Goal: Communication & Community: Answer question/provide support

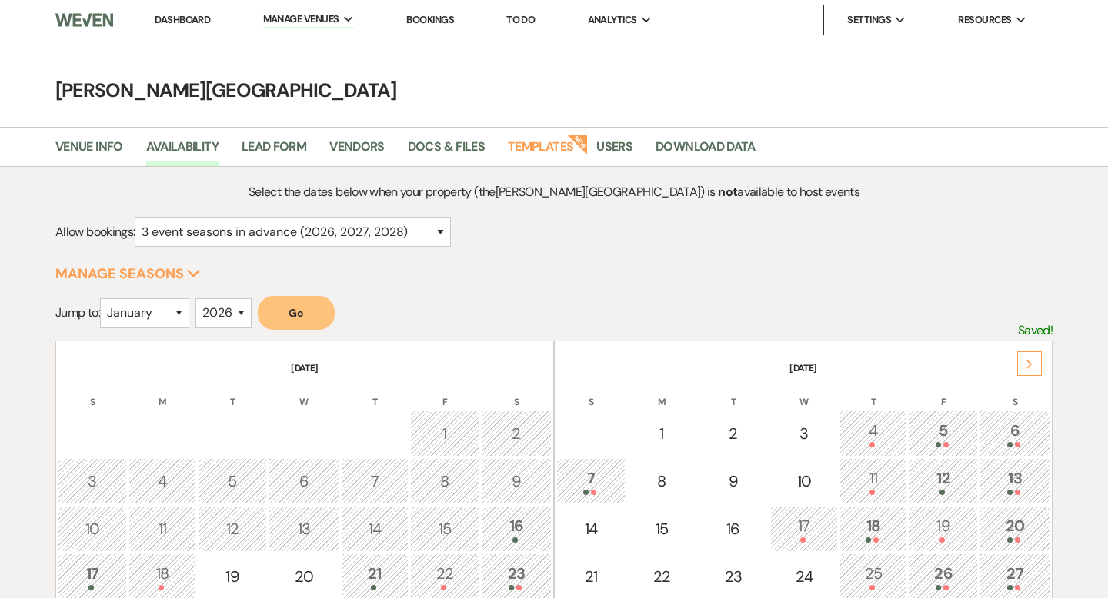
select select "3"
select select "2026"
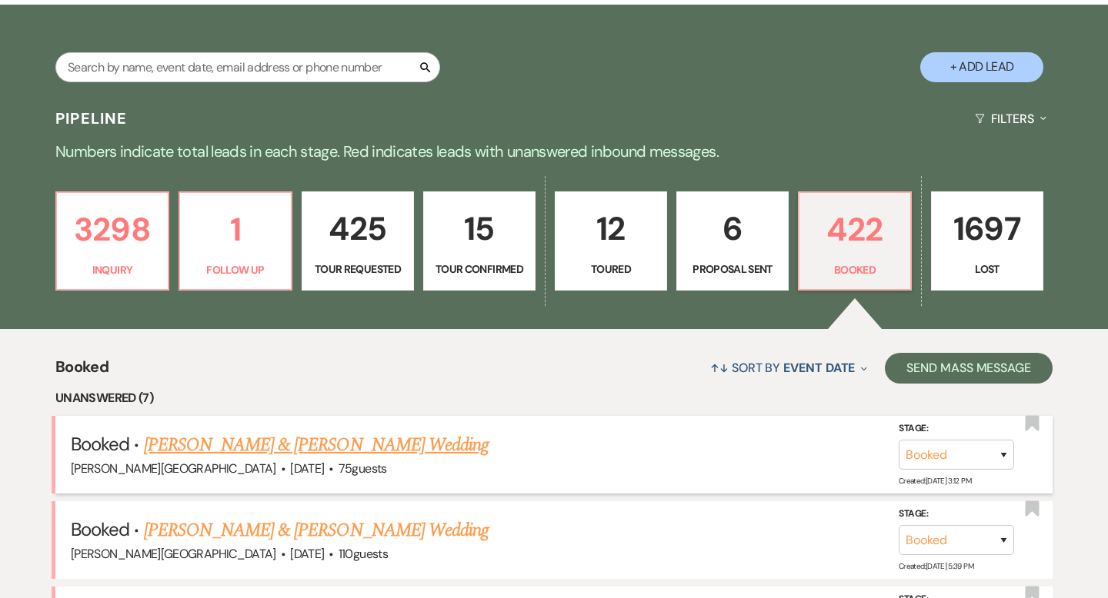
scroll to position [258, 0]
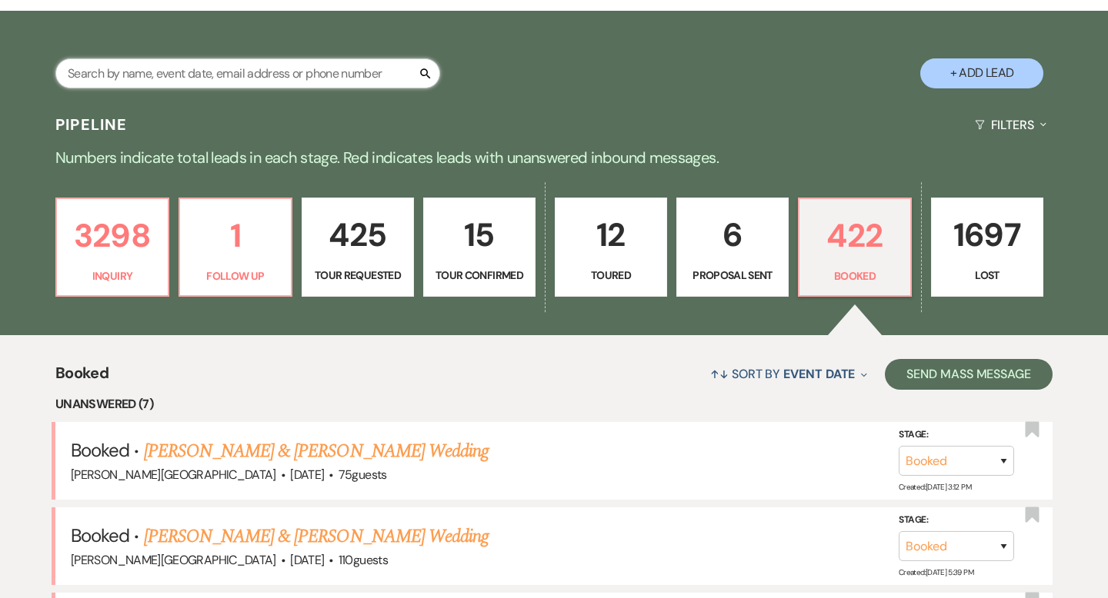
click at [213, 75] on input "text" at bounding box center [247, 73] width 385 height 30
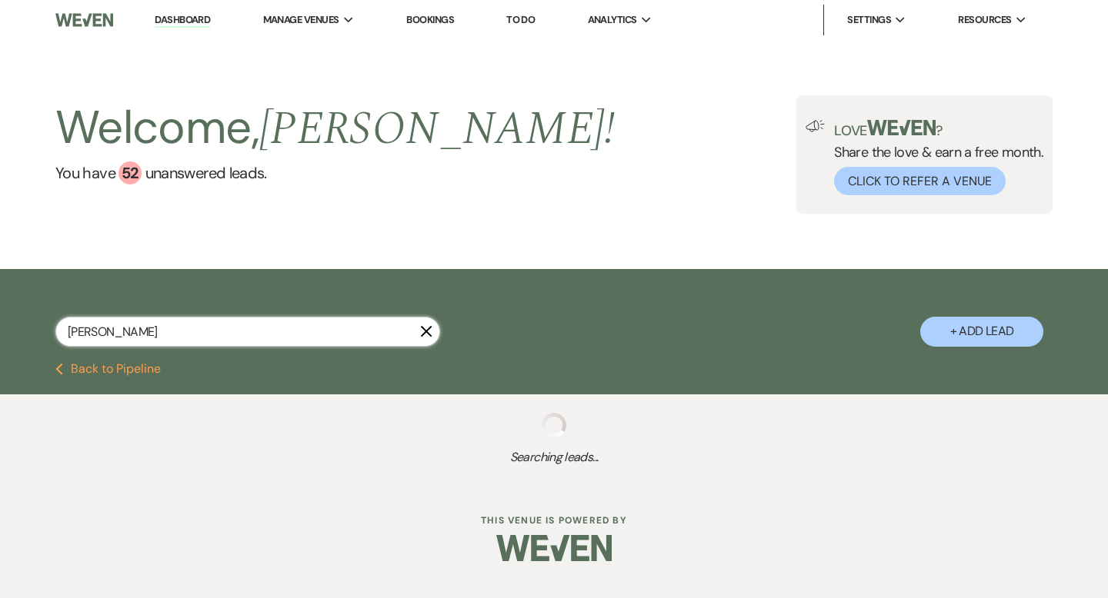
type input "berard"
select select "2"
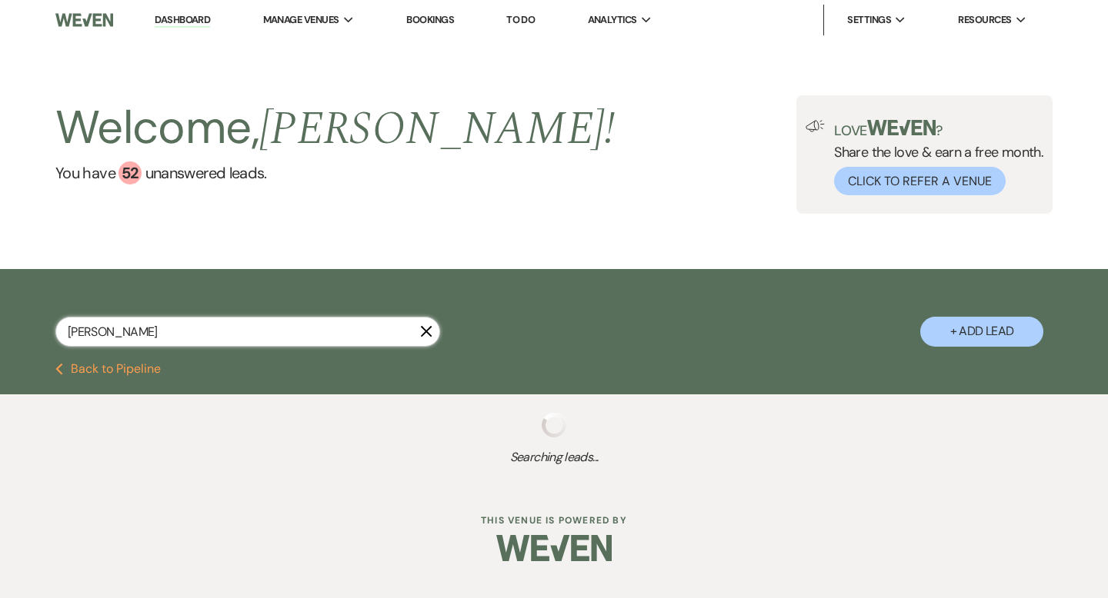
select select "2"
select select "8"
select select "2"
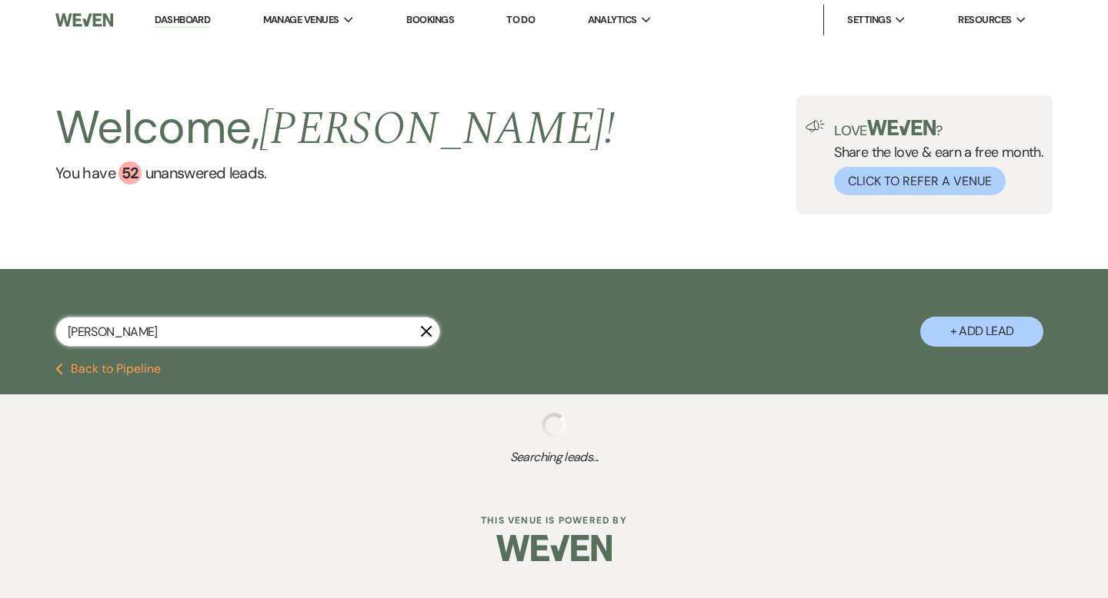
select select "2"
select select "5"
select select "2"
select select "8"
select select "2"
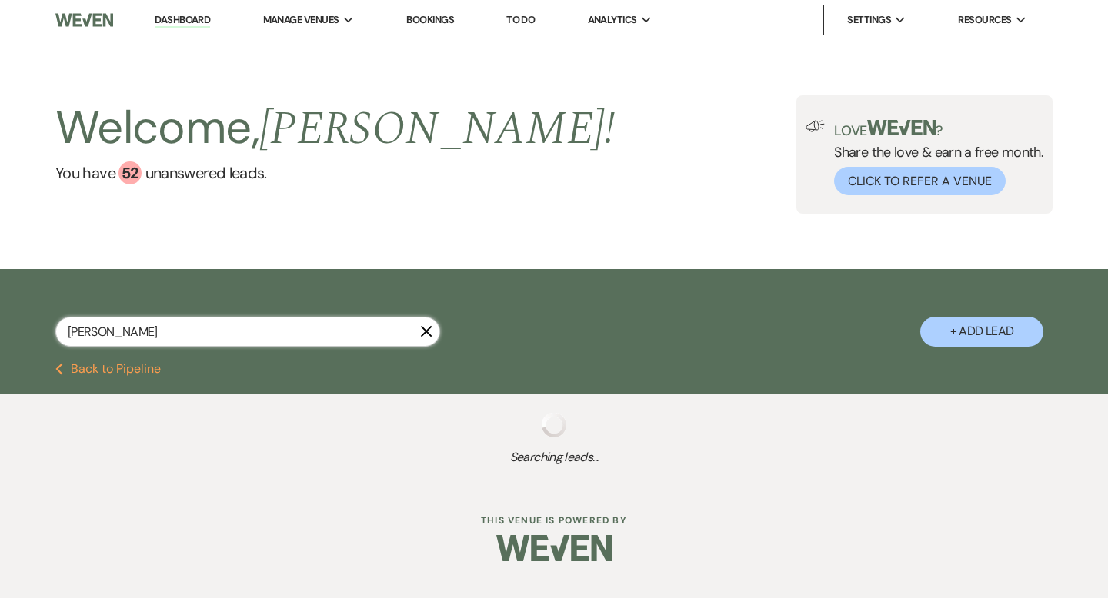
select select "8"
select select "2"
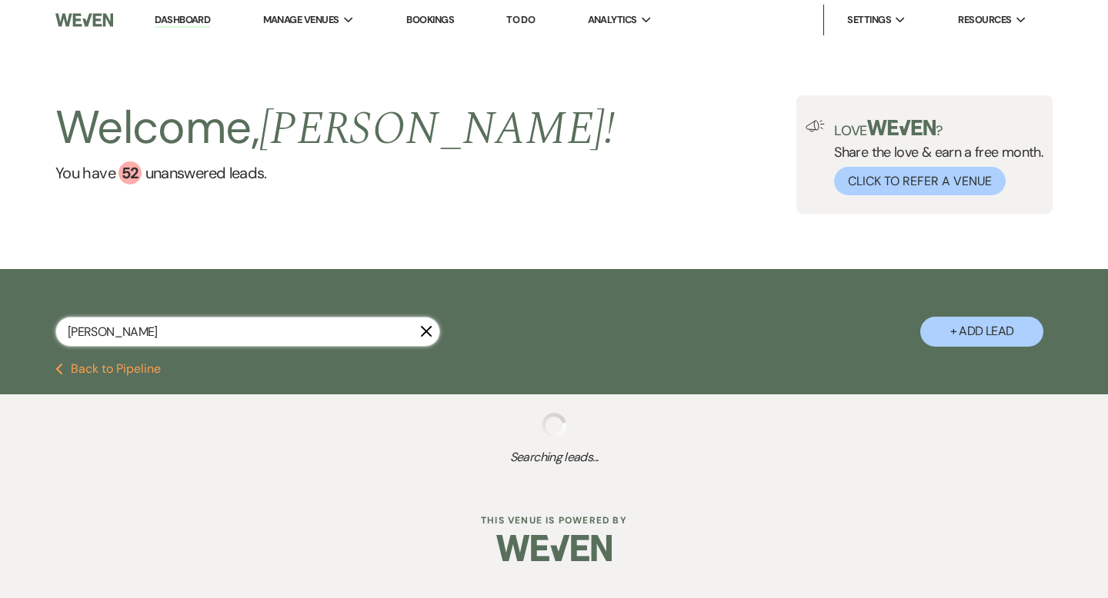
select select "2"
select select "8"
select select "2"
select select "8"
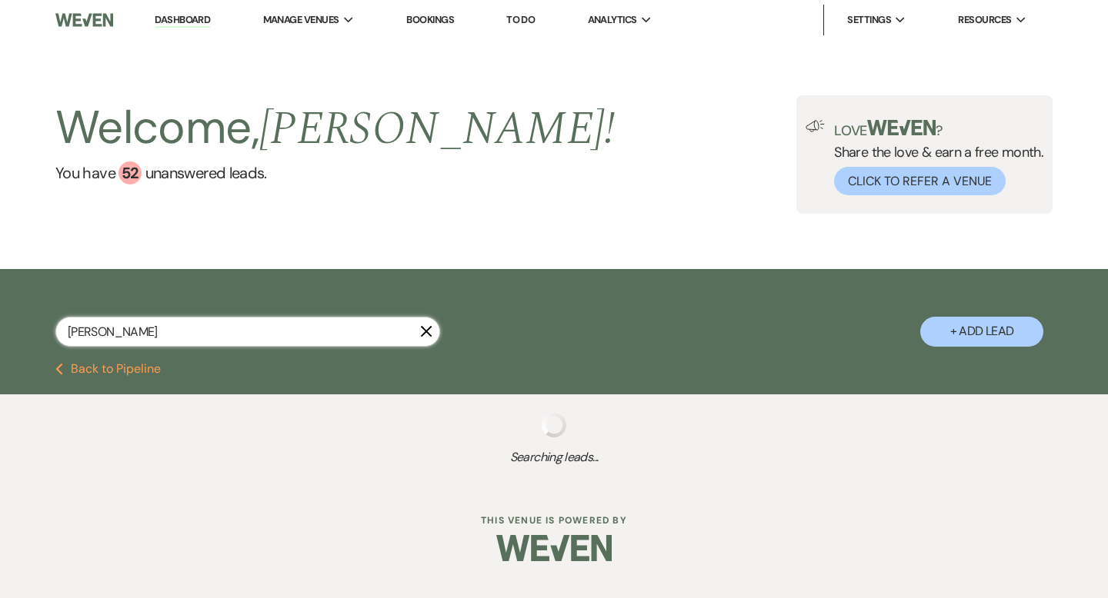
select select "8"
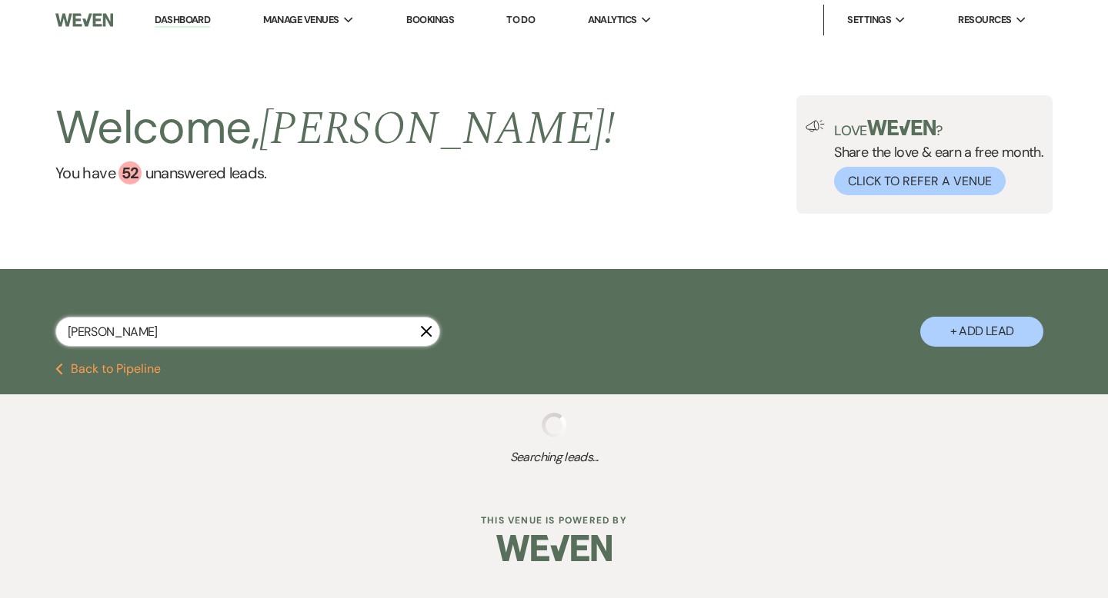
select select "8"
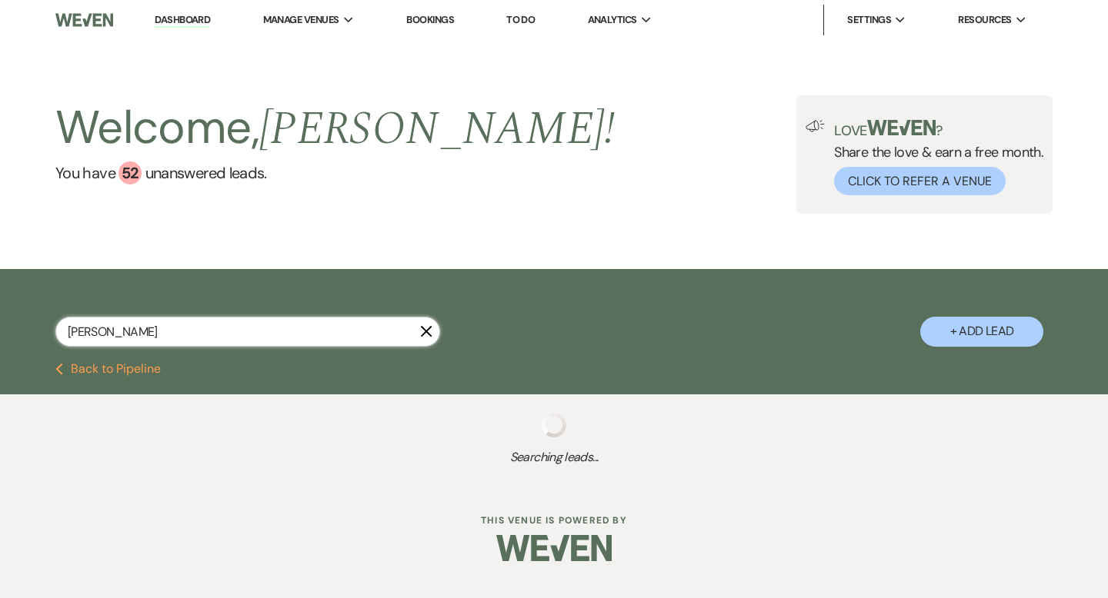
select select "8"
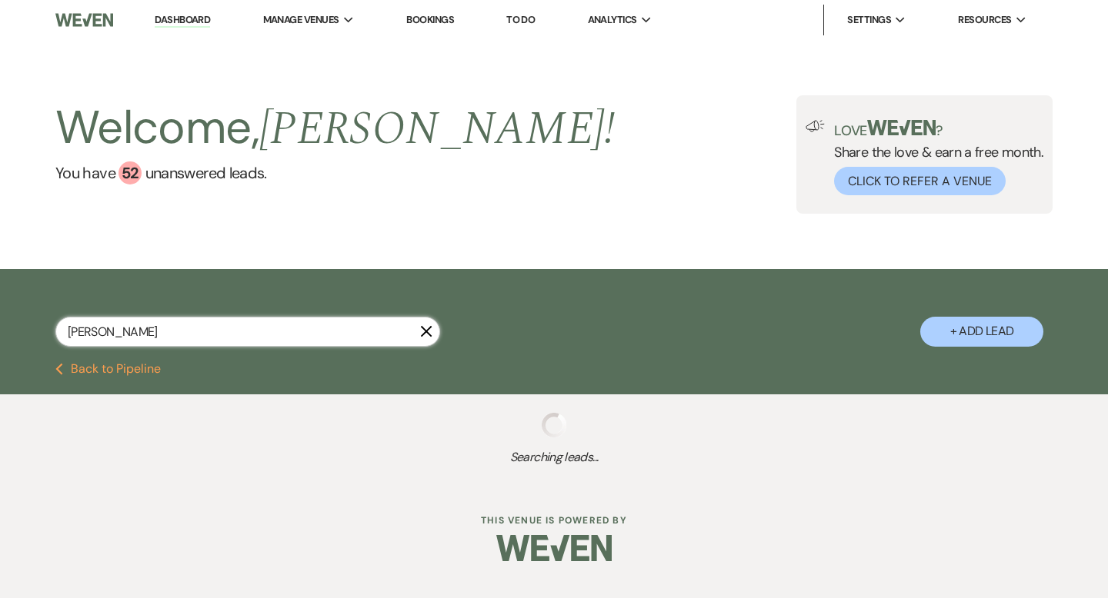
select select "8"
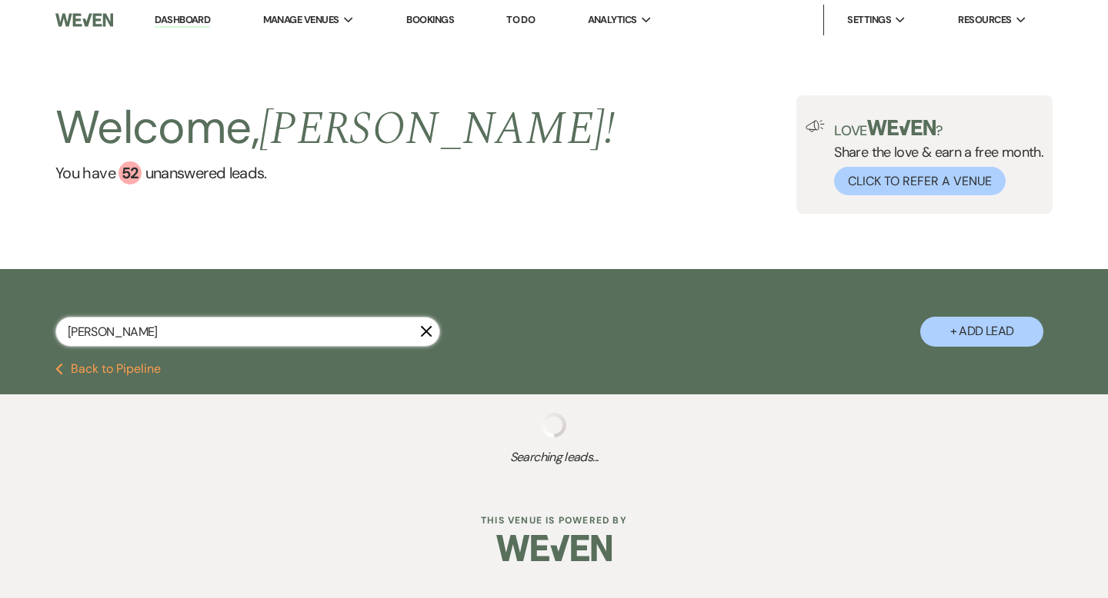
select select "8"
select select "2"
select select "8"
select select "2"
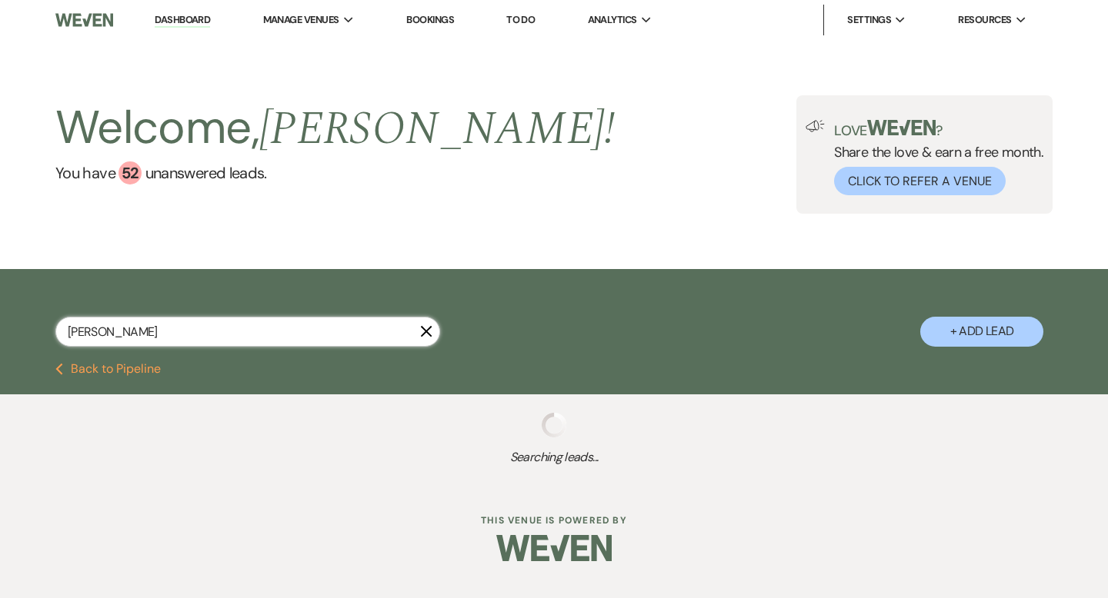
select select "8"
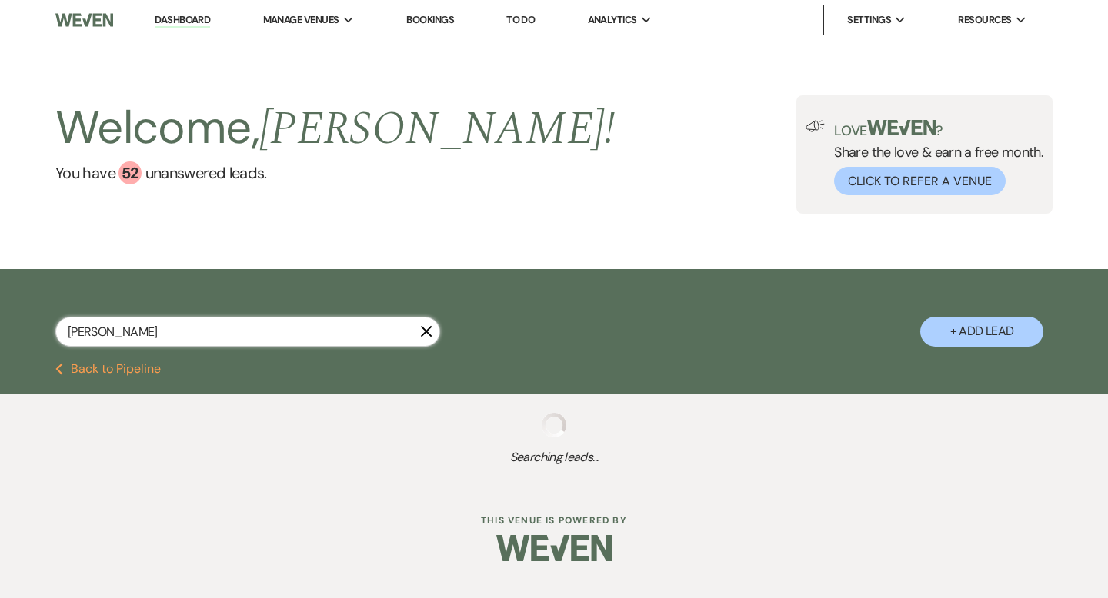
select select "8"
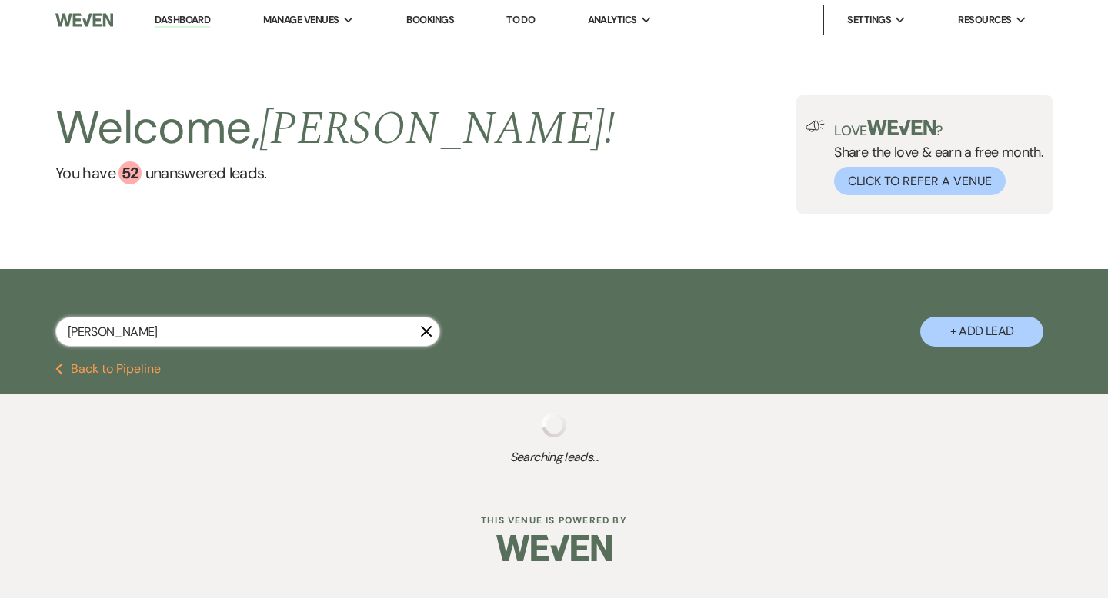
select select "8"
select select "2"
select select "8"
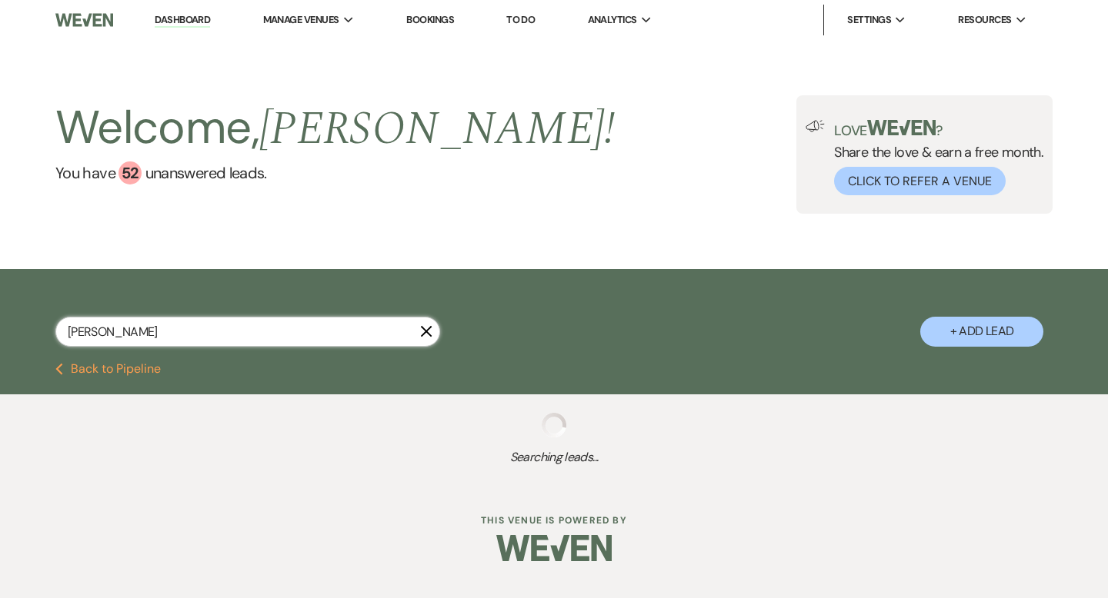
select select "8"
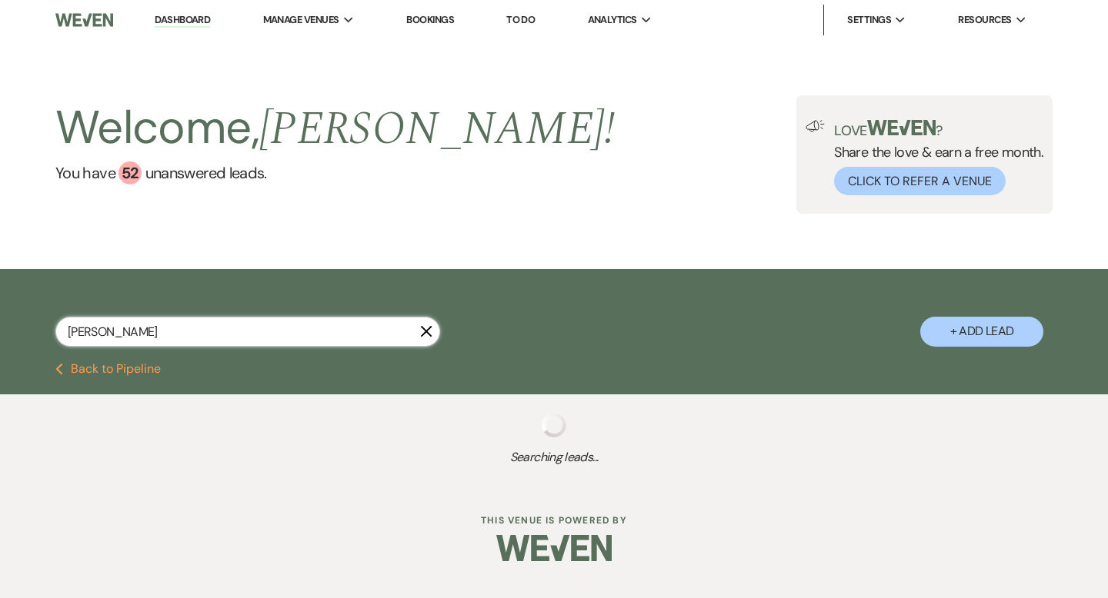
select select "8"
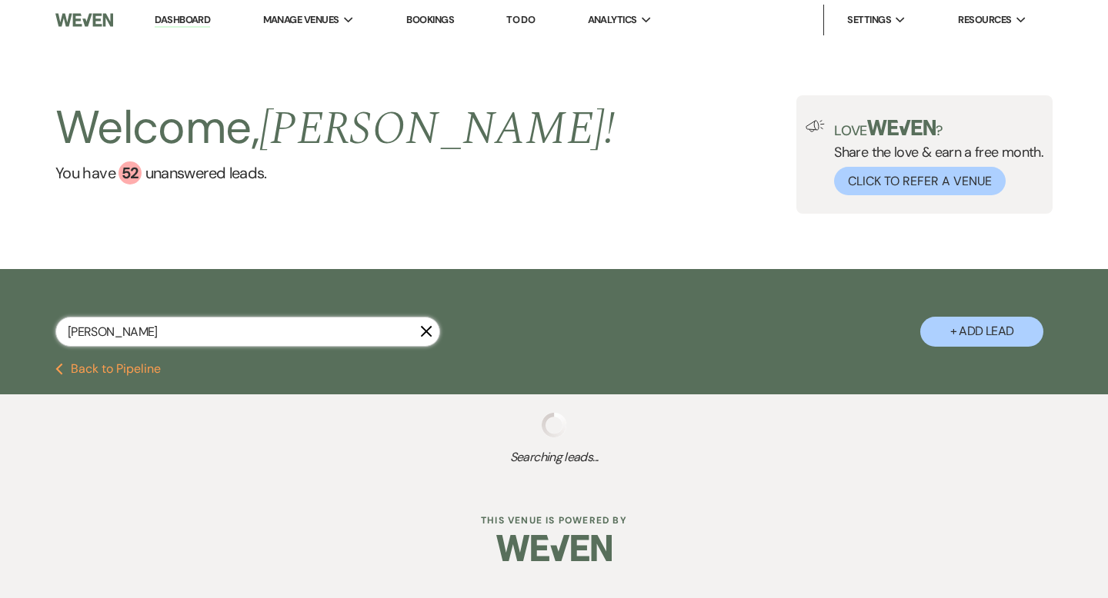
select select "8"
select select "2"
select select "8"
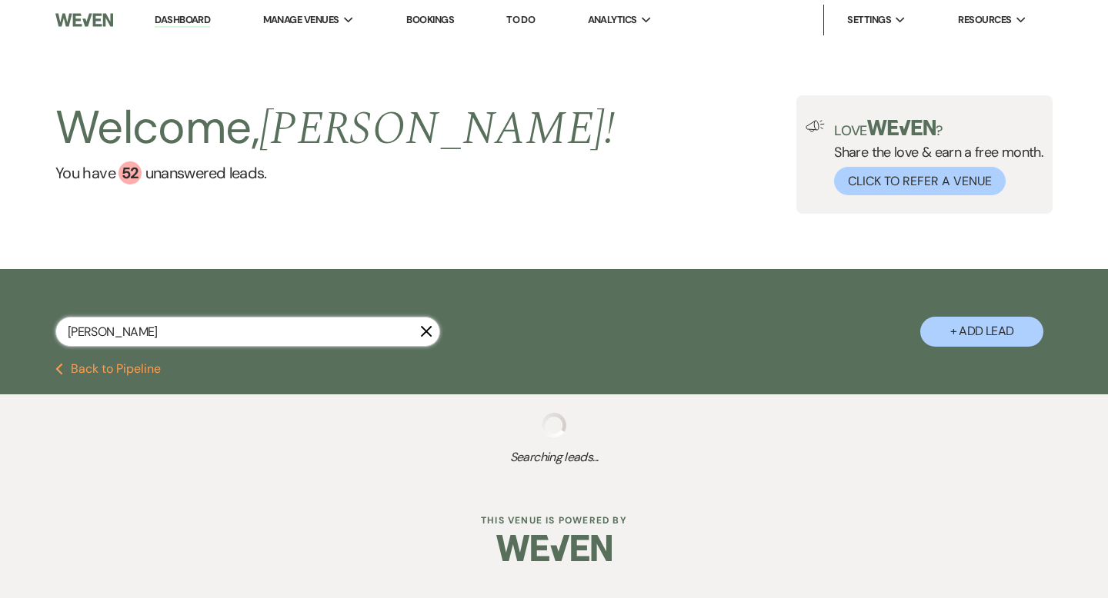
select select "2"
select select "8"
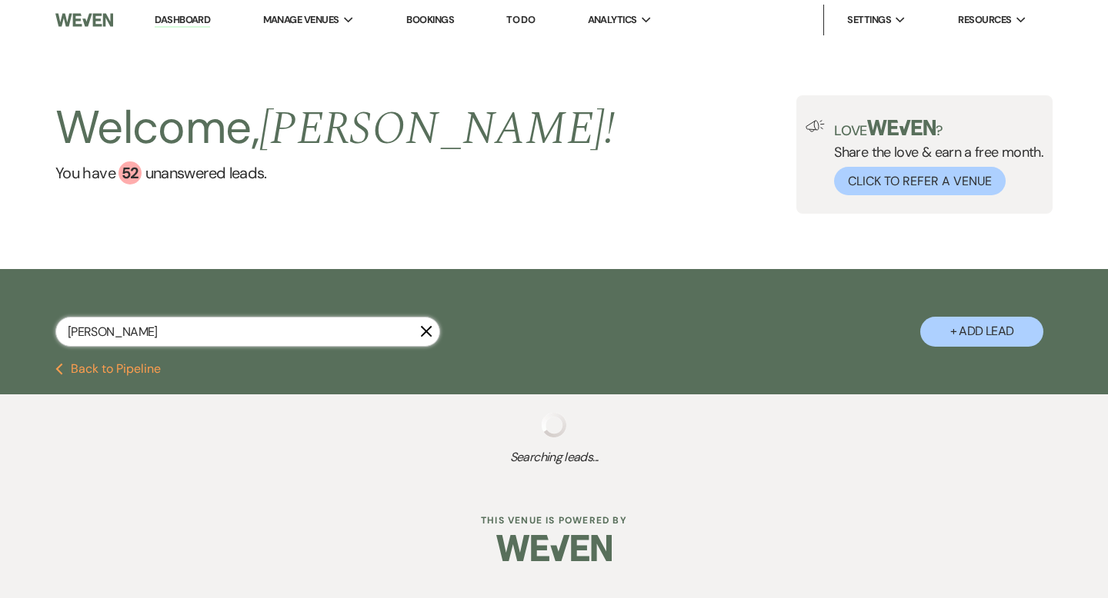
select select "2"
select select "8"
select select "2"
select select "8"
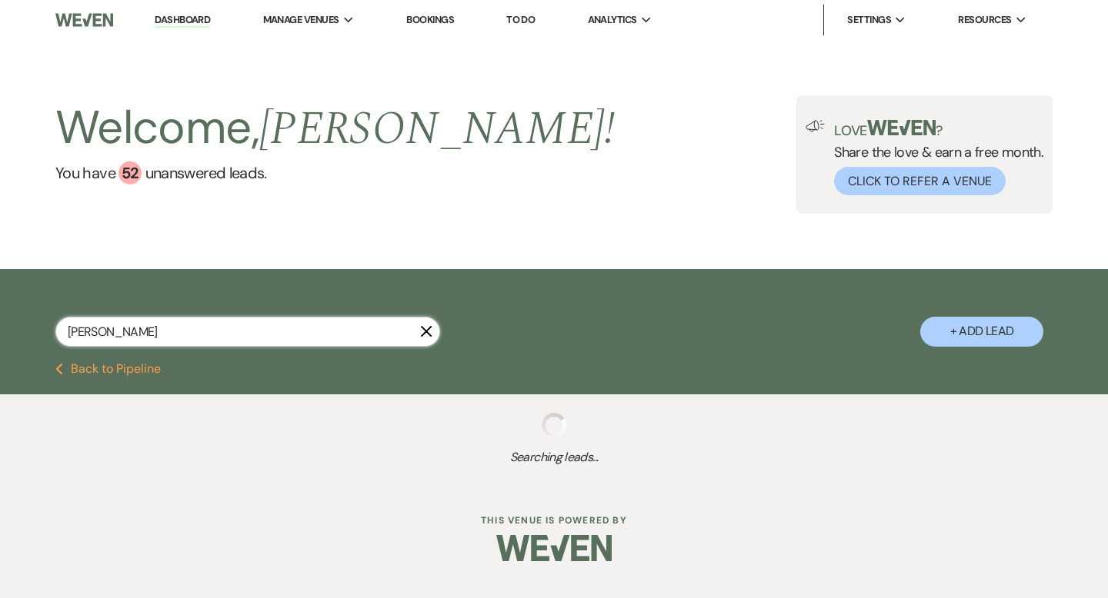
select select "2"
select select "8"
select select "2"
select select "8"
select select "2"
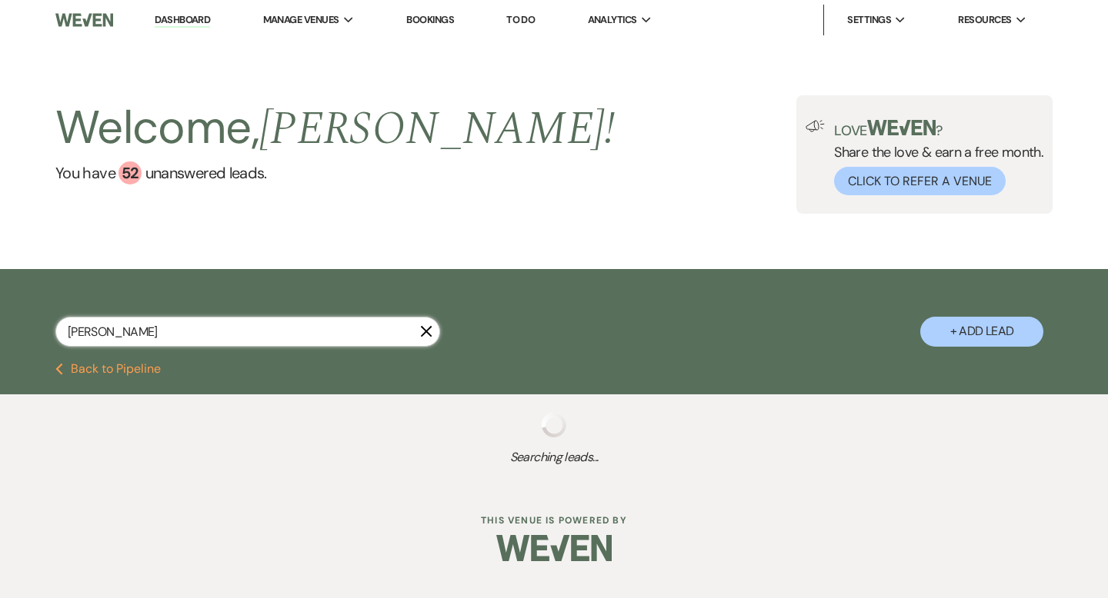
select select "8"
select select "2"
select select "8"
select select "2"
select select "8"
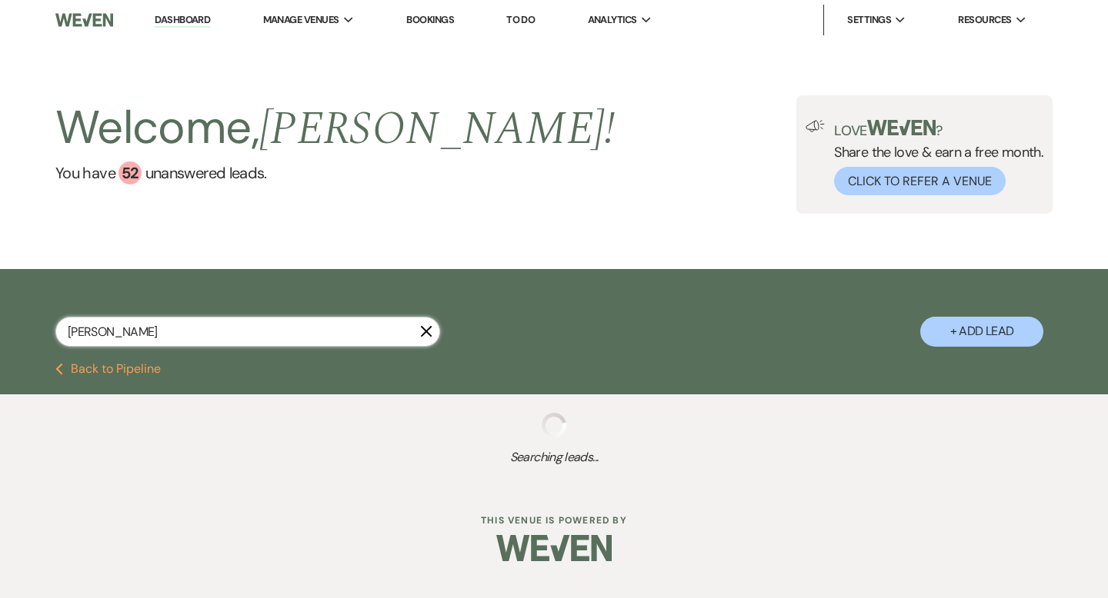
select select "2"
select select "8"
select select "2"
select select "8"
select select "2"
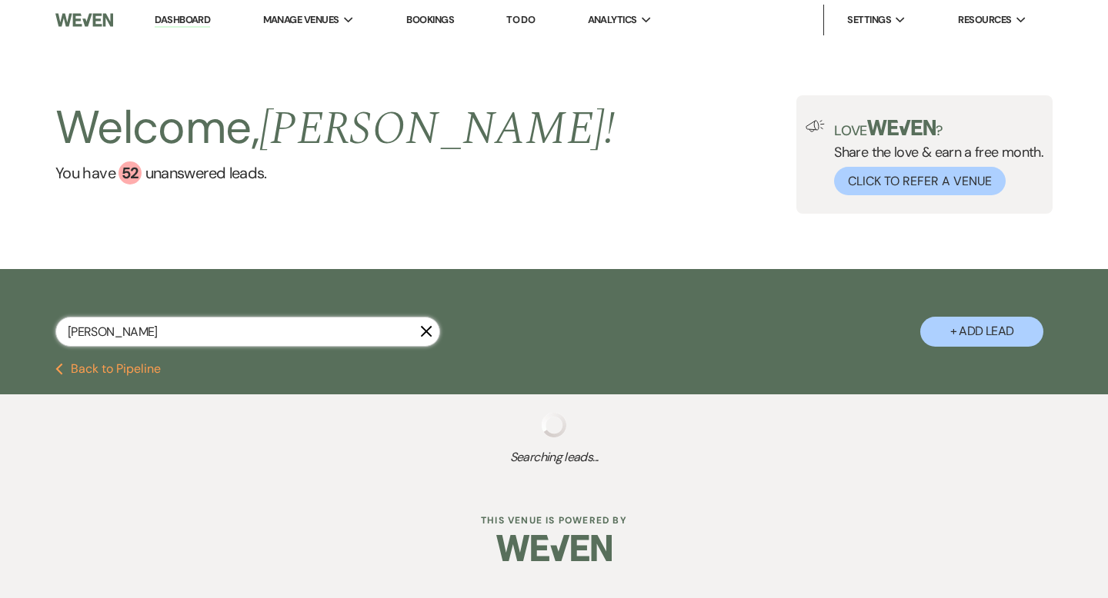
select select "8"
select select "2"
select select "8"
select select "2"
select select "8"
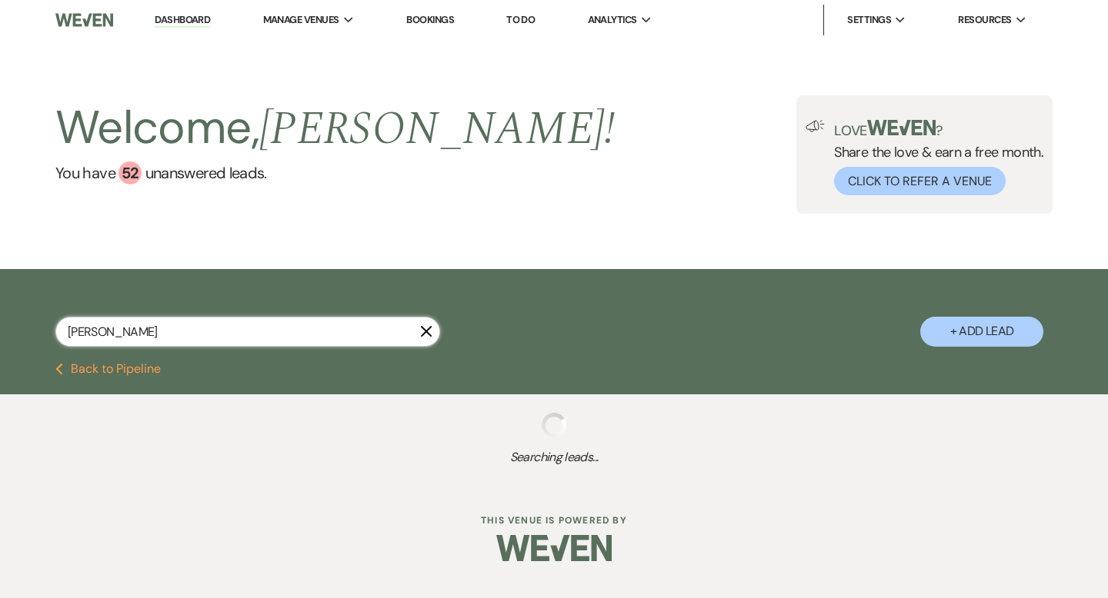
select select "2"
select select "8"
select select "2"
select select "8"
select select "2"
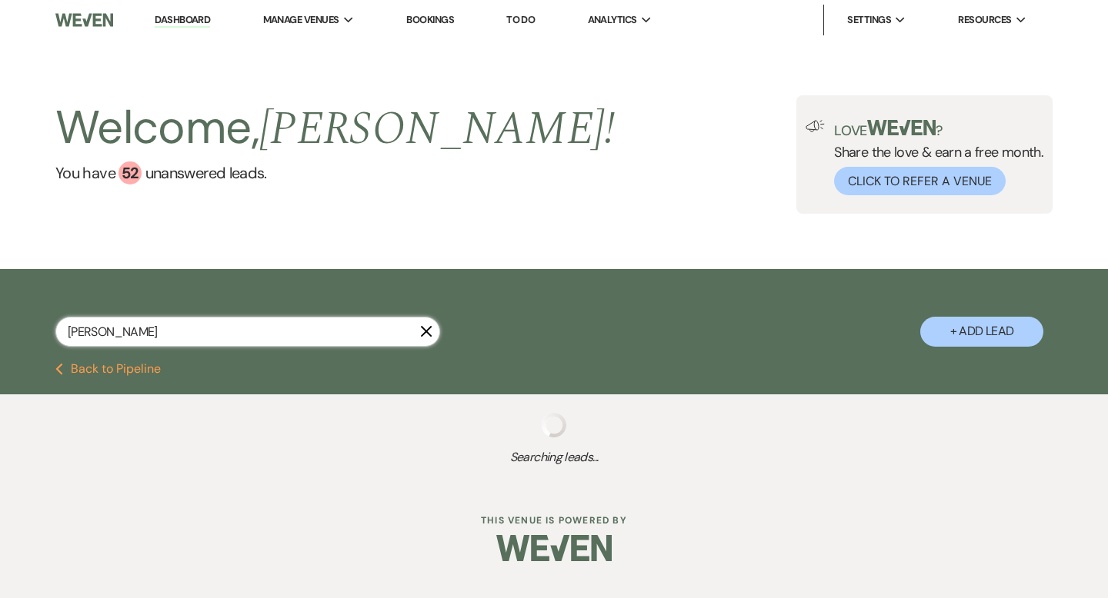
select select "8"
select select "2"
select select "8"
select select "2"
select select "8"
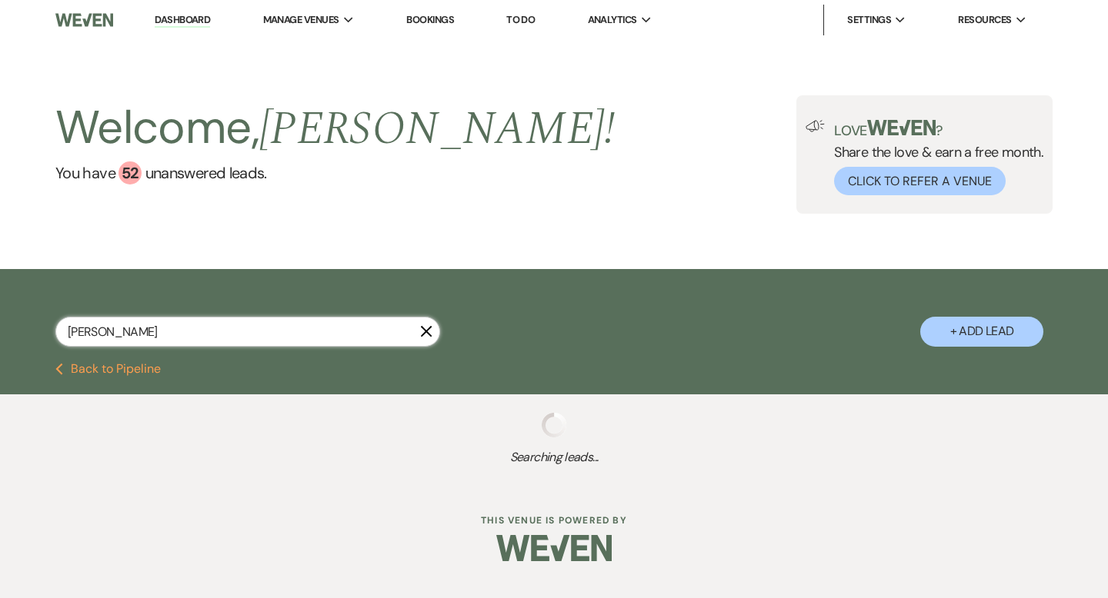
select select "2"
select select "8"
select select "2"
select select "8"
select select "2"
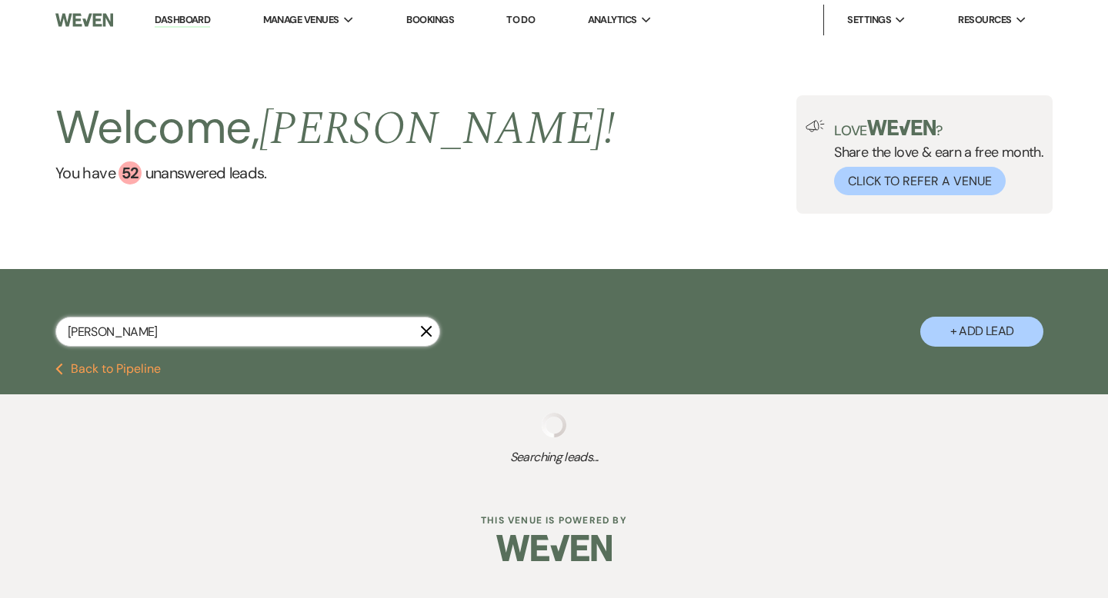
select select "8"
select select "2"
select select "8"
select select "2"
select select "8"
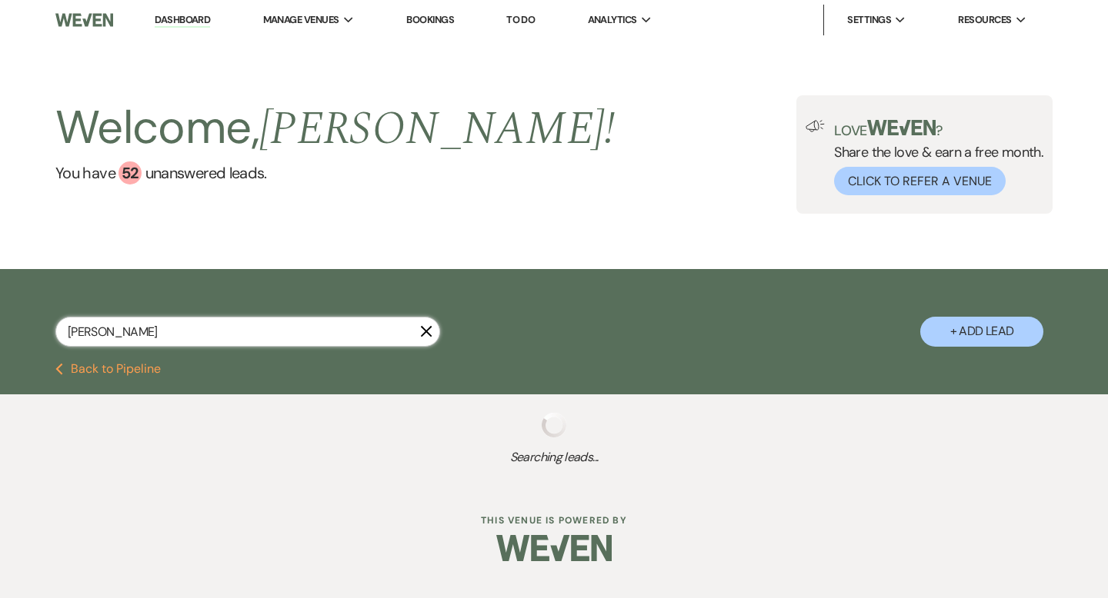
select select "2"
select select "8"
select select "2"
select select "8"
select select "2"
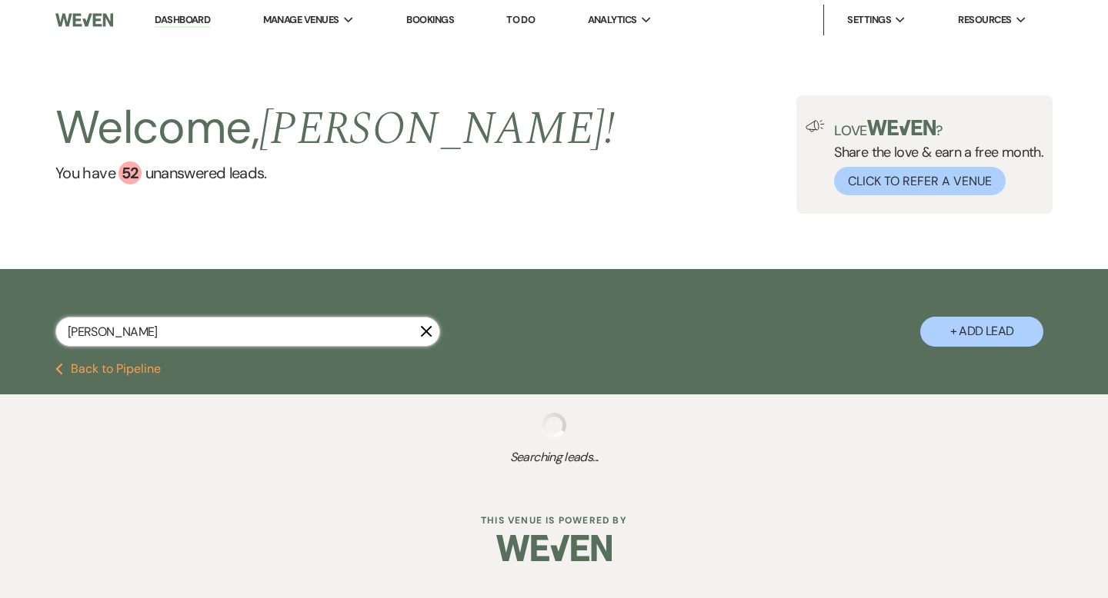
select select "8"
select select "2"
select select "8"
select select "2"
select select "8"
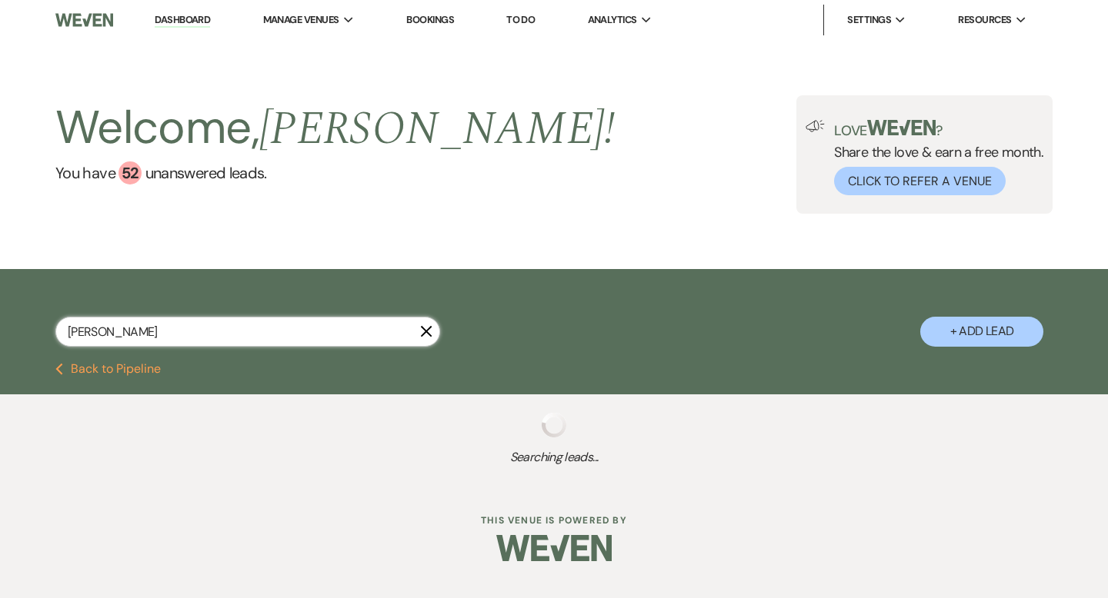
select select "2"
select select "8"
select select "2"
select select "8"
select select "2"
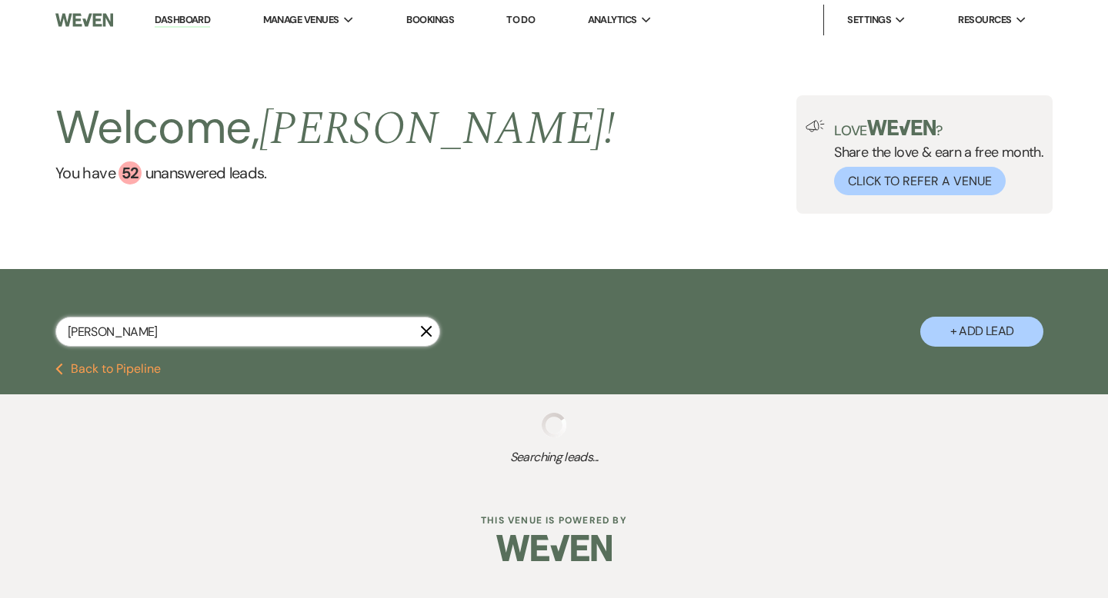
select select "8"
select select "2"
select select "8"
select select "2"
select select "8"
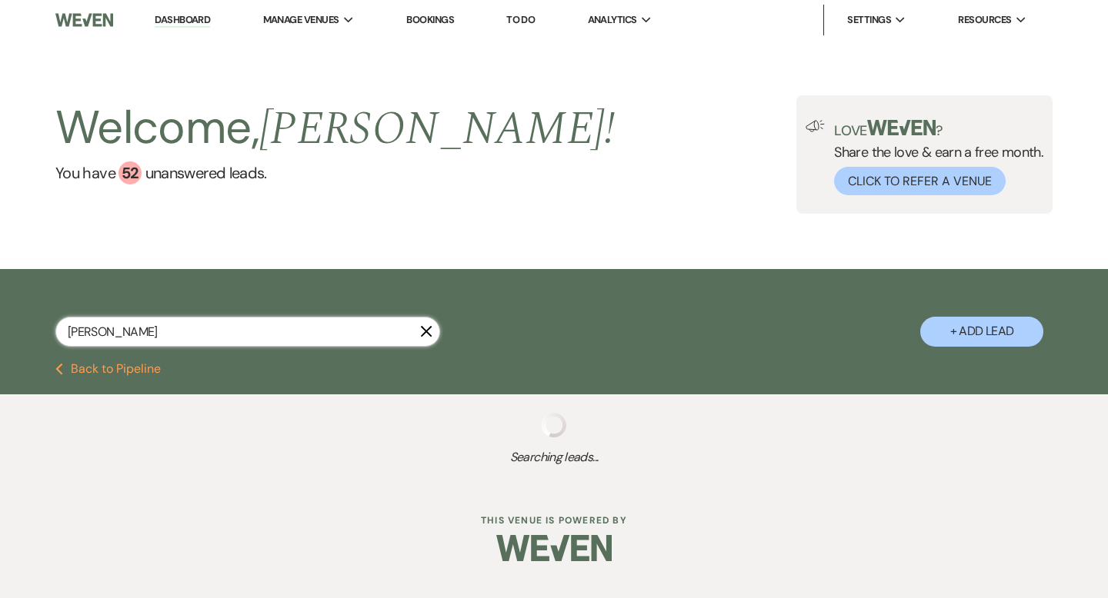
select select "2"
select select "8"
select select "2"
select select "8"
select select "2"
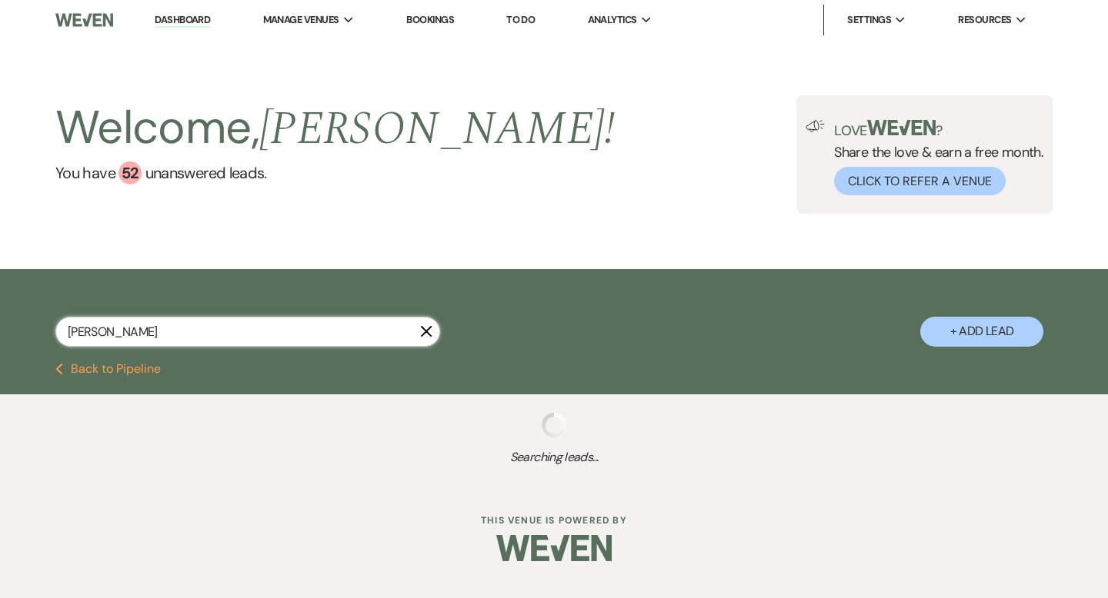
select select "8"
select select "2"
select select "8"
select select "2"
select select "8"
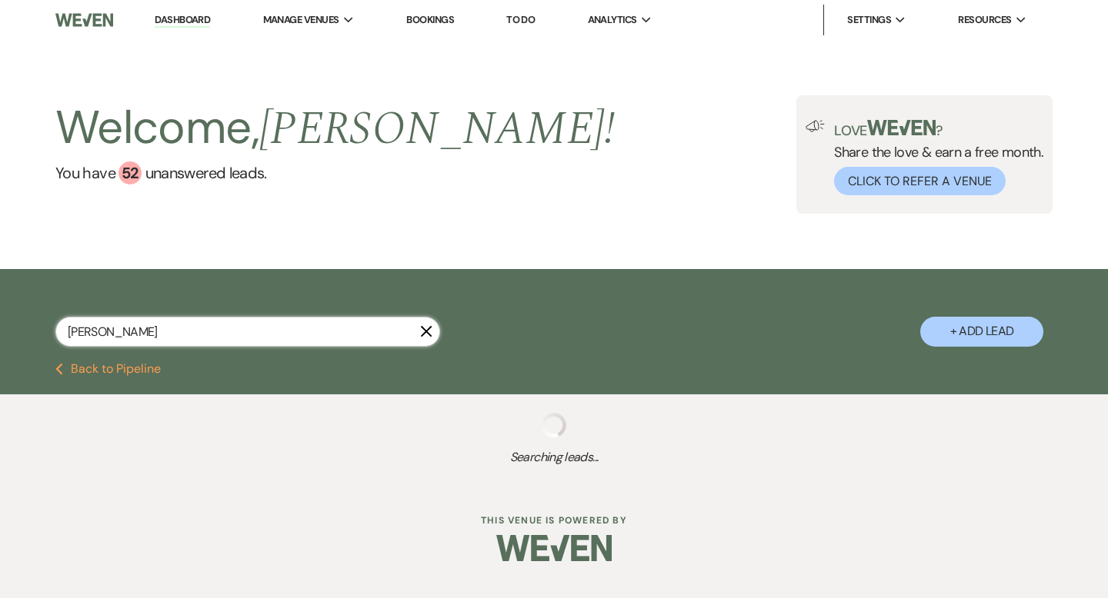
select select "2"
select select "8"
select select "2"
select select "8"
select select "2"
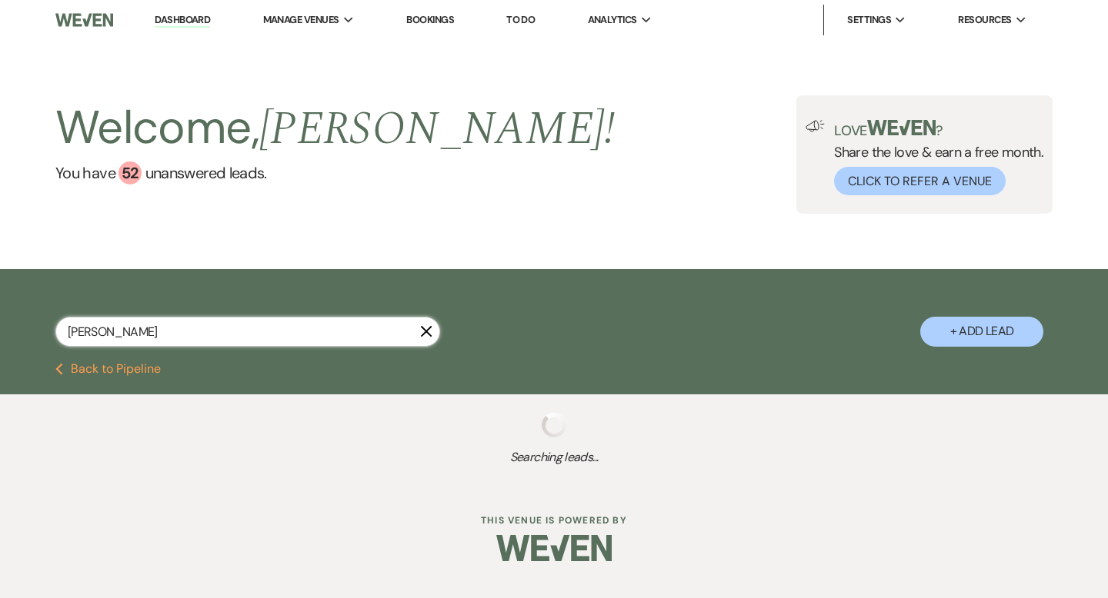
select select "8"
select select "2"
select select "8"
select select "2"
select select "8"
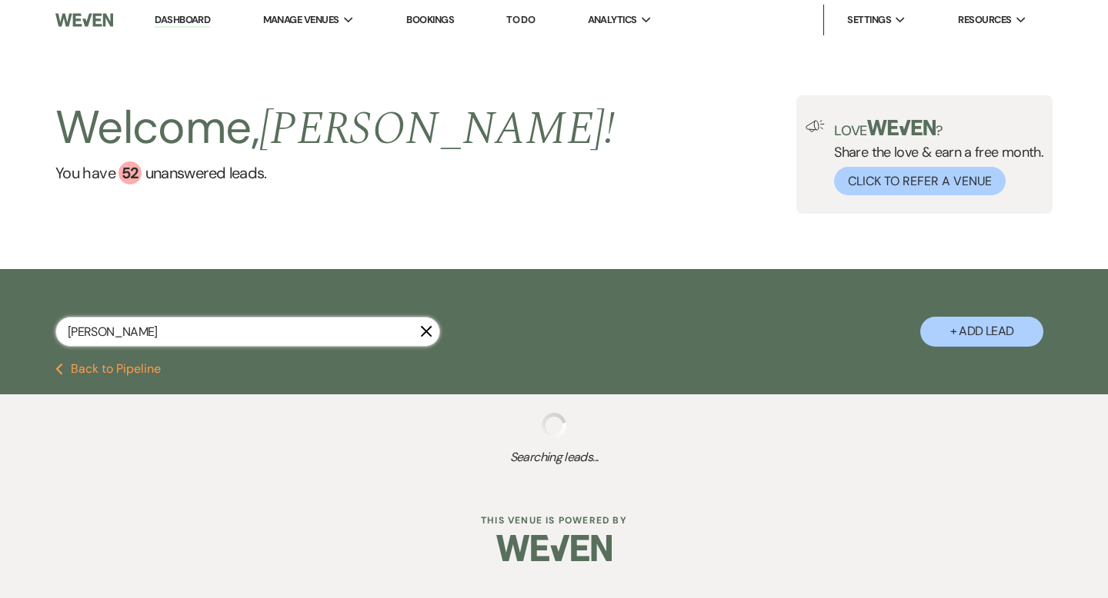
select select "2"
select select "8"
select select "2"
select select "8"
select select "2"
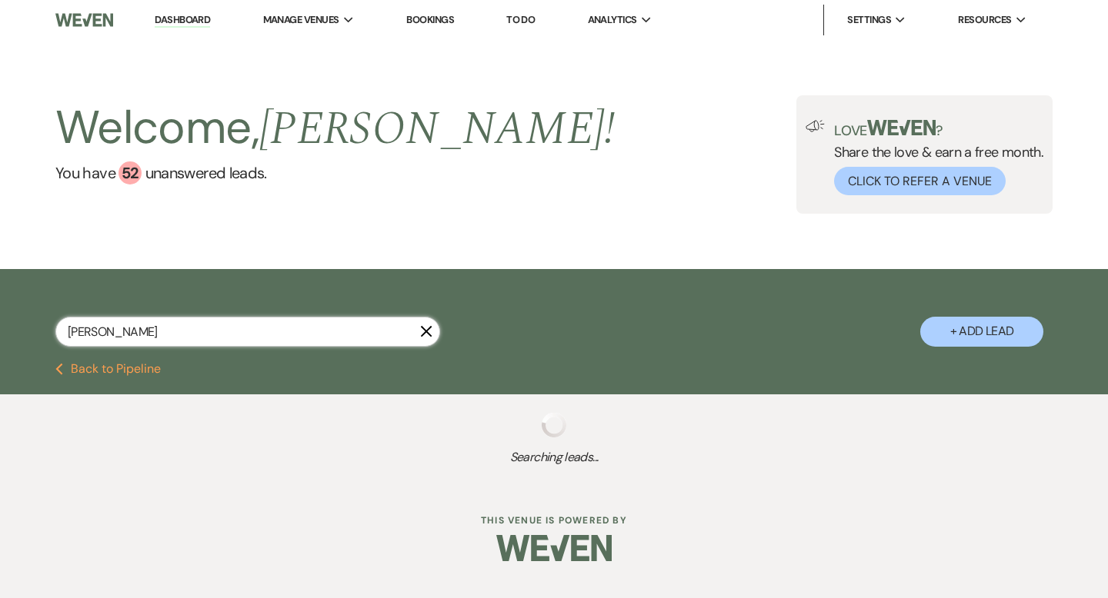
select select "8"
select select "2"
select select "8"
select select "2"
select select "8"
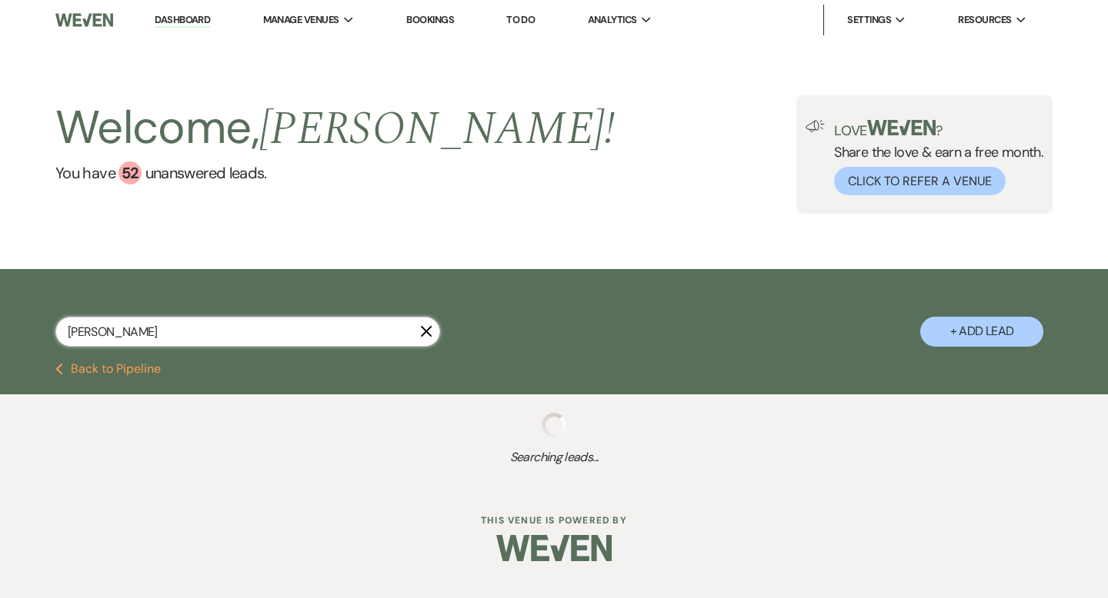
select select "2"
select select "8"
select select "2"
select select "8"
select select "2"
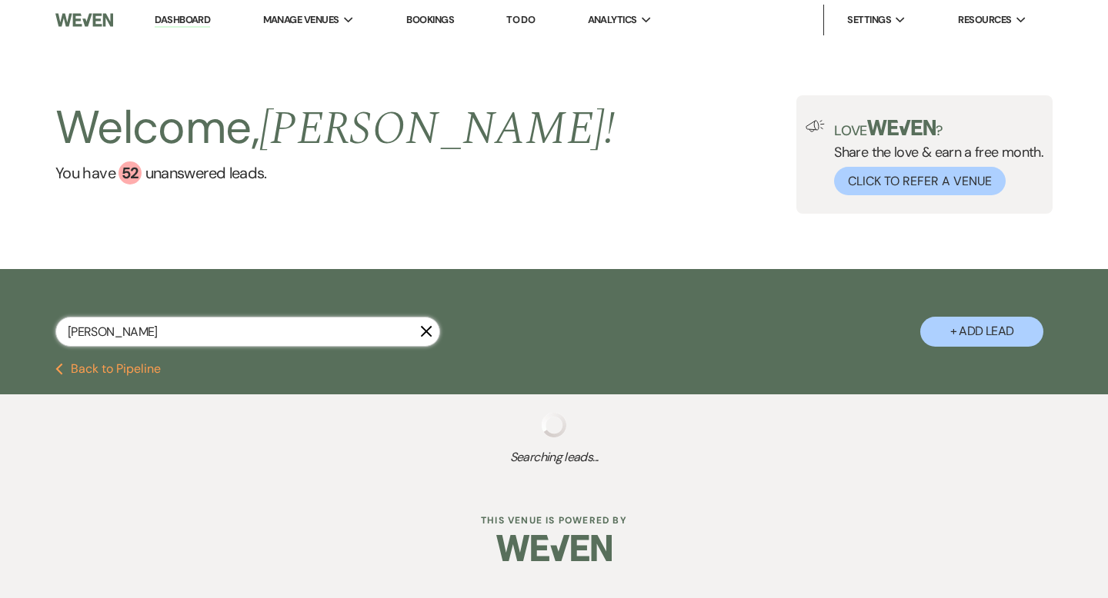
select select "8"
select select "2"
select select "8"
select select "2"
select select "8"
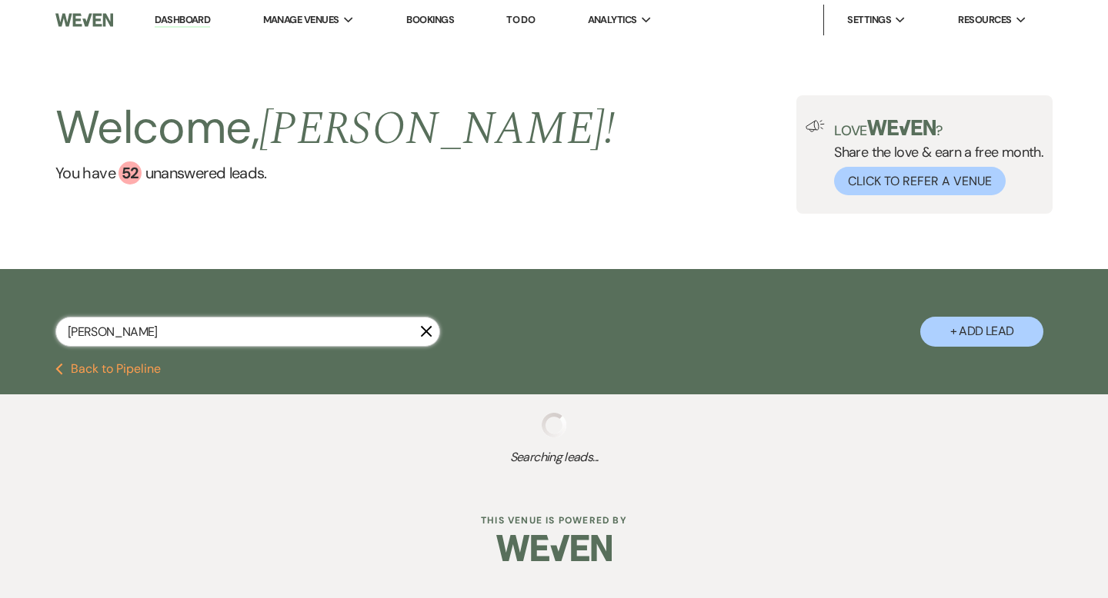
select select "2"
select select "8"
select select "2"
select select "8"
select select "2"
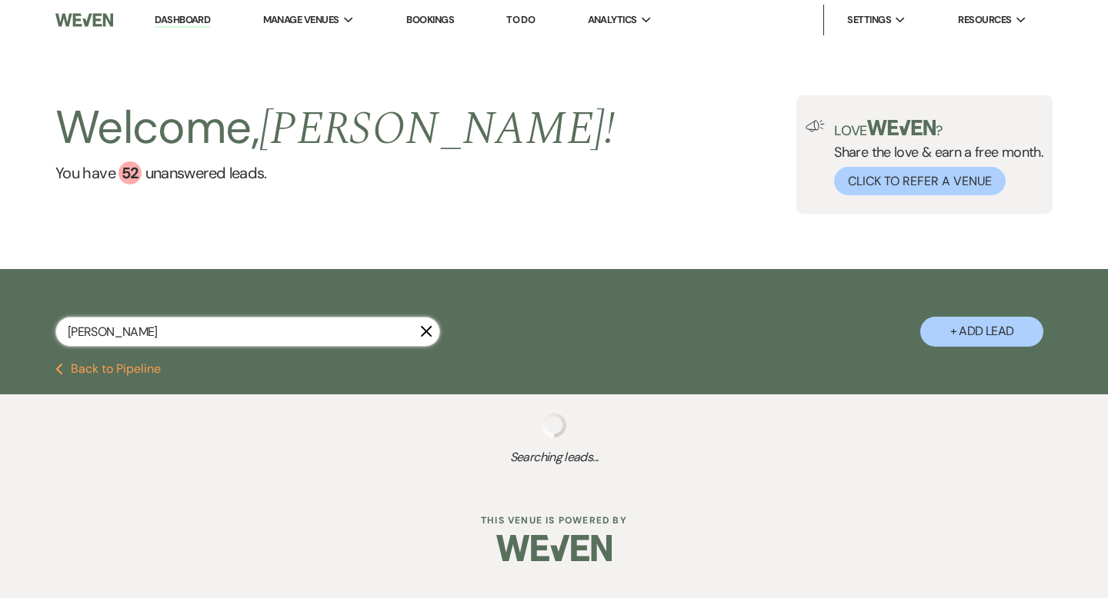
select select "8"
select select "2"
select select "8"
select select "2"
select select "8"
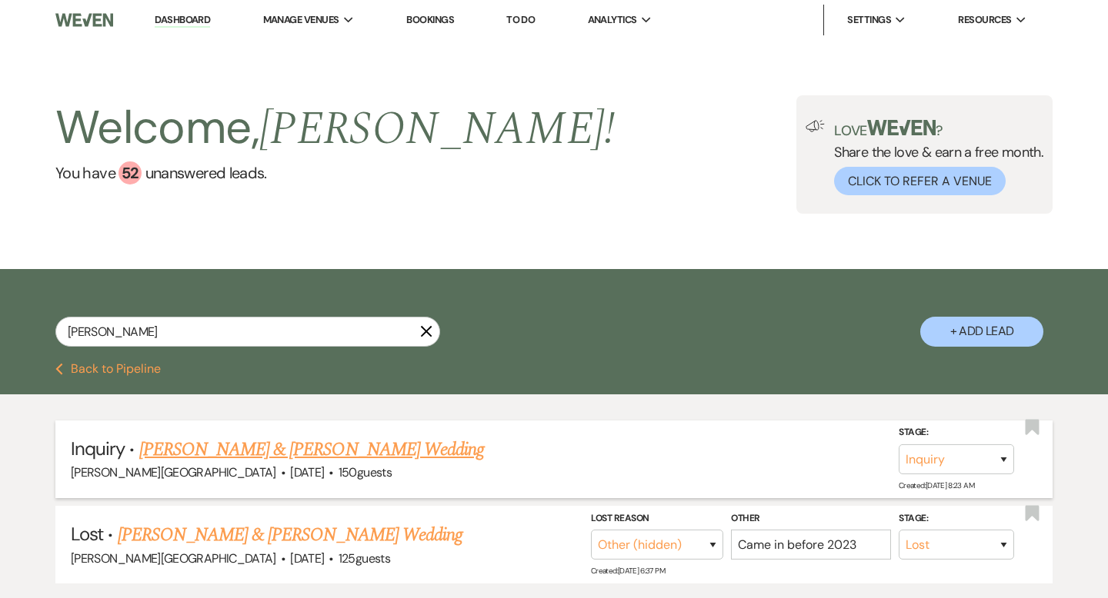
click at [290, 451] on link "Shane Kavanagh & Jackie Berard's Wedding" at bounding box center [311, 450] width 345 height 28
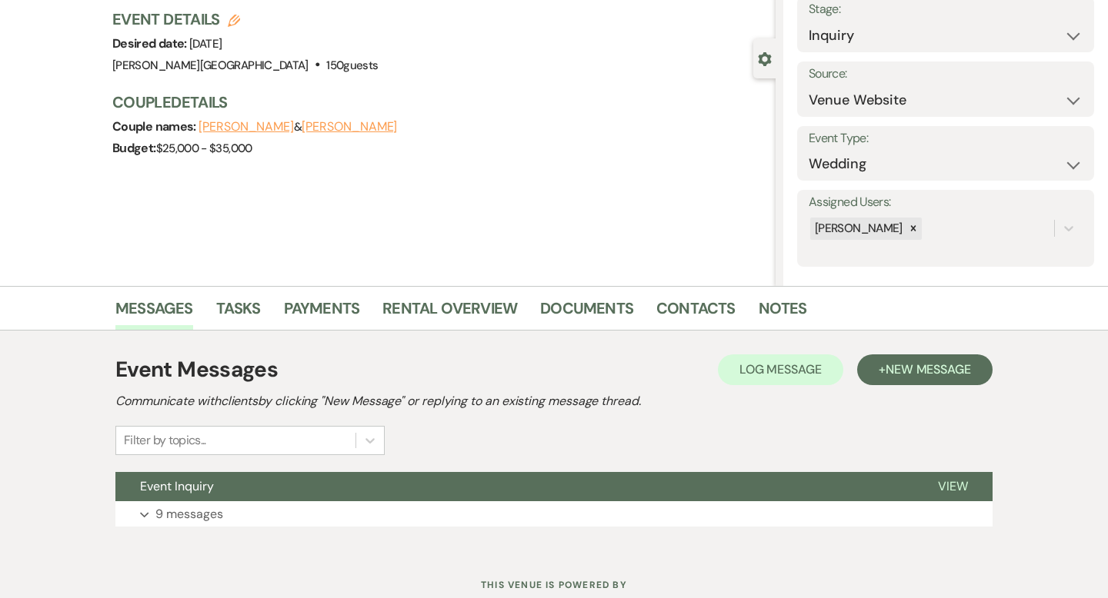
scroll to position [151, 0]
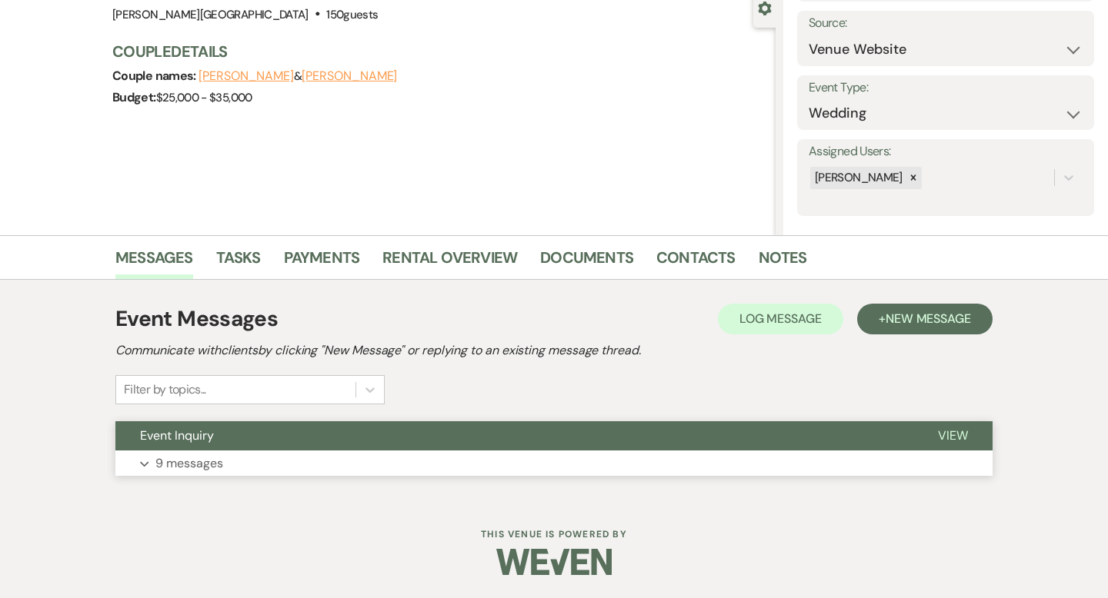
click at [527, 448] on button "Event Inquiry" at bounding box center [514, 436] width 798 height 29
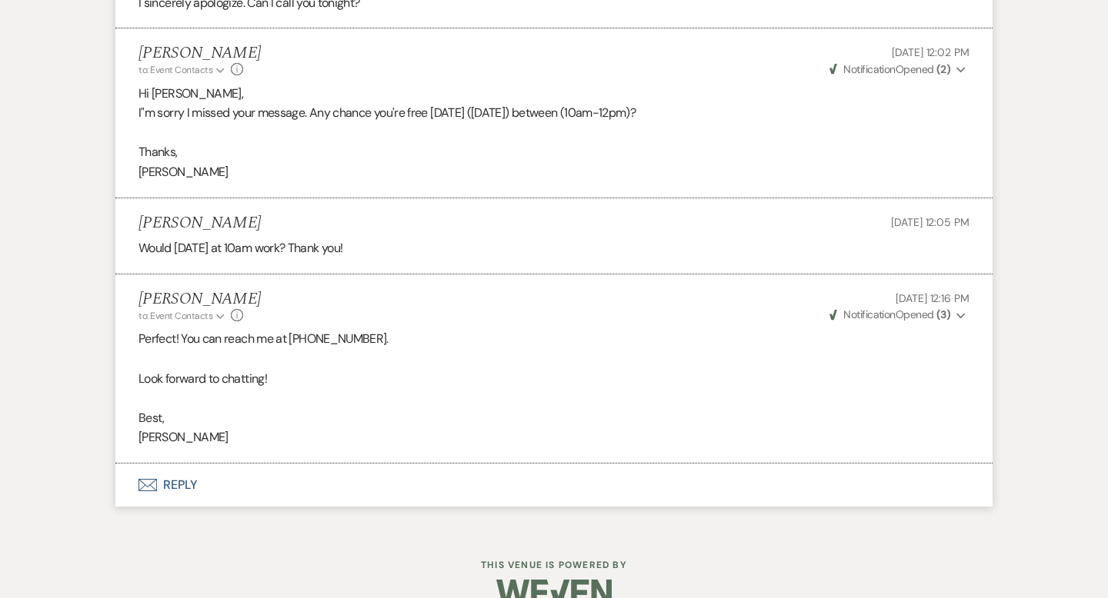
scroll to position [2032, 0]
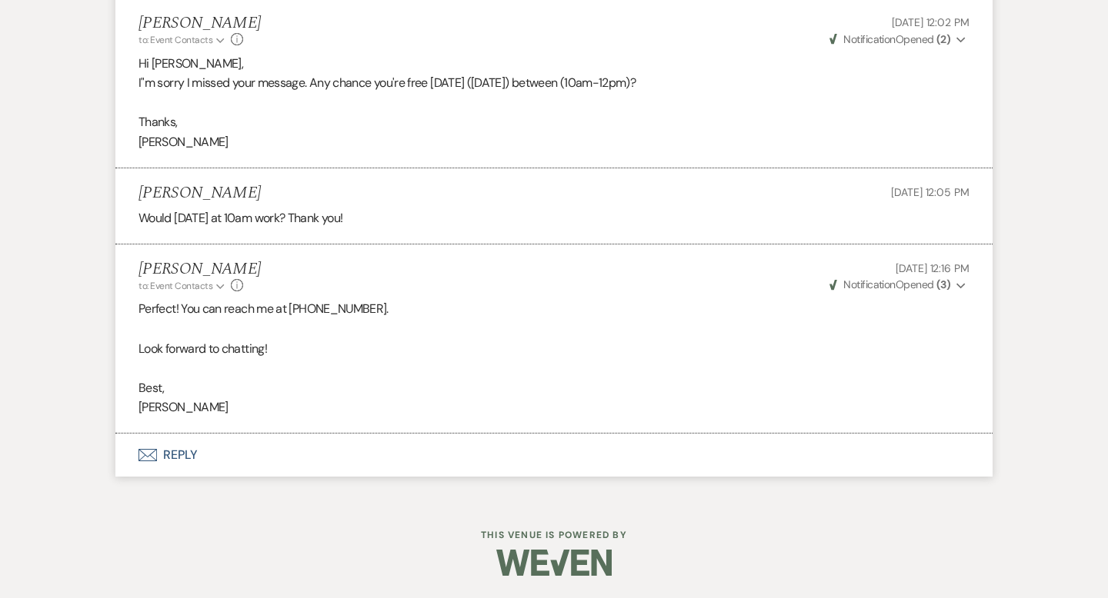
click at [186, 461] on button "Envelope Reply" at bounding box center [553, 455] width 877 height 43
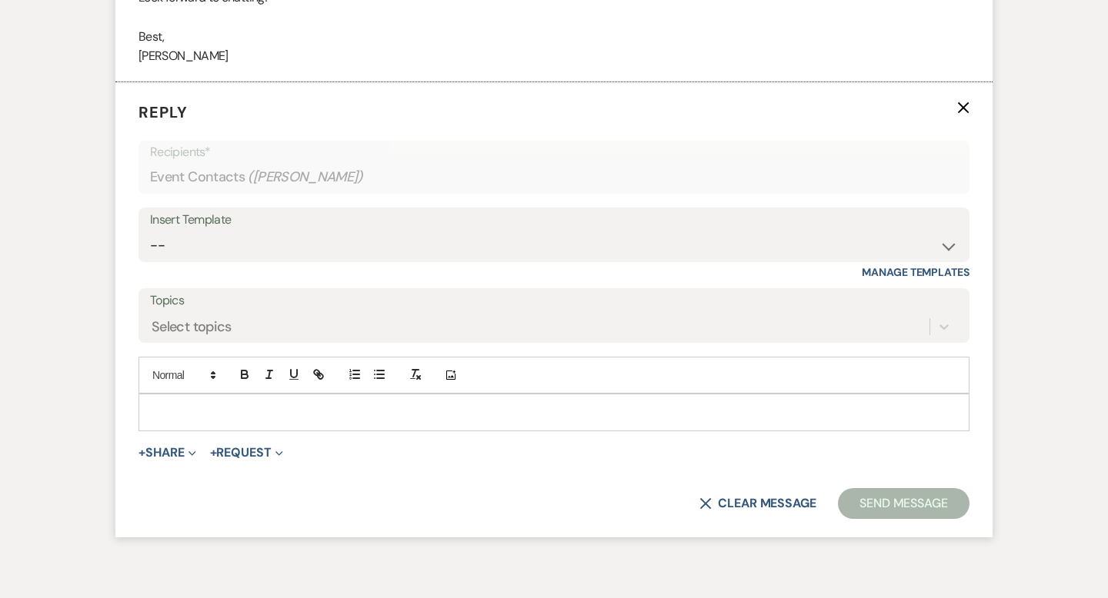
scroll to position [2395, 0]
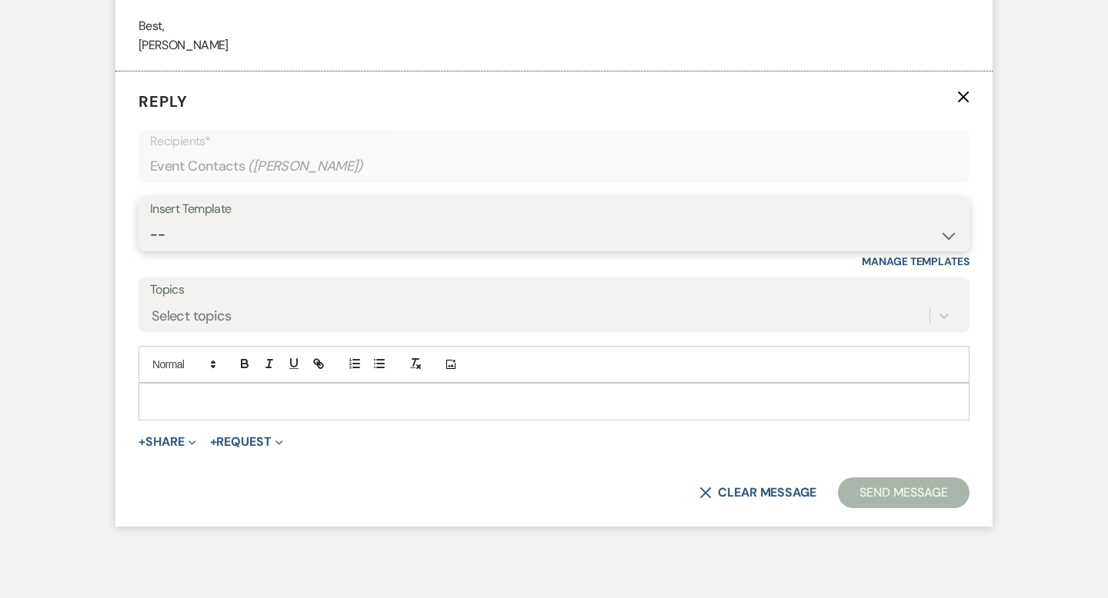
click at [199, 237] on select "-- Weven Planning Portal Introduction (Booked Events) Wedding Packages Booking …" at bounding box center [554, 235] width 808 height 30
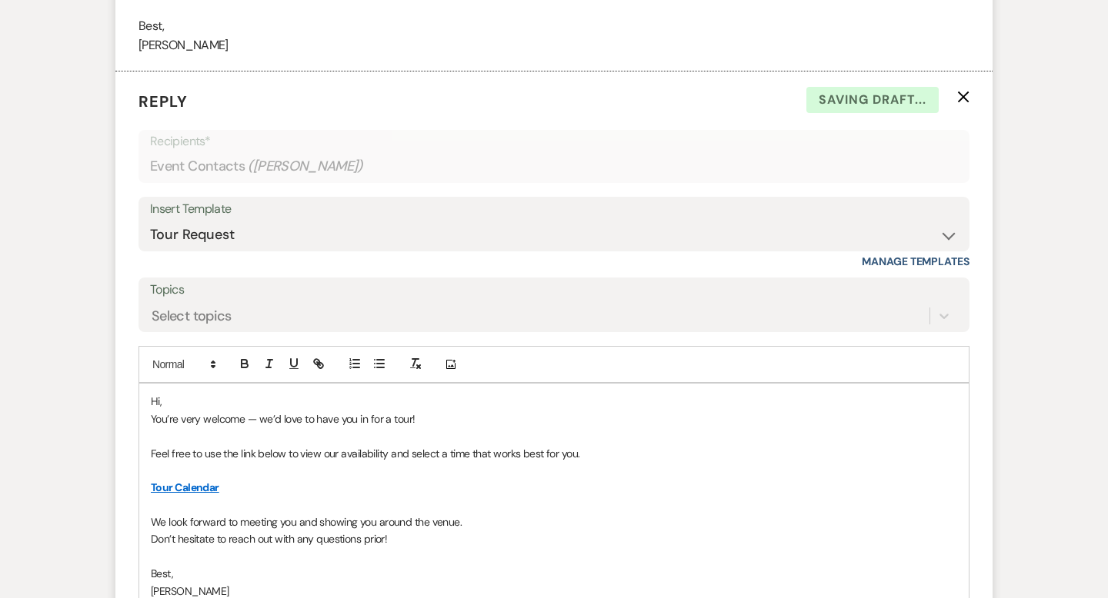
click at [197, 400] on p "Hi," at bounding box center [554, 401] width 806 height 17
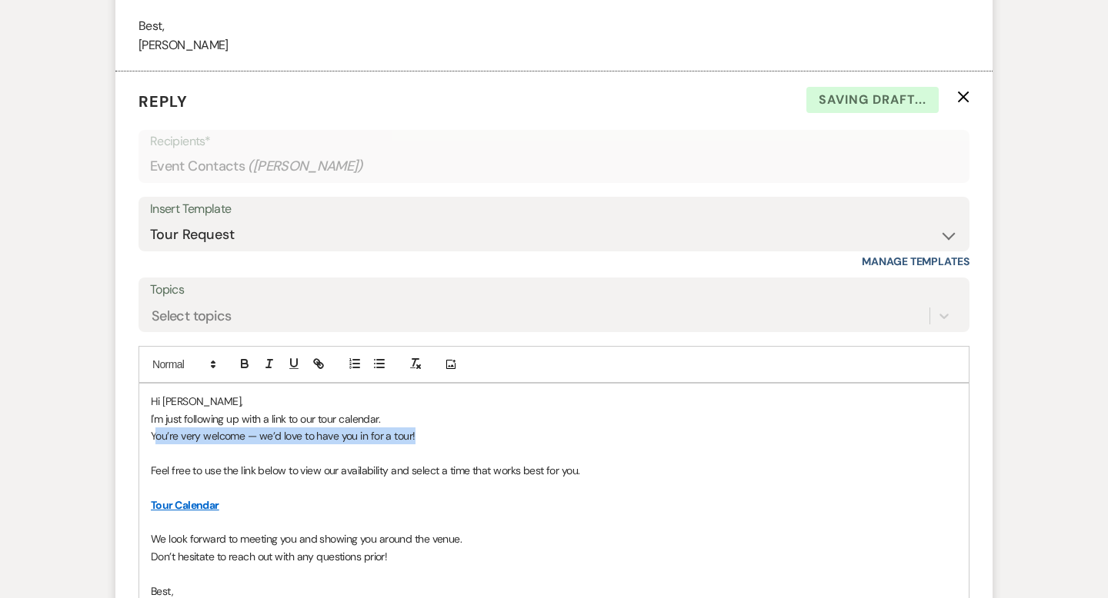
drag, startPoint x: 428, startPoint y: 438, endPoint x: 157, endPoint y: 435, distance: 271.5
click at [157, 435] on p "You’re very welcome — we’d love to have you in for a tour!" at bounding box center [554, 436] width 806 height 17
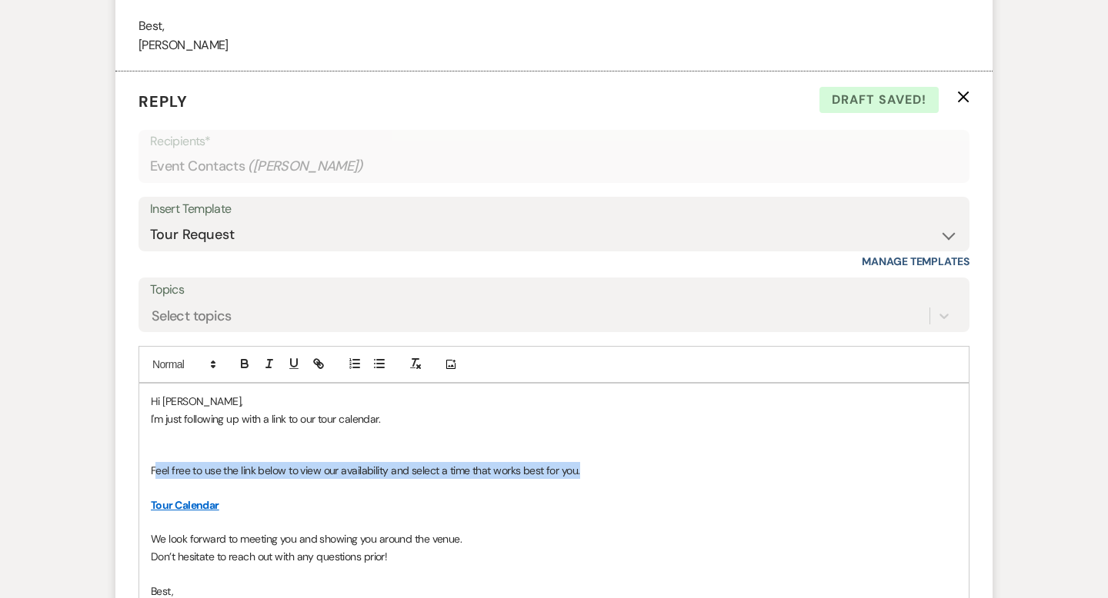
drag, startPoint x: 589, startPoint y: 468, endPoint x: 158, endPoint y: 464, distance: 431.5
click at [158, 464] on p "Feel free to use the link below to view our availability and select a time that…" at bounding box center [554, 470] width 806 height 17
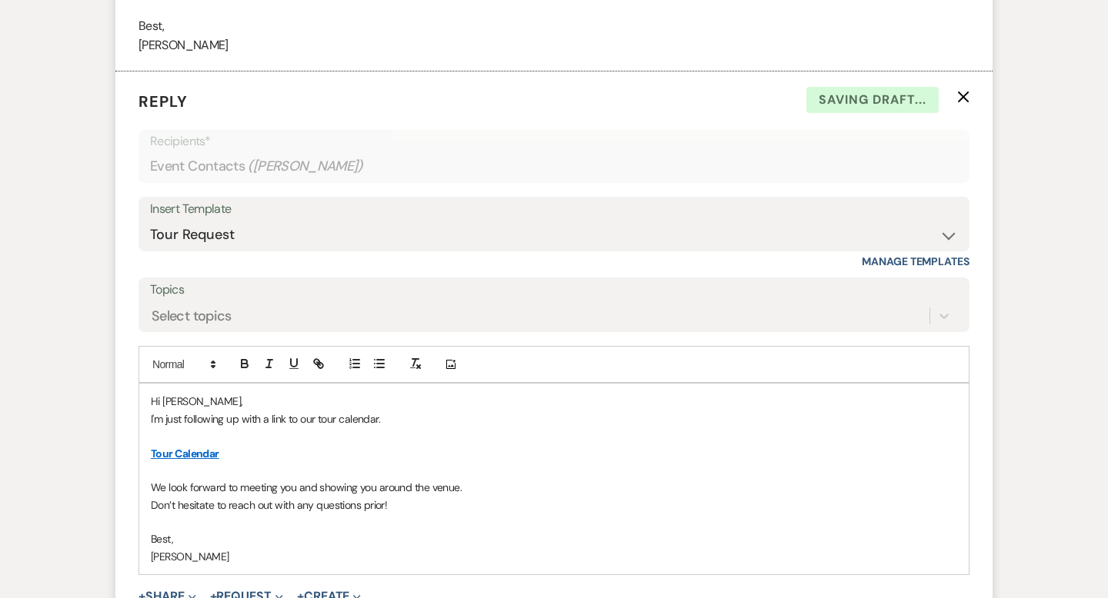
click at [149, 486] on div "Hi Jackie, I'm just following up with a link to our tour calendar. Tour Calenda…" at bounding box center [553, 479] width 829 height 191
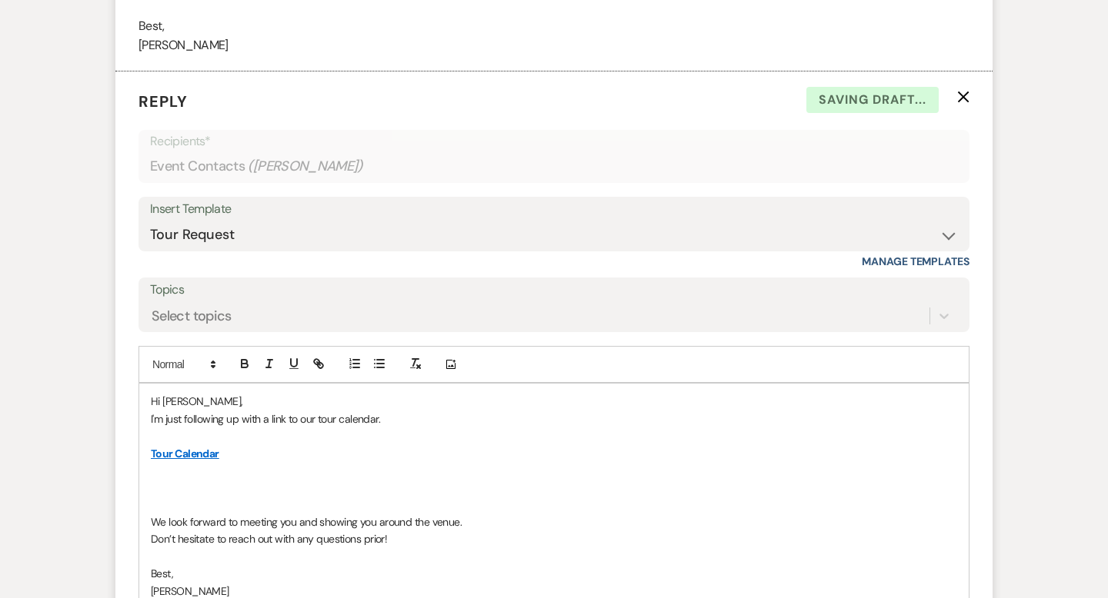
click at [166, 492] on p at bounding box center [554, 487] width 806 height 17
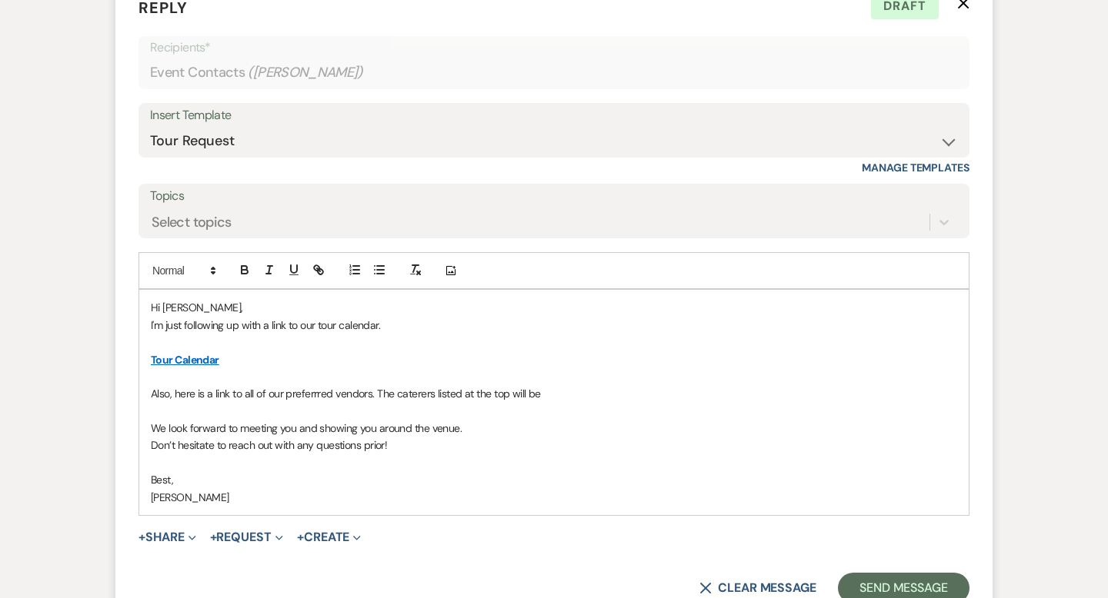
scroll to position [2509, 0]
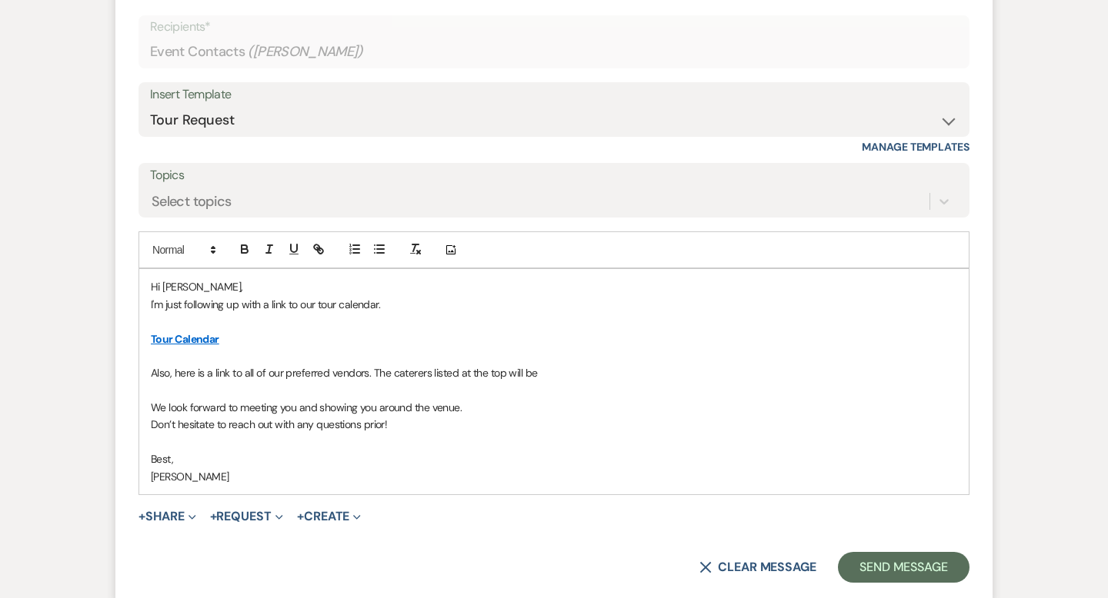
click at [392, 382] on p at bounding box center [554, 390] width 806 height 17
click at [554, 373] on p "Also, here is a link to all of our preferred vendors. The caterers listed at th…" at bounding box center [554, 373] width 806 height 17
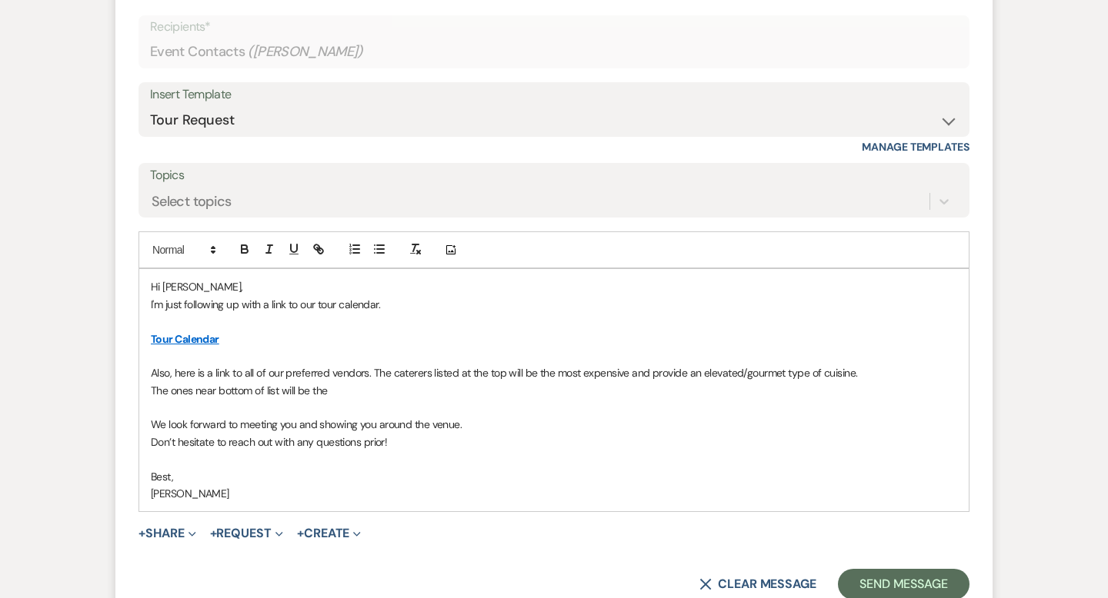
drag, startPoint x: 381, startPoint y: 385, endPoint x: 398, endPoint y: 393, distance: 18.9
click at [398, 393] on p "The ones near bottom of list will be the" at bounding box center [554, 390] width 806 height 17
click at [360, 392] on p "The ones near bottom of list will be the" at bounding box center [554, 390] width 806 height 17
drag, startPoint x: 850, startPoint y: 370, endPoint x: 669, endPoint y: 370, distance: 180.8
click at [669, 370] on p "Also, here is a link to all of our preferred vendors. The caterers listed at th…" at bounding box center [554, 373] width 806 height 17
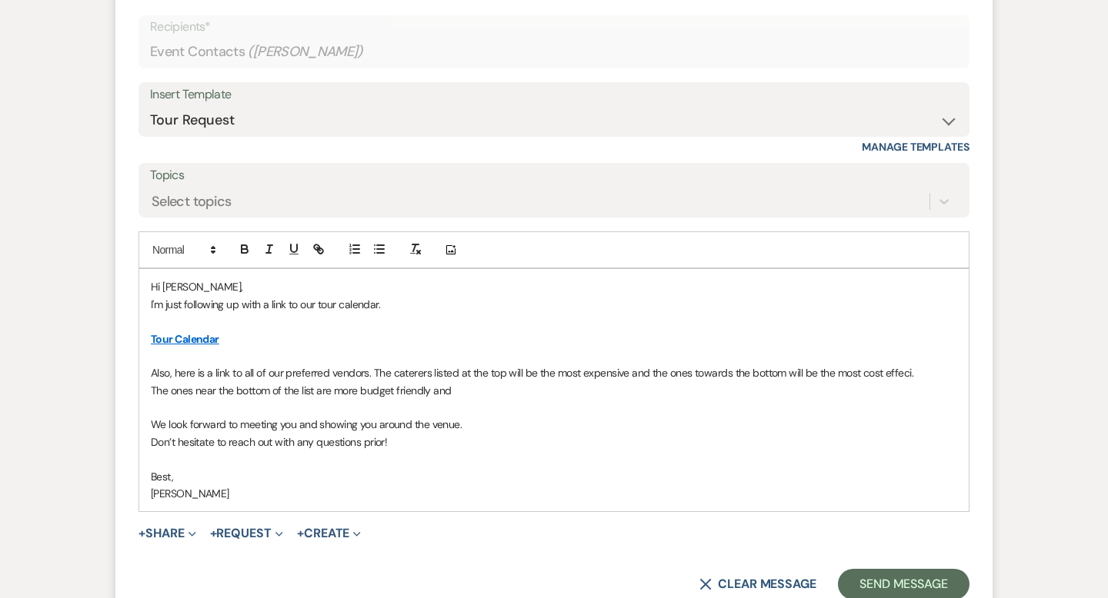
drag, startPoint x: 465, startPoint y: 390, endPoint x: 382, endPoint y: 371, distance: 86.0
click at [382, 371] on div "Hi Jackie, I'm just following up with a link to our tour calendar. Tour Calenda…" at bounding box center [553, 390] width 829 height 242
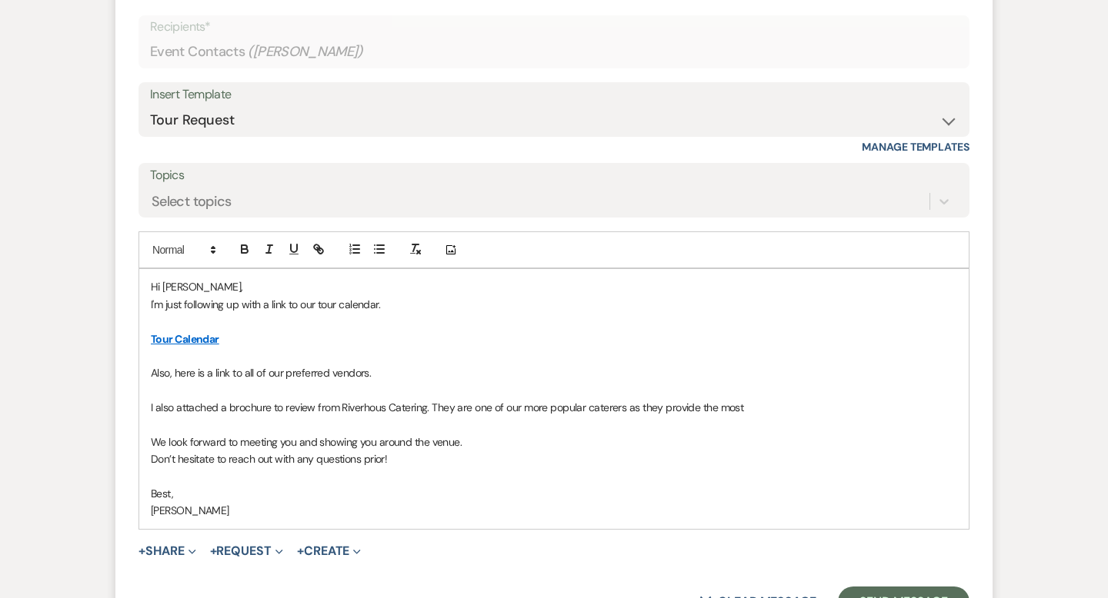
click at [372, 399] on p "I also attached a brochure to review from Riverhous Catering. They are one of o…" at bounding box center [554, 407] width 806 height 17
click at [151, 465] on p "Don’t hesitate to reach out with any questions prior!" at bounding box center [554, 459] width 806 height 17
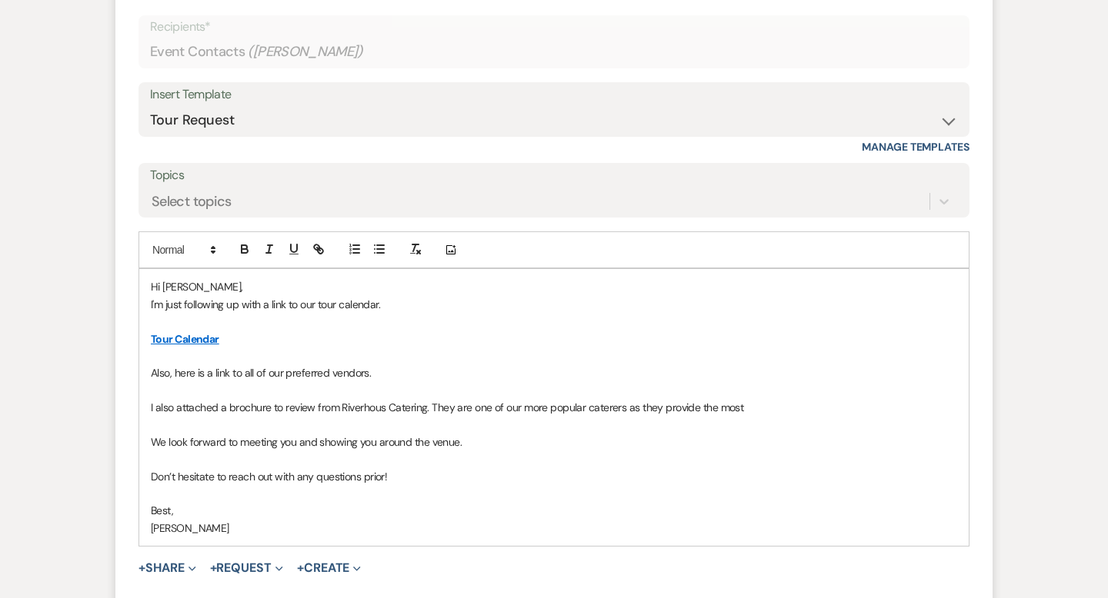
click at [386, 405] on p "I also attached a brochure to review from Riverhous Catering. They are one of o…" at bounding box center [554, 407] width 806 height 17
drag, startPoint x: 762, startPoint y: 402, endPoint x: 658, endPoint y: 402, distance: 103.8
click at [658, 402] on p "I also attached a brochure to review from Riverhouse Catering. They are one of …" at bounding box center [554, 407] width 806 height 17
drag, startPoint x: 459, startPoint y: 405, endPoint x: 436, endPoint y: 405, distance: 23.1
click at [436, 405] on p "I also attached a brochure to review from Riverhouse Catering. They are one of …" at bounding box center [554, 407] width 806 height 17
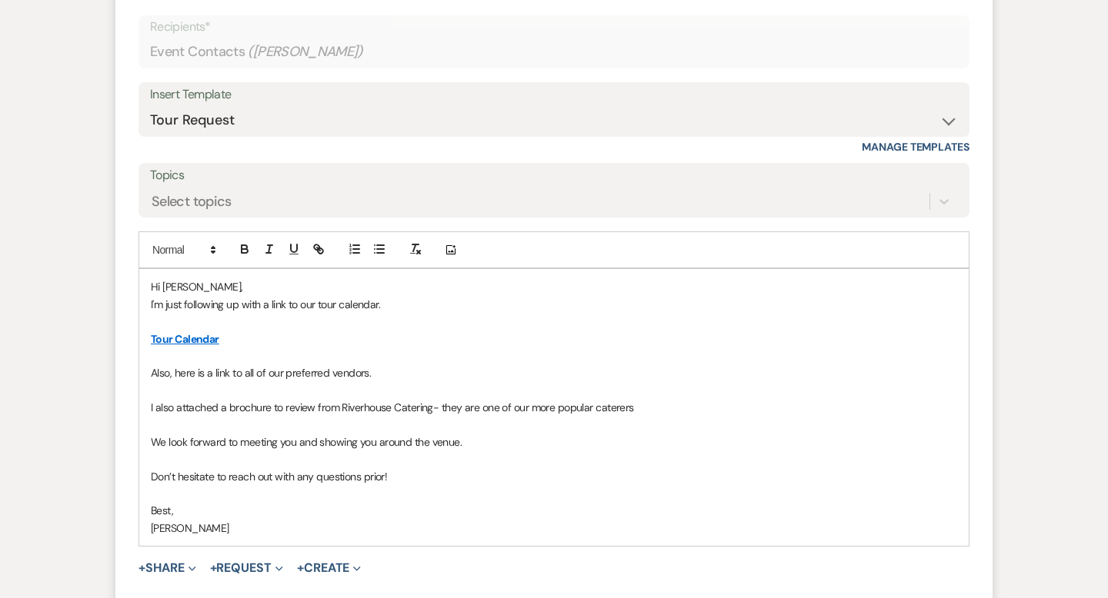
click at [652, 412] on p "I also attached a brochure to review from Riverhouse Catering- they are one of …" at bounding box center [554, 407] width 806 height 17
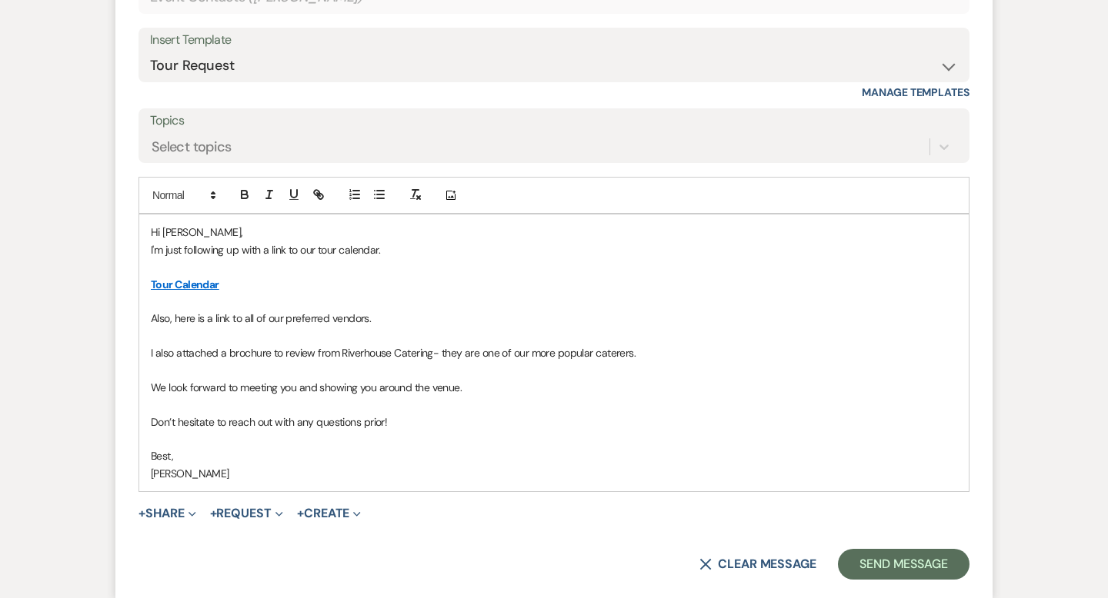
scroll to position [2581, 0]
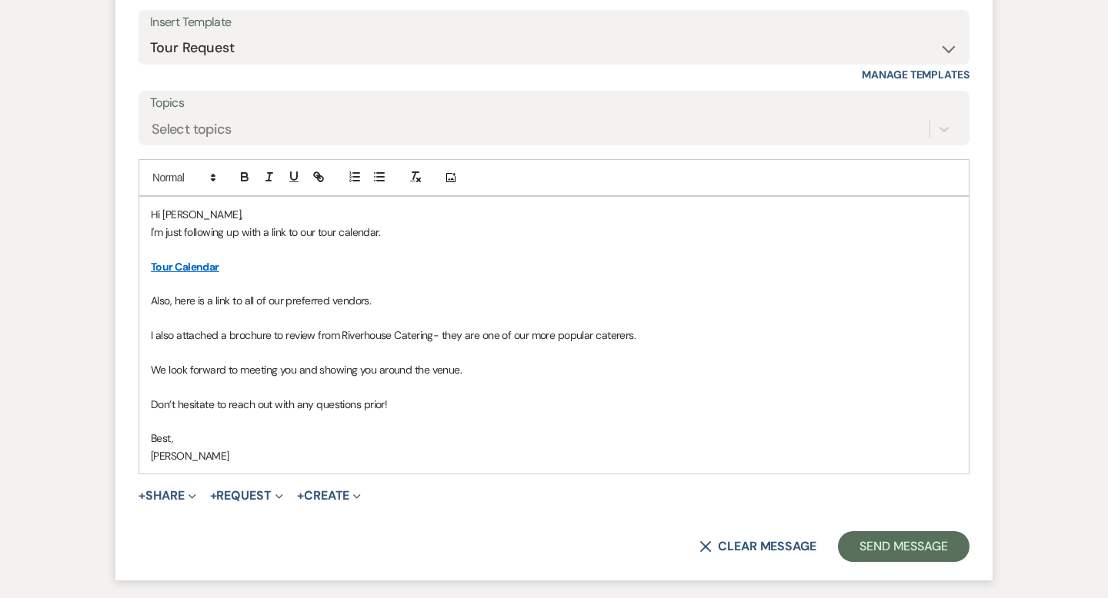
click at [412, 305] on p "Also, here is a link to all of our preferred vendors." at bounding box center [554, 300] width 806 height 17
click at [175, 498] on button "+ Share Expand" at bounding box center [167, 496] width 58 height 12
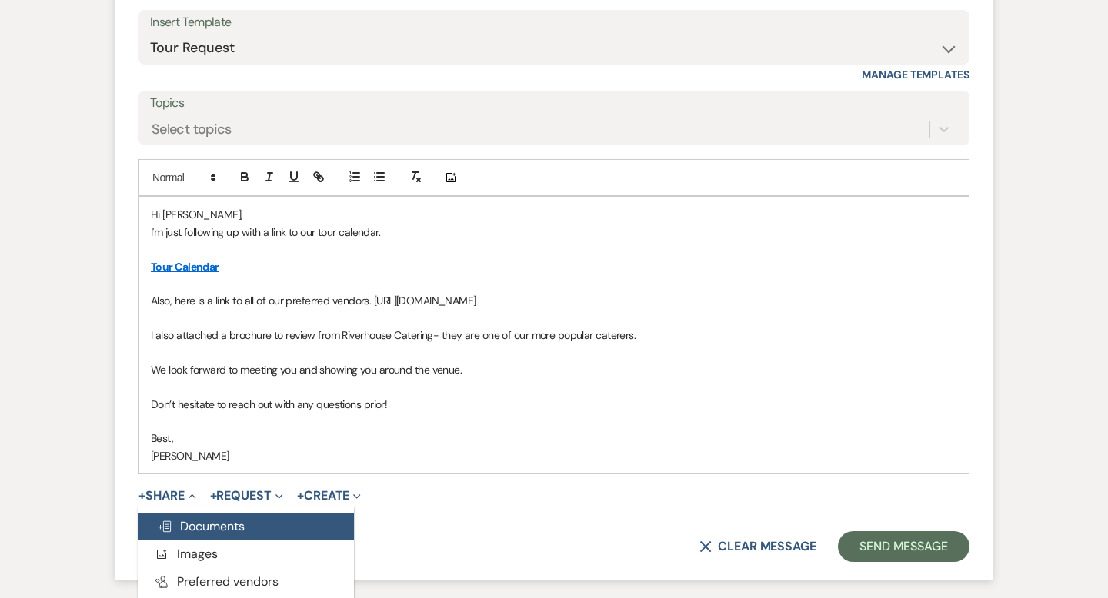
click at [202, 518] on button "Doc Upload Documents" at bounding box center [245, 527] width 215 height 28
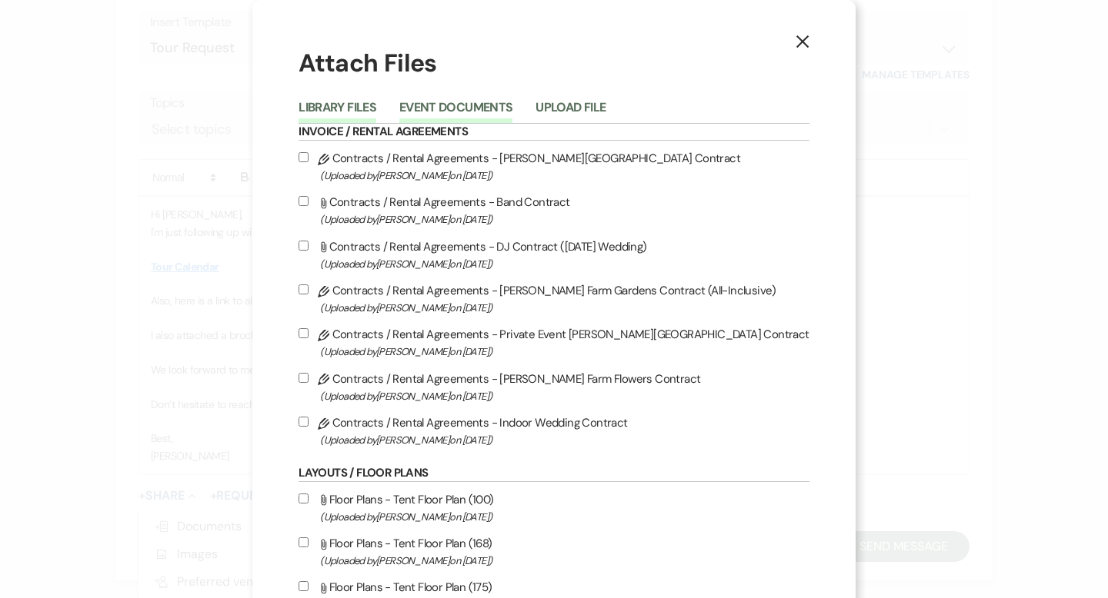
click at [495, 108] on button "Event Documents" at bounding box center [455, 113] width 113 height 22
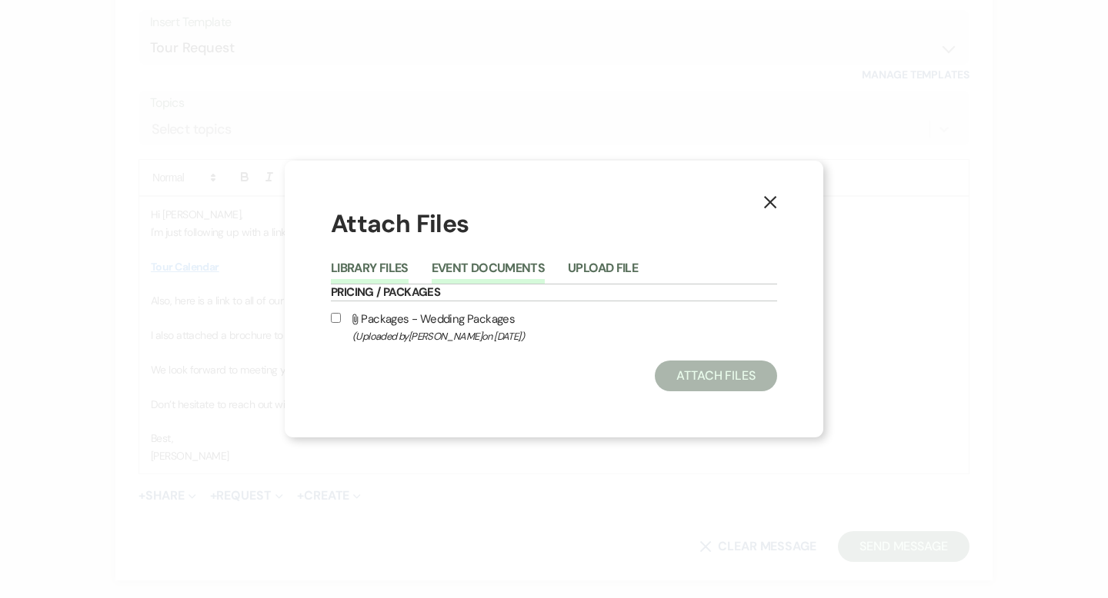
click at [374, 272] on button "Library Files" at bounding box center [370, 273] width 78 height 22
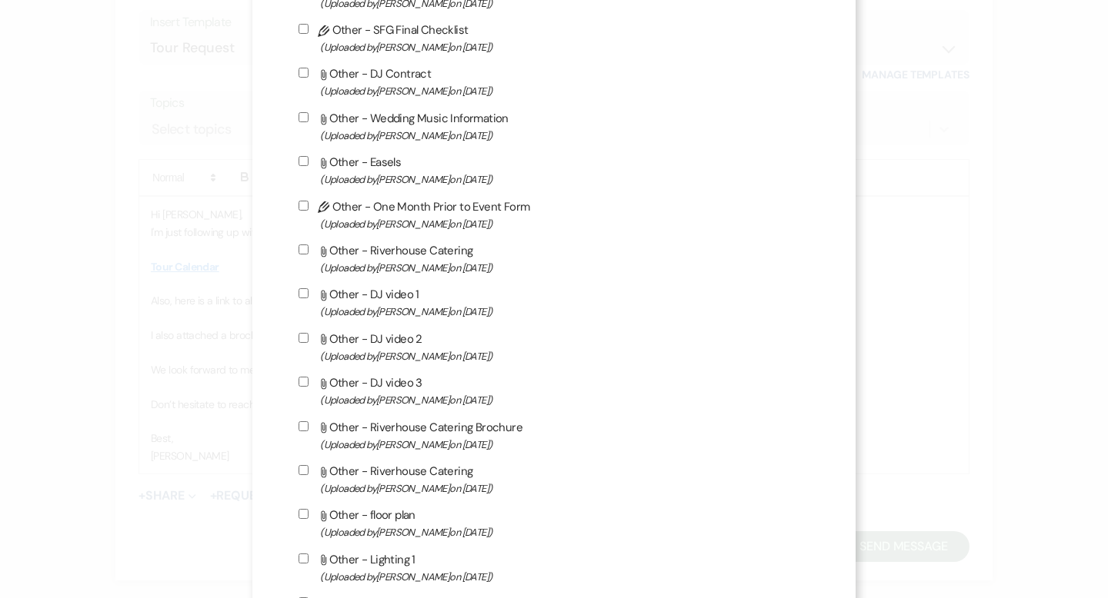
scroll to position [1167, 0]
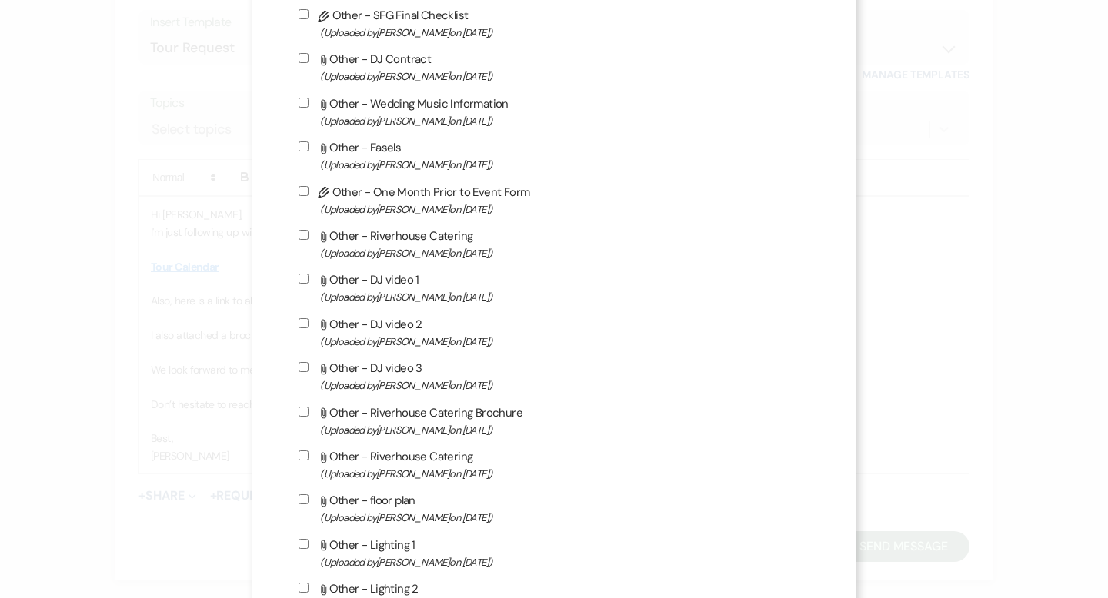
click at [308, 240] on input "Attach File Other - Riverhouse Catering (Uploaded by Travis Winkley on Dec 26th…" at bounding box center [303, 235] width 10 height 10
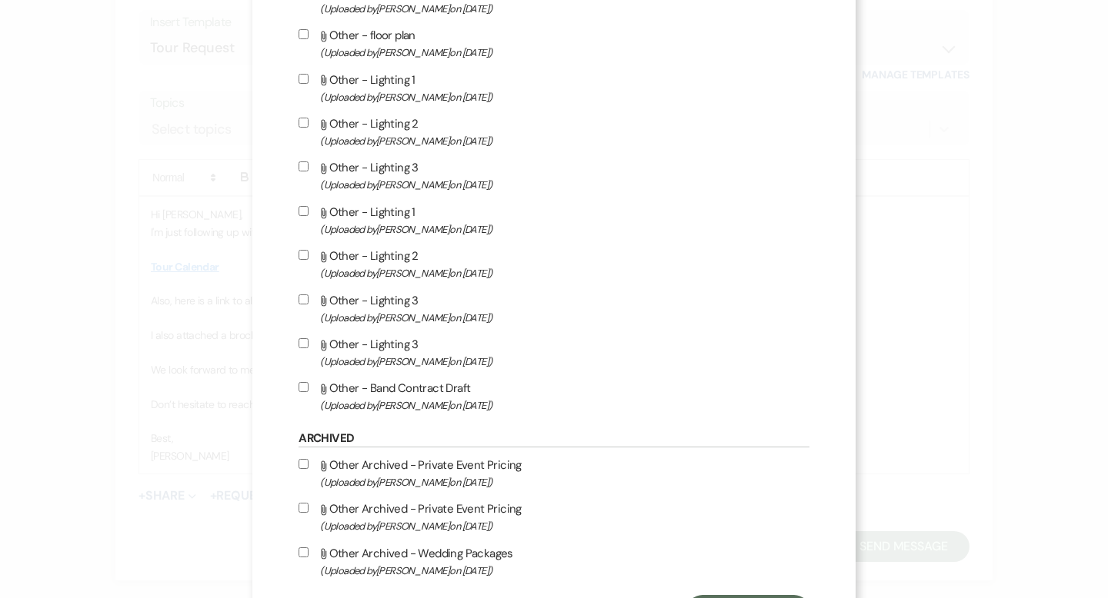
scroll to position [1723, 0]
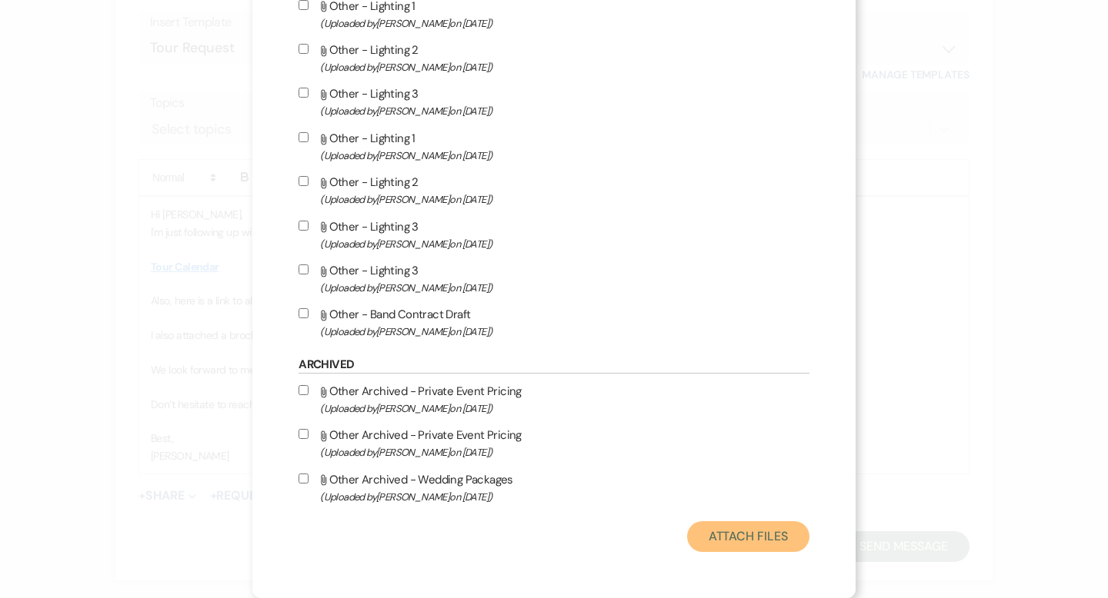
click at [719, 533] on button "Attach Files" at bounding box center [748, 537] width 122 height 31
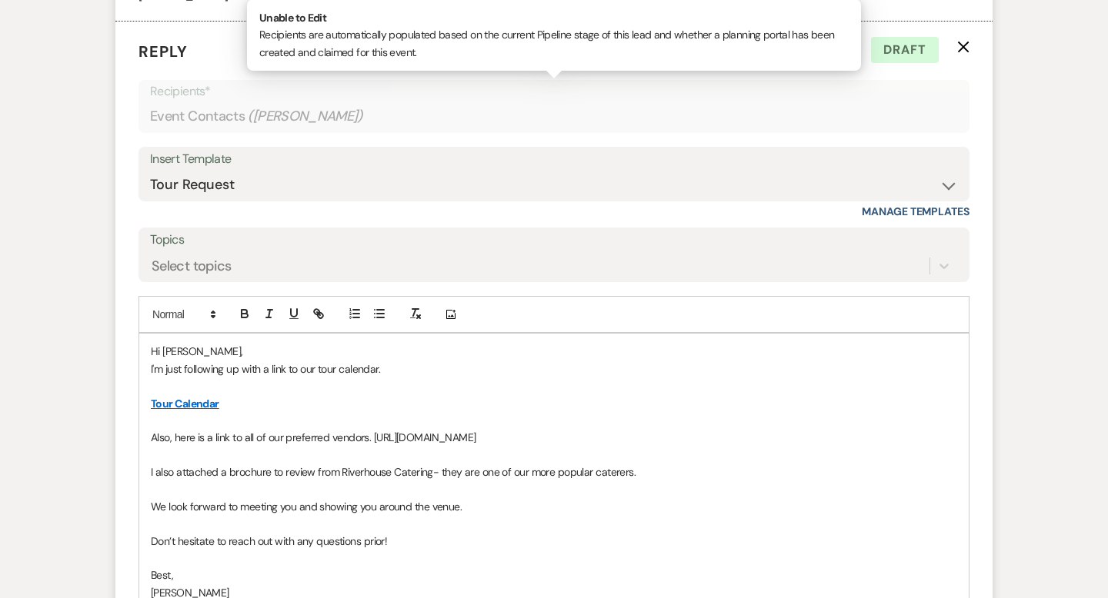
scroll to position [2728, 0]
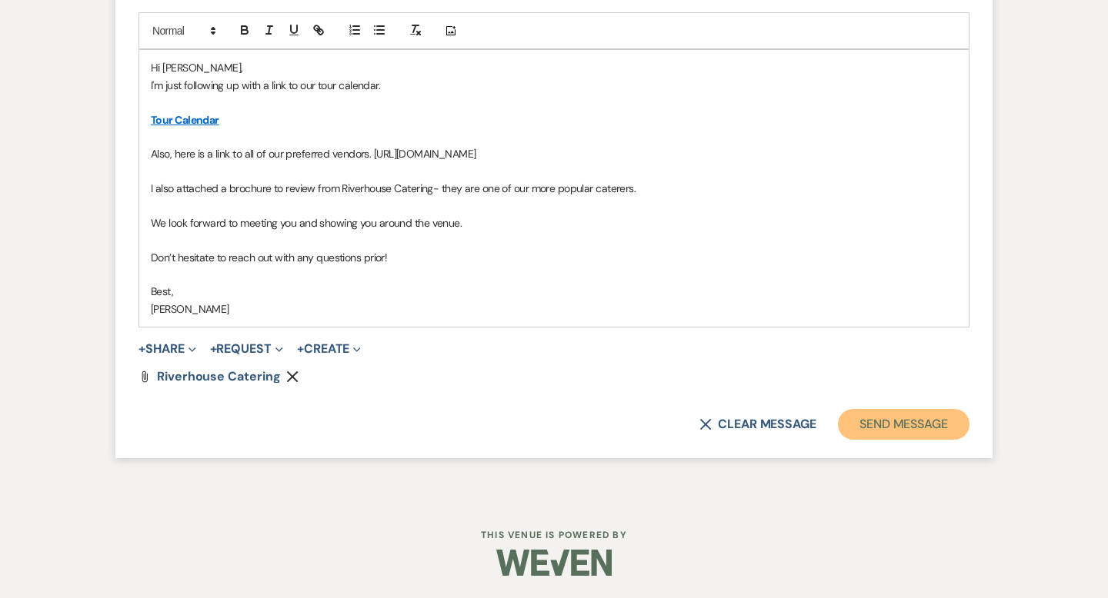
click at [878, 428] on button "Send Message" at bounding box center [904, 424] width 132 height 31
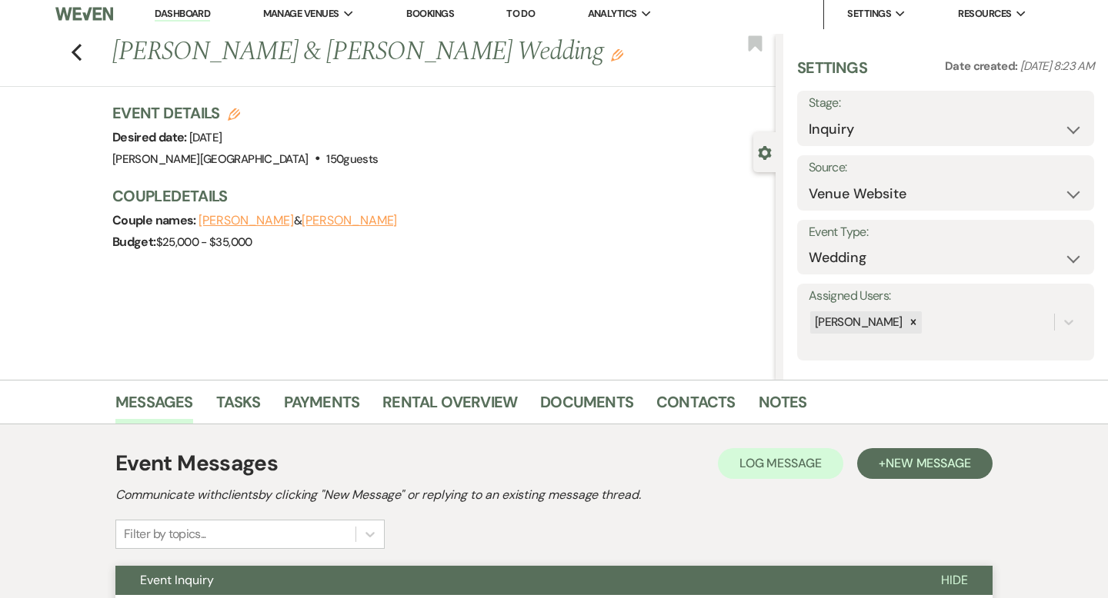
scroll to position [0, 0]
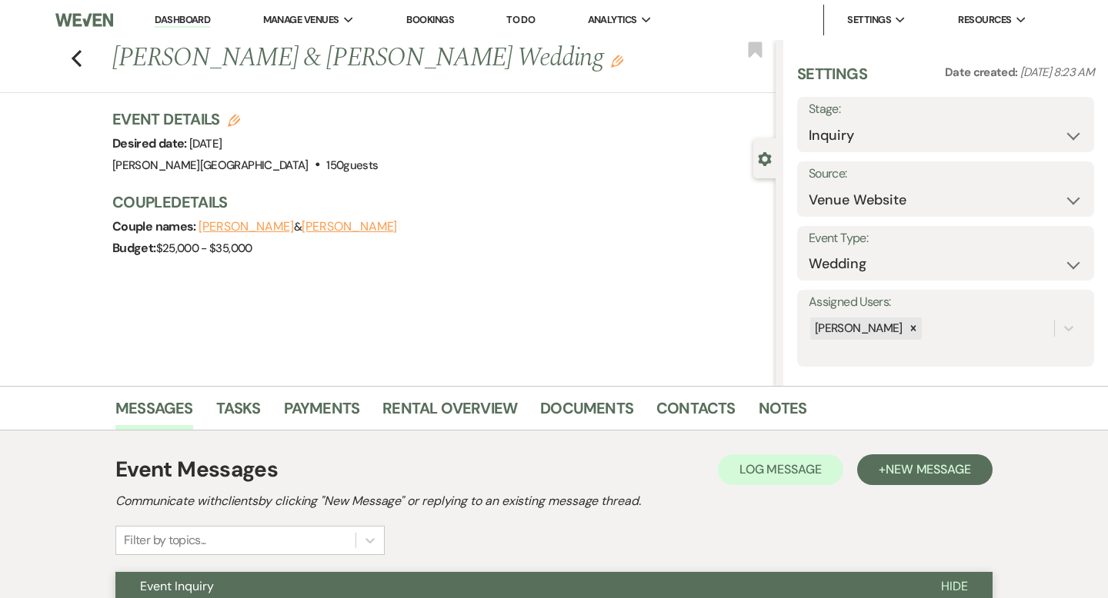
click at [185, 18] on link "Dashboard" at bounding box center [182, 20] width 55 height 15
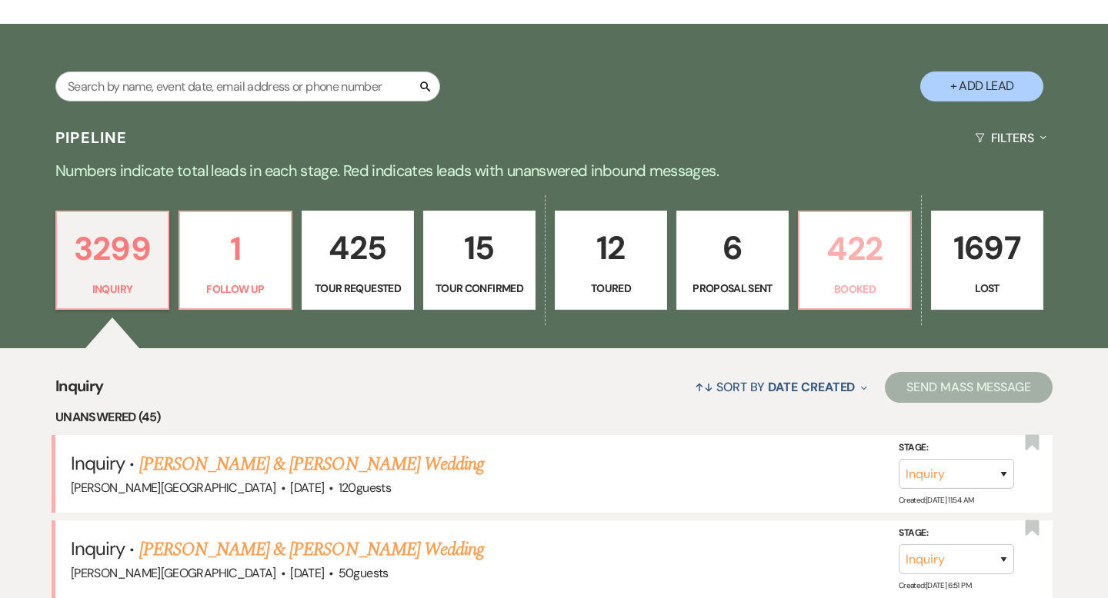
scroll to position [248, 0]
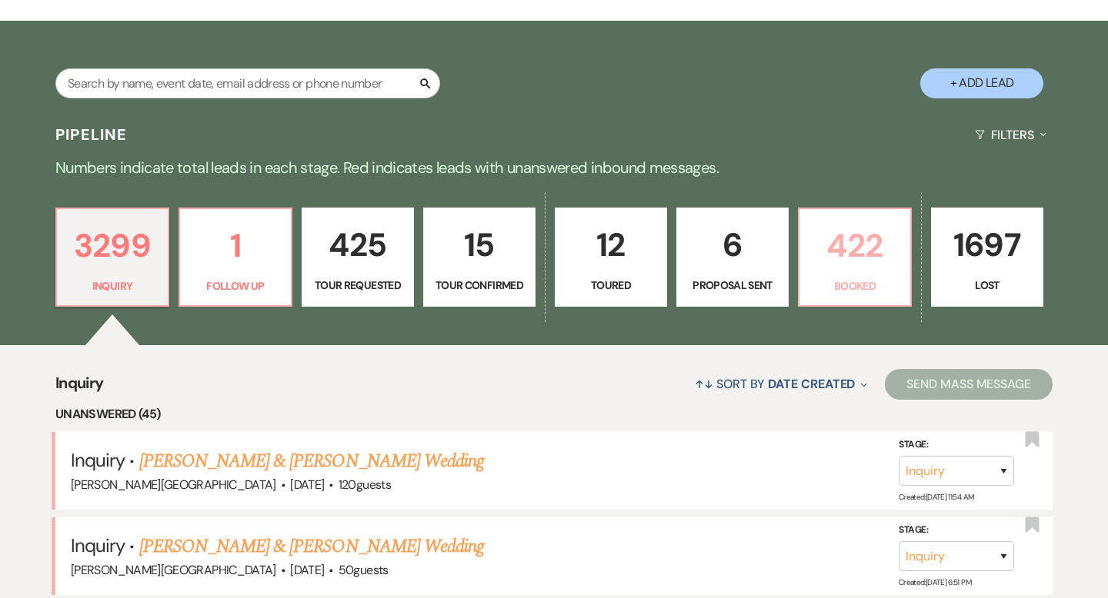
click at [866, 243] on p "422" at bounding box center [854, 246] width 92 height 52
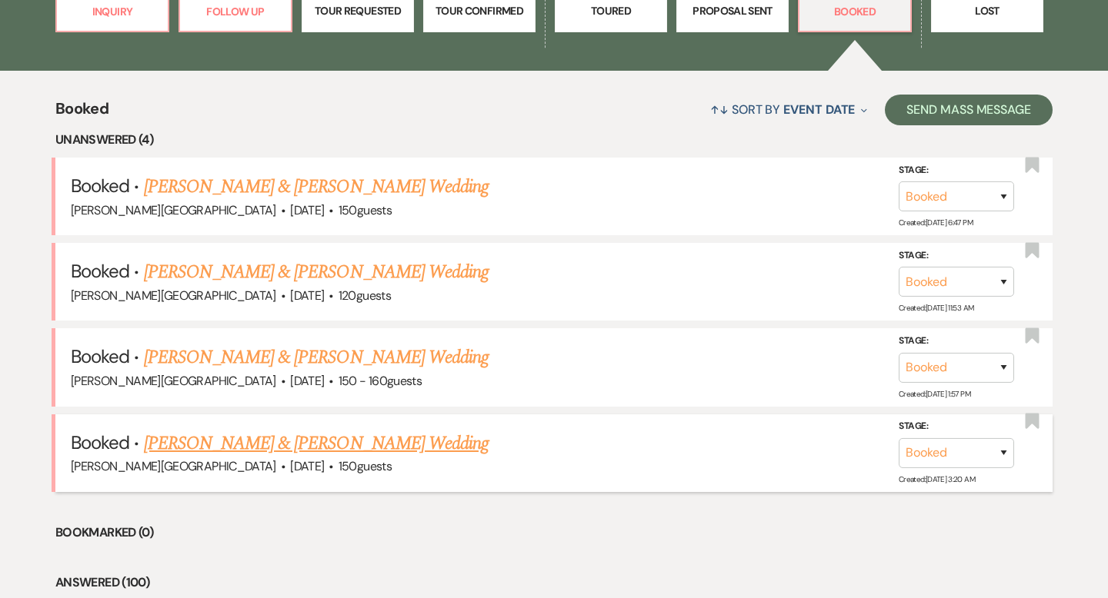
scroll to position [163, 0]
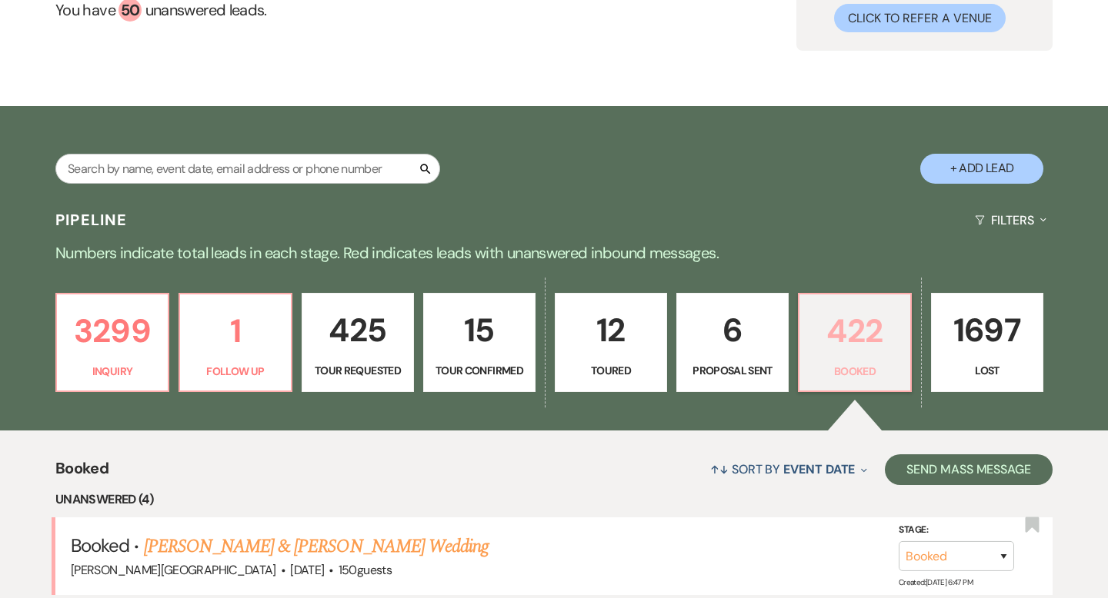
click at [853, 321] on p "422" at bounding box center [854, 331] width 92 height 52
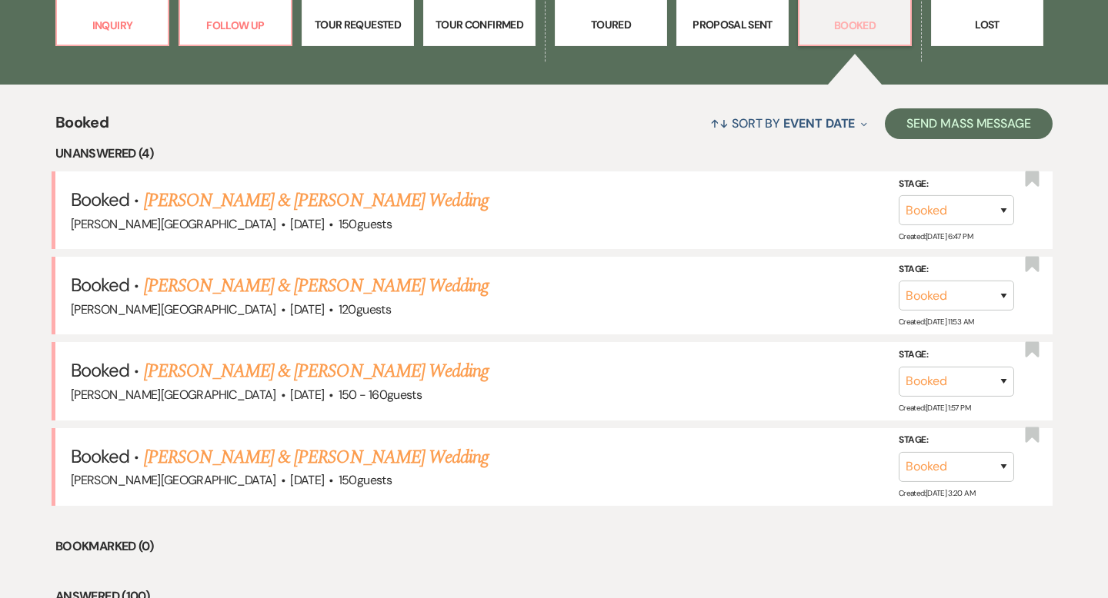
scroll to position [358, 0]
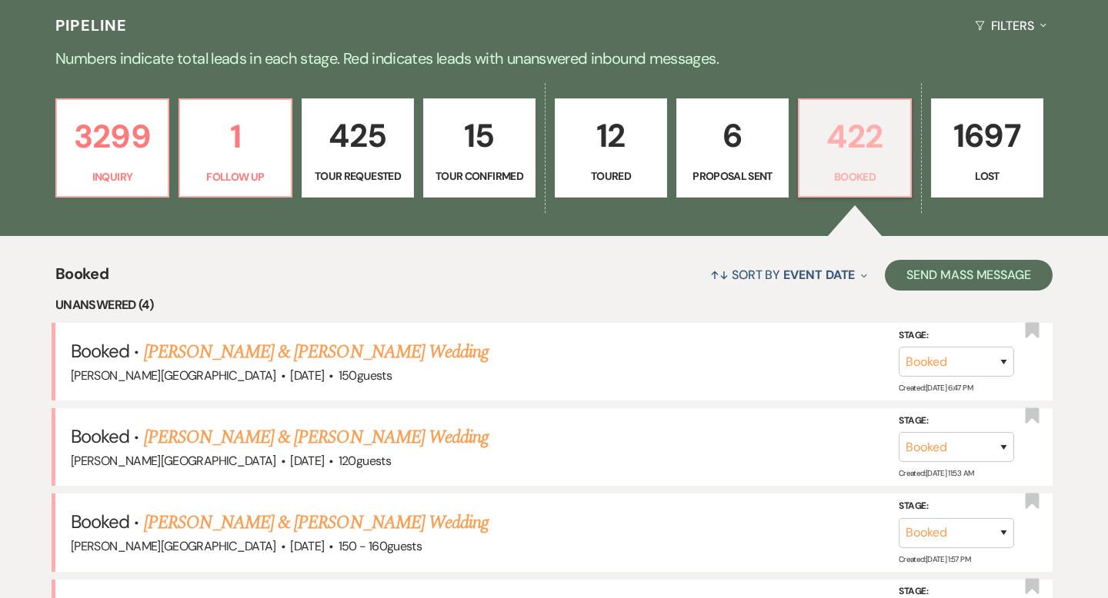
click at [829, 128] on p "422" at bounding box center [854, 137] width 92 height 52
click at [315, 443] on link "Anthony Paterra & Tye Gomez's Wedding" at bounding box center [316, 438] width 345 height 28
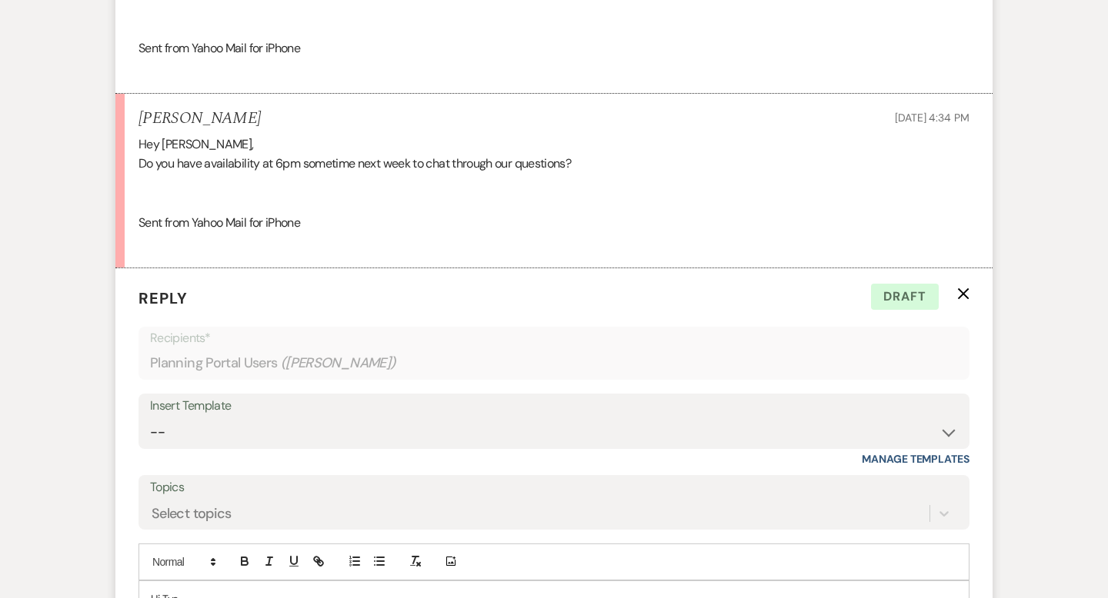
scroll to position [12106, 0]
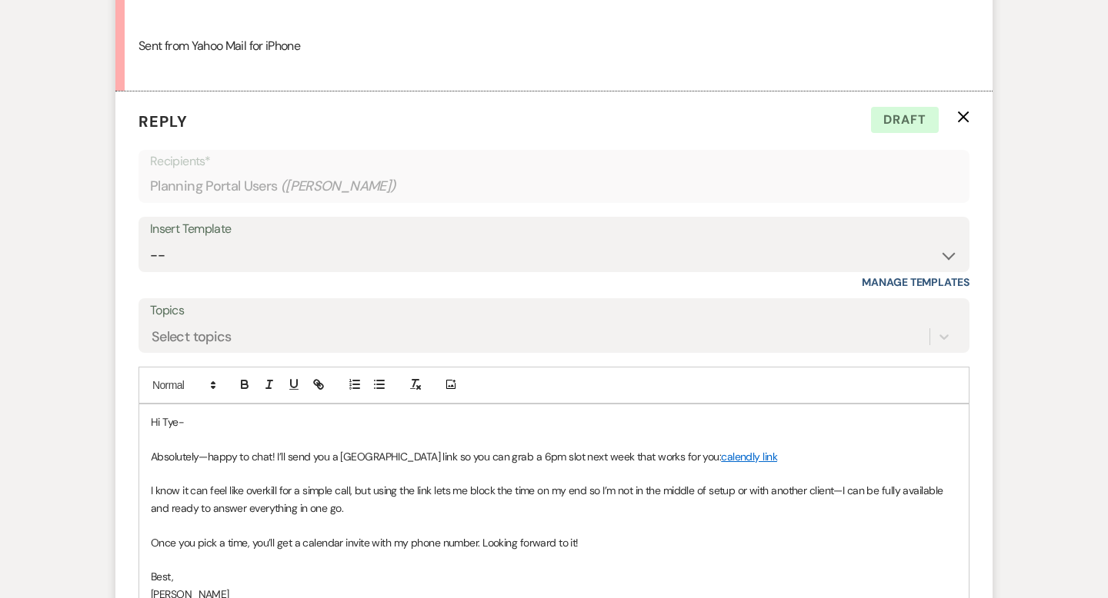
click at [217, 448] on p at bounding box center [554, 439] width 806 height 17
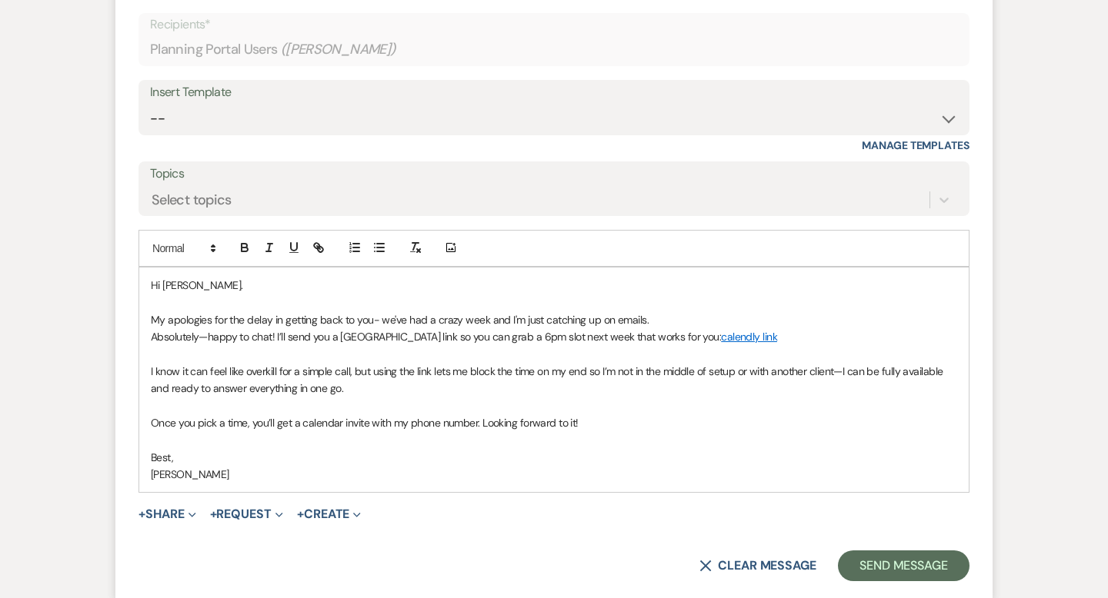
scroll to position [12243, 0]
click at [668, 328] on p "My apologies for the delay in getting back to you- we've had a crazy week and I…" at bounding box center [554, 319] width 806 height 17
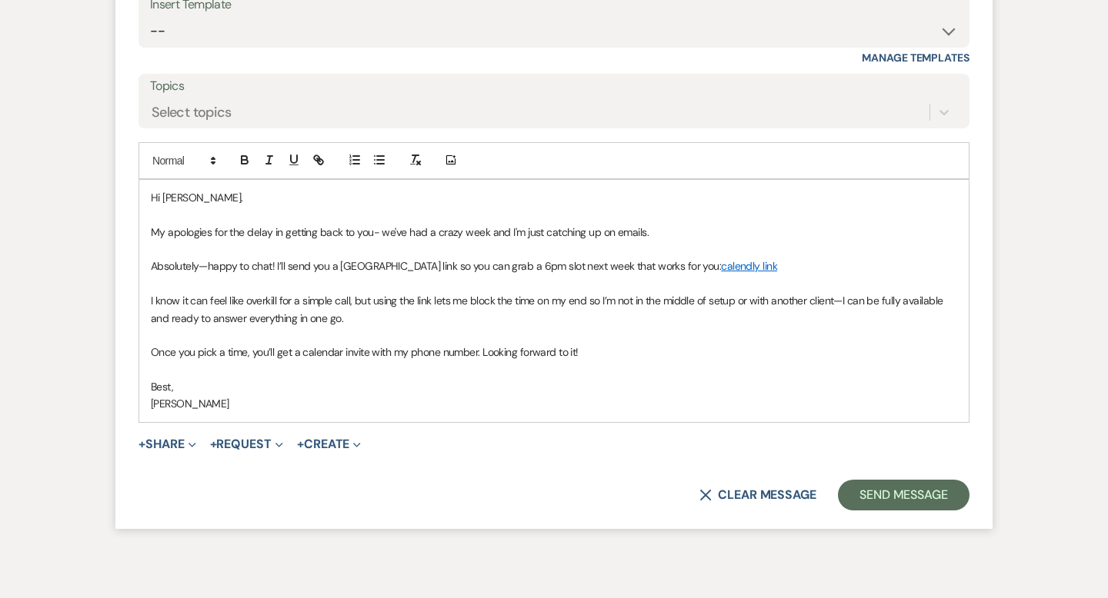
scroll to position [12347, 0]
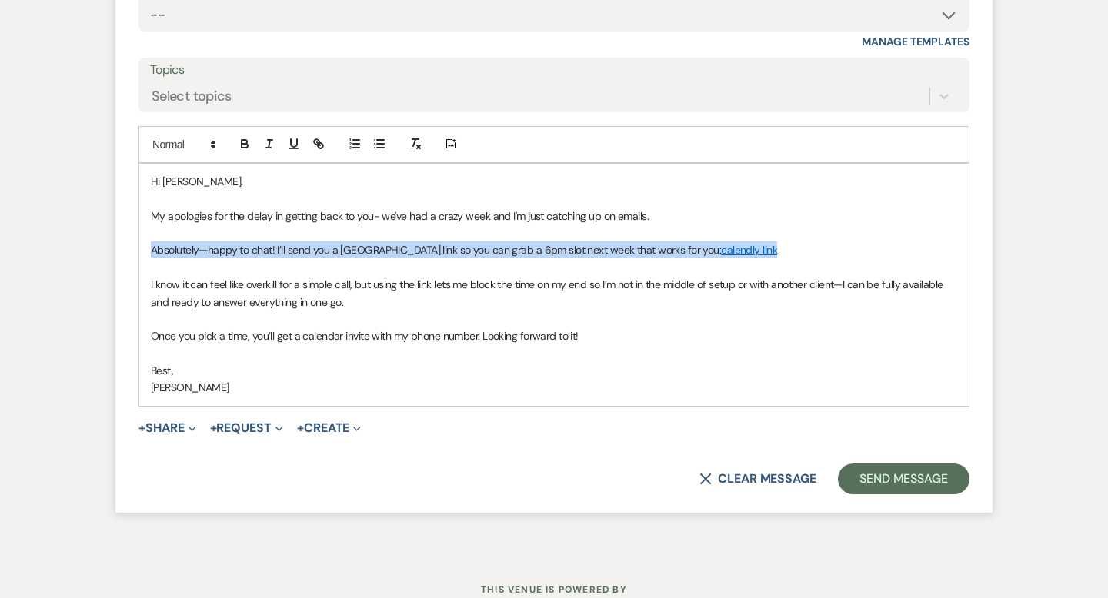
drag, startPoint x: 728, startPoint y: 286, endPoint x: 149, endPoint y: 281, distance: 579.2
click at [149, 281] on div "Hi Tye. My apologies for the delay in getting back to you- we've had a crazy we…" at bounding box center [553, 285] width 829 height 242
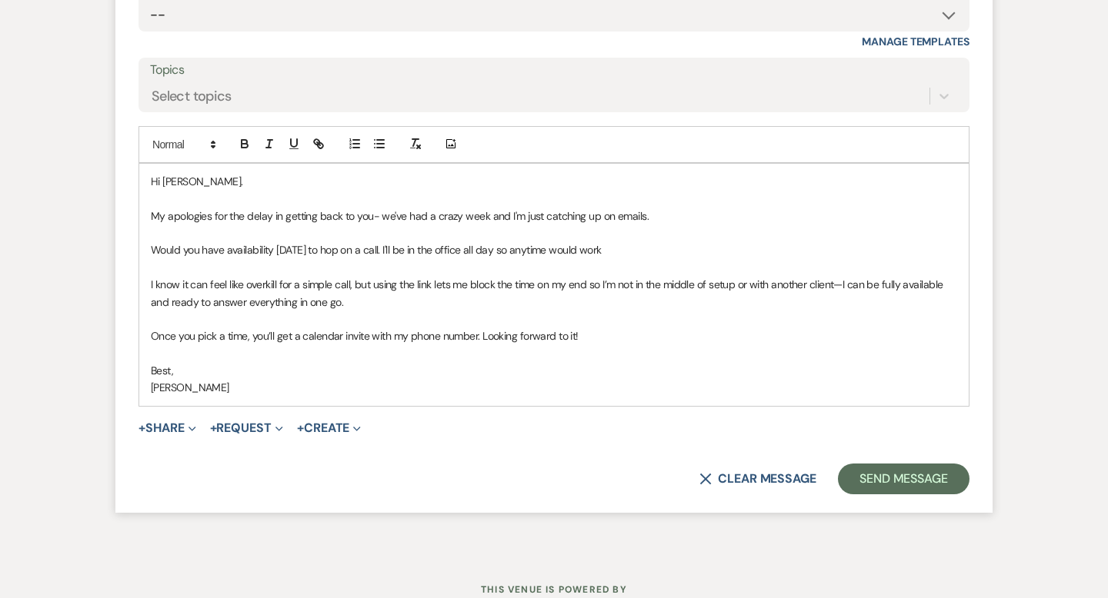
drag, startPoint x: 632, startPoint y: 290, endPoint x: 435, endPoint y: 286, distance: 196.2
click at [435, 258] on p "Would you have availability on Monday to hop on a call. I'll be in the office a…" at bounding box center [554, 250] width 806 height 17
click at [500, 258] on p "Would you have availability on Monday to hop on a call. I'll be free all day (a…" at bounding box center [554, 250] width 806 height 17
click at [594, 258] on p "Would you have availability on Monday to hop on a call. I'll be free all day (a…" at bounding box center [554, 250] width 806 height 17
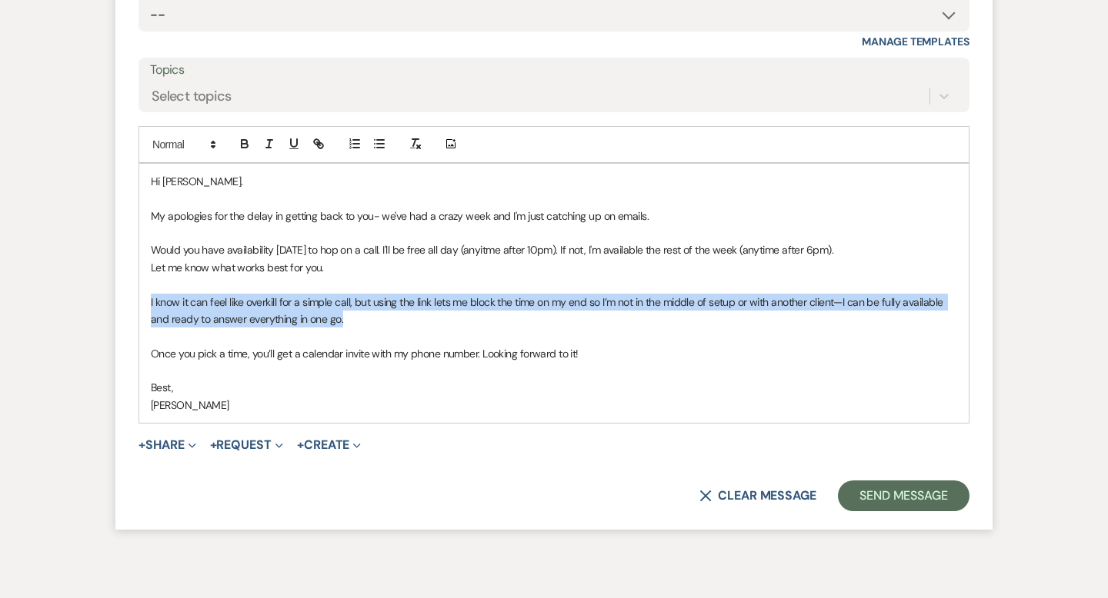
drag, startPoint x: 366, startPoint y: 358, endPoint x: 148, endPoint y: 342, distance: 218.3
click at [148, 342] on div "Hi Tye. My apologies for the delay in getting back to you- we've had a crazy we…" at bounding box center [553, 293] width 829 height 259
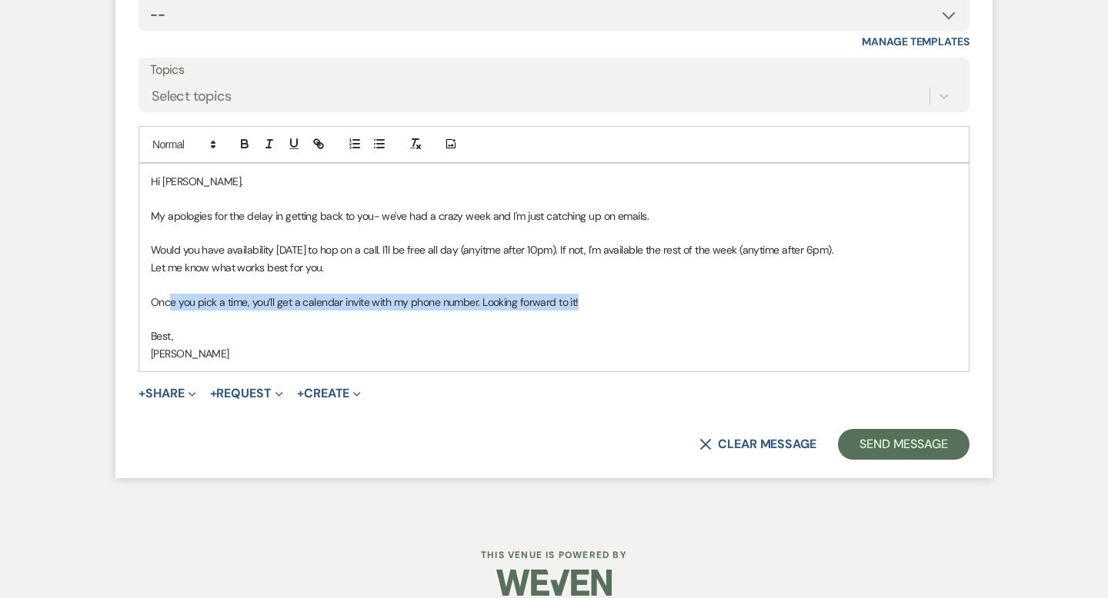
drag, startPoint x: 585, startPoint y: 340, endPoint x: 168, endPoint y: 344, distance: 416.9
click at [168, 311] on p "Once you pick a time, you’ll get a calendar invite with my phone number. Lookin…" at bounding box center [554, 302] width 806 height 17
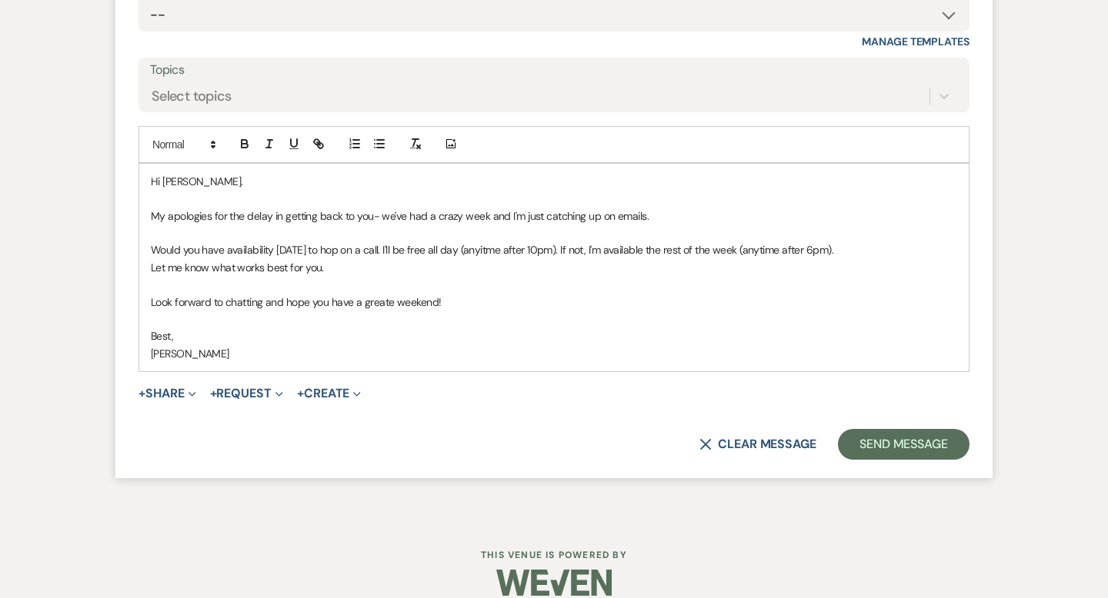
click at [390, 311] on p "Look forward to chatting and hope you have a greate weekend!" at bounding box center [554, 302] width 806 height 17
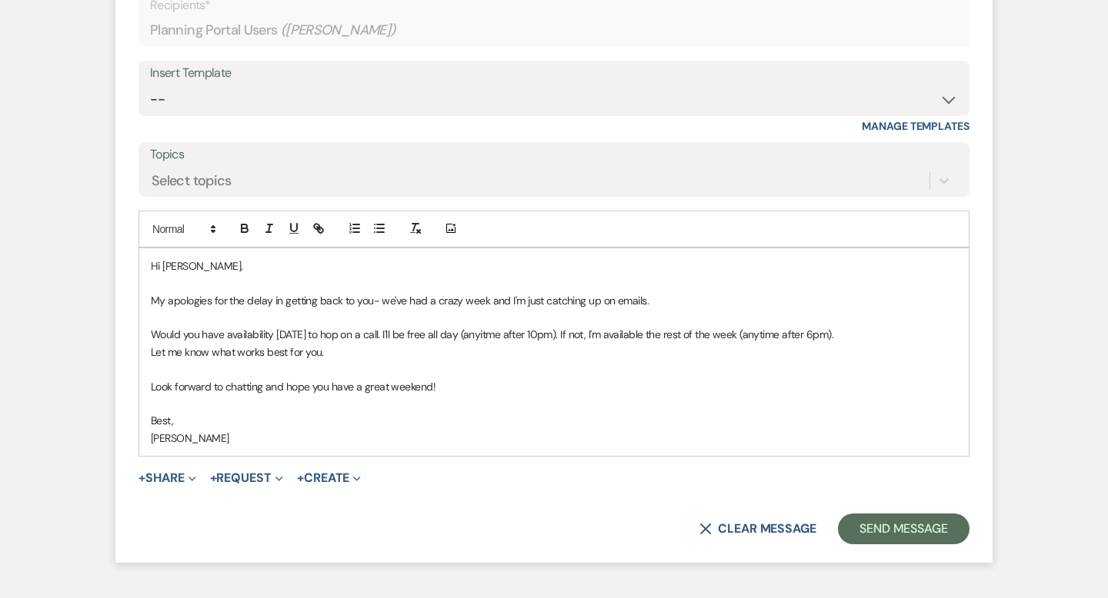
click at [204, 292] on p at bounding box center [554, 283] width 806 height 17
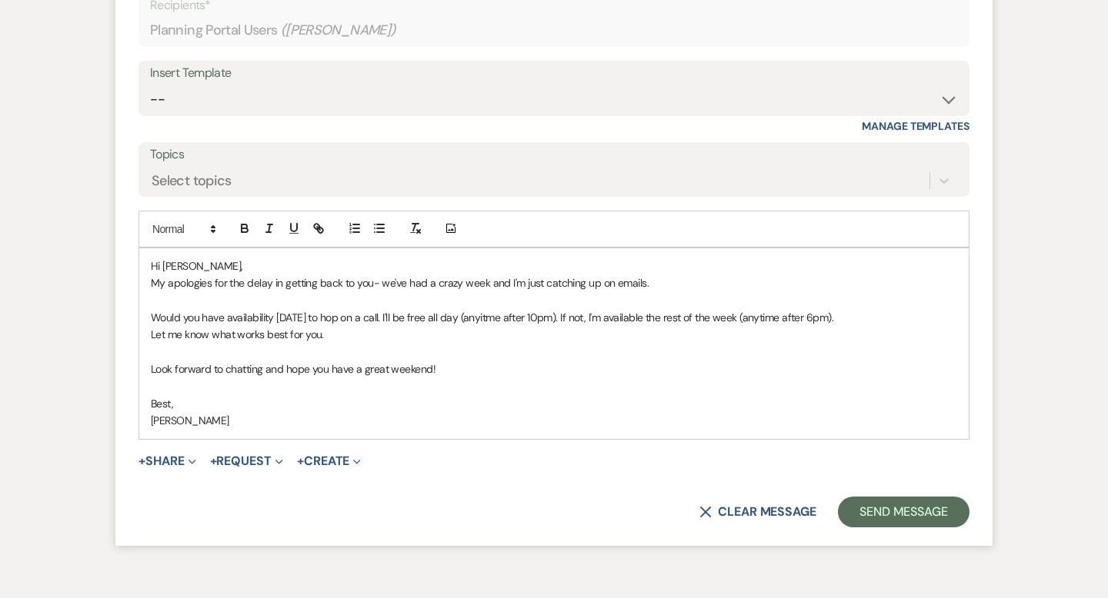
scroll to position [12294, 0]
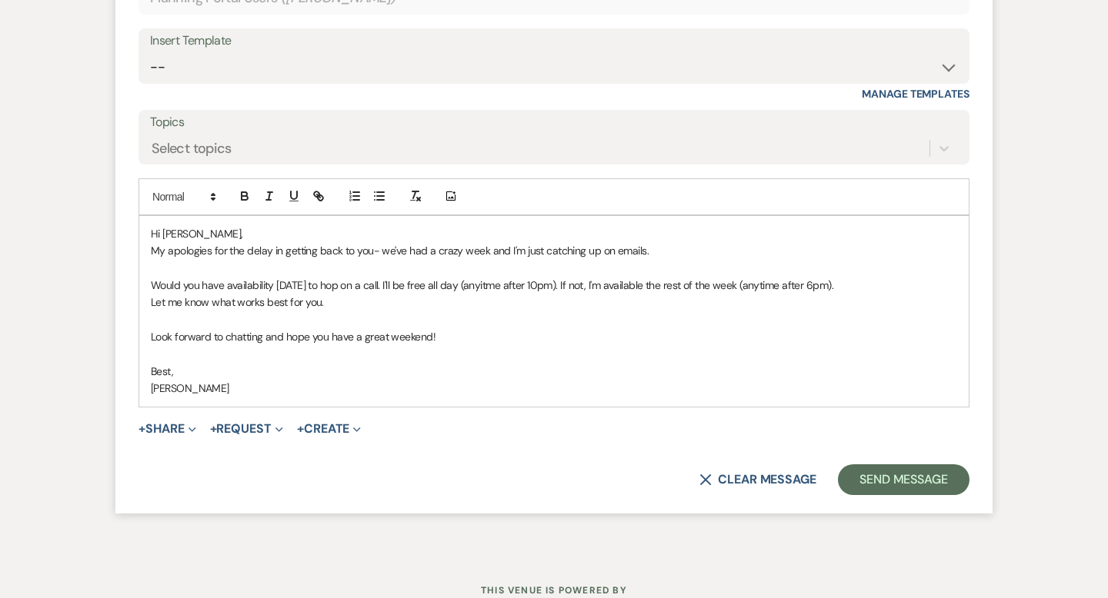
click at [458, 259] on p "My apologies for the delay in getting back to you- we've had a crazy week and I…" at bounding box center [554, 250] width 806 height 17
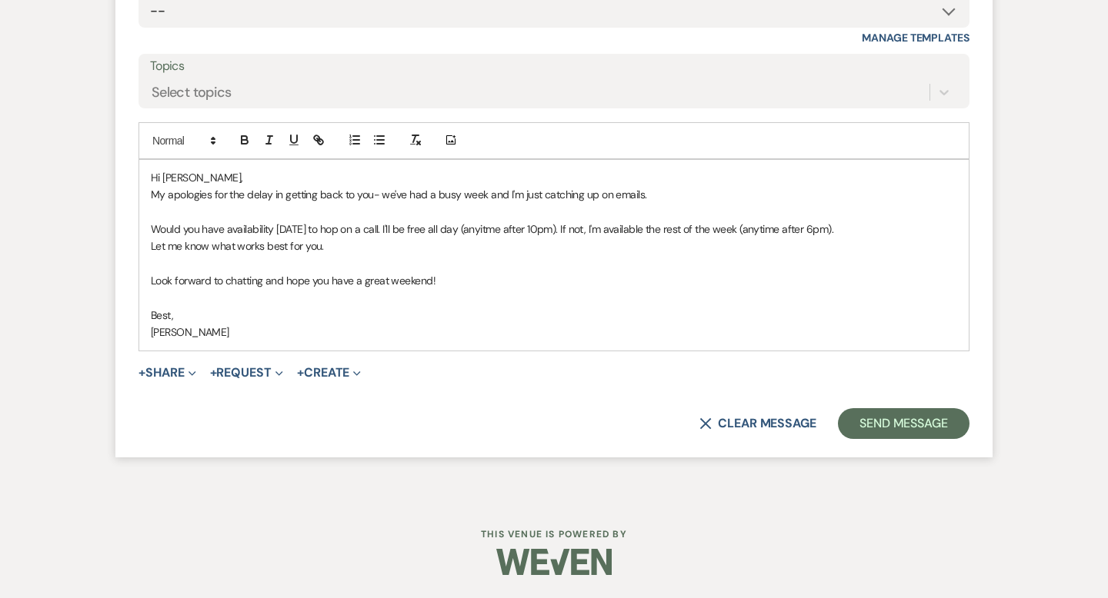
scroll to position [12389, 0]
click at [400, 226] on p "Would you have availability on Monday to hop on a call. I'll be free all day (a…" at bounding box center [554, 229] width 806 height 17
drag, startPoint x: 451, startPoint y: 228, endPoint x: 428, endPoint y: 228, distance: 22.3
click at [428, 228] on p "Would you have availability on Monday to hop on a call? I'll be free all day (a…" at bounding box center [554, 229] width 806 height 17
click at [494, 232] on p "Would you have availability on Monday to hop on a call? I'm free all day (anyit…" at bounding box center [554, 229] width 806 height 17
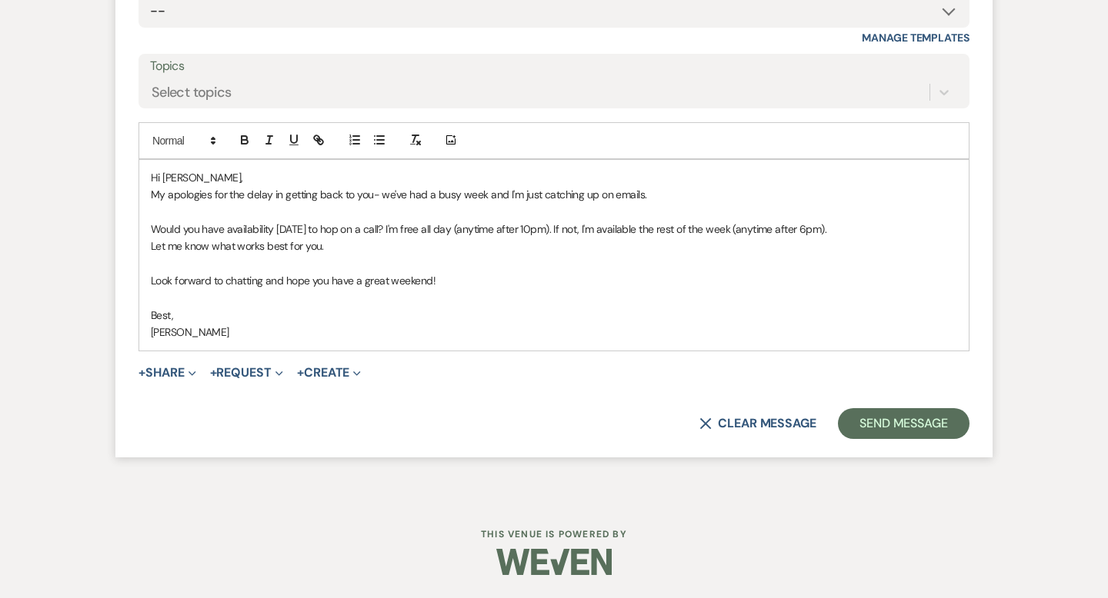
click at [616, 238] on p "Let me know what works best for you." at bounding box center [554, 246] width 806 height 17
click at [616, 231] on p "Would you have availability on Monday to hop on a call? I'm free all day (anyti…" at bounding box center [554, 229] width 806 height 17
click at [352, 280] on p "Look forward to chatting and hope you have a great weekend!" at bounding box center [554, 280] width 806 height 17
click at [526, 272] on p "Look forward to chatting and hope you're having a great weekend!" at bounding box center [554, 280] width 806 height 17
click at [868, 424] on button "Send Message" at bounding box center [904, 423] width 132 height 31
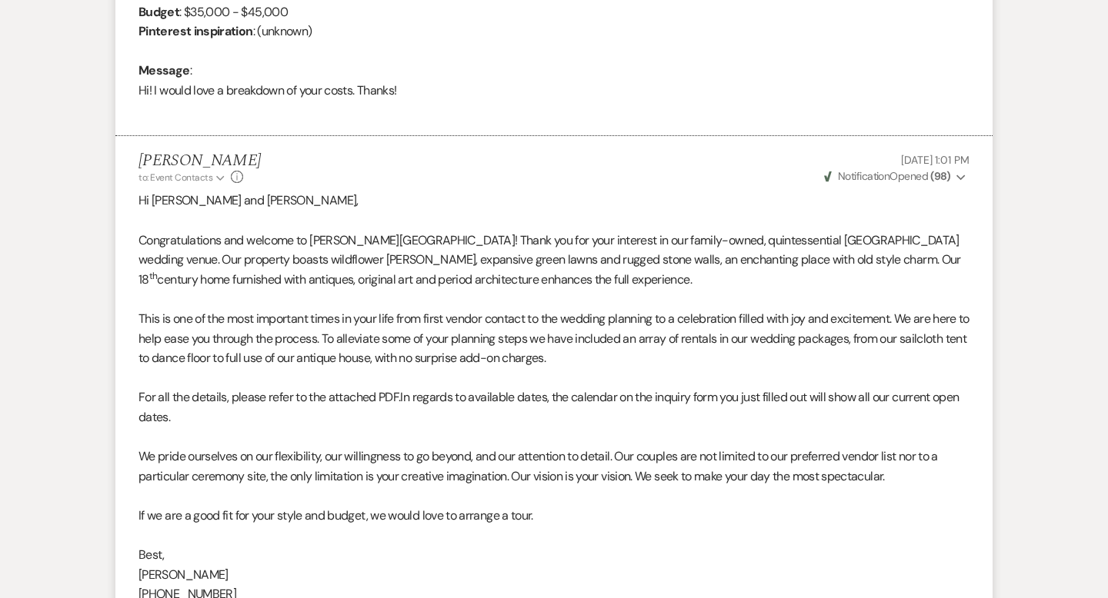
scroll to position [0, 0]
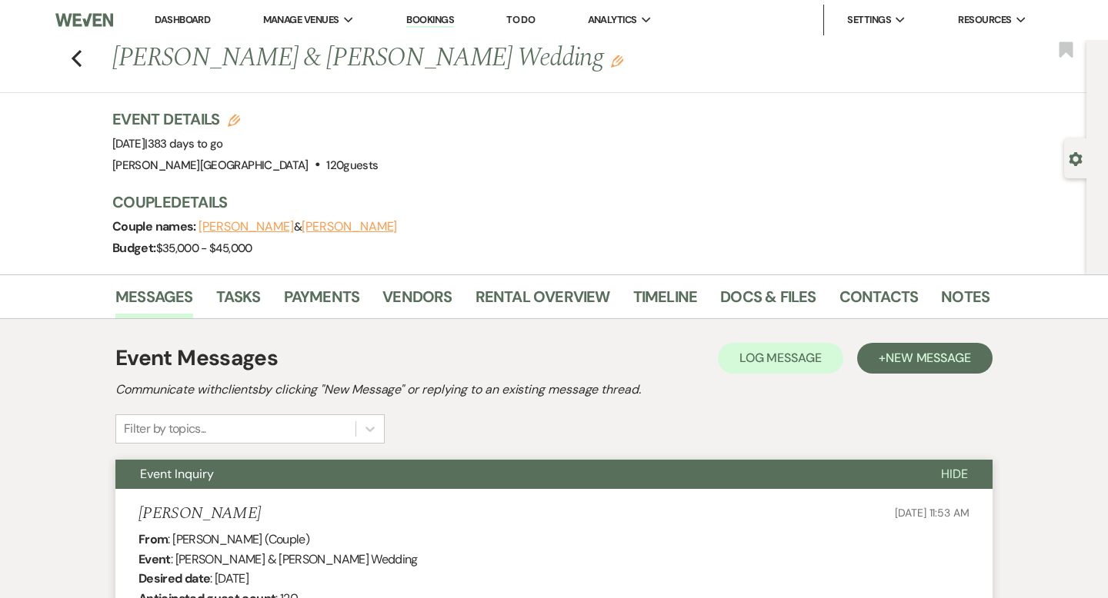
click at [168, 22] on link "Dashboard" at bounding box center [182, 19] width 55 height 13
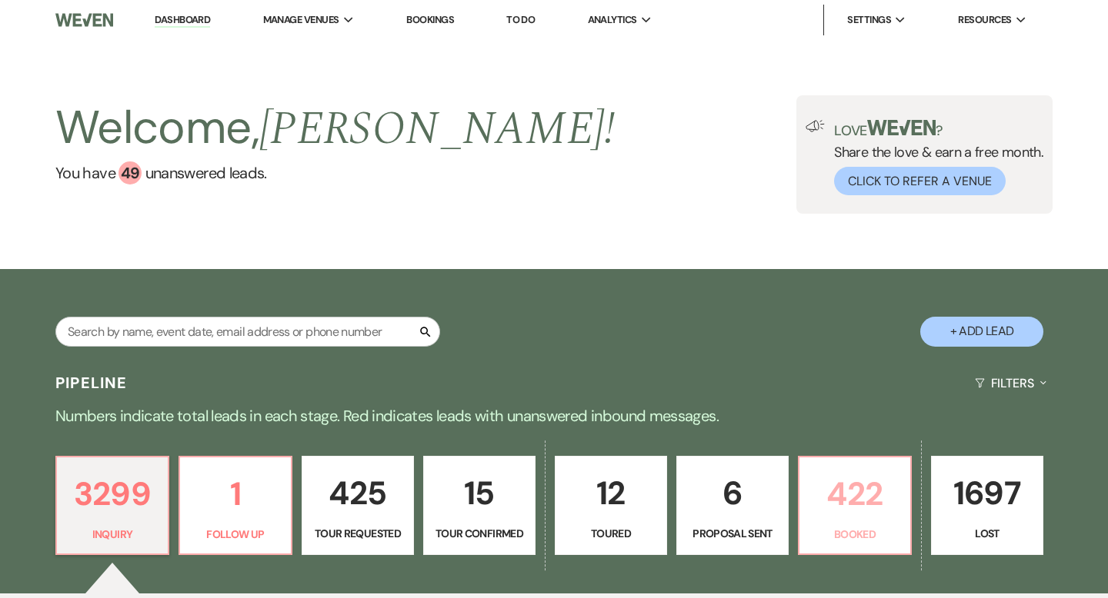
click at [848, 508] on p "422" at bounding box center [854, 494] width 92 height 52
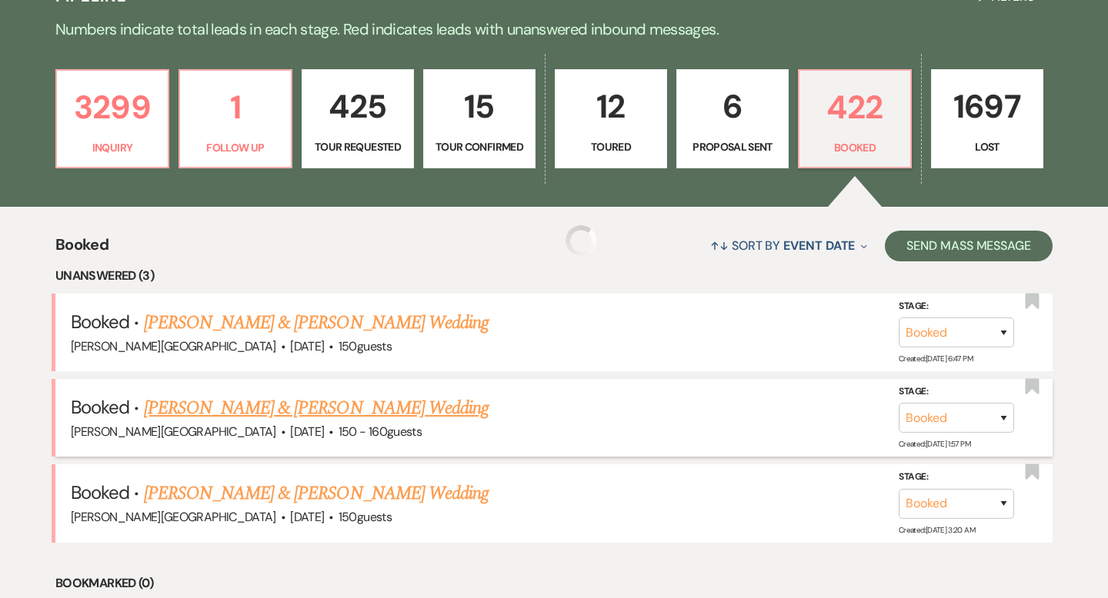
scroll to position [425, 0]
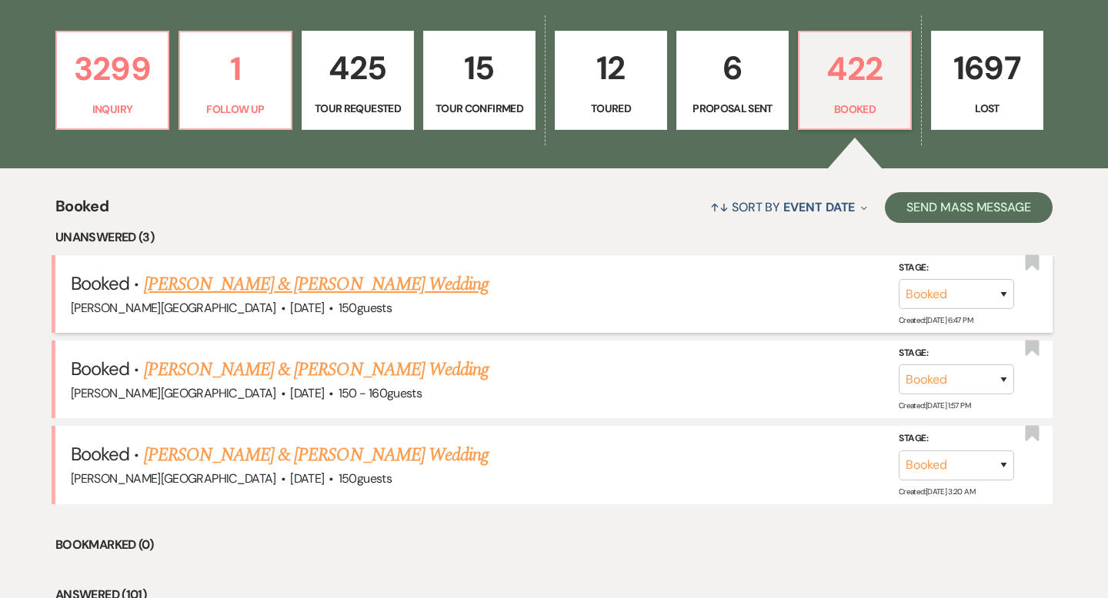
click at [338, 291] on link "[PERSON_NAME] & [PERSON_NAME] Wedding" at bounding box center [316, 285] width 345 height 28
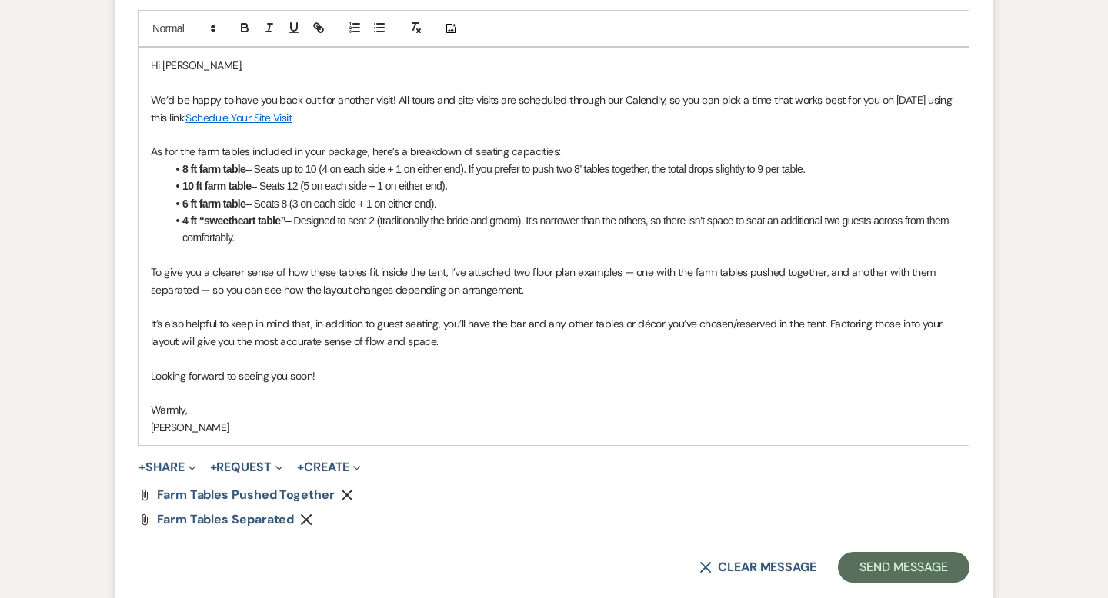
scroll to position [1285, 0]
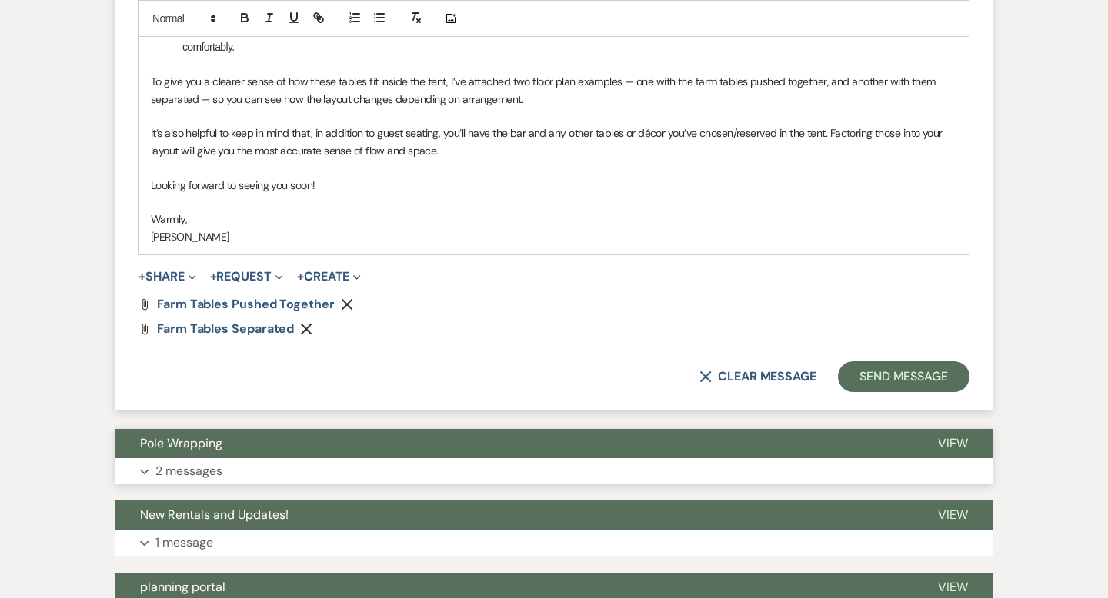
click at [302, 445] on button "Pole Wrapping" at bounding box center [514, 443] width 798 height 29
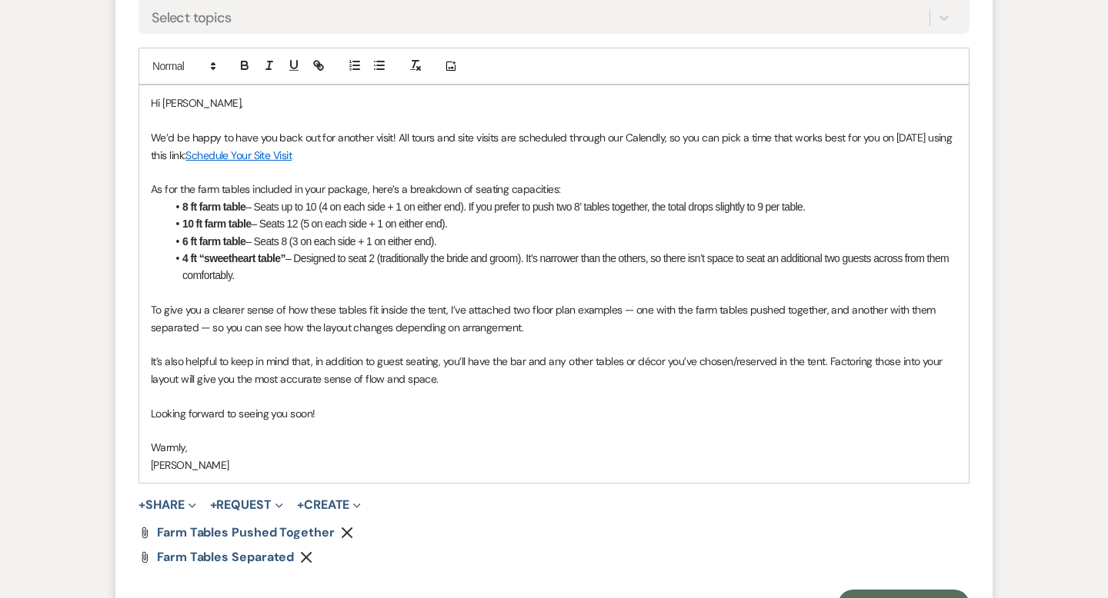
scroll to position [1062, 0]
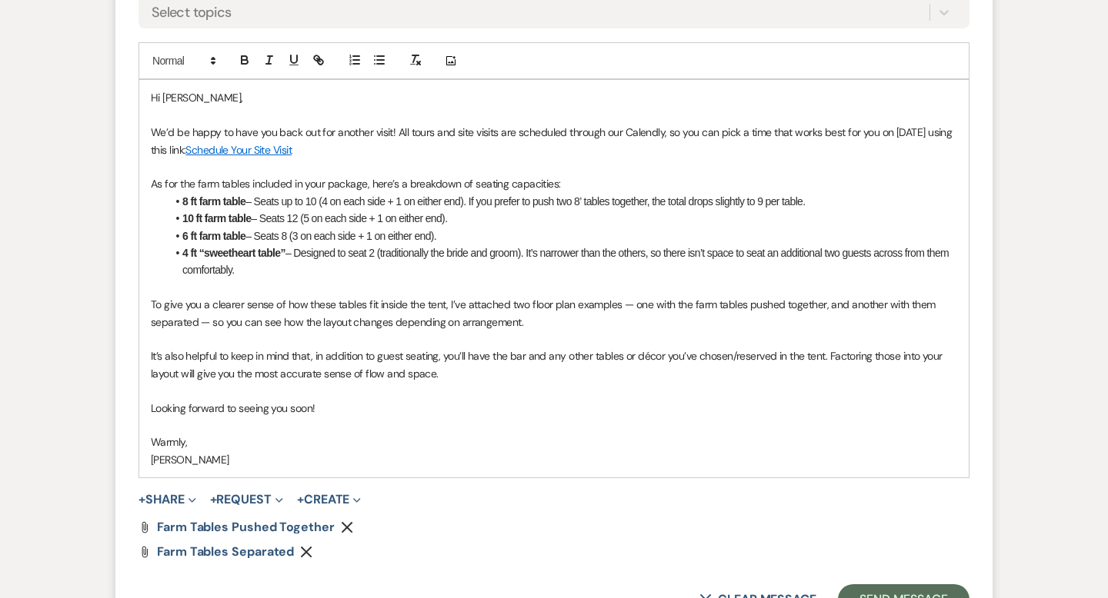
click at [148, 128] on div "Hi Kayla, We’d be happy to have you back out for another visit! All tours and s…" at bounding box center [553, 279] width 829 height 398
drag, startPoint x: 427, startPoint y: 129, endPoint x: 391, endPoint y: 128, distance: 36.2
click at [391, 128] on p "It's nice to hear from you and hope all is well! We’d be happy to have you back…" at bounding box center [554, 141] width 806 height 35
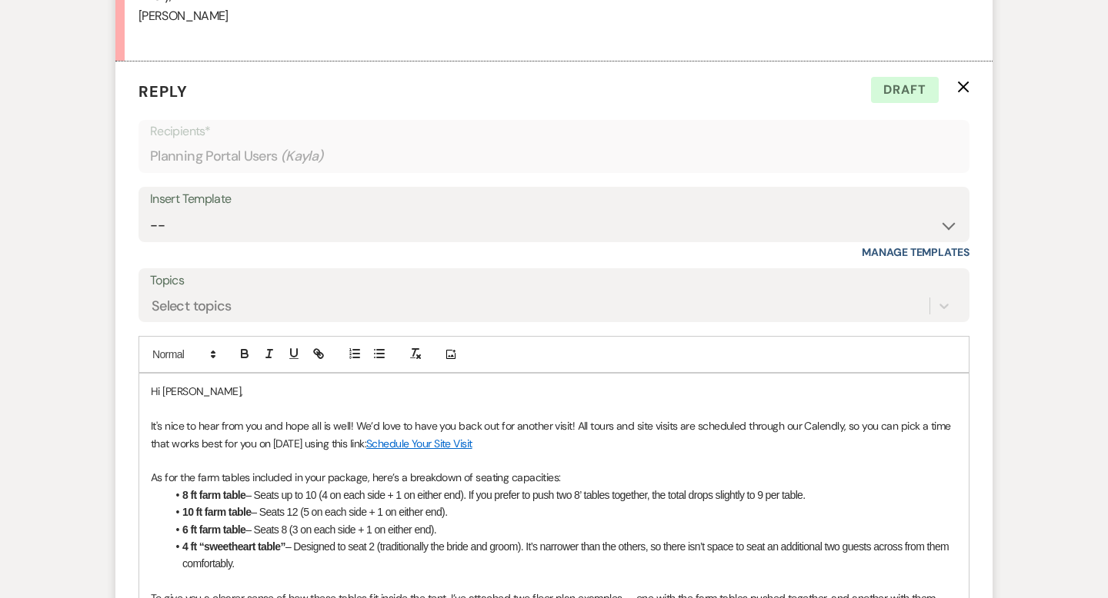
scroll to position [781, 0]
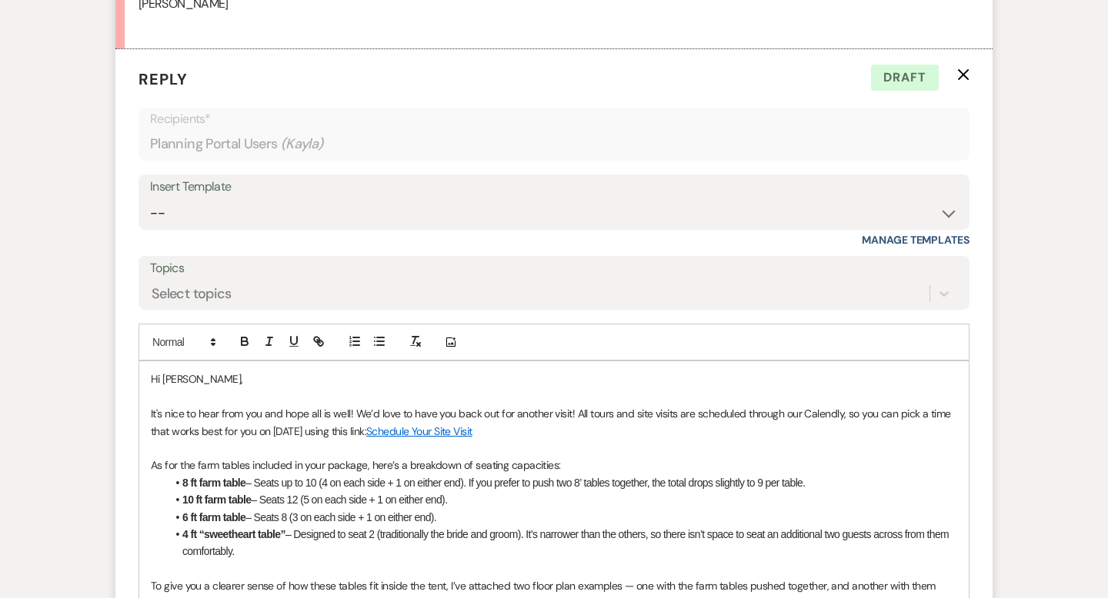
click at [571, 413] on p "It's nice to hear from you and hope all is well! We’d love to have you back out…" at bounding box center [554, 422] width 806 height 35
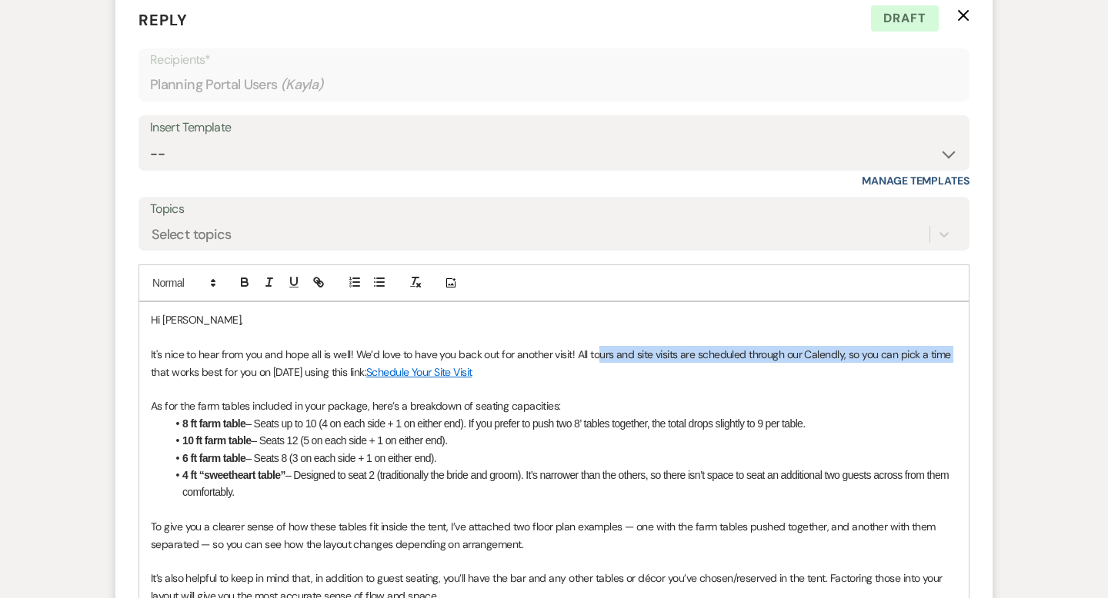
drag, startPoint x: 951, startPoint y: 352, endPoint x: 597, endPoint y: 356, distance: 353.9
click at [597, 356] on p "It's nice to hear from you and hope all is well! We’d love to have you back out…" at bounding box center [554, 363] width 806 height 35
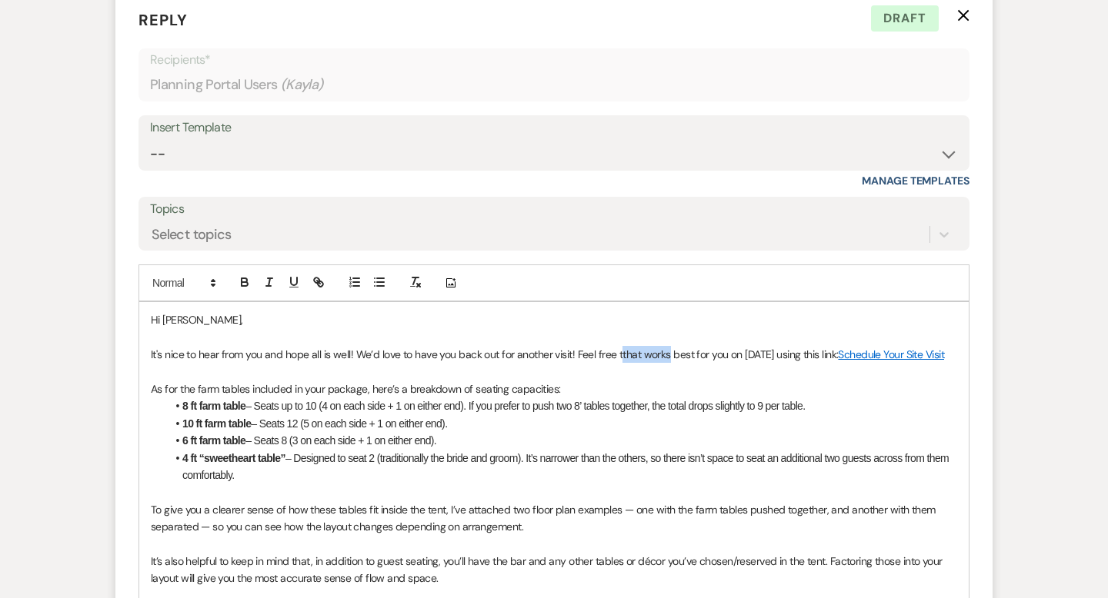
drag, startPoint x: 668, startPoint y: 355, endPoint x: 618, endPoint y: 353, distance: 49.3
click at [618, 353] on p "It's nice to hear from you and hope all is well! We’d love to have you back out…" at bounding box center [554, 354] width 806 height 17
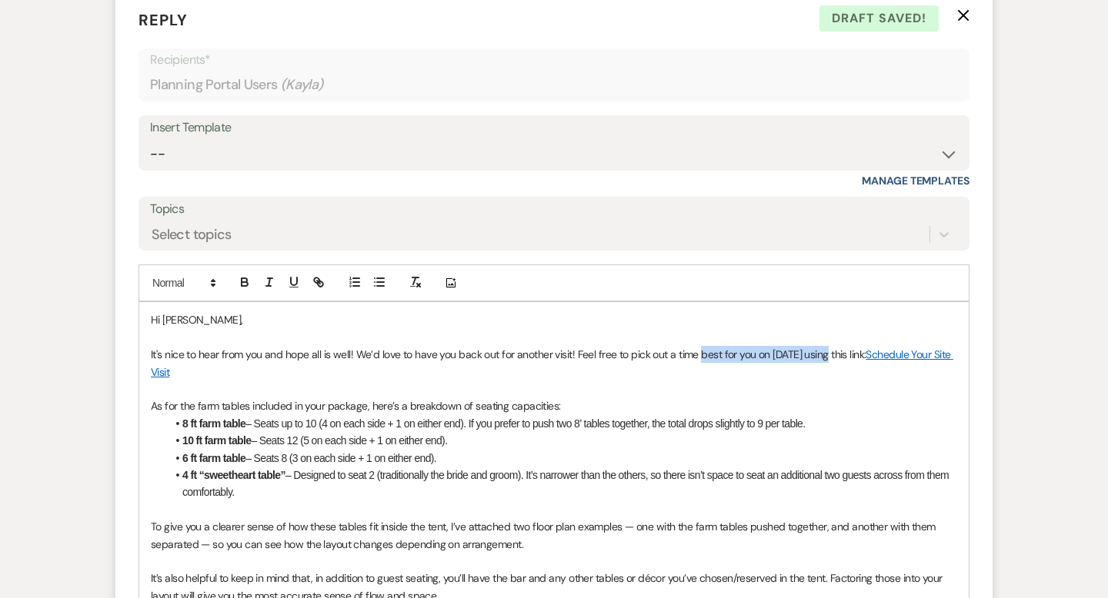
drag, startPoint x: 828, startPoint y: 352, endPoint x: 700, endPoint y: 353, distance: 128.5
click at [700, 353] on p "It's nice to hear from you and hope all is well! We’d love to have you back out…" at bounding box center [554, 363] width 806 height 35
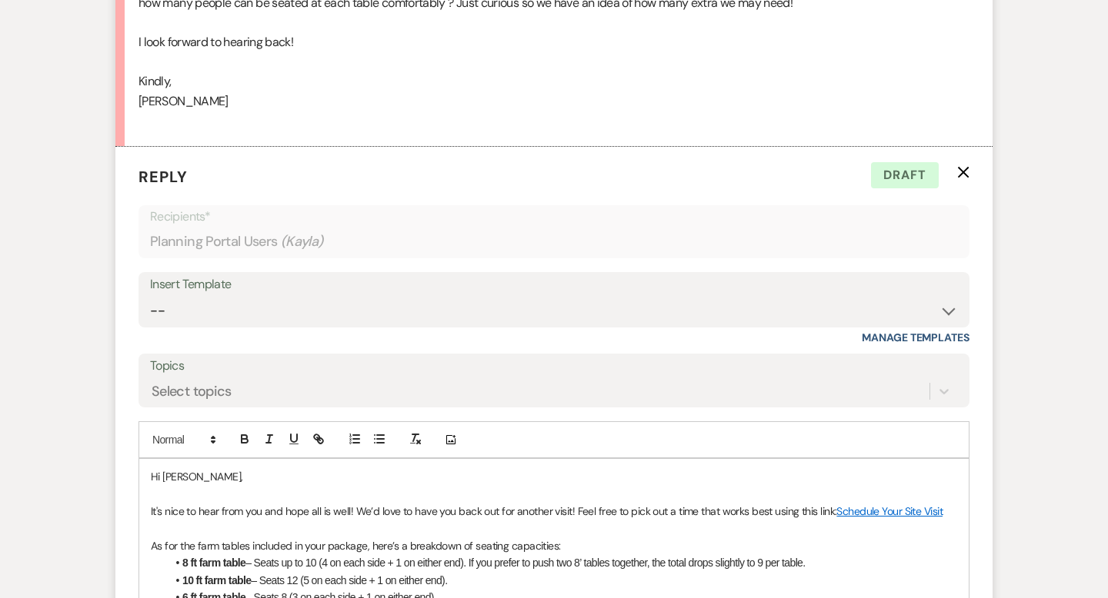
scroll to position [87, 0]
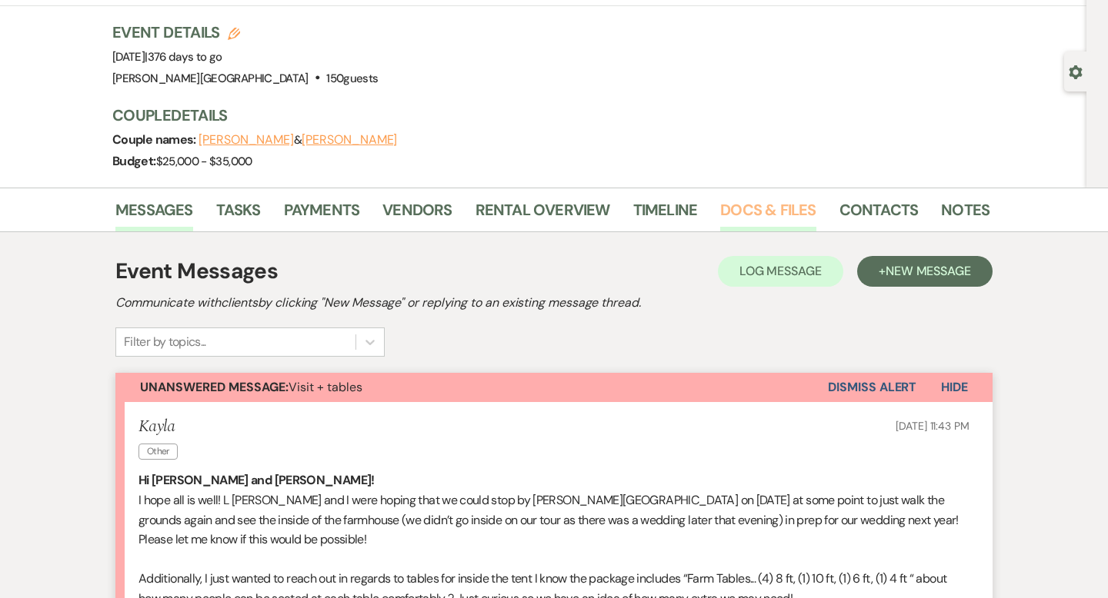
click at [773, 212] on link "Docs & Files" at bounding box center [767, 215] width 95 height 34
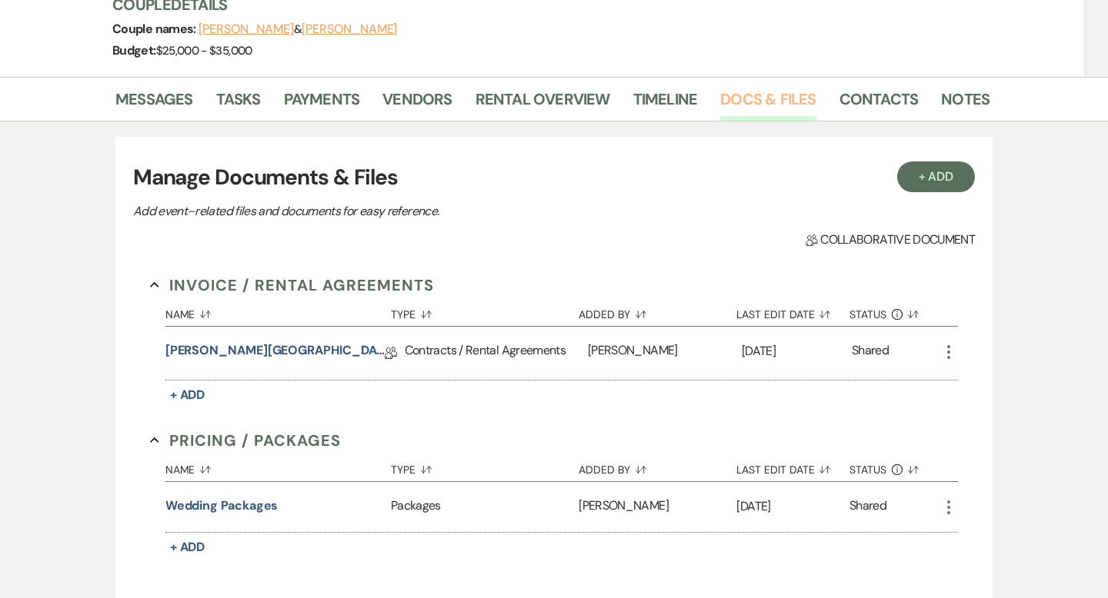
scroll to position [226, 0]
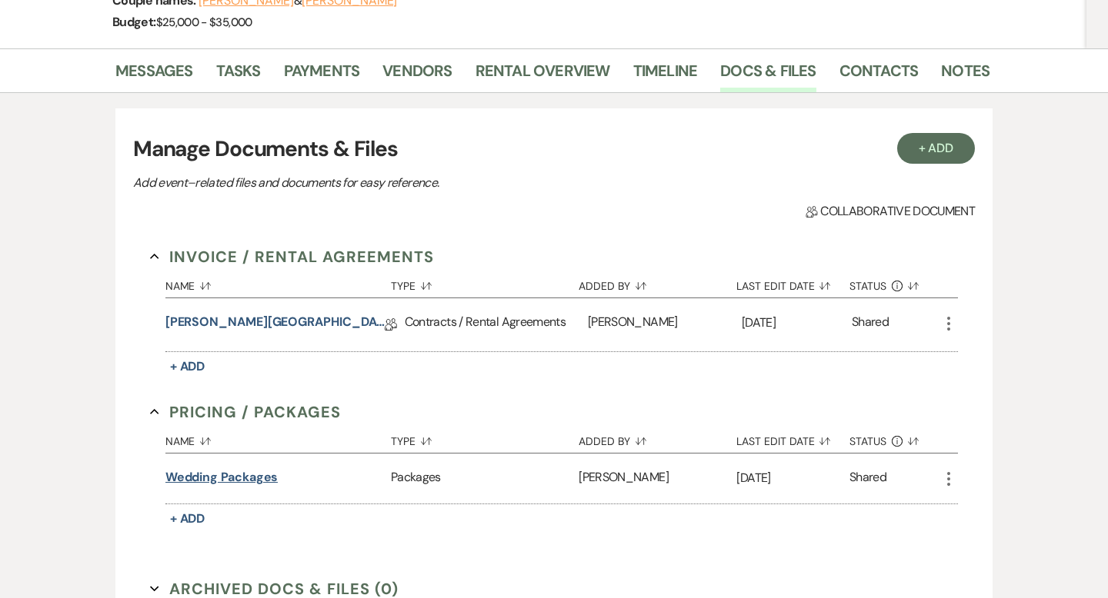
click at [244, 468] on button "Wedding Packages" at bounding box center [221, 477] width 113 height 18
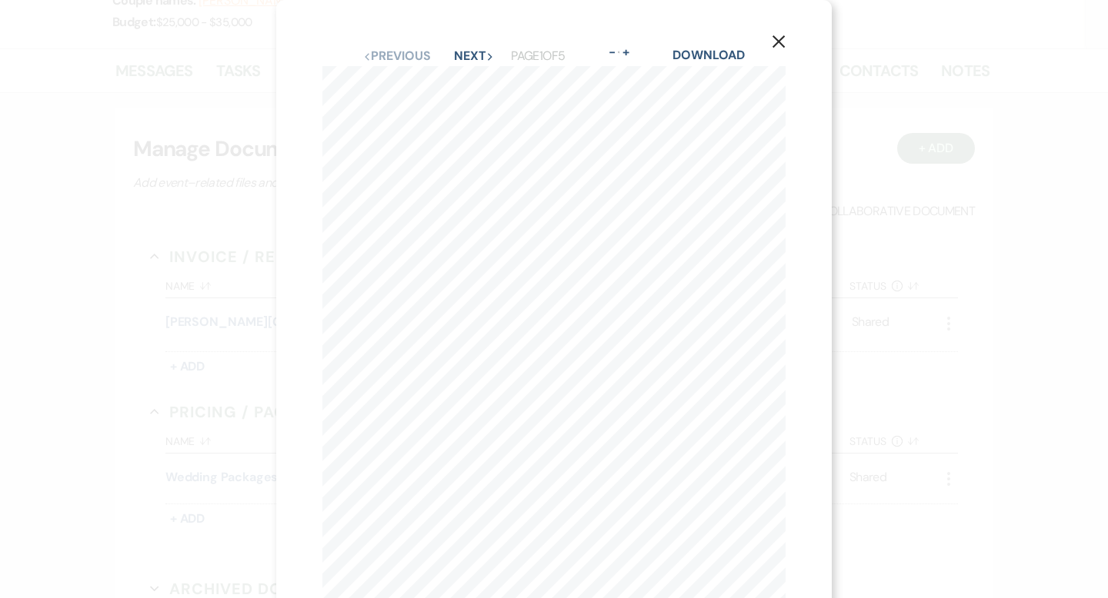
scroll to position [38, 0]
click at [474, 22] on button "Next Next" at bounding box center [474, 18] width 40 height 12
click at [469, 56] on button "Next Next" at bounding box center [473, 56] width 40 height 12
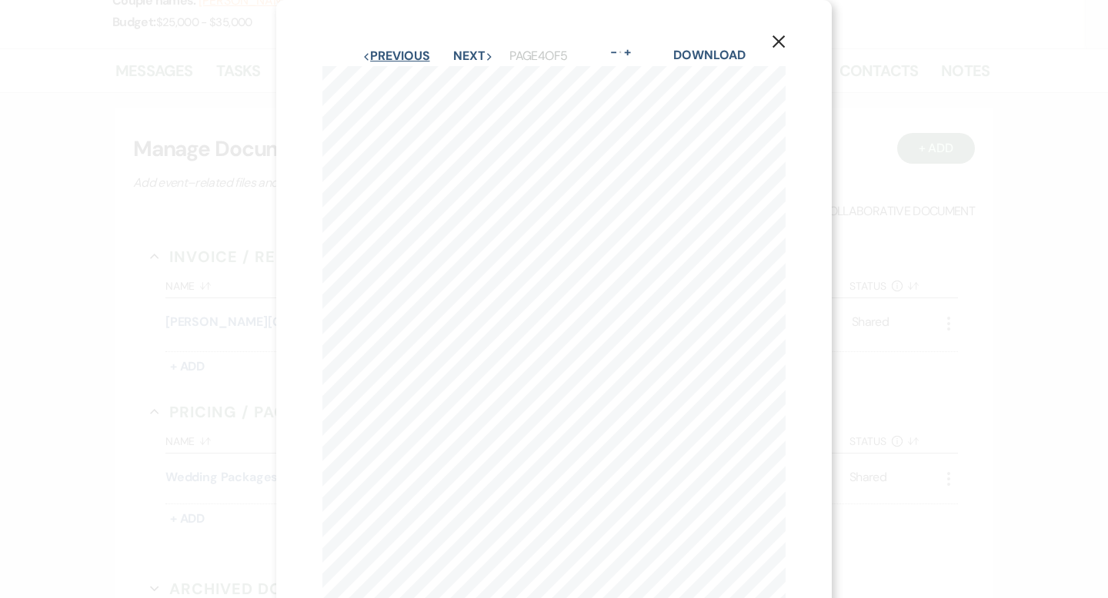
click at [402, 58] on button "Previous Previous" at bounding box center [395, 56] width 67 height 12
click at [397, 60] on button "Previous Previous" at bounding box center [395, 56] width 67 height 12
click at [775, 41] on icon "X" at bounding box center [779, 42] width 14 height 14
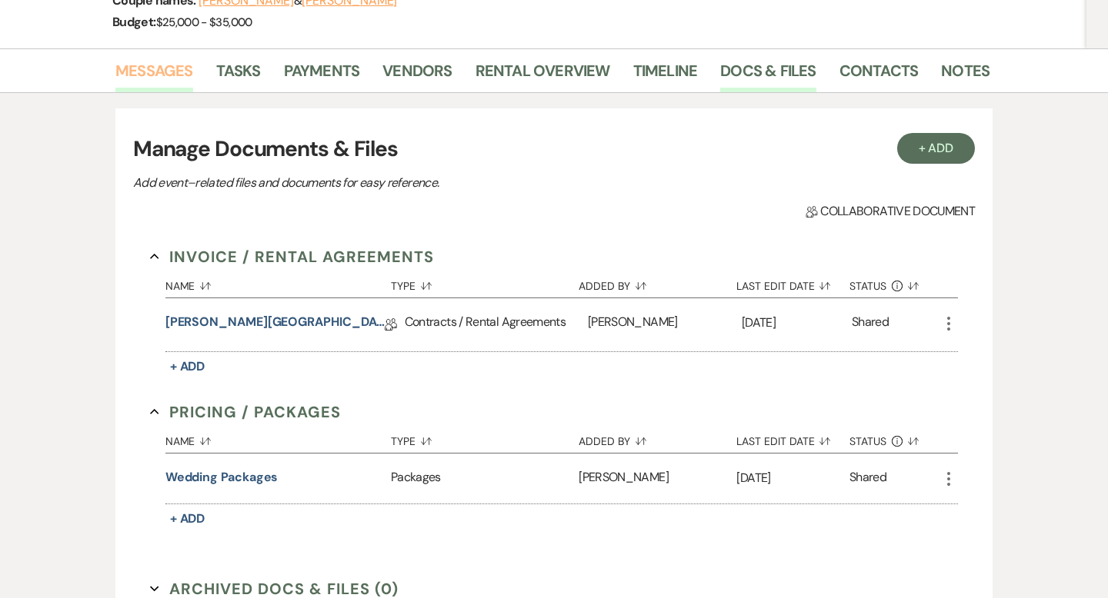
click at [168, 78] on link "Messages" at bounding box center [154, 75] width 78 height 34
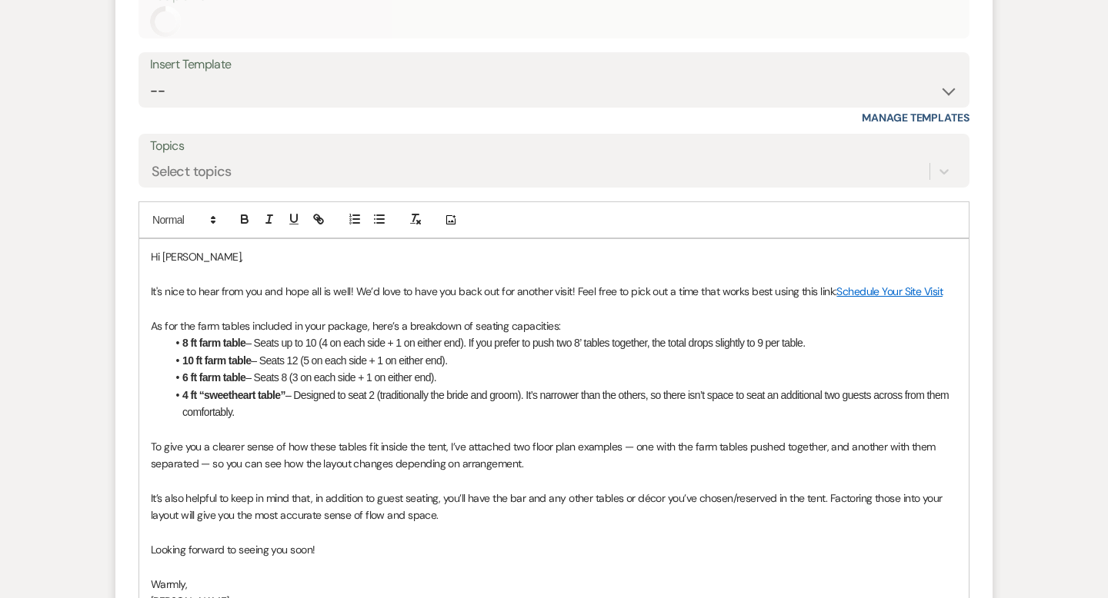
scroll to position [955, 0]
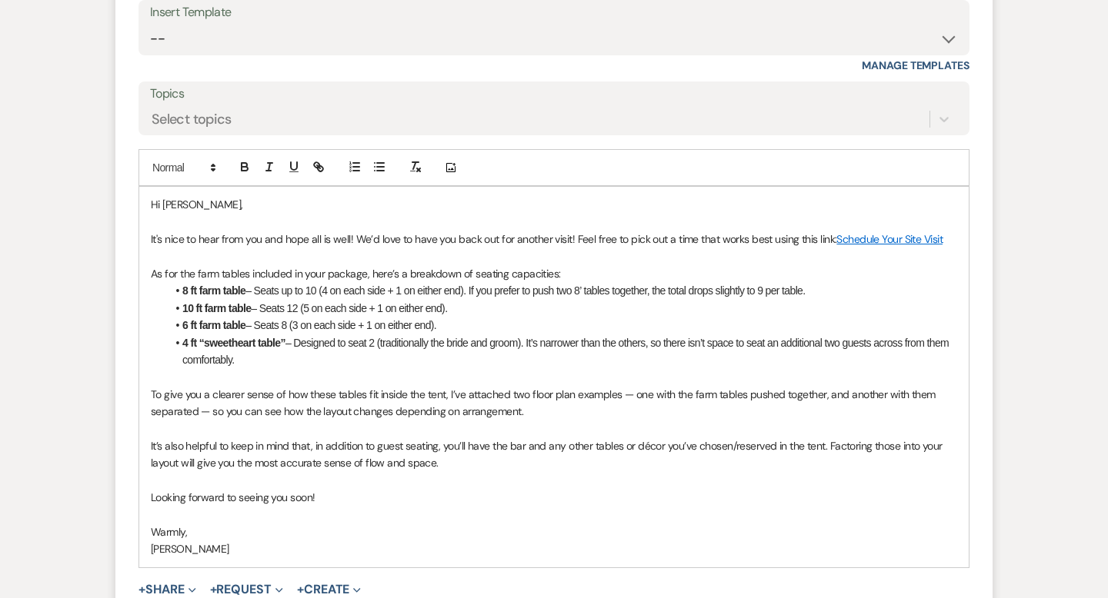
drag, startPoint x: 822, startPoint y: 292, endPoint x: 484, endPoint y: 288, distance: 337.7
click at [484, 288] on li "8 ft farm table – Seats up to 10 (4 on each side + 1 on either end). If you pre…" at bounding box center [561, 290] width 791 height 17
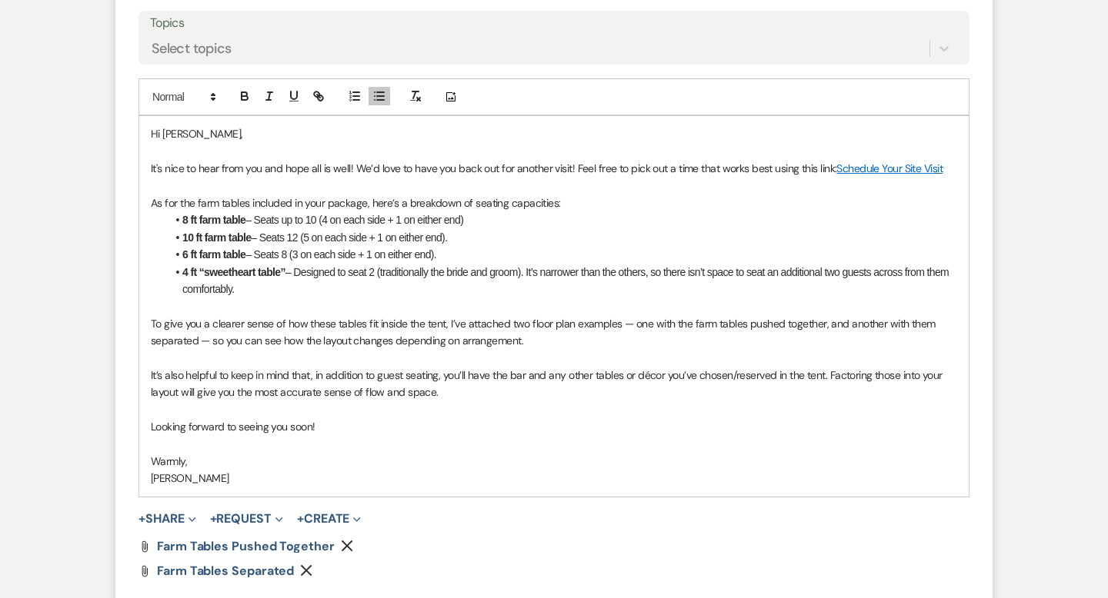
scroll to position [1060, 0]
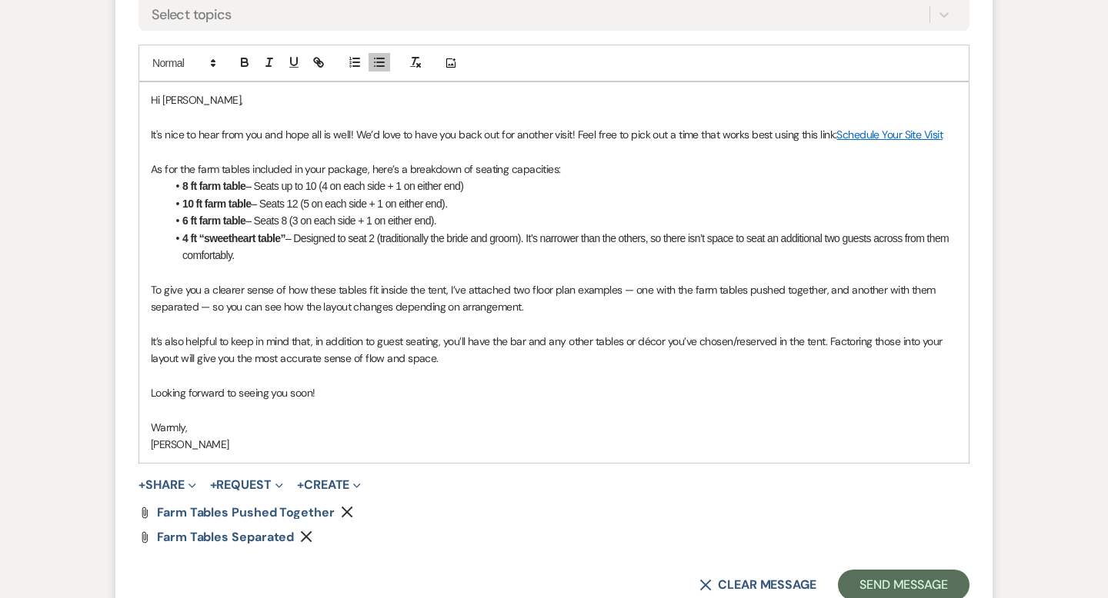
click at [305, 256] on li "4 ft “sweetheart table” – Designed to seat 2 (traditionally the bride and groom…" at bounding box center [561, 247] width 791 height 35
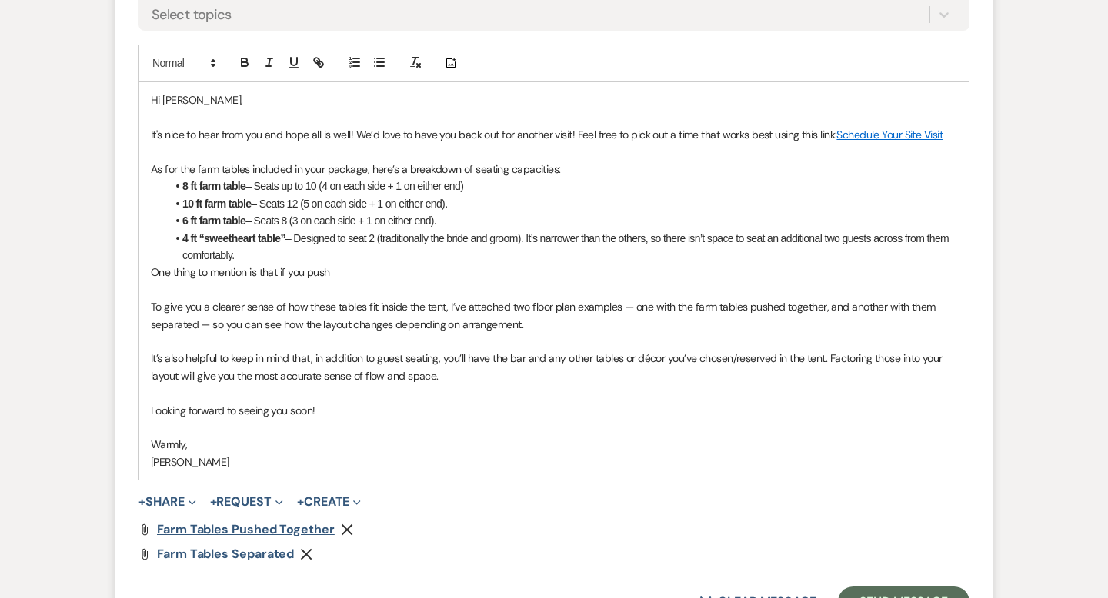
click at [258, 528] on span "Farm Tables Pushed Together" at bounding box center [246, 530] width 178 height 16
drag, startPoint x: 337, startPoint y: 272, endPoint x: 146, endPoint y: 270, distance: 190.8
click at [146, 270] on div "Hi Kayla, It's nice to hear from you and hope all is well! We’d love to have yo…" at bounding box center [553, 281] width 829 height 398
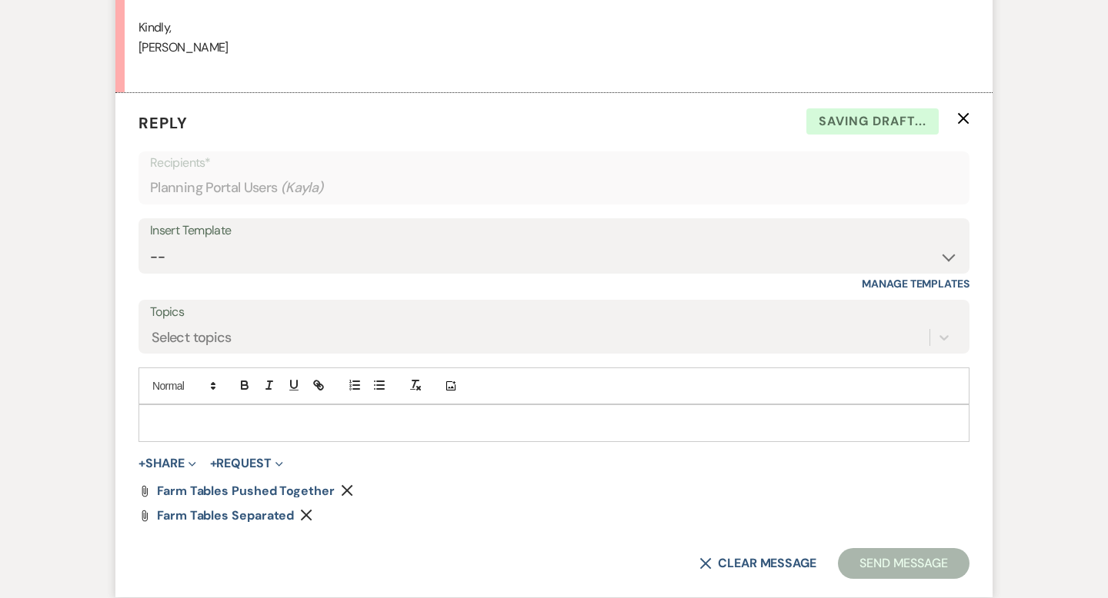
scroll to position [752, 0]
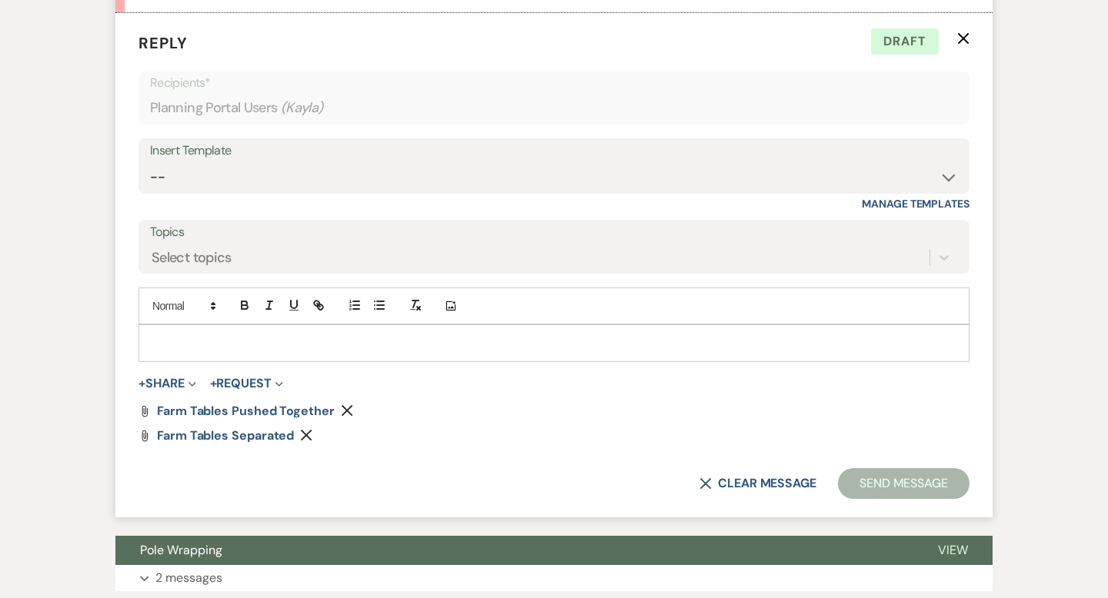
scroll to position [779, 0]
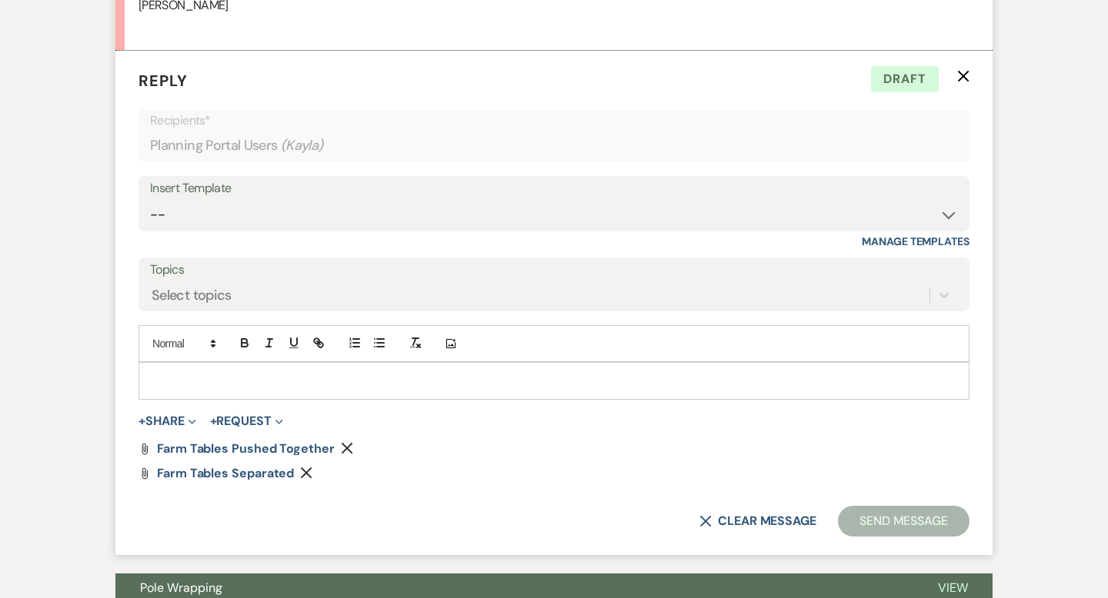
click at [302, 382] on p at bounding box center [554, 380] width 806 height 17
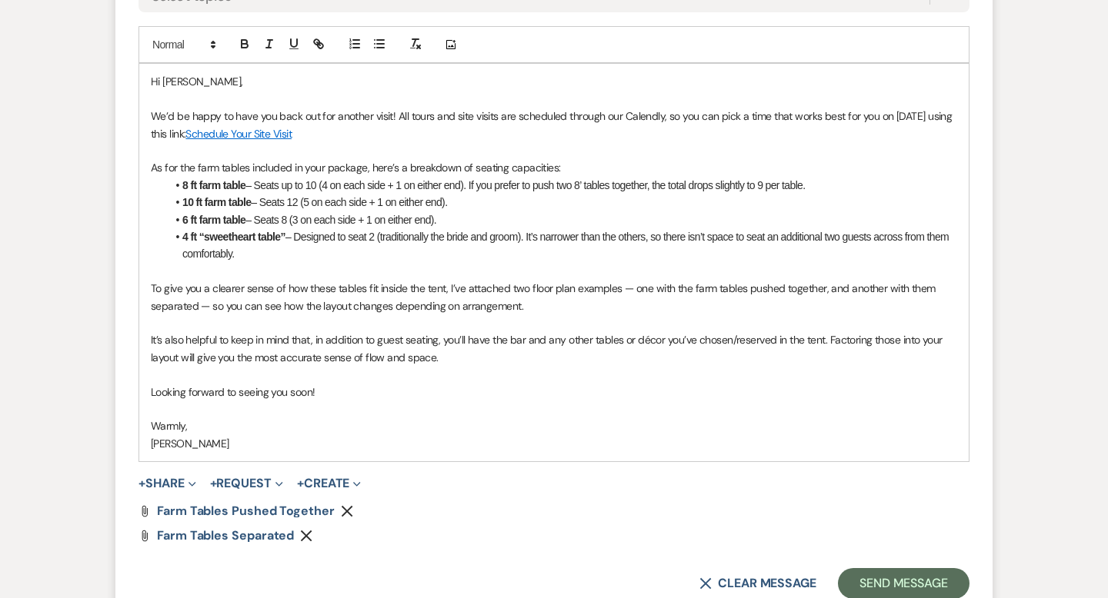
scroll to position [1248, 0]
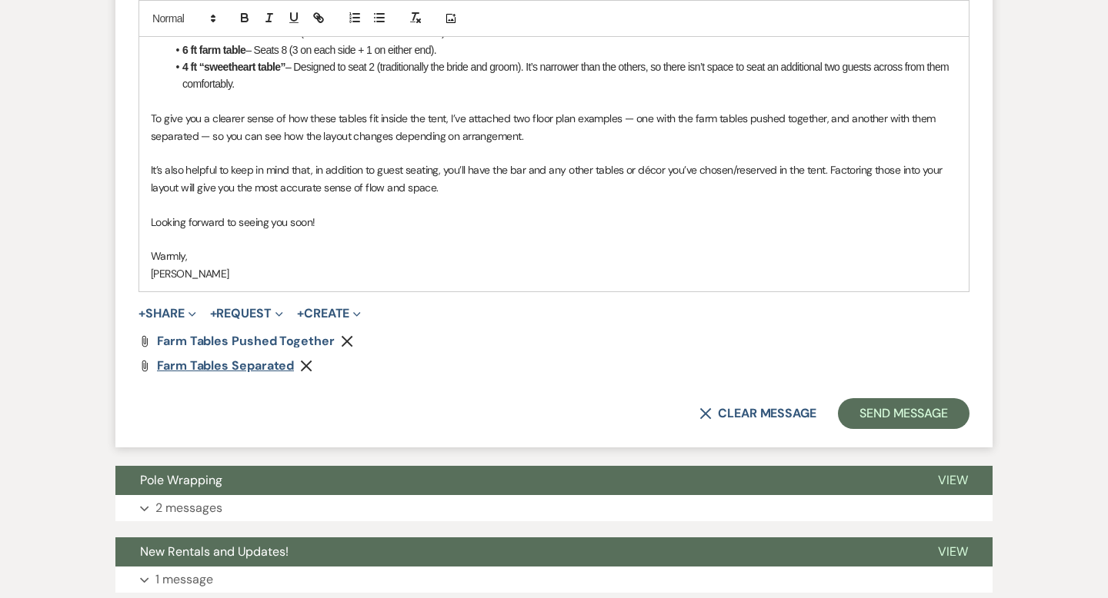
click at [260, 368] on span "Farm Tables Separated" at bounding box center [225, 366] width 137 height 16
click at [255, 344] on span "Farm Tables Pushed Together" at bounding box center [246, 341] width 178 height 16
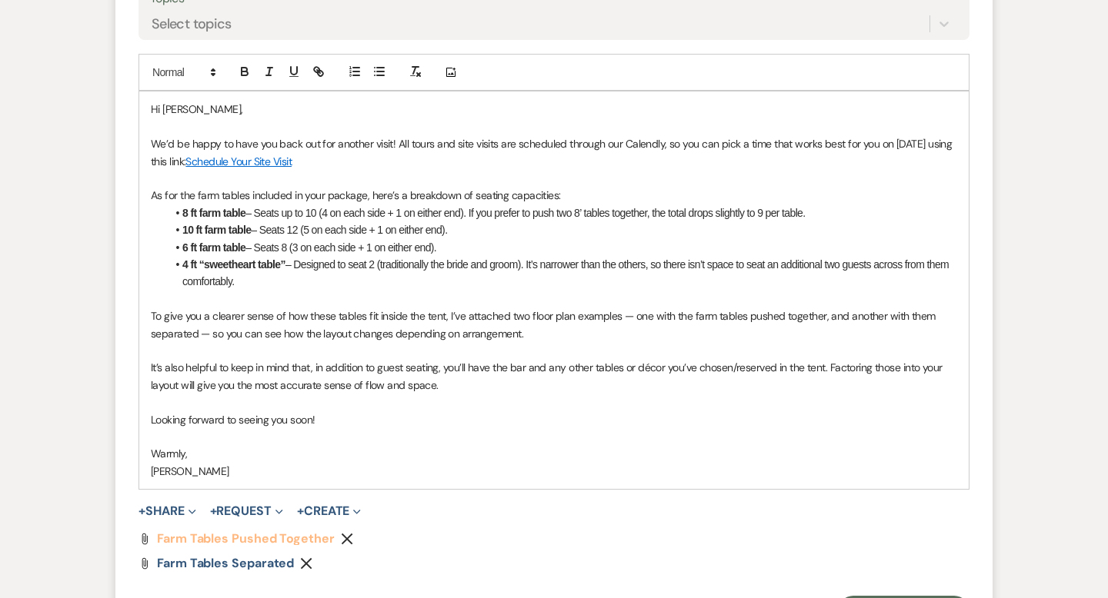
scroll to position [1043, 0]
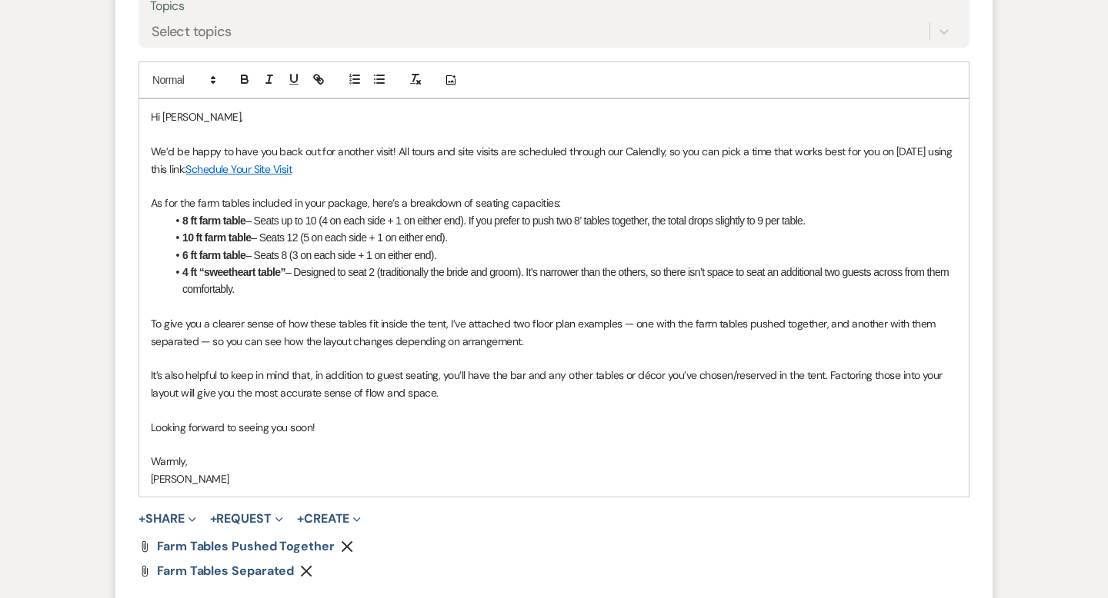
click at [825, 222] on li "8 ft farm table – Seats up to 10 (4 on each side + 1 on either end). If you pre…" at bounding box center [561, 220] width 791 height 17
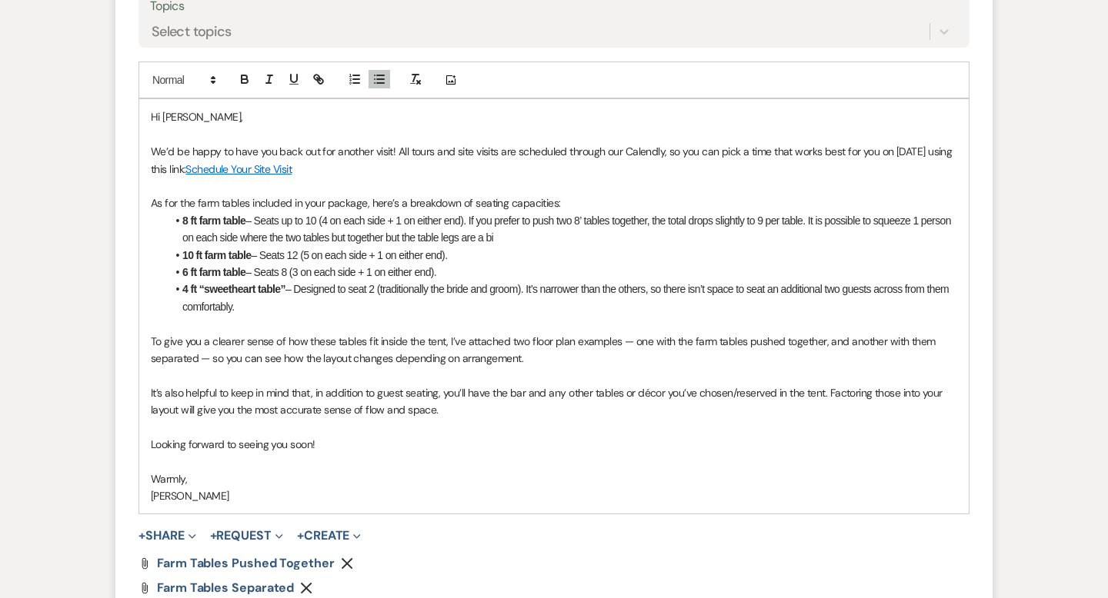
click at [819, 226] on li "8 ft farm table – Seats up to 10 (4 on each side + 1 on either end). If you pre…" at bounding box center [561, 229] width 791 height 35
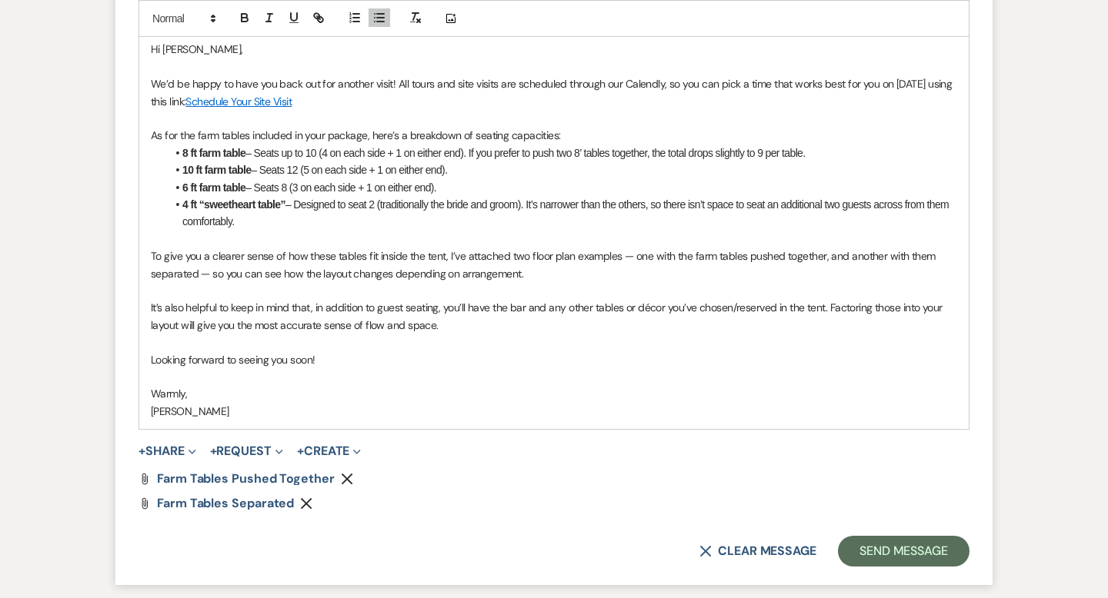
scroll to position [1143, 0]
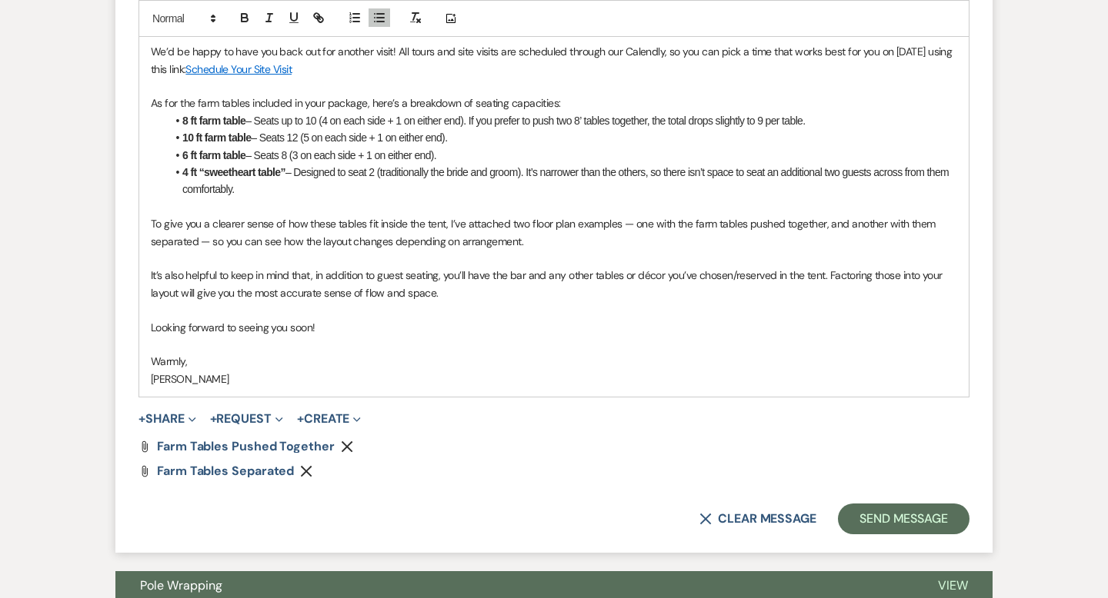
click at [333, 219] on p "To give you a clearer sense of how these tables fit inside the tent, I’ve attac…" at bounding box center [554, 232] width 806 height 35
click at [377, 221] on p "To give you a clearer sense of how these tables fit inside the tent, I’ve attac…" at bounding box center [554, 232] width 806 height 35
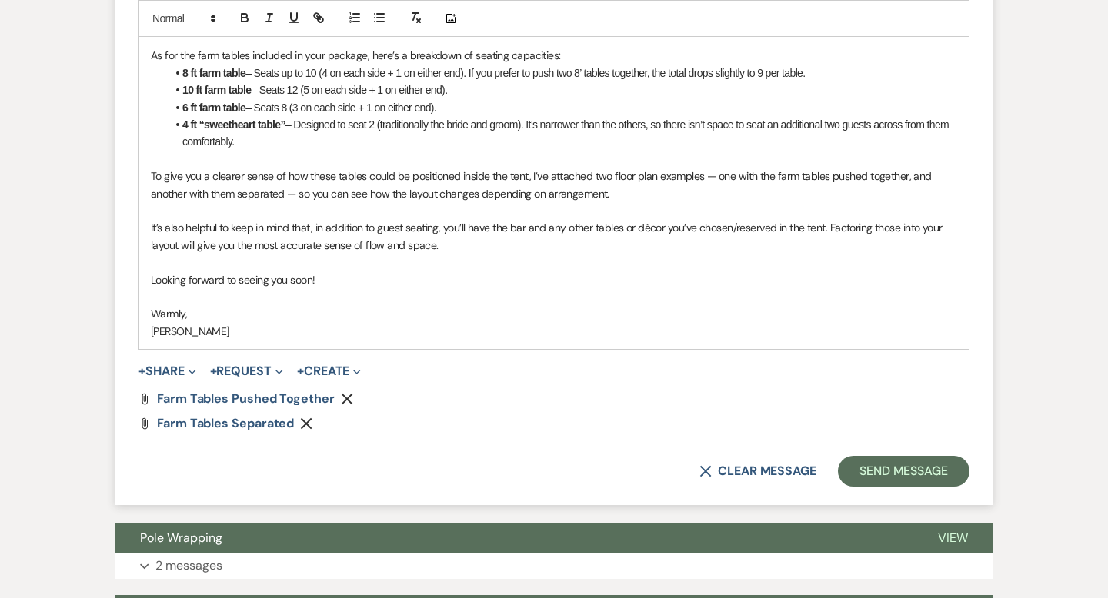
scroll to position [1174, 0]
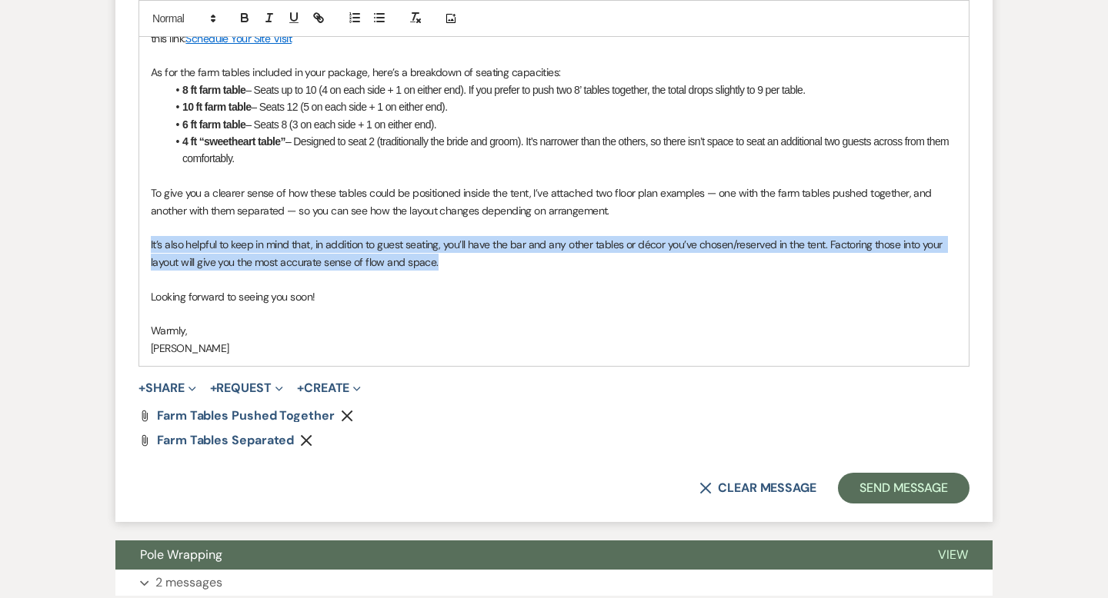
drag, startPoint x: 431, startPoint y: 256, endPoint x: 147, endPoint y: 241, distance: 284.3
click at [147, 241] on div "Hi Kayla, We’d be happy to have you back out for another visit! All tours and s…" at bounding box center [553, 167] width 829 height 398
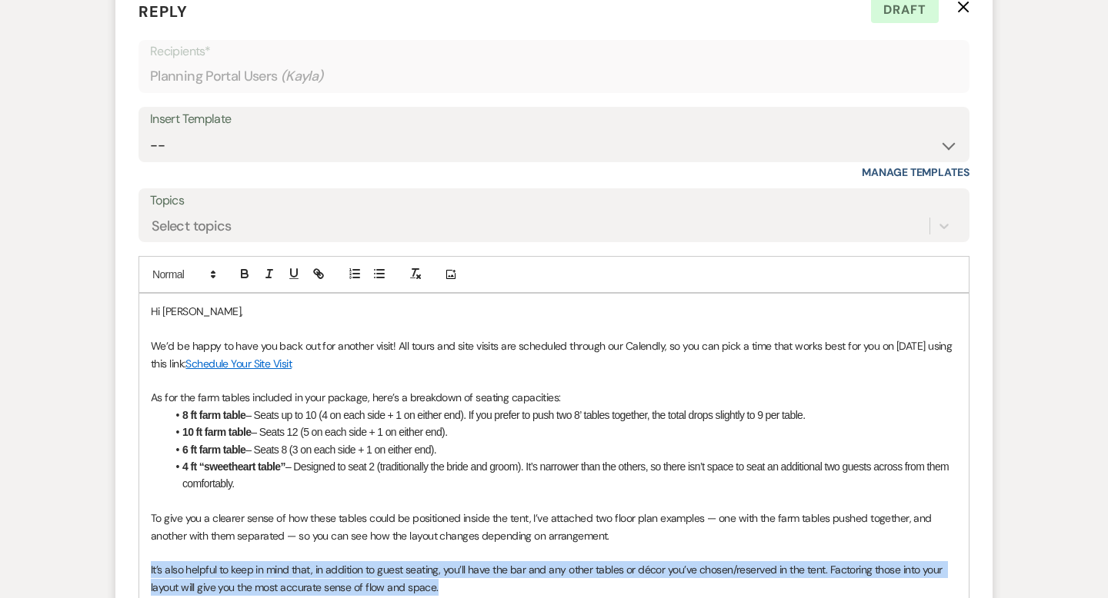
scroll to position [1026, 0]
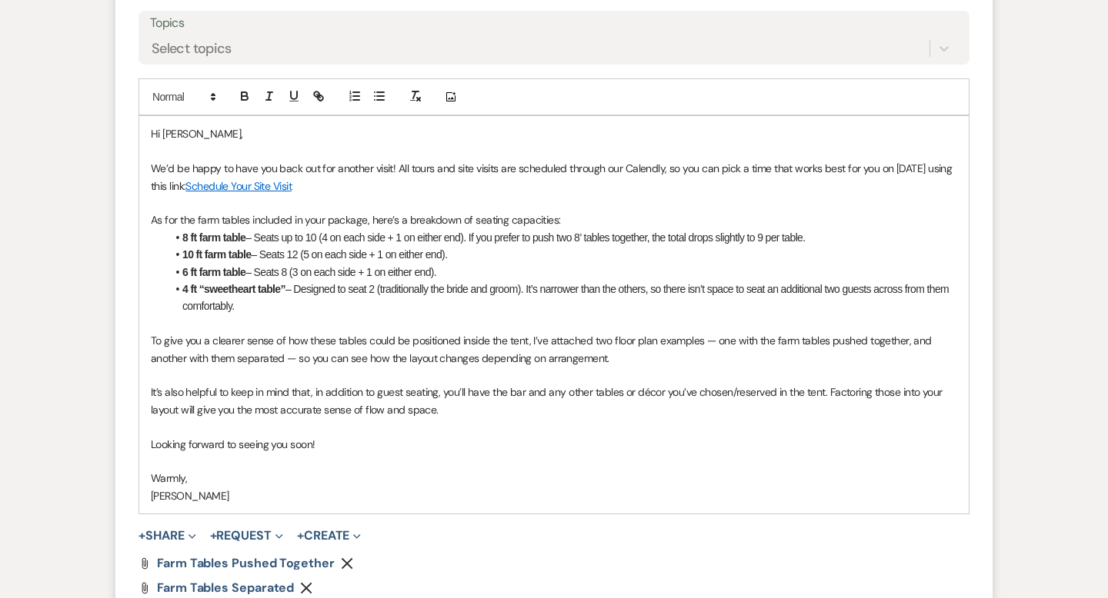
click at [449, 404] on p "It’s also helpful to keep in mind that, in addition to guest seating, you’ll ha…" at bounding box center [554, 401] width 806 height 35
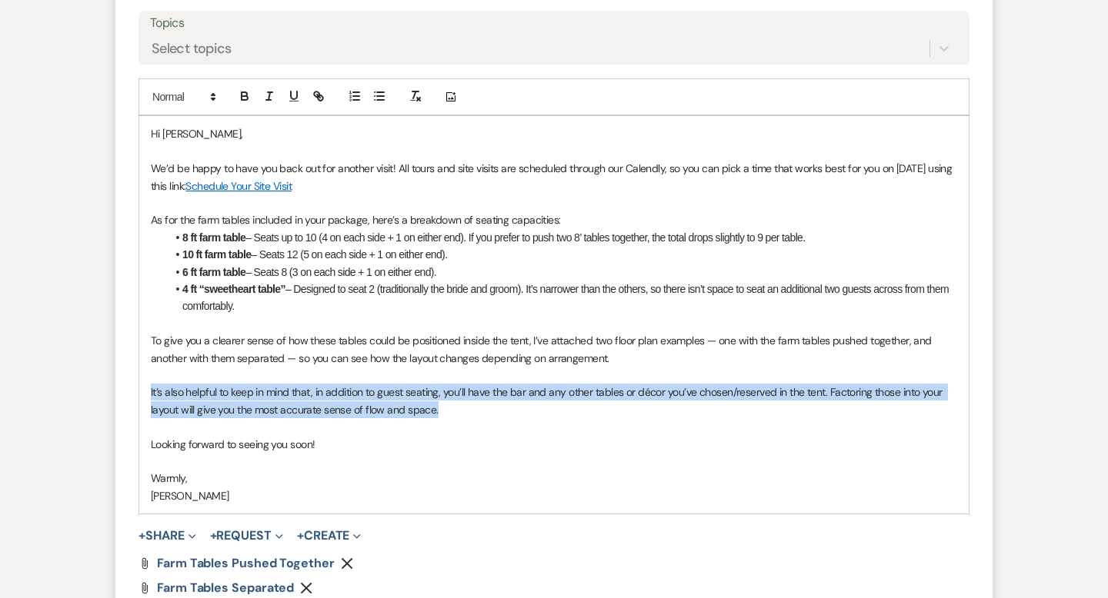
drag, startPoint x: 449, startPoint y: 408, endPoint x: 149, endPoint y: 396, distance: 300.2
click at [149, 396] on div "Hi Kayla, We’d be happy to have you back out for another visit! All tours and s…" at bounding box center [553, 315] width 829 height 398
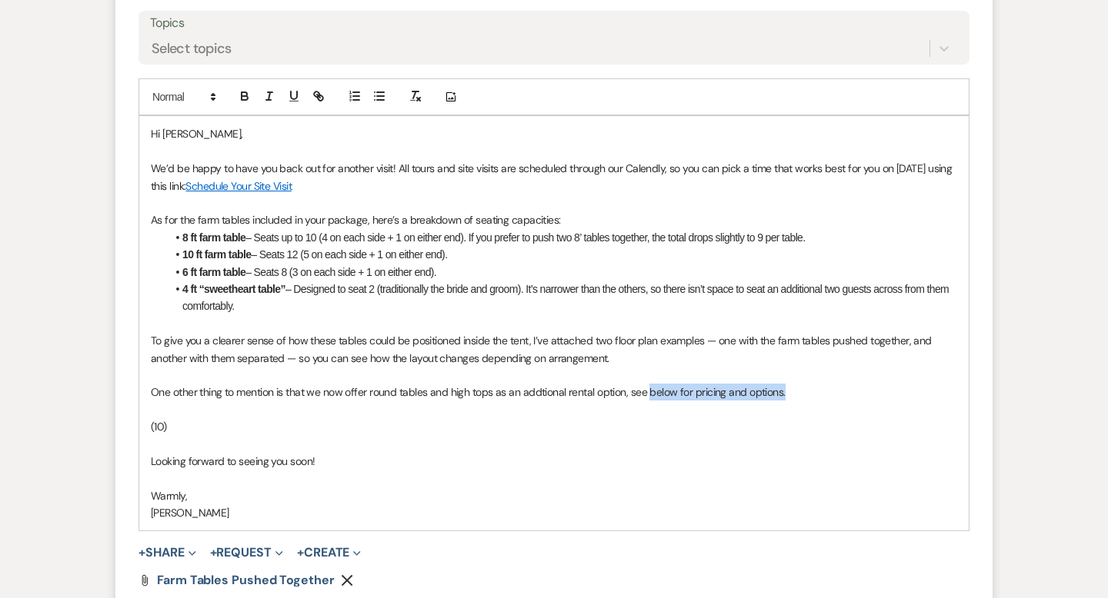
drag, startPoint x: 789, startPoint y: 392, endPoint x: 646, endPoint y: 392, distance: 143.1
click at [646, 392] on p "One other thing to mention is that we now offer round tables and high tops as a…" at bounding box center [554, 392] width 806 height 17
click at [789, 391] on p "One other thing to mention is that we now offer round tables and high tops as a…" at bounding box center [554, 392] width 806 height 17
click at [783, 398] on p "One other thing to mention is that we now offer round tables and high tops as a…" at bounding box center [554, 392] width 806 height 17
click at [253, 416] on p at bounding box center [554, 410] width 806 height 17
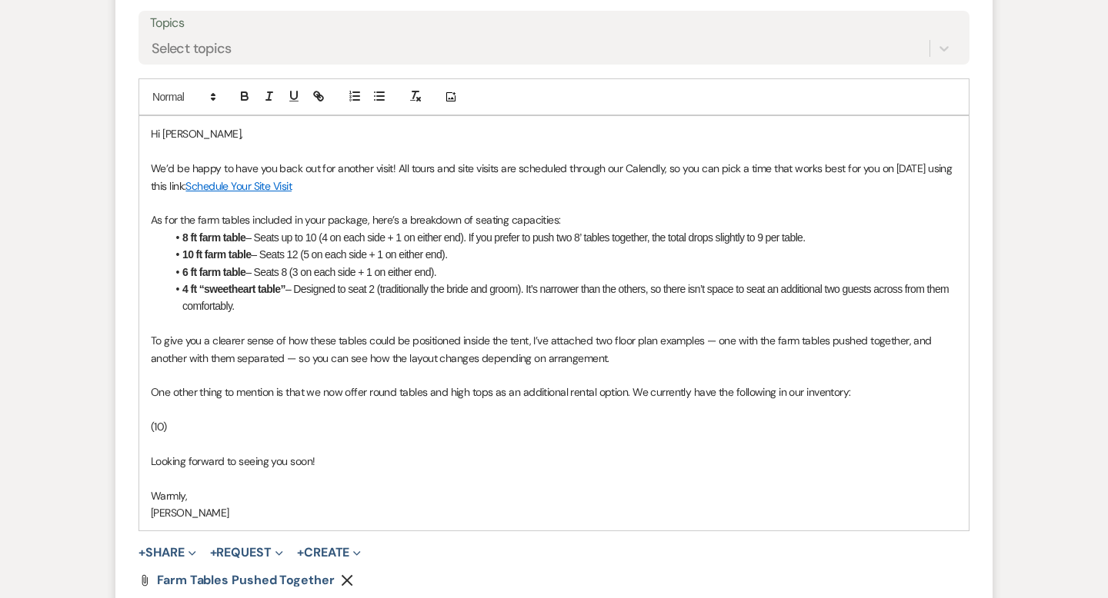
click at [237, 423] on p "(10)" at bounding box center [554, 426] width 806 height 17
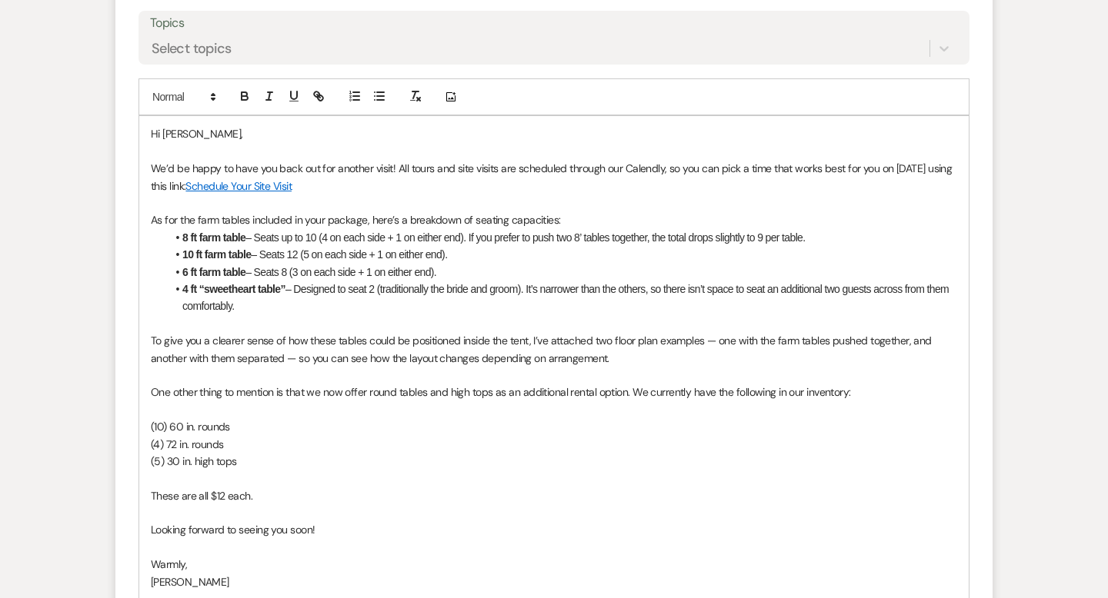
click at [197, 496] on p "These are all $12 each." at bounding box center [554, 496] width 806 height 17
click at [304, 498] on p "These all rent for $12 each." at bounding box center [554, 496] width 806 height 17
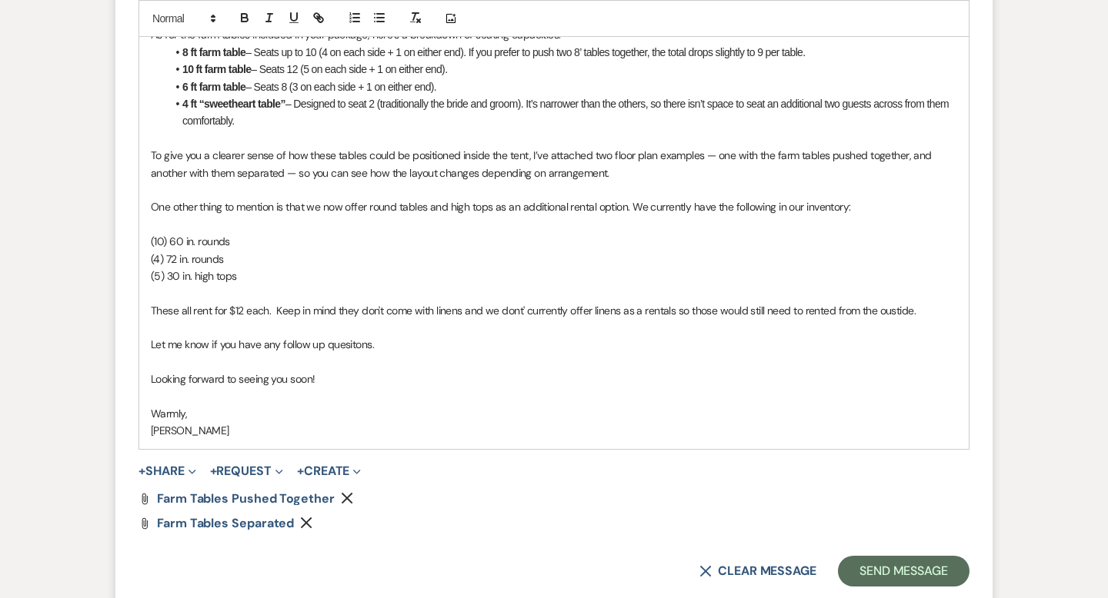
scroll to position [1230, 0]
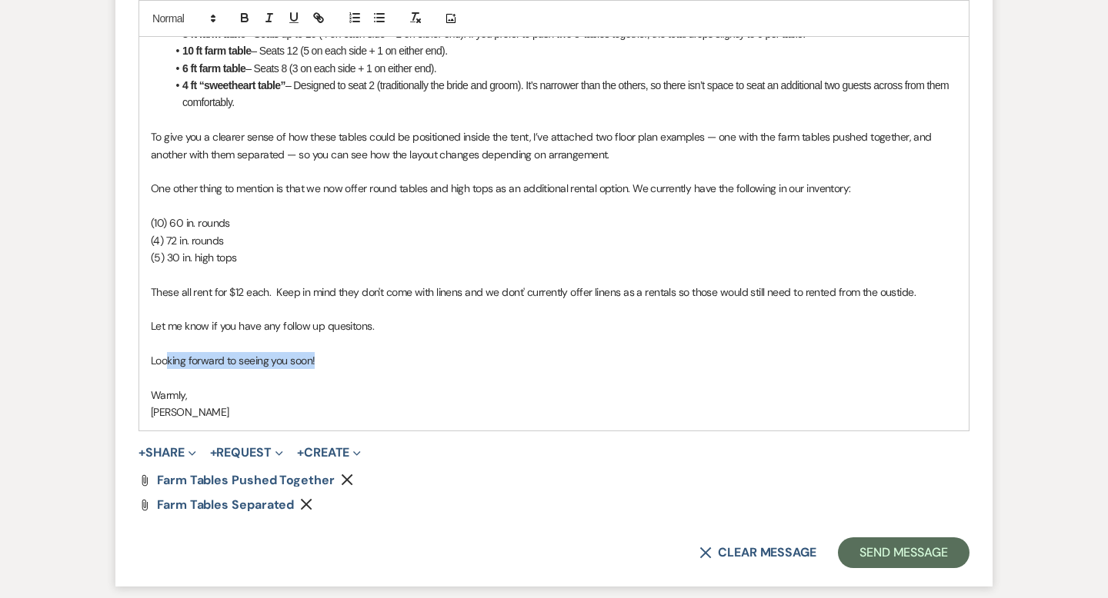
drag, startPoint x: 330, startPoint y: 358, endPoint x: 168, endPoint y: 358, distance: 161.5
click at [168, 358] on p "Looking forward to seeing you soon!" at bounding box center [554, 360] width 806 height 17
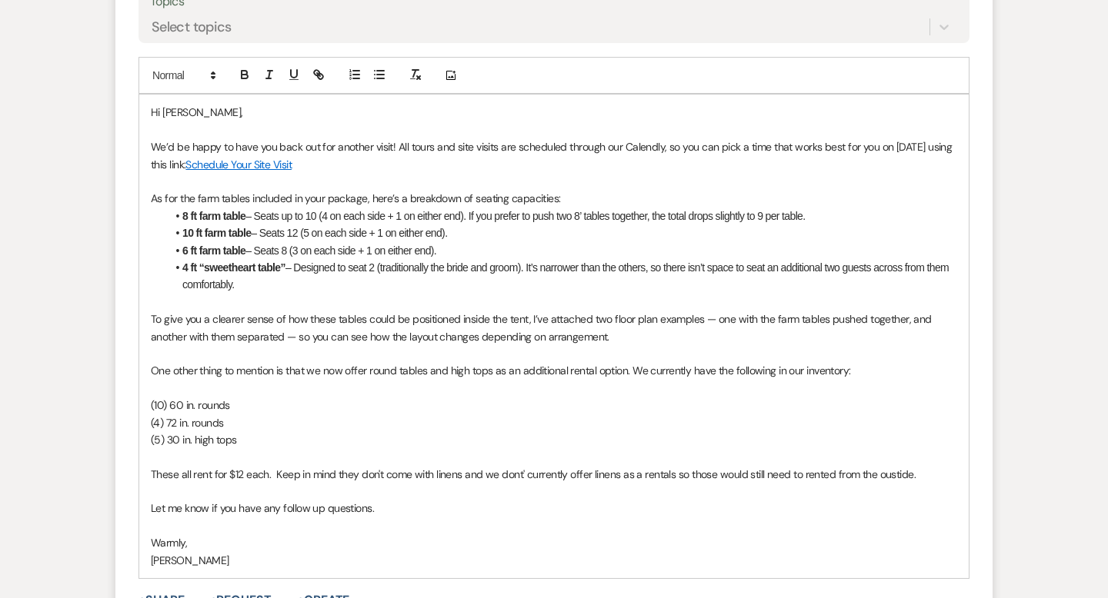
scroll to position [1040, 0]
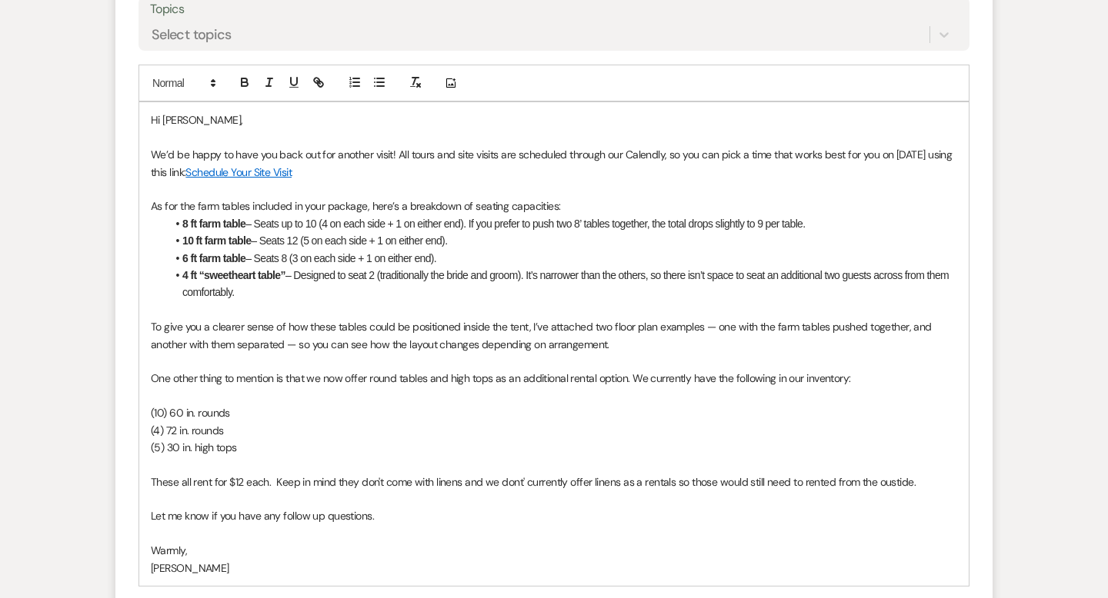
click at [182, 235] on span at bounding box center [182, 240] width 0 height 17
click at [182, 228] on span at bounding box center [182, 223] width 0 height 17
click at [149, 410] on div "Hi Kayla, We’d be happy to have you back out for another visit! All tours and s…" at bounding box center [553, 344] width 829 height 484
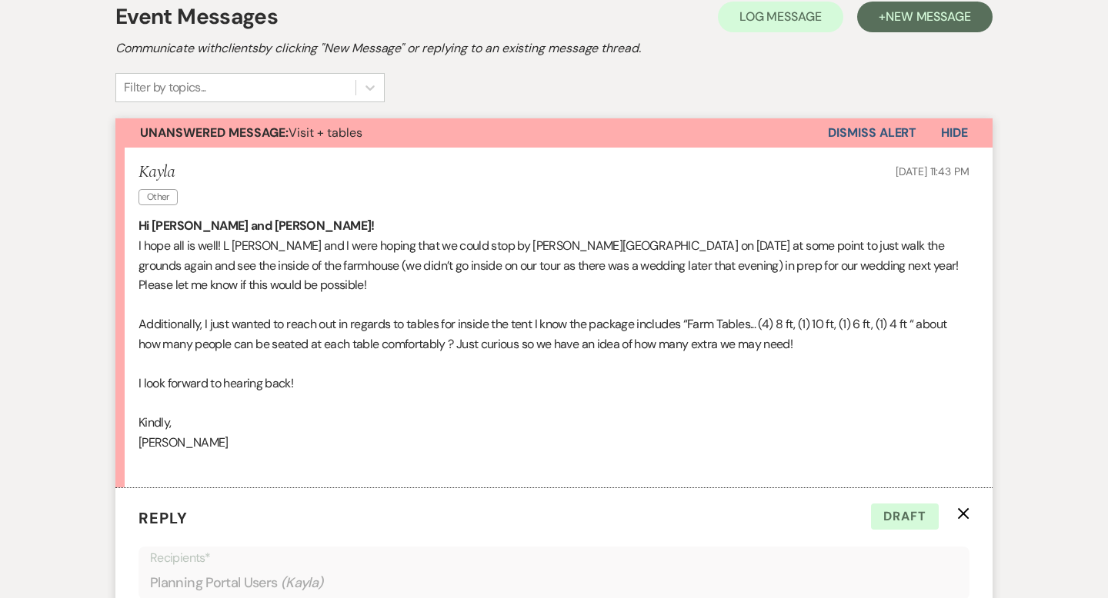
scroll to position [0, 0]
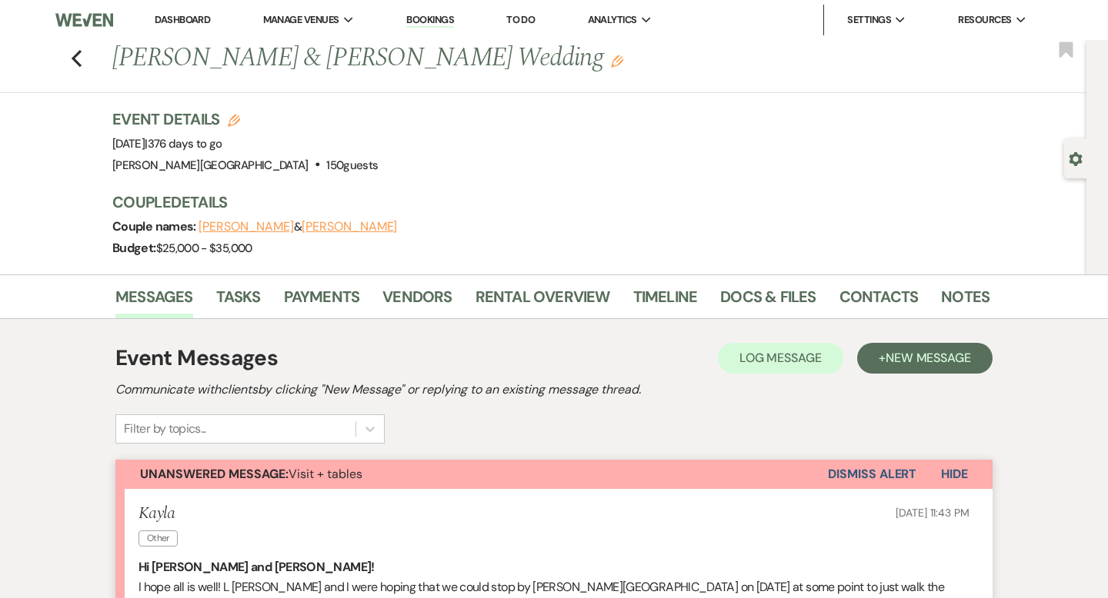
click at [187, 12] on li "Dashboard" at bounding box center [182, 20] width 71 height 31
click at [202, 20] on link "Dashboard" at bounding box center [182, 19] width 55 height 13
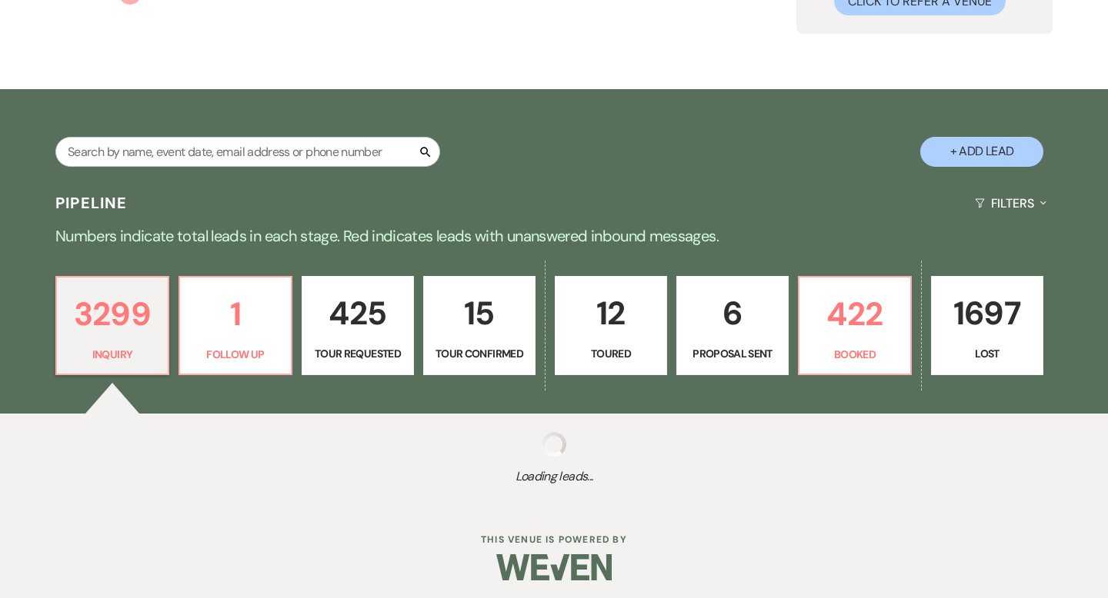
scroll to position [185, 0]
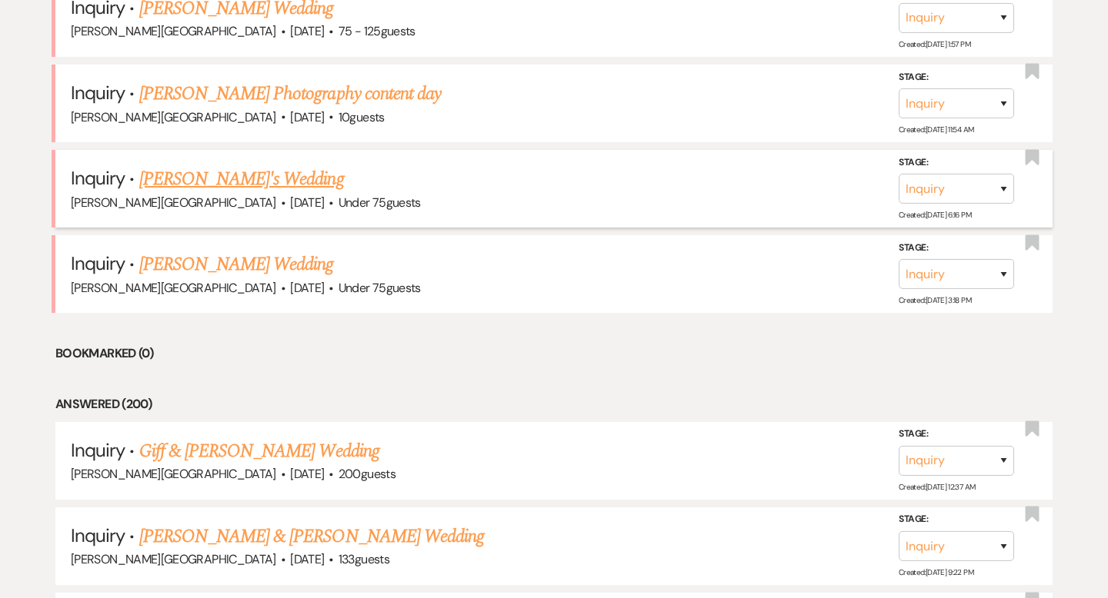
scroll to position [4200, 0]
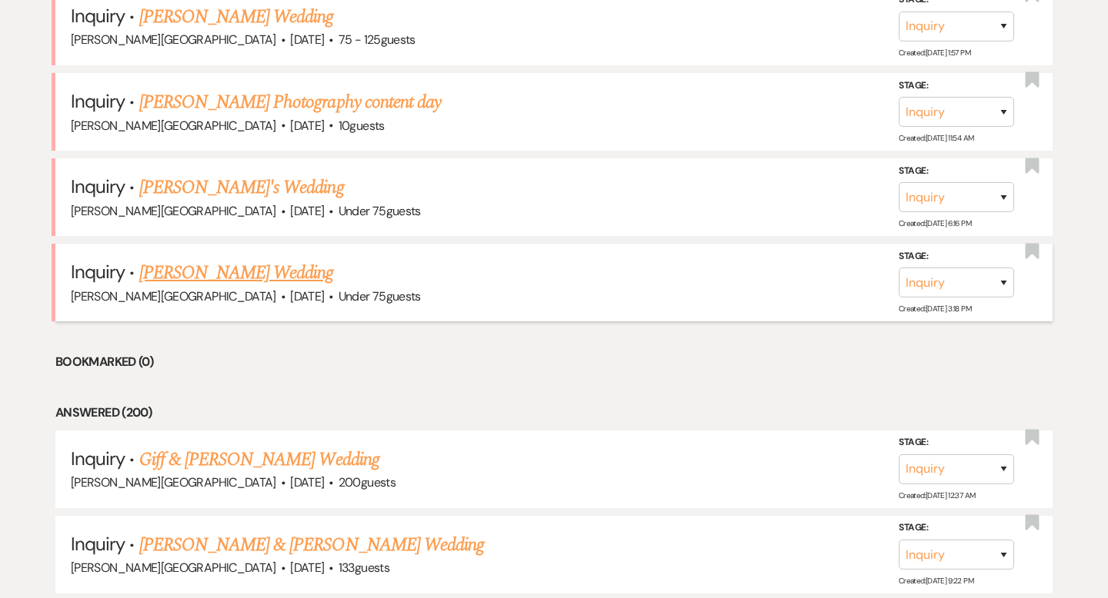
click at [245, 259] on link "Carley Werkheiser's Wedding" at bounding box center [236, 273] width 195 height 28
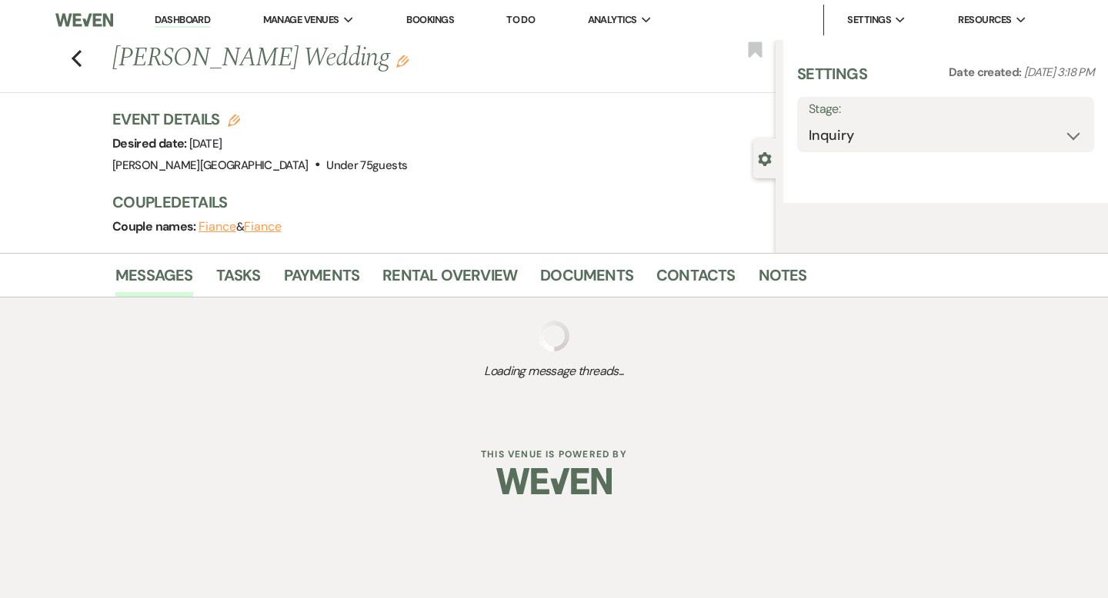
select select "3"
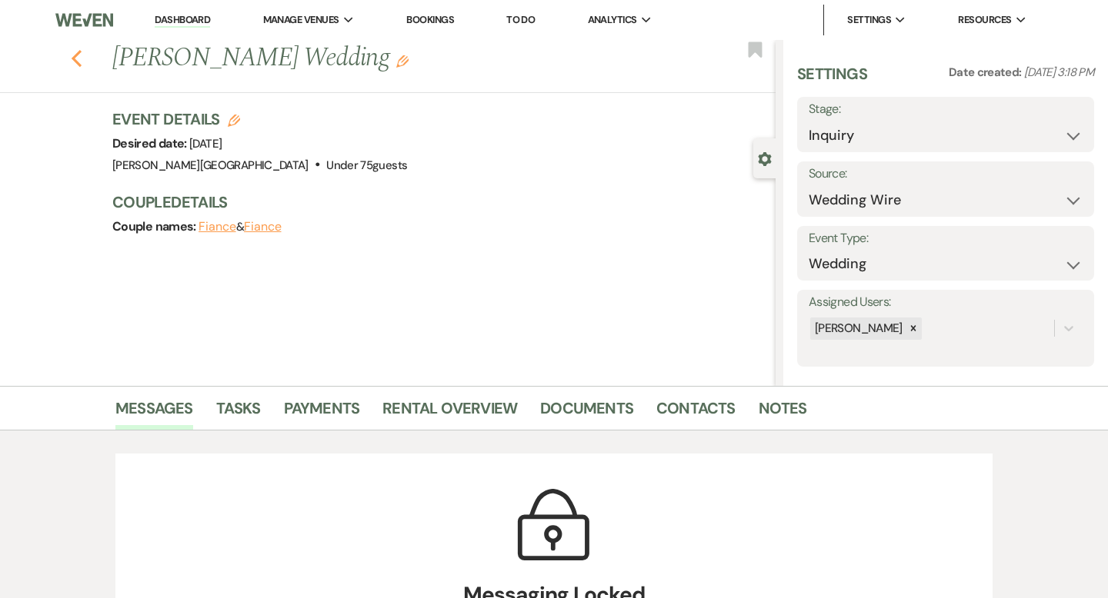
click at [78, 61] on icon "Previous" at bounding box center [77, 58] width 12 height 18
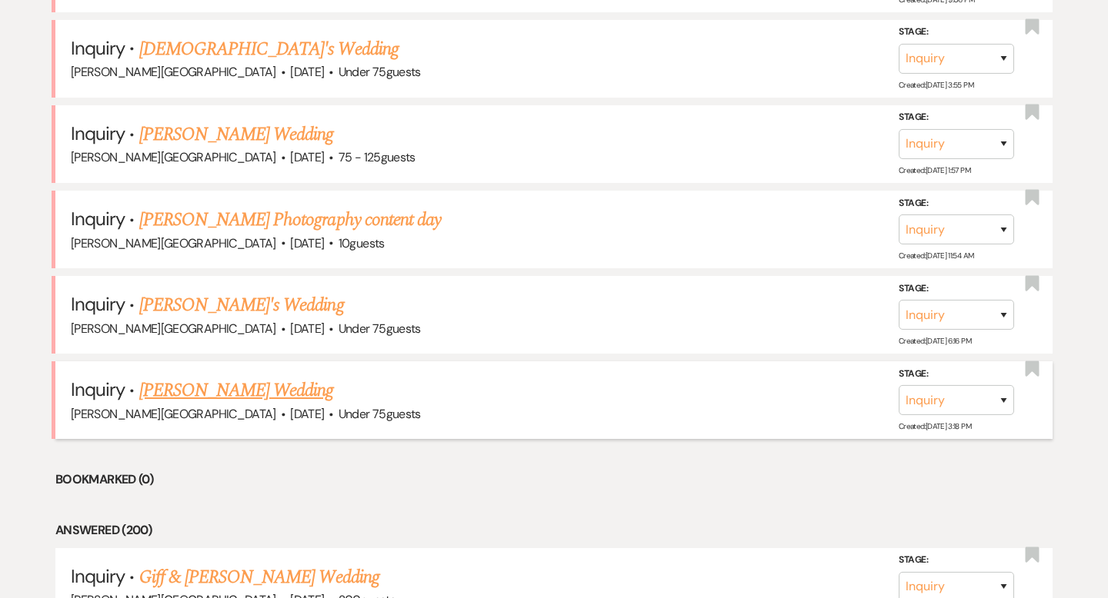
scroll to position [4064, 0]
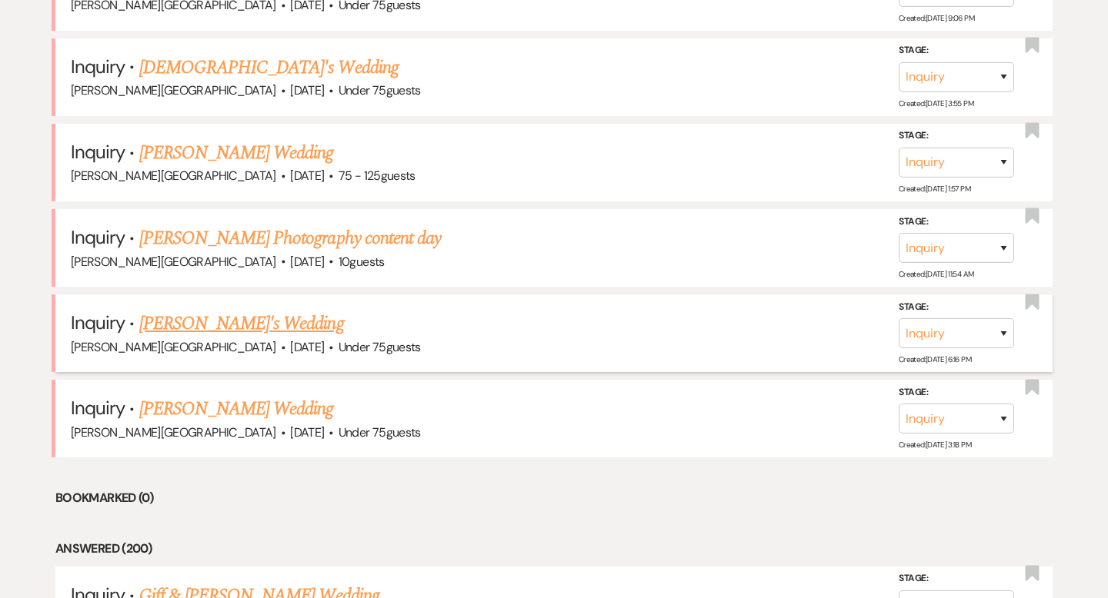
click at [216, 310] on link "Kayla's Wedding" at bounding box center [241, 324] width 205 height 28
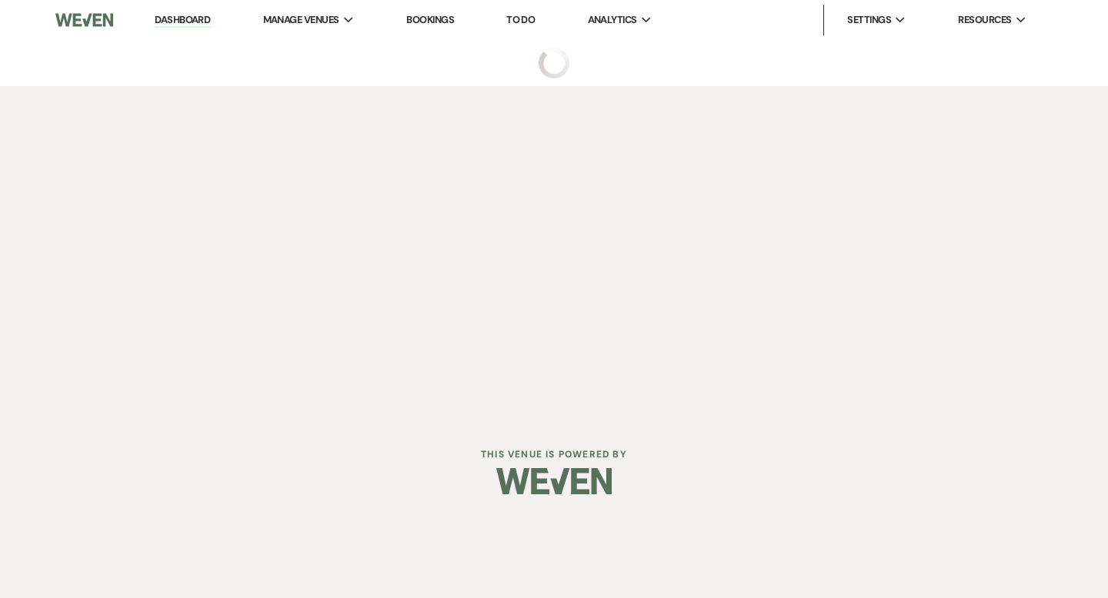
select select "3"
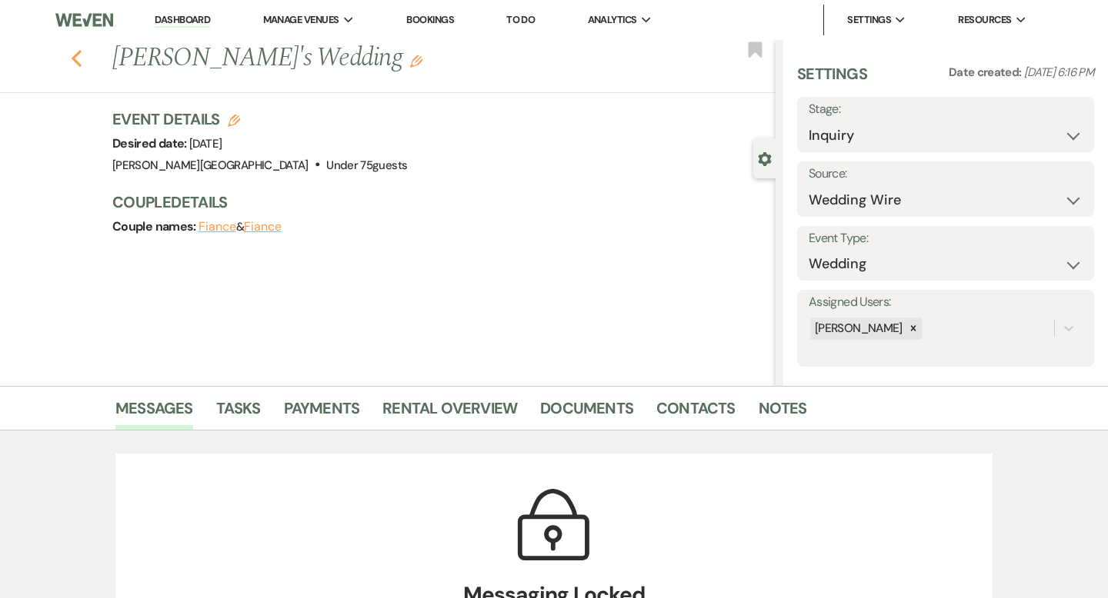
click at [72, 51] on icon "Previous" at bounding box center [77, 58] width 12 height 18
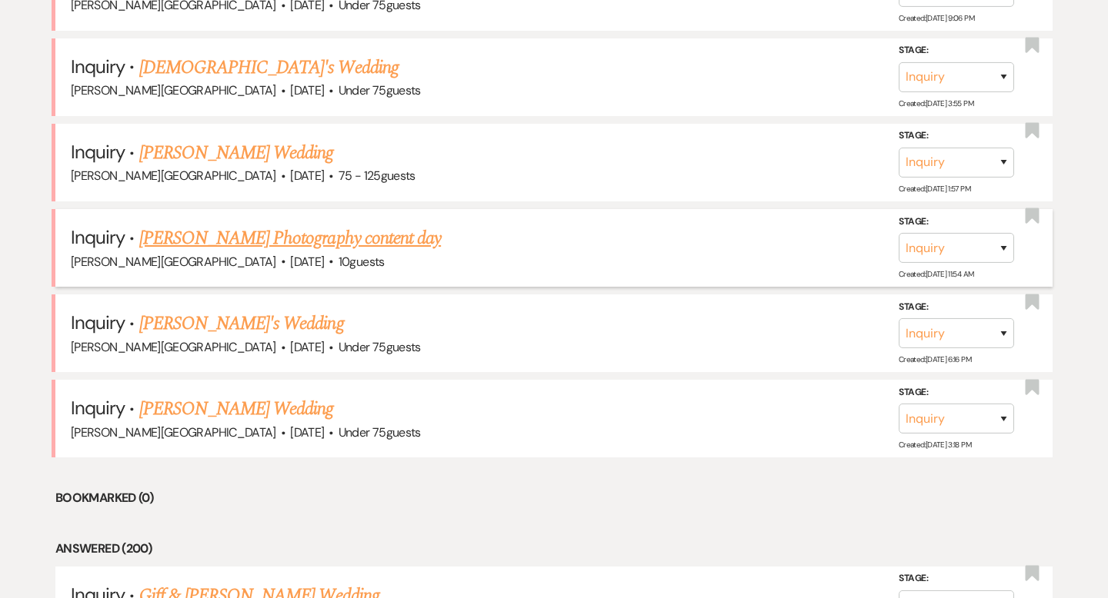
scroll to position [4052, 0]
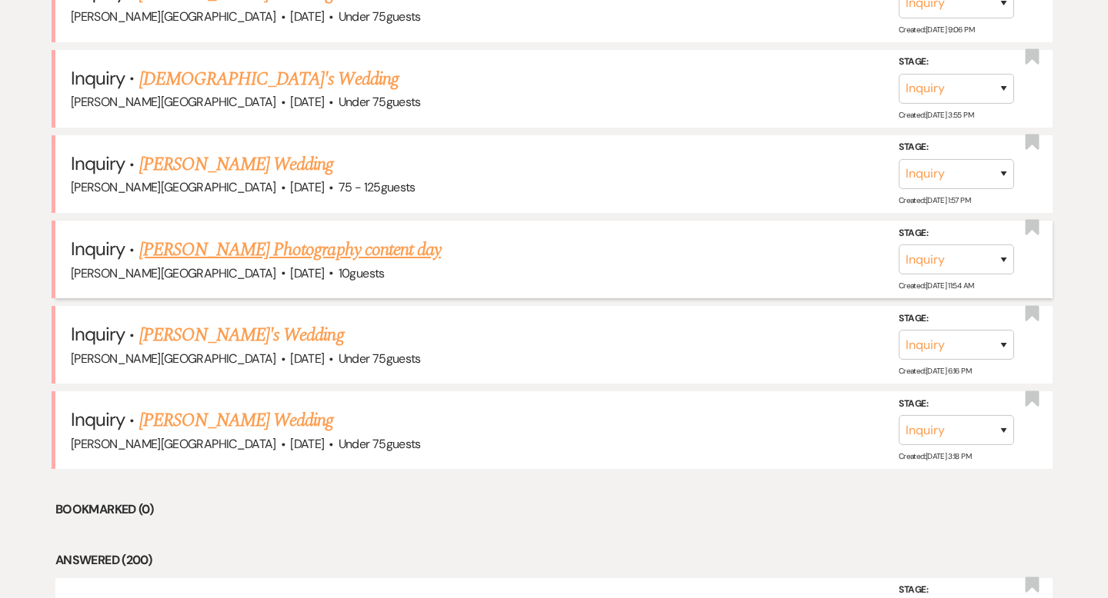
click at [208, 236] on link "Kyrsten Valentine's Photography content day" at bounding box center [290, 250] width 302 height 28
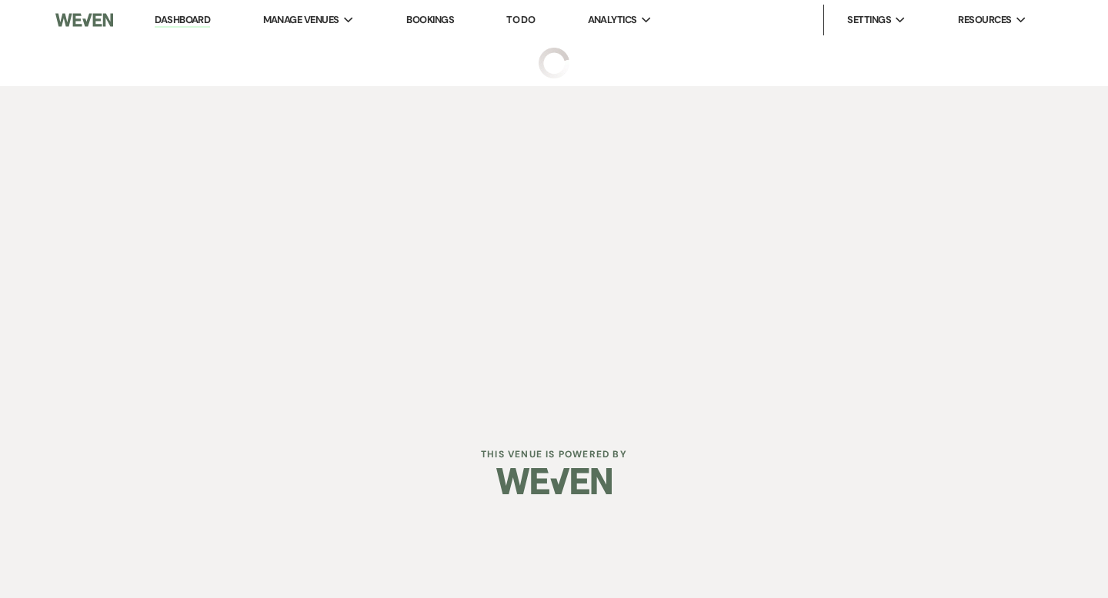
select select "5"
select select "13"
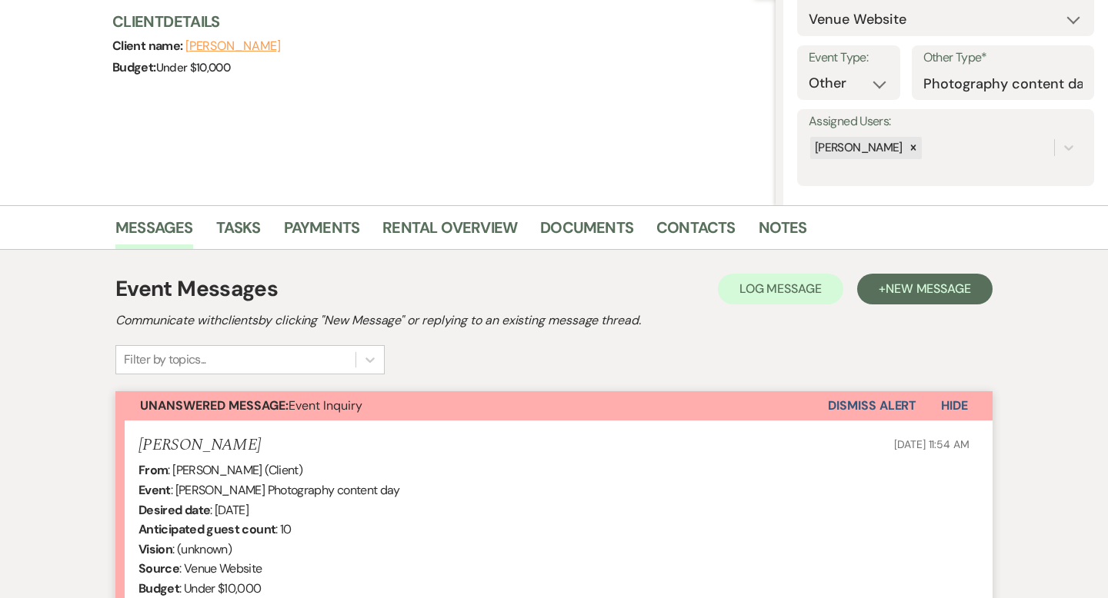
scroll to position [507, 0]
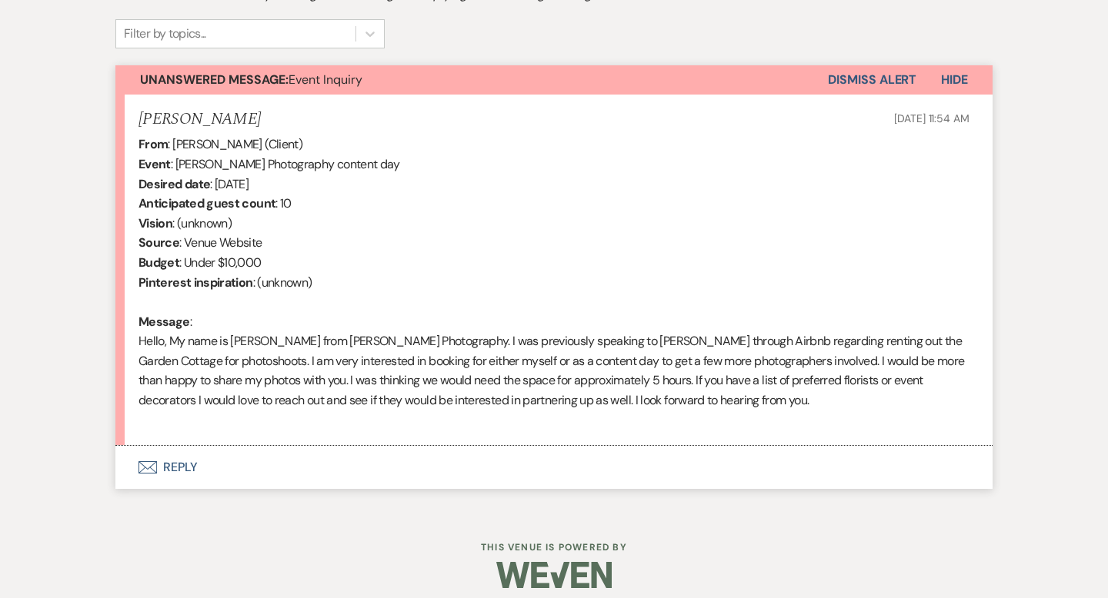
click at [187, 463] on button "Envelope Reply" at bounding box center [553, 467] width 877 height 43
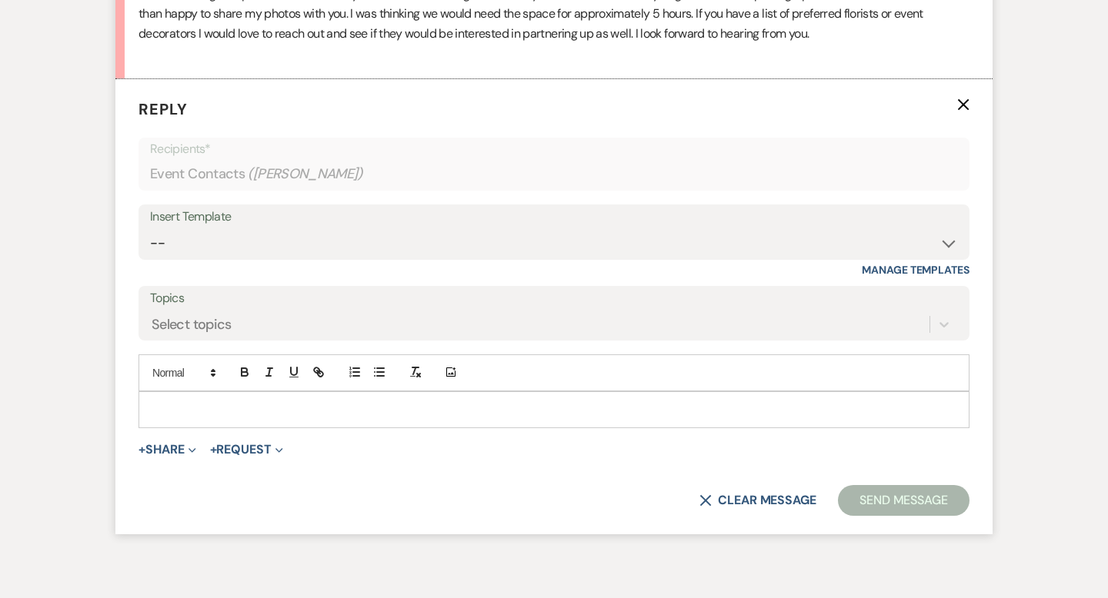
scroll to position [882, 0]
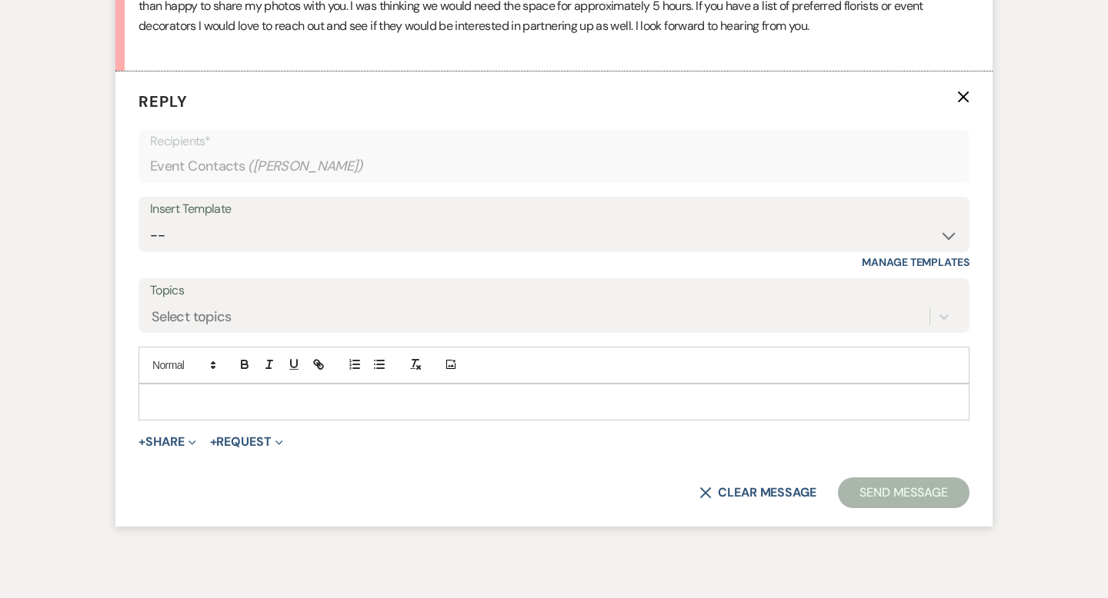
click at [197, 399] on p at bounding box center [554, 402] width 806 height 17
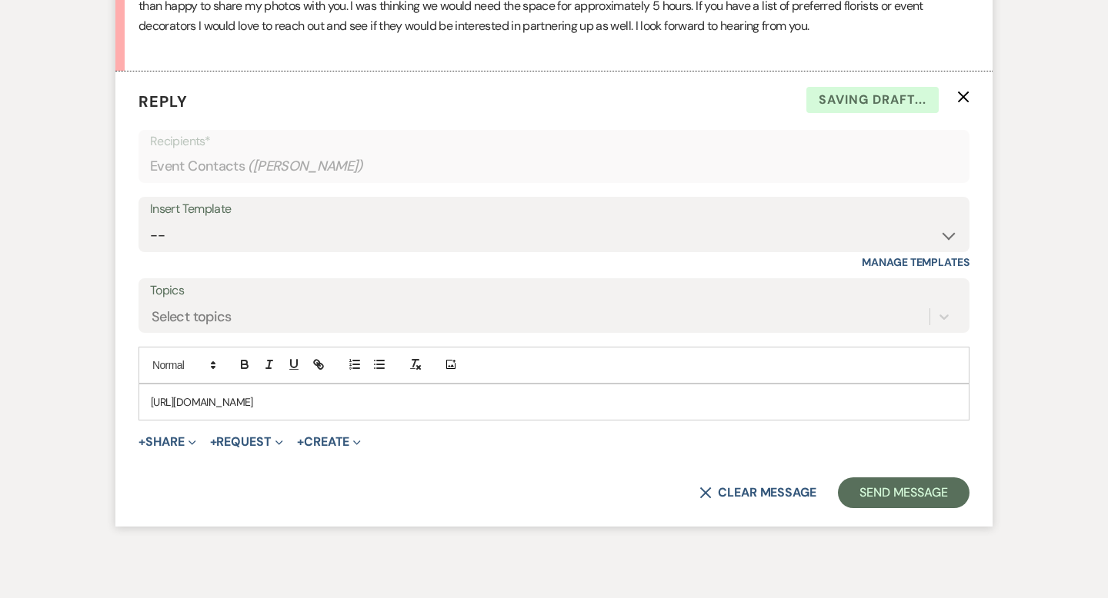
click at [144, 402] on div "https://calendly.com/smithfarmgardens/photoshoot" at bounding box center [553, 402] width 829 height 35
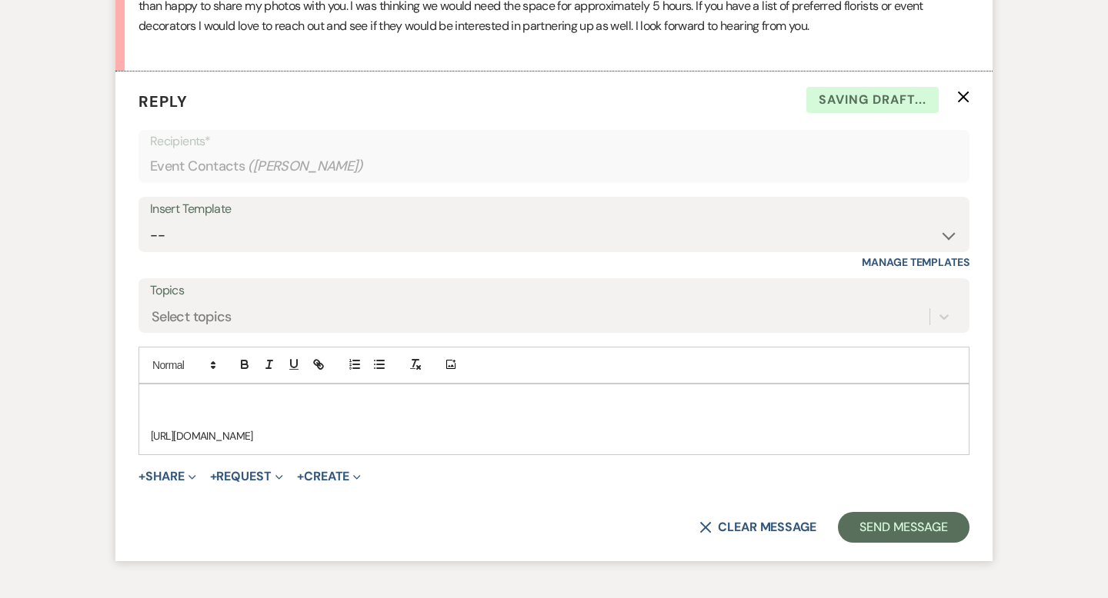
click at [170, 395] on p at bounding box center [554, 402] width 806 height 17
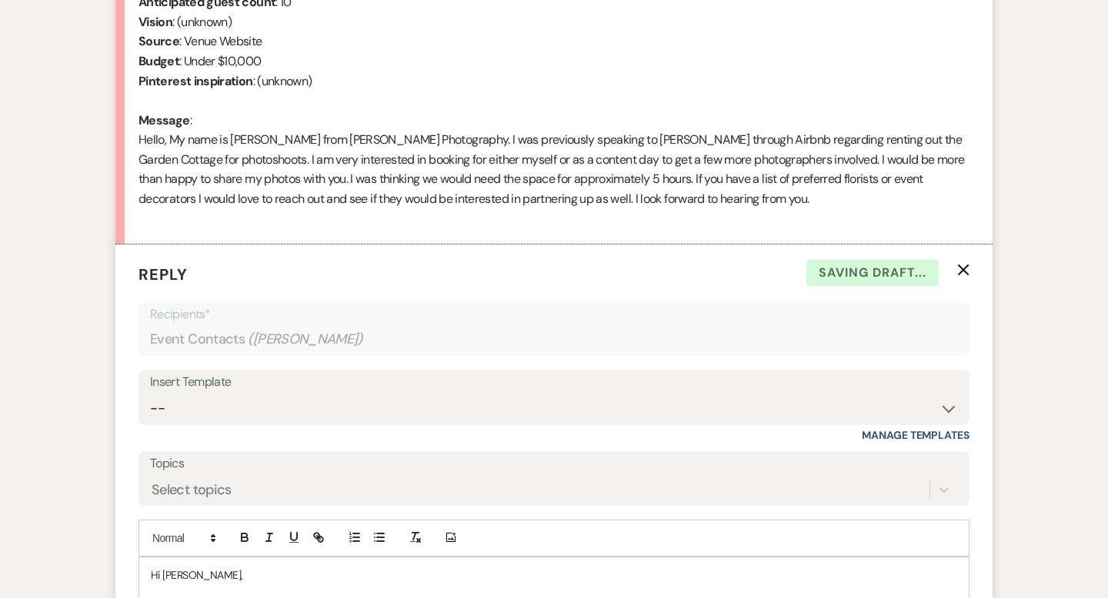
scroll to position [801, 0]
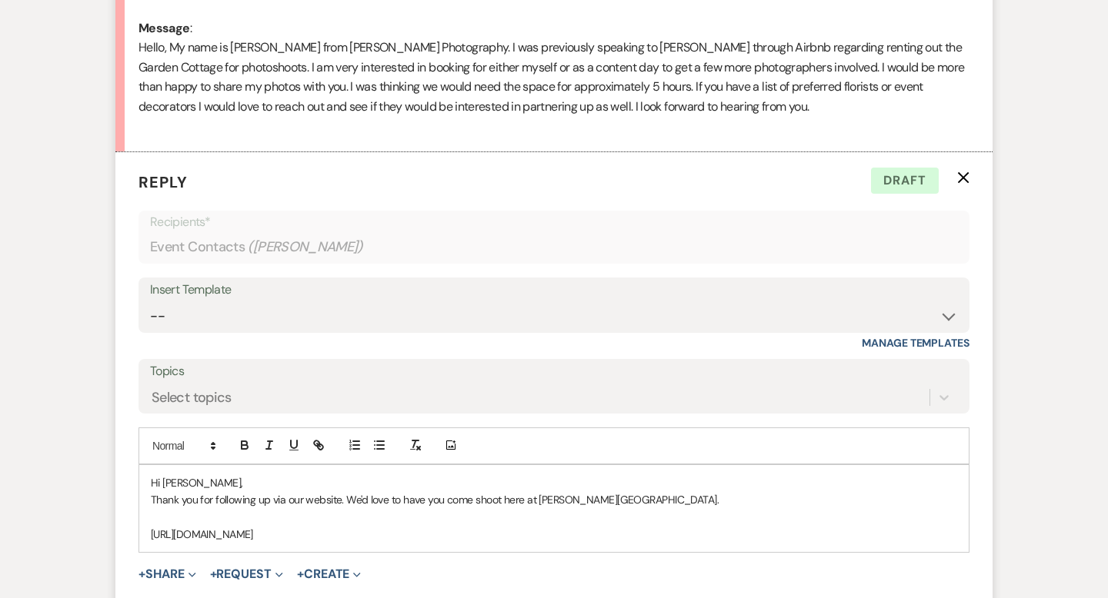
click at [645, 498] on p "Thank you for following up via our website. We'd love to have you come shoot he…" at bounding box center [554, 500] width 806 height 17
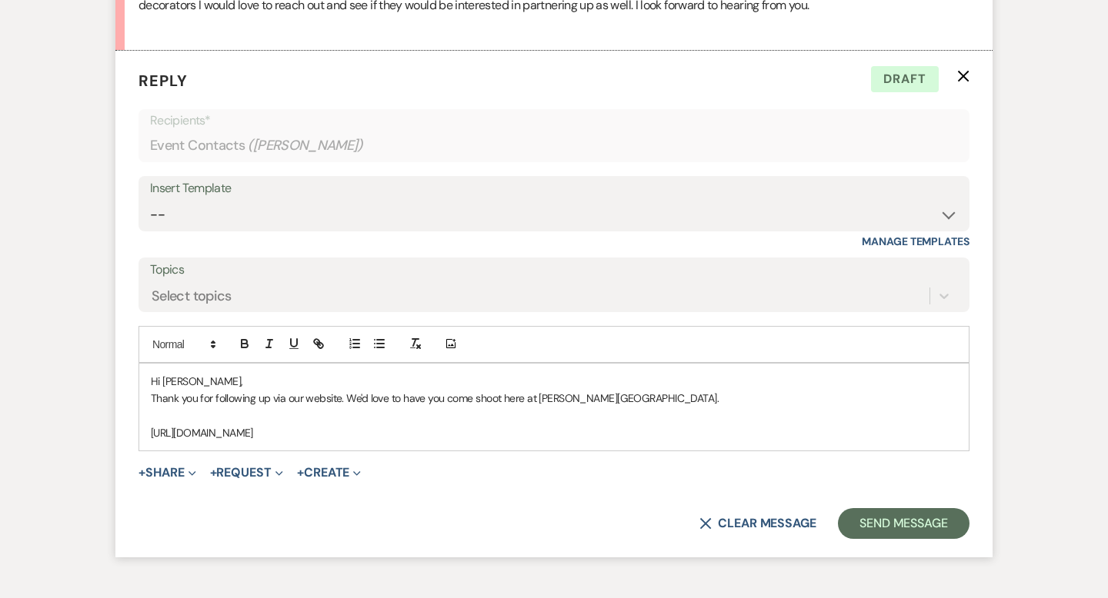
scroll to position [906, 0]
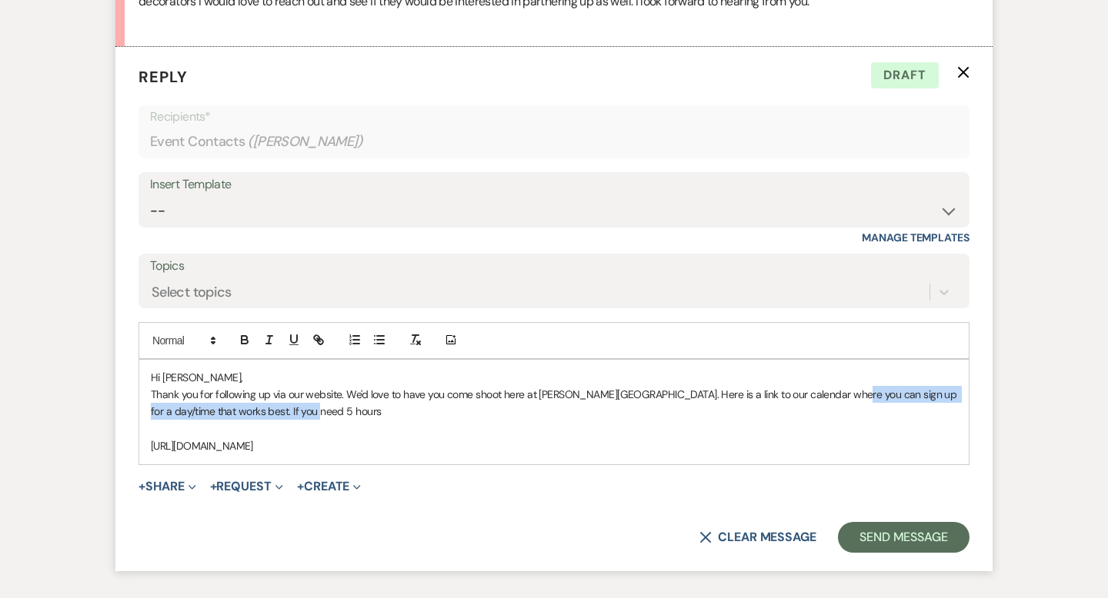
drag, startPoint x: 860, startPoint y: 412, endPoint x: 841, endPoint y: 402, distance: 21.7
click at [841, 402] on p "Thank you for following up via our website. We'd love to have you come shoot he…" at bounding box center [554, 403] width 806 height 35
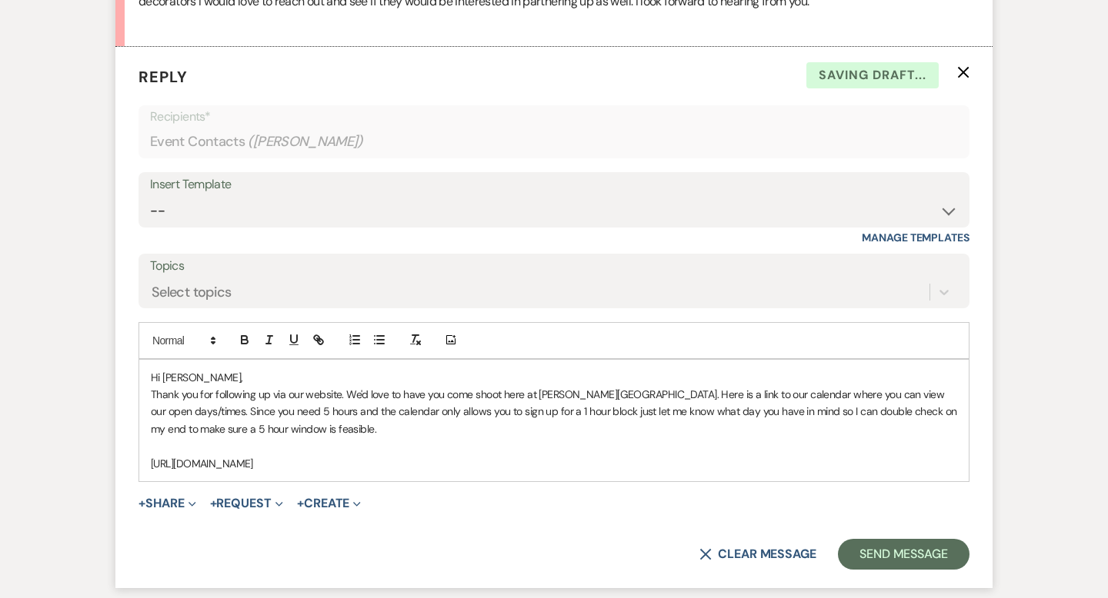
click at [368, 394] on p "Thank you for following up via our website. We'd love to have you come shoot he…" at bounding box center [554, 412] width 806 height 52
click at [312, 432] on p "Thank you for following up via our website. We'd love to have you come shoot he…" at bounding box center [554, 412] width 806 height 52
drag, startPoint x: 447, startPoint y: 426, endPoint x: 293, endPoint y: 427, distance: 153.8
click at [293, 427] on p "Thank you for following up via our website. We'd love to have you come shoot he…" at bounding box center [554, 412] width 806 height 52
click at [482, 426] on p "Thank you for following up via our website. We'd love to have you come shoot he…" at bounding box center [554, 412] width 806 height 52
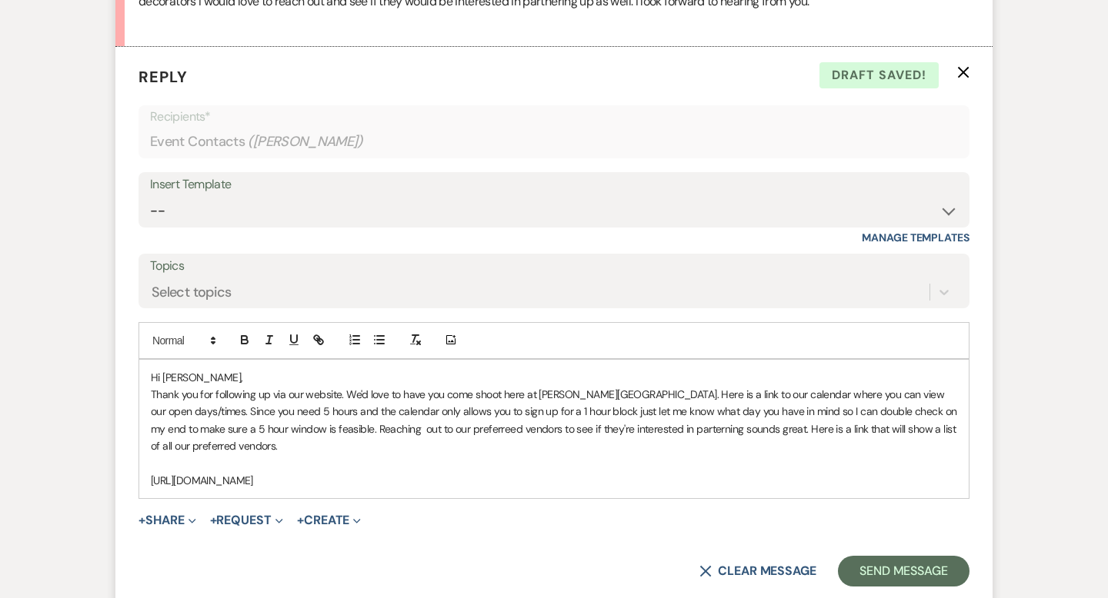
drag, startPoint x: 408, startPoint y: 476, endPoint x: 117, endPoint y: 475, distance: 291.5
click at [117, 475] on form "Reply X Draft saved! Recipients* Event Contacts ( Kyrsten Valentine ) Insert Te…" at bounding box center [553, 326] width 877 height 558
copy p "https://calendly.com/smithfarmgardens/photoshoot"
click at [956, 392] on p "Thank you for following up via our website. We'd love to have you come shoot he…" at bounding box center [554, 420] width 806 height 69
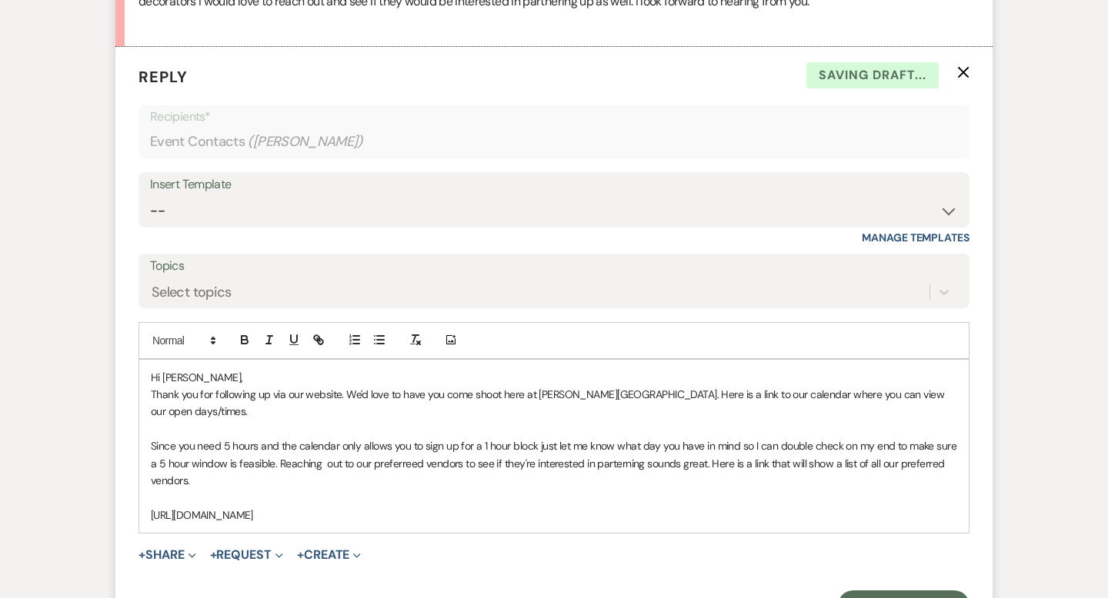
click at [157, 421] on p at bounding box center [554, 429] width 806 height 17
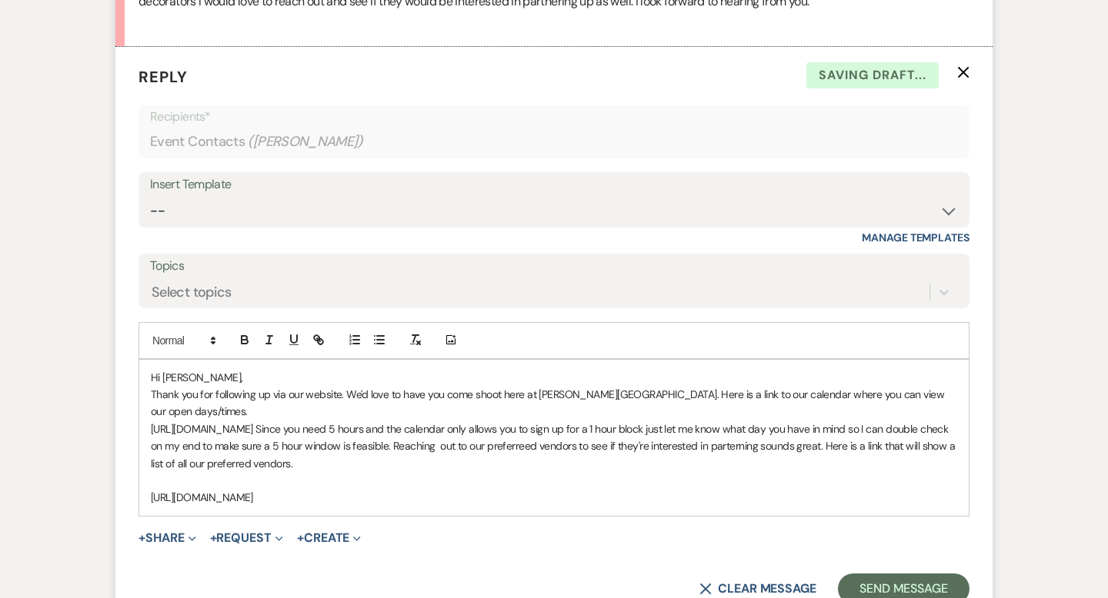
click at [151, 421] on p "https://calendly.com/smithfarmgardens/photoshoot Since you need 5 hours and the…" at bounding box center [554, 447] width 806 height 52
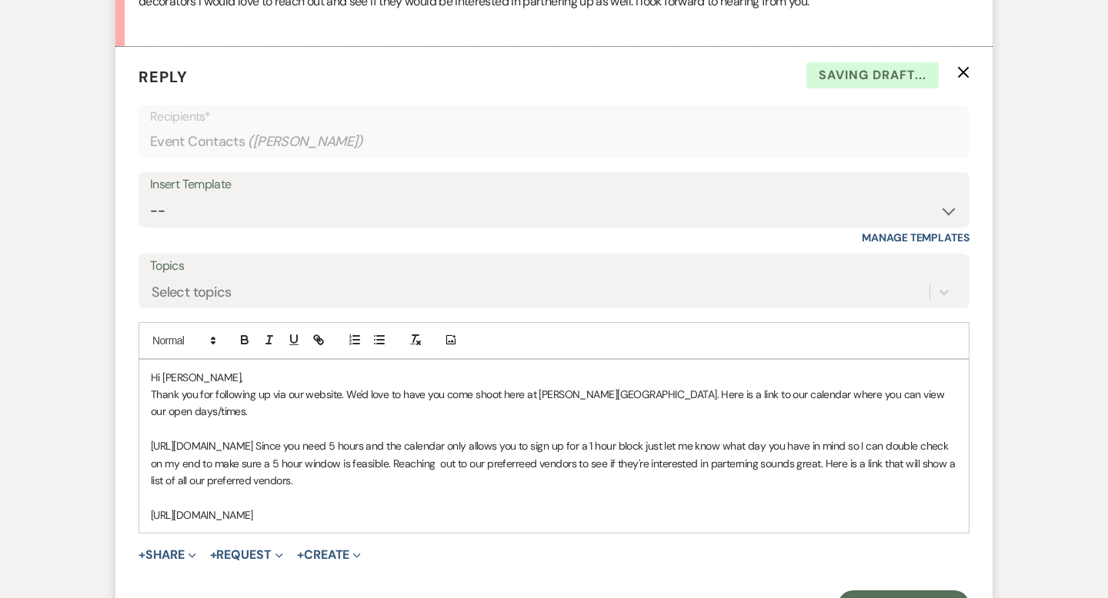
click at [392, 438] on p "https://calendly.com/smithfarmgardens/photoshoot Since you need 5 hours and the…" at bounding box center [554, 464] width 806 height 52
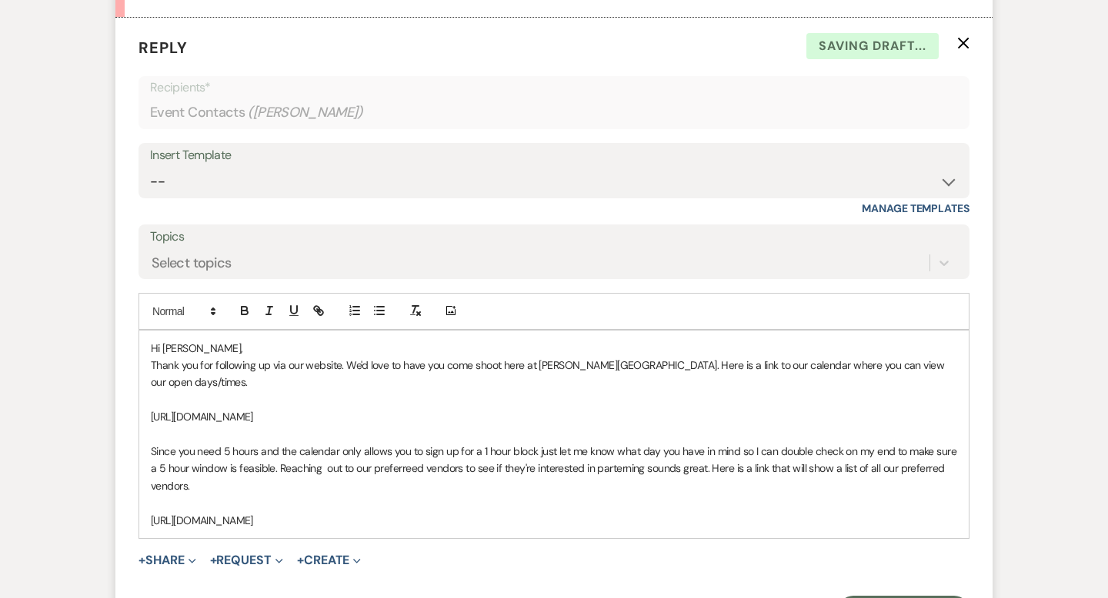
scroll to position [938, 0]
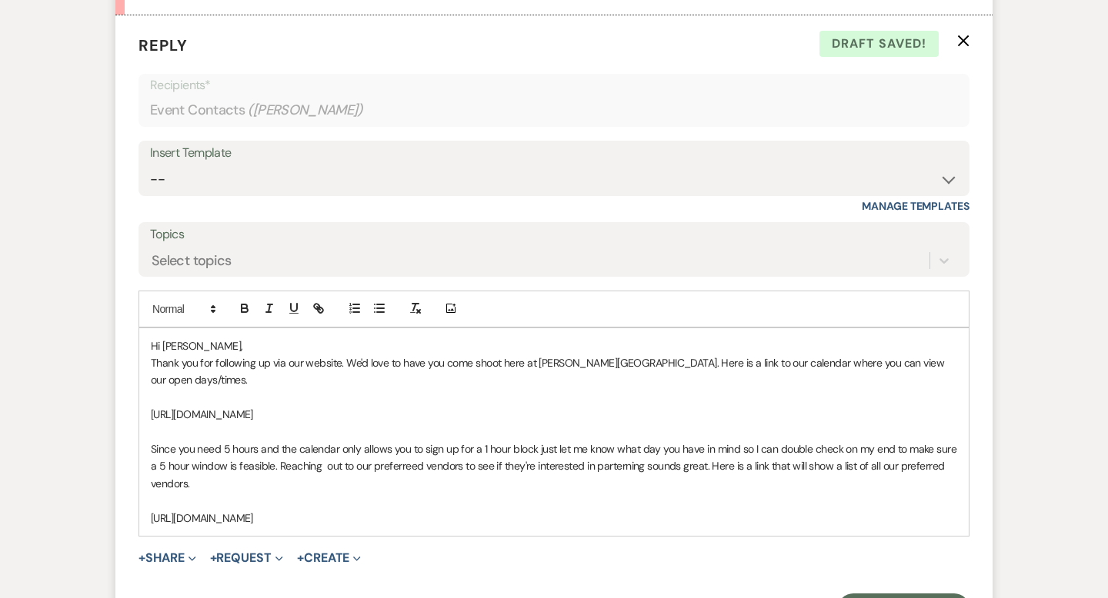
click at [279, 446] on p "Since you need 5 hours and the calendar only allows you to sign up for a 1 hour…" at bounding box center [554, 467] width 806 height 52
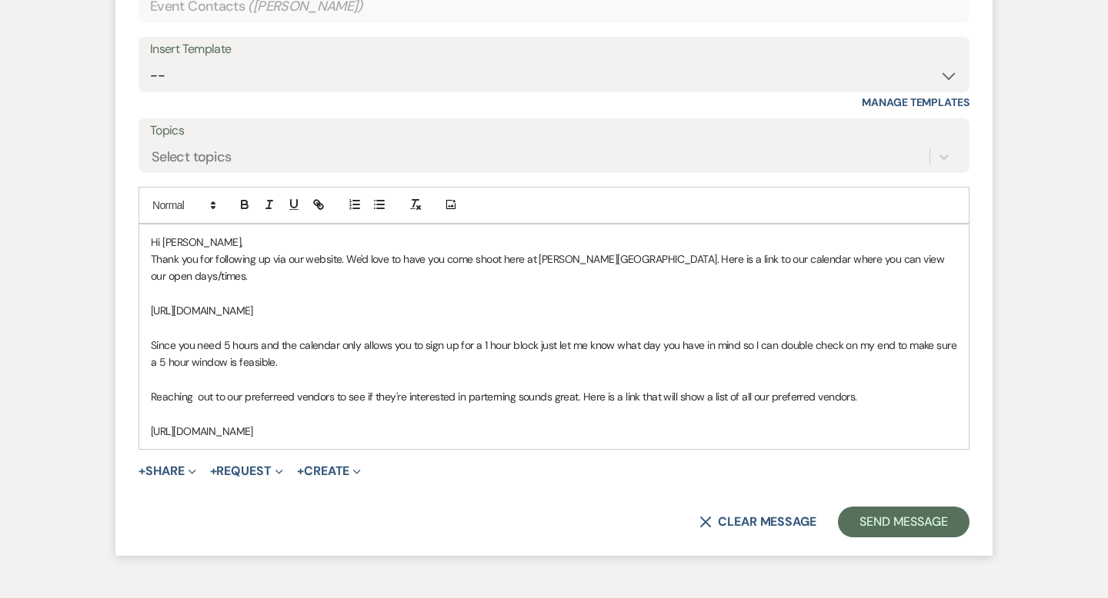
scroll to position [1046, 0]
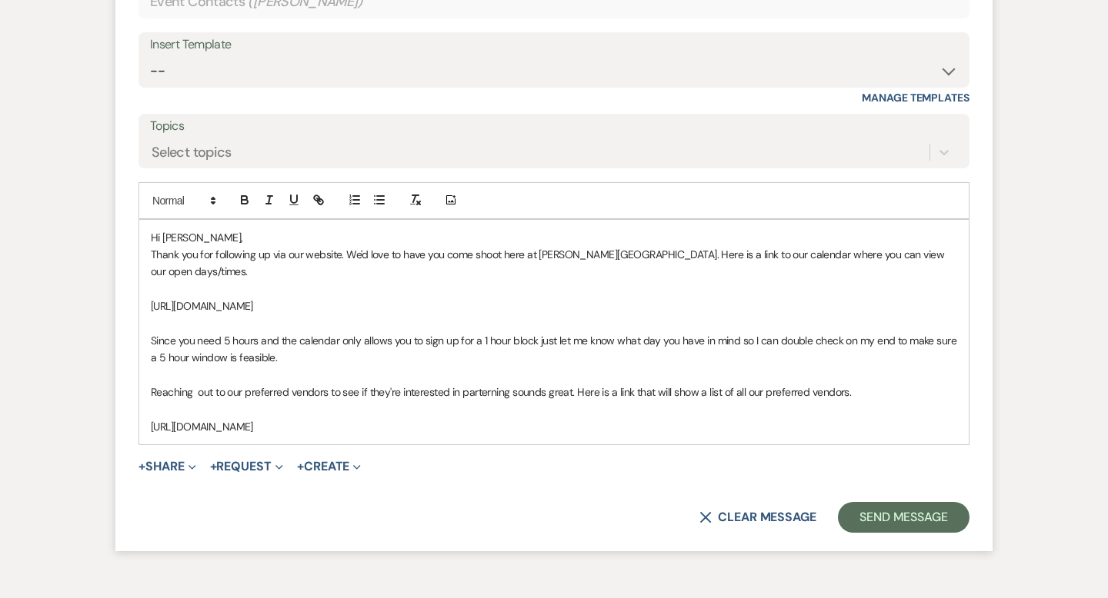
click at [575, 384] on p "Reaching out to our preferred vendors to see if they're interested in parternin…" at bounding box center [554, 392] width 806 height 17
click at [435, 418] on p "https://calendly.com/smithfarmgardens/photoshoot" at bounding box center [554, 426] width 806 height 17
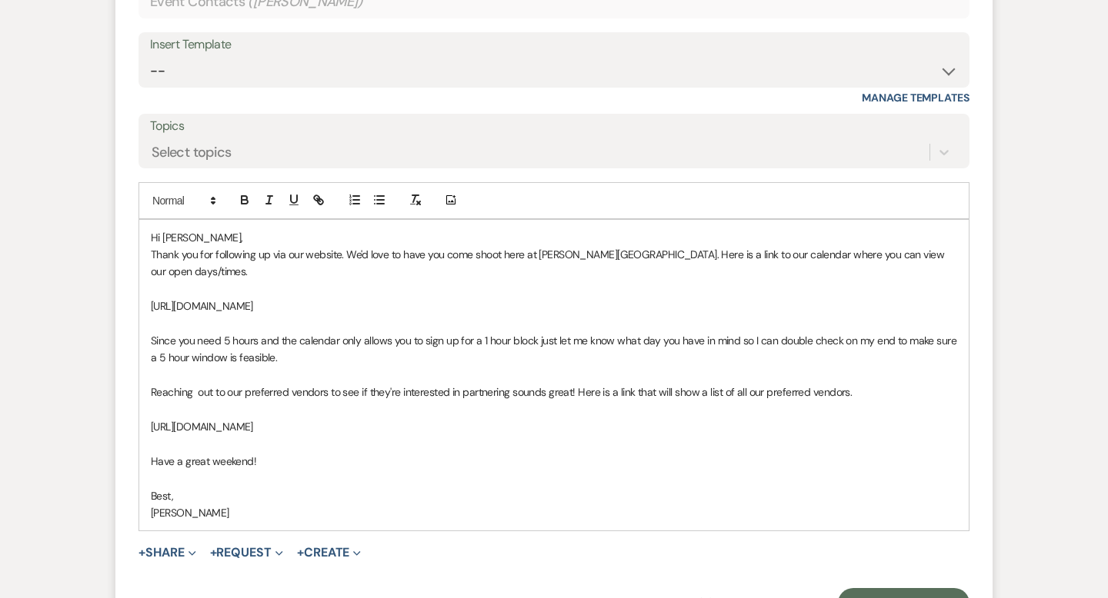
drag, startPoint x: 417, startPoint y: 407, endPoint x: 130, endPoint y: 407, distance: 286.9
click at [130, 407] on form "Reply X Draft Recipients* Event Contacts ( Kyrsten Valentine ) Insert Template …" at bounding box center [553, 272] width 877 height 731
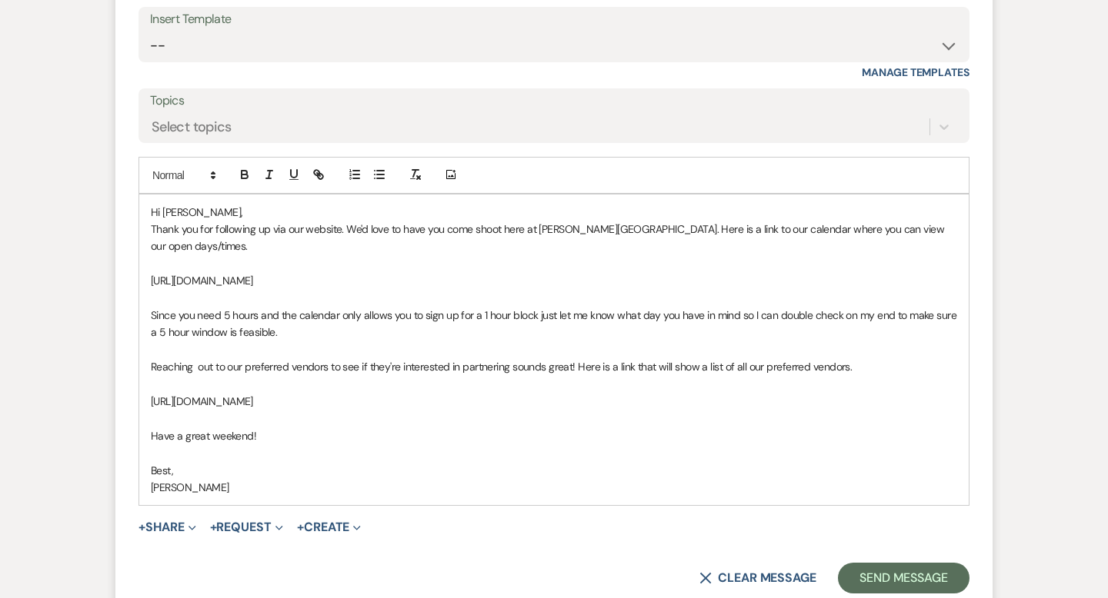
scroll to position [1075, 0]
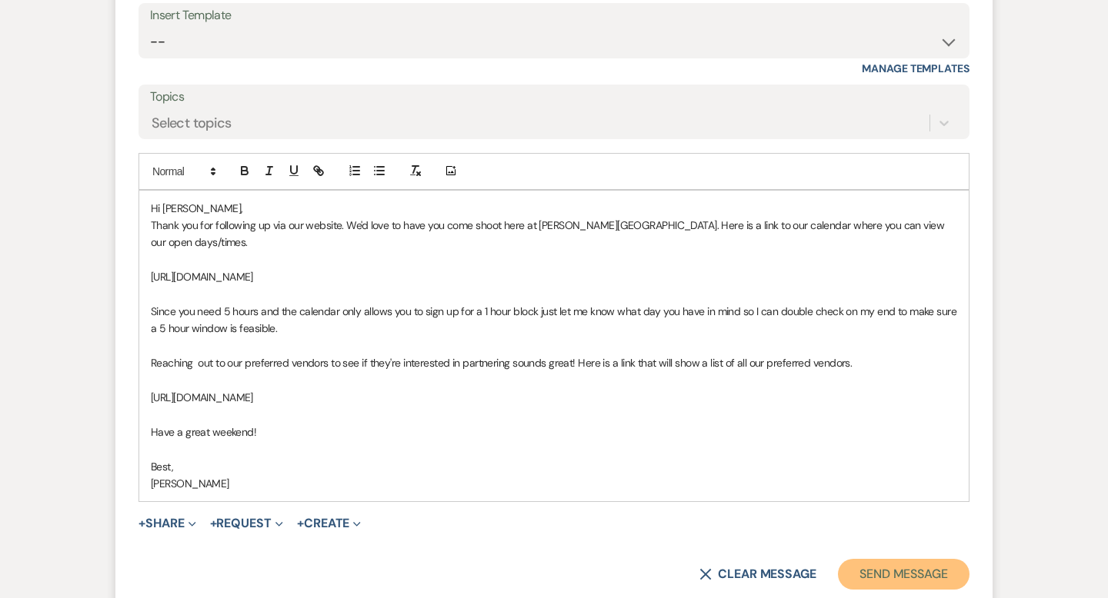
click at [878, 559] on button "Send Message" at bounding box center [904, 574] width 132 height 31
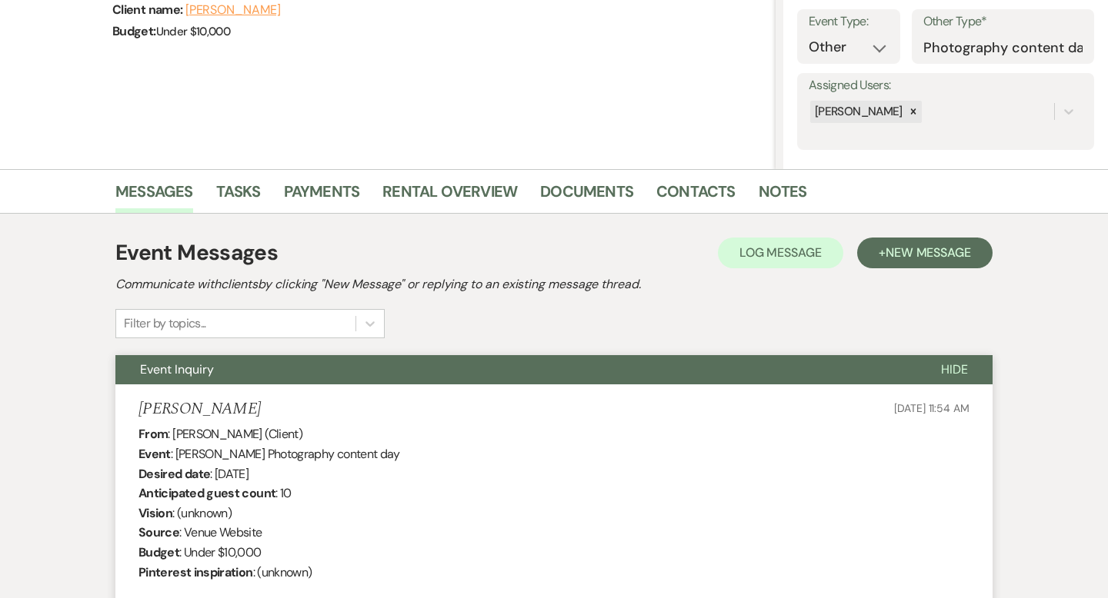
scroll to position [0, 0]
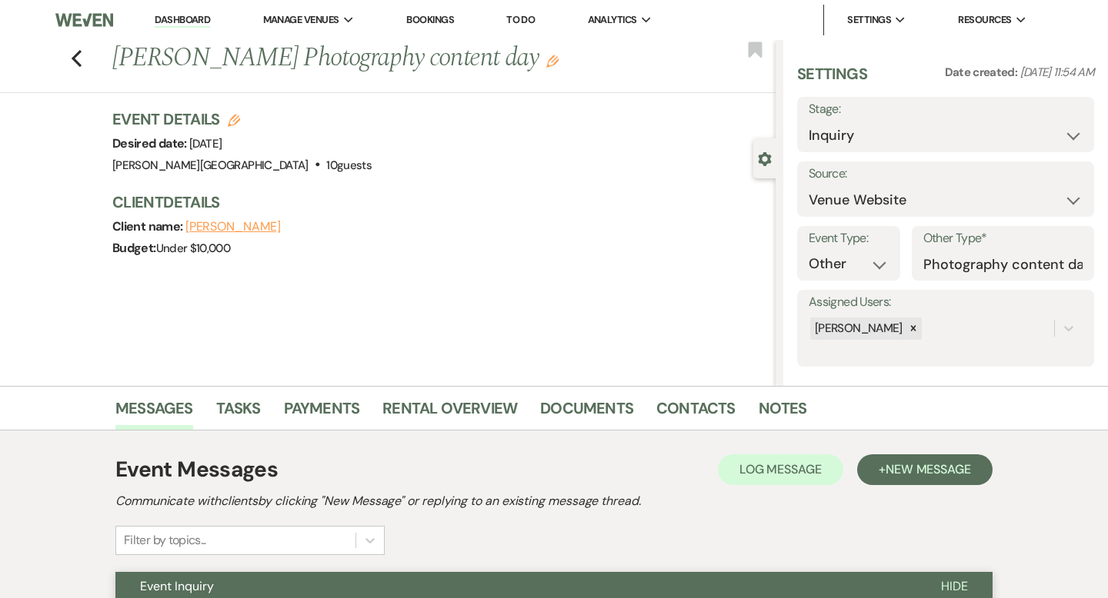
click at [83, 56] on div "Previous Kyrsten Valentine's Photography content day Edit Bookmark" at bounding box center [383, 66] width 783 height 53
click at [71, 54] on icon "Previous" at bounding box center [77, 58] width 12 height 18
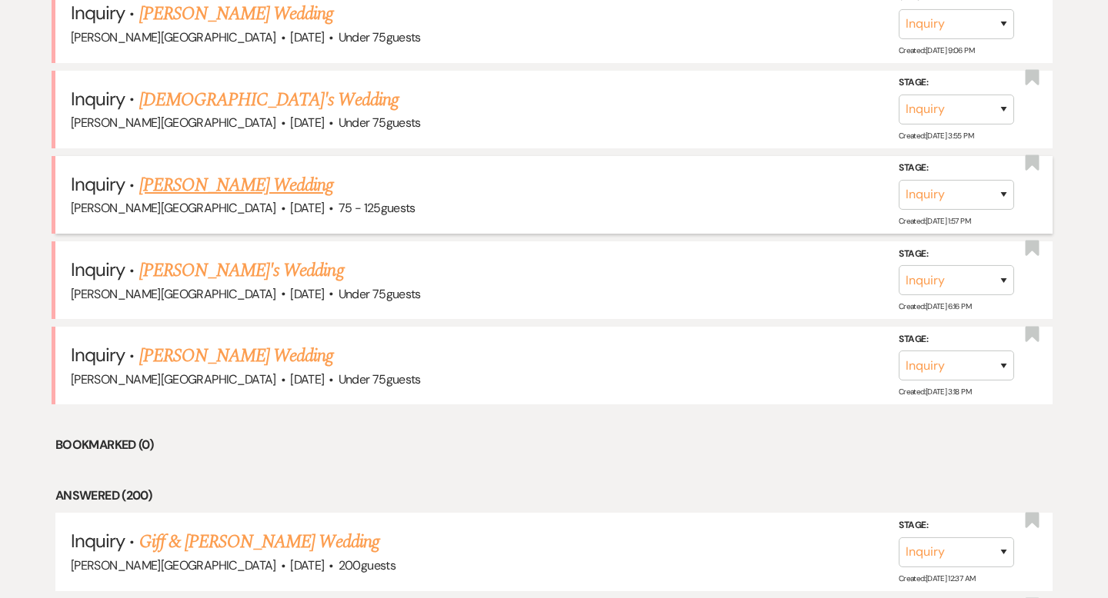
scroll to position [4020, 0]
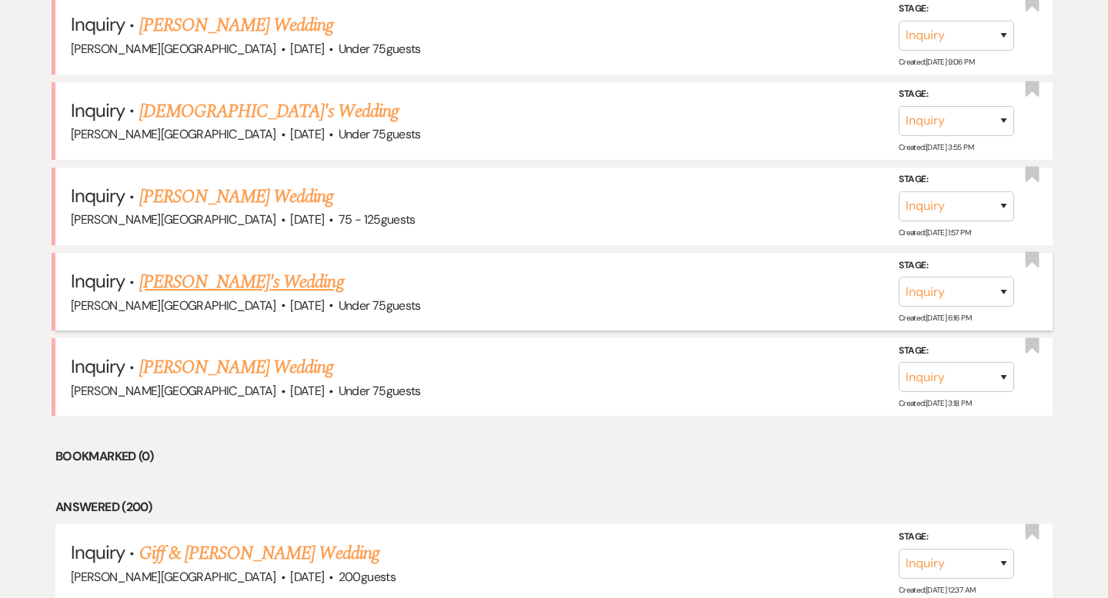
click at [185, 268] on link "Kayla's Wedding" at bounding box center [241, 282] width 205 height 28
select select "3"
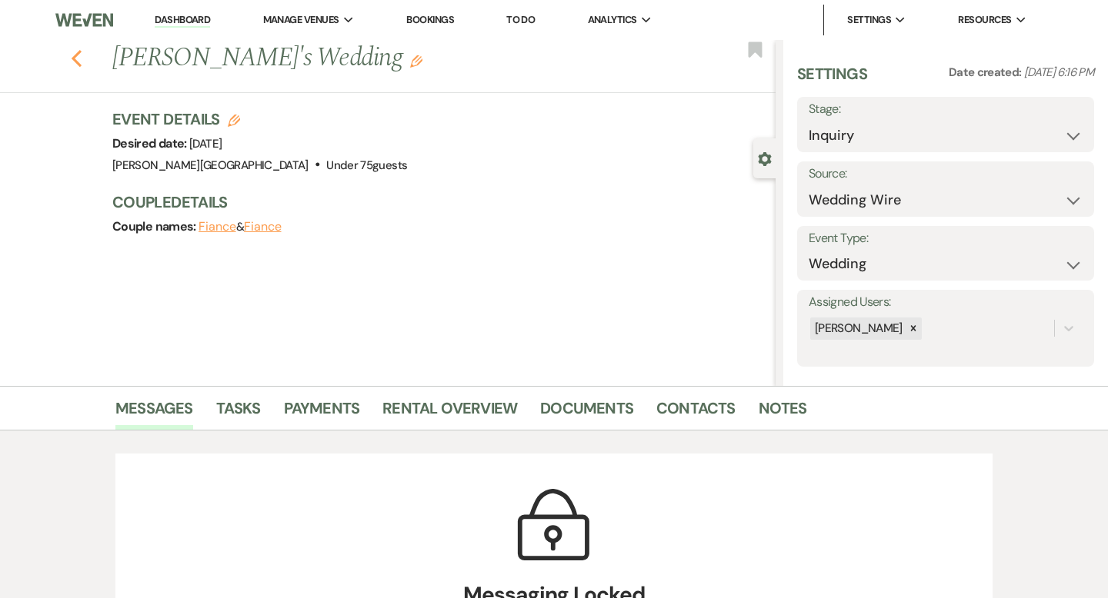
click at [77, 52] on icon "Previous" at bounding box center [77, 58] width 12 height 18
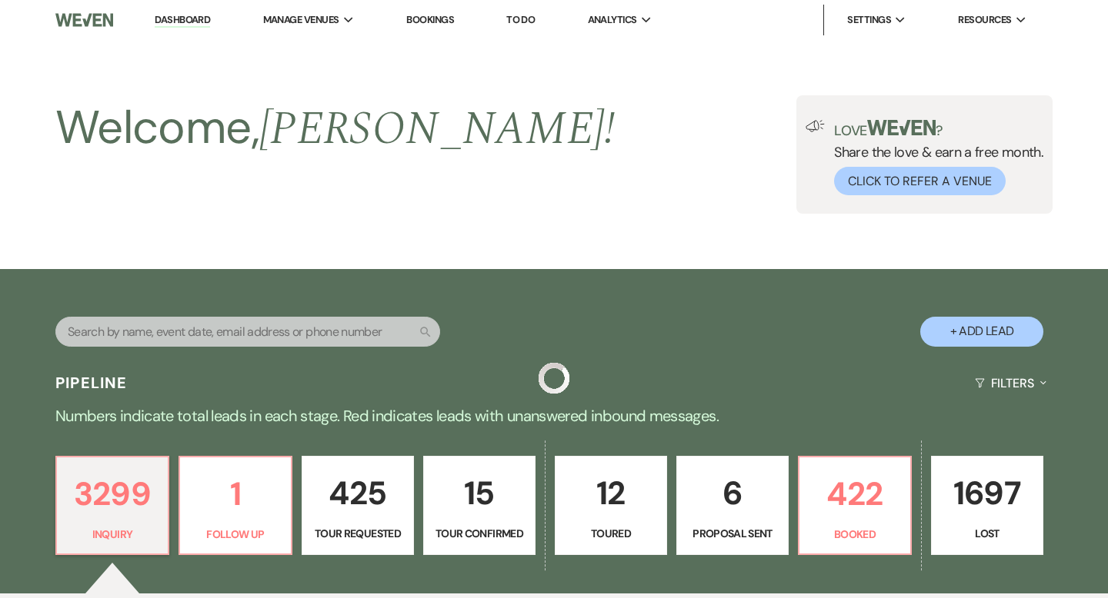
scroll to position [4020, 0]
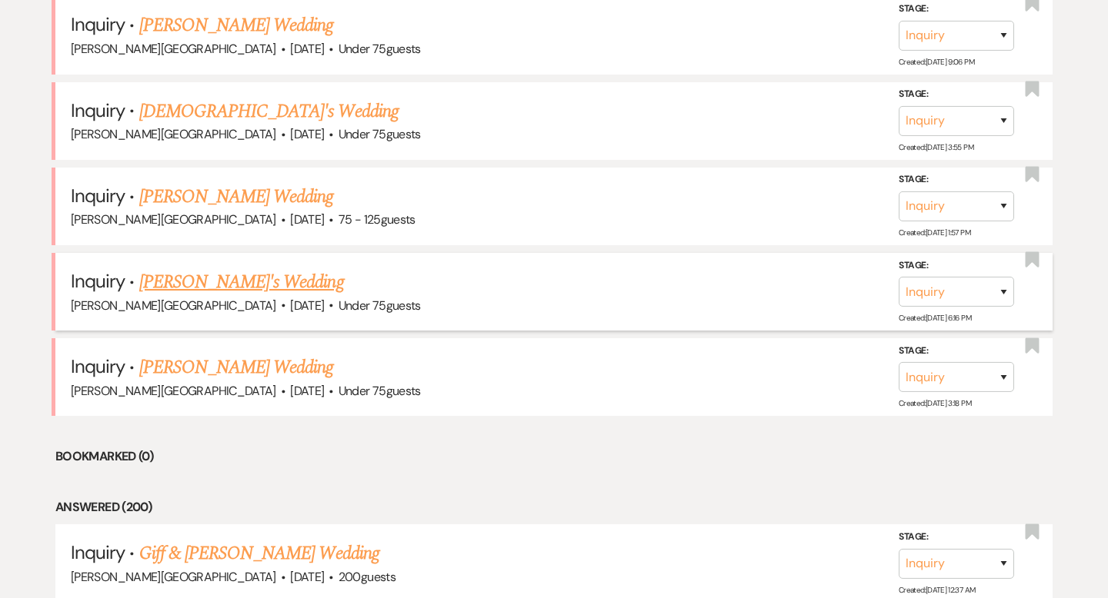
click at [216, 253] on li "Inquiry · Kayla's Wedding Smith Farm Gardens · May 1, 2026 · Under 75 guests St…" at bounding box center [553, 292] width 997 height 78
click at [217, 183] on link "Lisa Quick's Wedding" at bounding box center [236, 197] width 195 height 28
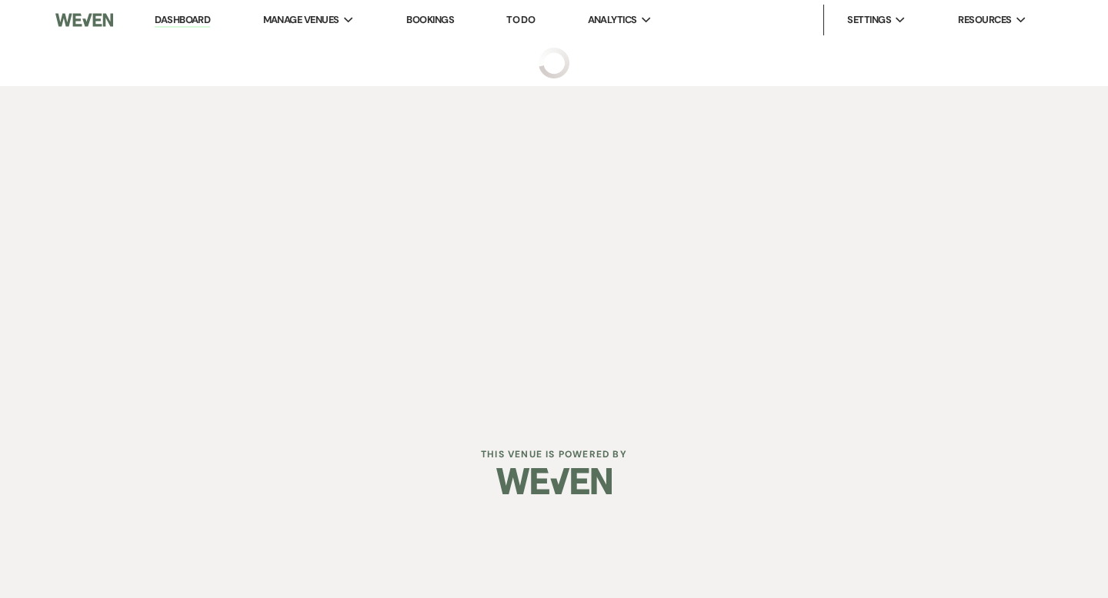
select select "3"
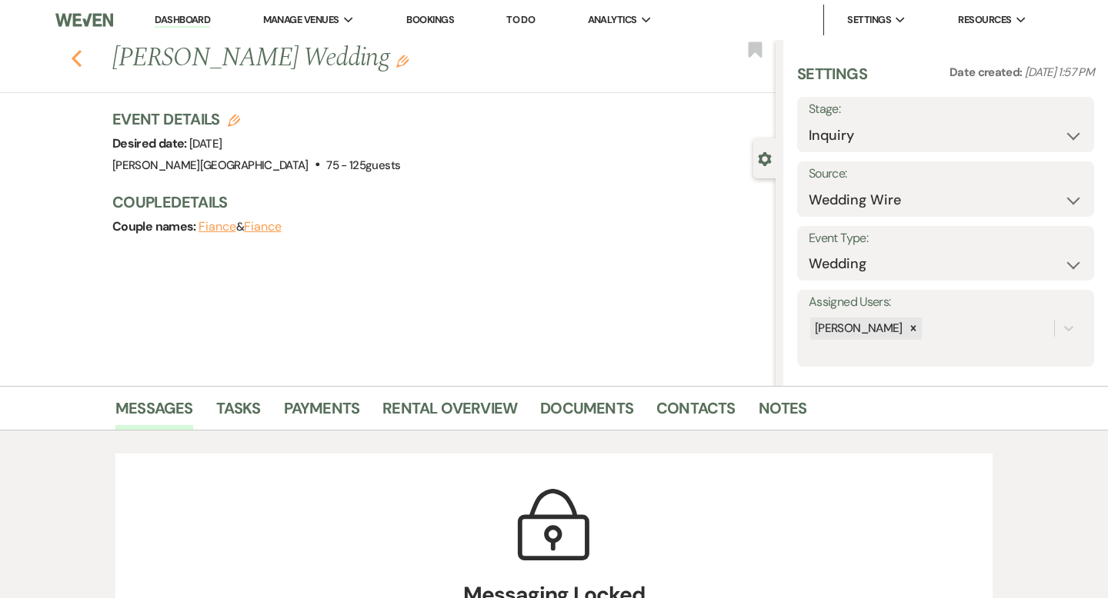
click at [78, 48] on button "Previous" at bounding box center [77, 57] width 12 height 22
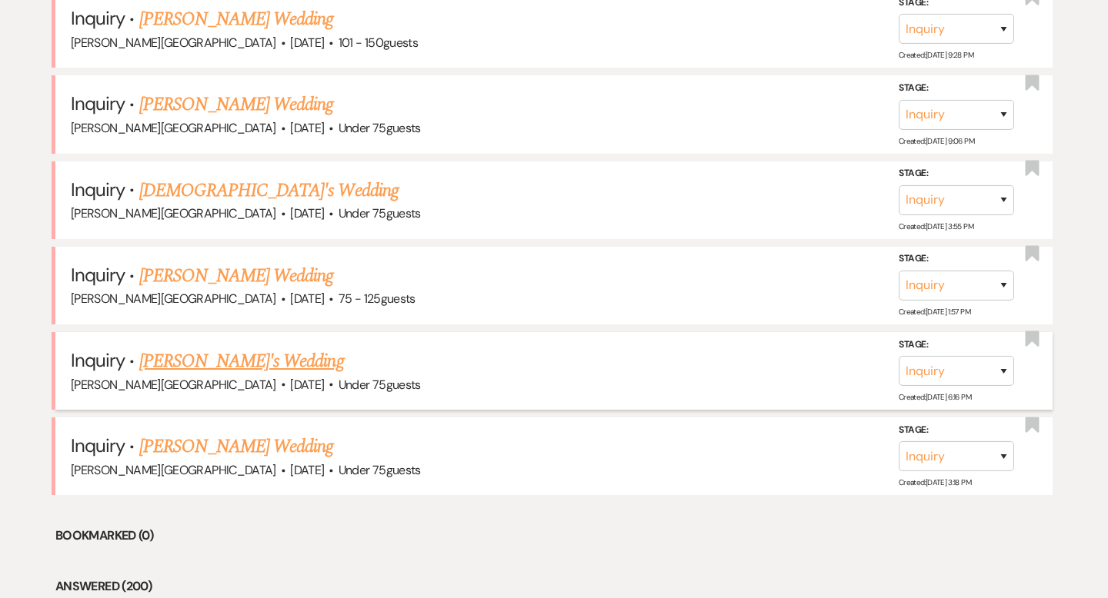
scroll to position [3929, 0]
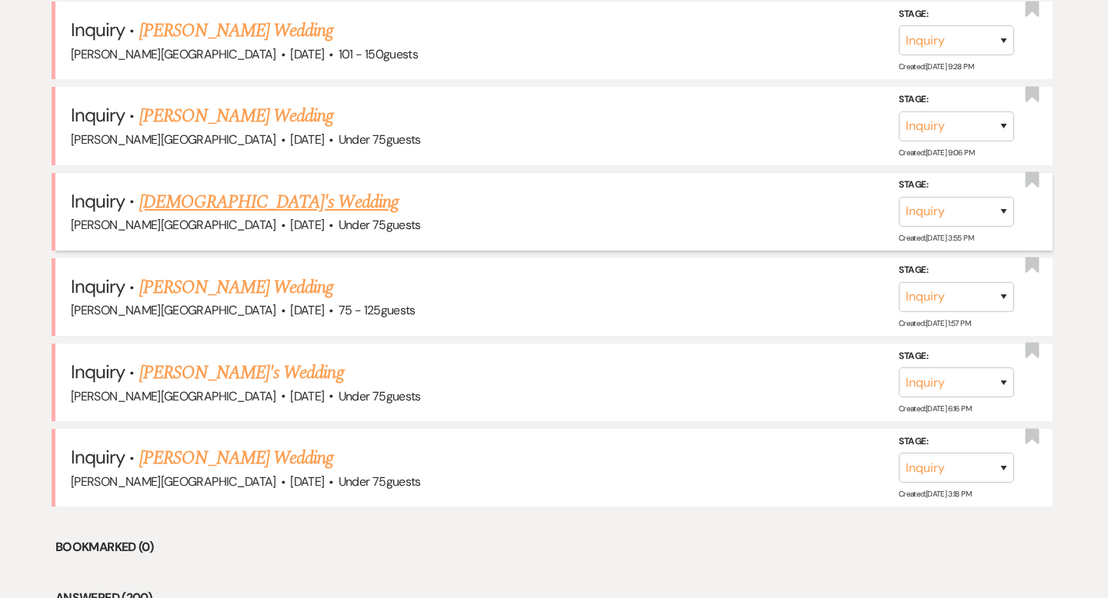
click at [218, 188] on link "Genesis Mosquera's Wedding" at bounding box center [268, 202] width 259 height 28
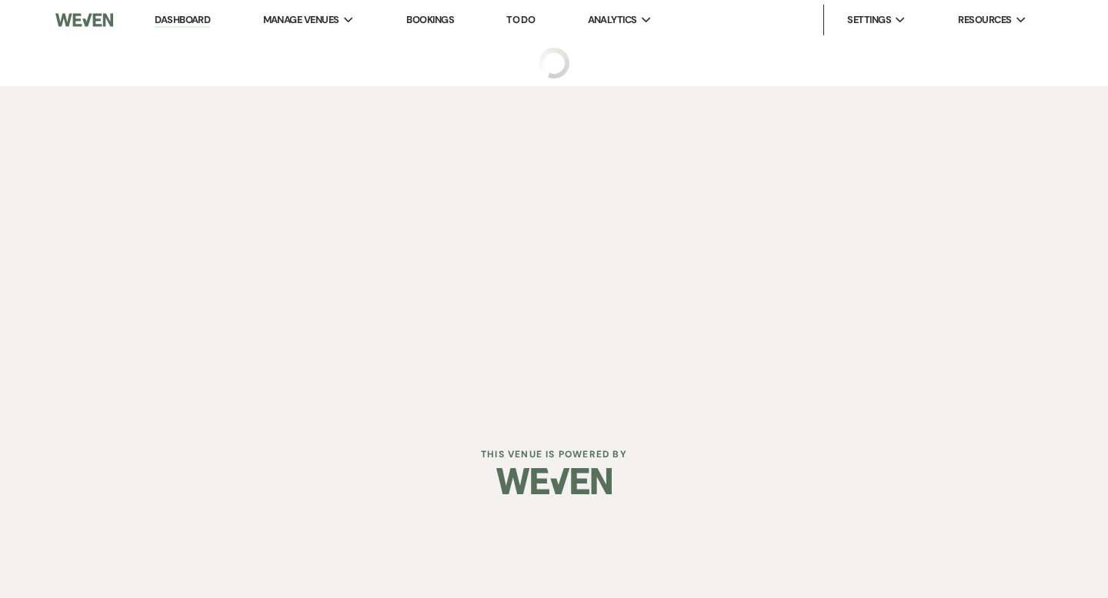
select select "3"
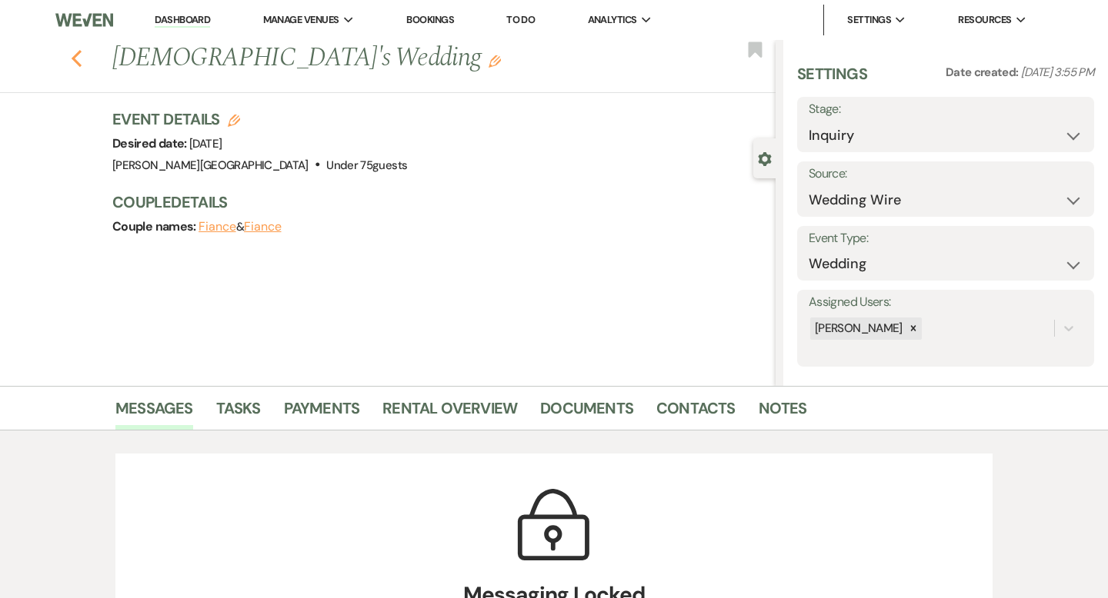
click at [77, 57] on icon "Previous" at bounding box center [77, 58] width 12 height 18
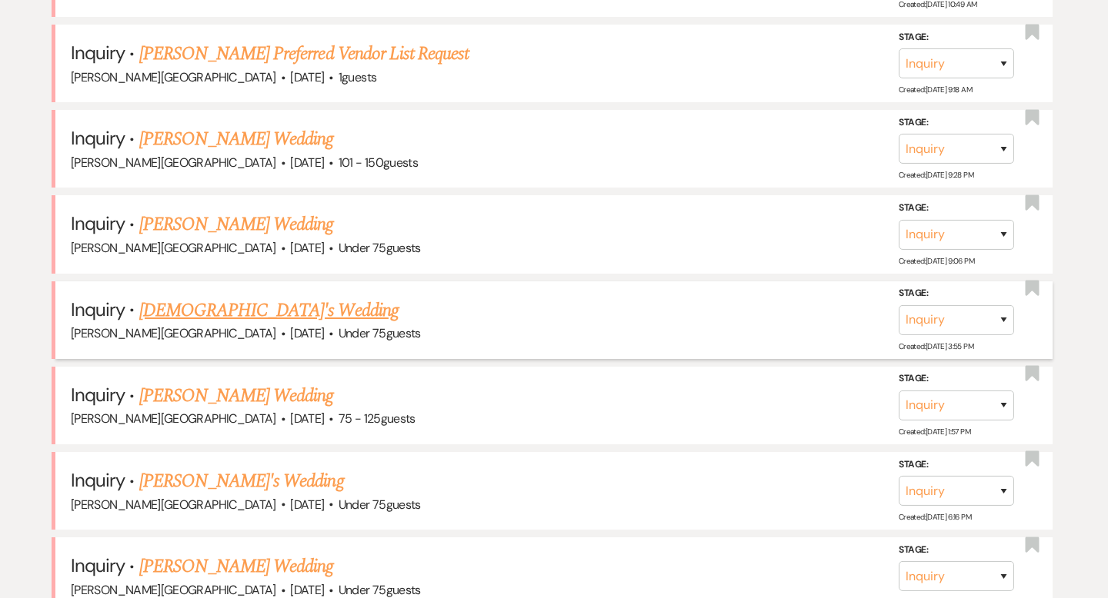
scroll to position [3814, 0]
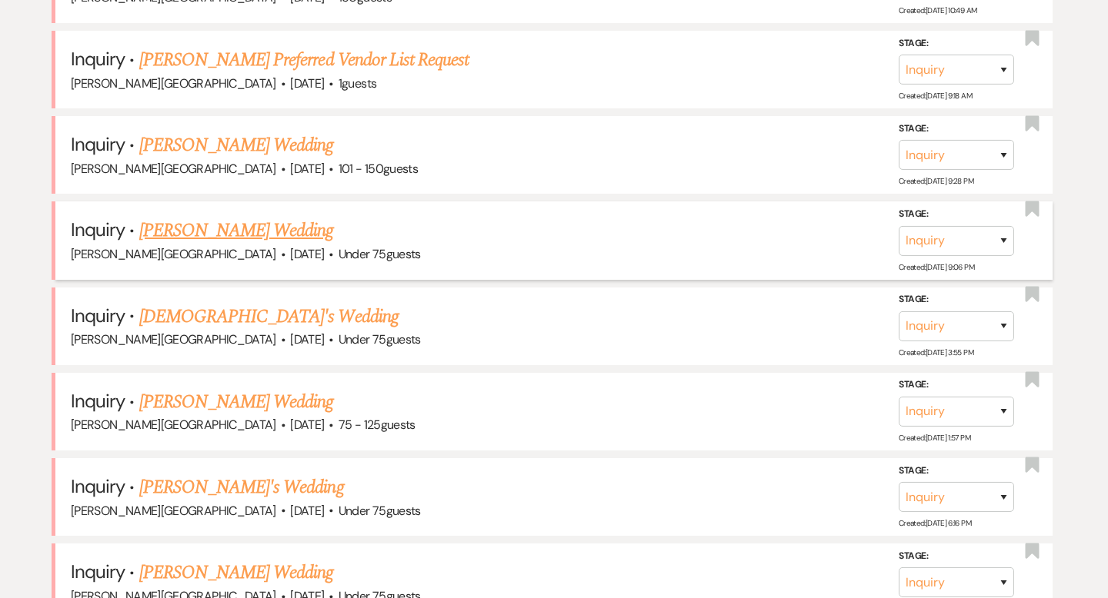
click at [185, 217] on link "Mary Braganza's Wedding" at bounding box center [236, 231] width 195 height 28
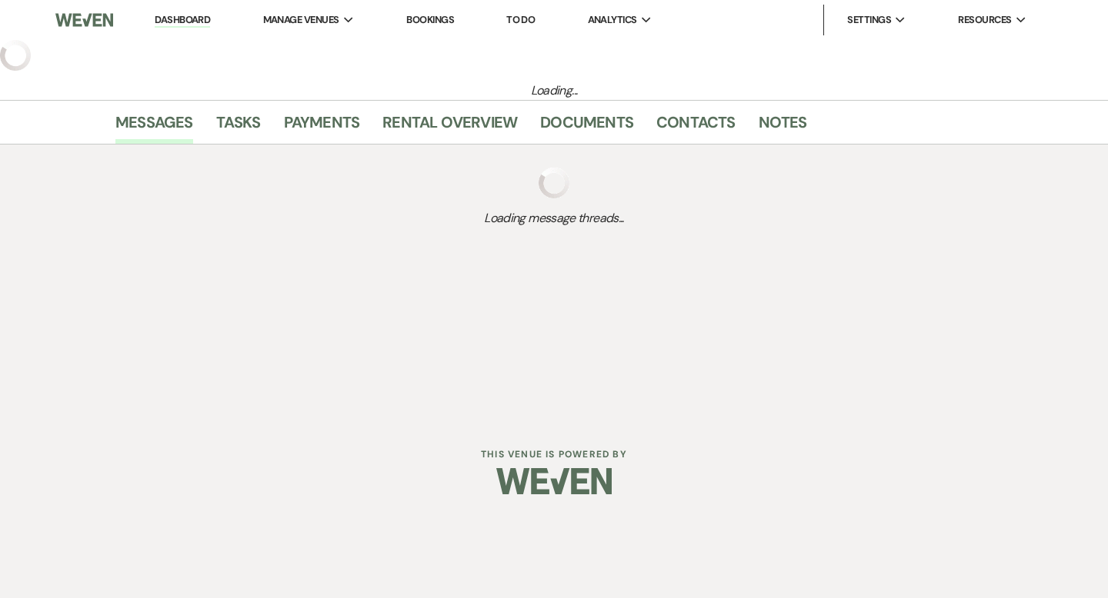
select select "3"
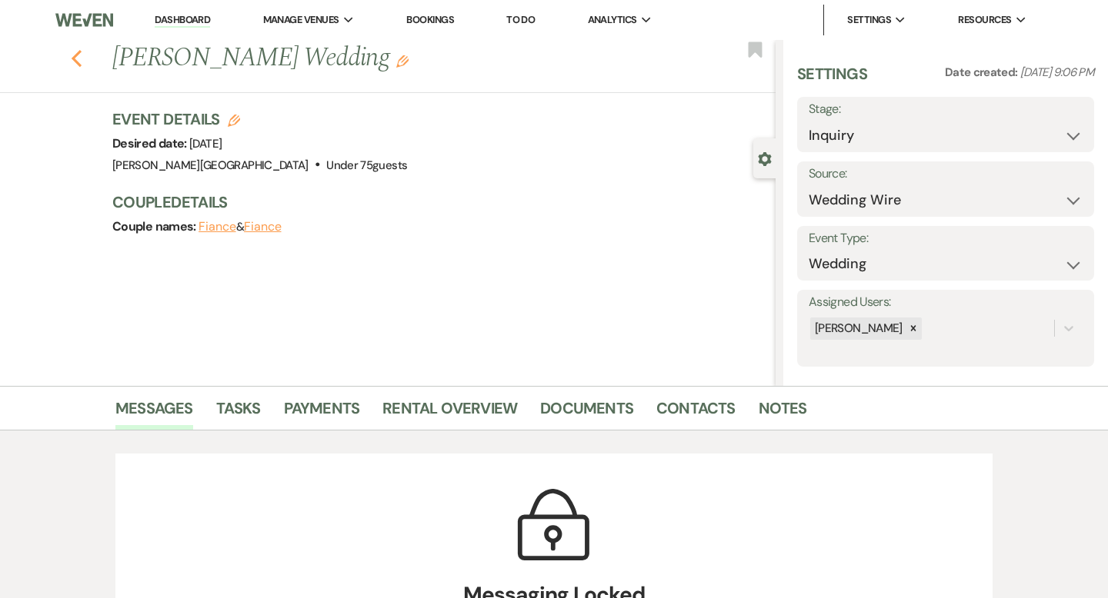
click at [74, 61] on use "button" at bounding box center [77, 58] width 10 height 17
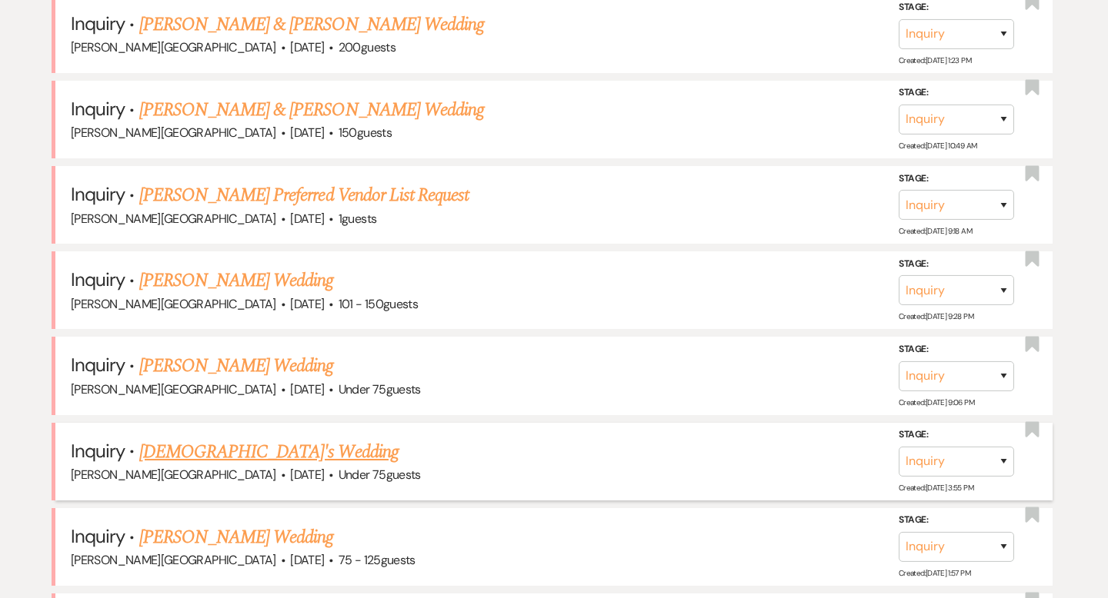
scroll to position [3672, 0]
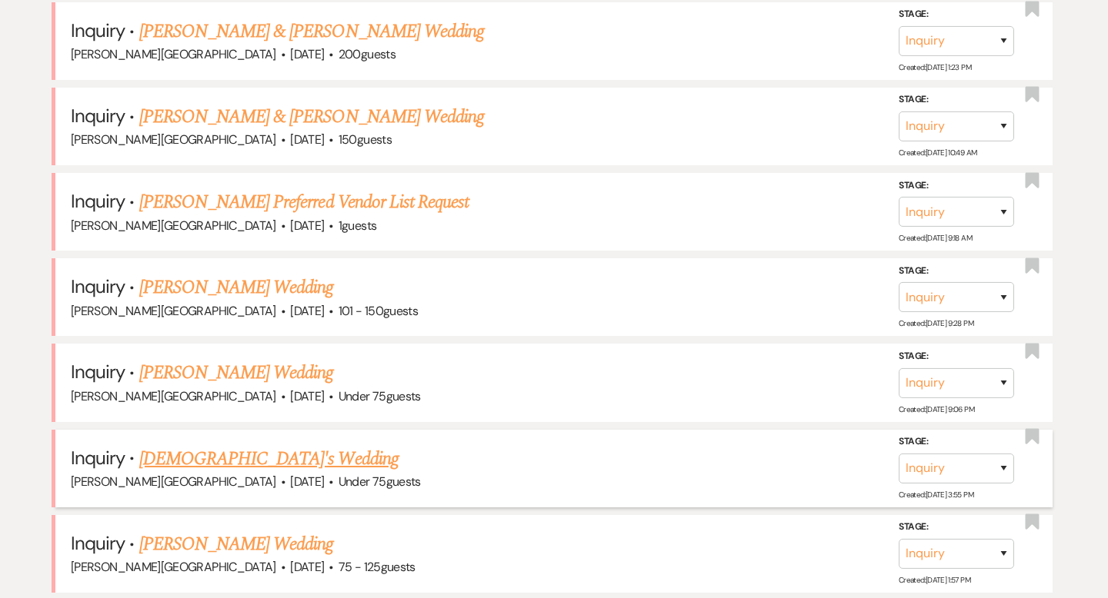
click at [208, 274] on link "Sam Jensen's Wedding" at bounding box center [236, 288] width 195 height 28
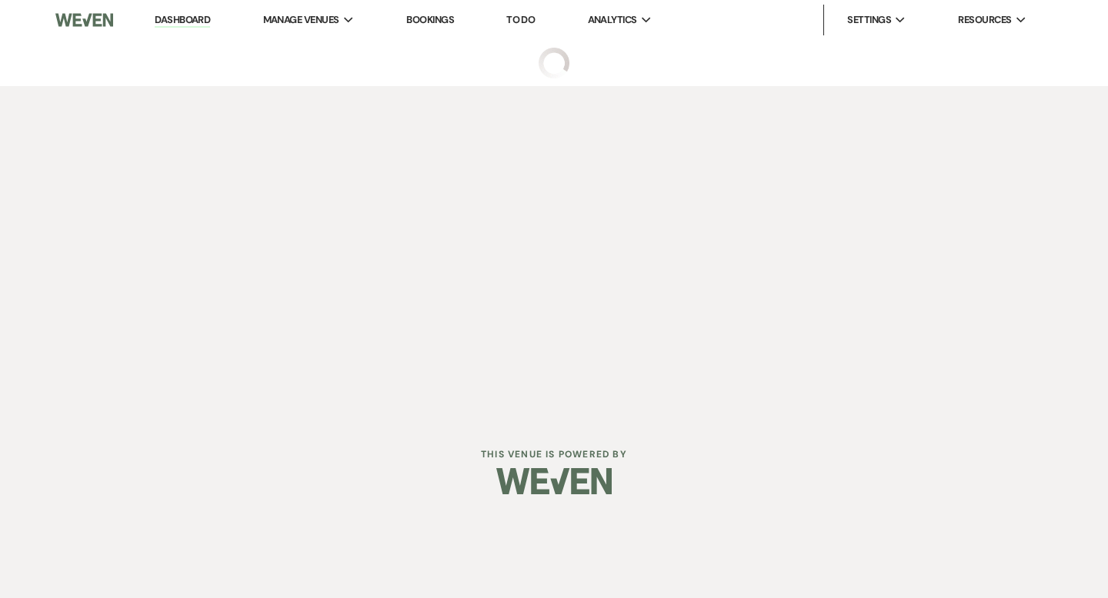
select select "2"
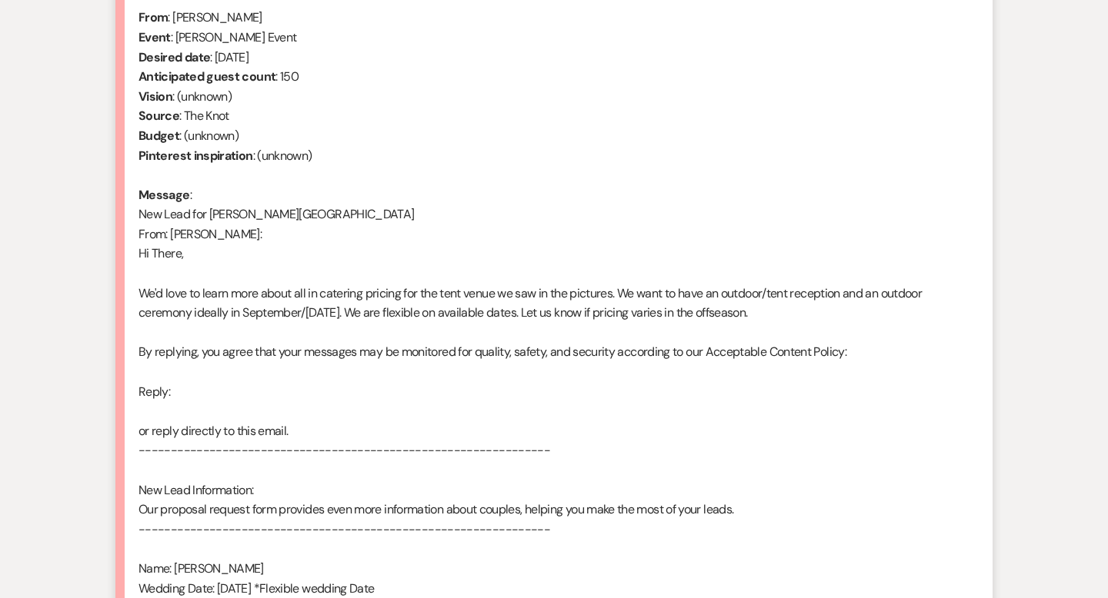
scroll to position [953, 0]
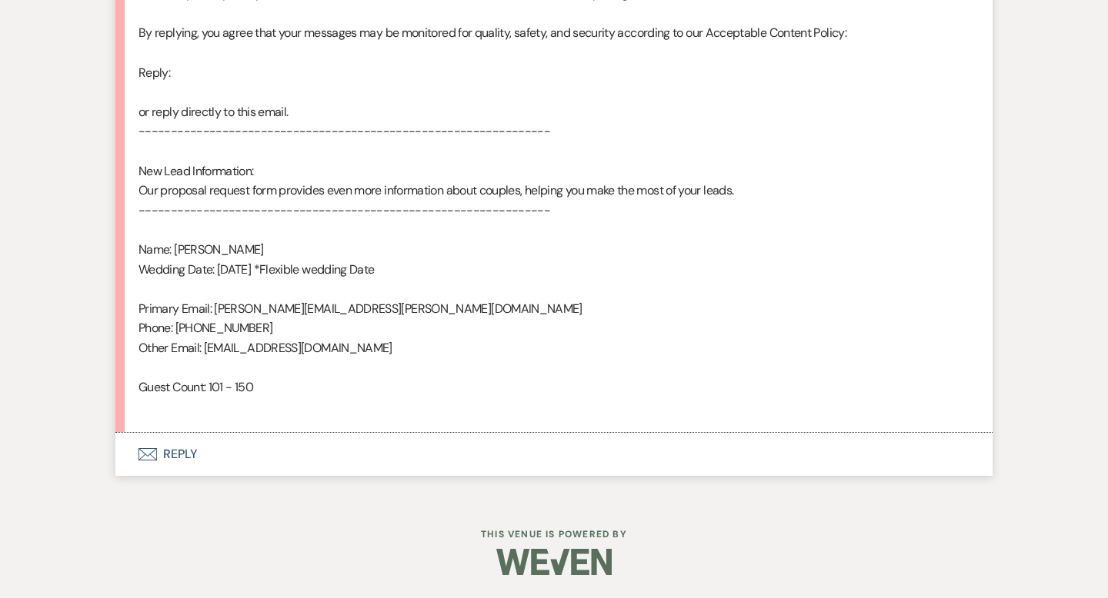
click at [173, 459] on button "Envelope Reply" at bounding box center [553, 454] width 877 height 43
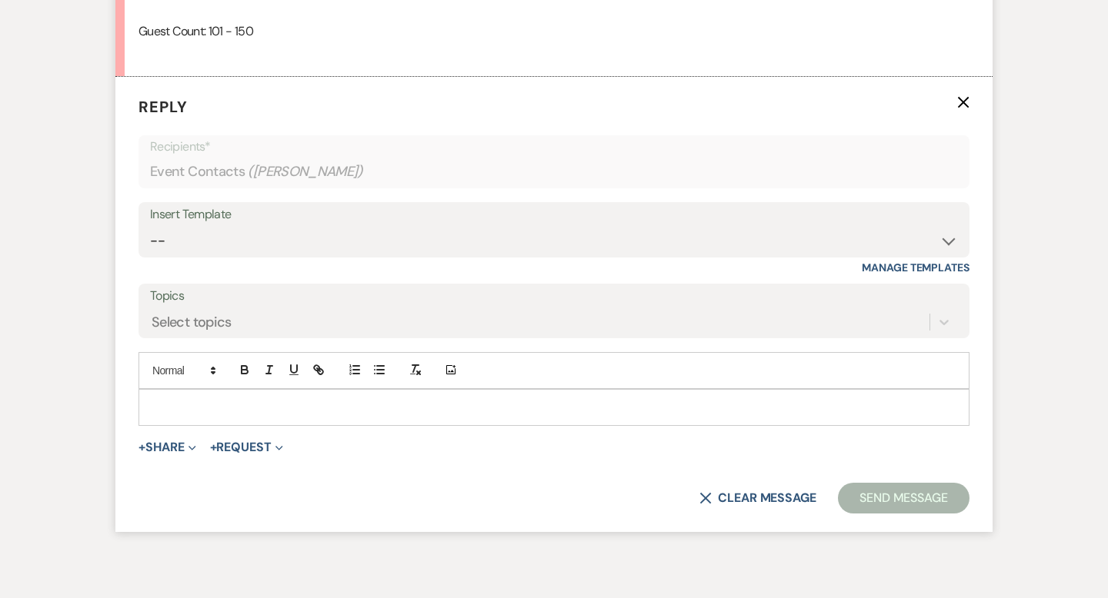
scroll to position [1315, 0]
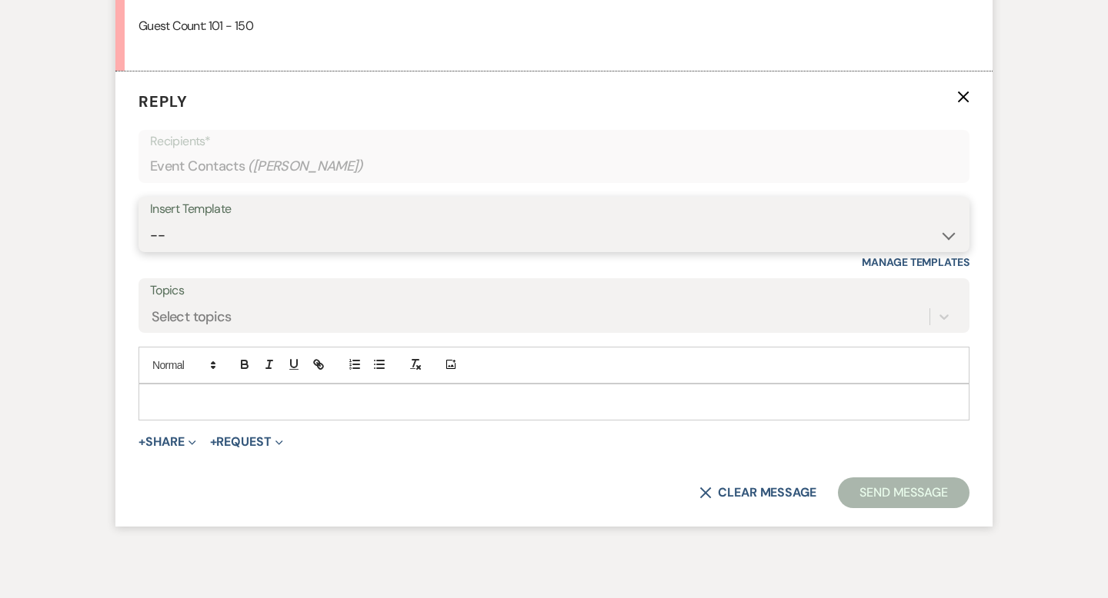
click at [247, 232] on select "-- Weven Planning Portal Introduction (Booked Events) Wedding Packages Booking …" at bounding box center [554, 236] width 808 height 30
select select "4429"
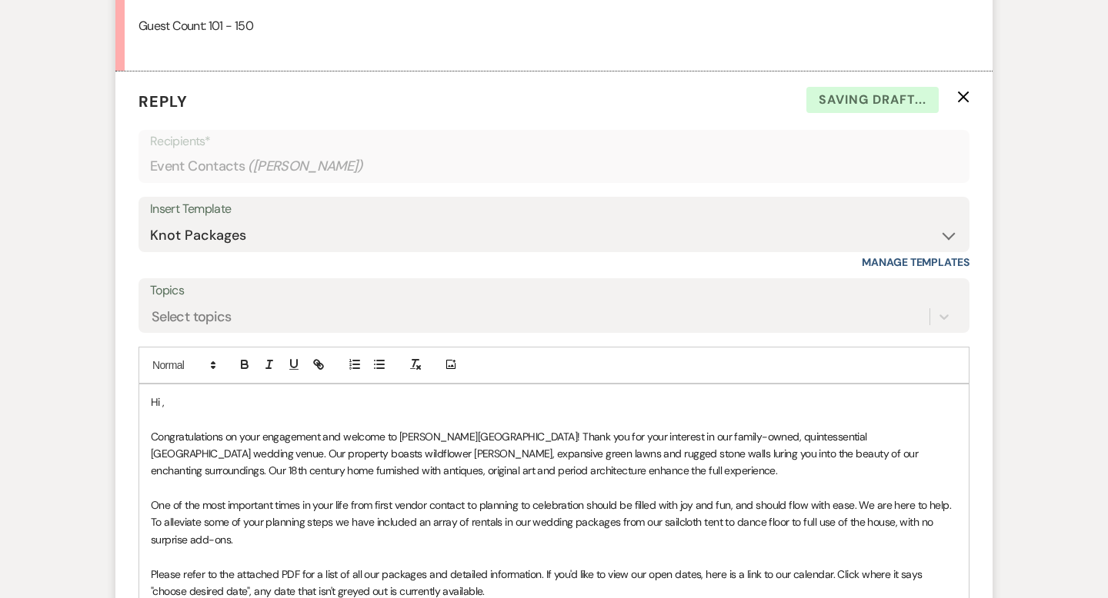
click at [181, 401] on p "Hi ," at bounding box center [554, 402] width 806 height 17
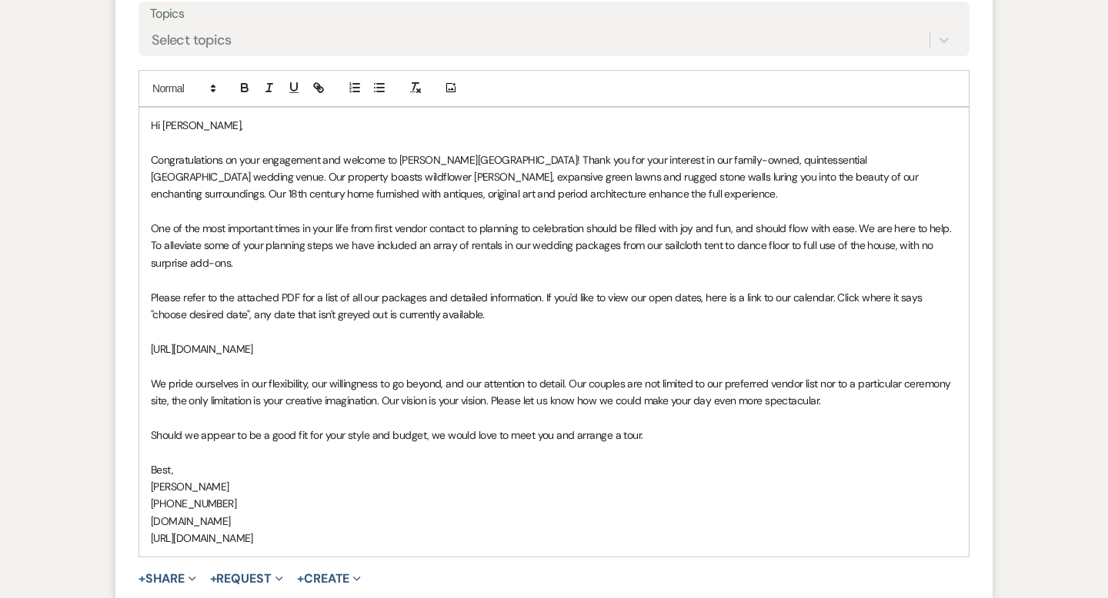
scroll to position [1719, 0]
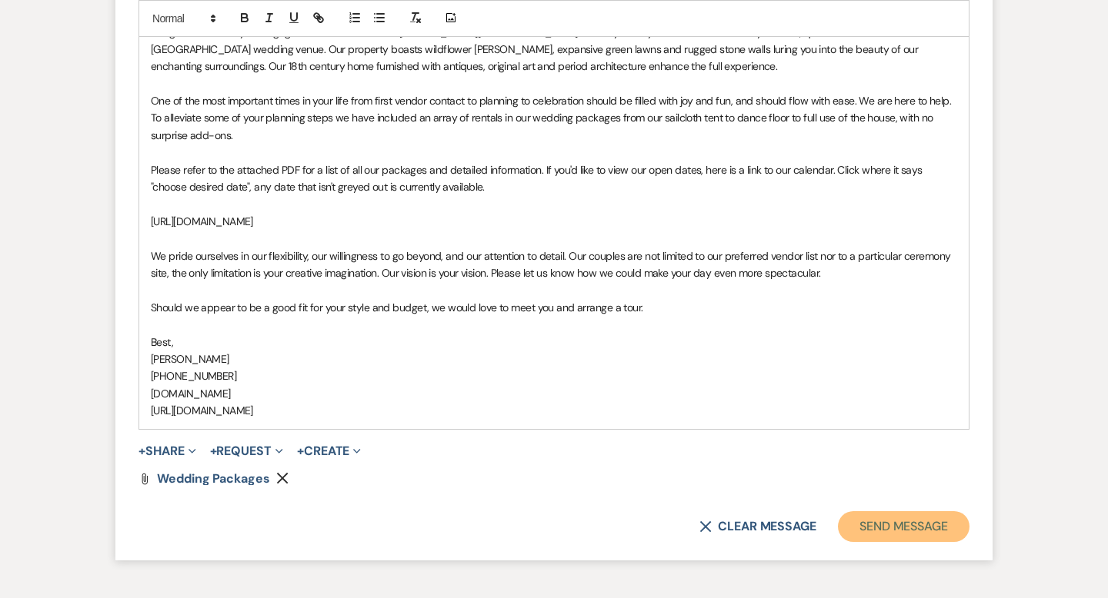
click at [918, 541] on button "Send Message" at bounding box center [904, 527] width 132 height 31
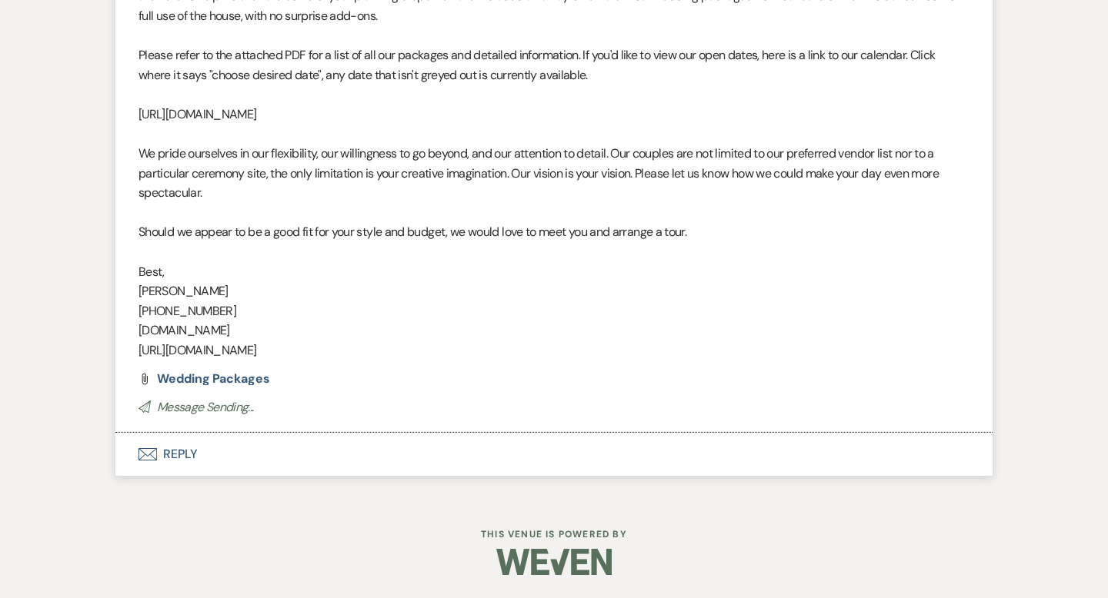
scroll to position [0, 0]
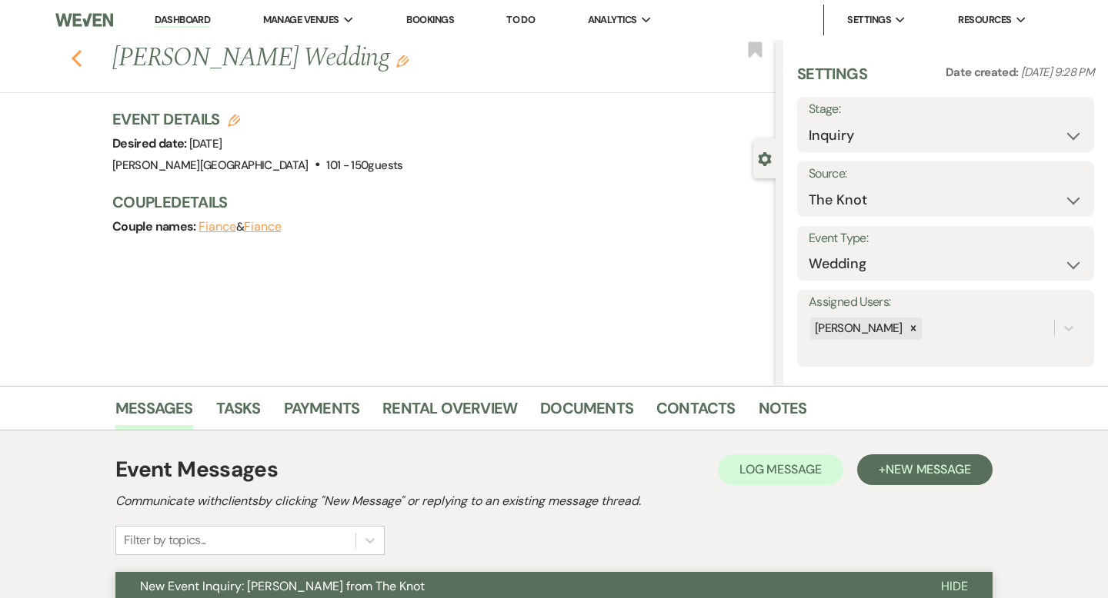
click at [75, 57] on use "button" at bounding box center [77, 58] width 10 height 17
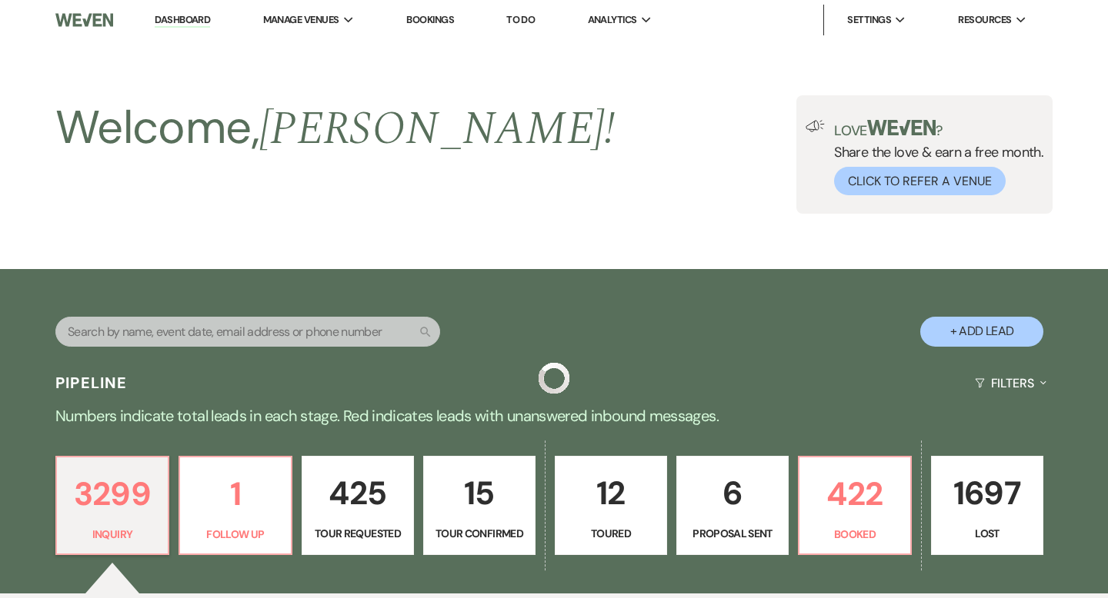
scroll to position [3672, 0]
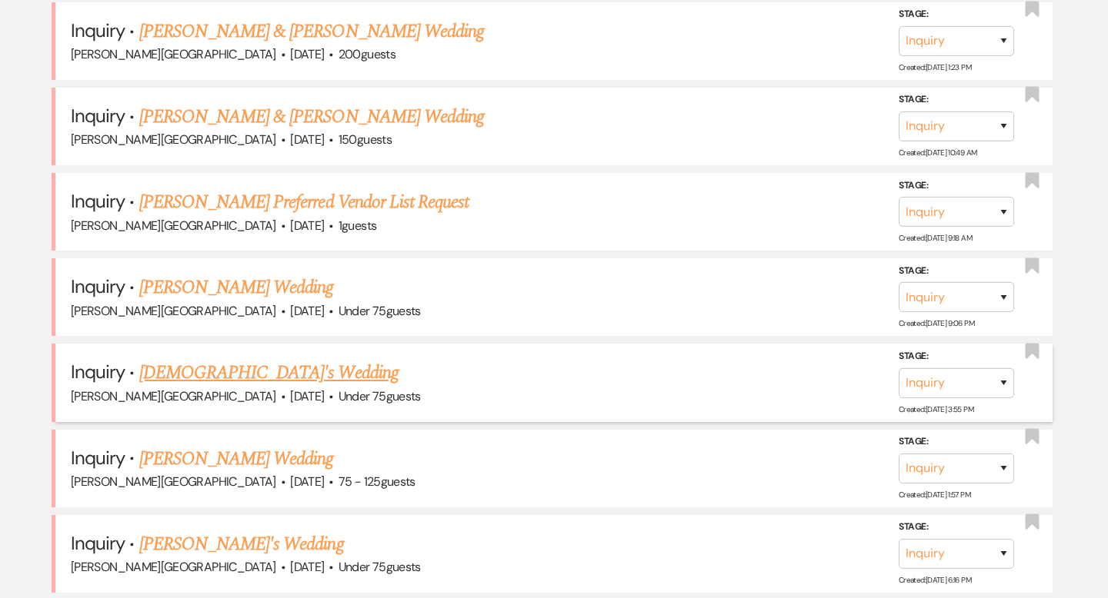
click at [207, 359] on link "Genesis Mosquera's Wedding" at bounding box center [268, 373] width 259 height 28
select select "3"
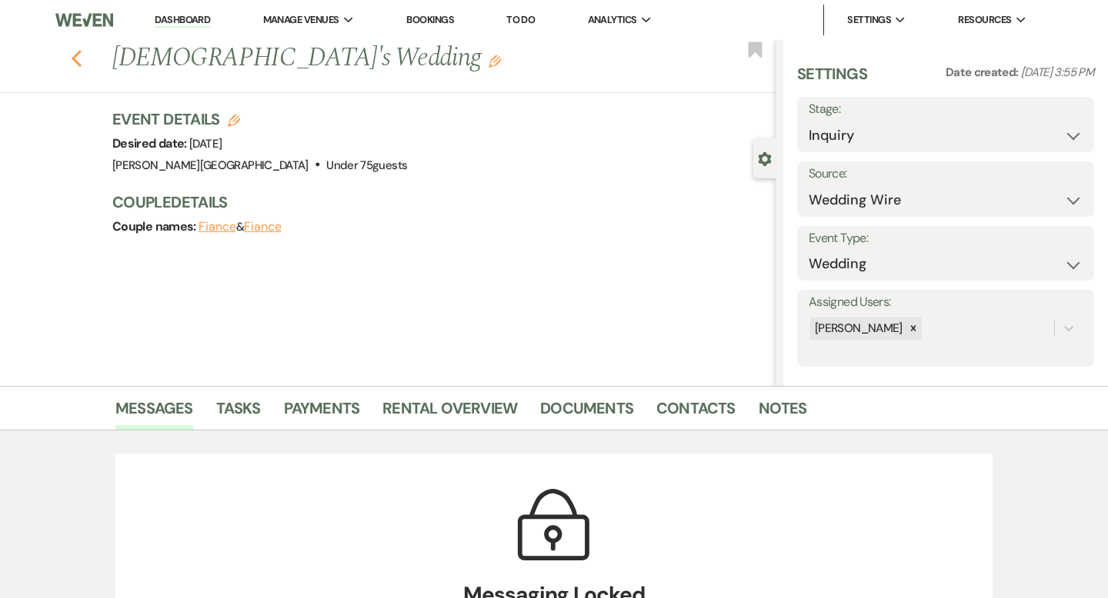
click at [73, 58] on use "button" at bounding box center [77, 58] width 10 height 17
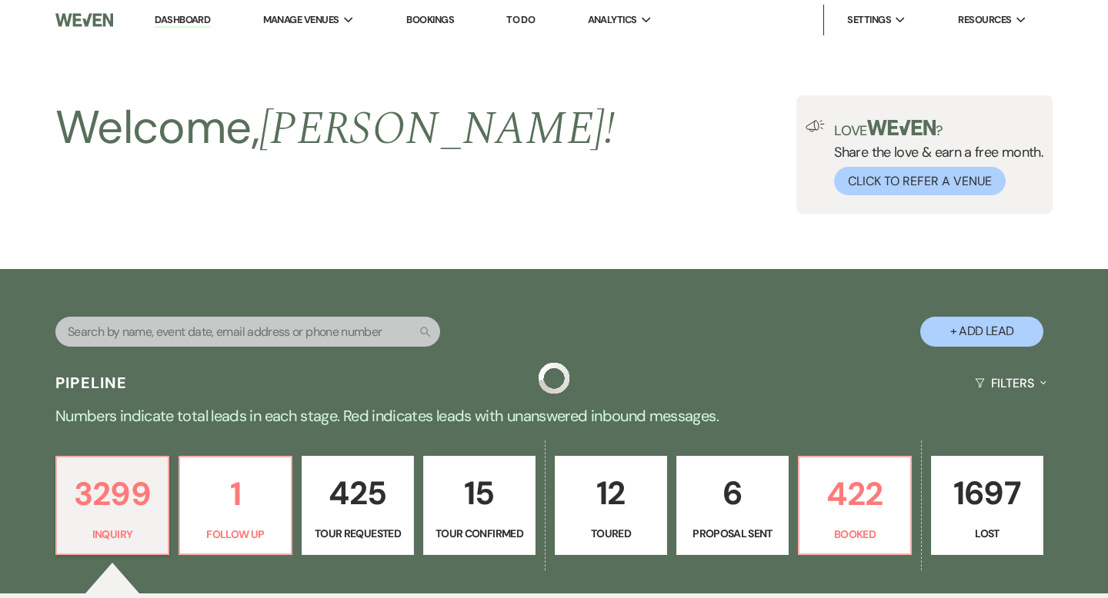
scroll to position [3672, 0]
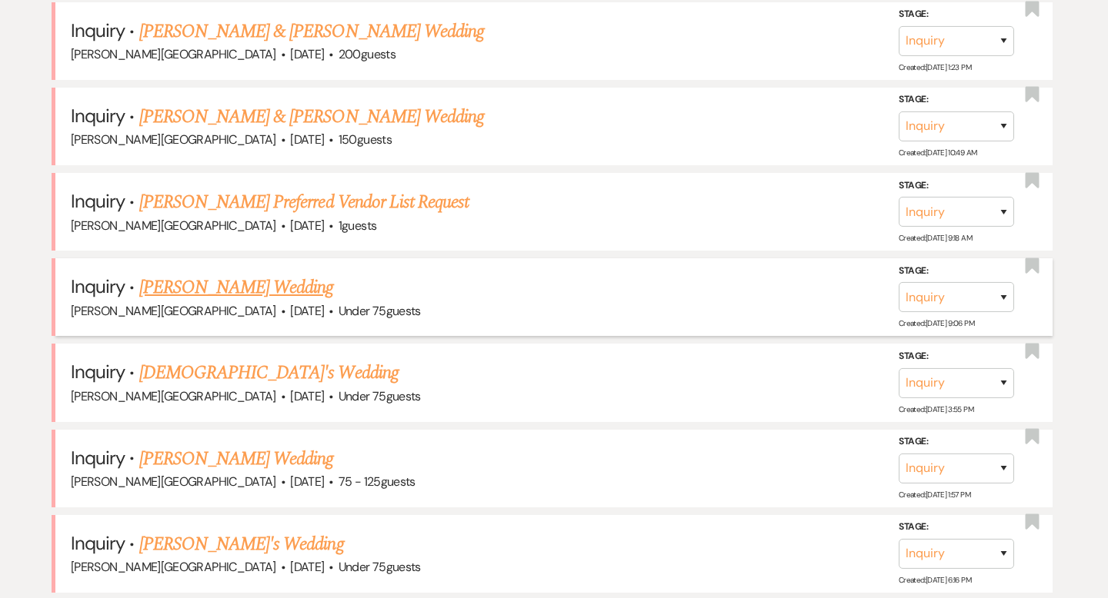
click at [252, 274] on link "Mary Braganza's Wedding" at bounding box center [236, 288] width 195 height 28
select select "3"
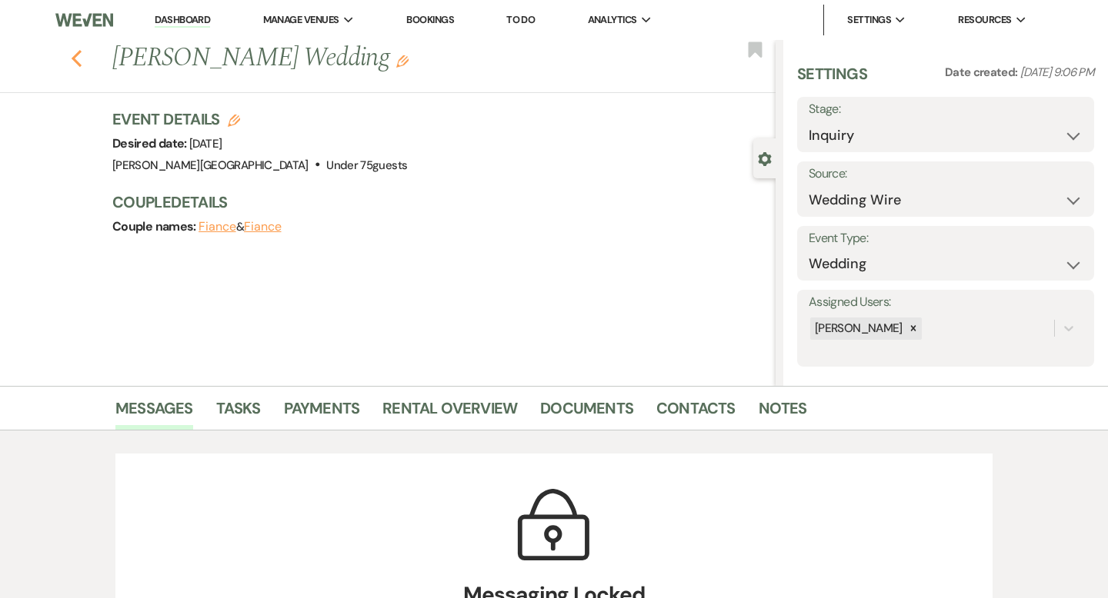
click at [72, 55] on icon "Previous" at bounding box center [77, 58] width 12 height 18
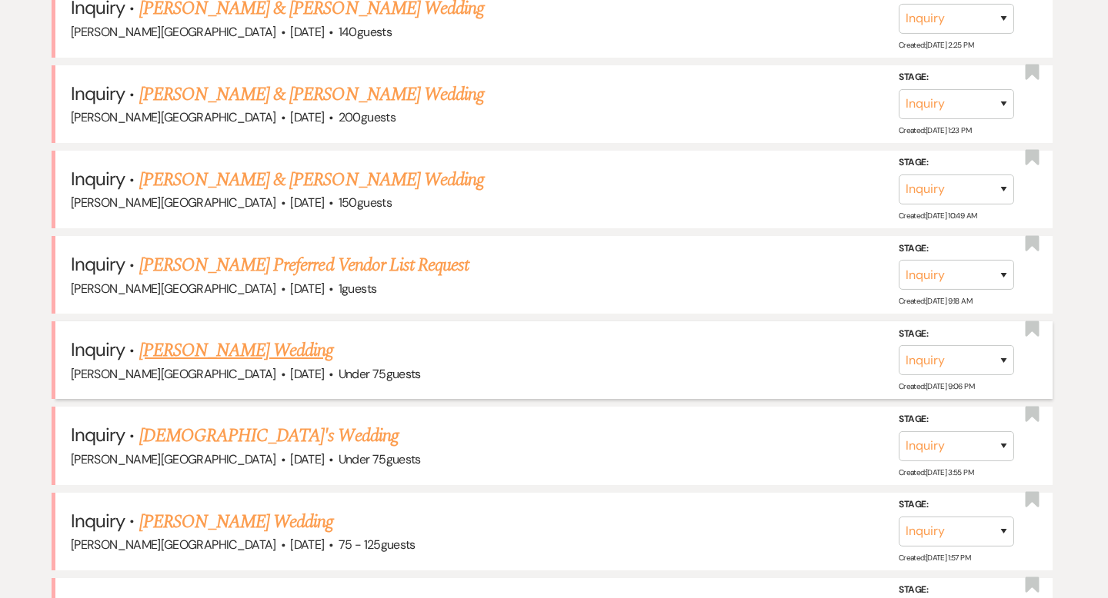
scroll to position [3607, 0]
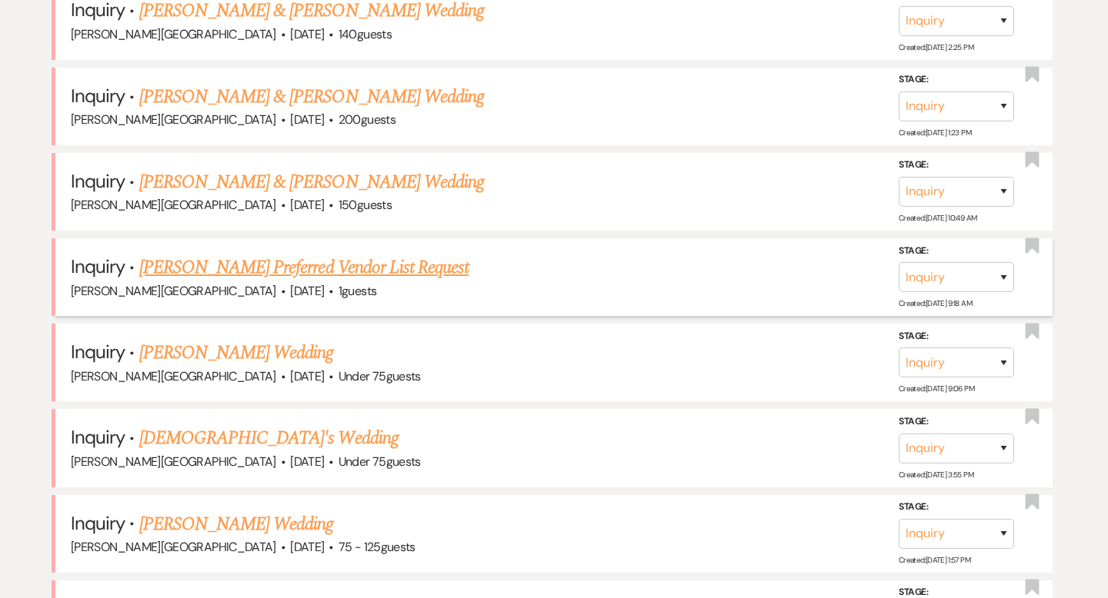
click at [230, 254] on link "Christine Cormier's Preferred Vendor List Request" at bounding box center [304, 268] width 330 height 28
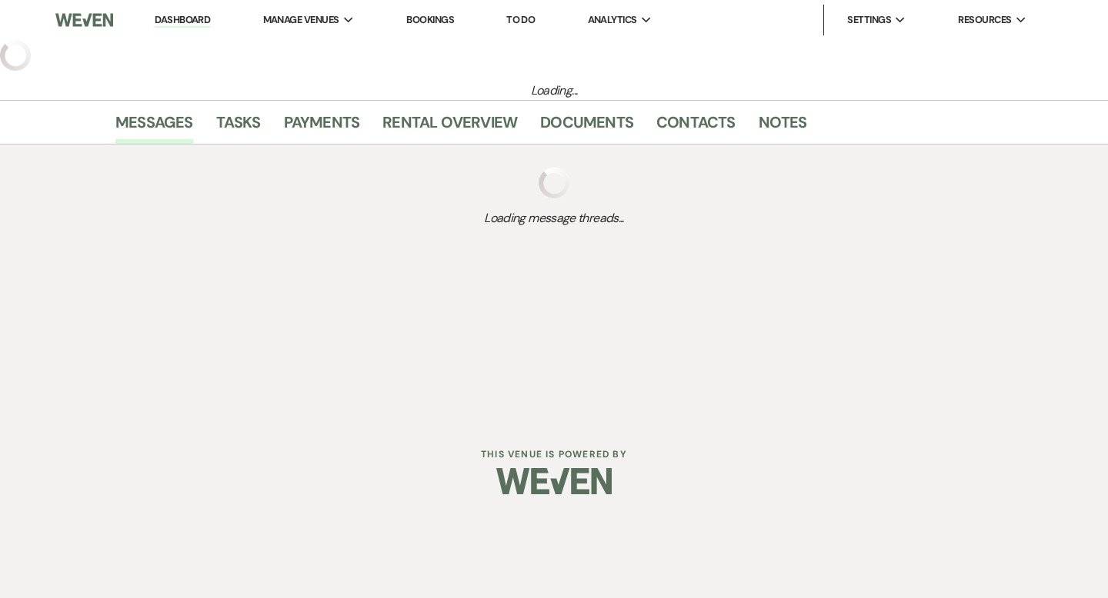
select select "5"
select select "13"
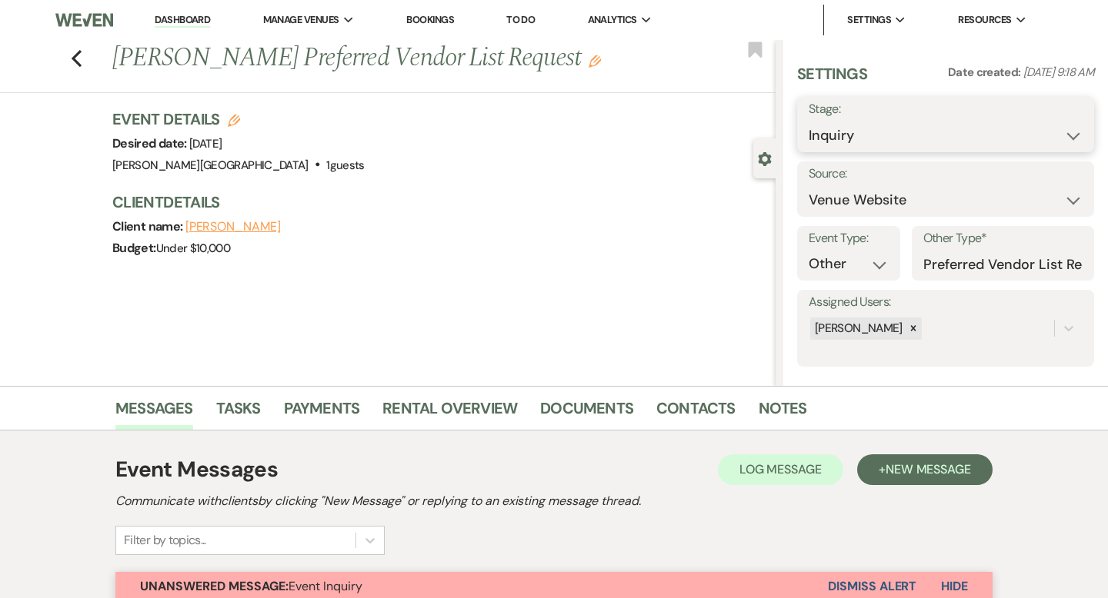
click at [852, 133] on select "Inquiry Follow Up Tour Requested Tour Confirmed Toured Proposal Sent Booked Lost" at bounding box center [945, 136] width 274 height 30
select select "9"
click at [1048, 128] on button "Save" at bounding box center [1063, 124] width 61 height 31
click at [197, 25] on link "Dashboard" at bounding box center [182, 20] width 55 height 15
select select "9"
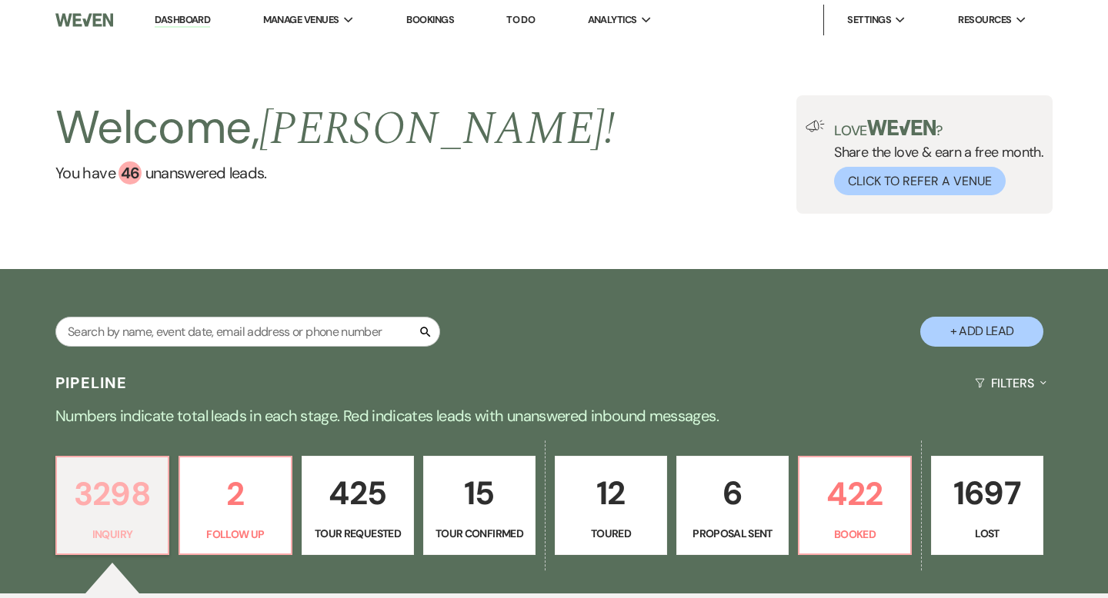
click at [108, 490] on p "3298" at bounding box center [112, 494] width 92 height 52
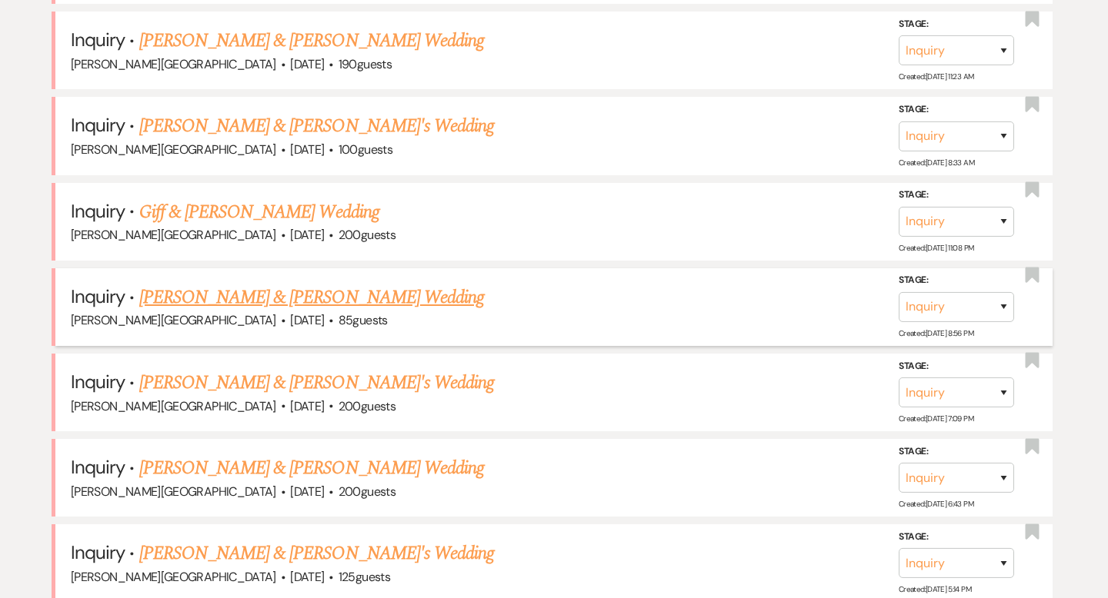
scroll to position [1167, 0]
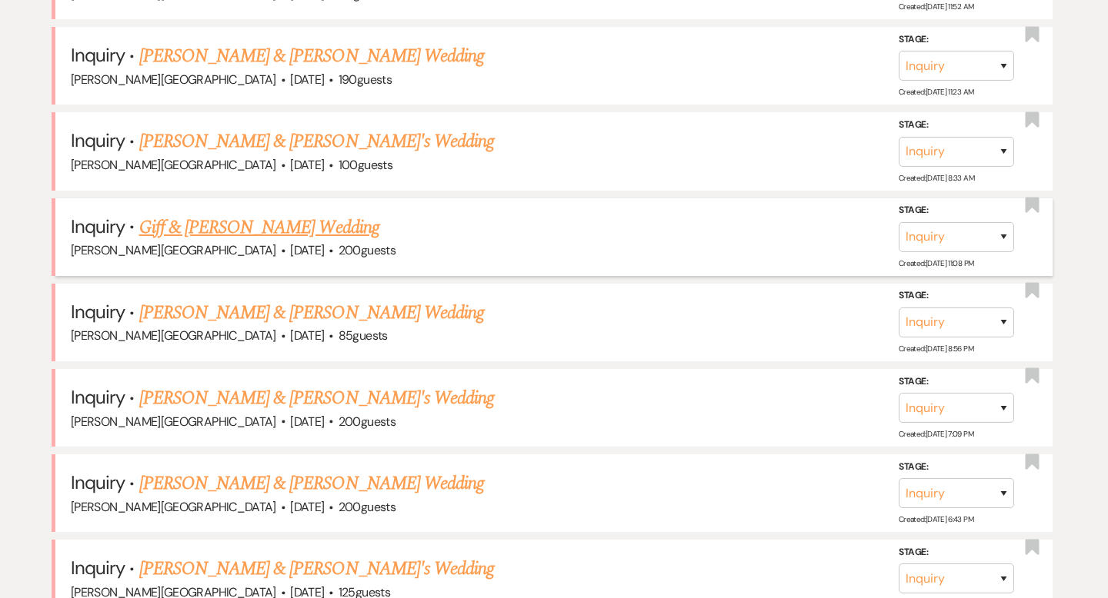
click at [228, 226] on link "Giff & Spada's Wedding" at bounding box center [259, 228] width 240 height 28
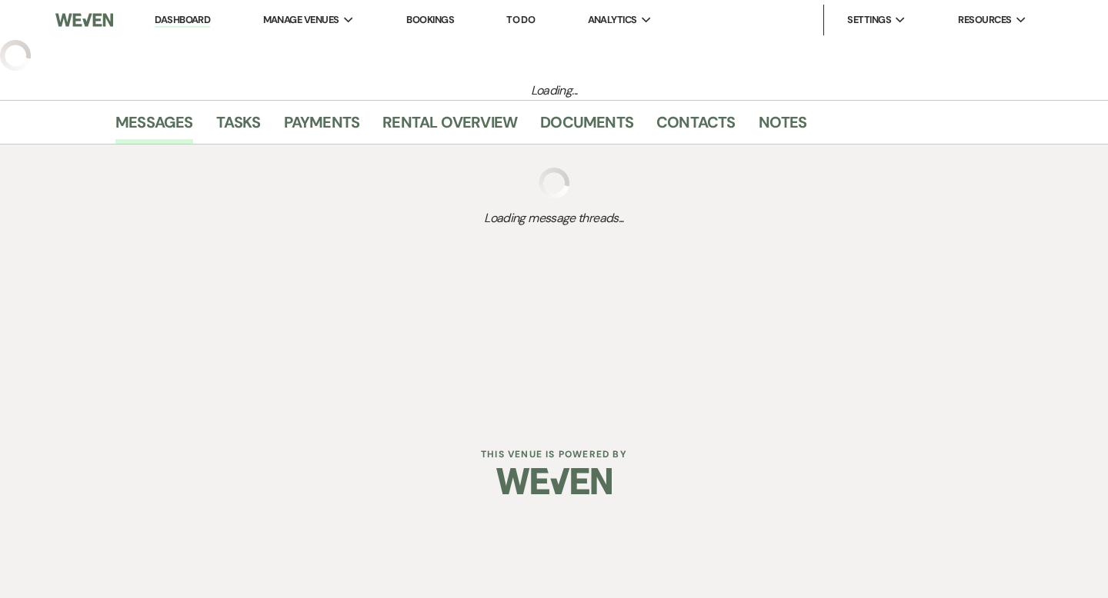
select select "5"
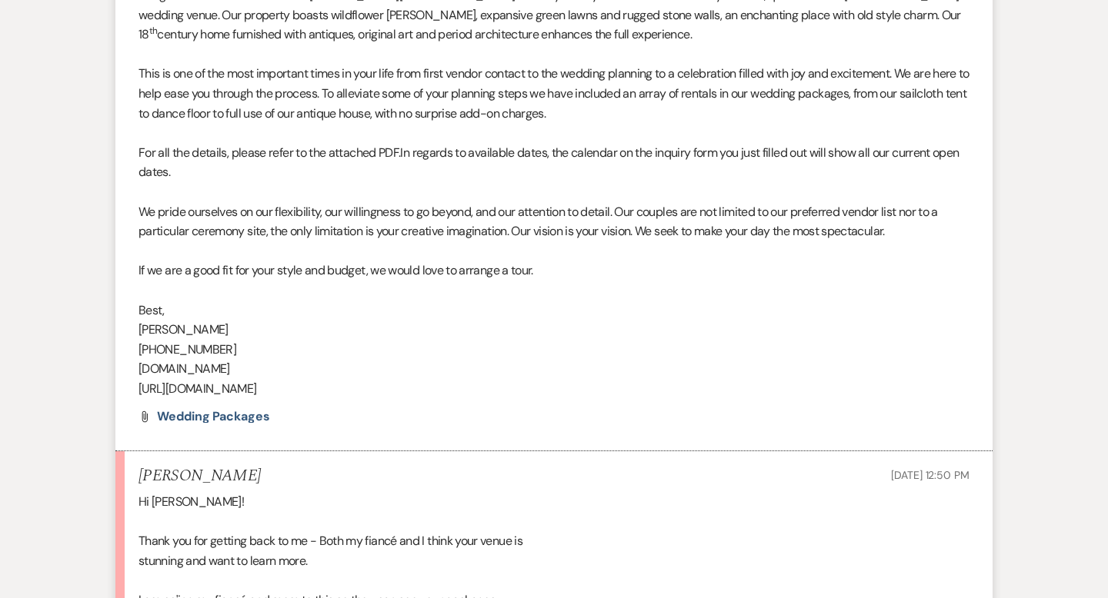
scroll to position [1255, 0]
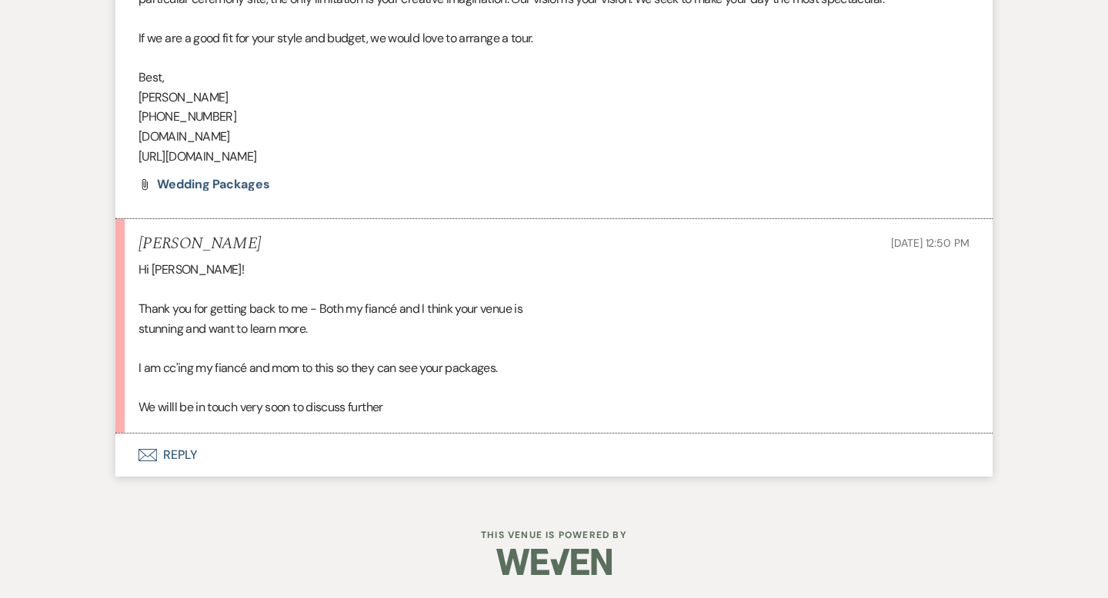
click at [182, 453] on button "Envelope Reply" at bounding box center [553, 455] width 877 height 43
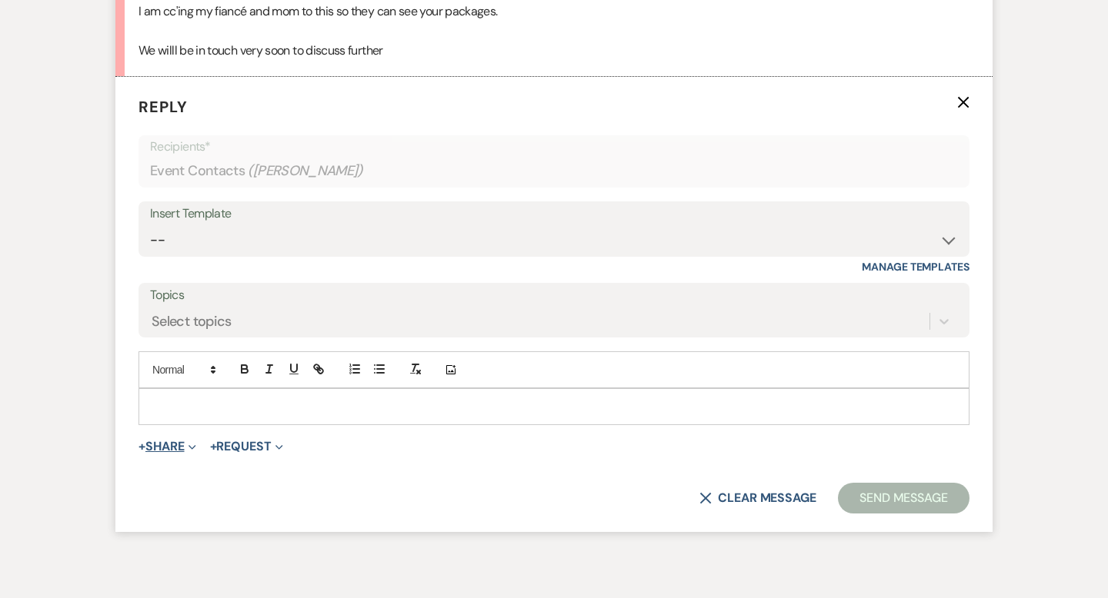
scroll to position [1618, 0]
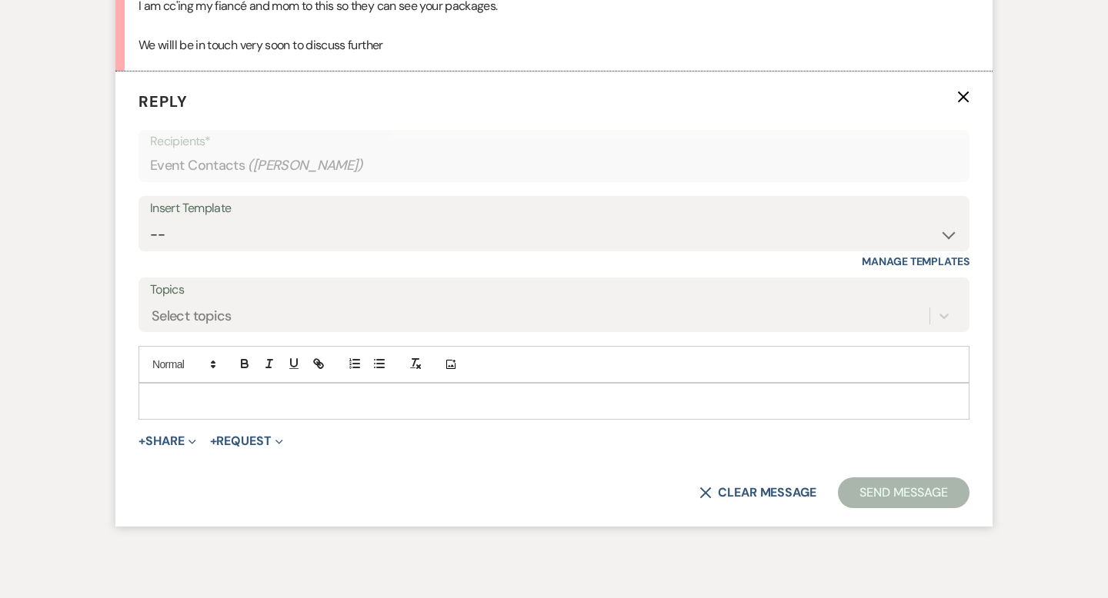
click at [187, 405] on p at bounding box center [554, 401] width 806 height 17
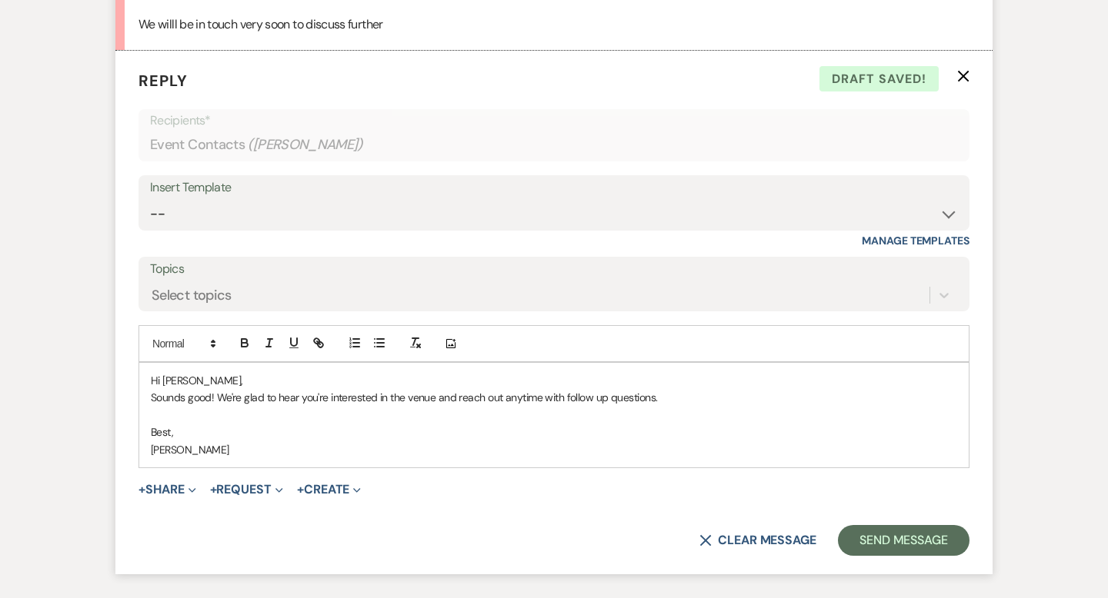
scroll to position [1755, 0]
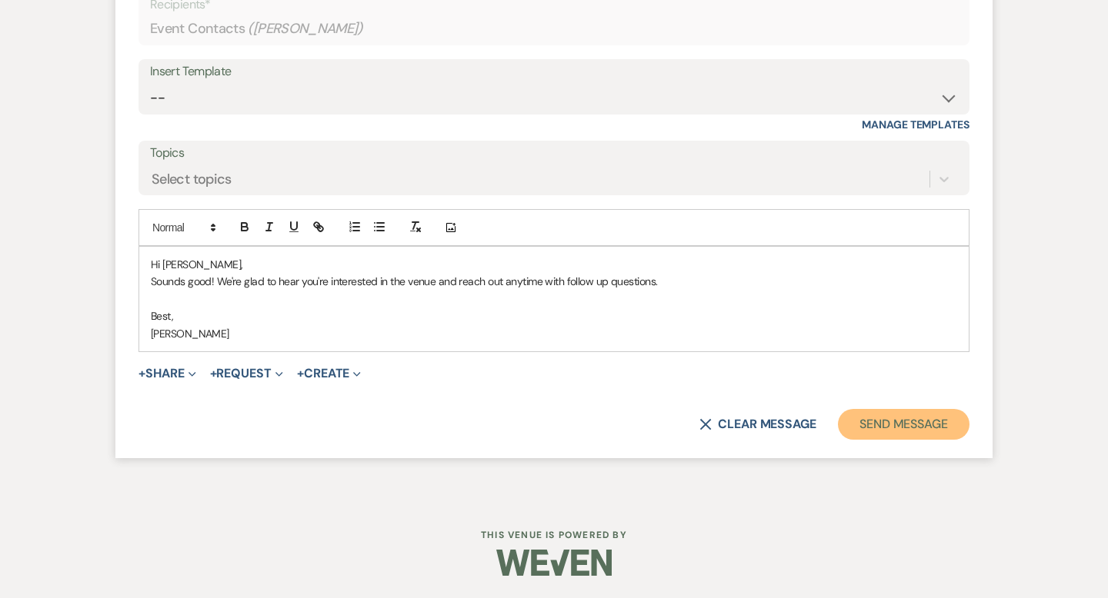
click at [878, 418] on button "Send Message" at bounding box center [904, 424] width 132 height 31
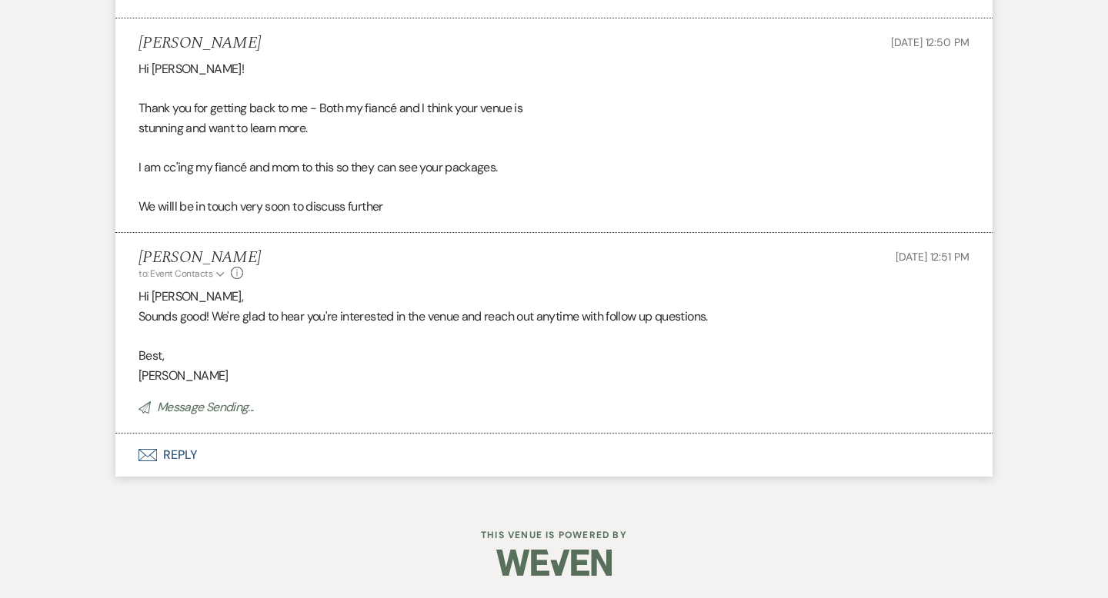
scroll to position [0, 0]
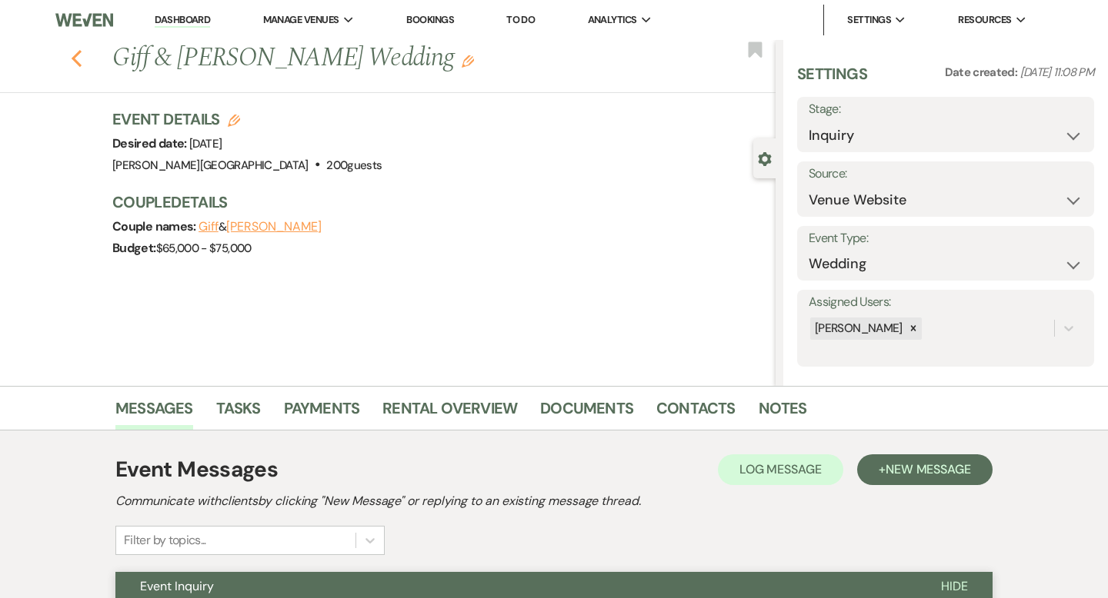
click at [72, 59] on icon "Previous" at bounding box center [77, 58] width 12 height 18
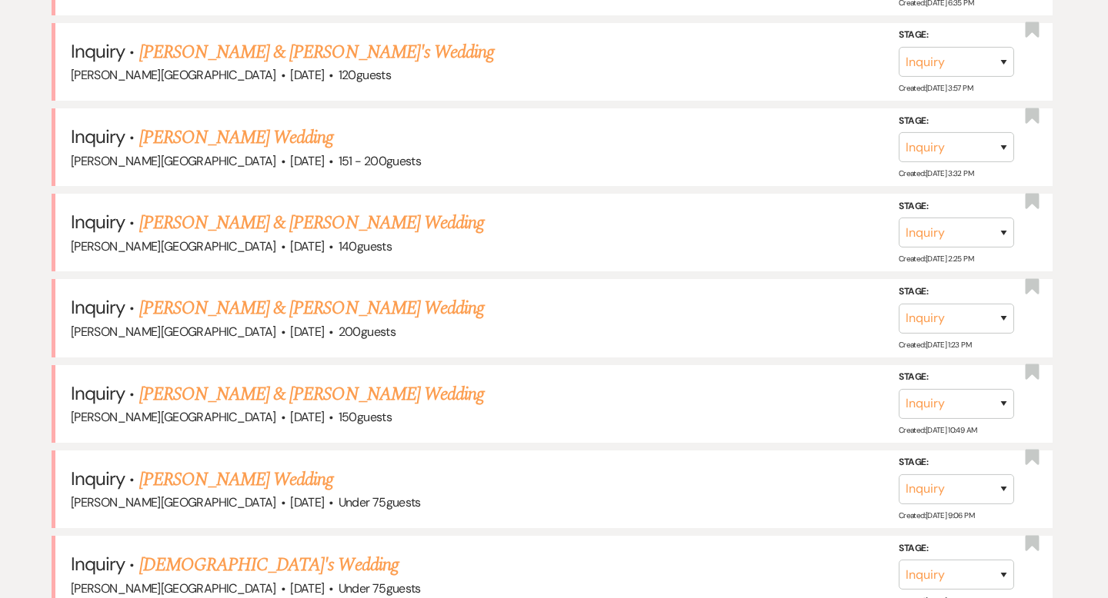
scroll to position [3310, 0]
click at [267, 380] on link "Michael Macrides & Jenna Cali's Wedding" at bounding box center [311, 394] width 345 height 28
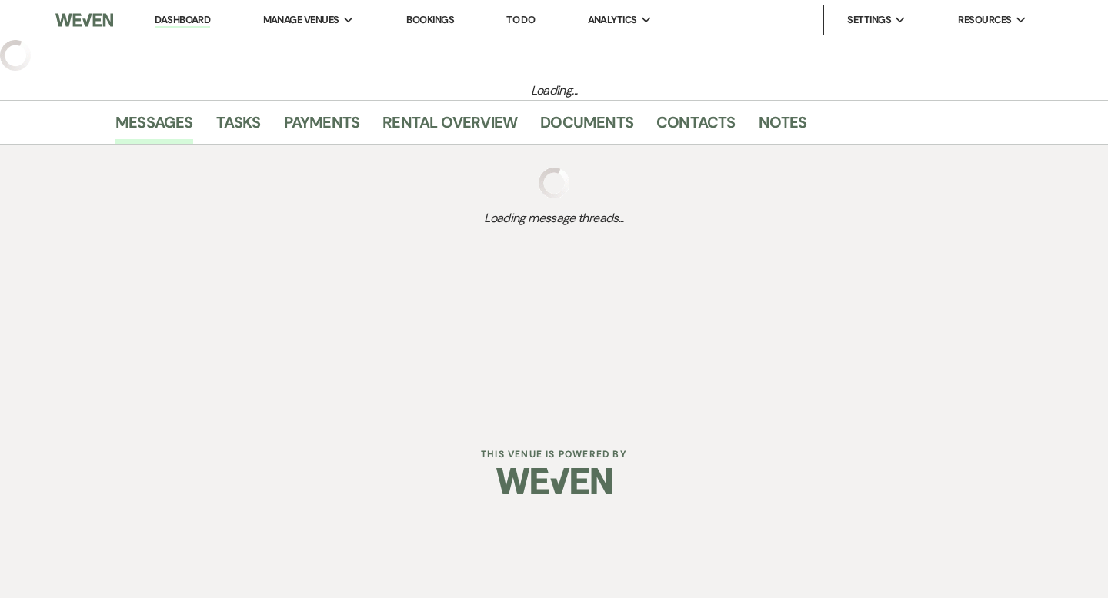
select select "5"
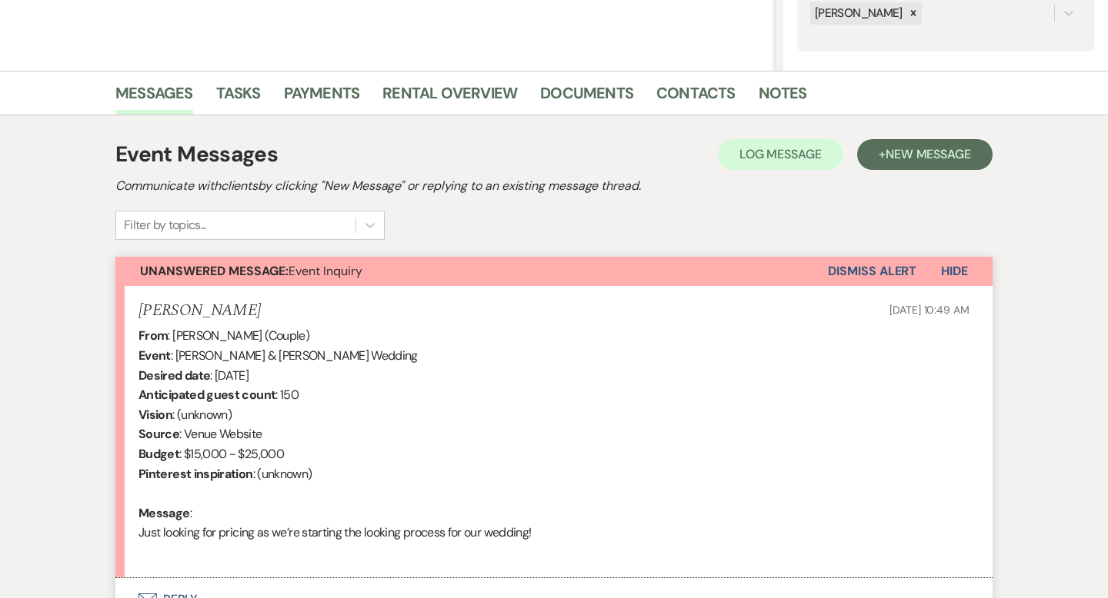
scroll to position [389, 0]
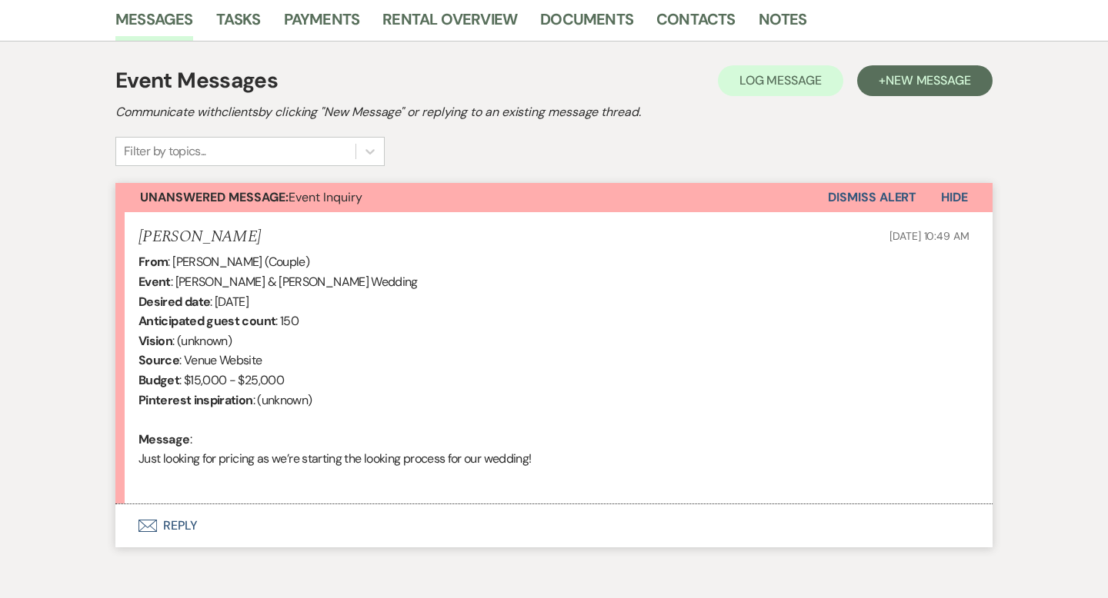
click at [180, 528] on button "Envelope Reply" at bounding box center [553, 526] width 877 height 43
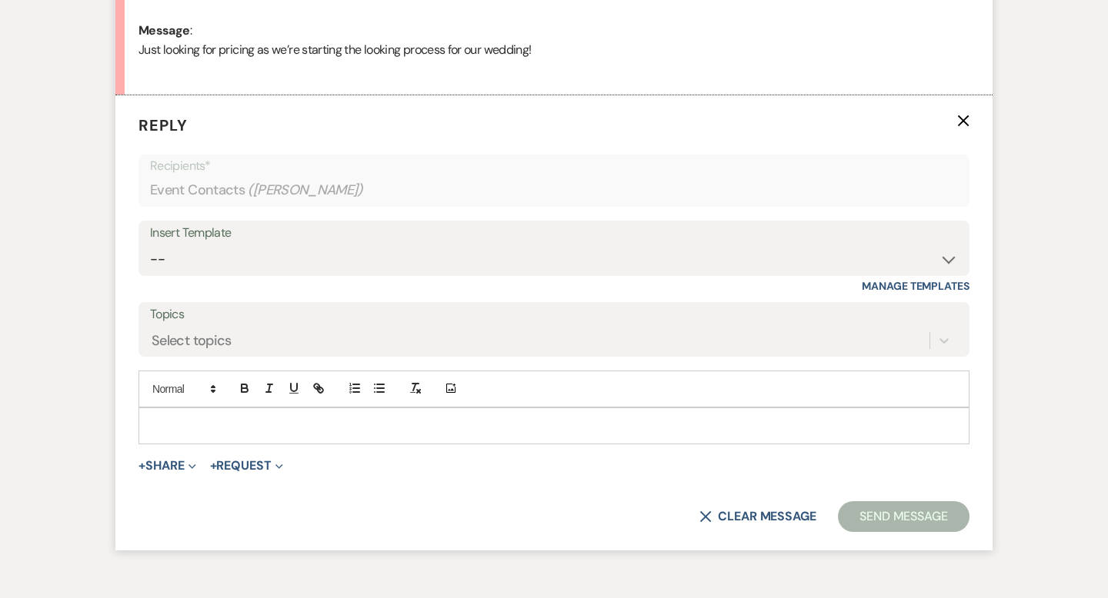
scroll to position [822, 0]
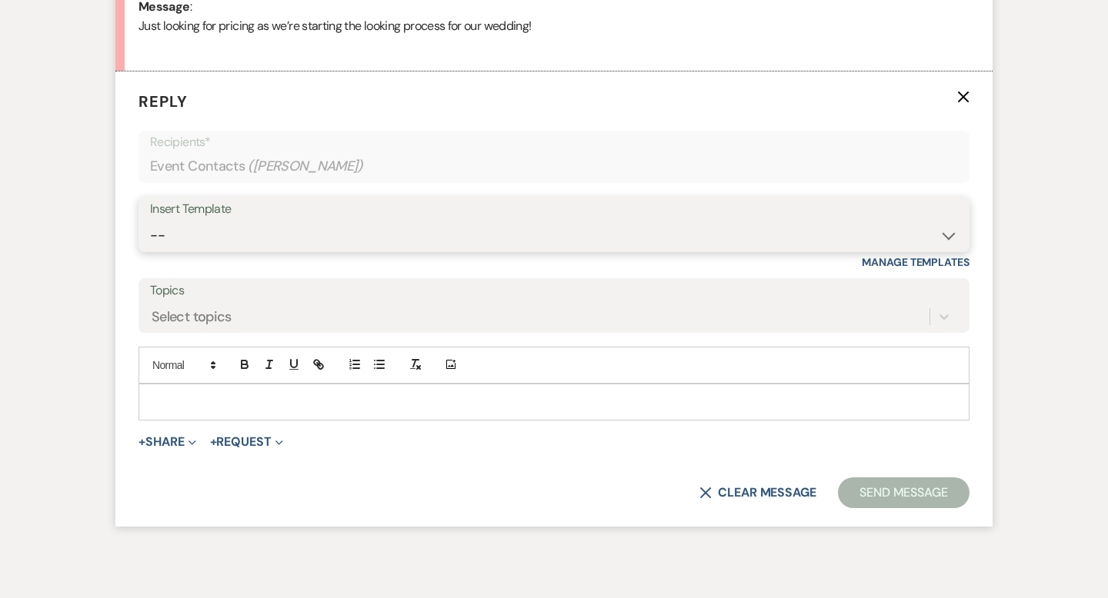
click at [183, 234] on select "-- Weven Planning Portal Introduction (Booked Events) Wedding Packages Booking …" at bounding box center [554, 236] width 808 height 30
select select "55"
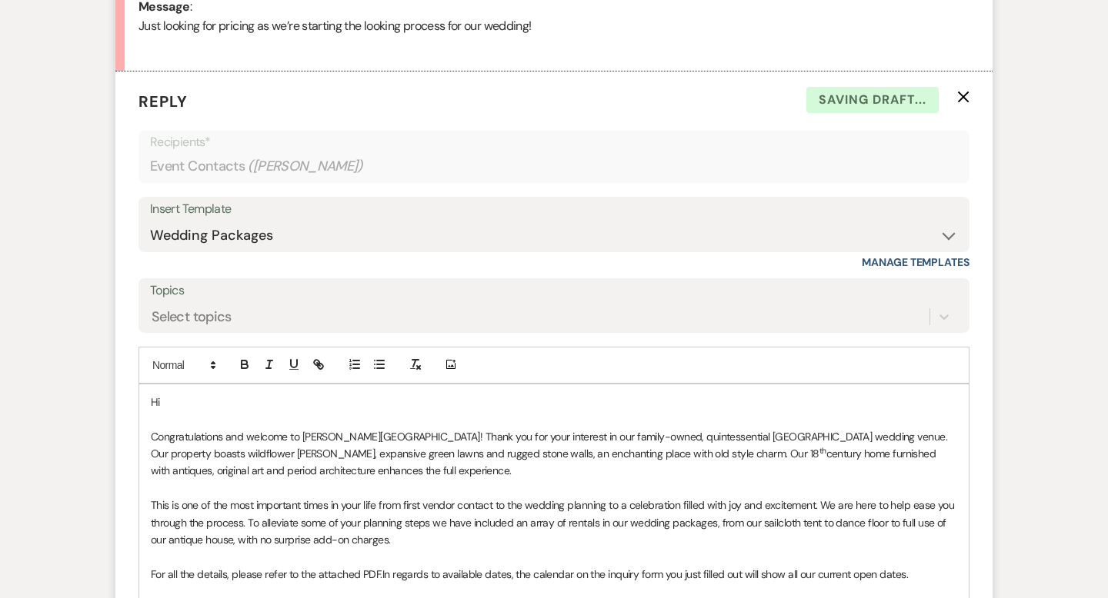
click at [183, 402] on p "Hi" at bounding box center [554, 402] width 806 height 17
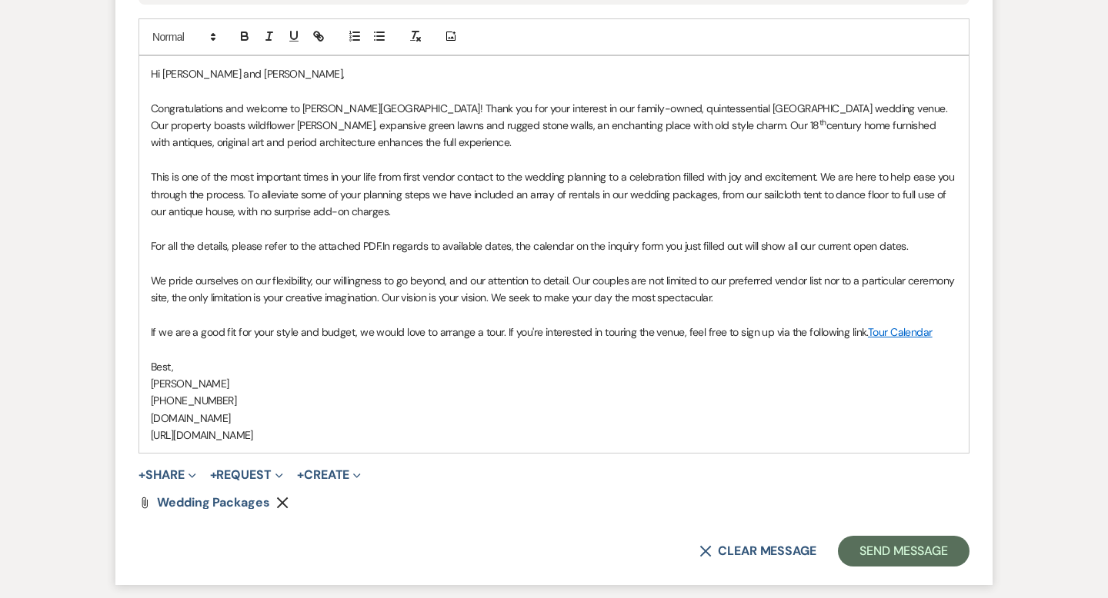
scroll to position [1158, 0]
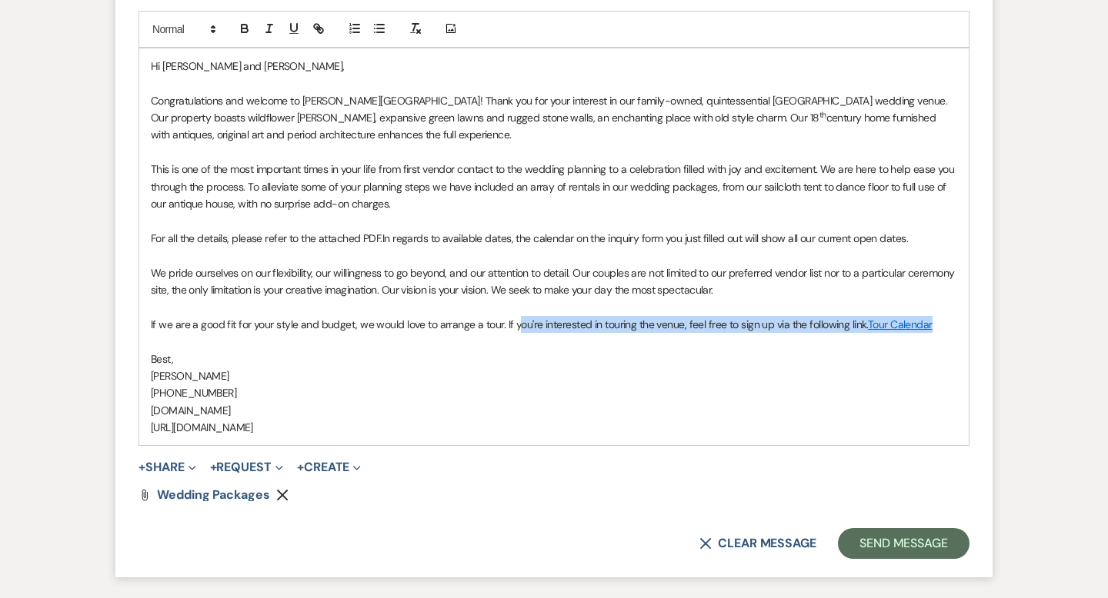
drag, startPoint x: 933, startPoint y: 327, endPoint x: 513, endPoint y: 324, distance: 420.0
click at [513, 324] on p "If we are a good fit for your style and budget, we would love to arrange a tour…" at bounding box center [554, 324] width 806 height 17
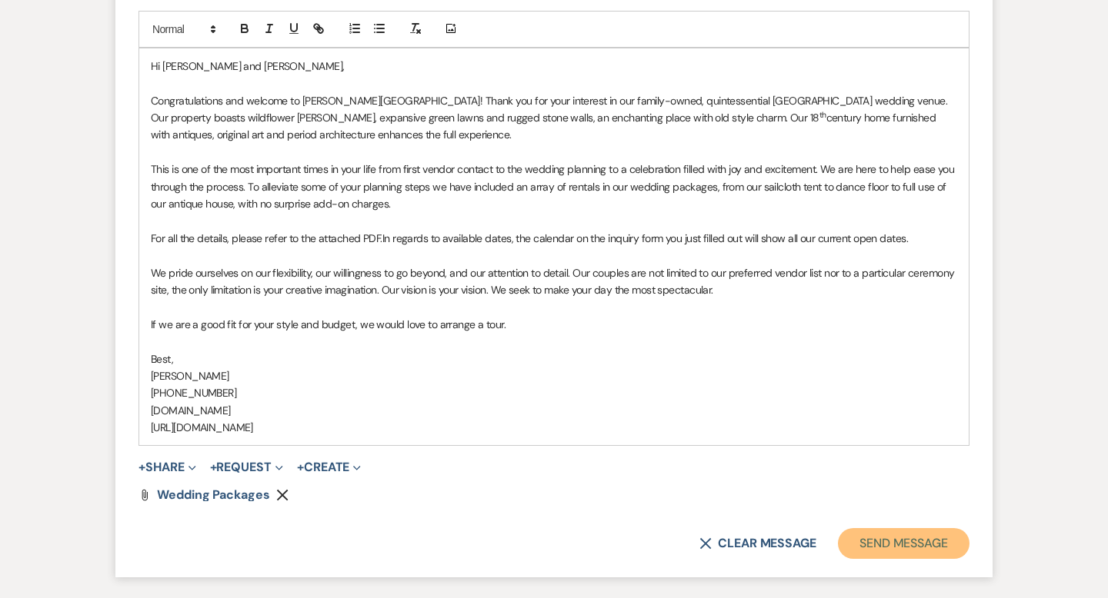
click at [928, 552] on button "Send Message" at bounding box center [904, 543] width 132 height 31
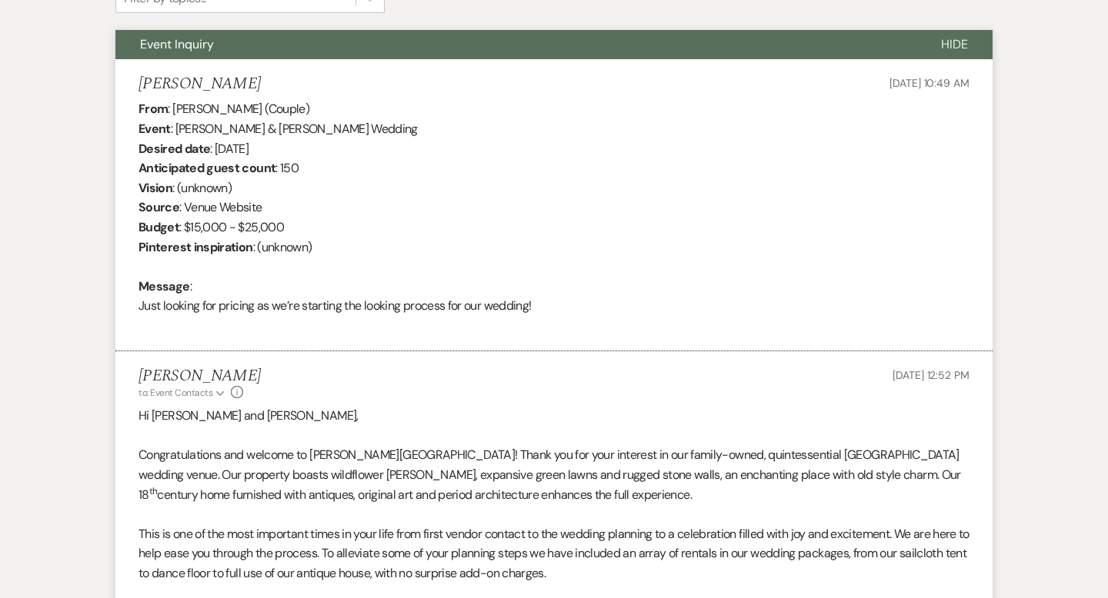
scroll to position [0, 0]
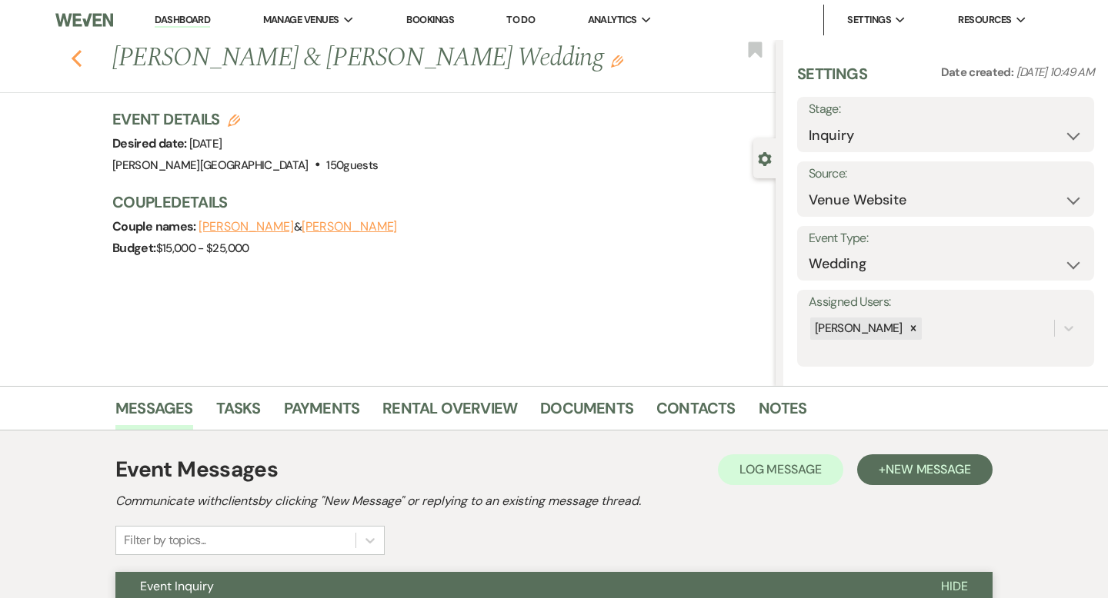
click at [72, 57] on icon "Previous" at bounding box center [77, 58] width 12 height 18
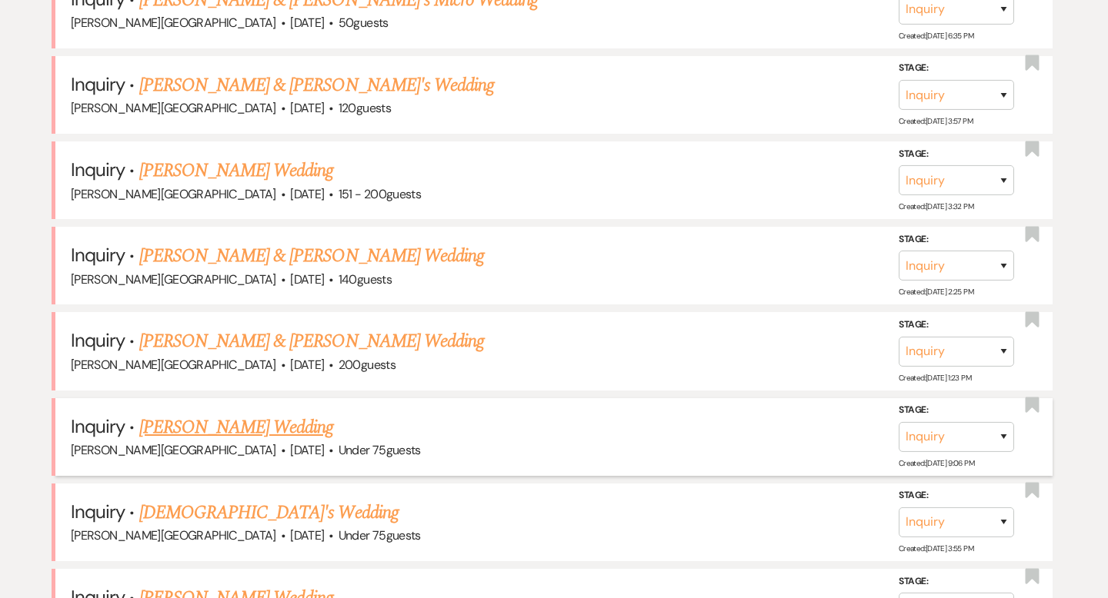
scroll to position [3271, 0]
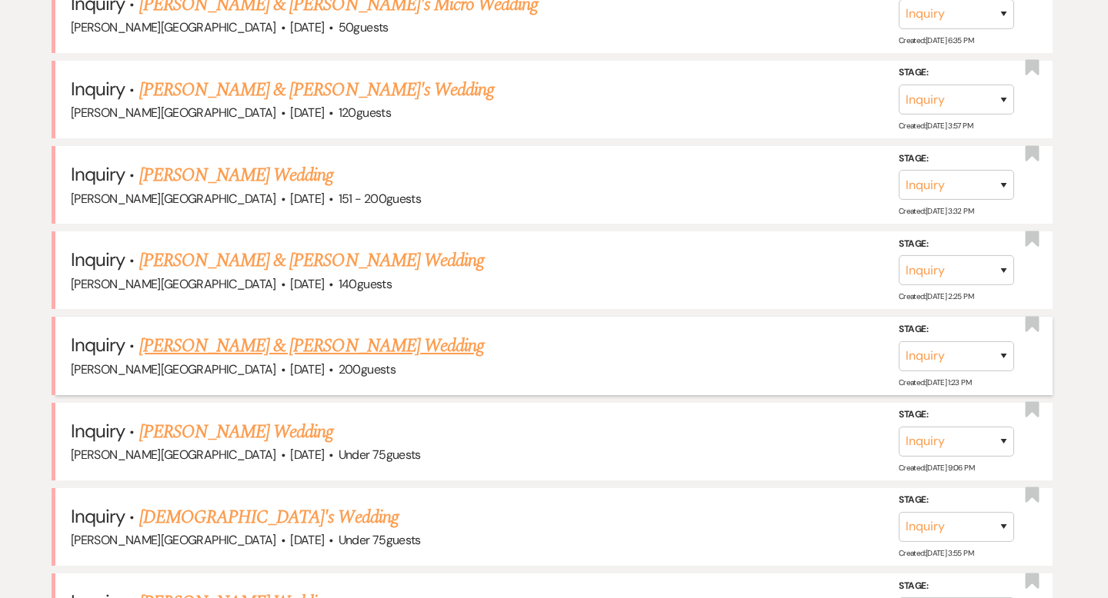
click at [262, 332] on link "Michael & Ginnetti's Wedding" at bounding box center [311, 346] width 345 height 28
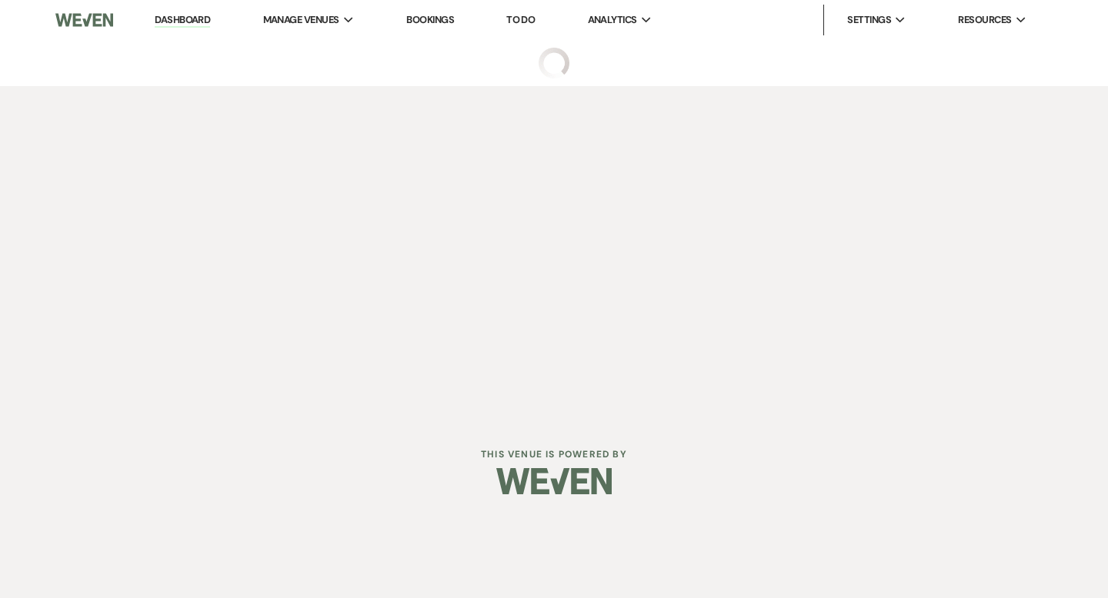
select select "5"
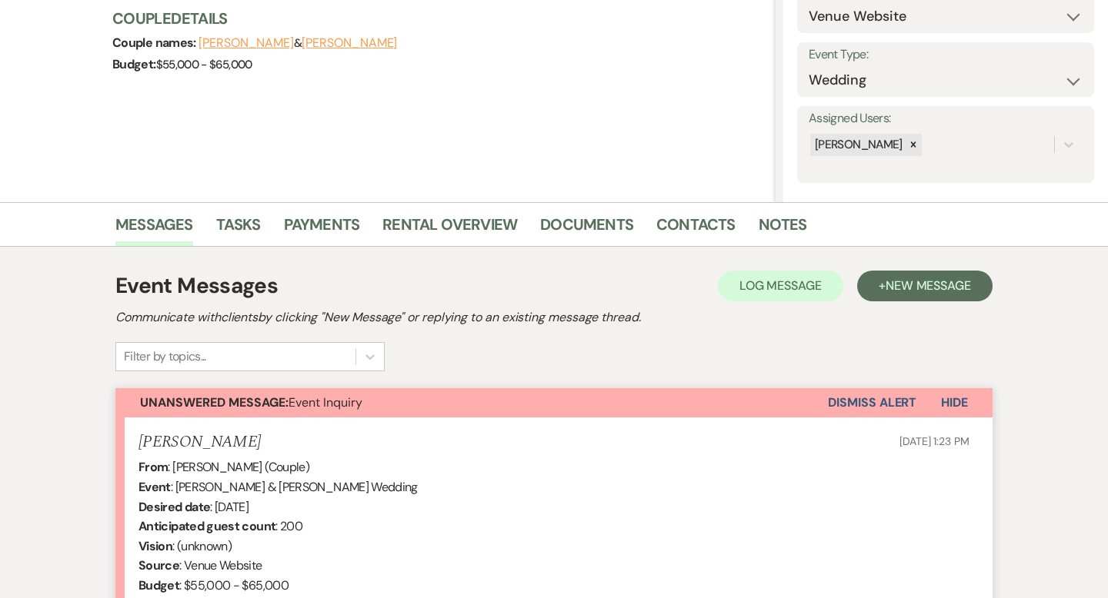
scroll to position [481, 0]
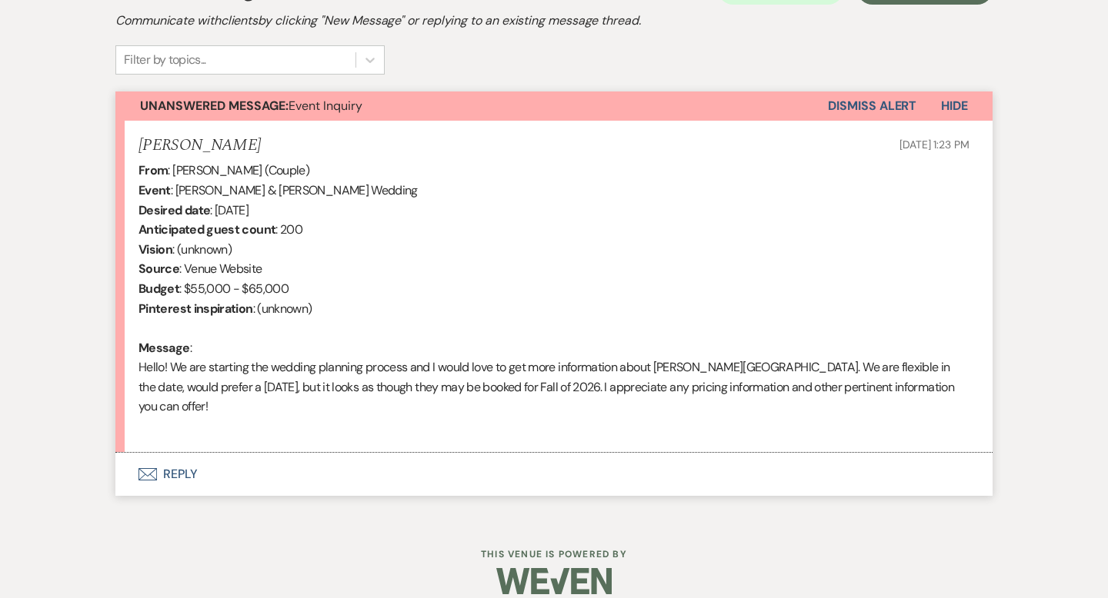
click at [182, 458] on button "Envelope Reply" at bounding box center [553, 474] width 877 height 43
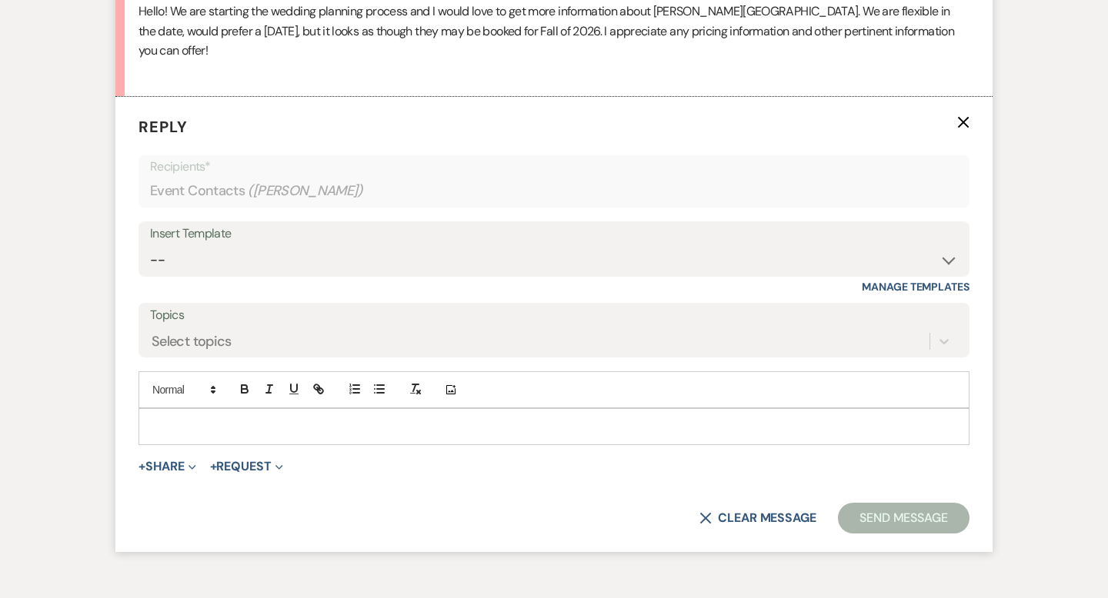
scroll to position [842, 0]
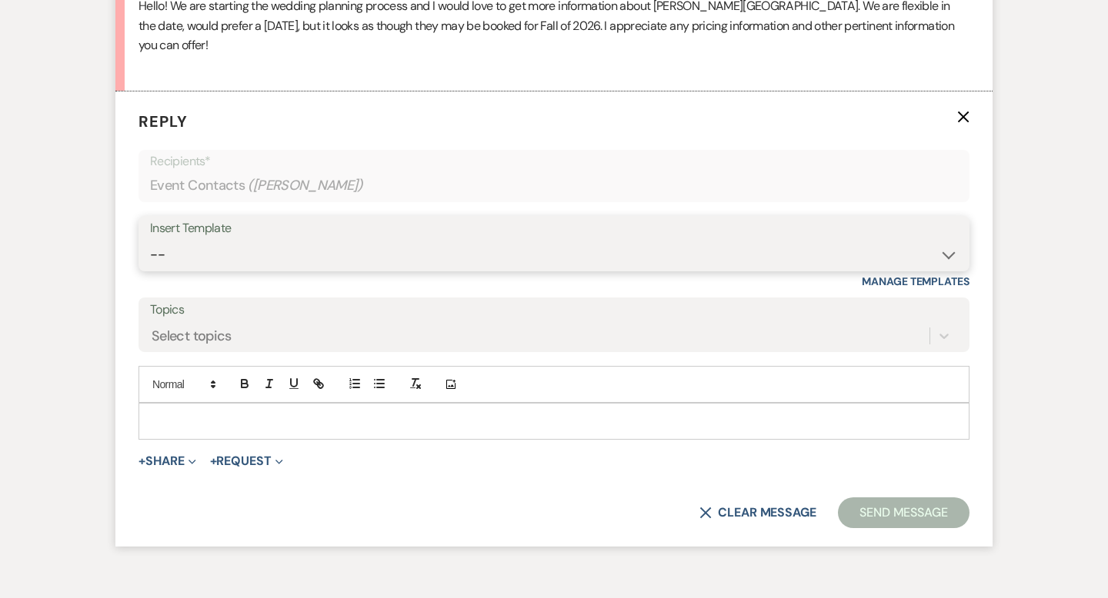
click at [195, 240] on select "-- Weven Planning Portal Introduction (Booked Events) Wedding Packages Booking …" at bounding box center [554, 255] width 808 height 30
select select "55"
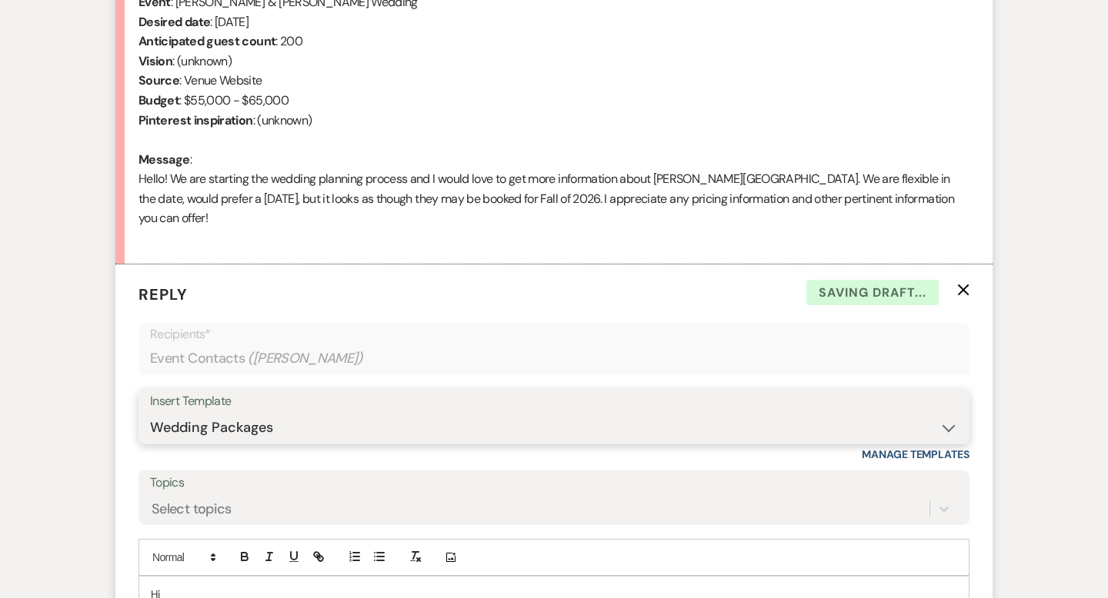
scroll to position [851, 0]
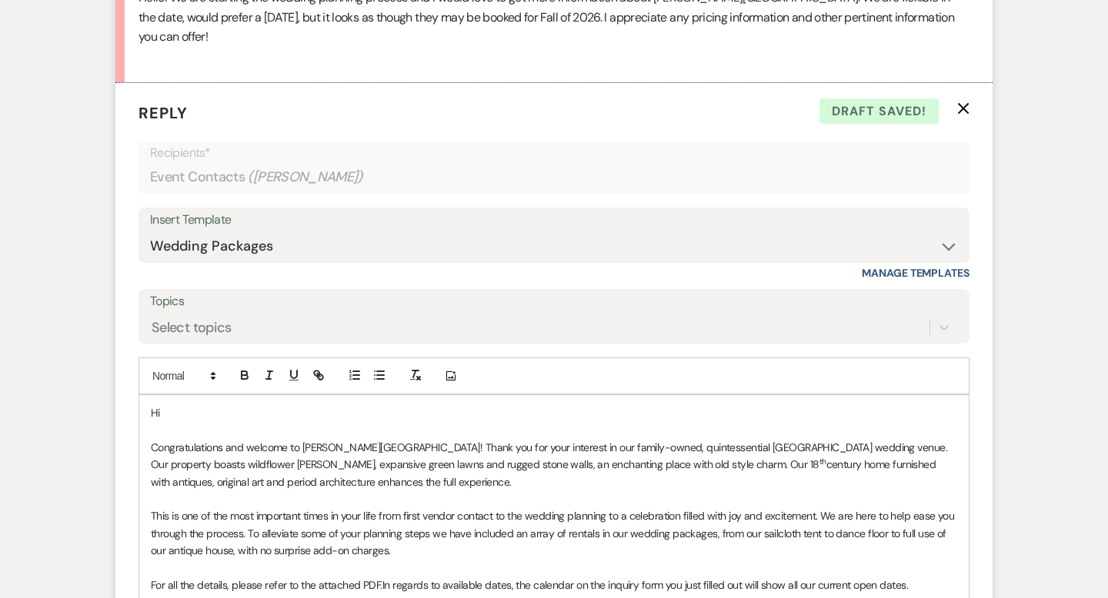
click at [230, 405] on p "Hi" at bounding box center [554, 413] width 806 height 17
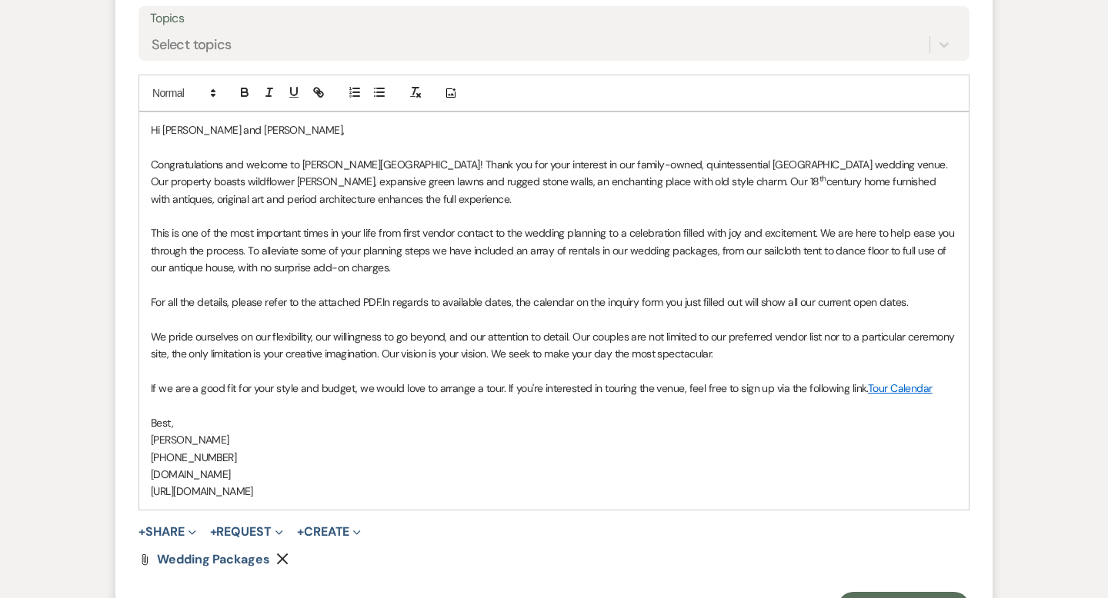
scroll to position [1205, 0]
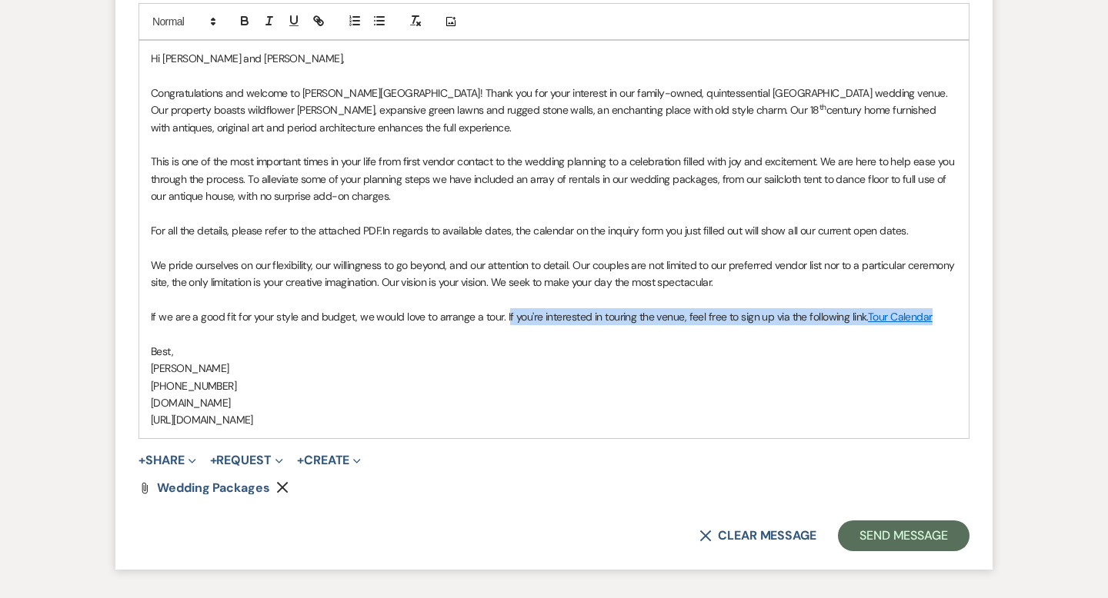
drag, startPoint x: 936, startPoint y: 297, endPoint x: 505, endPoint y: 296, distance: 430.8
click at [505, 308] on p "If we are a good fit for your style and budget, we would love to arrange a tour…" at bounding box center [554, 316] width 806 height 17
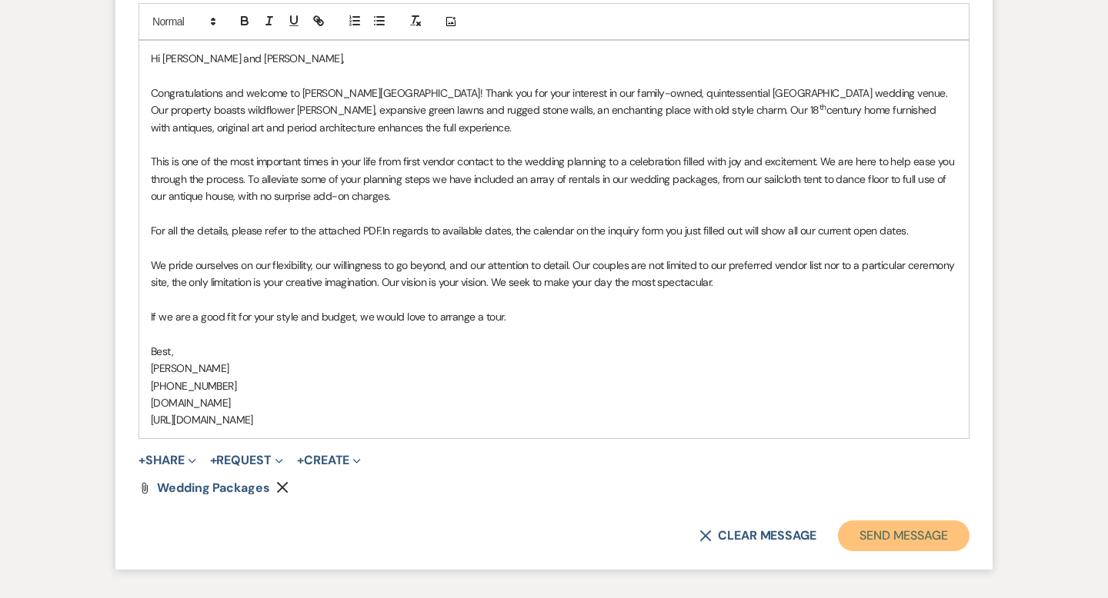
click at [860, 521] on button "Send Message" at bounding box center [904, 536] width 132 height 31
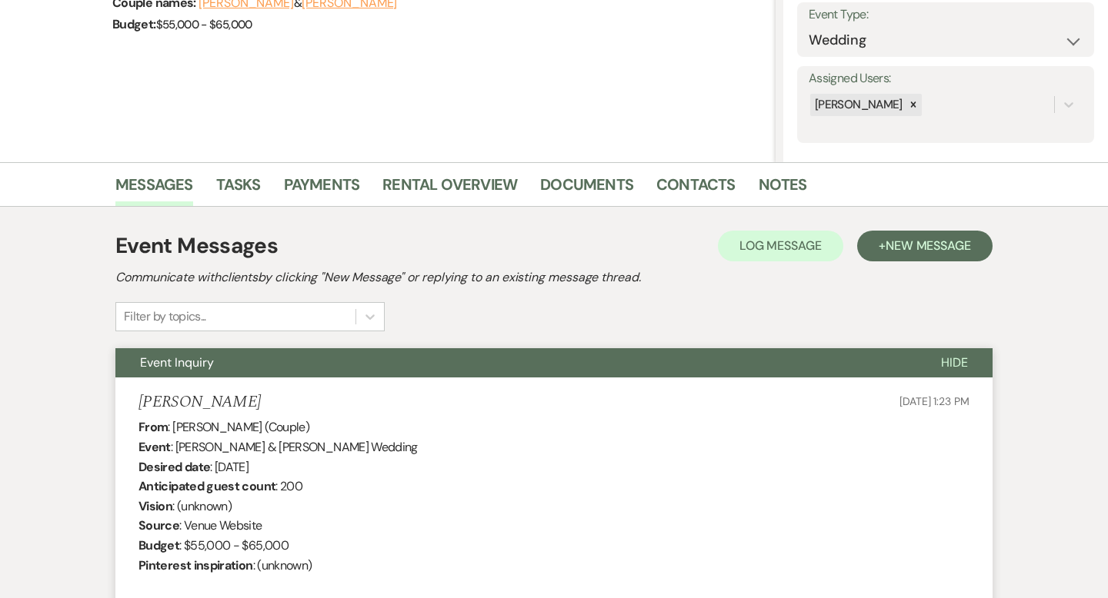
scroll to position [0, 0]
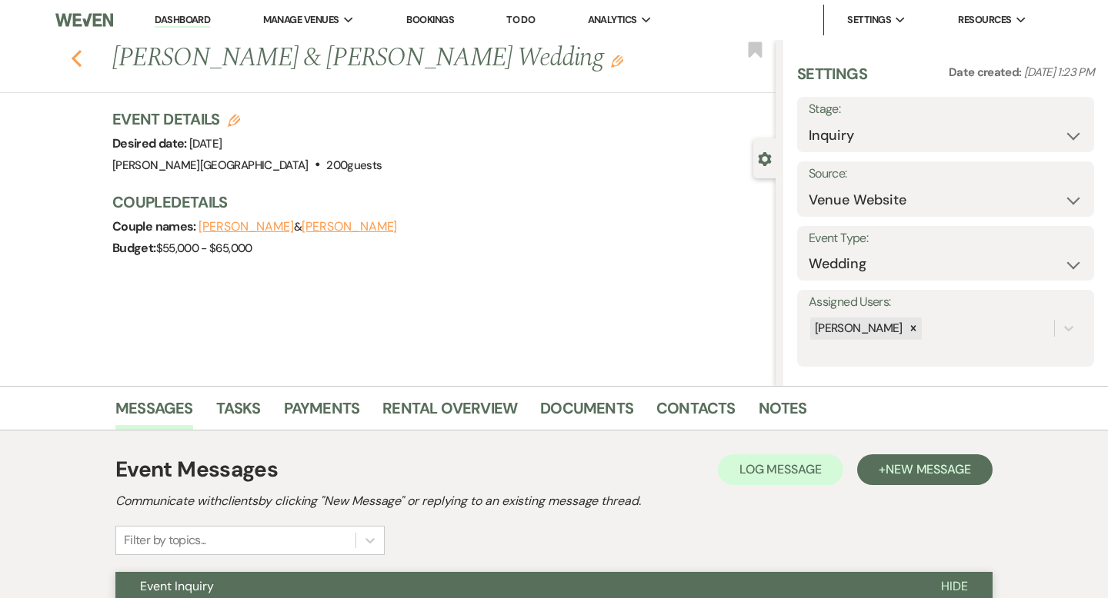
click at [77, 62] on use "button" at bounding box center [77, 58] width 10 height 17
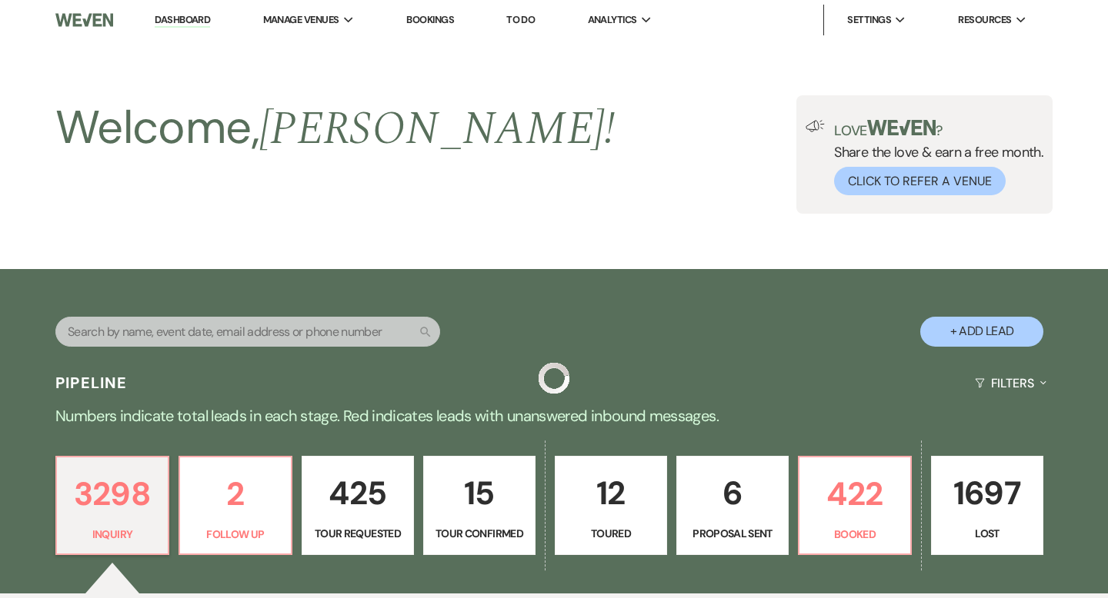
scroll to position [3271, 0]
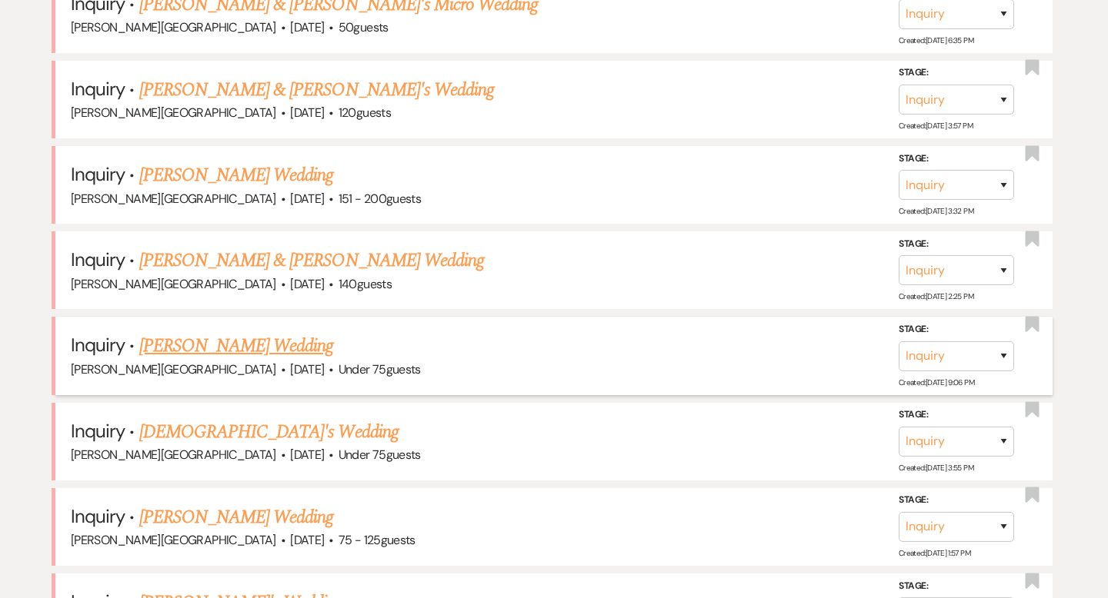
click at [248, 332] on link "Mary Braganza's Wedding" at bounding box center [236, 346] width 195 height 28
select select "3"
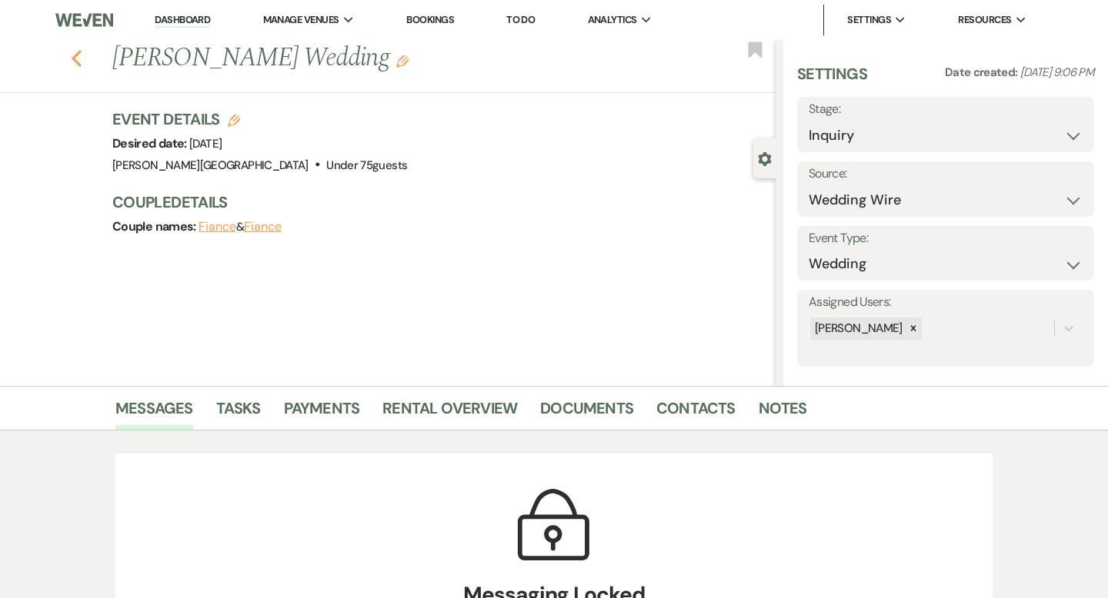
click at [74, 58] on use "button" at bounding box center [77, 58] width 10 height 17
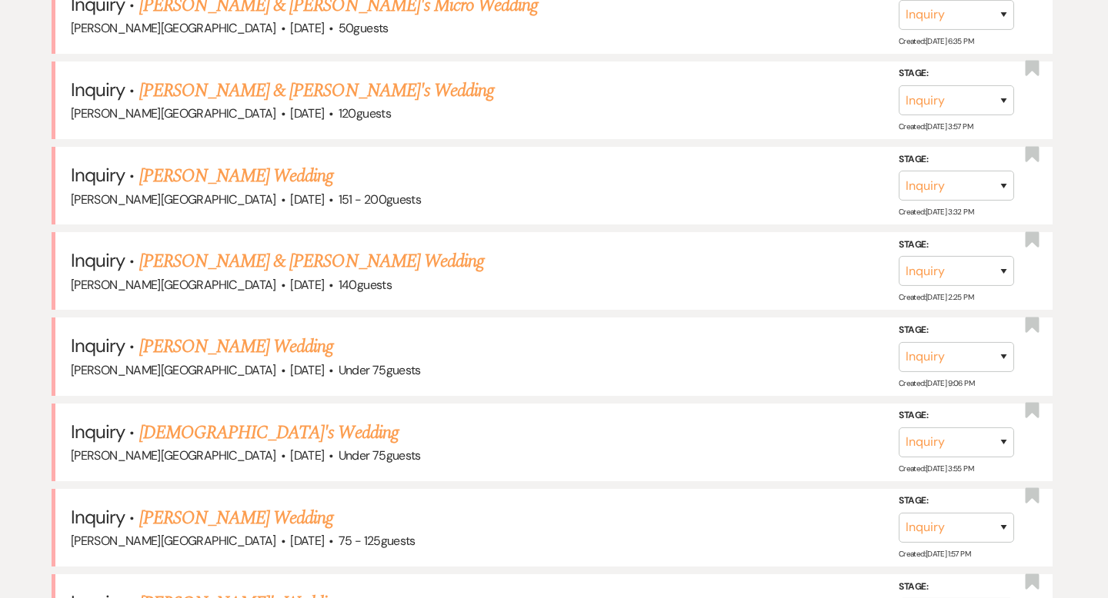
scroll to position [3252, 0]
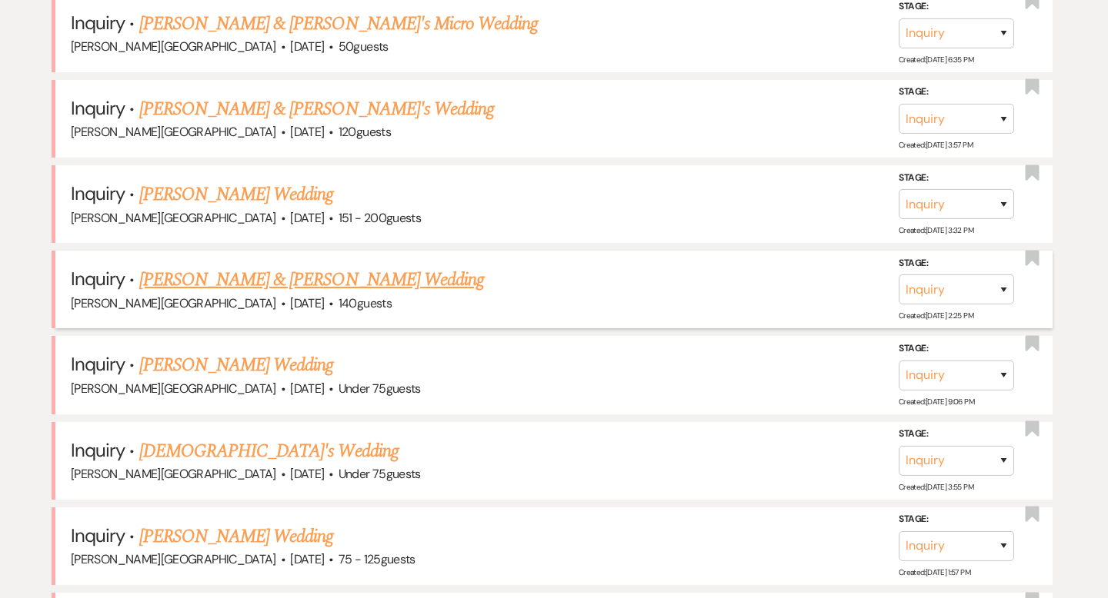
click at [250, 266] on link "Larenzo & Rashaw's Wedding" at bounding box center [311, 280] width 345 height 28
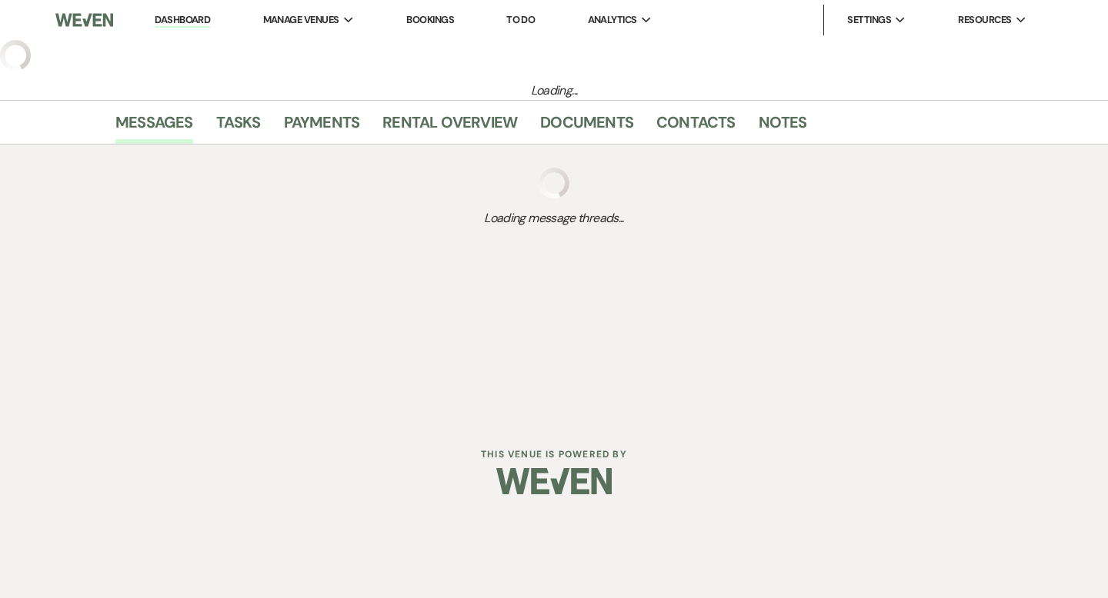
select select "5"
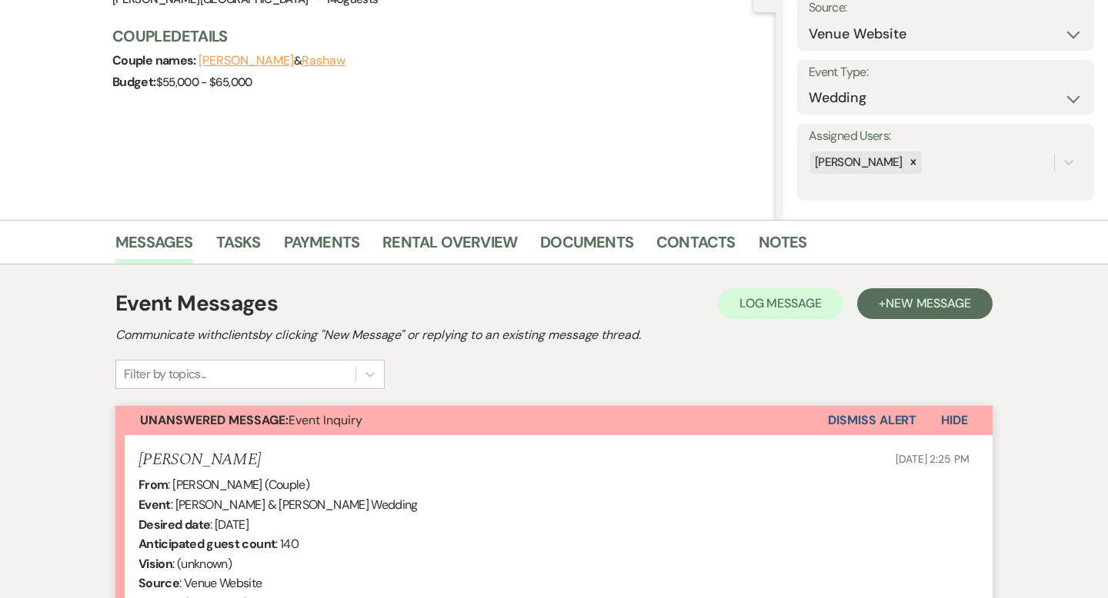
scroll to position [461, 0]
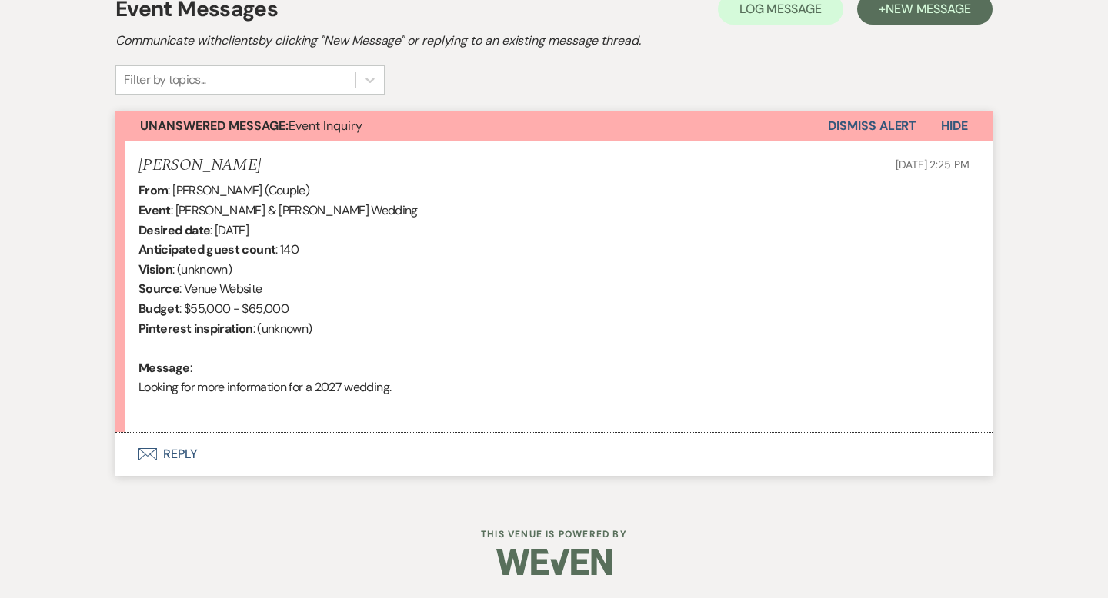
click at [183, 455] on button "Envelope Reply" at bounding box center [553, 454] width 877 height 43
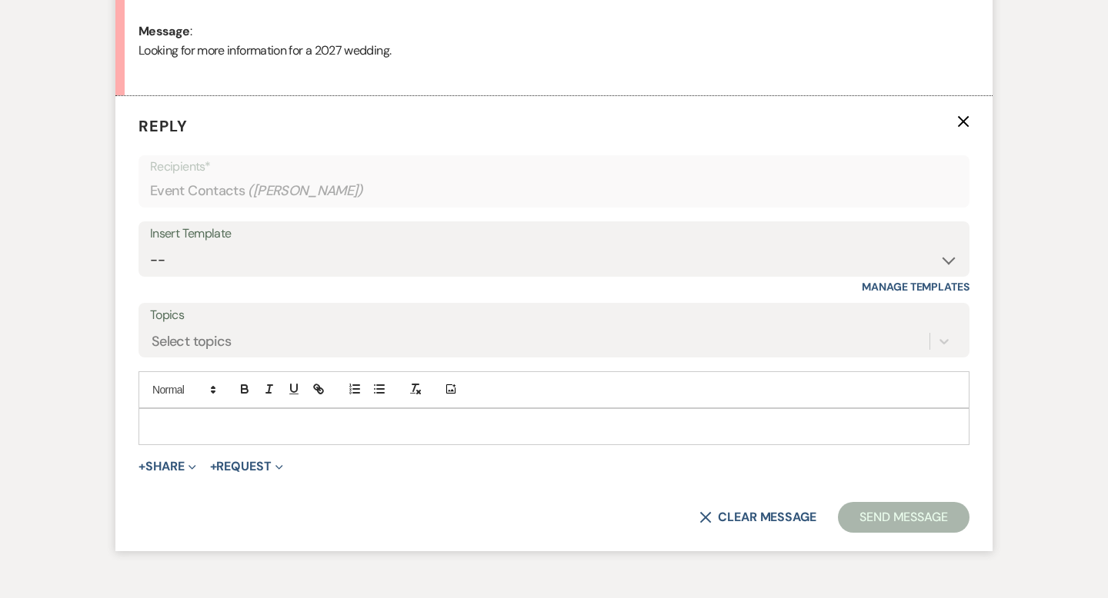
scroll to position [822, 0]
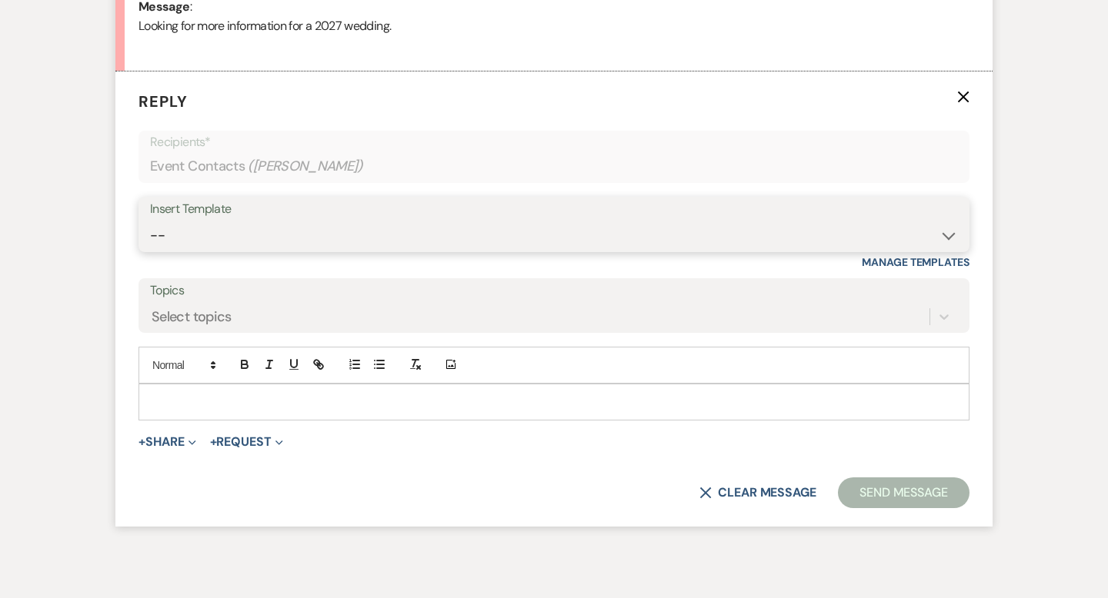
click at [175, 232] on select "-- Weven Planning Portal Introduction (Booked Events) Wedding Packages Booking …" at bounding box center [554, 236] width 808 height 30
select select "55"
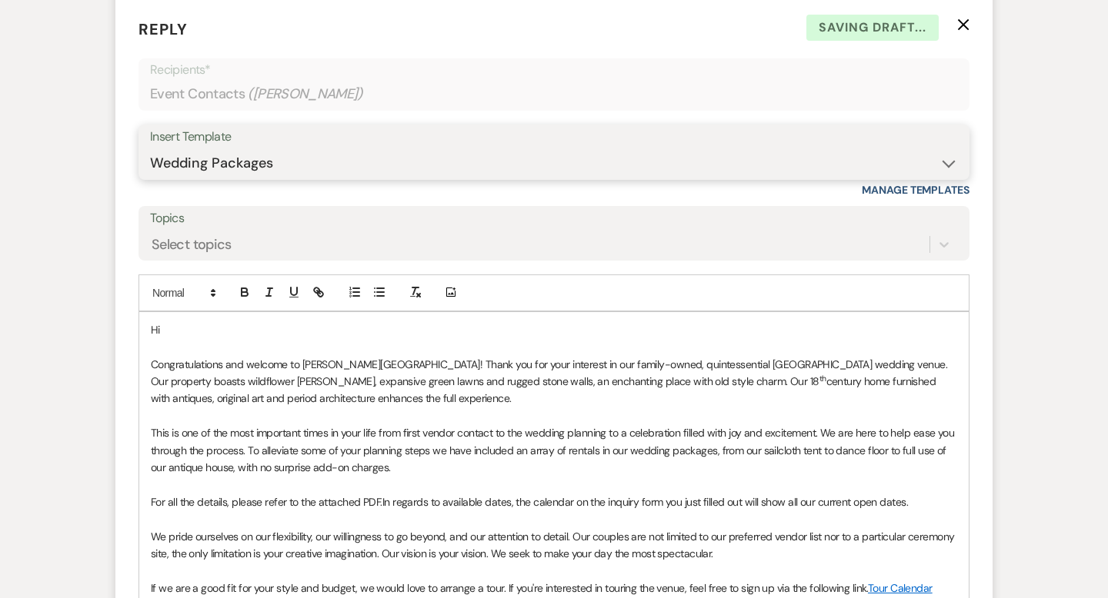
scroll to position [912, 0]
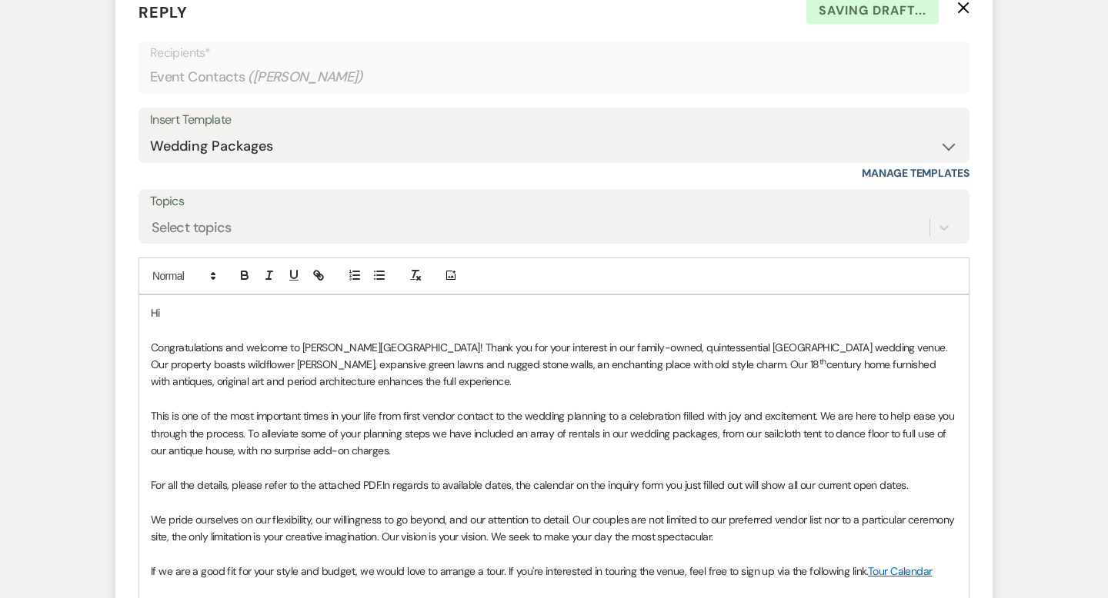
click at [212, 305] on p "Hi" at bounding box center [554, 313] width 806 height 17
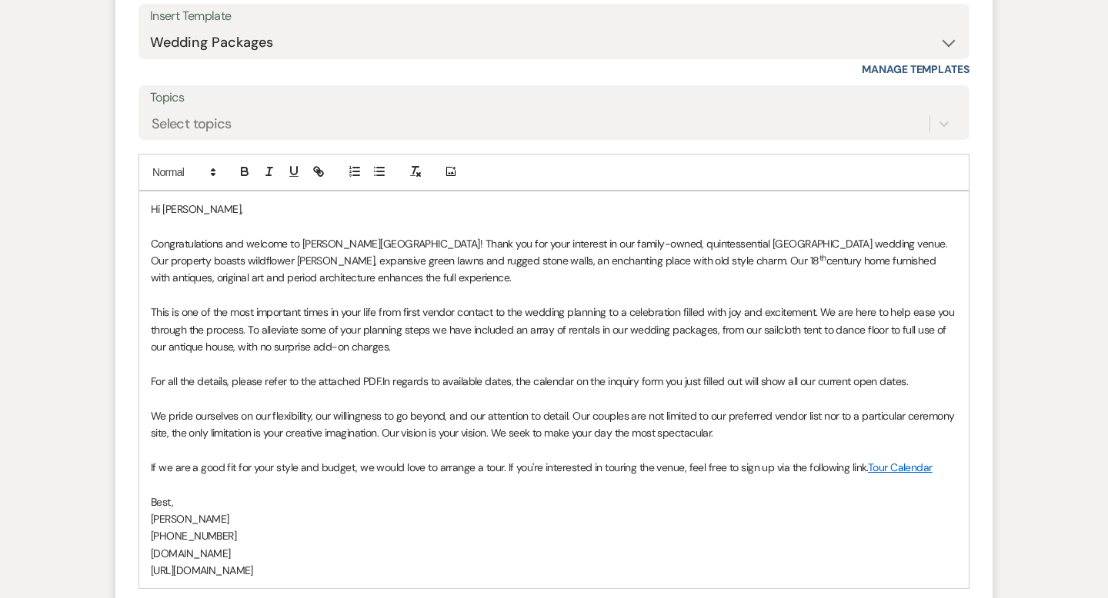
scroll to position [1160, 0]
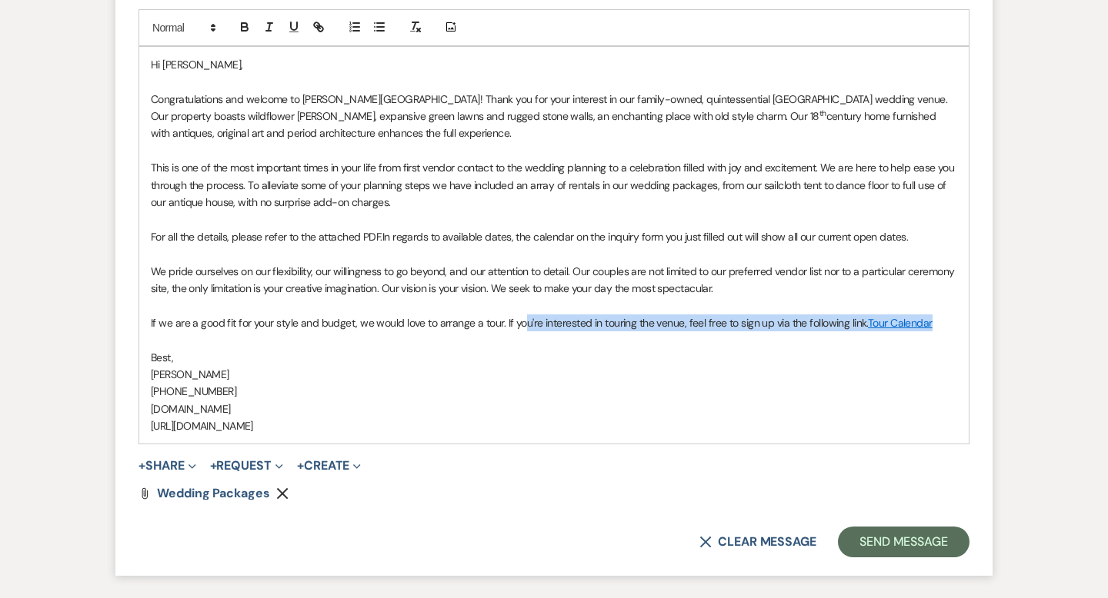
drag, startPoint x: 928, startPoint y: 328, endPoint x: 519, endPoint y: 320, distance: 409.3
click at [519, 320] on p "If we are a good fit for your style and budget, we would love to arrange a tour…" at bounding box center [554, 323] width 806 height 17
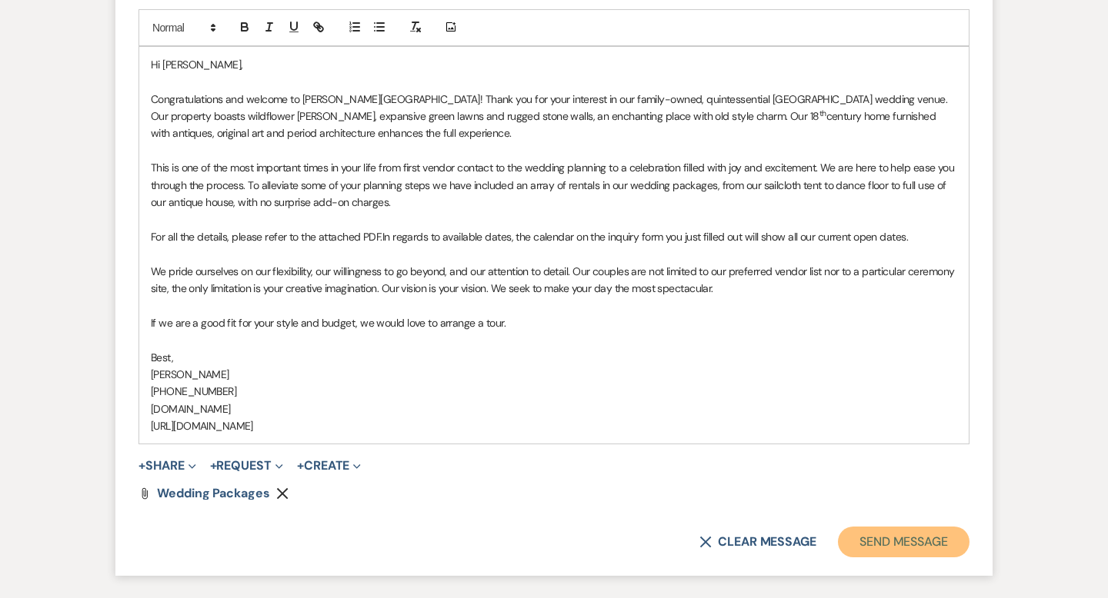
click at [881, 534] on button "Send Message" at bounding box center [904, 542] width 132 height 31
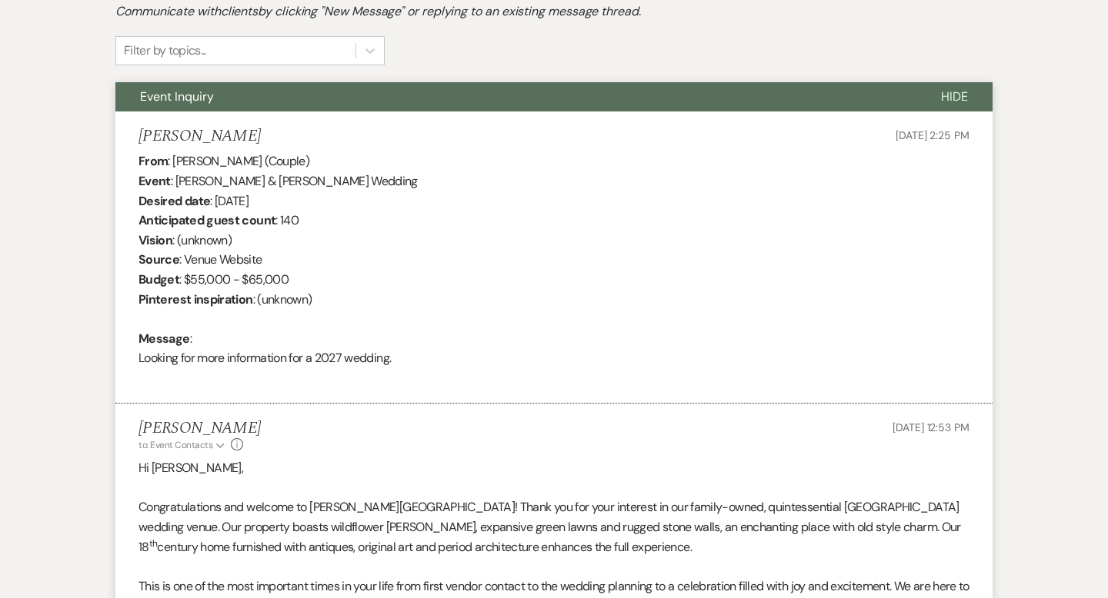
scroll to position [0, 0]
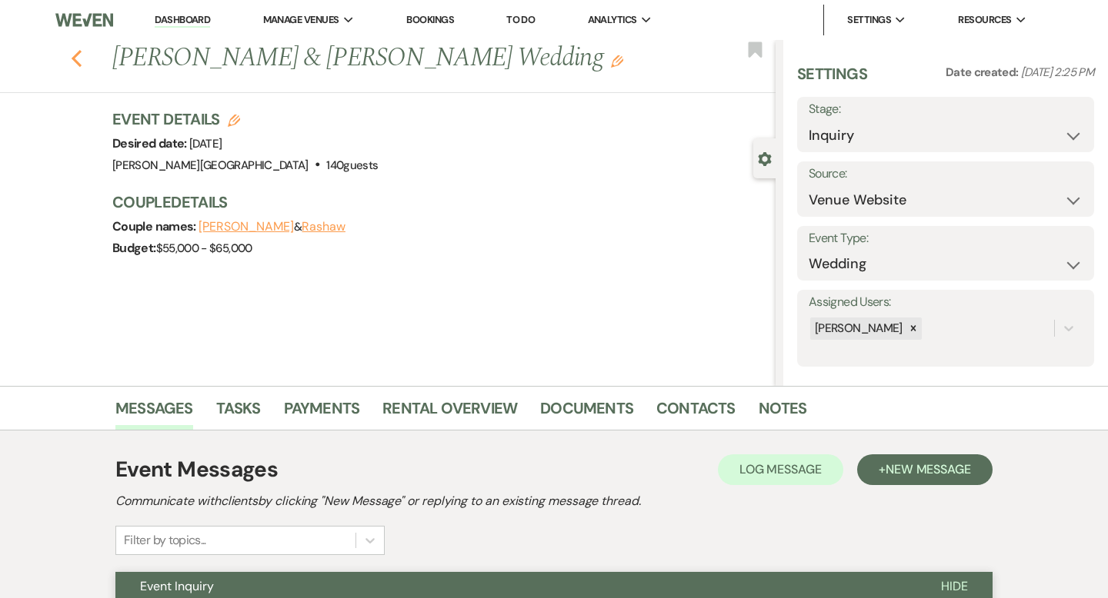
click at [77, 55] on use "button" at bounding box center [77, 58] width 10 height 17
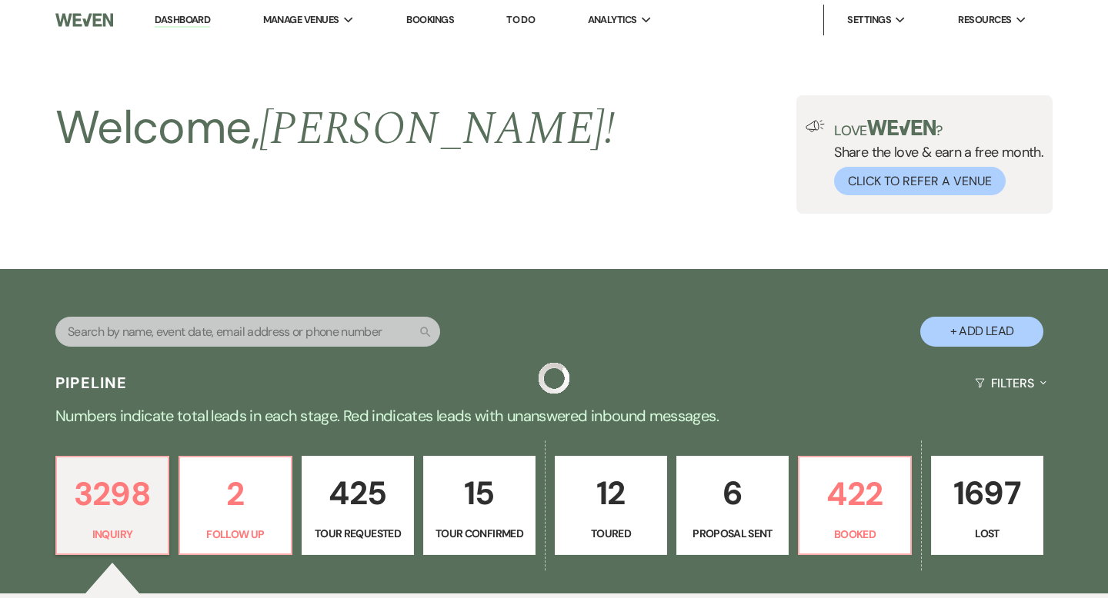
scroll to position [3252, 0]
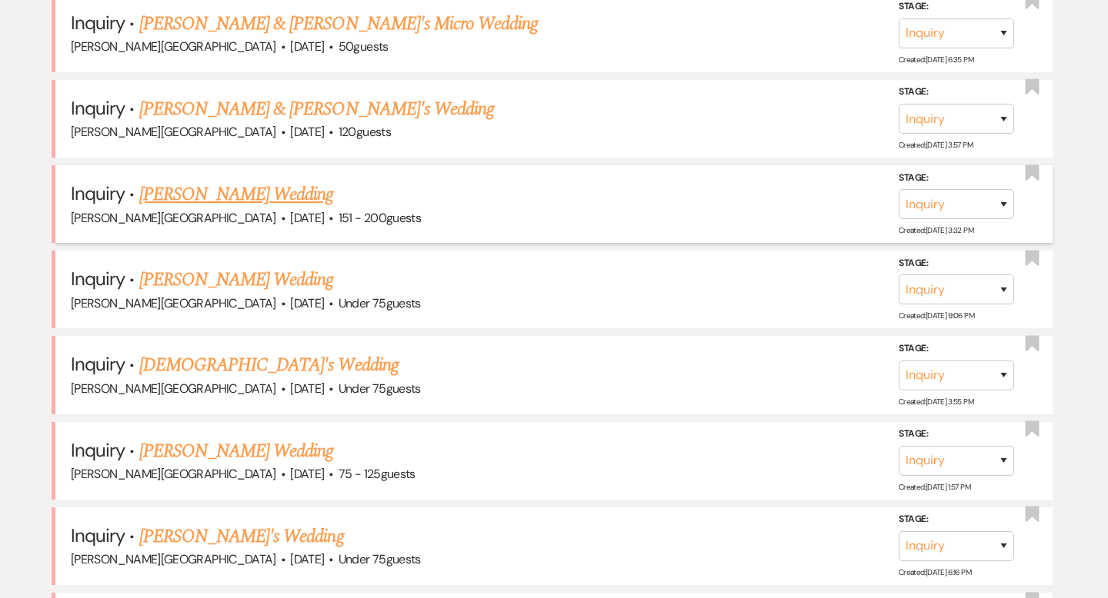
click at [218, 181] on link "Megan Appleman's Wedding" at bounding box center [236, 195] width 195 height 28
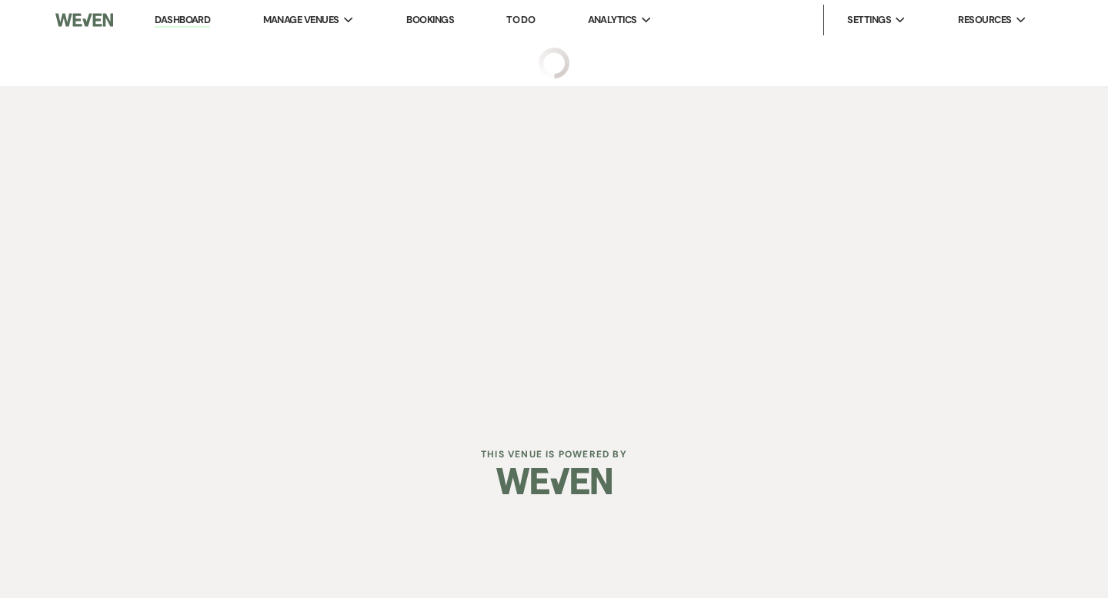
select select "2"
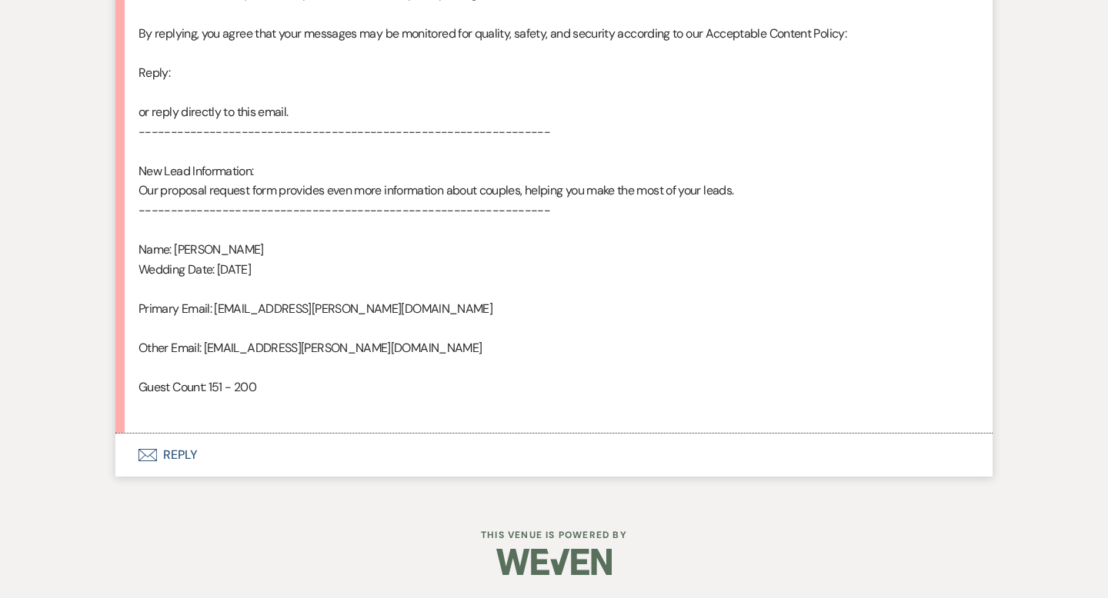
click at [190, 444] on button "Envelope Reply" at bounding box center [553, 455] width 877 height 43
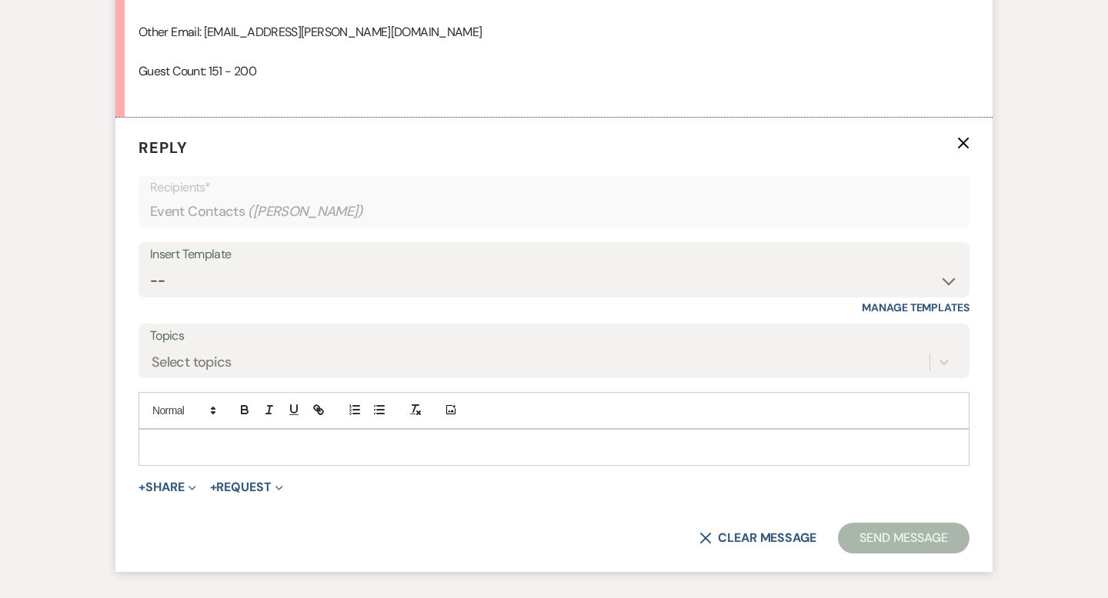
scroll to position [1255, 0]
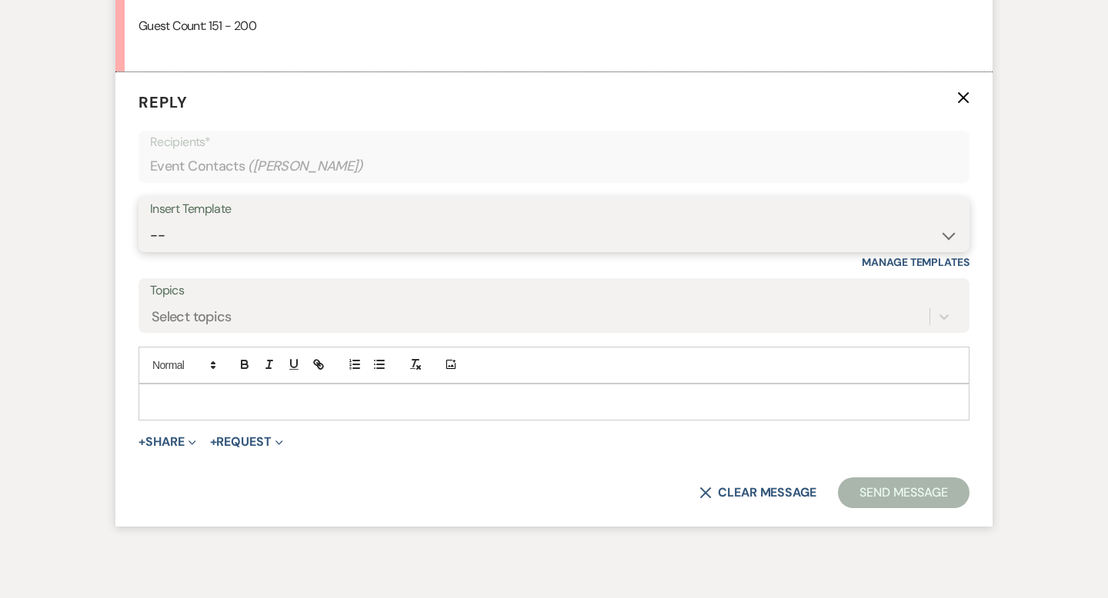
click at [203, 221] on select "-- Weven Planning Portal Introduction (Booked Events) Wedding Packages Booking …" at bounding box center [554, 236] width 808 height 30
select select "4429"
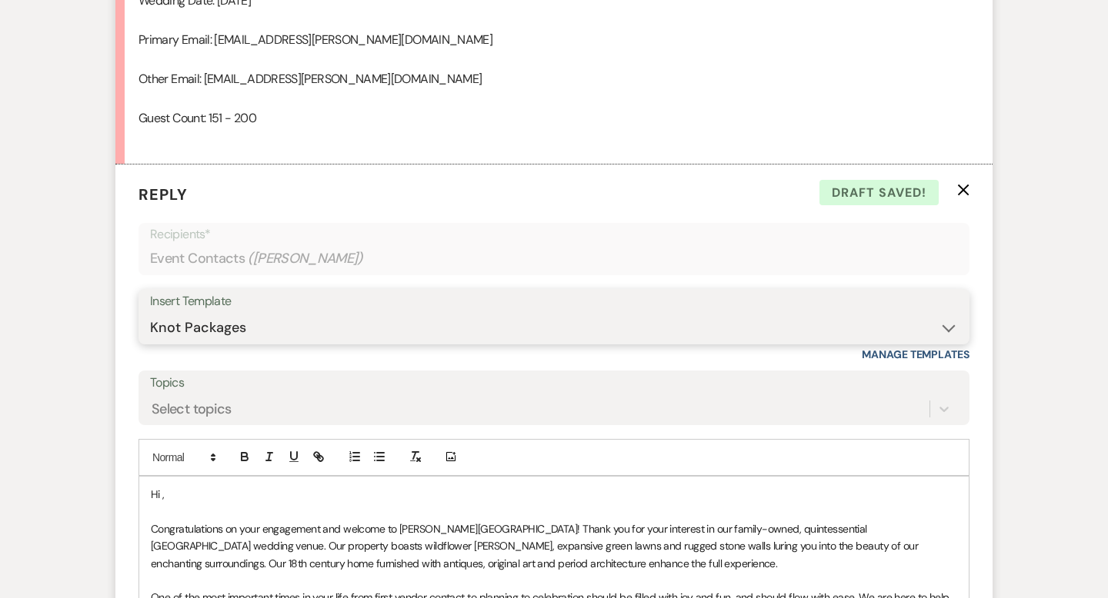
scroll to position [1249, 0]
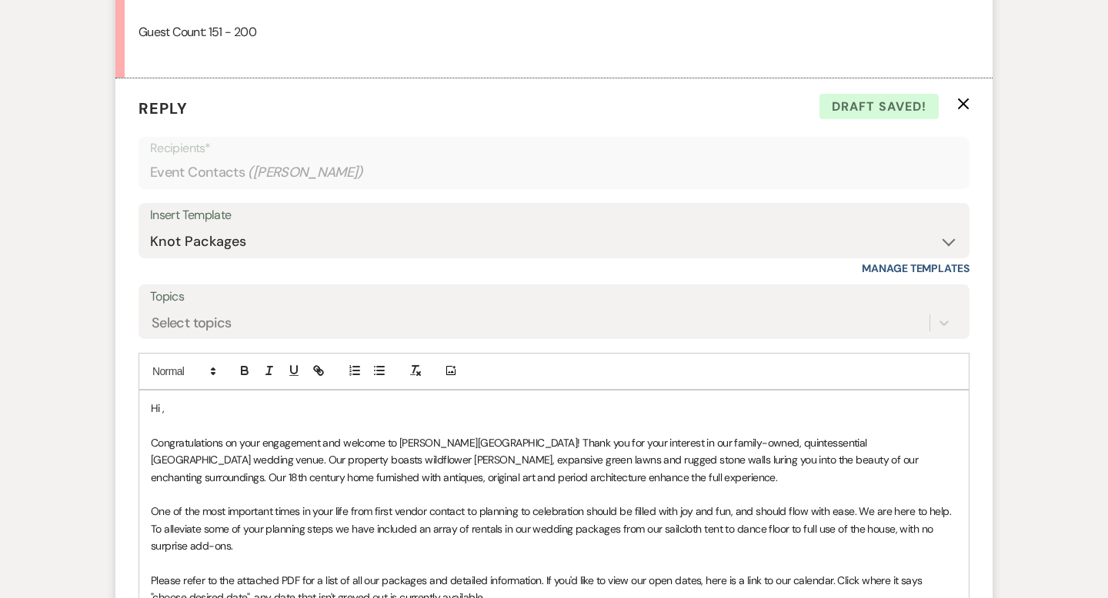
click at [184, 406] on p "Hi ," at bounding box center [554, 408] width 806 height 17
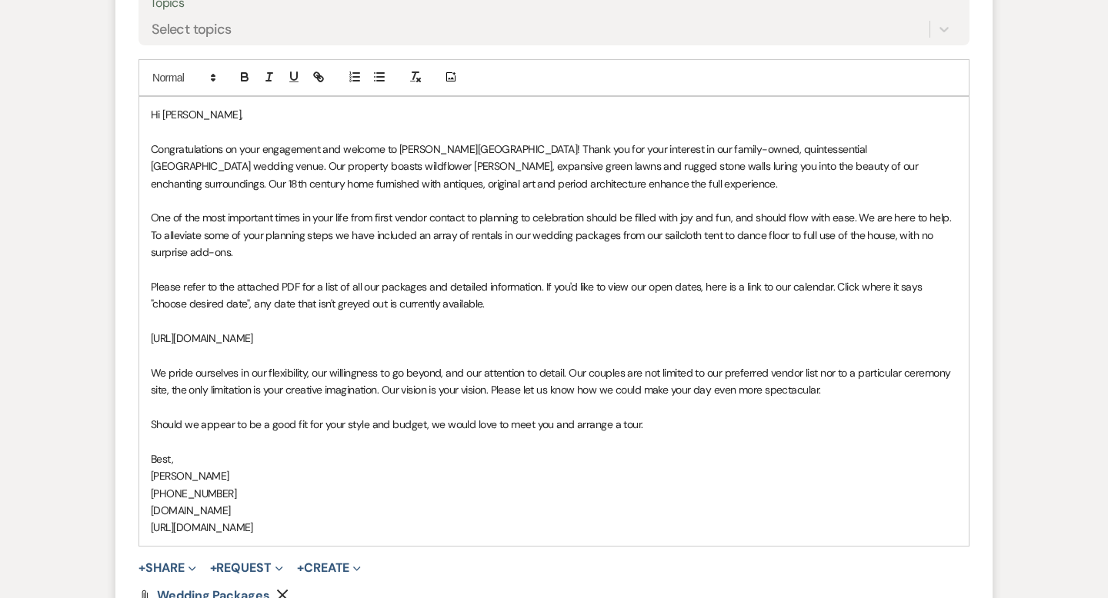
scroll to position [1714, 0]
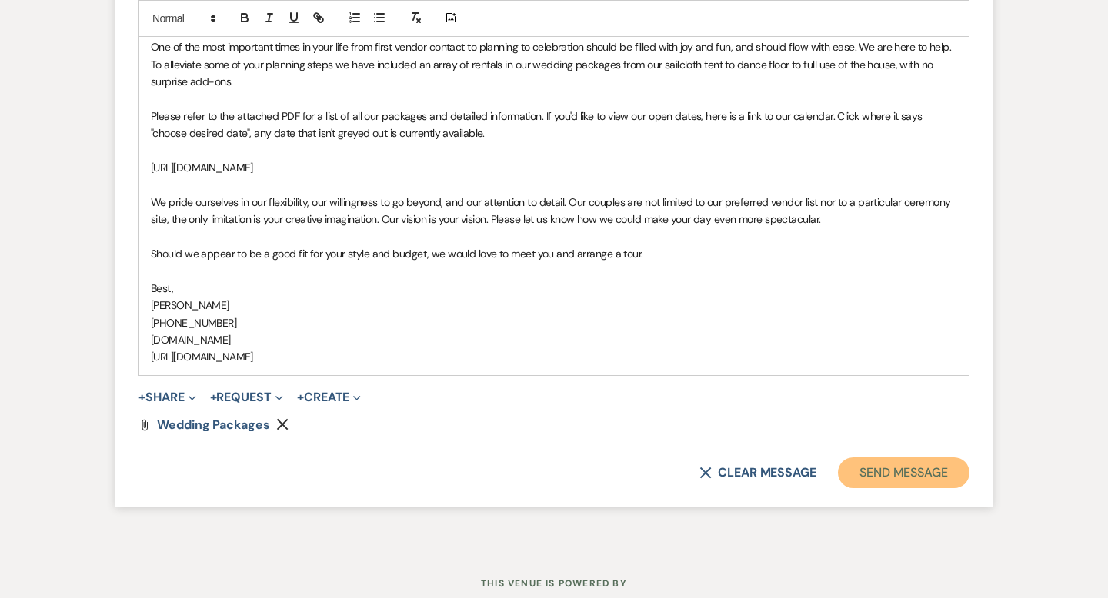
click at [865, 462] on button "Send Message" at bounding box center [904, 473] width 132 height 31
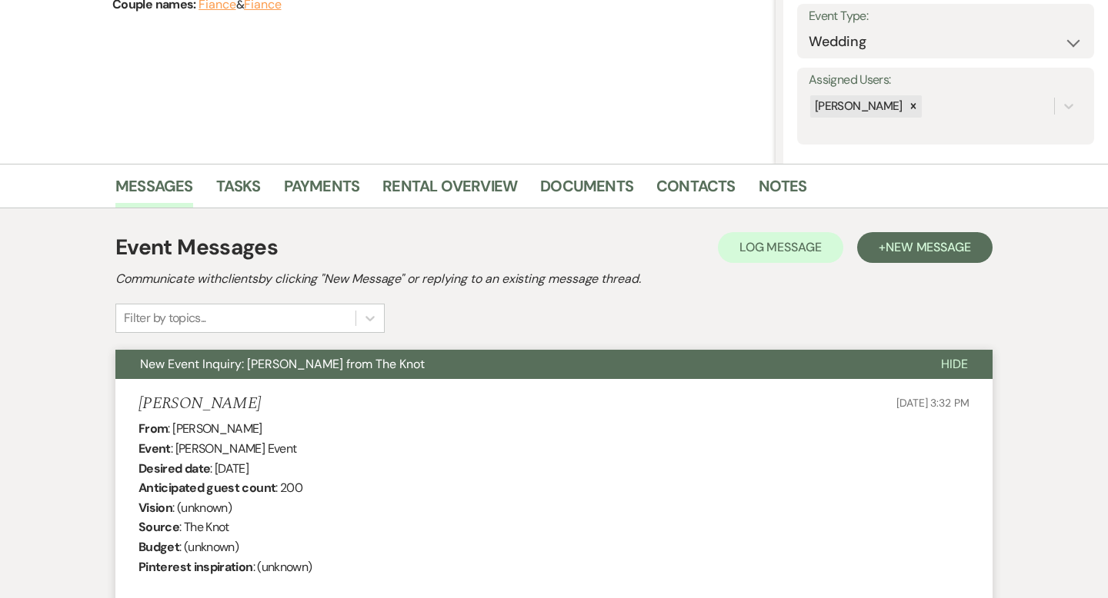
scroll to position [10, 0]
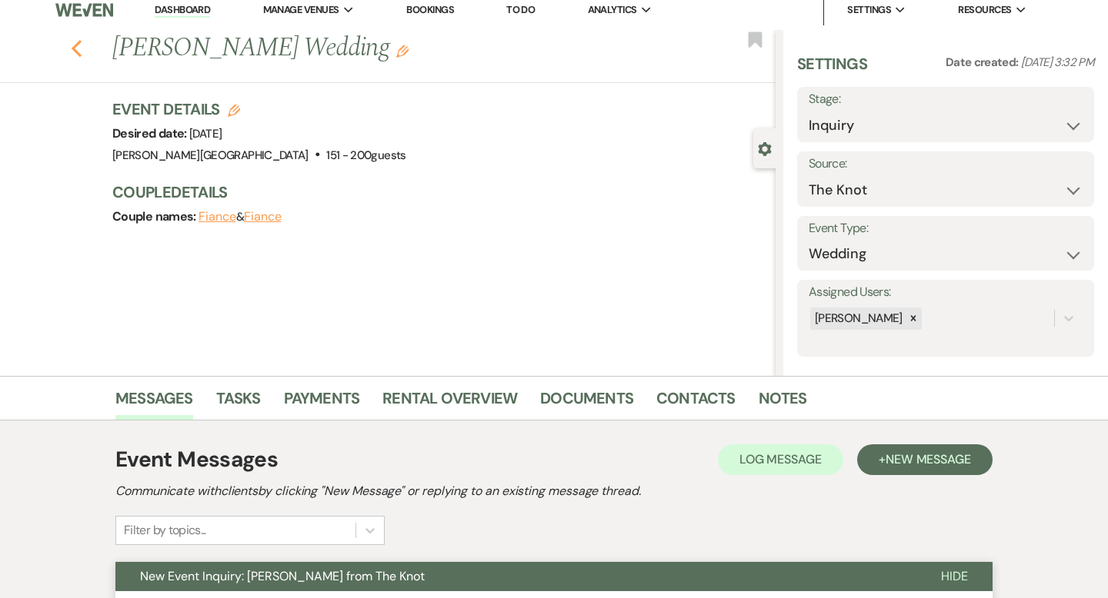
click at [76, 54] on icon "Previous" at bounding box center [77, 48] width 12 height 18
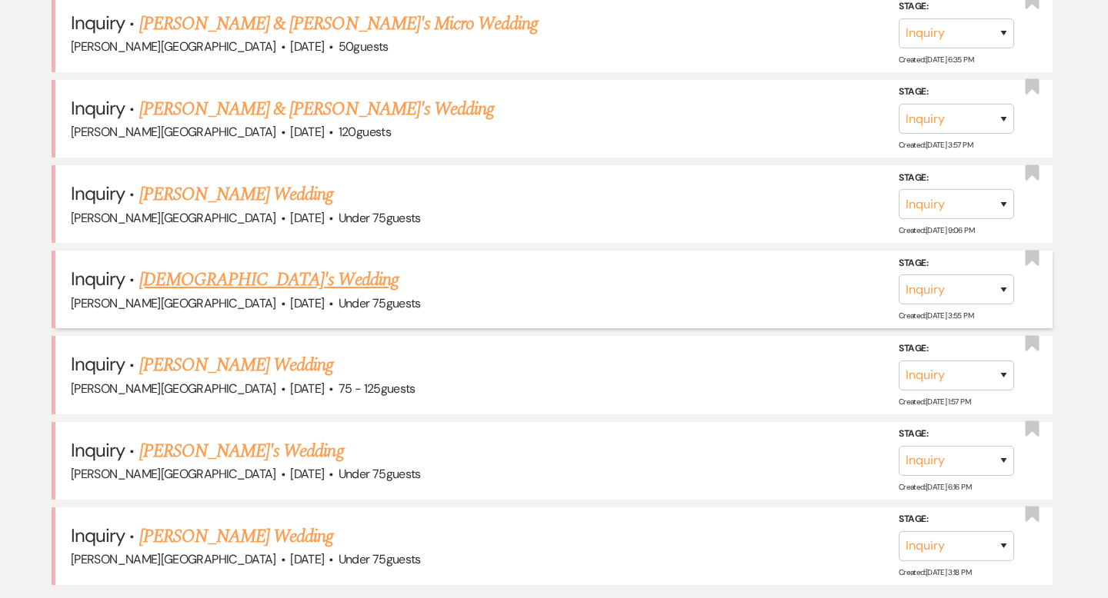
scroll to position [3170, 0]
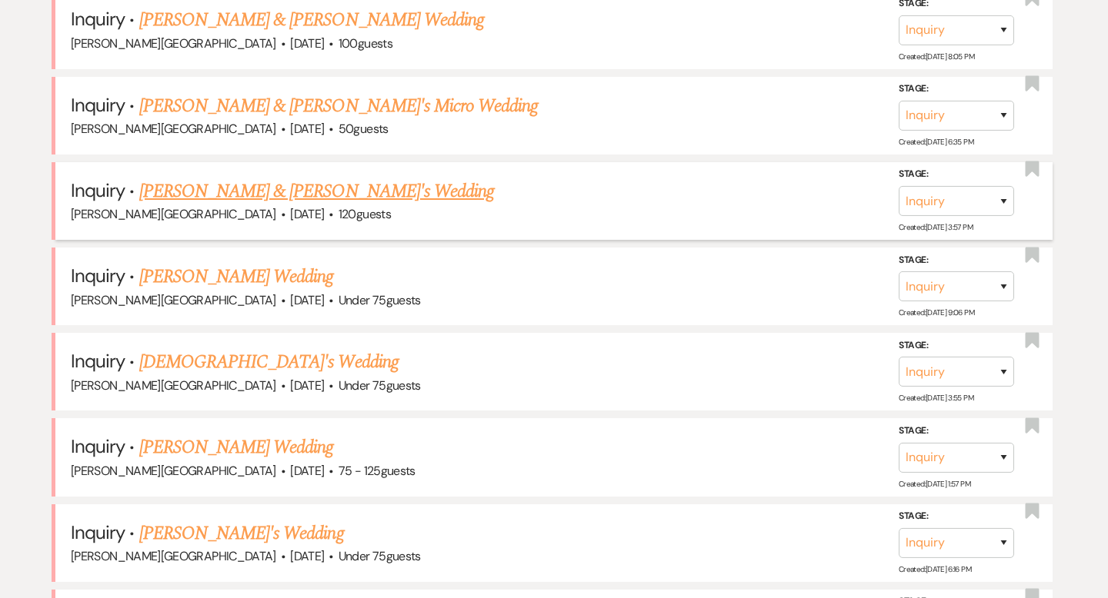
click at [206, 178] on link "Nicholas & Madeleine's Wedding" at bounding box center [316, 192] width 355 height 28
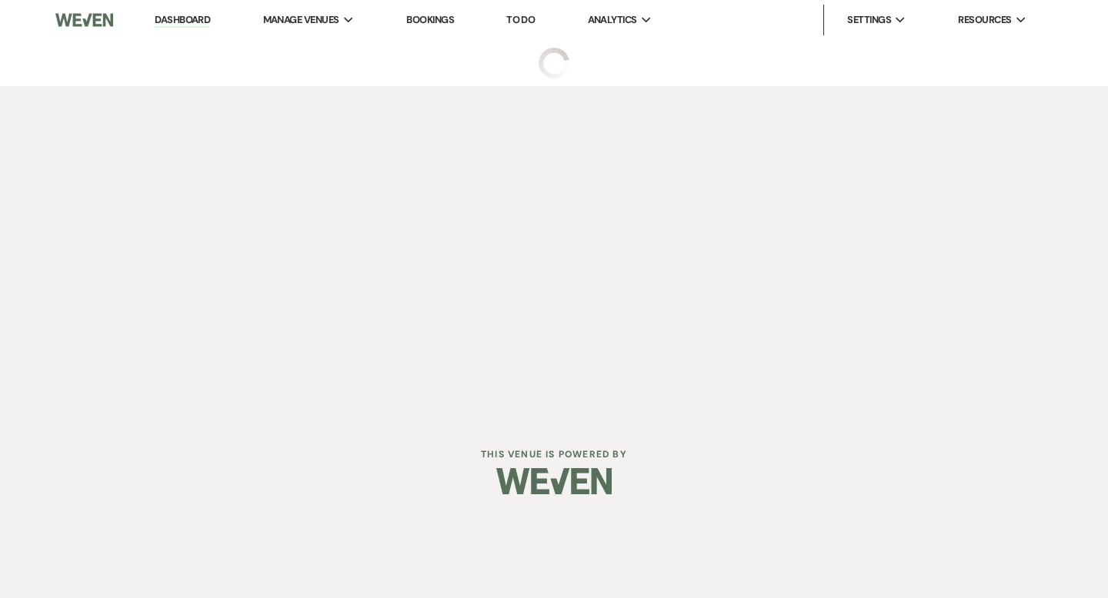
select select "5"
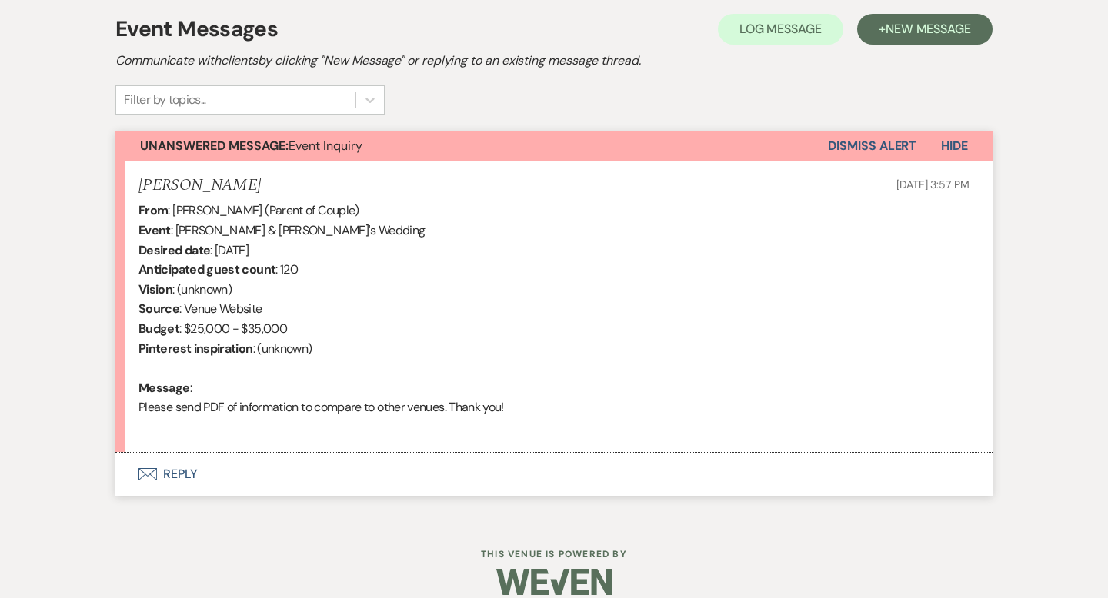
scroll to position [461, 0]
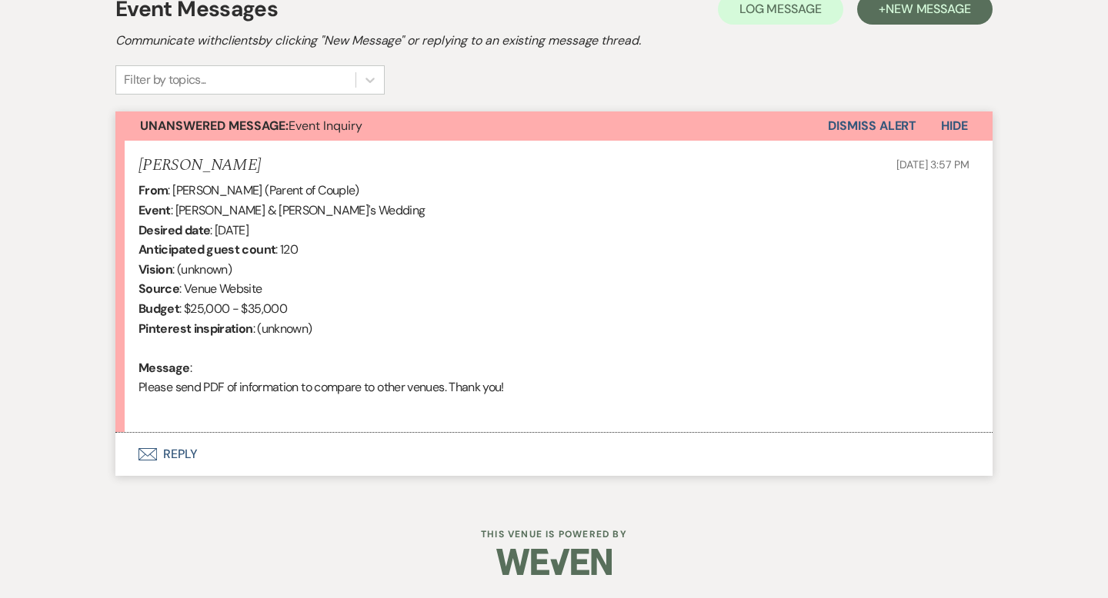
click at [178, 451] on button "Envelope Reply" at bounding box center [553, 454] width 877 height 43
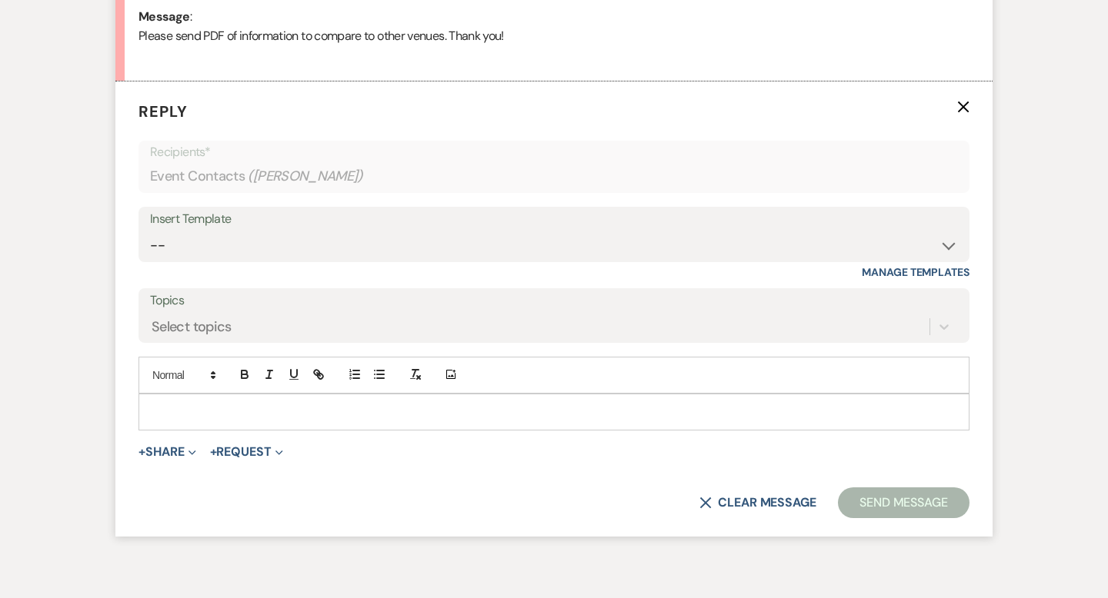
scroll to position [822, 0]
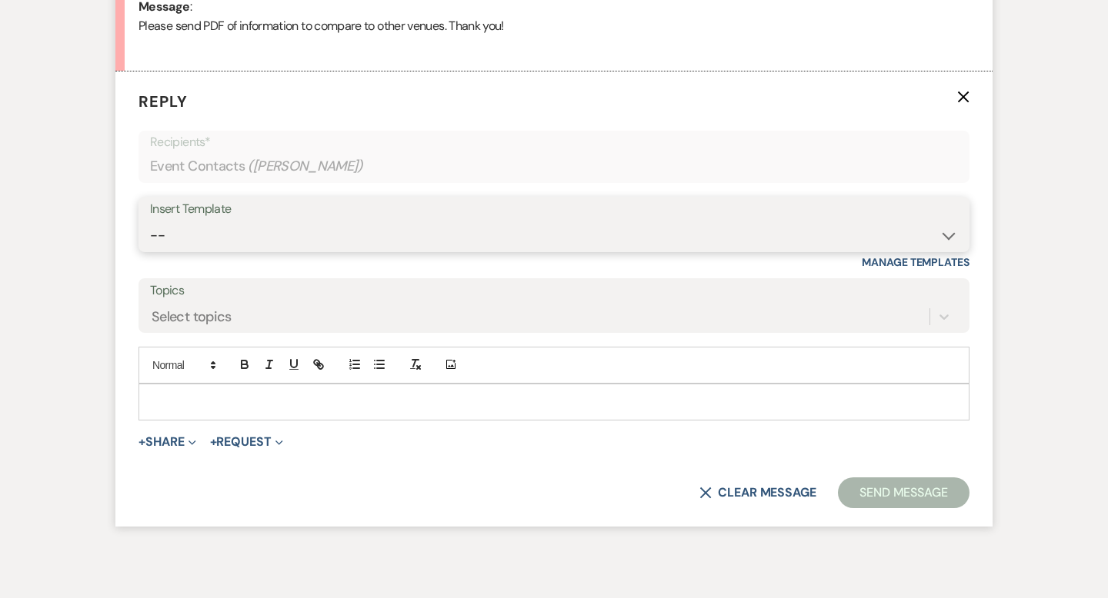
click at [185, 238] on select "-- Weven Planning Portal Introduction (Booked Events) Wedding Packages Booking …" at bounding box center [554, 236] width 808 height 30
select select "55"
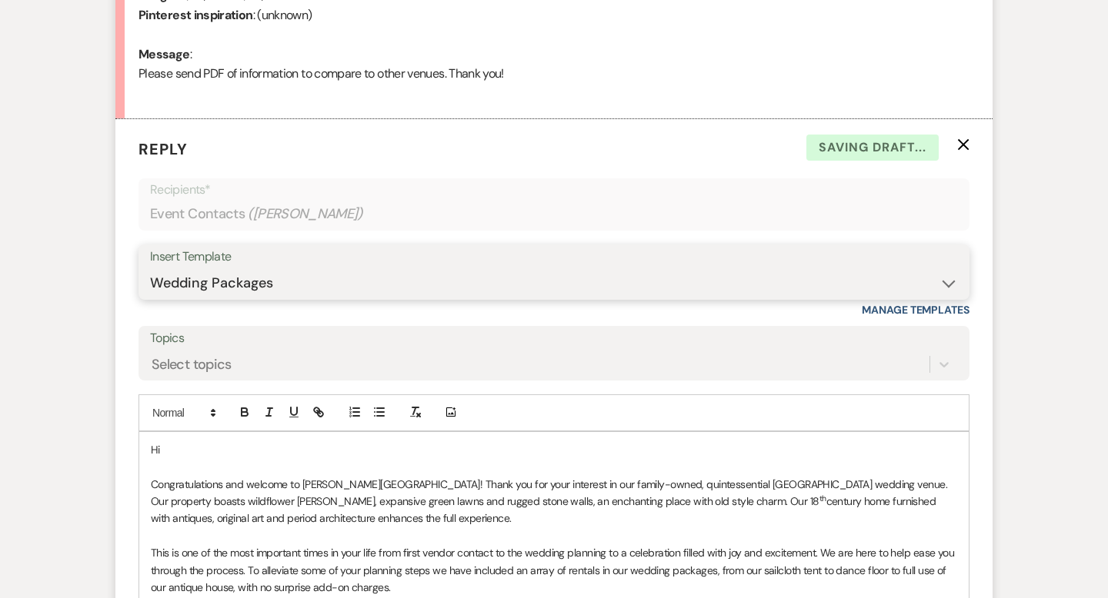
scroll to position [809, 0]
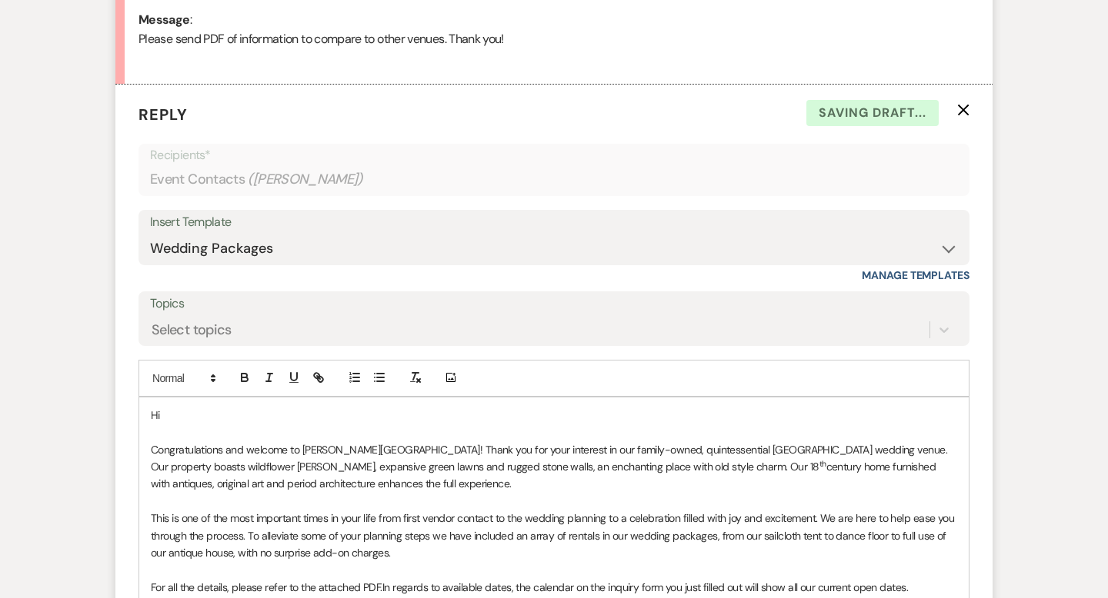
click at [174, 425] on p at bounding box center [554, 432] width 806 height 17
click at [180, 421] on p "Hi" at bounding box center [554, 415] width 806 height 17
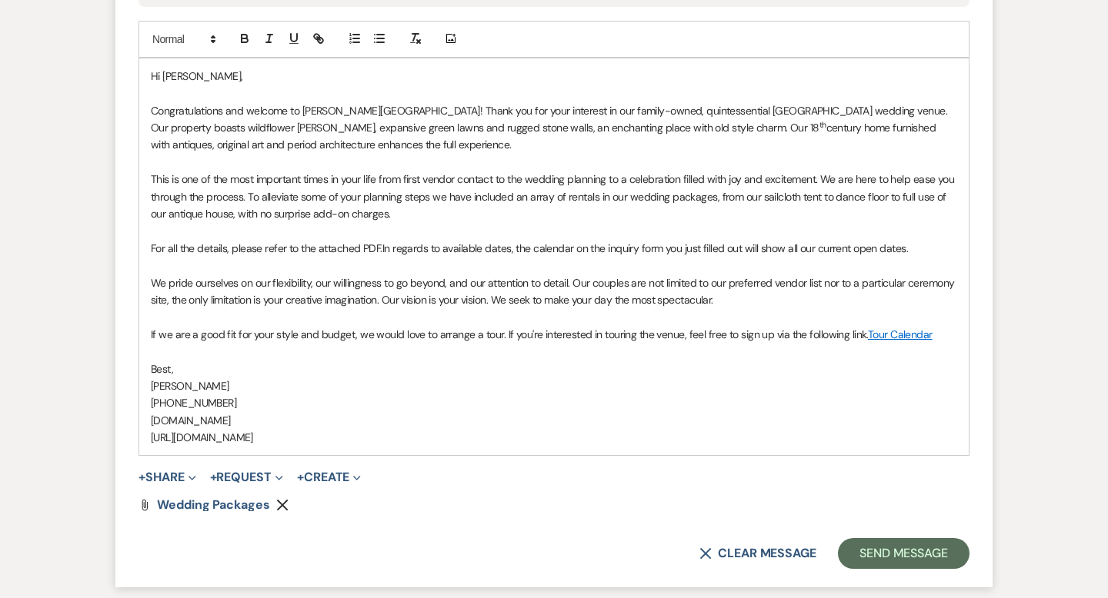
scroll to position [1185, 0]
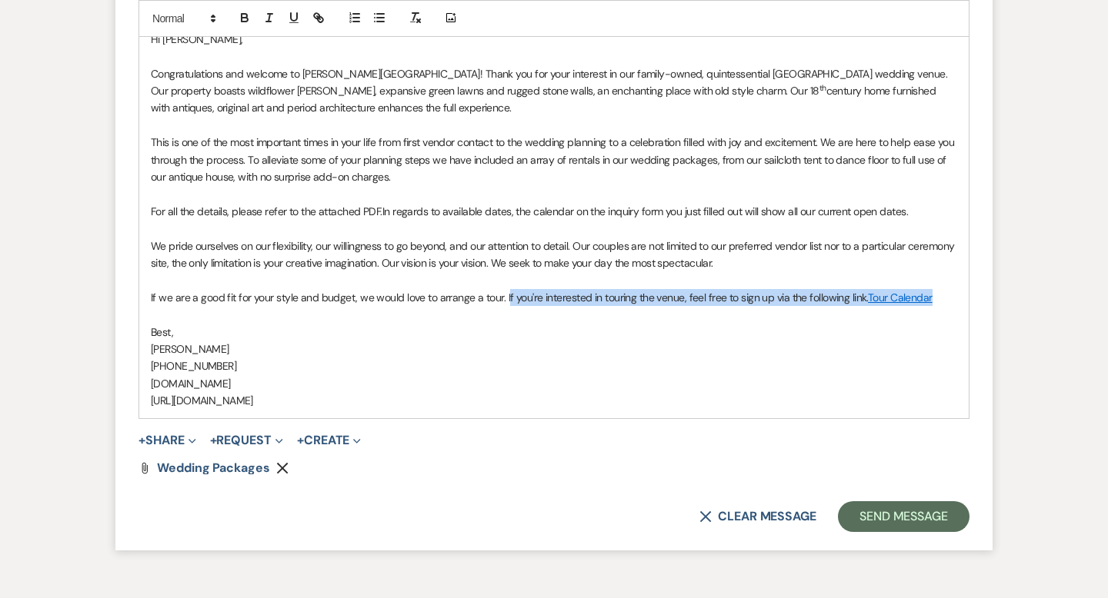
drag, startPoint x: 940, startPoint y: 296, endPoint x: 504, endPoint y: 295, distance: 436.1
click at [504, 295] on p "If we are a good fit for your style and budget, we would love to arrange a tour…" at bounding box center [554, 297] width 806 height 17
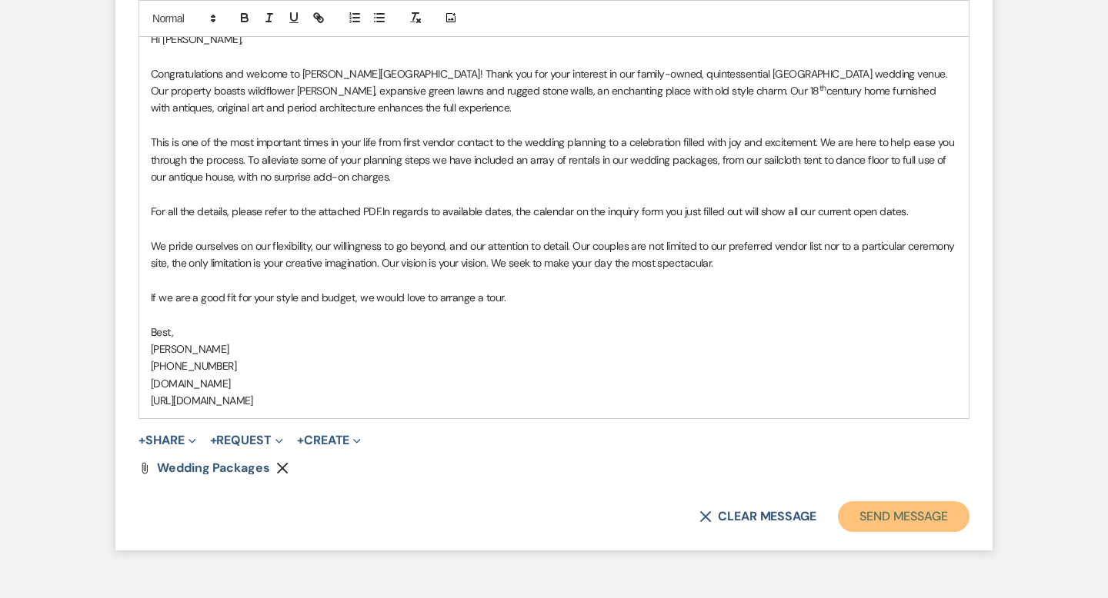
click at [872, 508] on button "Send Message" at bounding box center [904, 517] width 132 height 31
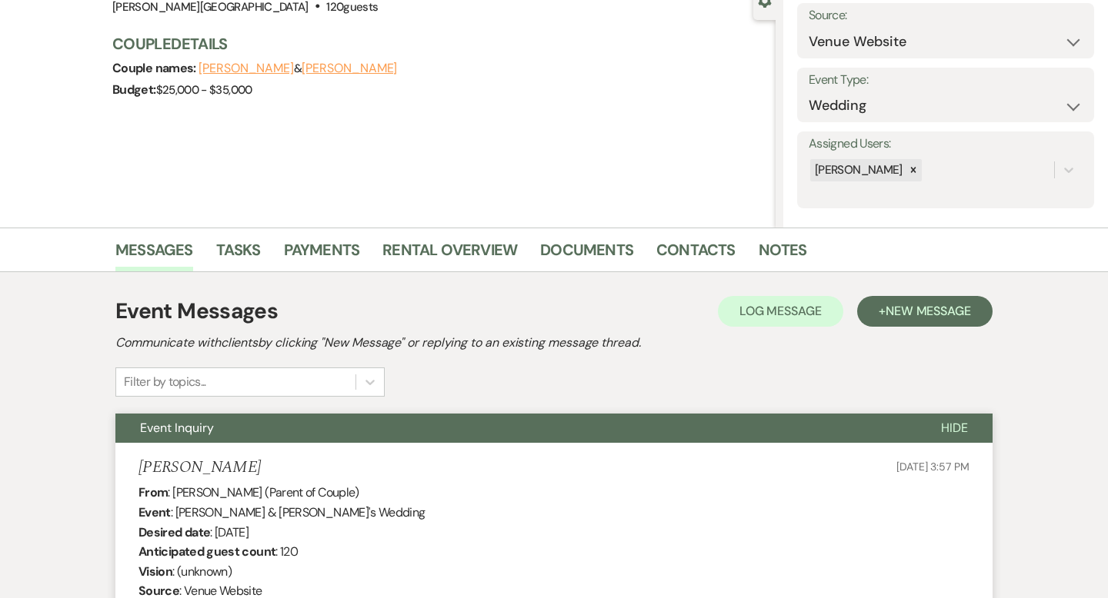
scroll to position [0, 0]
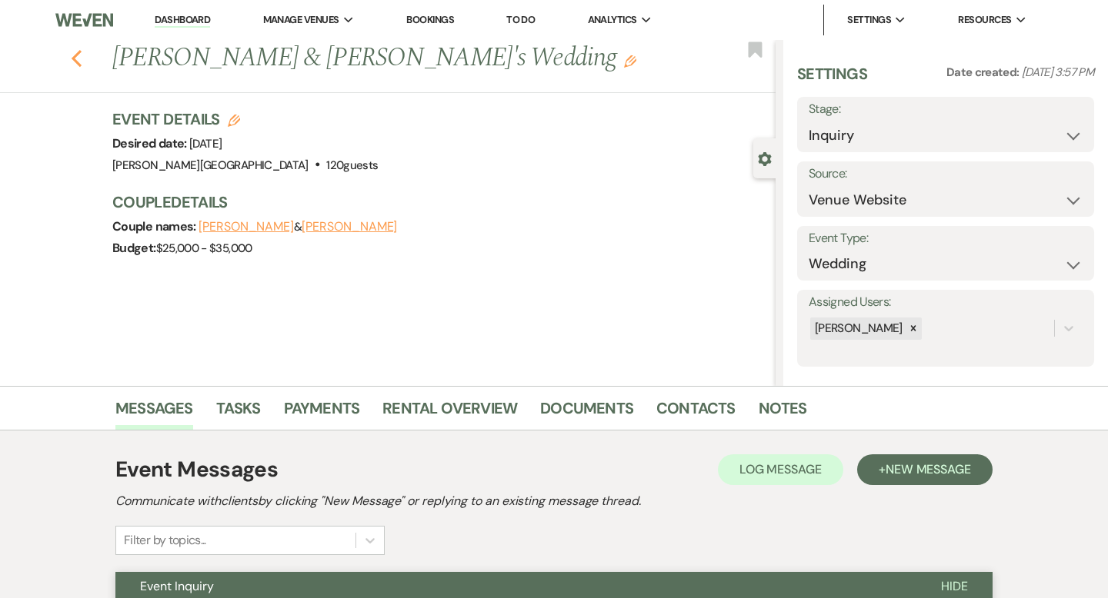
click at [76, 49] on icon "Previous" at bounding box center [77, 58] width 12 height 18
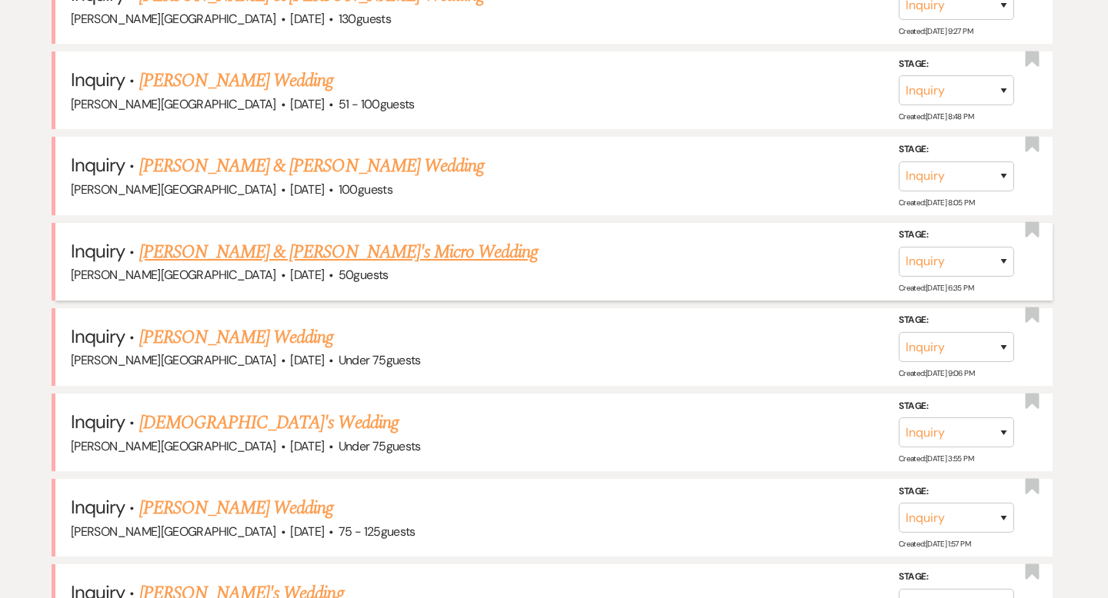
scroll to position [3015, 0]
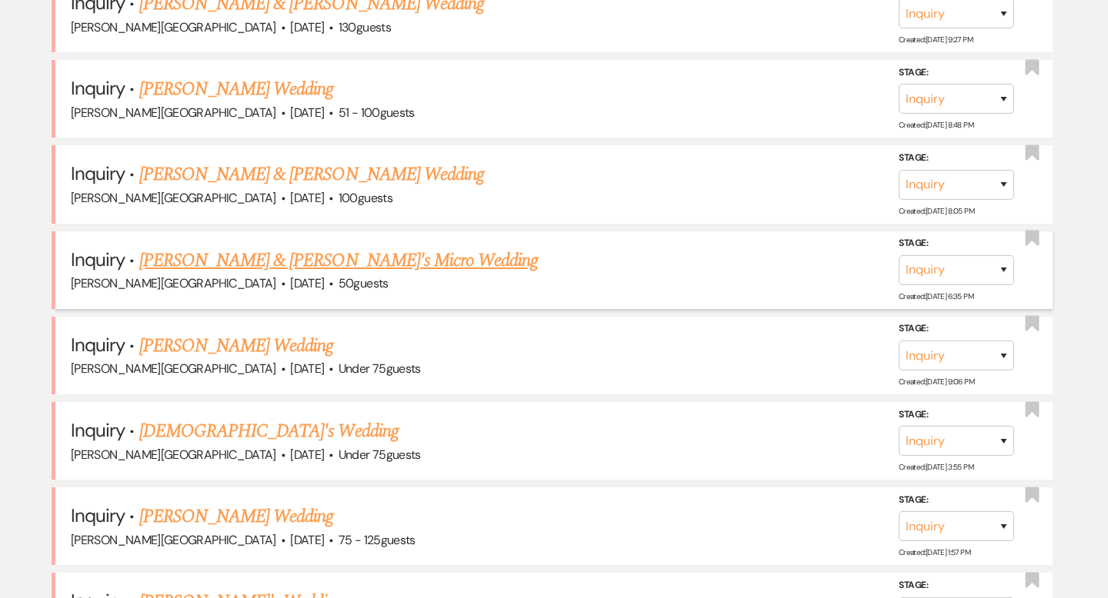
click at [236, 247] on link "Liam & Maddie's Micro Wedding" at bounding box center [338, 261] width 399 height 28
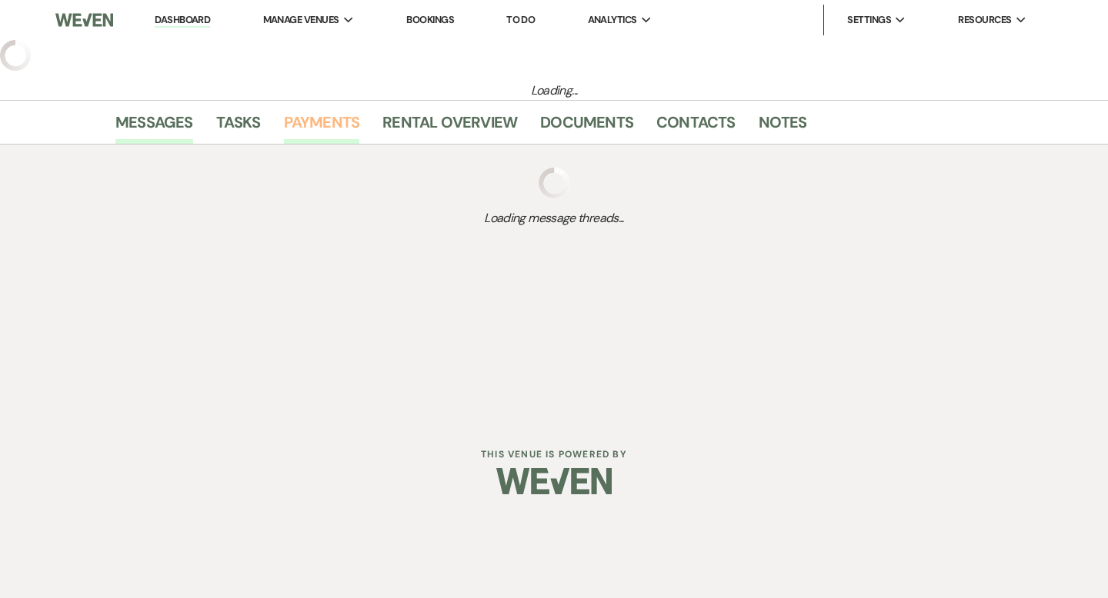
select select "5"
select select "16"
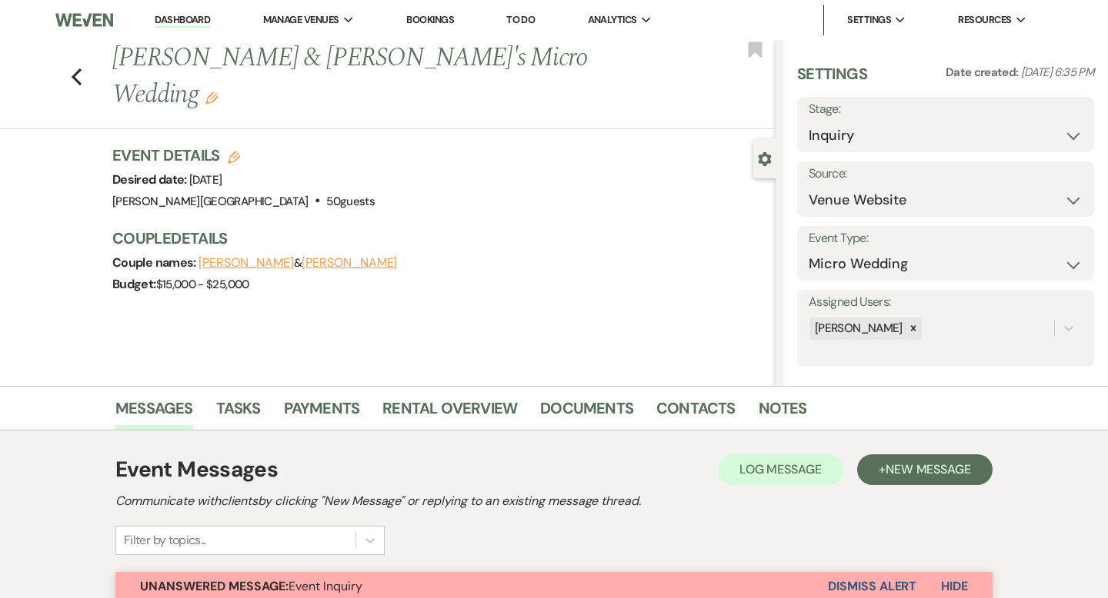
scroll to position [461, 0]
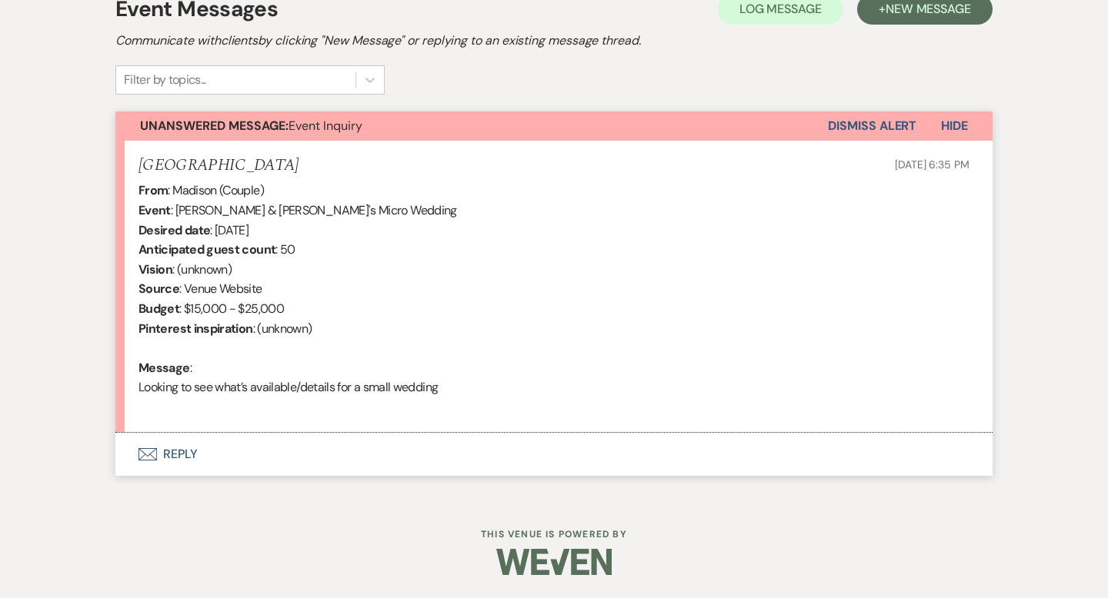
click at [182, 451] on button "Envelope Reply" at bounding box center [553, 454] width 877 height 43
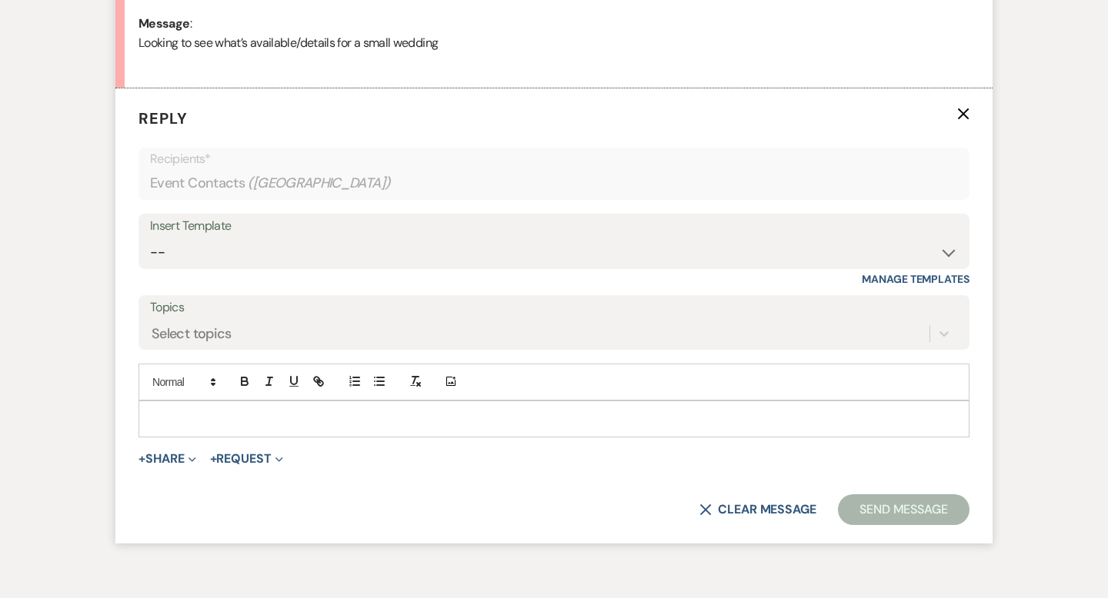
scroll to position [822, 0]
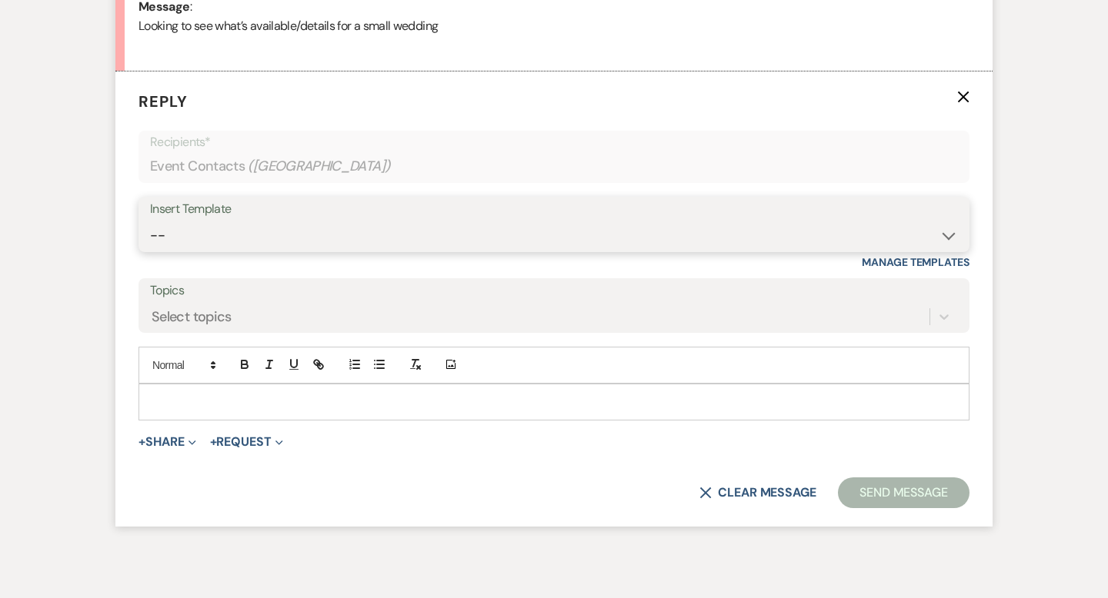
click at [192, 236] on select "-- Weven Planning Portal Introduction (Booked Events) Wedding Packages Booking …" at bounding box center [554, 236] width 808 height 30
select select "55"
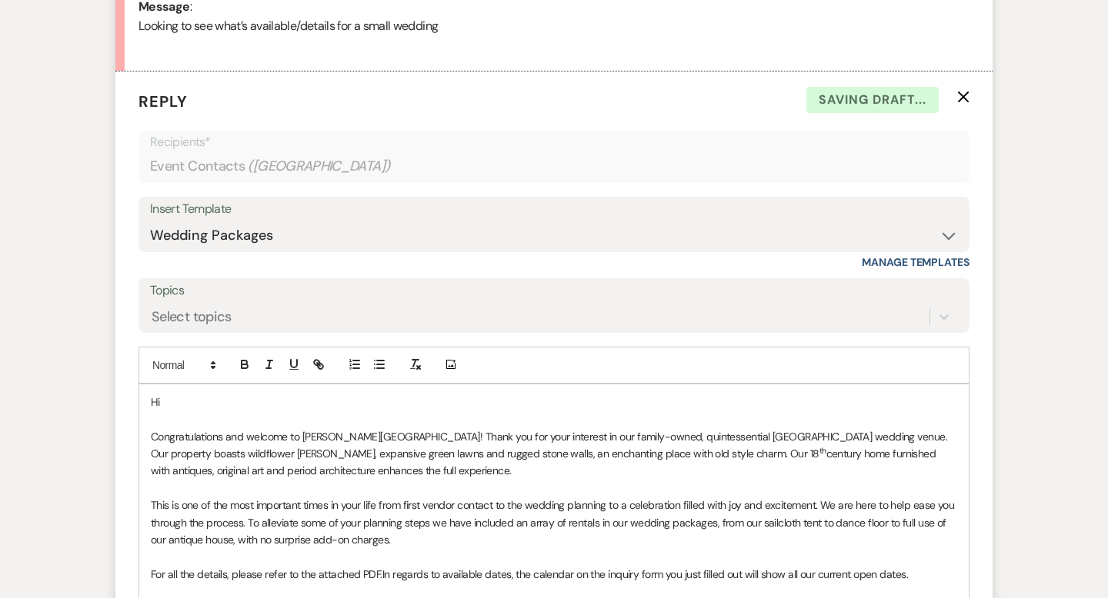
click at [184, 403] on p "Hi" at bounding box center [554, 402] width 806 height 17
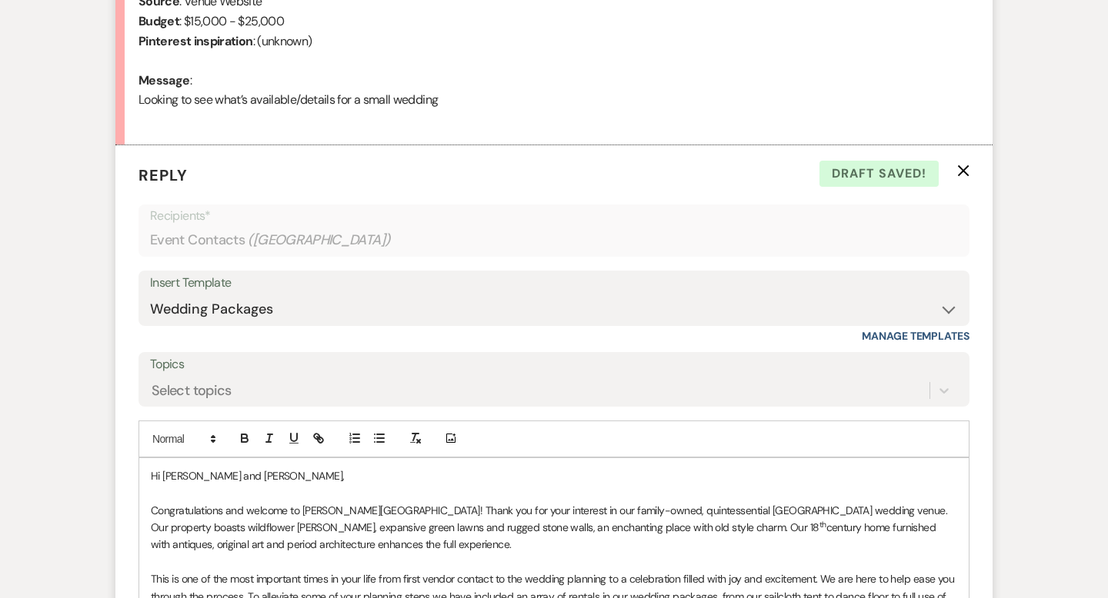
scroll to position [975, 0]
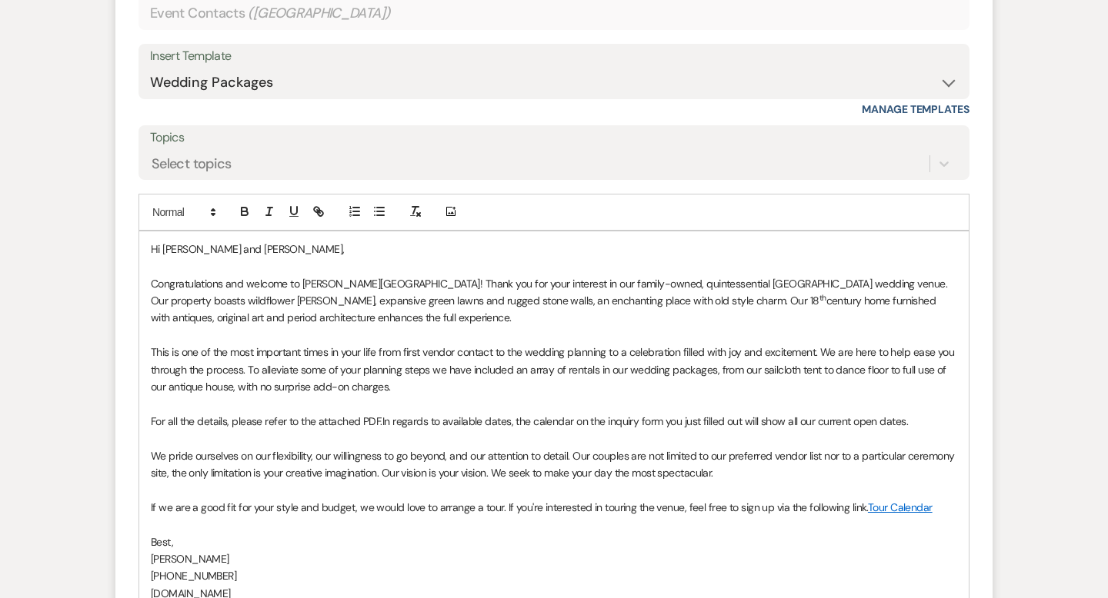
click at [383, 413] on p "For all the details, please refer to the attached PDF. In regards to available …" at bounding box center [554, 421] width 806 height 17
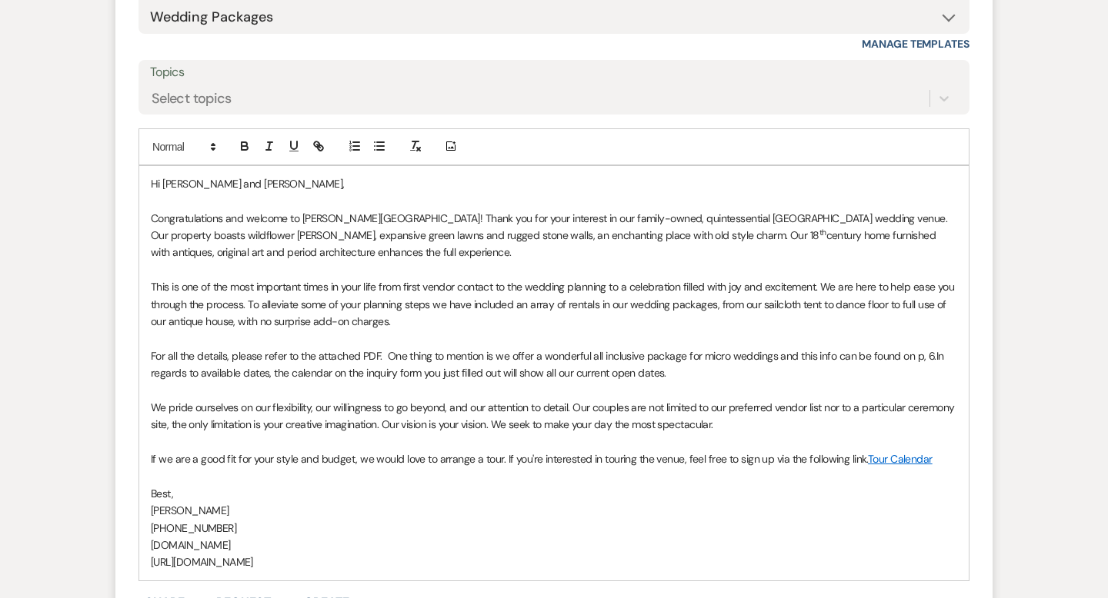
scroll to position [1042, 0]
click at [933, 361] on p "For all the details, please refer to the attached PDF. One thing to mention is …" at bounding box center [554, 363] width 806 height 35
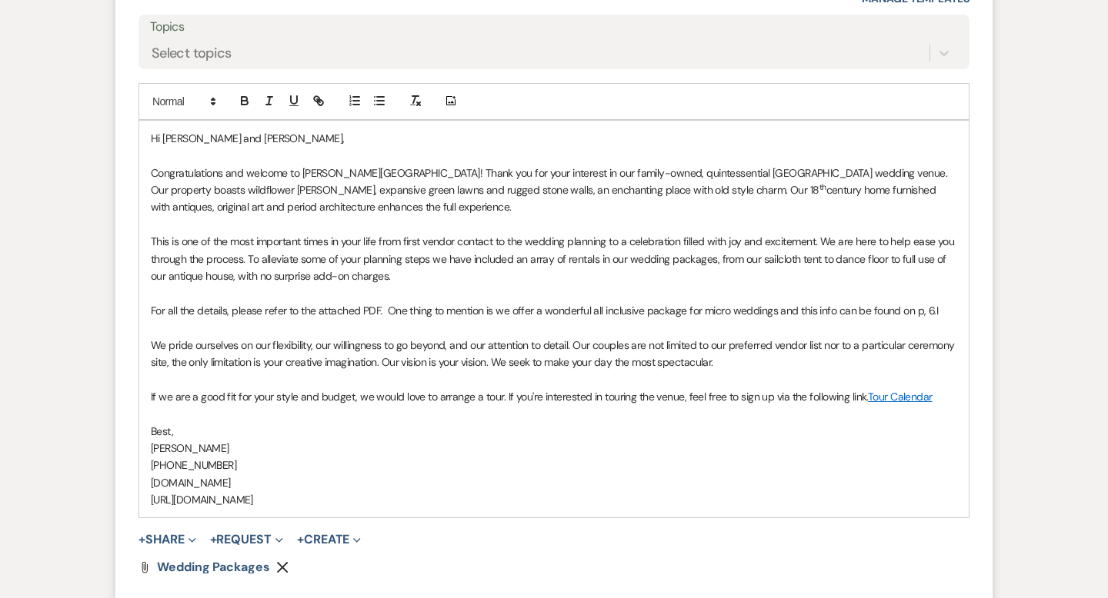
scroll to position [1095, 0]
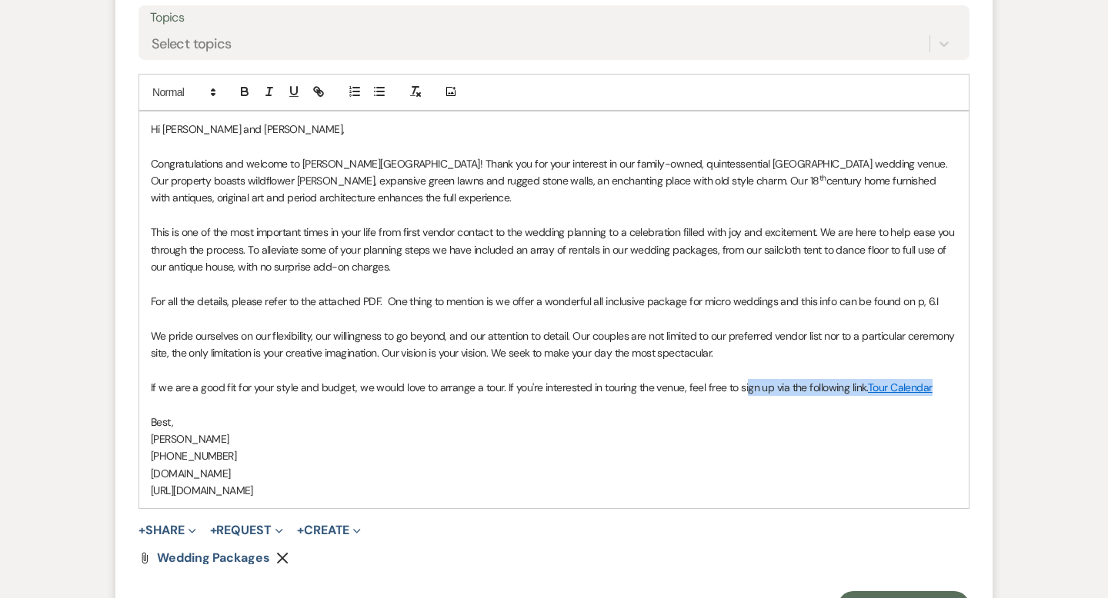
drag, startPoint x: 879, startPoint y: 388, endPoint x: 742, endPoint y: 386, distance: 137.7
click at [742, 386] on p "If we are a good fit for your style and budget, we would love to arrange a tour…" at bounding box center [554, 387] width 806 height 17
click at [936, 297] on p "For all the details, please refer to the attached PDF. One thing to mention is …" at bounding box center [554, 301] width 806 height 17
drag, startPoint x: 938, startPoint y: 387, endPoint x: 495, endPoint y: 381, distance: 443.9
click at [495, 381] on p "If we are a good fit for your style and budget, we would love to arrange a tour…" at bounding box center [554, 387] width 806 height 17
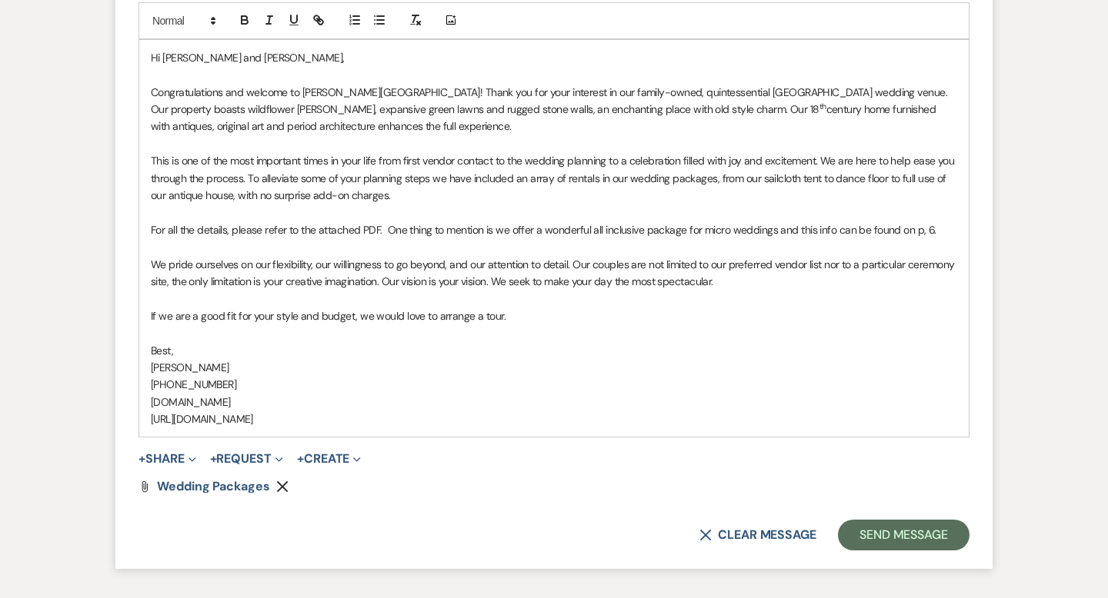
scroll to position [1172, 0]
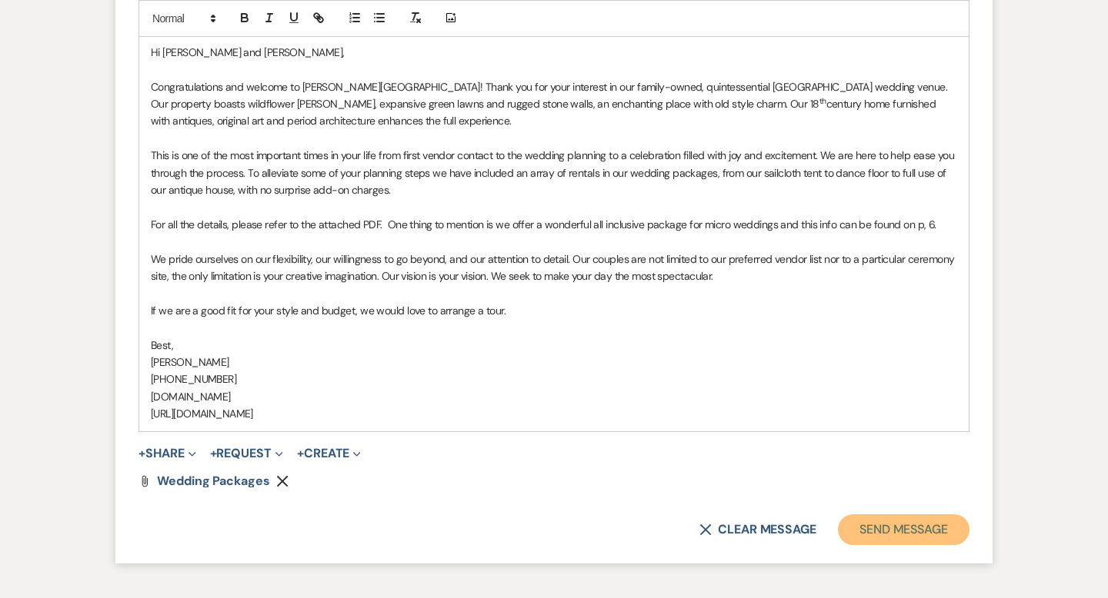
click at [899, 524] on button "Send Message" at bounding box center [904, 530] width 132 height 31
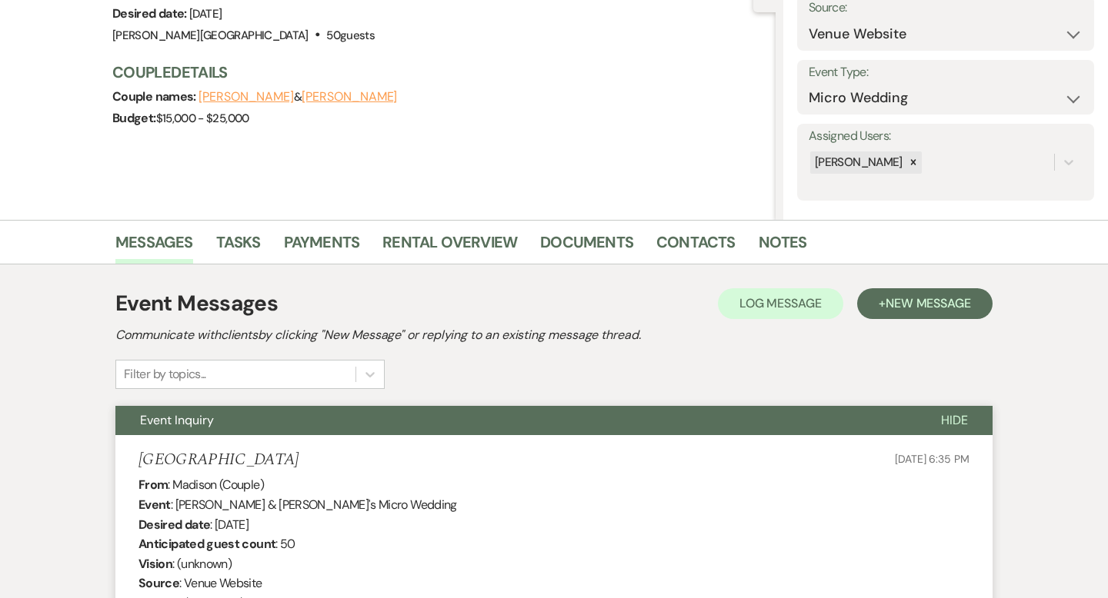
scroll to position [0, 0]
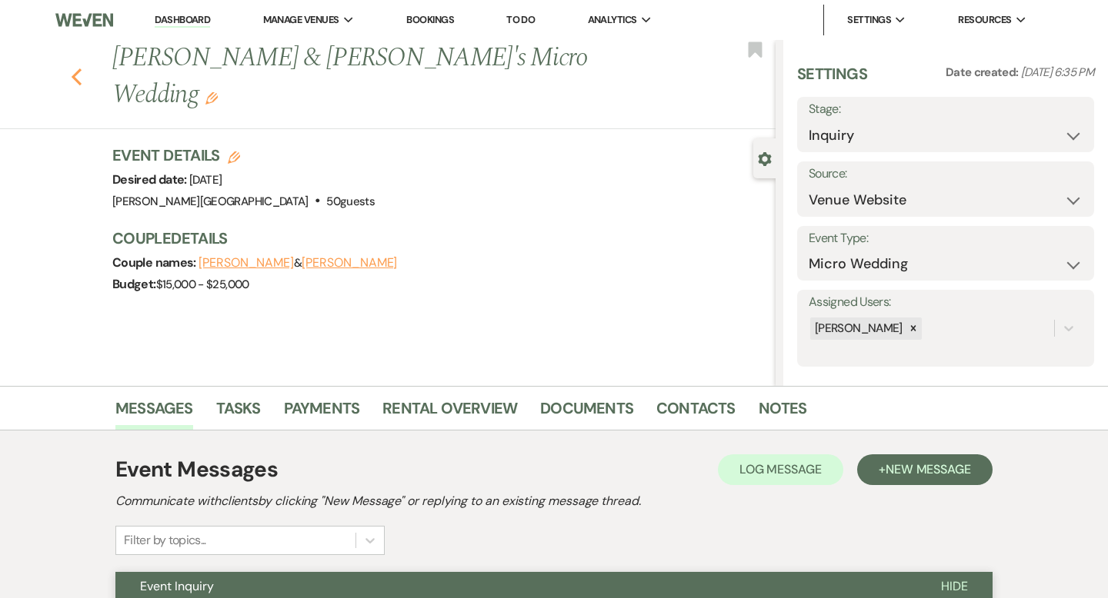
click at [78, 68] on icon "Previous" at bounding box center [77, 77] width 12 height 18
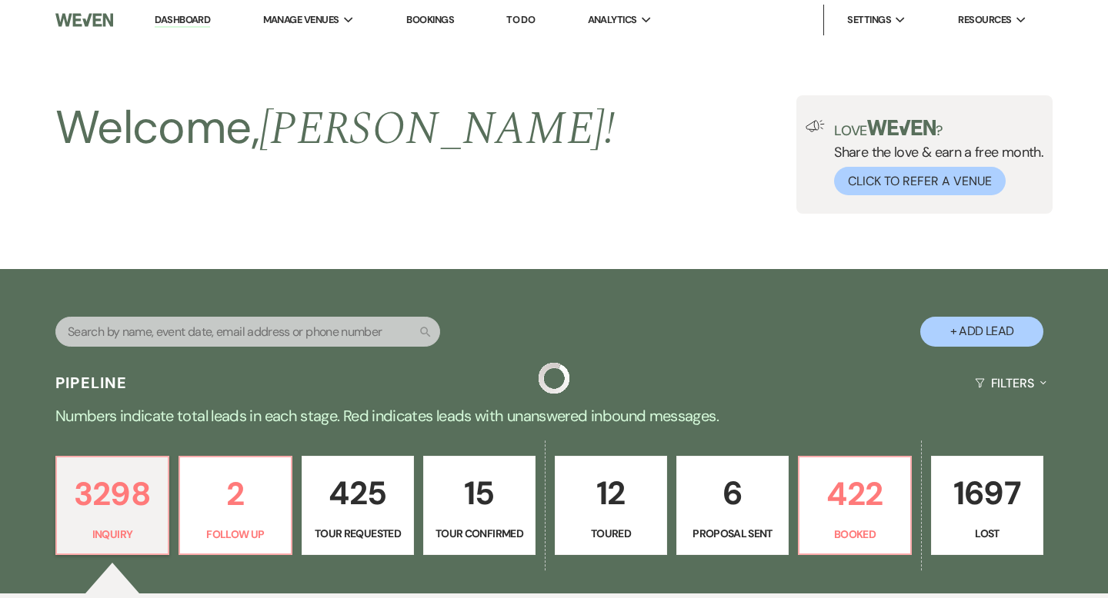
scroll to position [3015, 0]
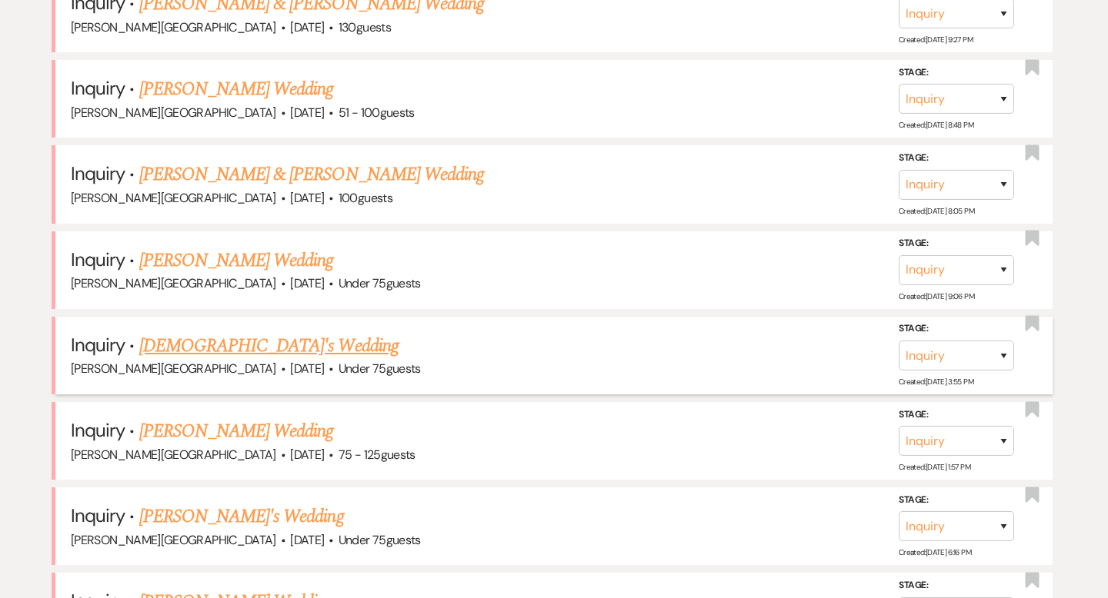
click at [264, 332] on link "Genesis Mosquera's Wedding" at bounding box center [268, 346] width 259 height 28
select select "3"
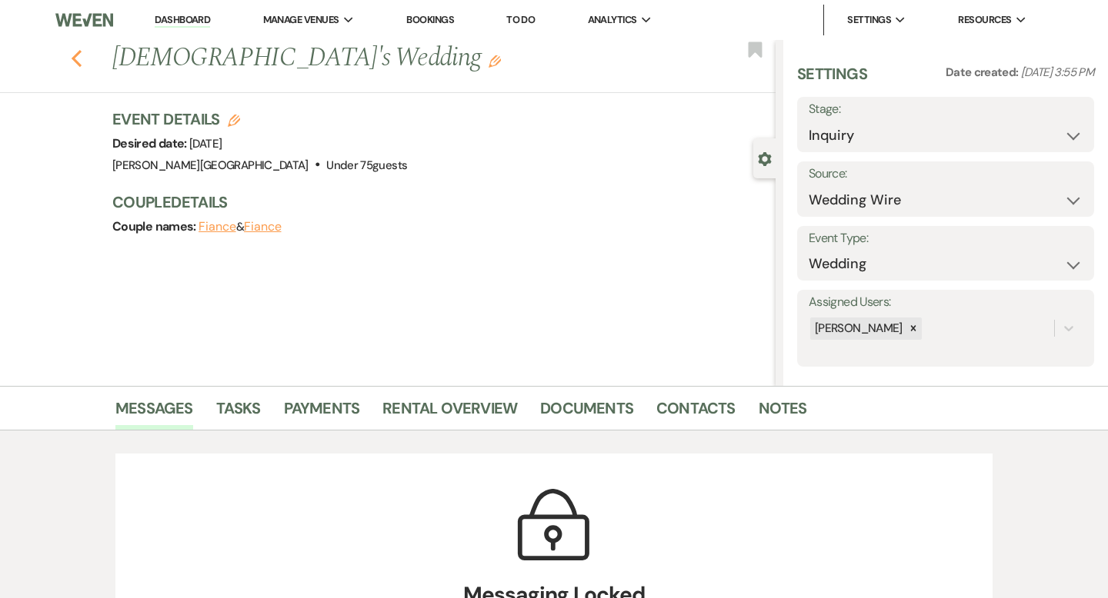
click at [77, 55] on icon "Previous" at bounding box center [77, 58] width 12 height 18
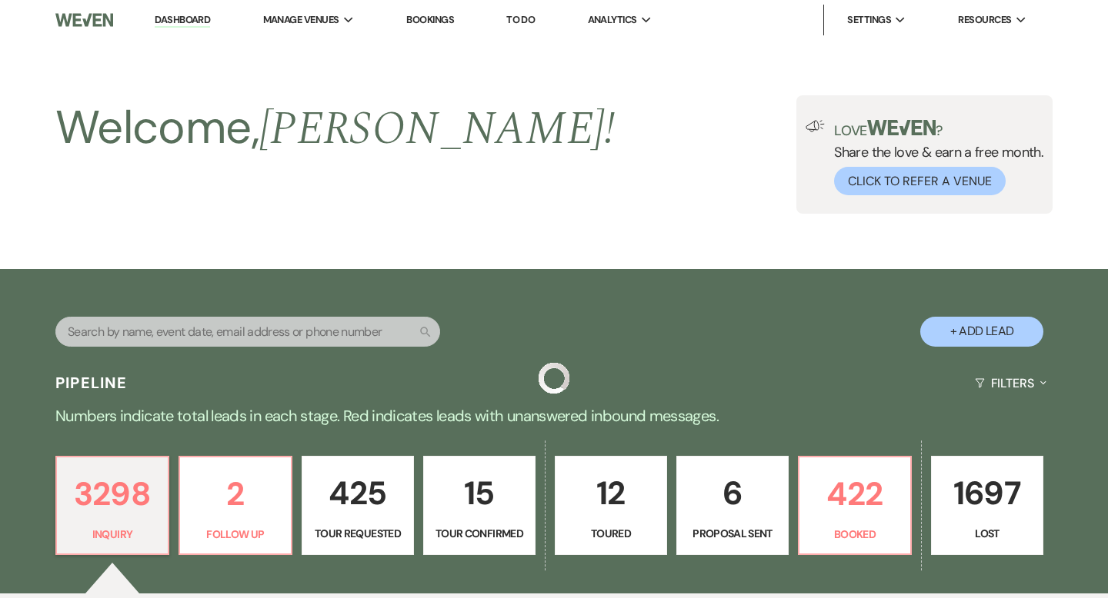
scroll to position [3015, 0]
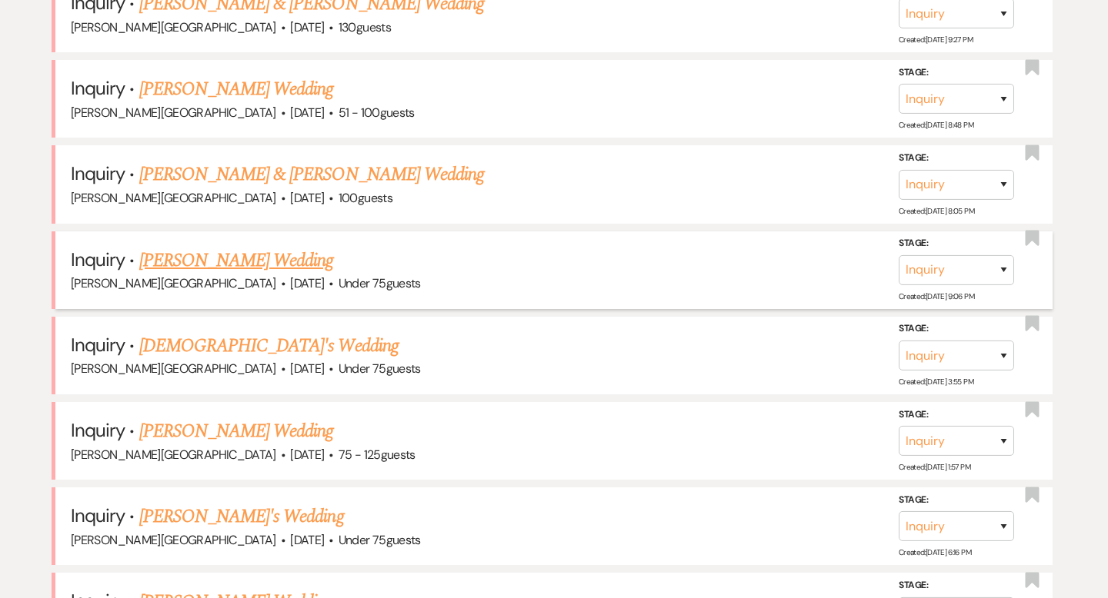
click at [232, 247] on link "Mary Braganza's Wedding" at bounding box center [236, 261] width 195 height 28
select select "3"
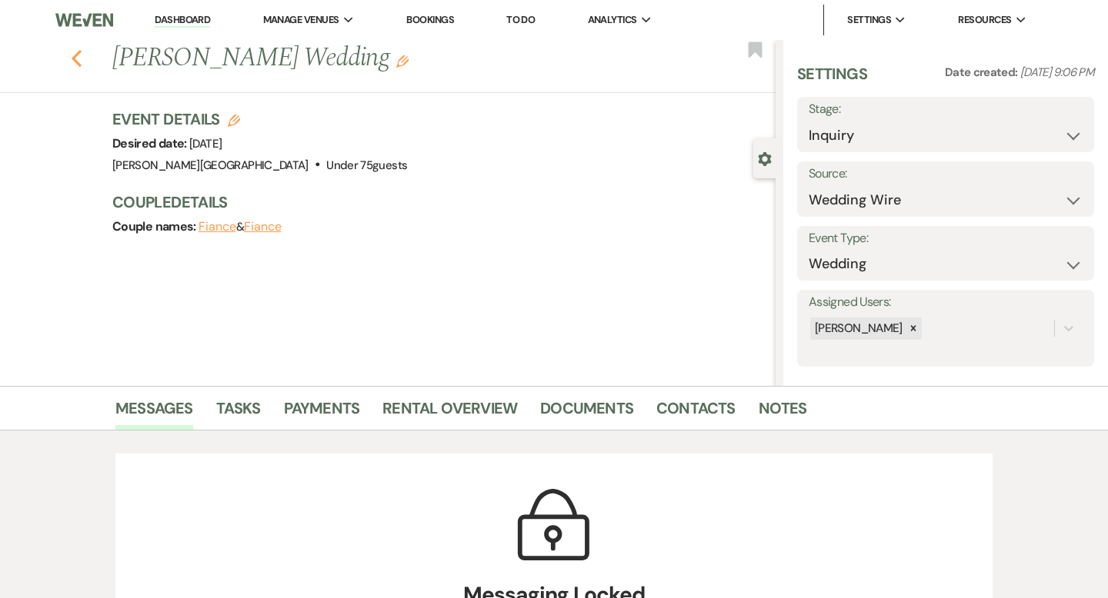
click at [71, 58] on icon "Previous" at bounding box center [77, 58] width 12 height 18
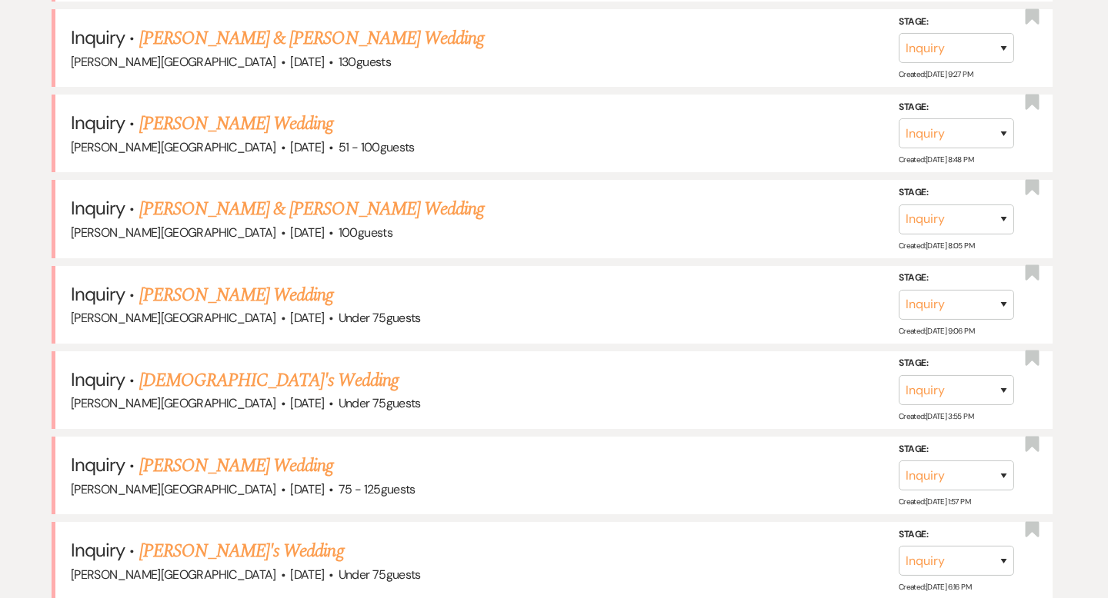
scroll to position [2980, 0]
click at [261, 196] on link "David Cook & Briona Gardner's Wedding" at bounding box center [311, 210] width 345 height 28
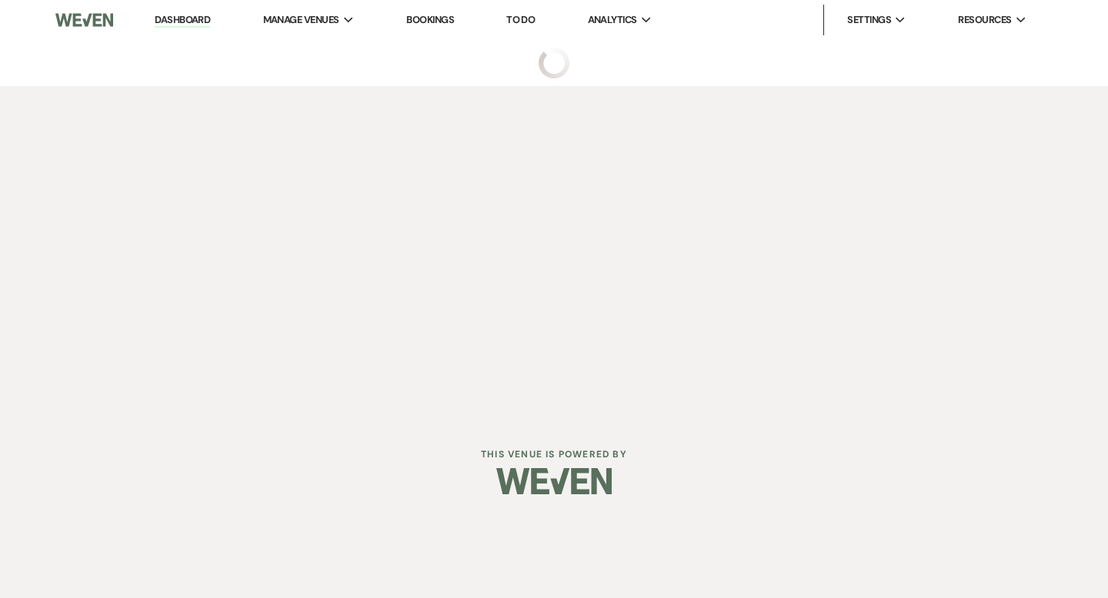
select select "5"
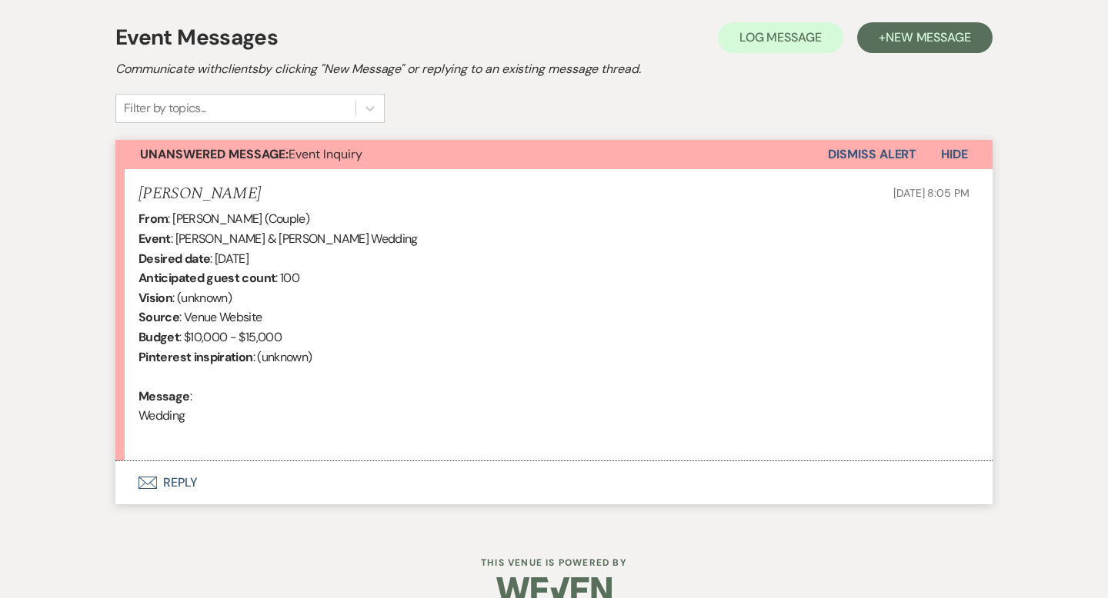
scroll to position [461, 0]
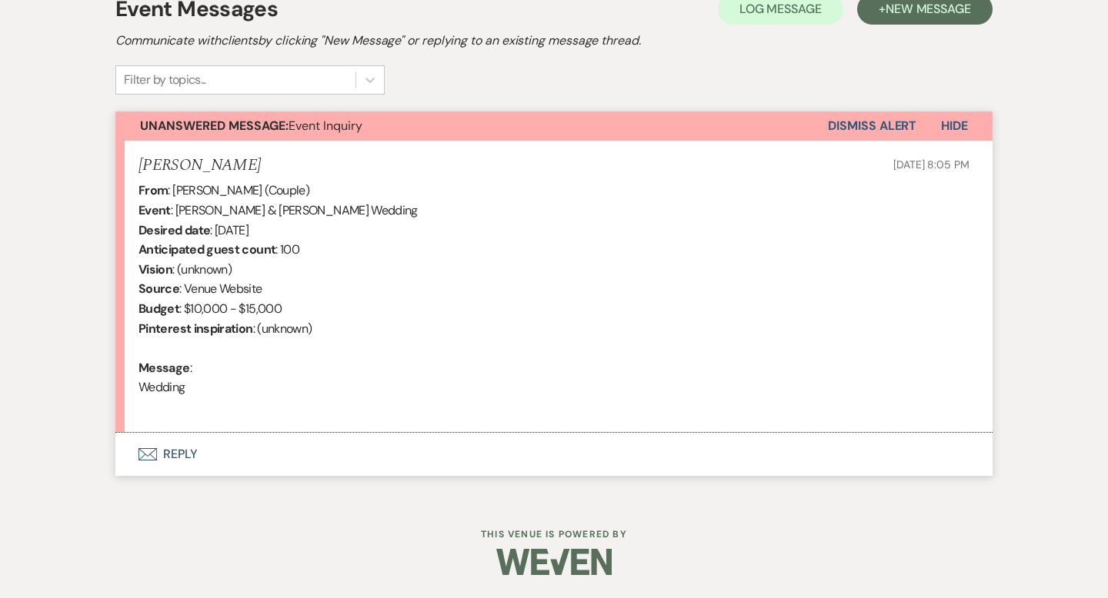
click at [168, 456] on button "Envelope Reply" at bounding box center [553, 454] width 877 height 43
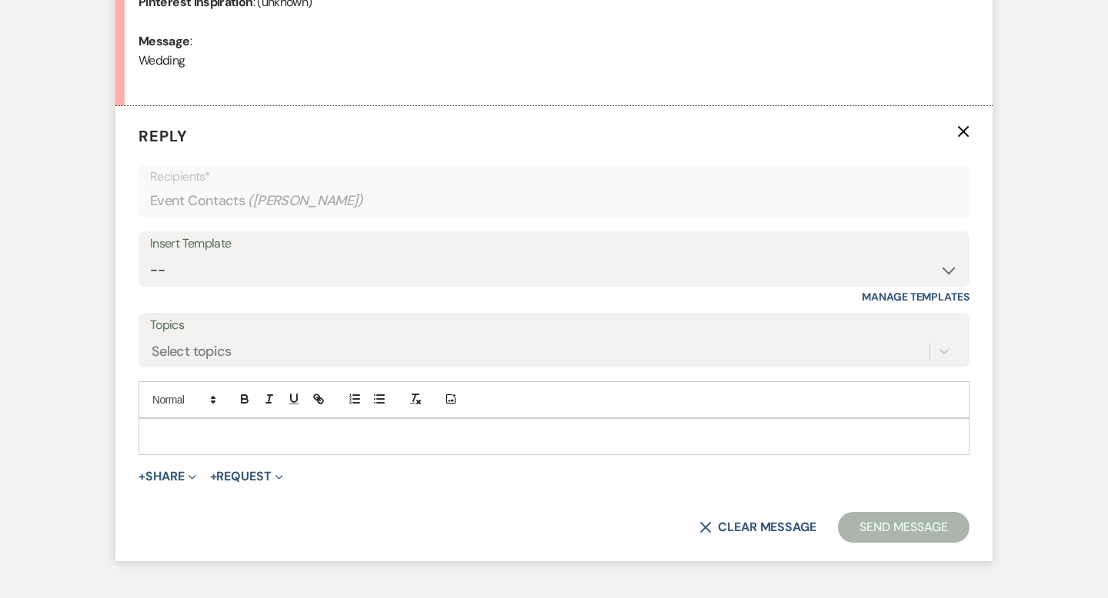
scroll to position [822, 0]
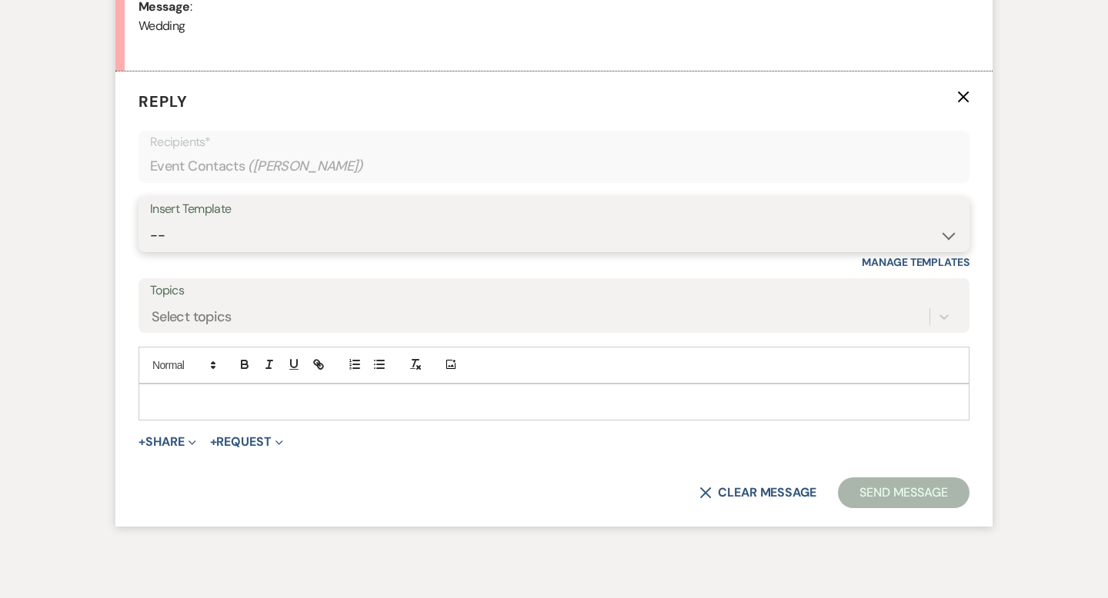
click at [201, 225] on select "-- Weven Planning Portal Introduction (Booked Events) Wedding Packages Booking …" at bounding box center [554, 236] width 808 height 30
select select "55"
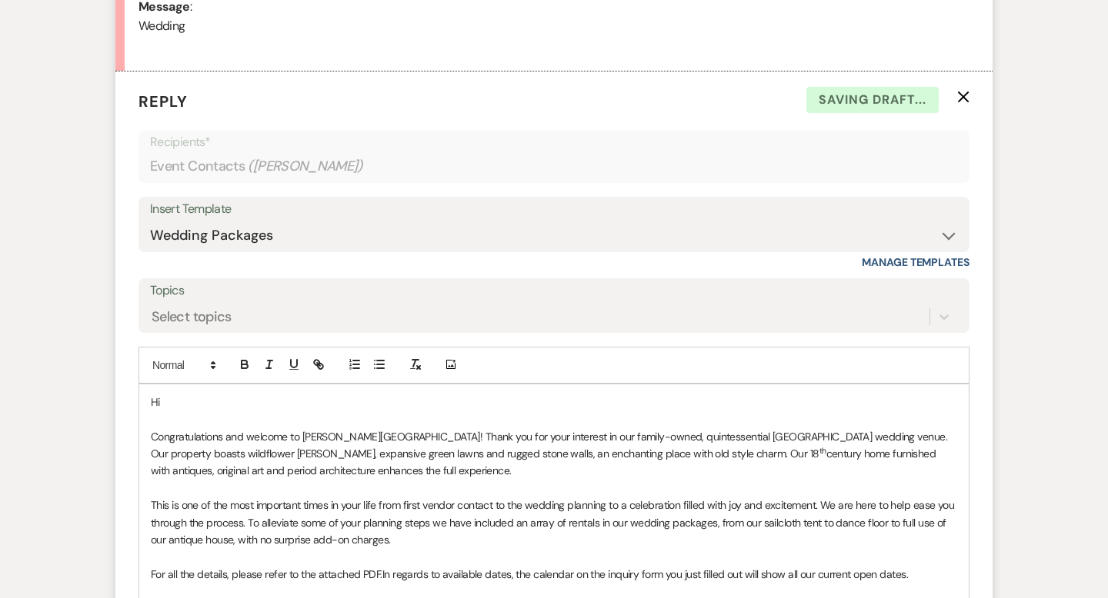
click at [202, 394] on p "Hi" at bounding box center [554, 402] width 806 height 17
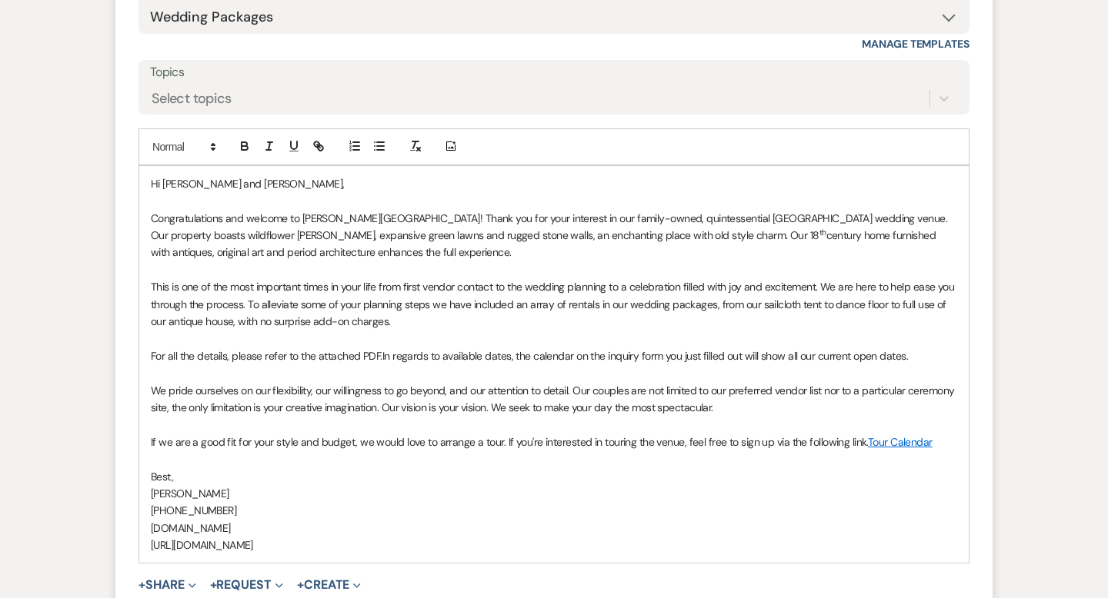
scroll to position [1142, 0]
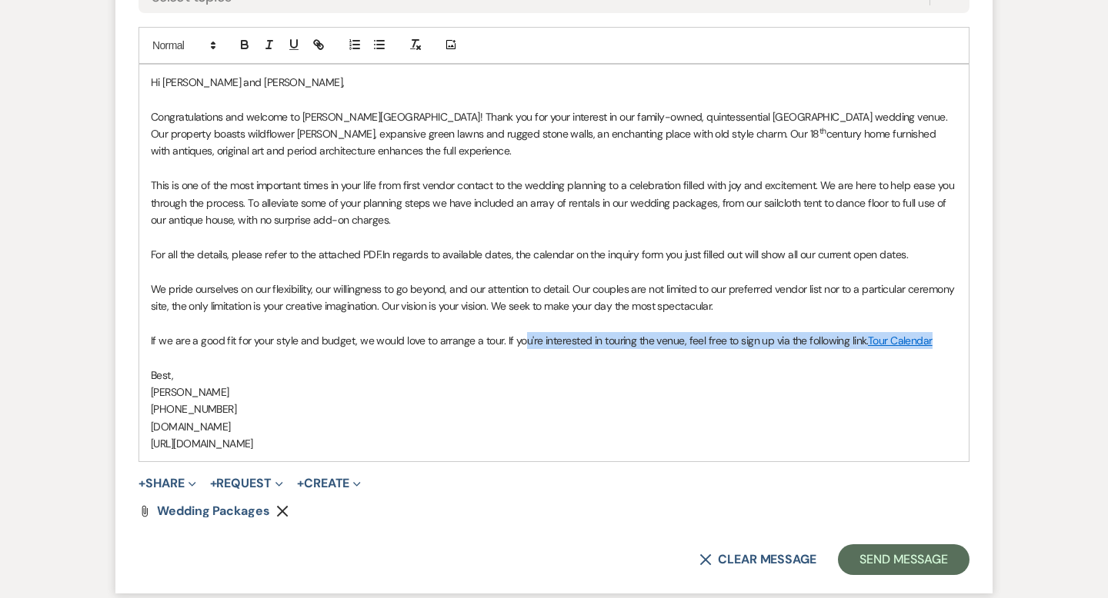
drag, startPoint x: 936, startPoint y: 337, endPoint x: 520, endPoint y: 335, distance: 416.1
click at [520, 335] on p "If we are a good fit for your style and budget, we would love to arrange a tour…" at bounding box center [554, 340] width 806 height 17
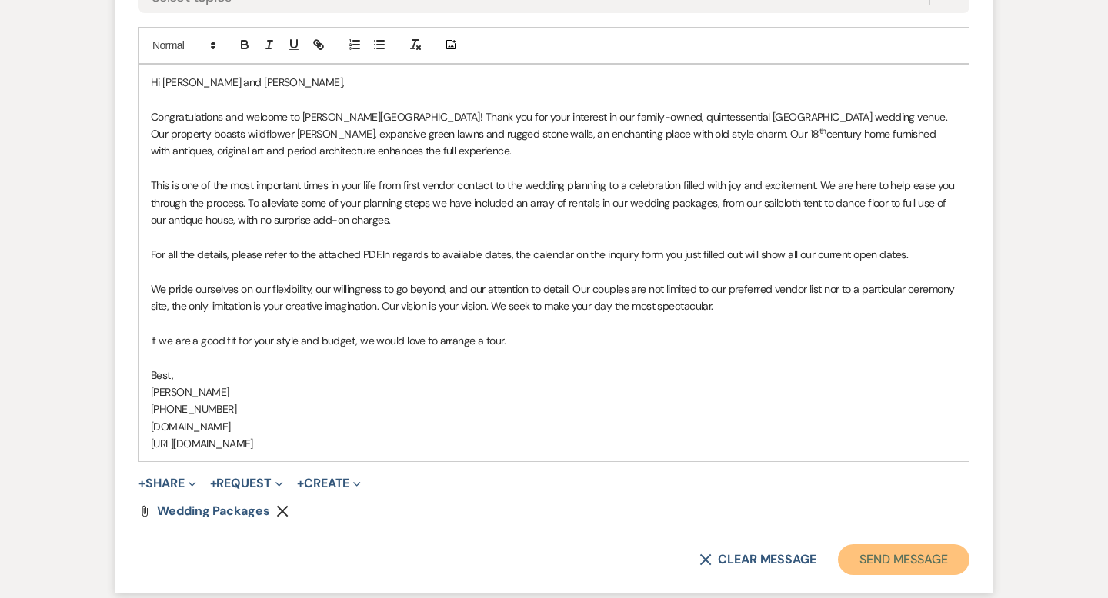
click at [878, 567] on button "Send Message" at bounding box center [904, 560] width 132 height 31
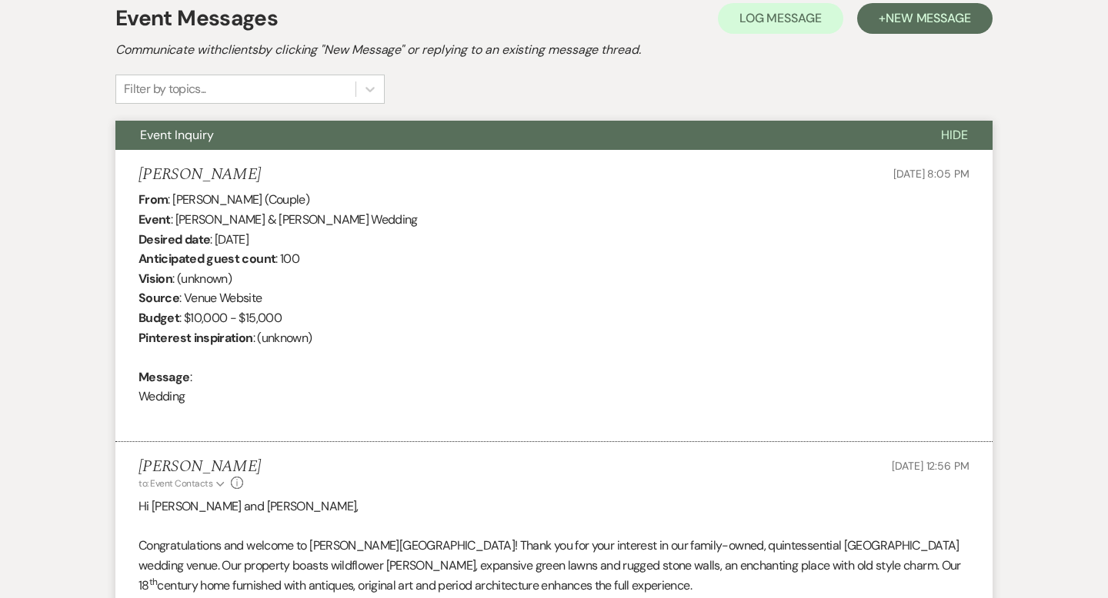
scroll to position [0, 0]
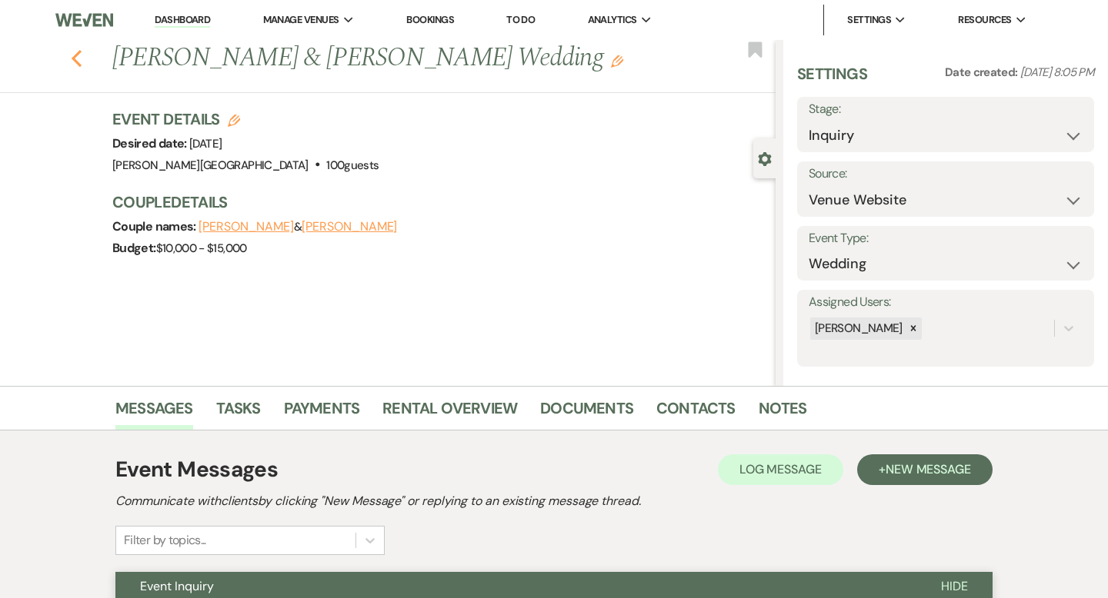
click at [76, 55] on use "button" at bounding box center [77, 58] width 10 height 17
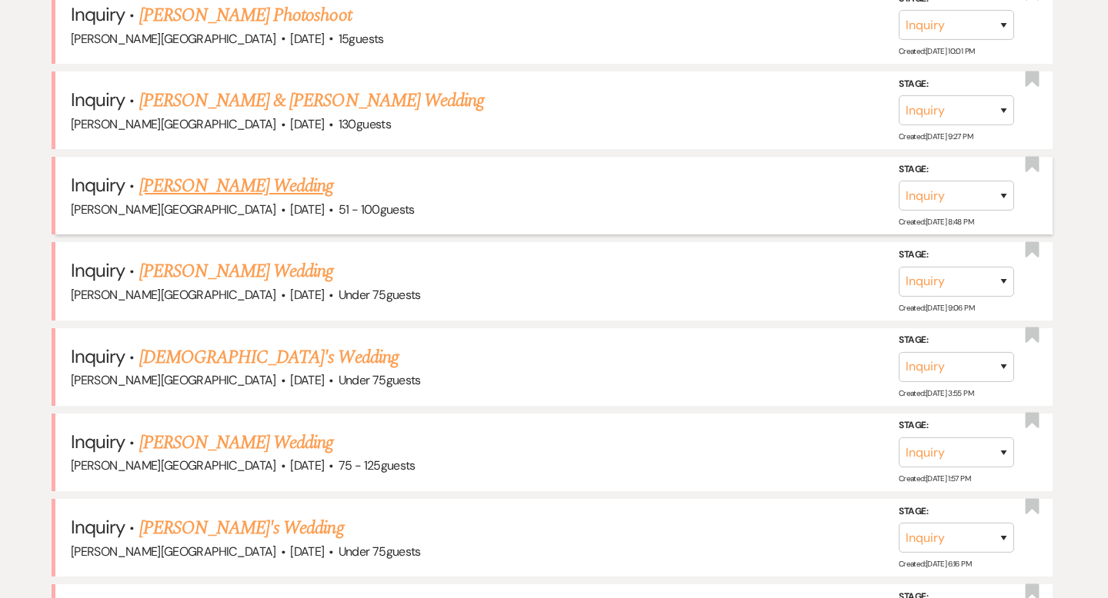
scroll to position [2881, 0]
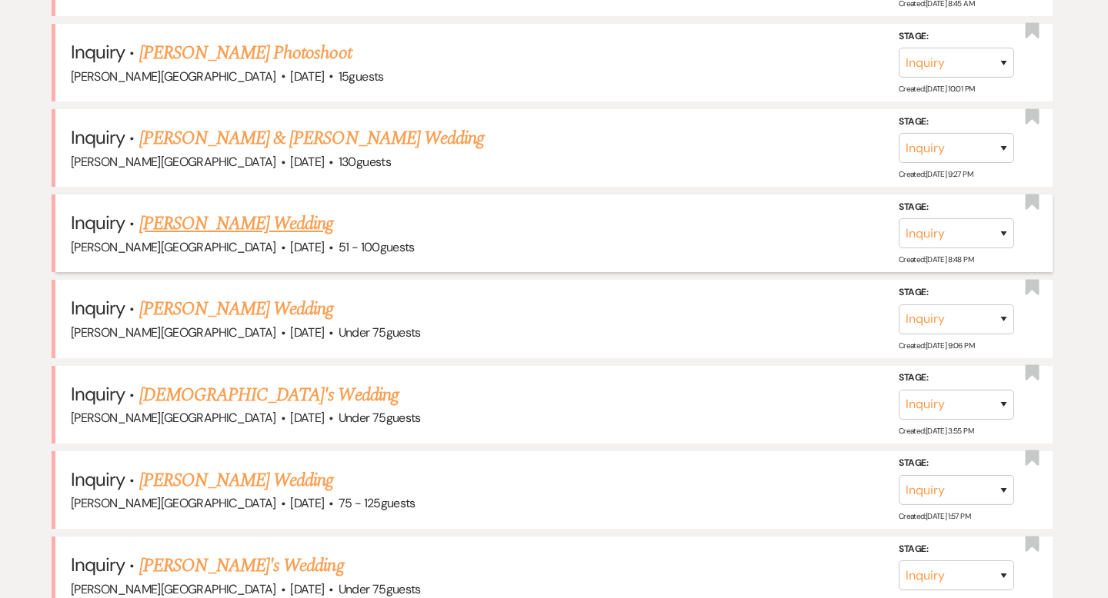
click at [246, 210] on link "Karen Santana's Wedding" at bounding box center [236, 224] width 195 height 28
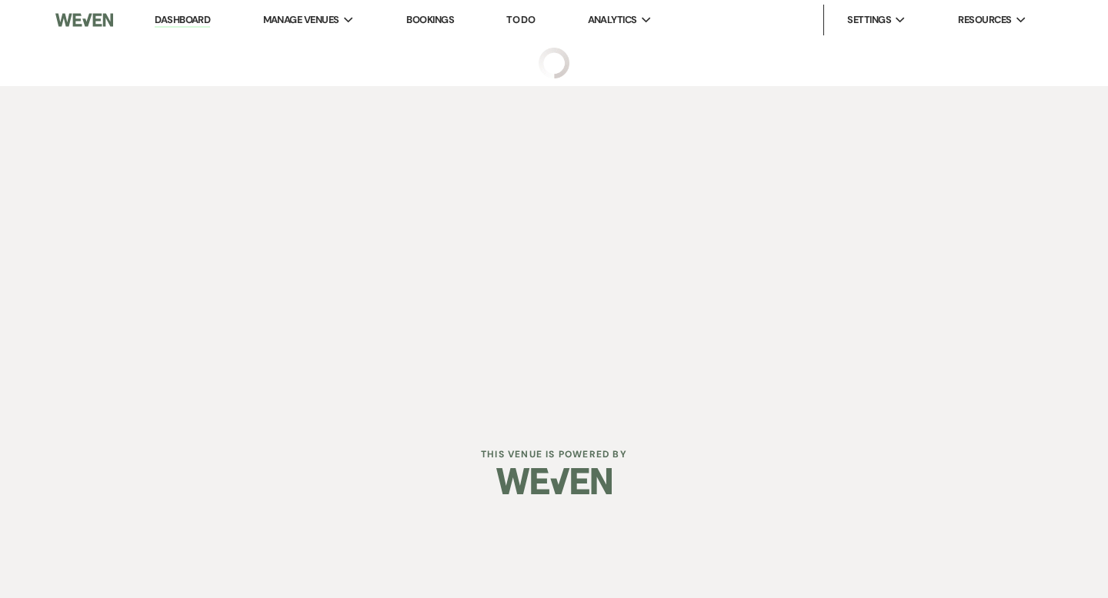
select select "2"
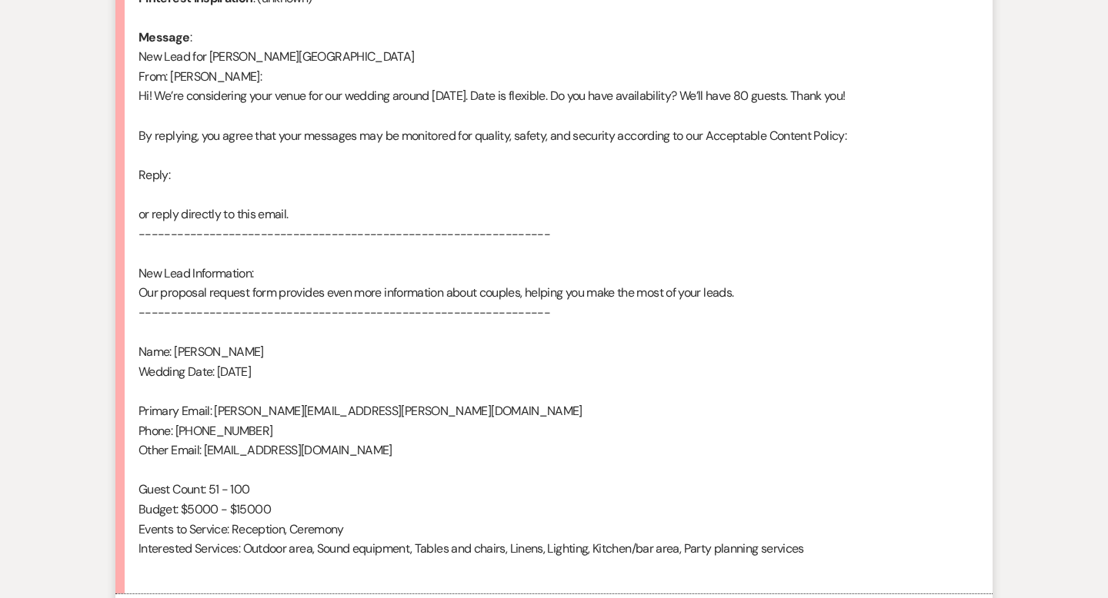
scroll to position [921, 0]
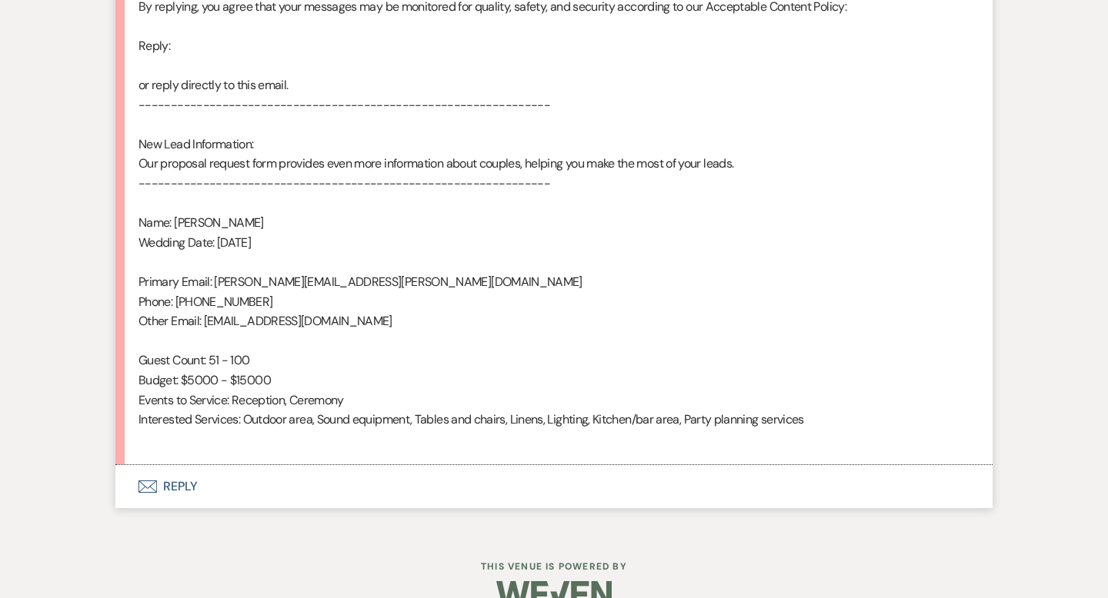
click at [181, 482] on button "Envelope Reply" at bounding box center [553, 486] width 877 height 43
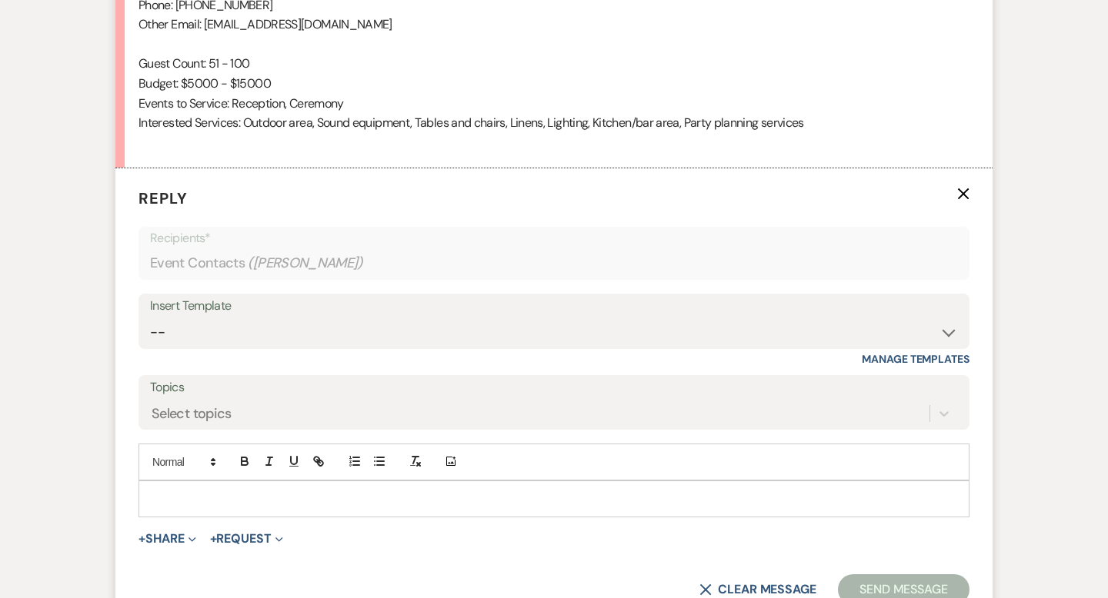
scroll to position [1315, 0]
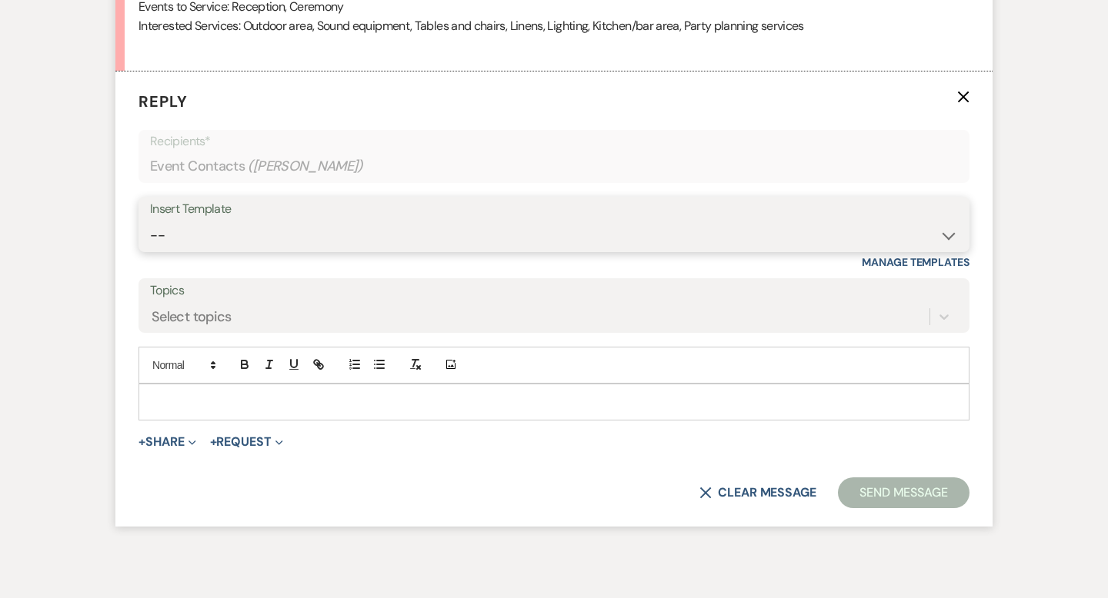
click at [184, 229] on select "-- Weven Planning Portal Introduction (Booked Events) Wedding Packages Booking …" at bounding box center [554, 236] width 808 height 30
select select "4429"
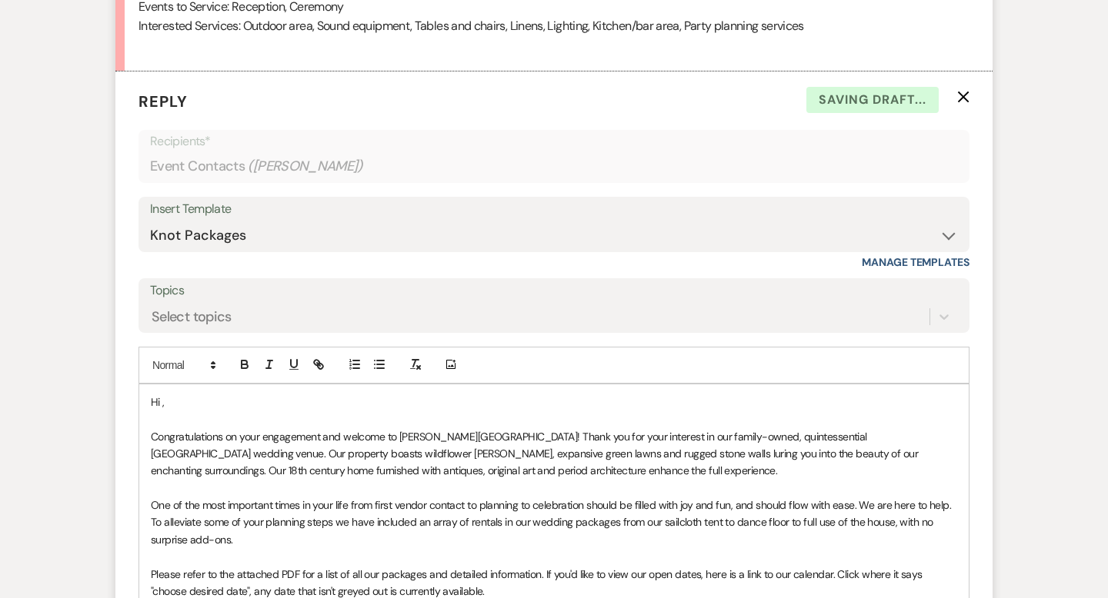
click at [210, 405] on p "Hi ," at bounding box center [554, 402] width 806 height 17
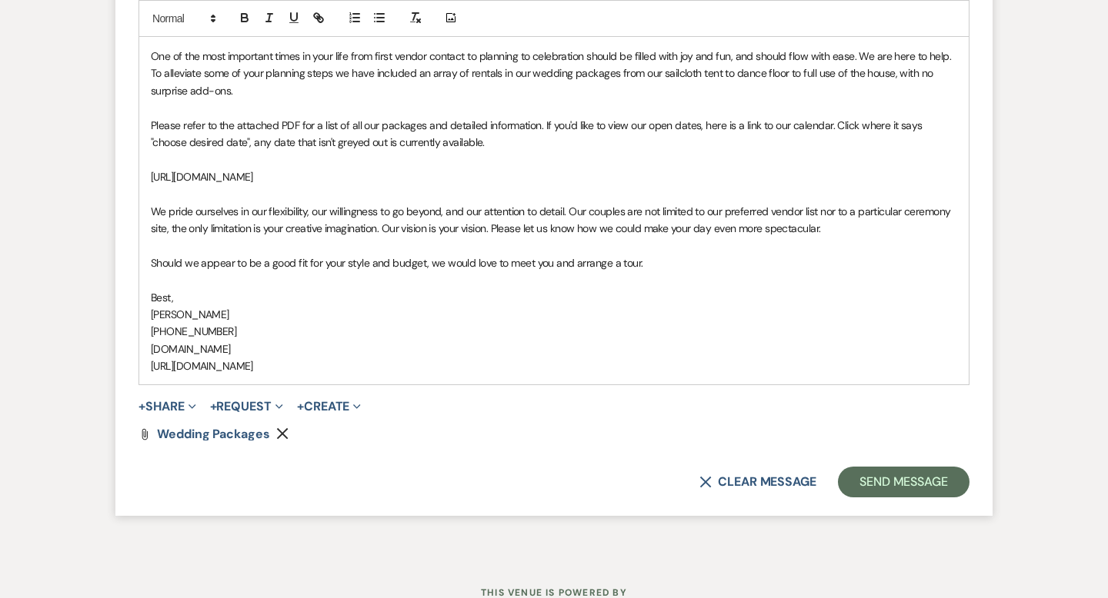
scroll to position [1815, 0]
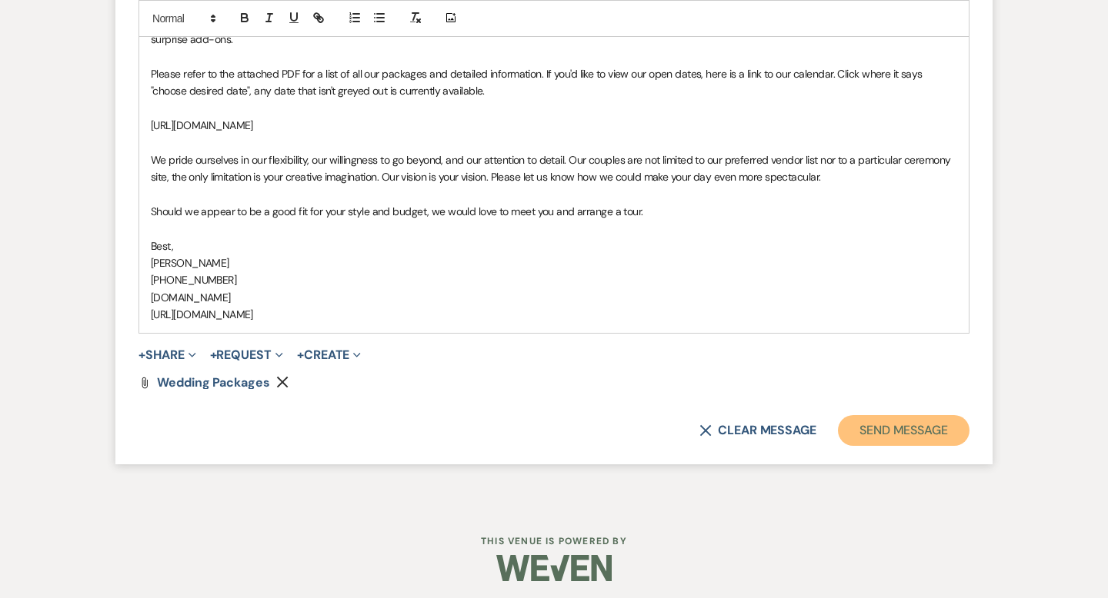
click at [895, 435] on button "Send Message" at bounding box center [904, 430] width 132 height 31
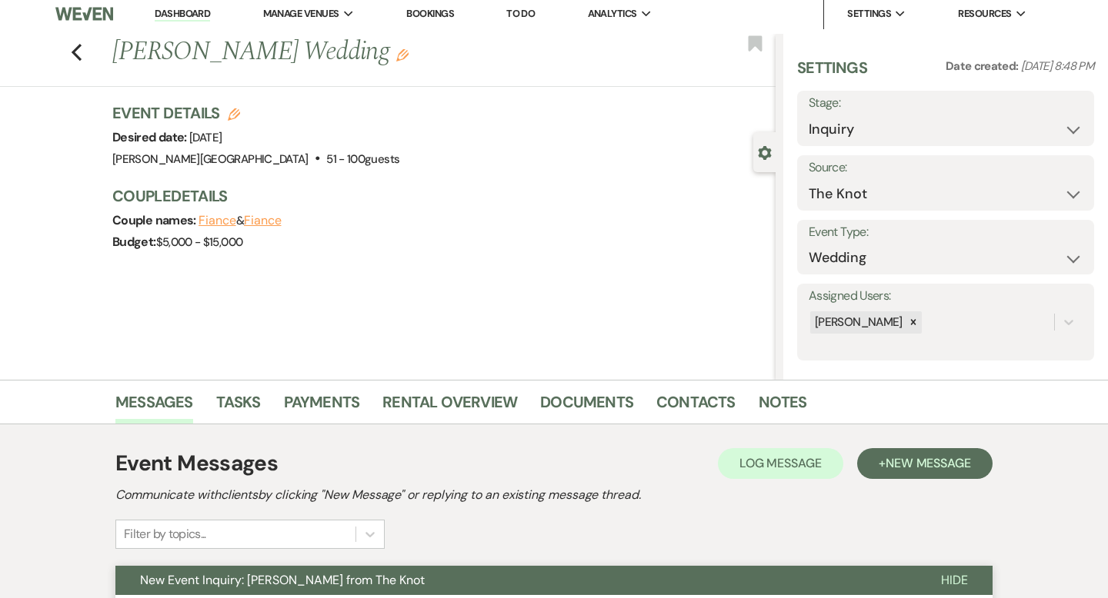
scroll to position [0, 0]
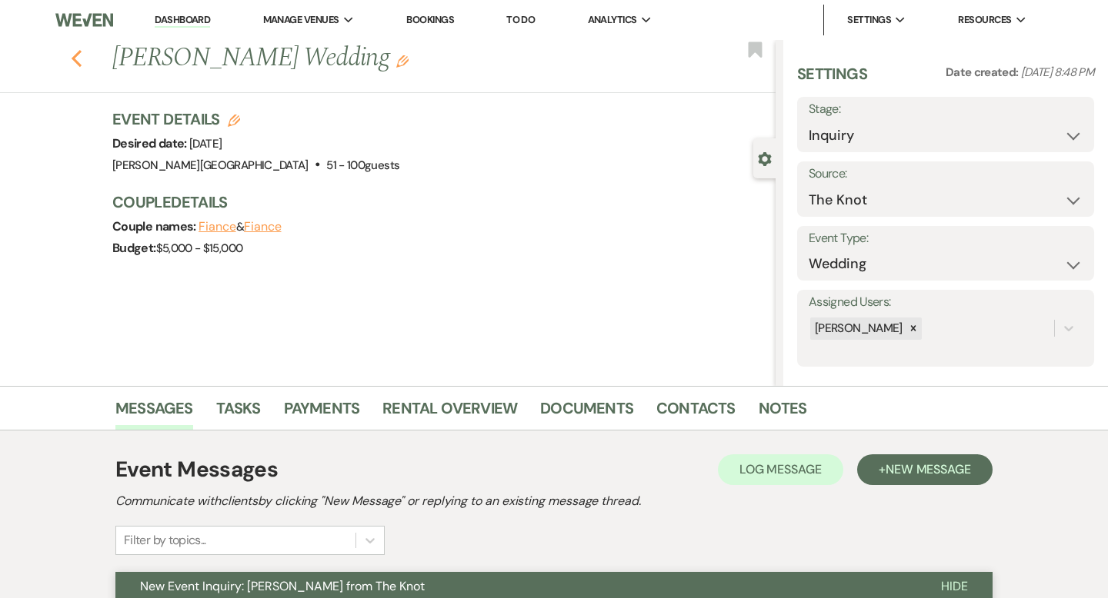
click at [74, 58] on use "button" at bounding box center [77, 58] width 10 height 17
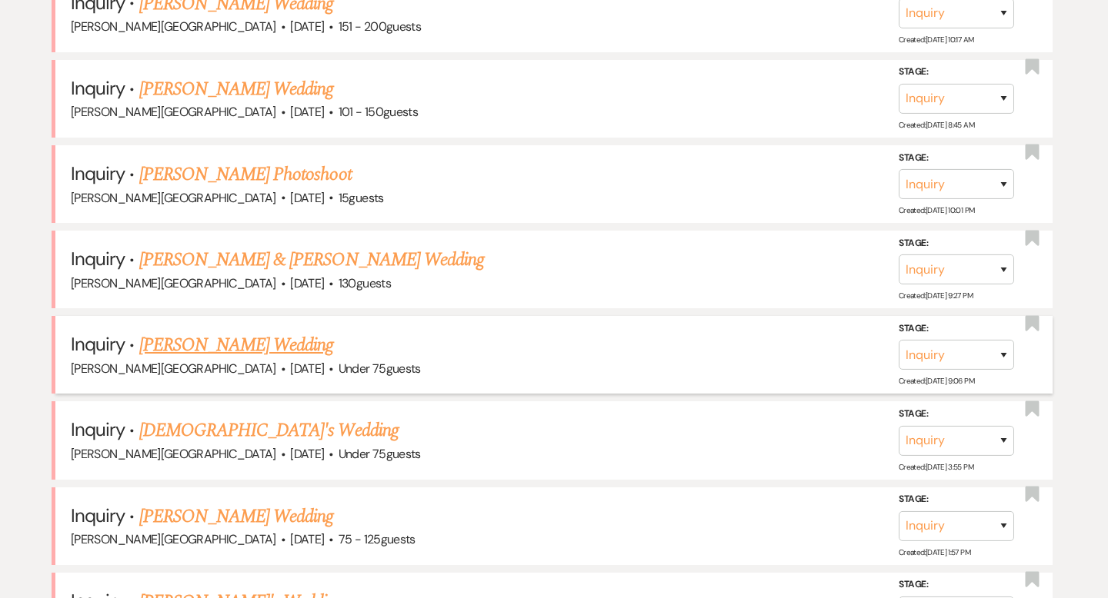
scroll to position [2755, 0]
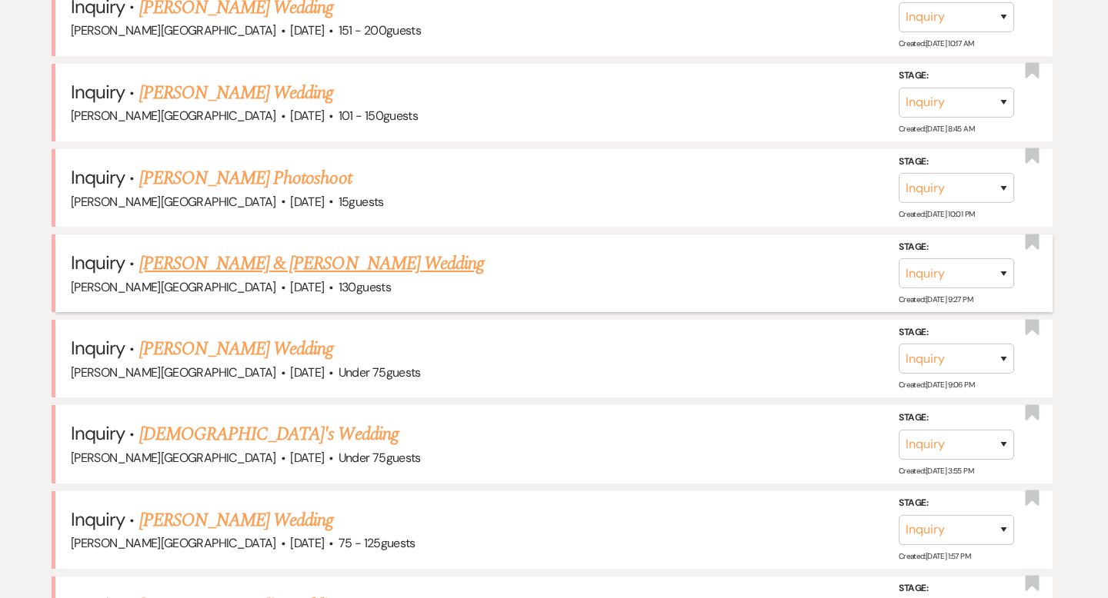
click at [258, 250] on link "Yash Vajifdar & Emily Gonsalves's Wedding" at bounding box center [311, 264] width 345 height 28
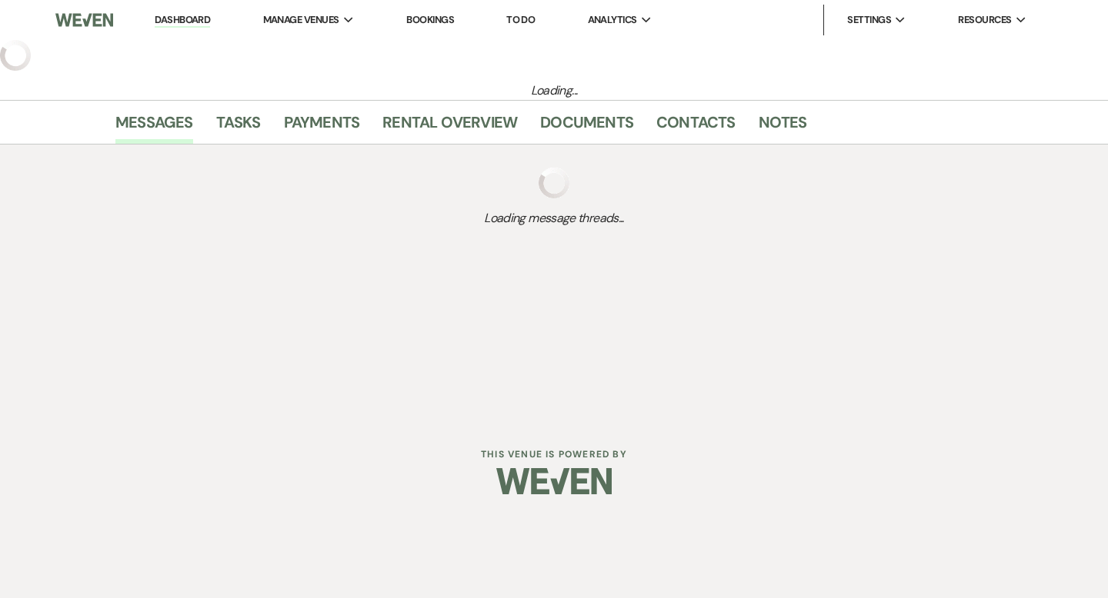
select select "5"
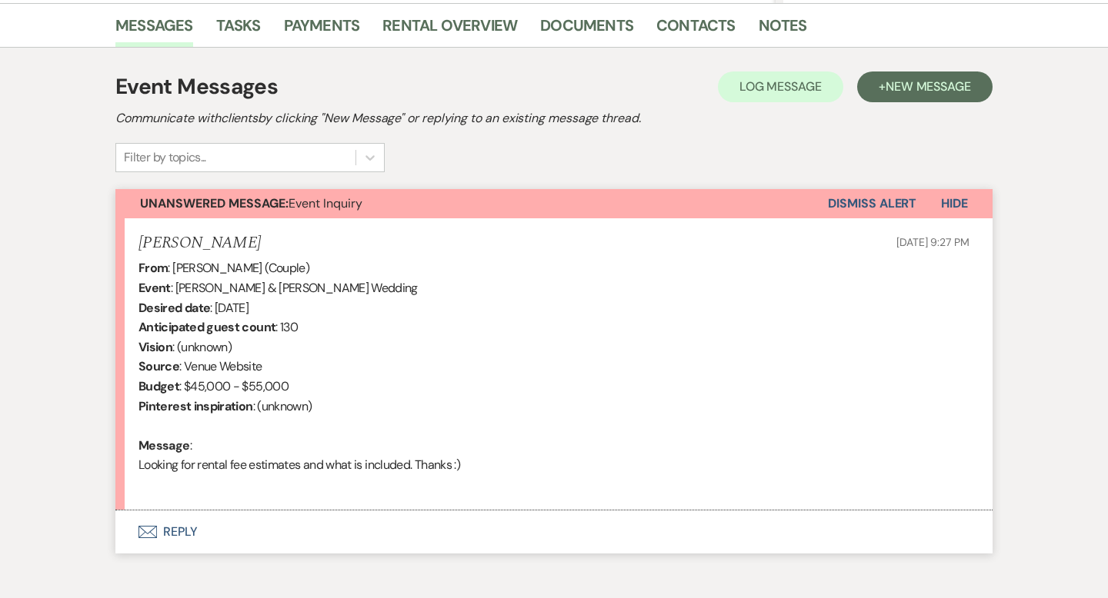
scroll to position [461, 0]
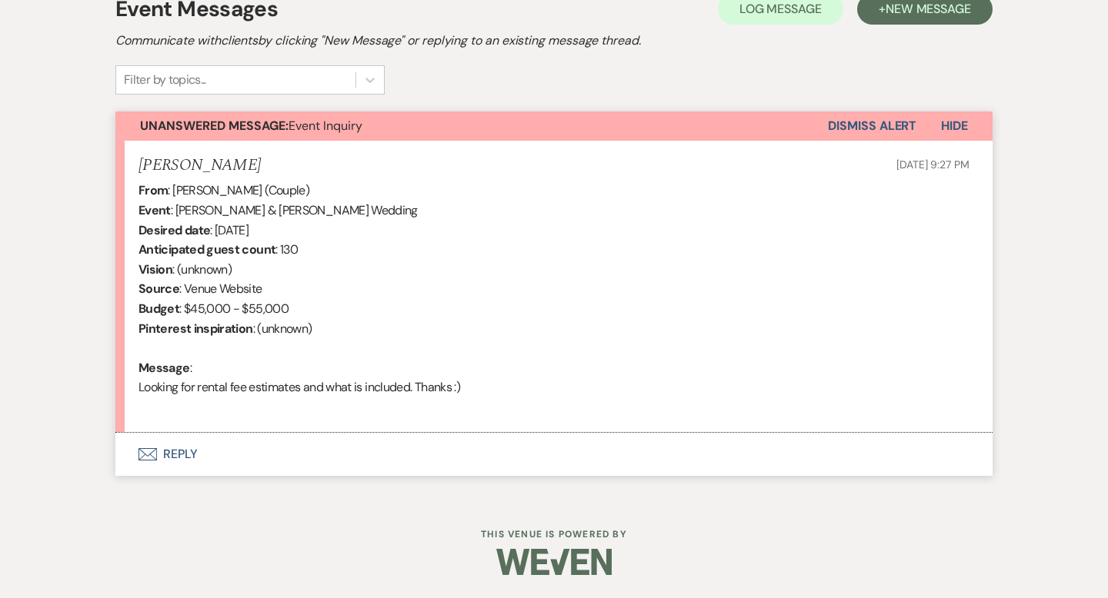
click at [182, 454] on button "Envelope Reply" at bounding box center [553, 454] width 877 height 43
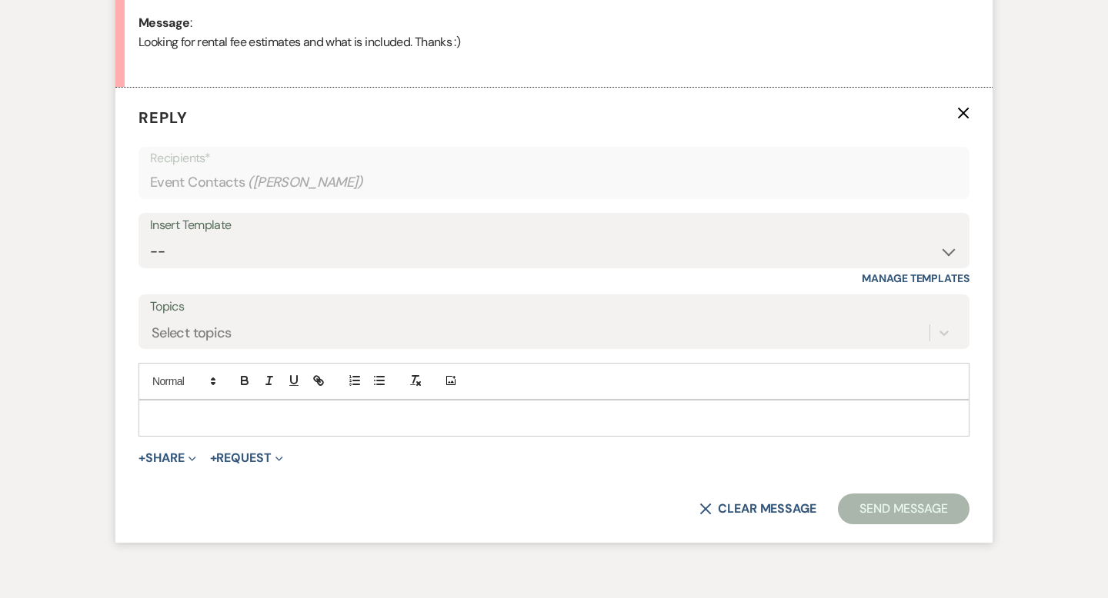
scroll to position [822, 0]
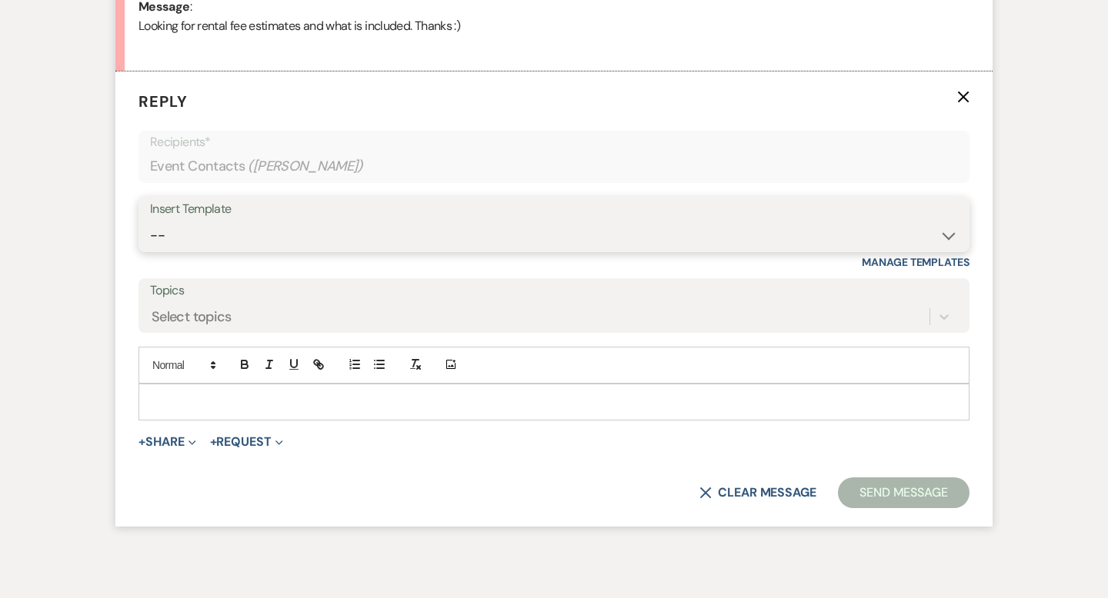
click at [186, 229] on select "-- Weven Planning Portal Introduction (Booked Events) Wedding Packages Booking …" at bounding box center [554, 236] width 808 height 30
select select "55"
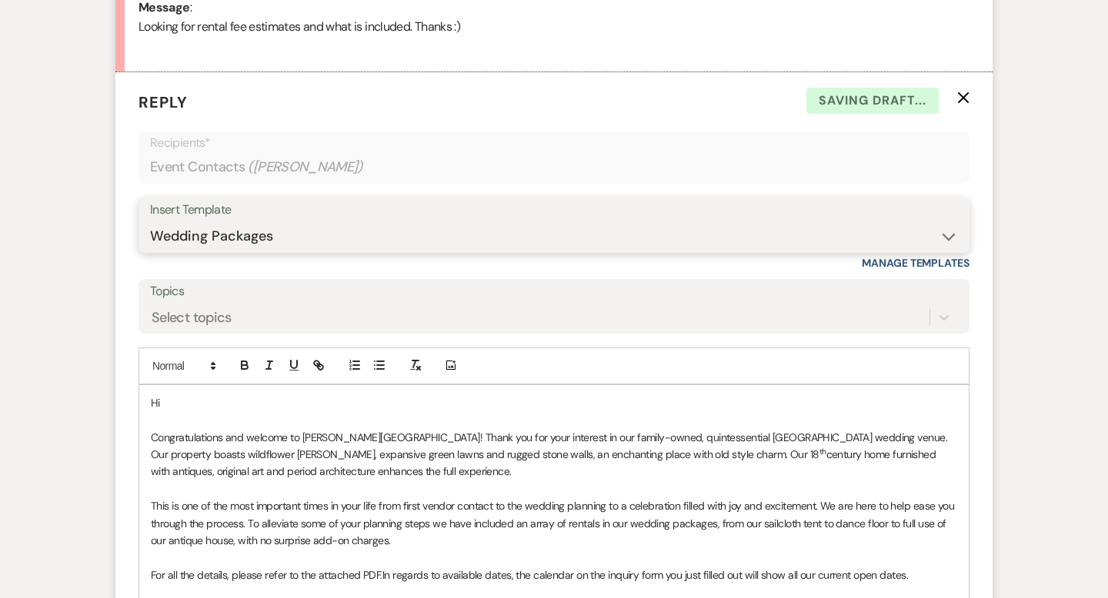
scroll to position [848, 0]
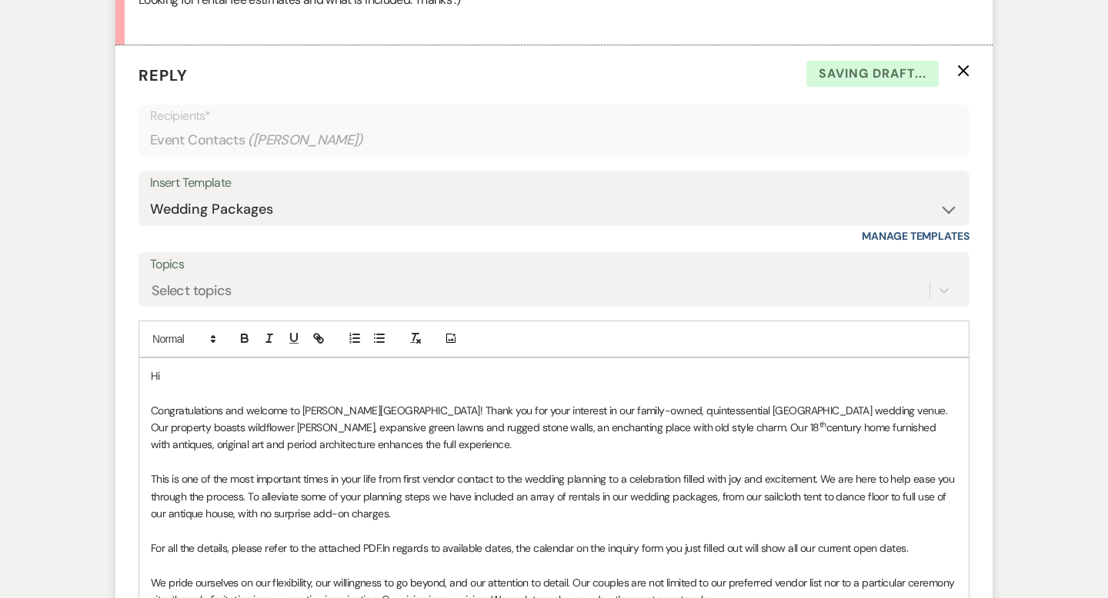
click at [193, 374] on p "Hi" at bounding box center [554, 376] width 806 height 17
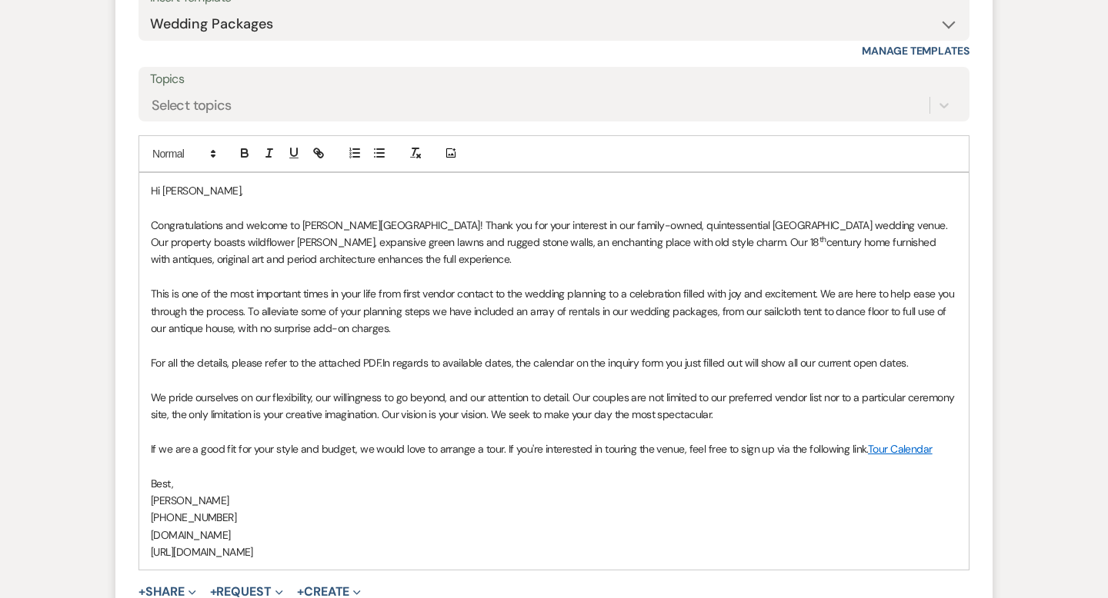
scroll to position [1177, 0]
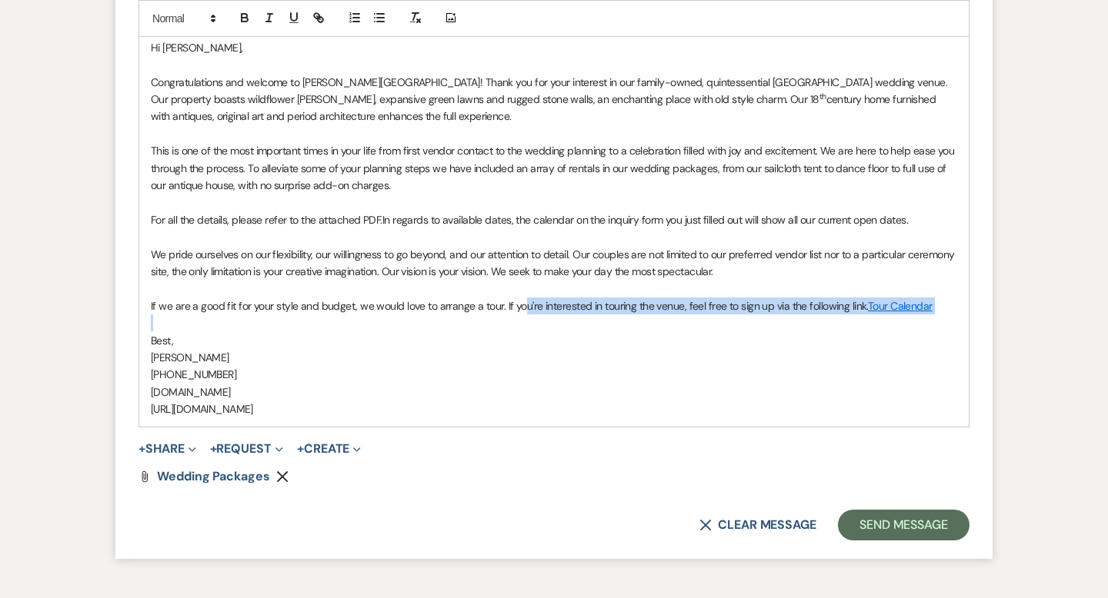
drag, startPoint x: 899, startPoint y: 313, endPoint x: 522, endPoint y: 306, distance: 377.7
click at [522, 306] on div "Hi Emily, Congratulations and welcome to Smith Farm Gardens! Thank you for your…" at bounding box center [553, 229] width 829 height 398
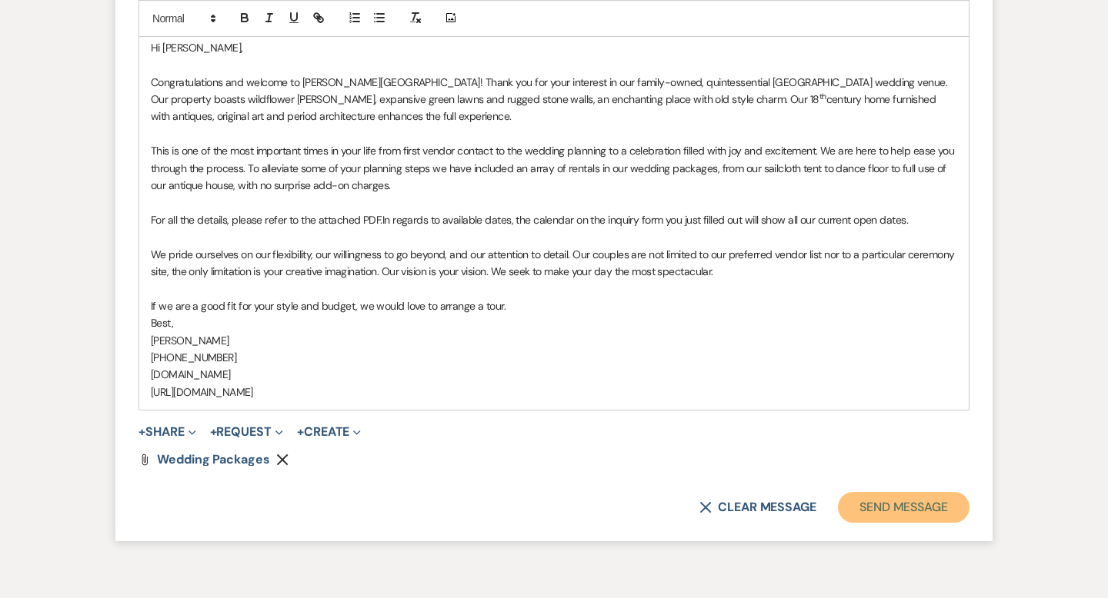
click at [864, 513] on button "Send Message" at bounding box center [904, 507] width 132 height 31
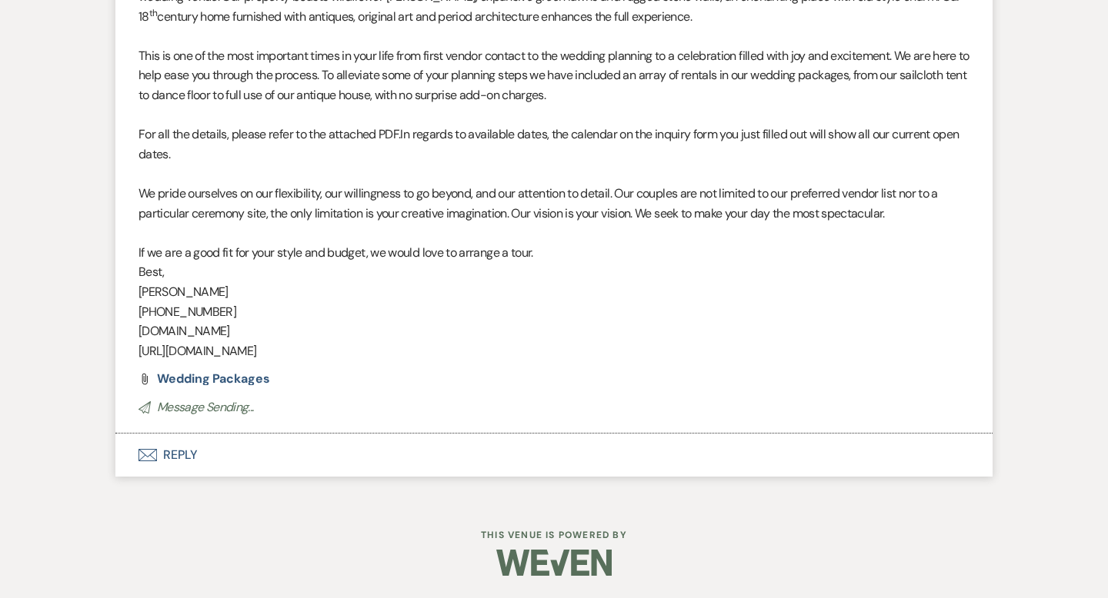
scroll to position [0, 0]
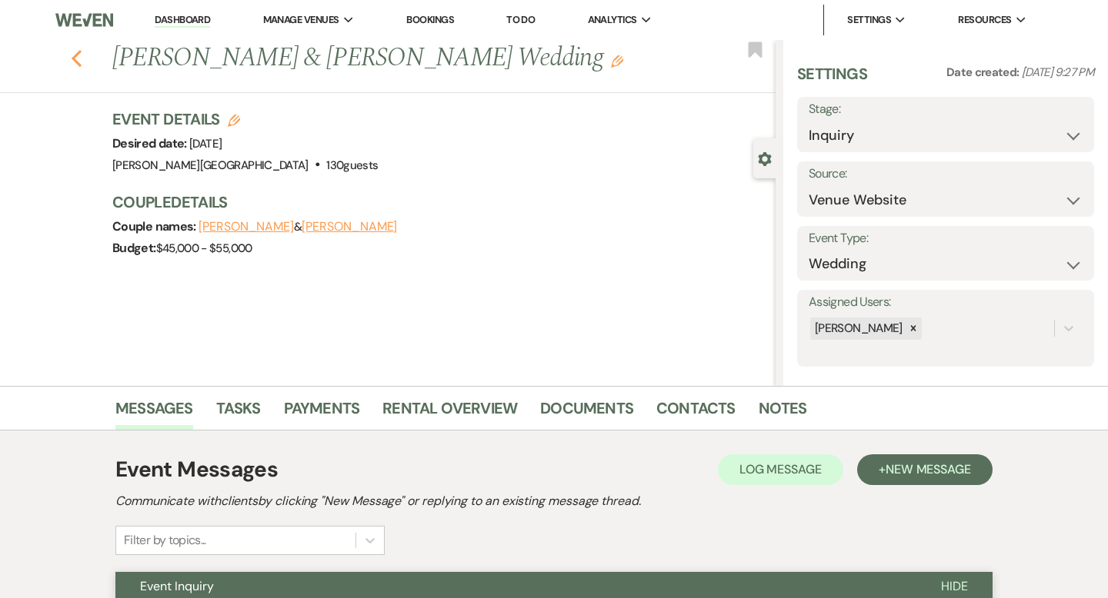
click at [78, 62] on use "button" at bounding box center [77, 58] width 10 height 17
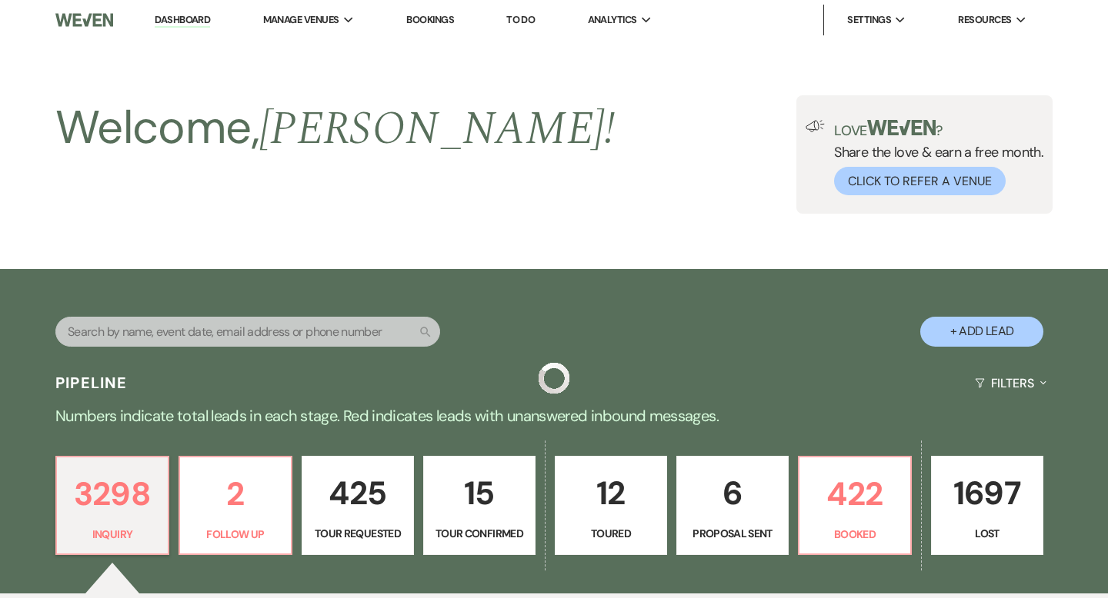
scroll to position [2755, 0]
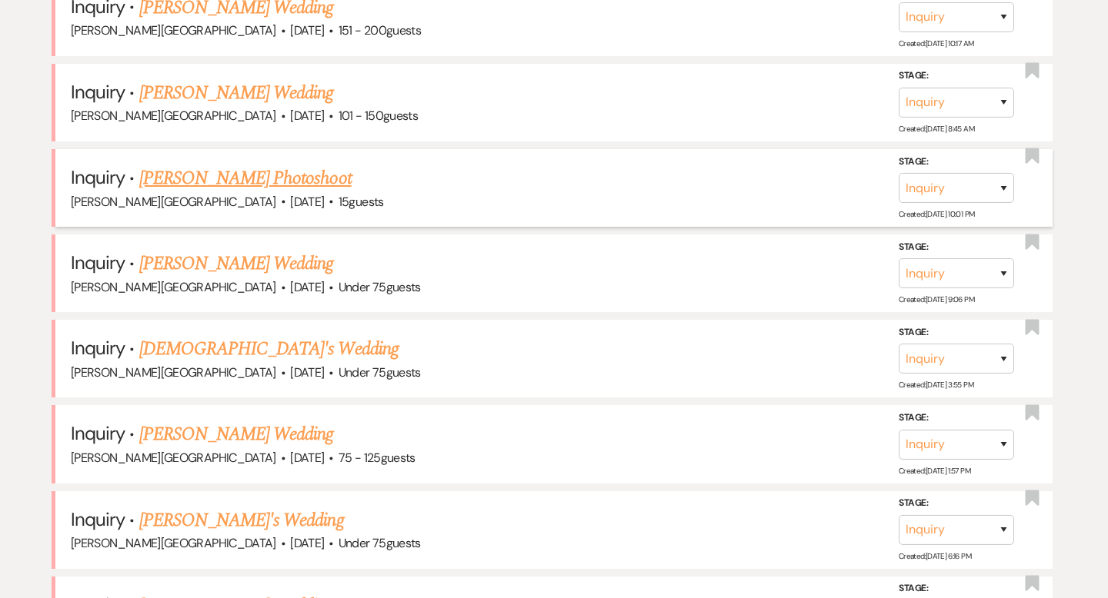
click at [203, 165] on link "Emily Romankiw's Photoshoot" at bounding box center [245, 179] width 212 height 28
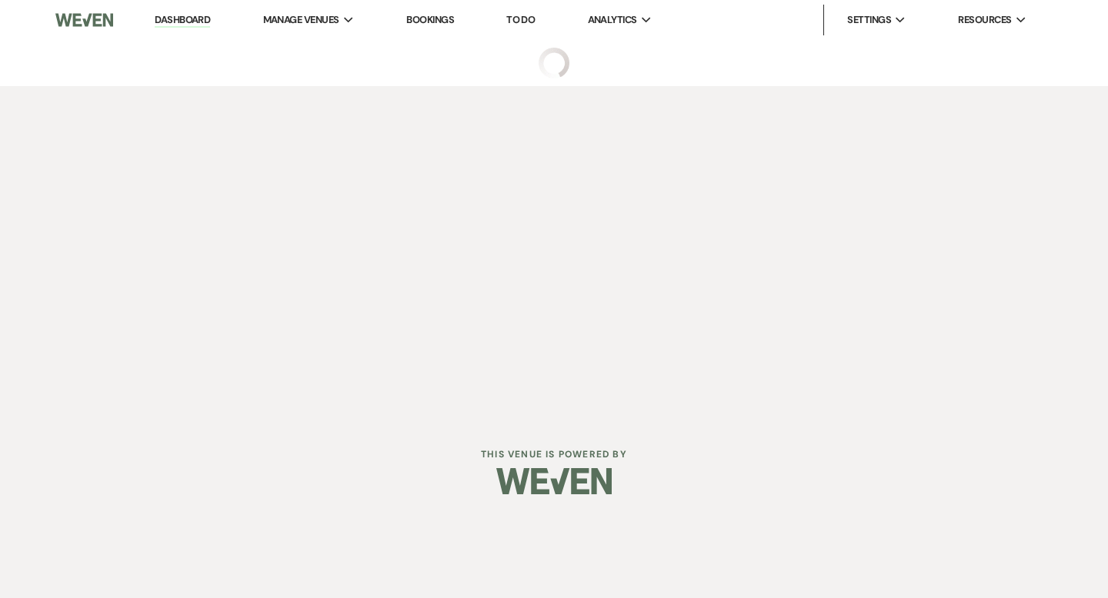
select select "5"
select select "13"
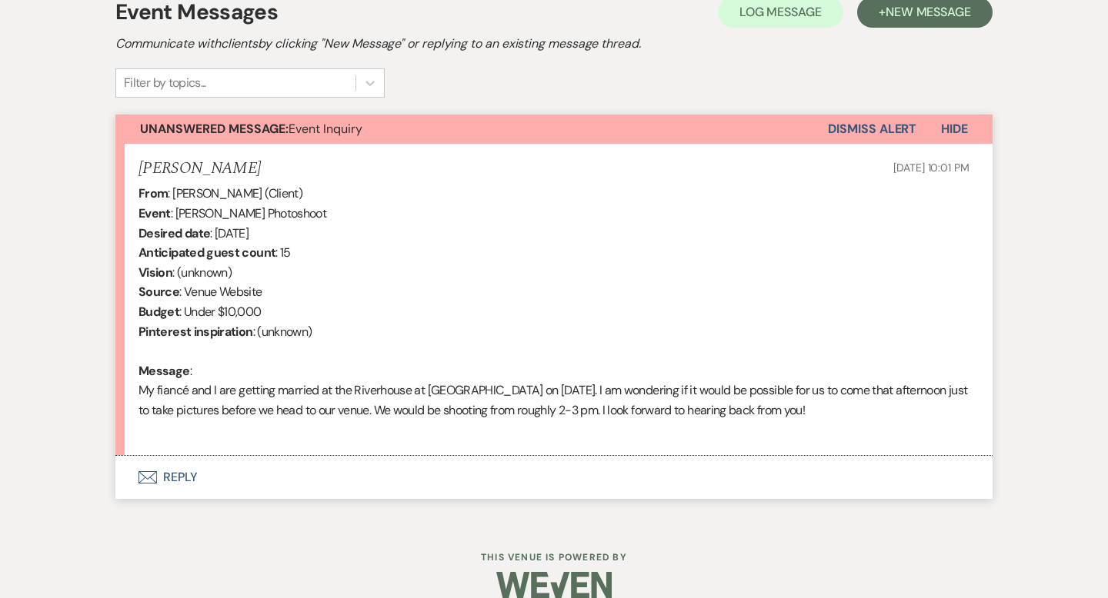
scroll to position [481, 0]
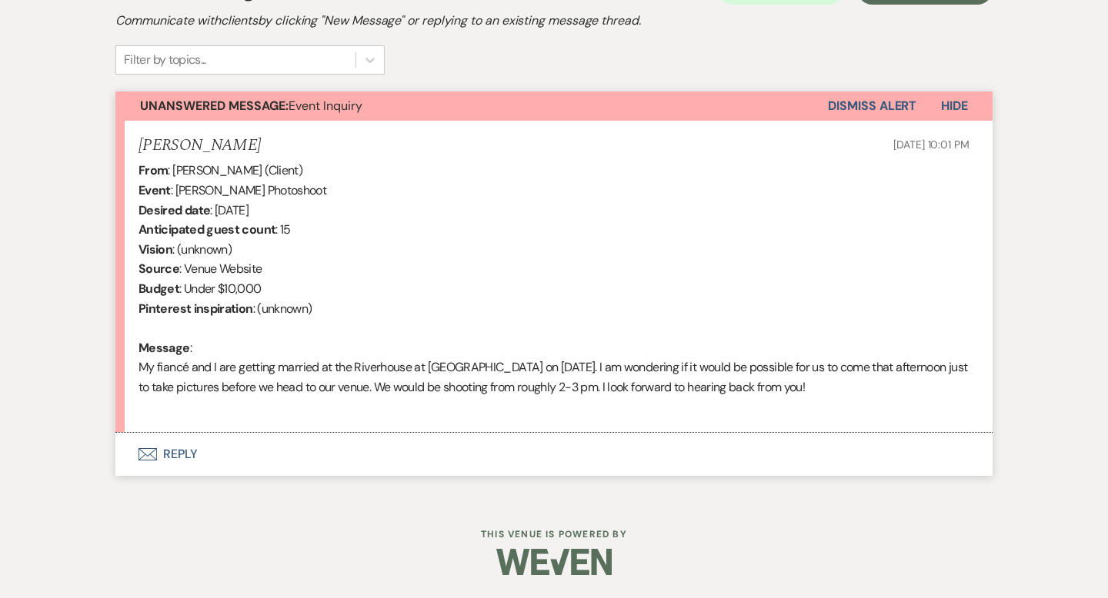
click at [186, 453] on button "Envelope Reply" at bounding box center [553, 454] width 877 height 43
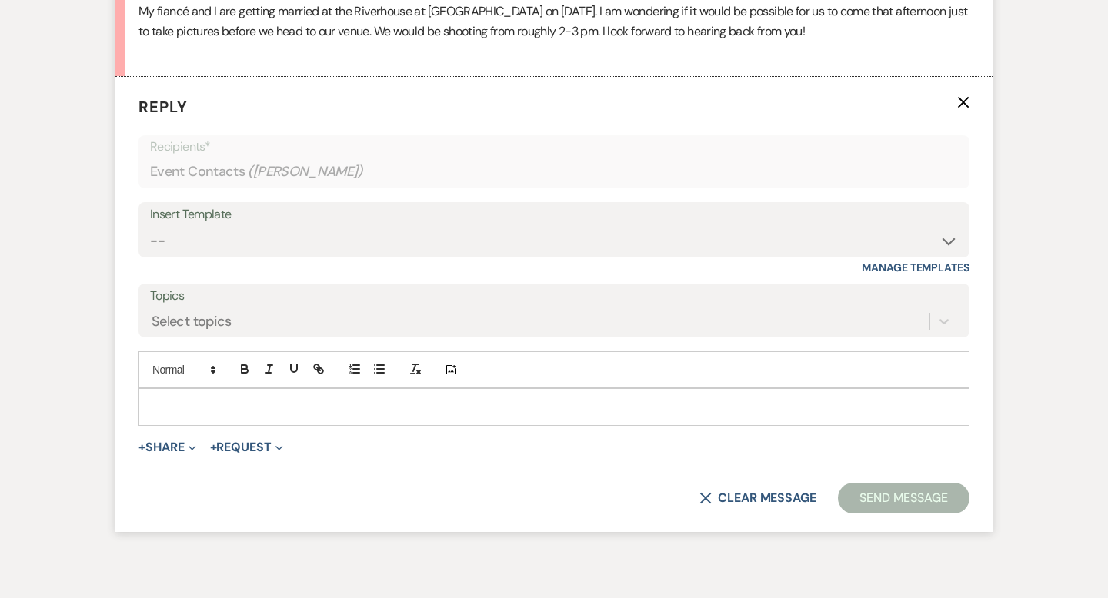
scroll to position [842, 0]
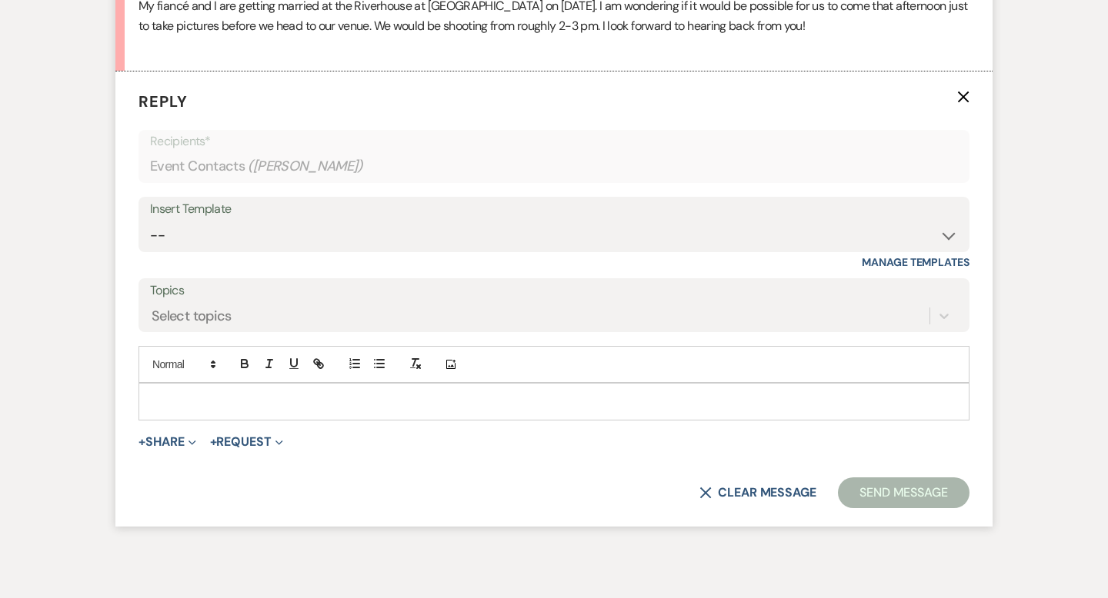
click at [183, 397] on p at bounding box center [554, 401] width 806 height 17
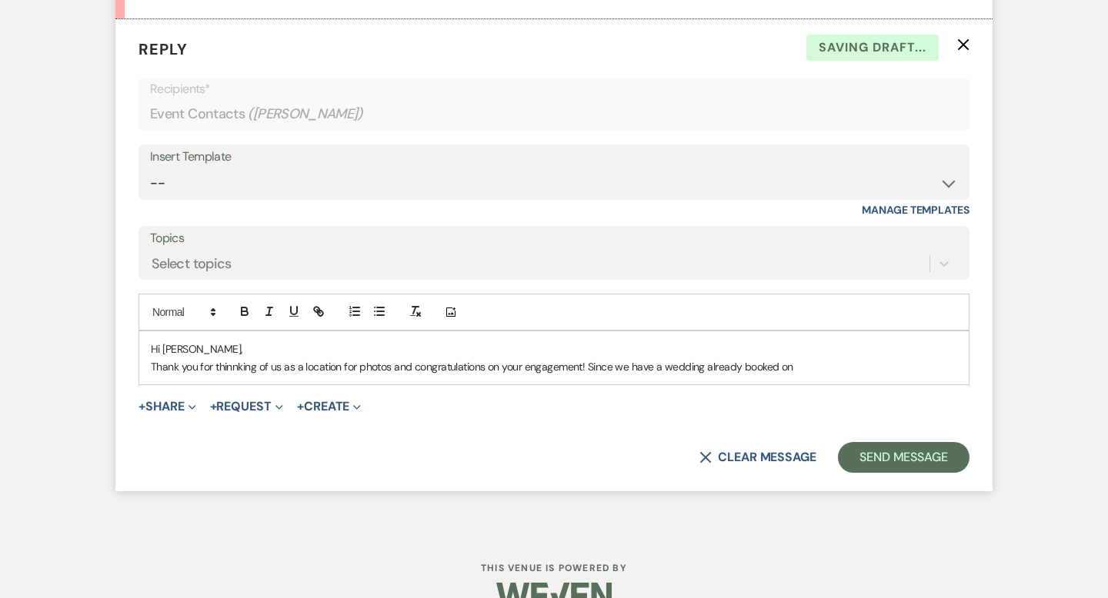
scroll to position [903, 0]
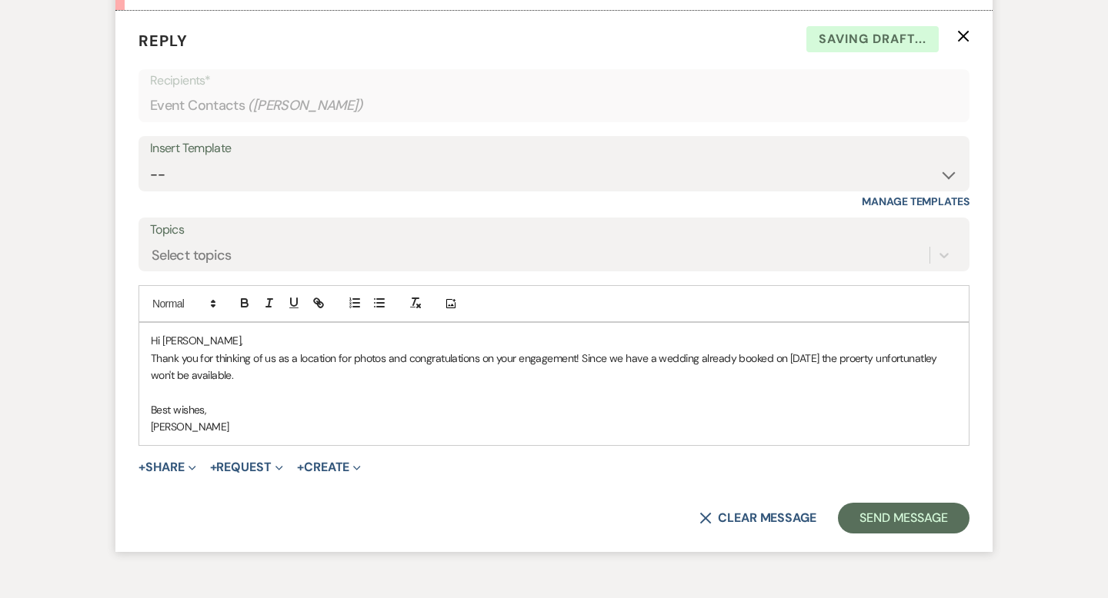
click at [446, 352] on p "Thank you for thinking of us as a location for photos and congratulations on yo…" at bounding box center [554, 367] width 806 height 35
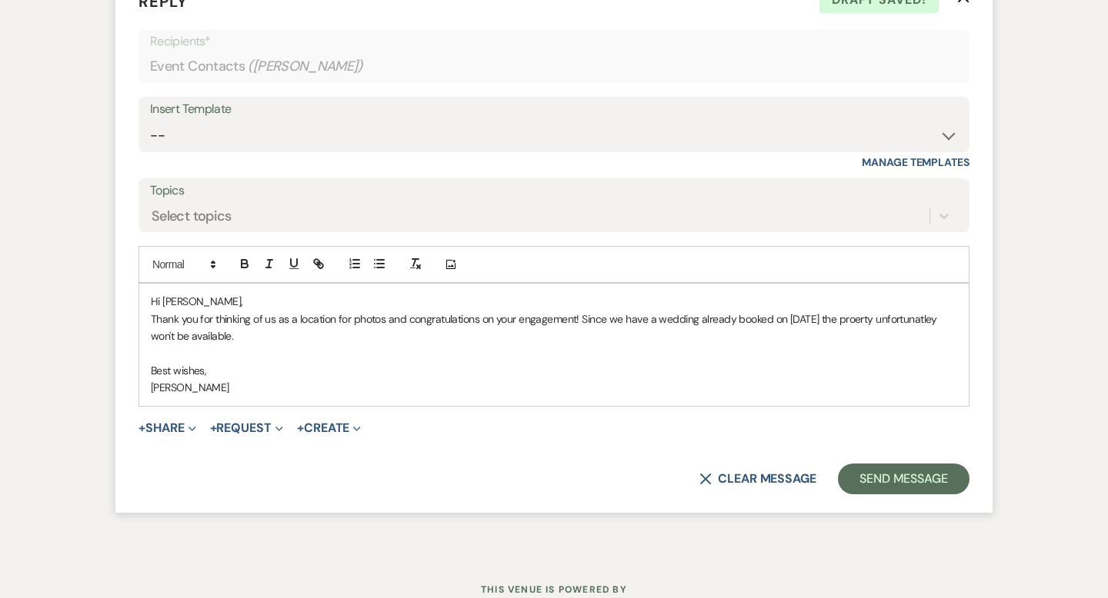
scroll to position [966, 0]
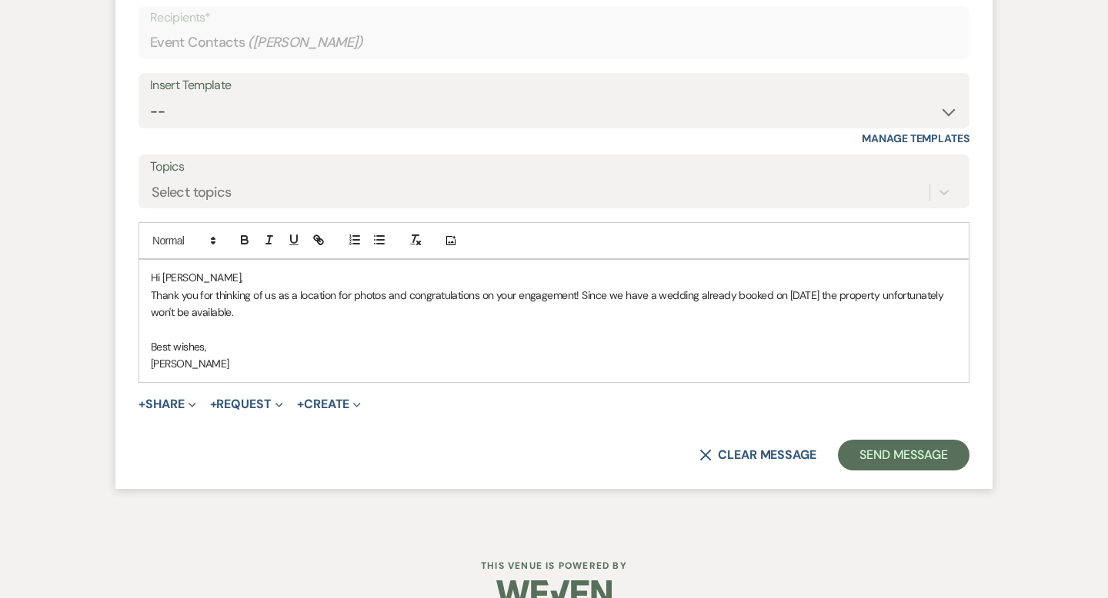
click at [539, 328] on p at bounding box center [554, 330] width 806 height 17
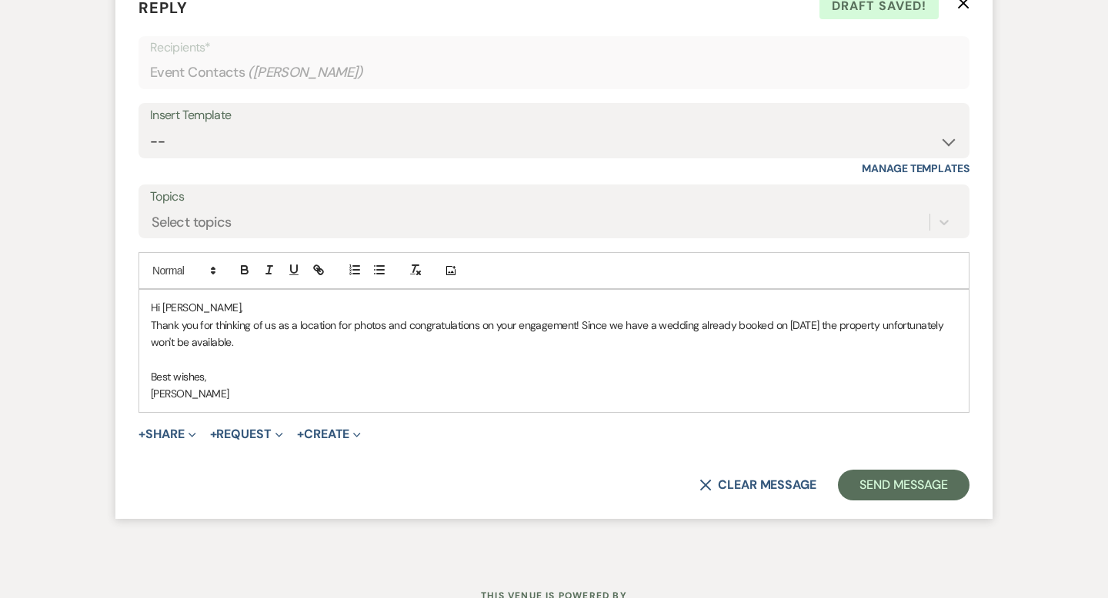
scroll to position [937, 0]
click at [861, 475] on button "Send Message" at bounding box center [904, 484] width 132 height 31
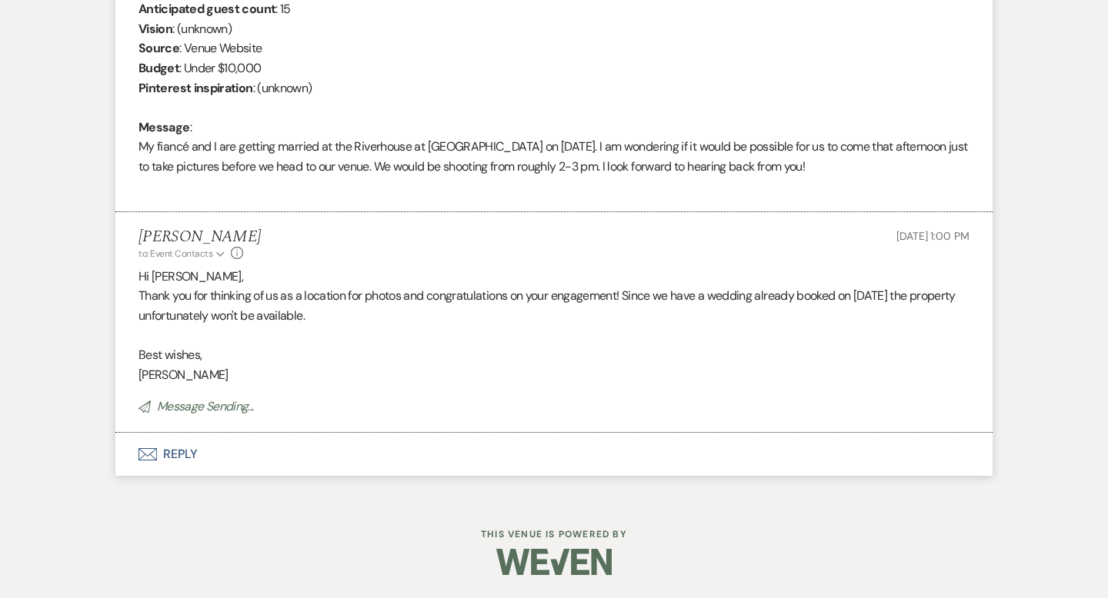
scroll to position [0, 0]
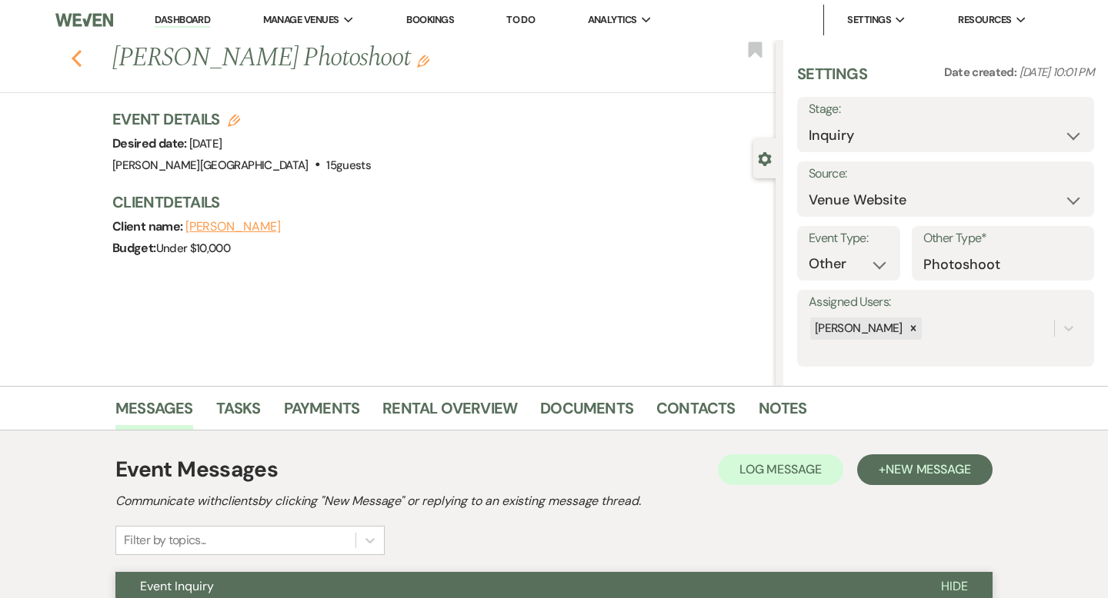
click at [73, 60] on use "button" at bounding box center [77, 58] width 10 height 17
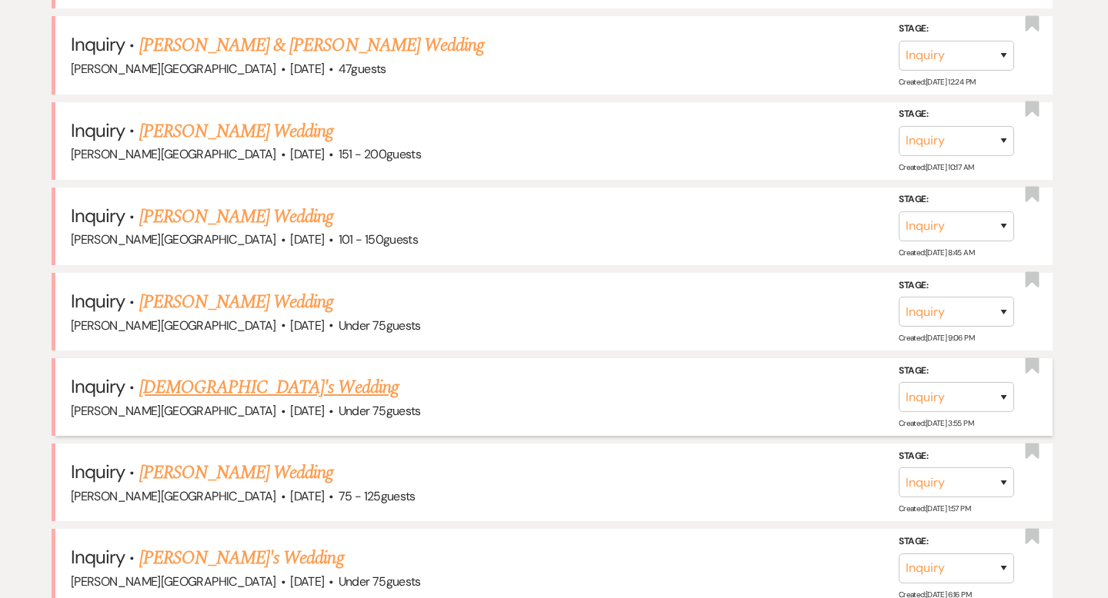
scroll to position [2591, 0]
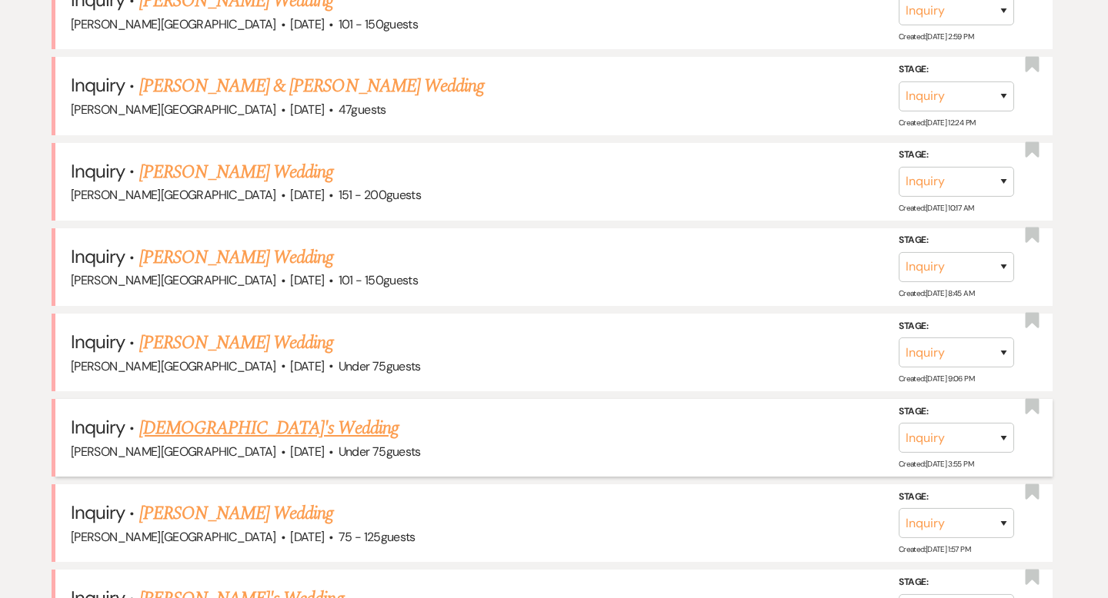
click at [248, 244] on link "Sarah Pucci's Wedding" at bounding box center [236, 258] width 195 height 28
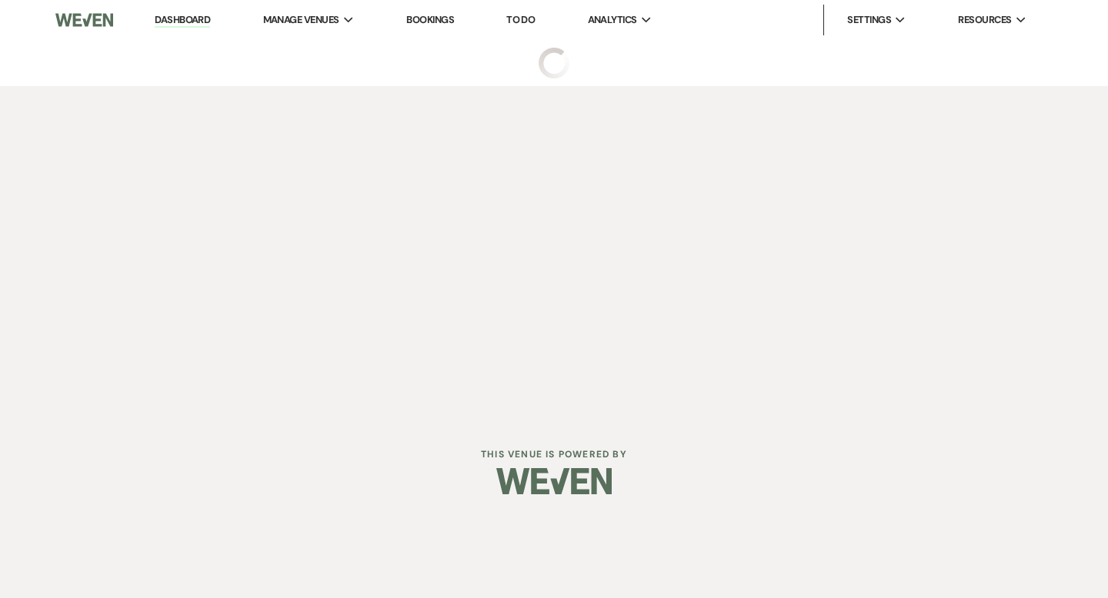
select select "2"
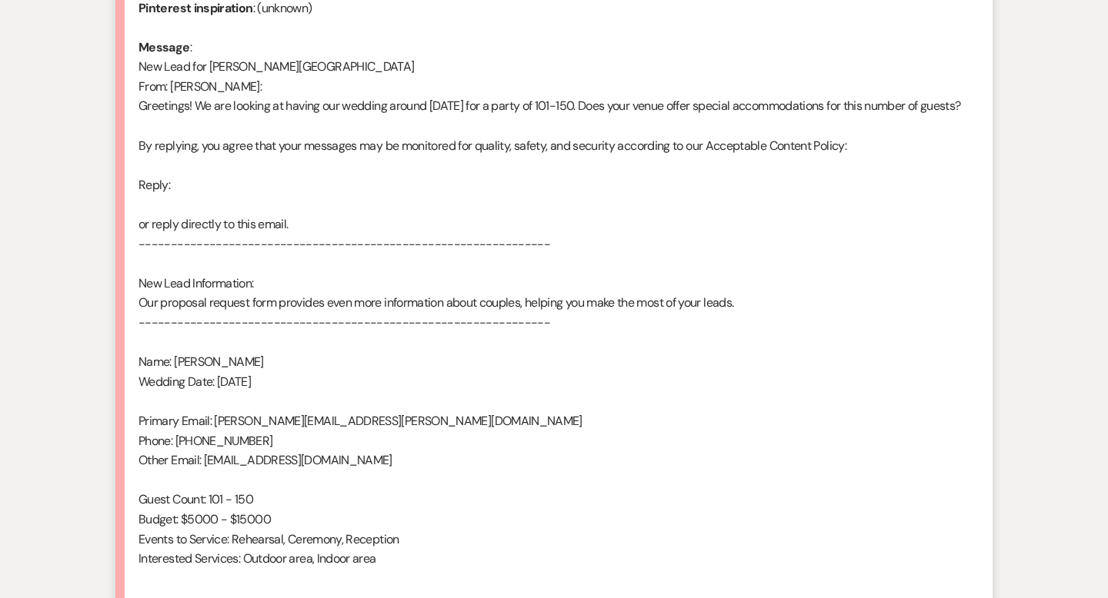
scroll to position [972, 0]
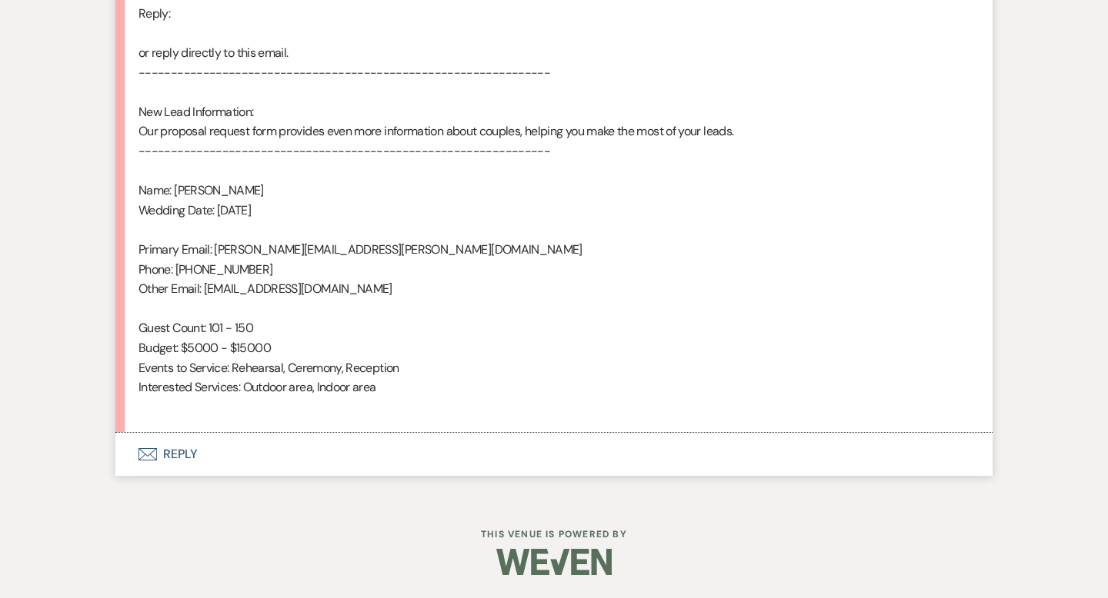
click at [188, 462] on button "Envelope Reply" at bounding box center [553, 454] width 877 height 43
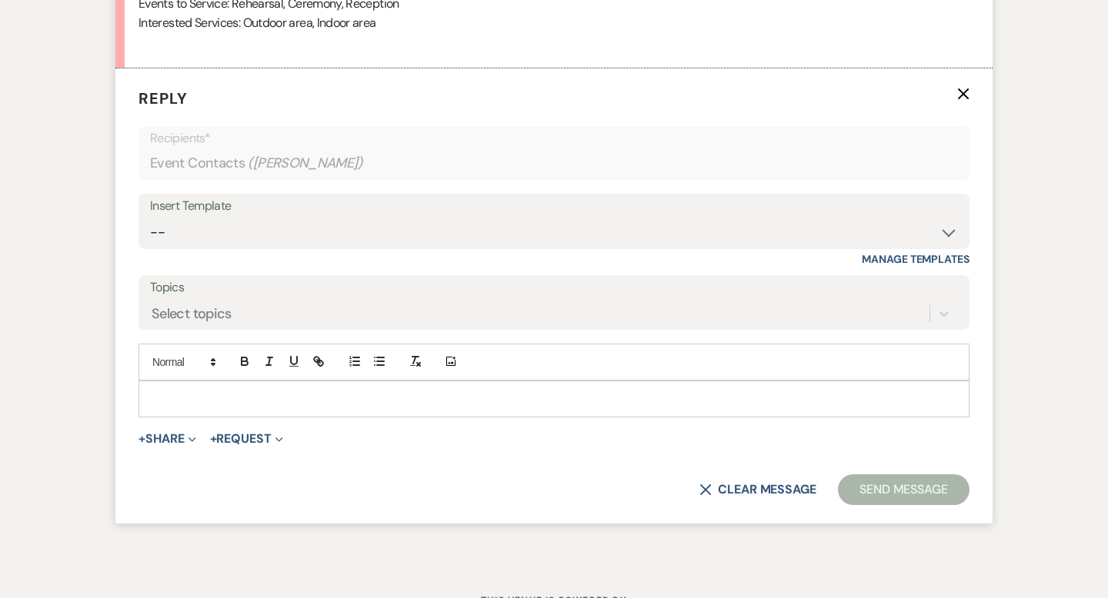
scroll to position [1335, 0]
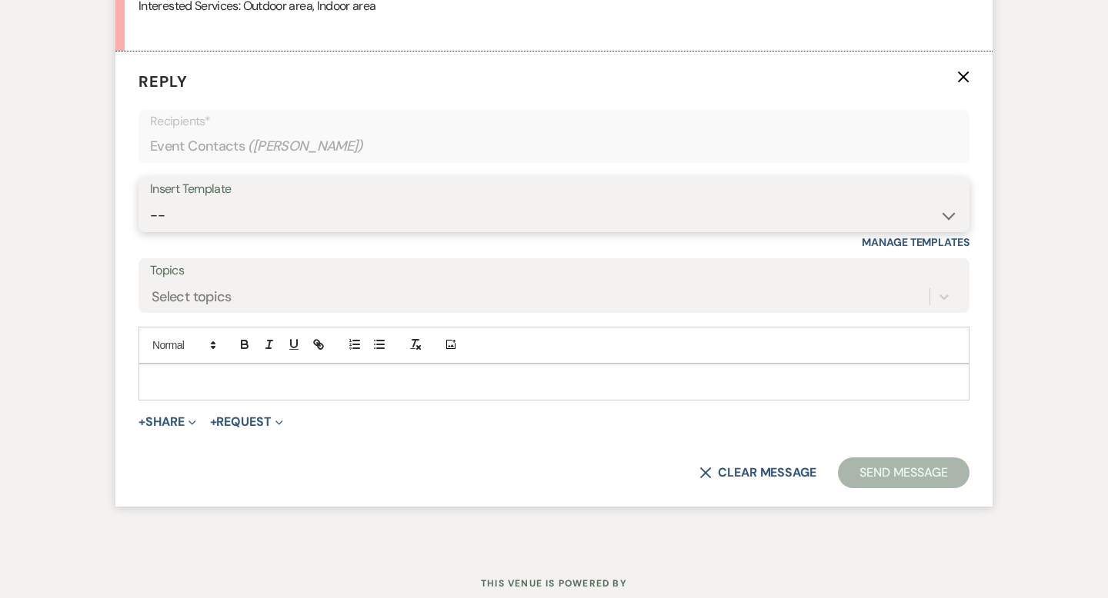
click at [198, 228] on select "-- Weven Planning Portal Introduction (Booked Events) Wedding Packages Booking …" at bounding box center [554, 216] width 808 height 30
select select "4429"
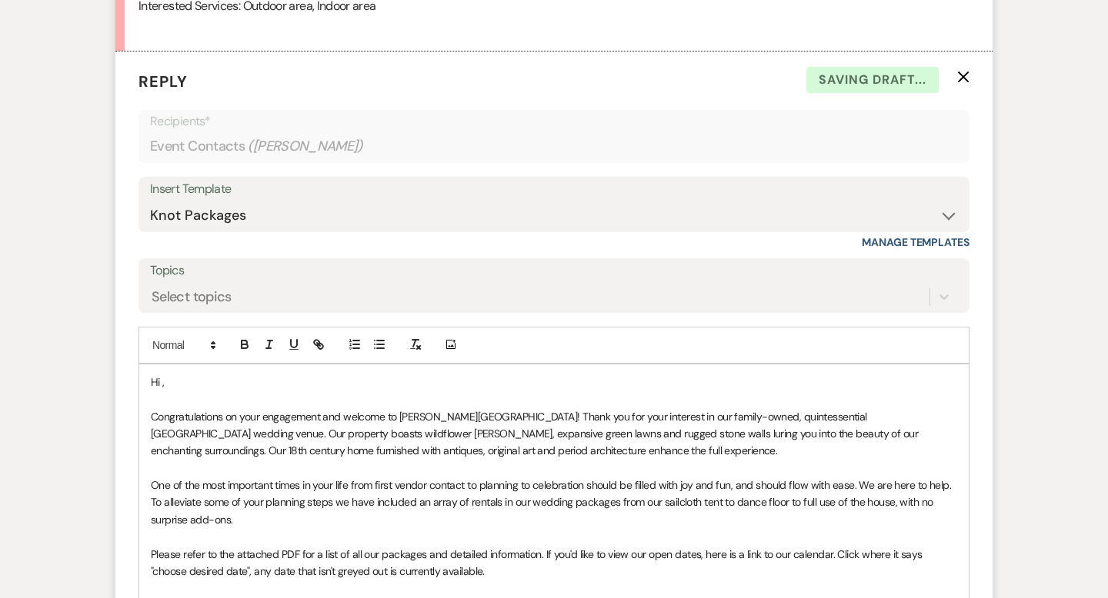
click at [190, 391] on p "Hi ," at bounding box center [554, 382] width 806 height 17
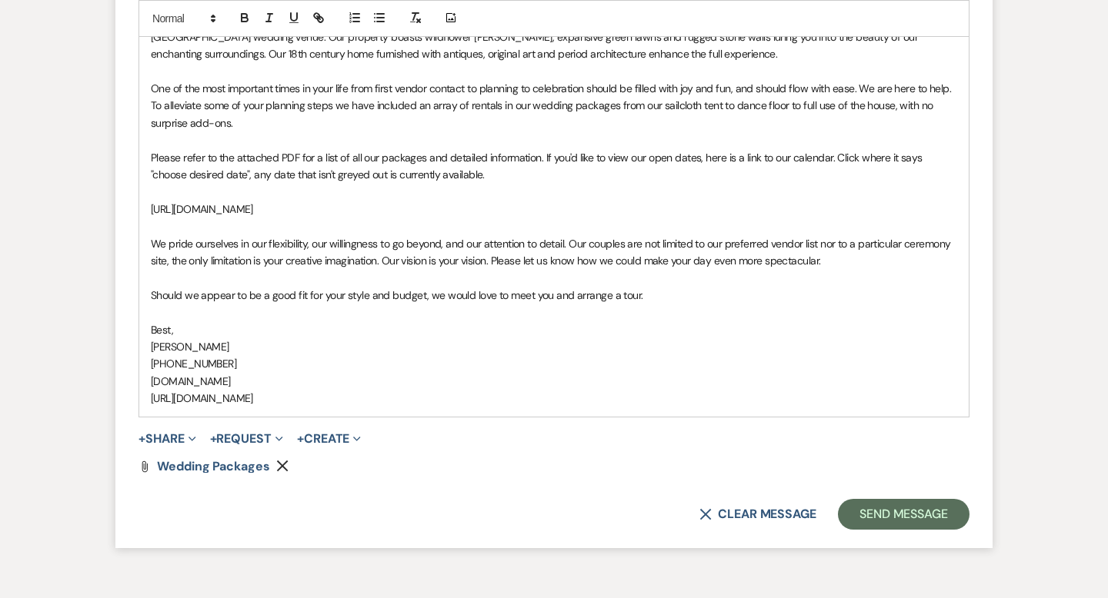
scroll to position [1841, 0]
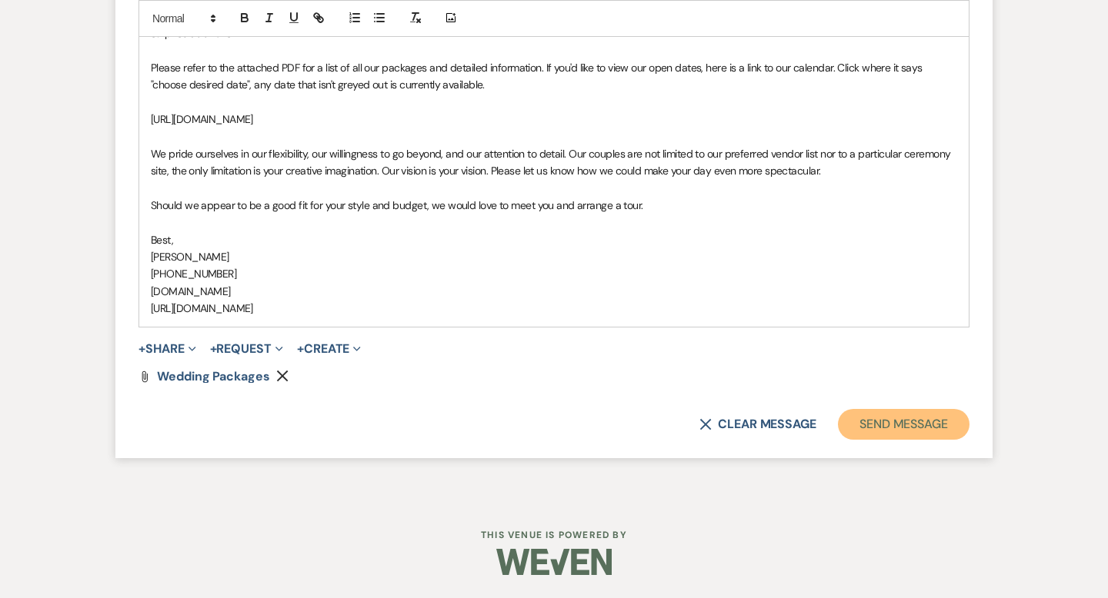
click at [897, 432] on button "Send Message" at bounding box center [904, 424] width 132 height 31
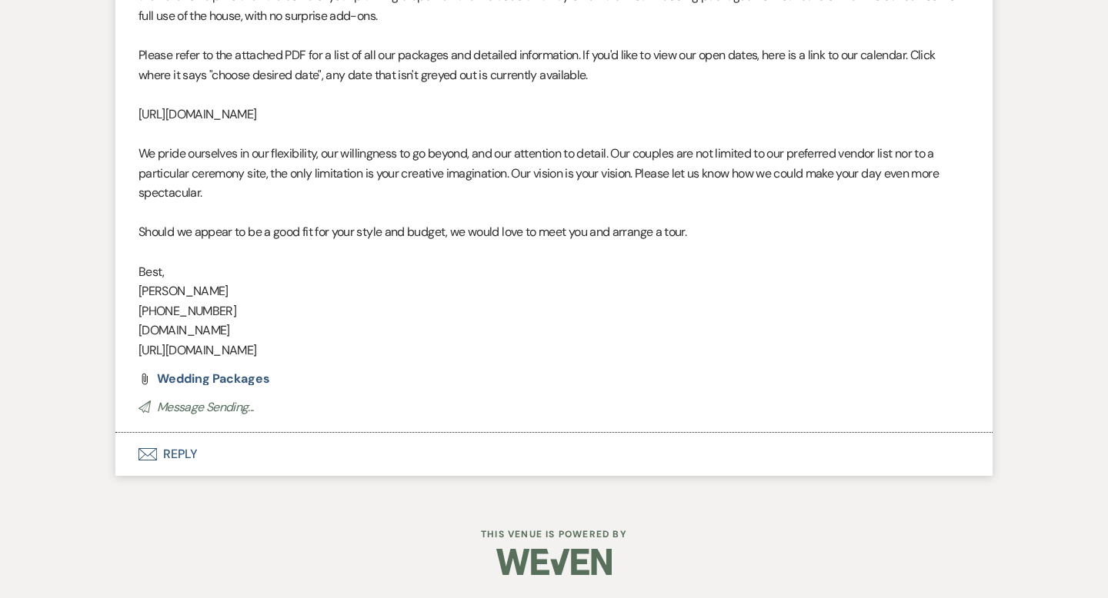
scroll to position [0, 0]
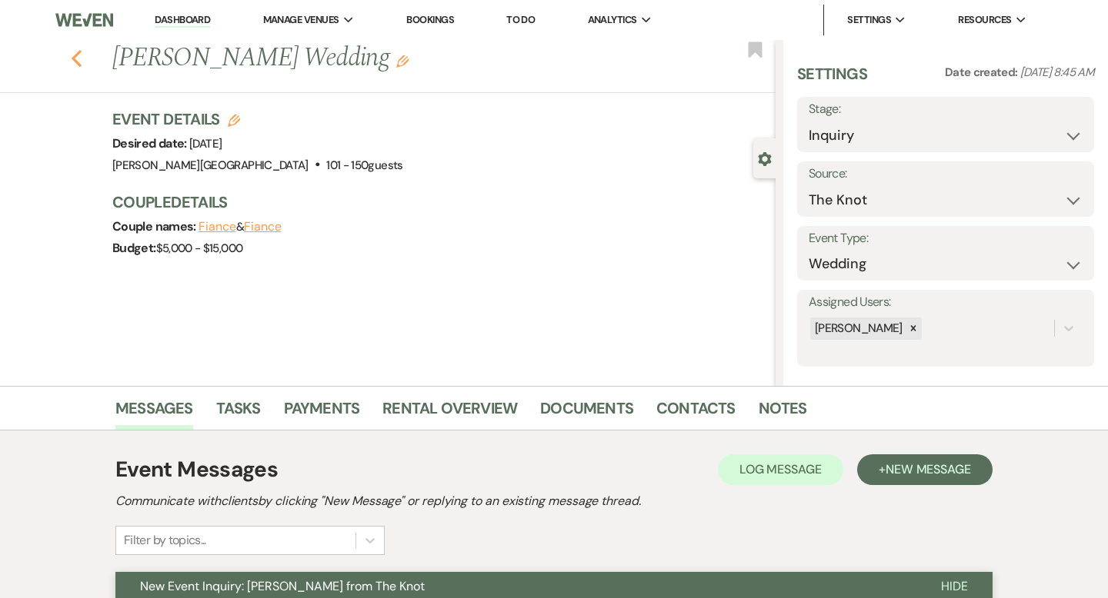
click at [78, 58] on icon "Previous" at bounding box center [77, 58] width 12 height 18
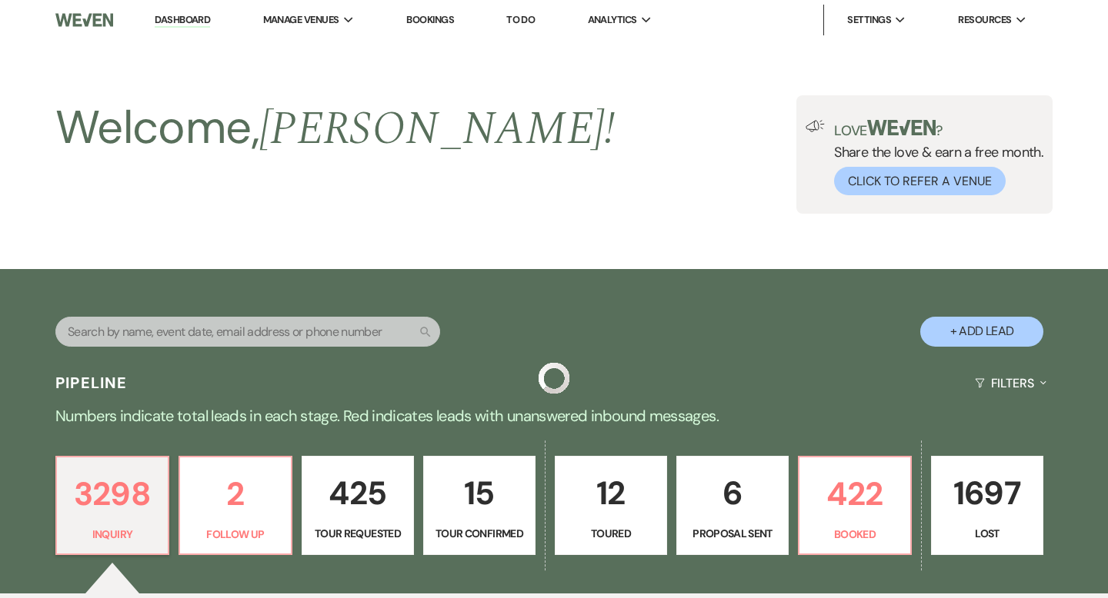
scroll to position [2591, 0]
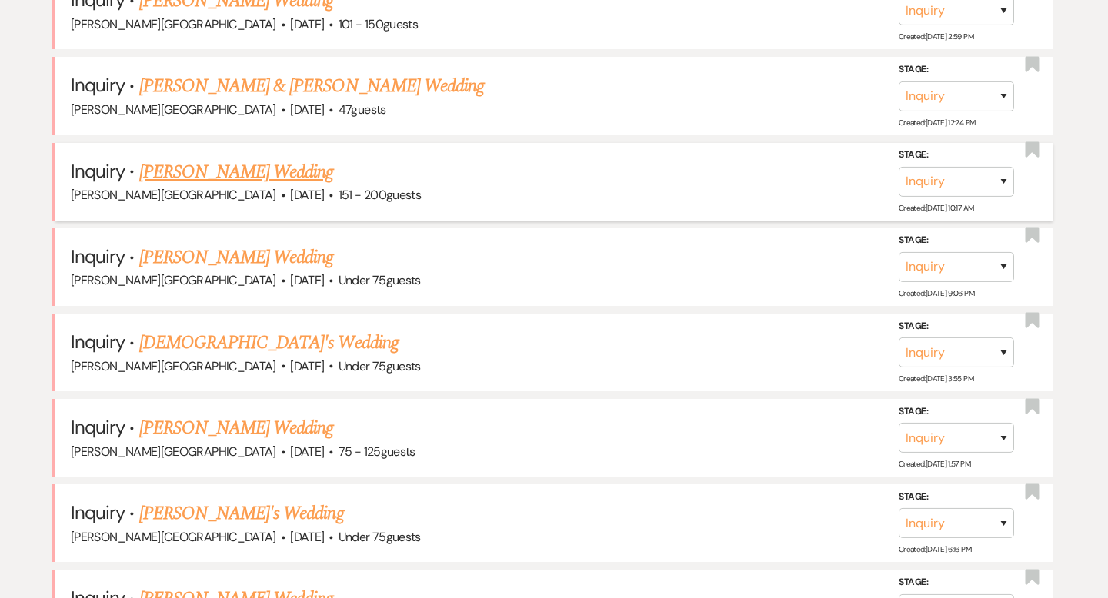
click at [251, 162] on link "Mariah Balestracci's Wedding" at bounding box center [236, 172] width 195 height 28
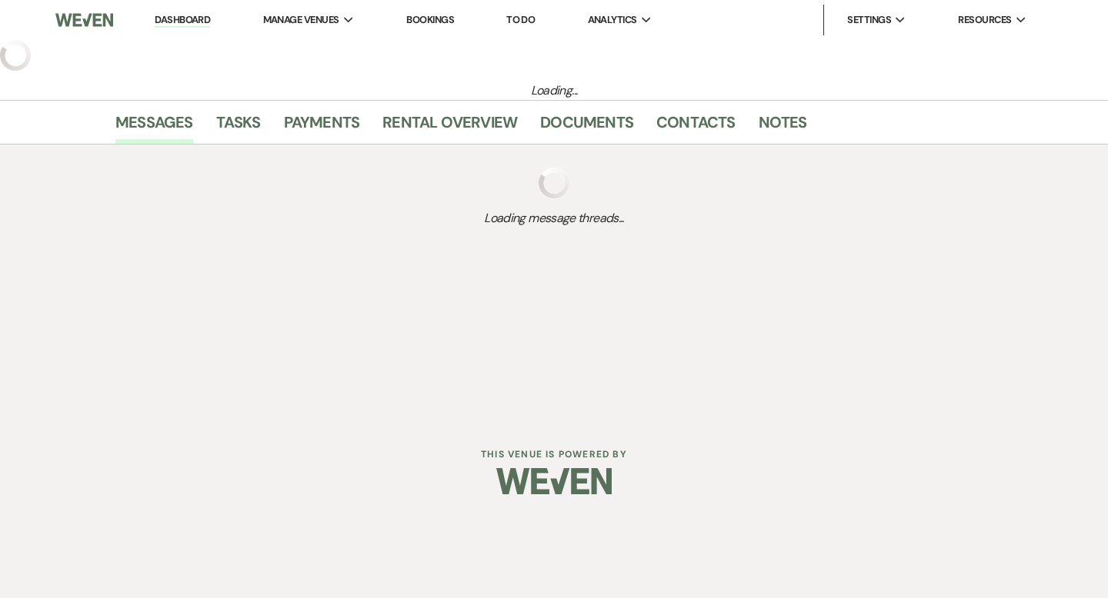
select select "2"
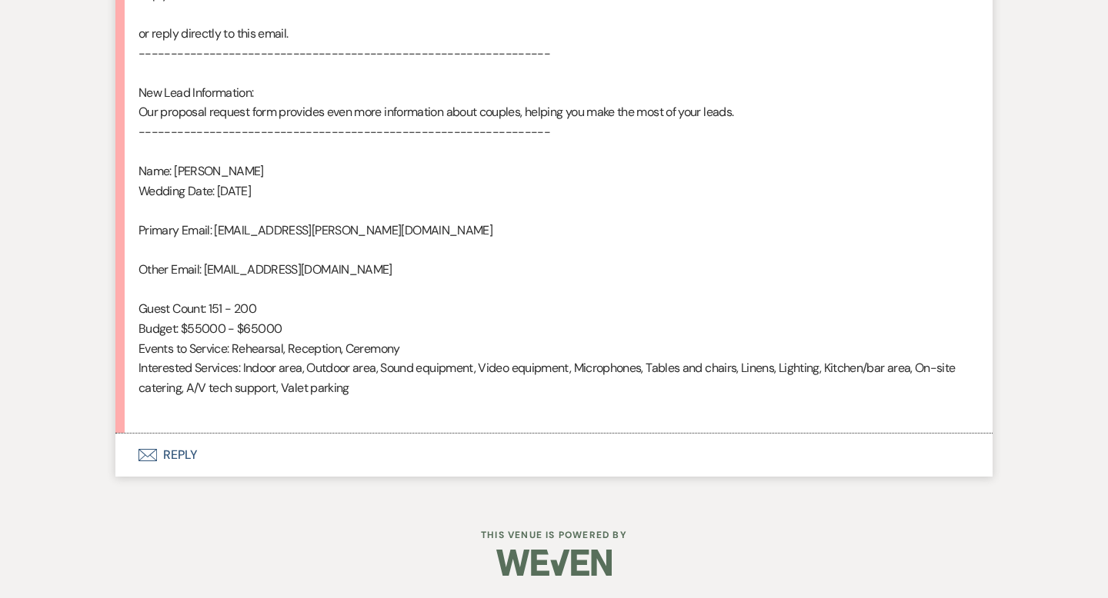
click at [181, 449] on button "Envelope Reply" at bounding box center [553, 455] width 877 height 43
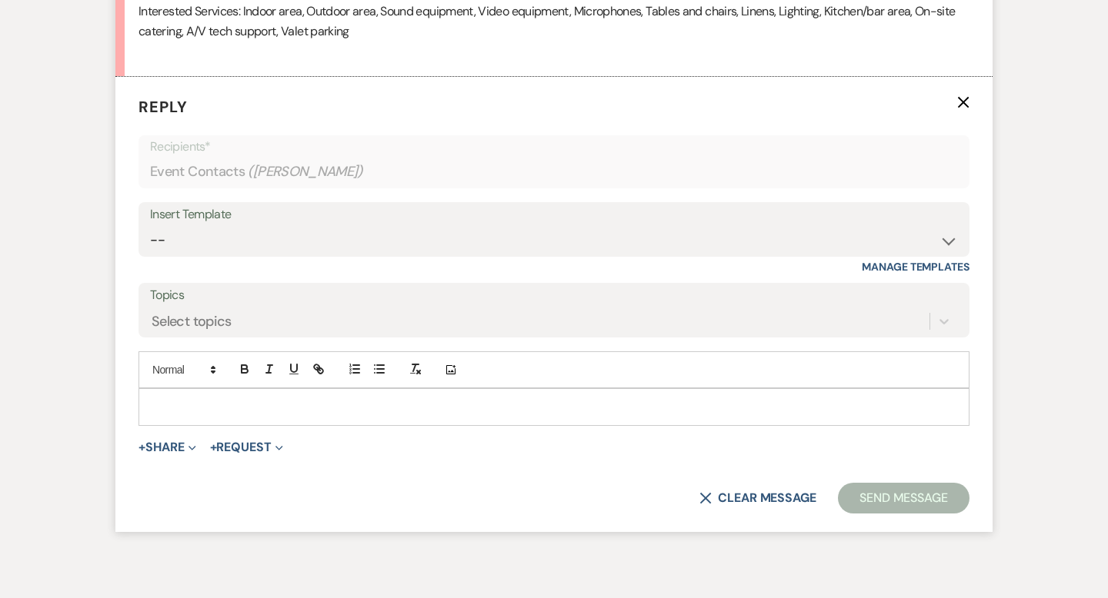
scroll to position [1335, 0]
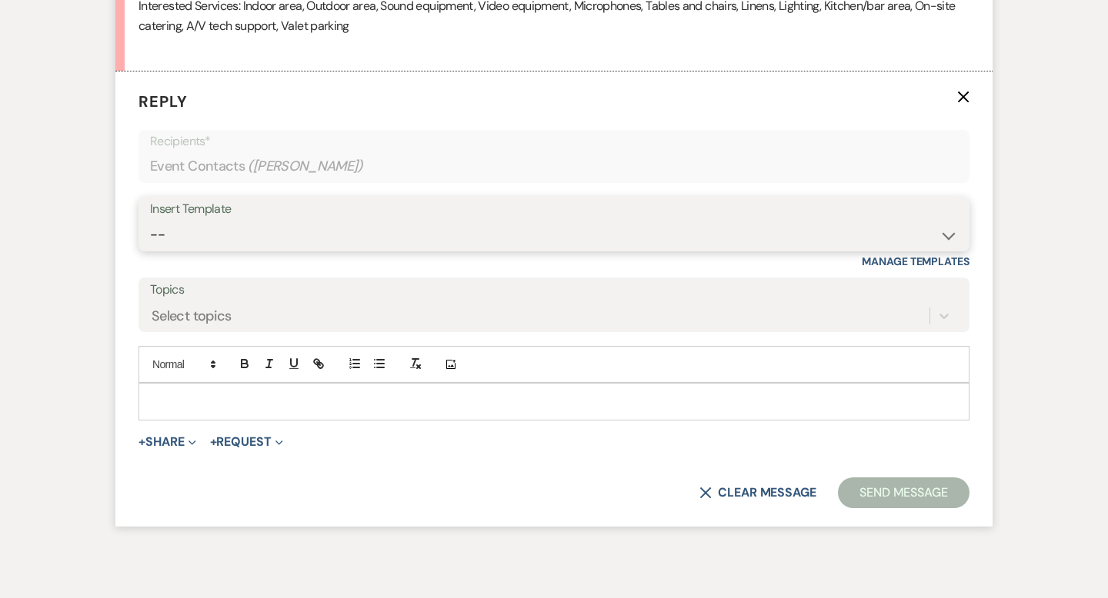
click at [175, 221] on select "-- Weven Planning Portal Introduction (Booked Events) Wedding Packages Booking …" at bounding box center [554, 235] width 808 height 30
select select "4429"
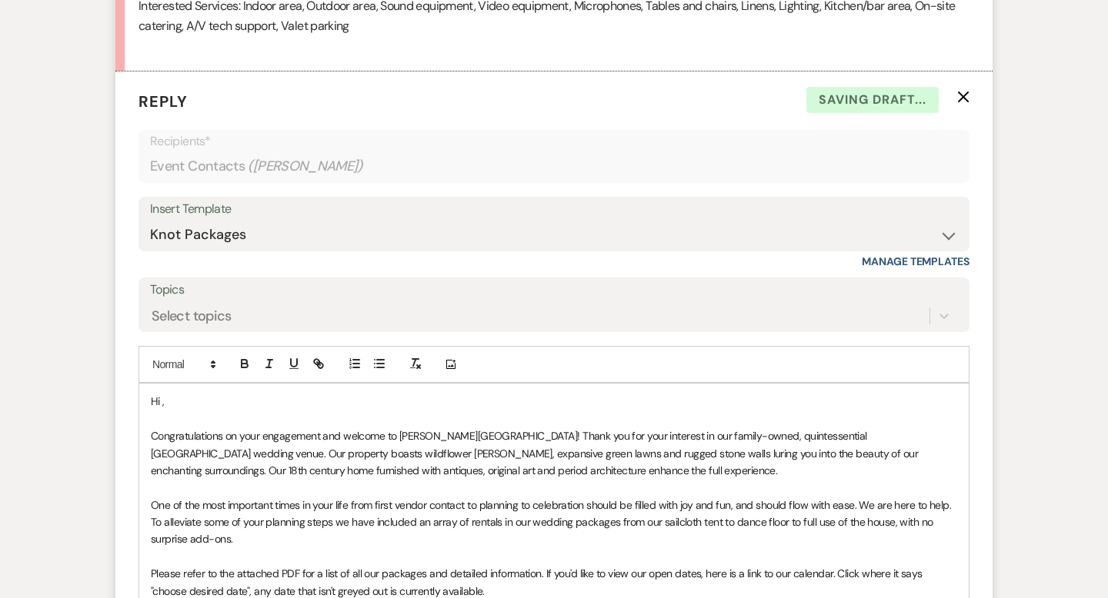
click at [194, 396] on p "Hi ," at bounding box center [554, 401] width 806 height 17
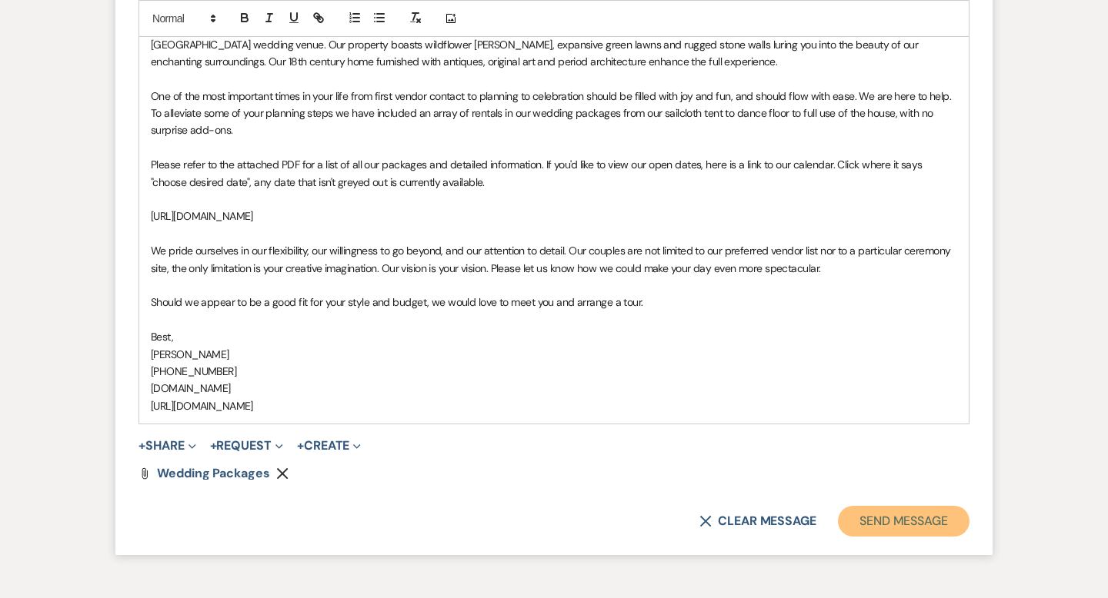
click at [861, 518] on button "Send Message" at bounding box center [904, 521] width 132 height 31
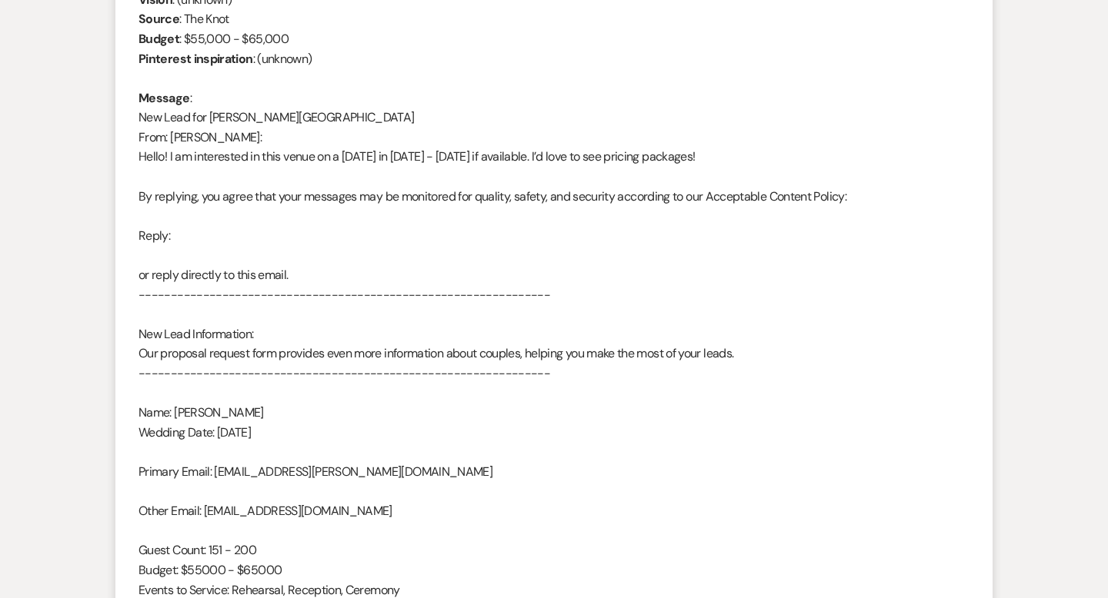
scroll to position [0, 0]
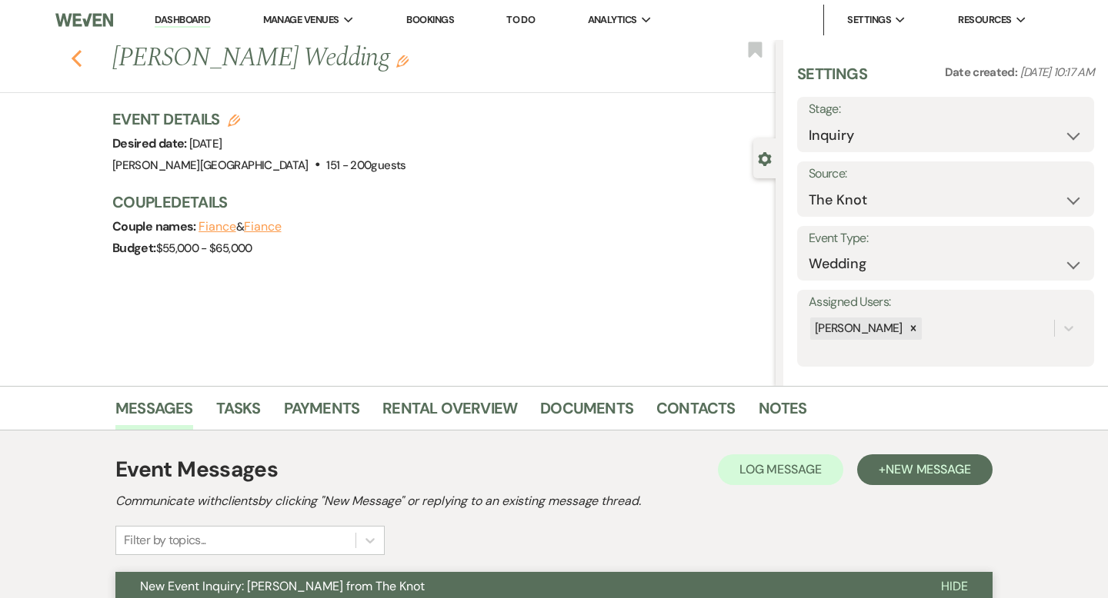
click at [74, 57] on use "button" at bounding box center [77, 58] width 10 height 17
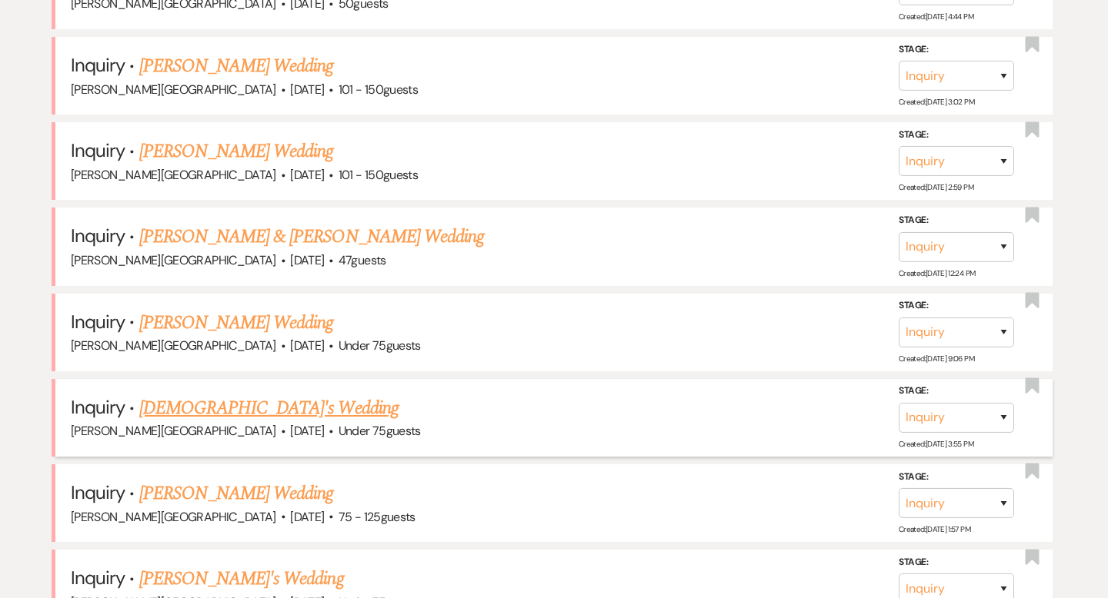
scroll to position [2419, 0]
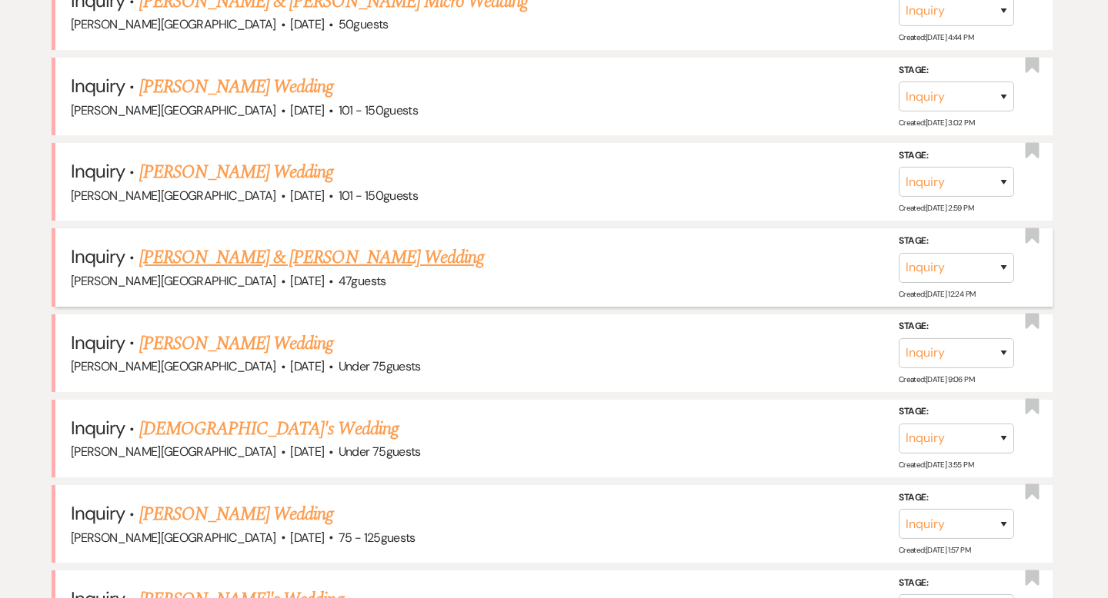
click at [228, 244] on link "Aly Nogosek & Alejandra Albaladejo's Wedding" at bounding box center [311, 258] width 345 height 28
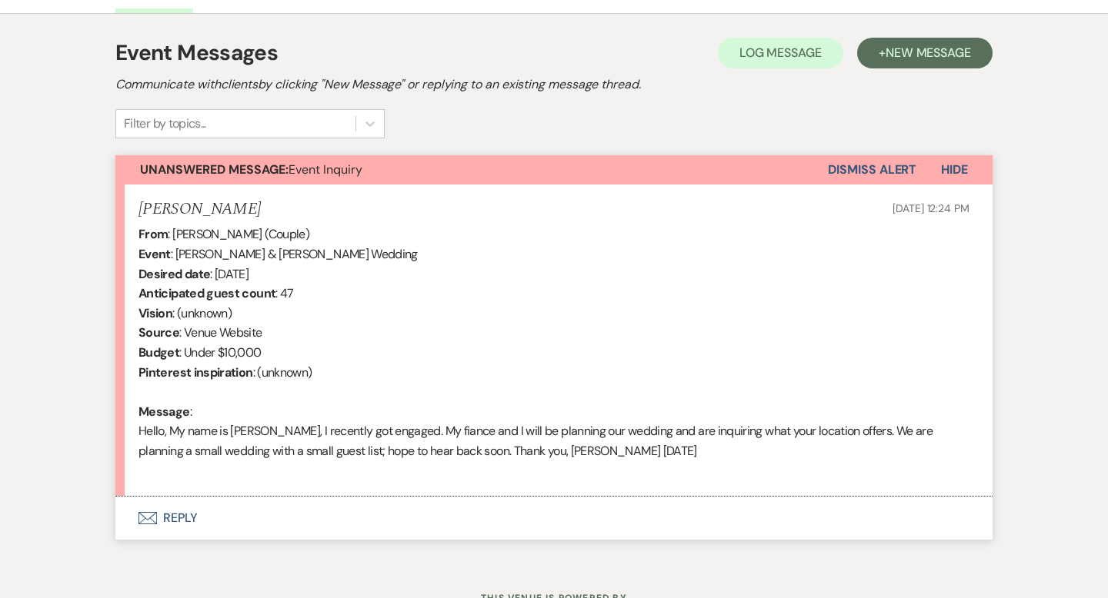
select select "5"
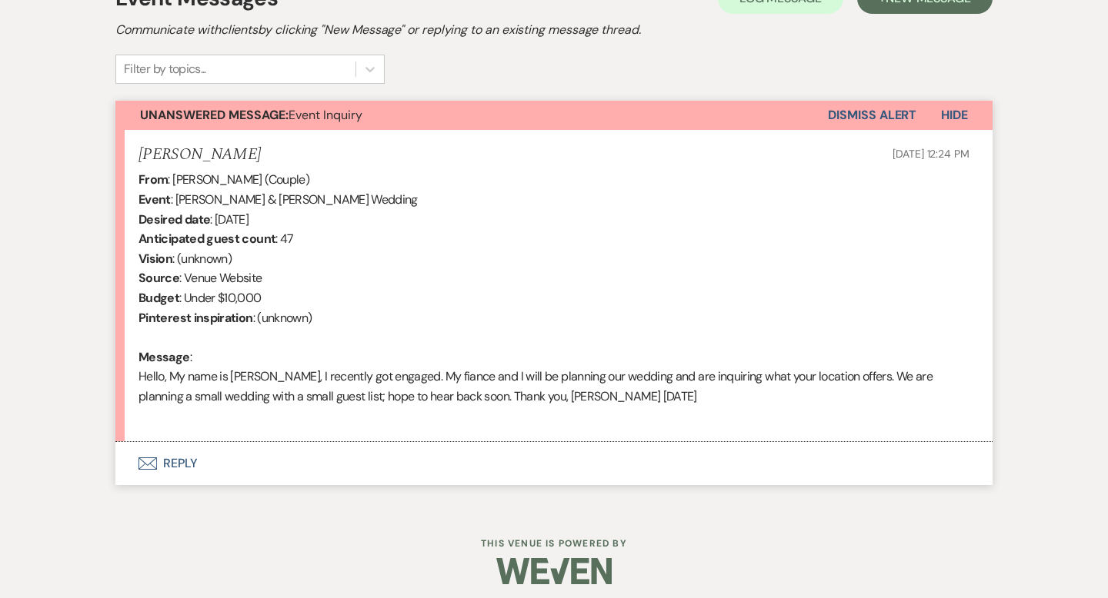
scroll to position [481, 0]
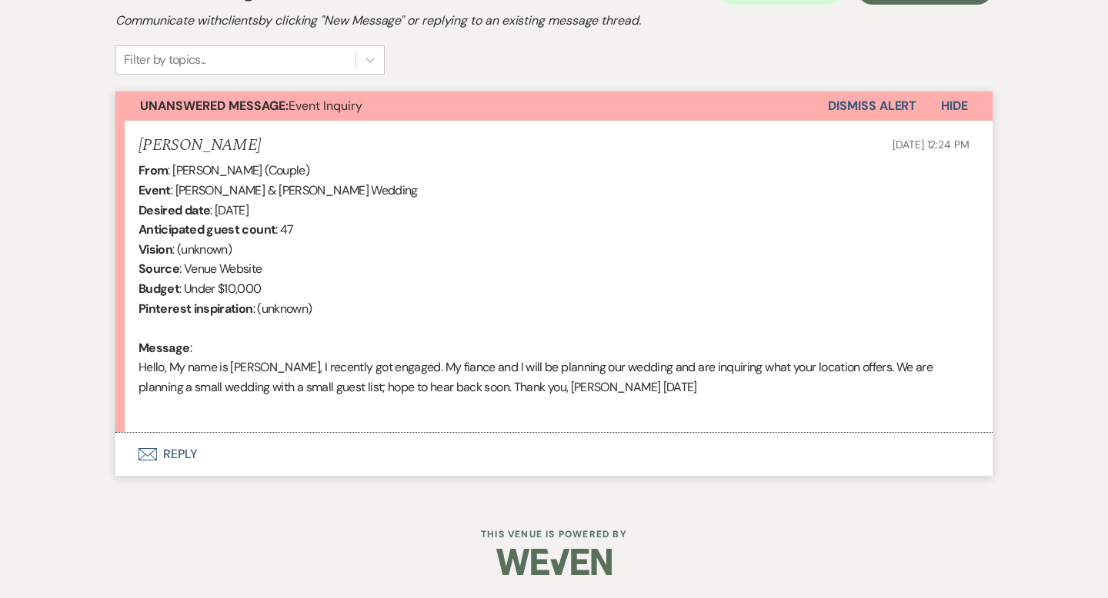
click at [188, 452] on button "Envelope Reply" at bounding box center [553, 454] width 877 height 43
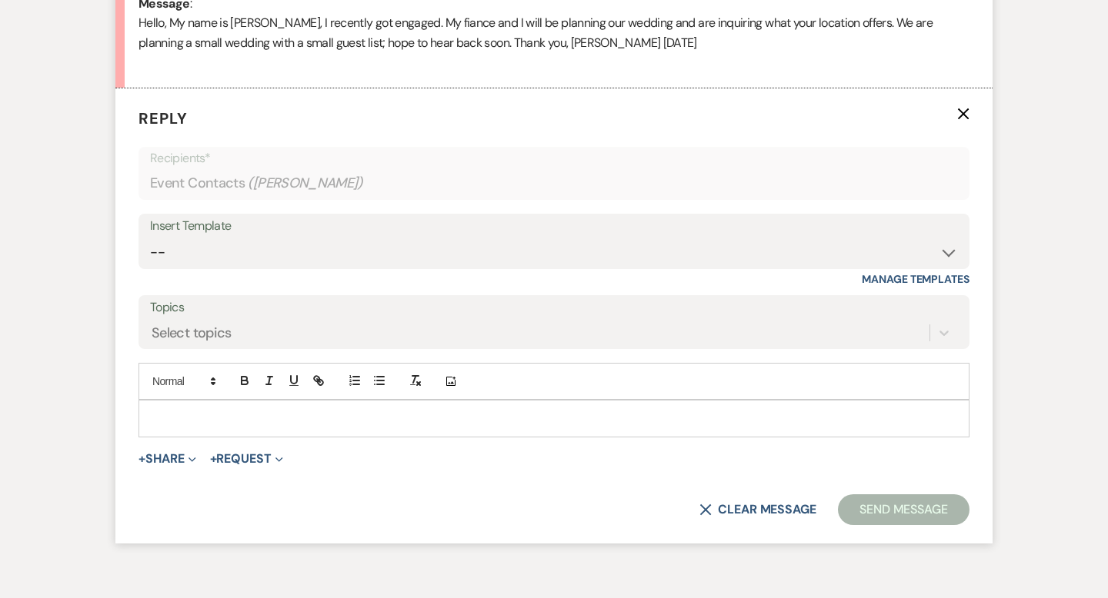
scroll to position [842, 0]
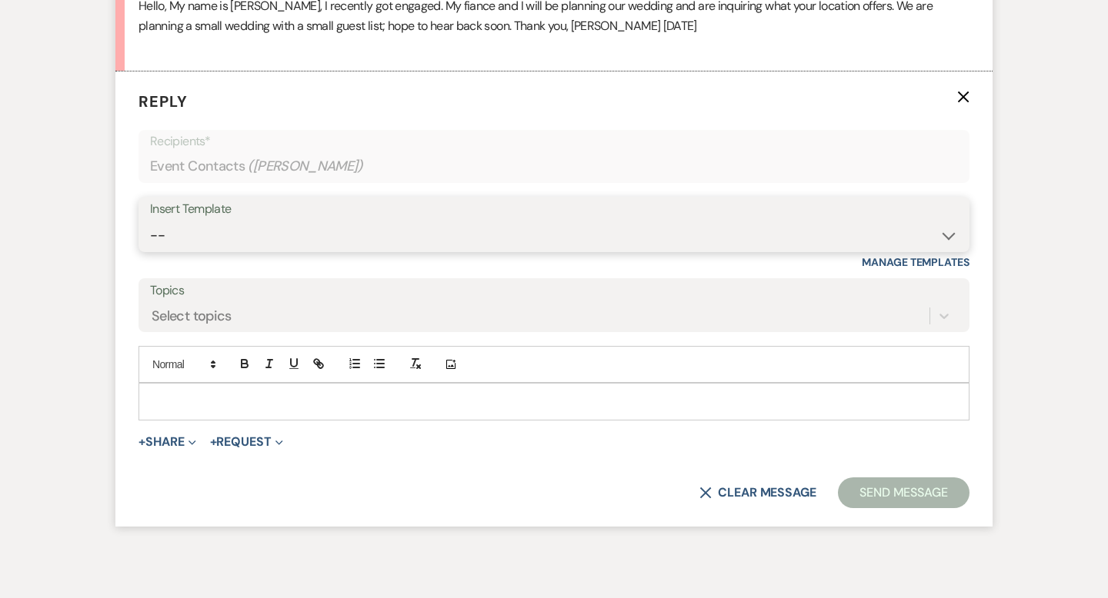
click at [191, 232] on select "-- Weven Planning Portal Introduction (Booked Events) Wedding Packages Booking …" at bounding box center [554, 236] width 808 height 30
select select "55"
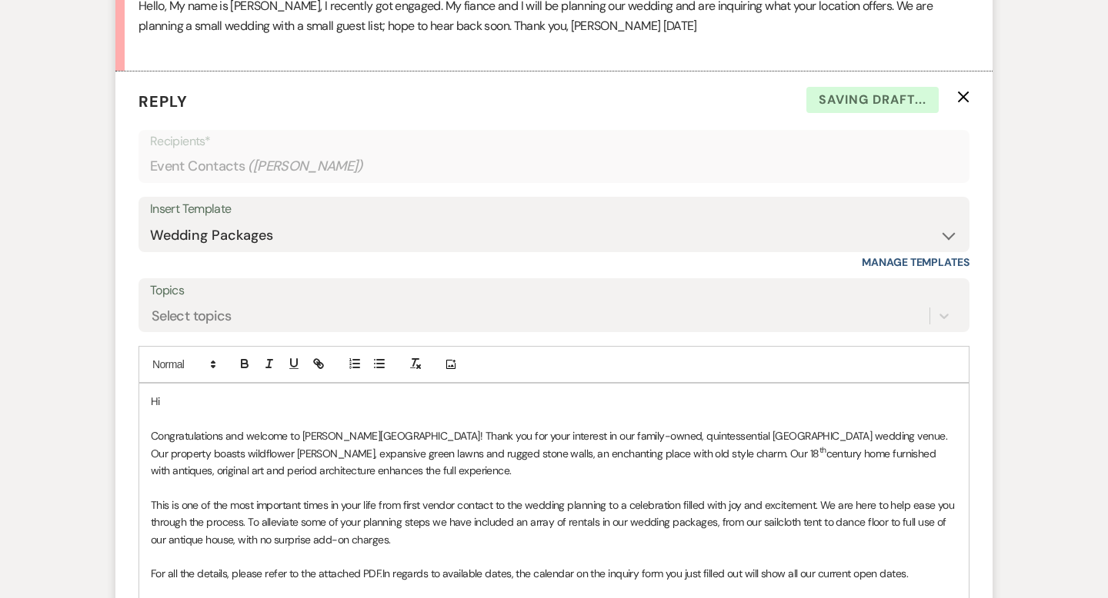
click at [170, 400] on p "Hi" at bounding box center [554, 401] width 806 height 17
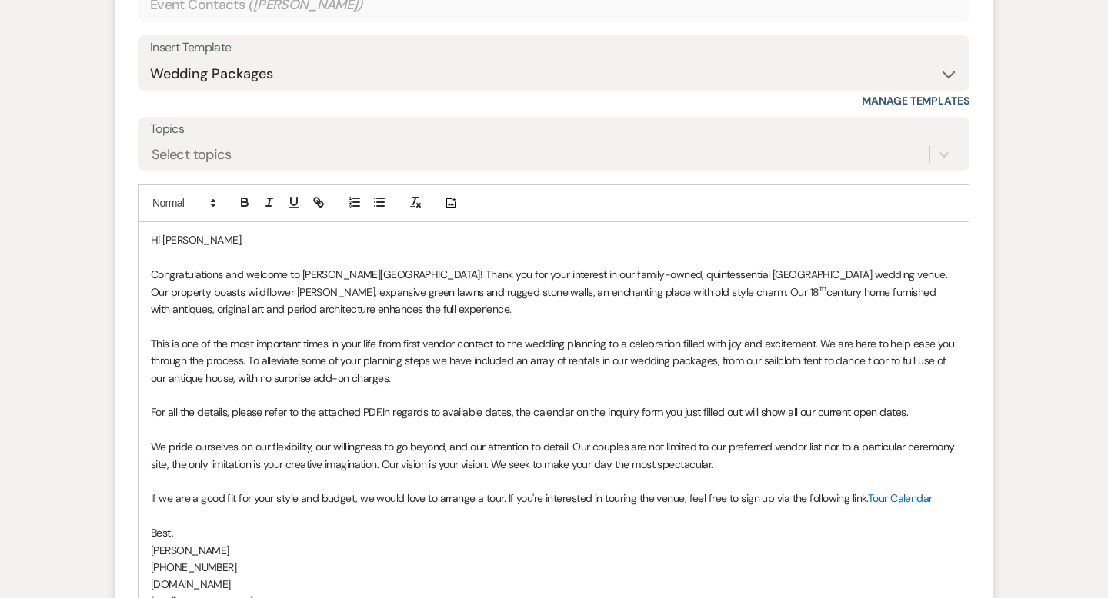
scroll to position [1016, 0]
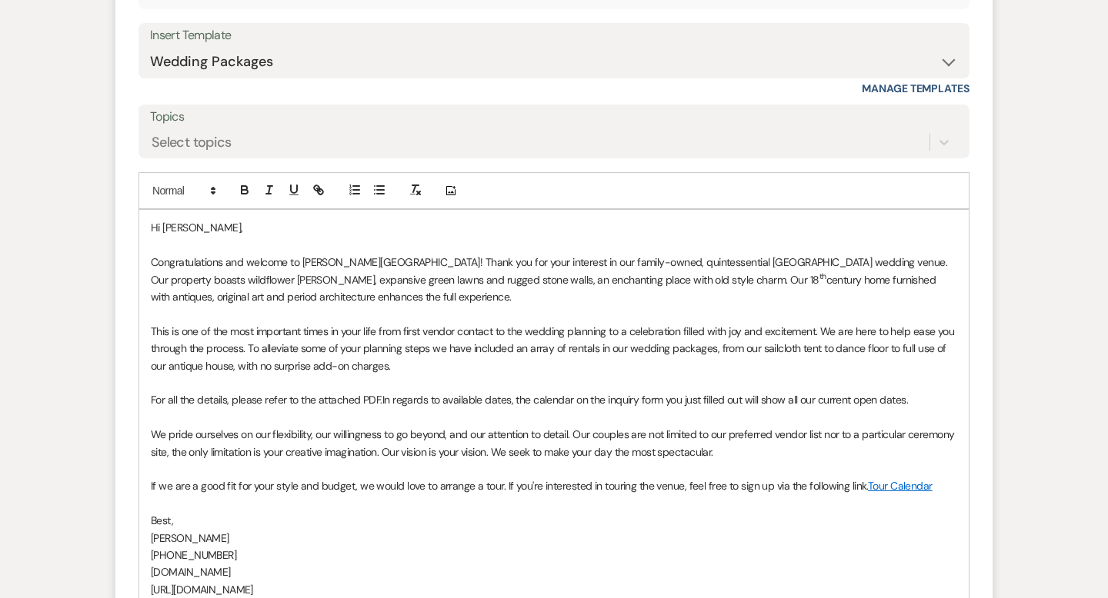
click at [384, 393] on span "In regards to available dates, the calendar on the inquiry form you just filled…" at bounding box center [644, 400] width 525 height 14
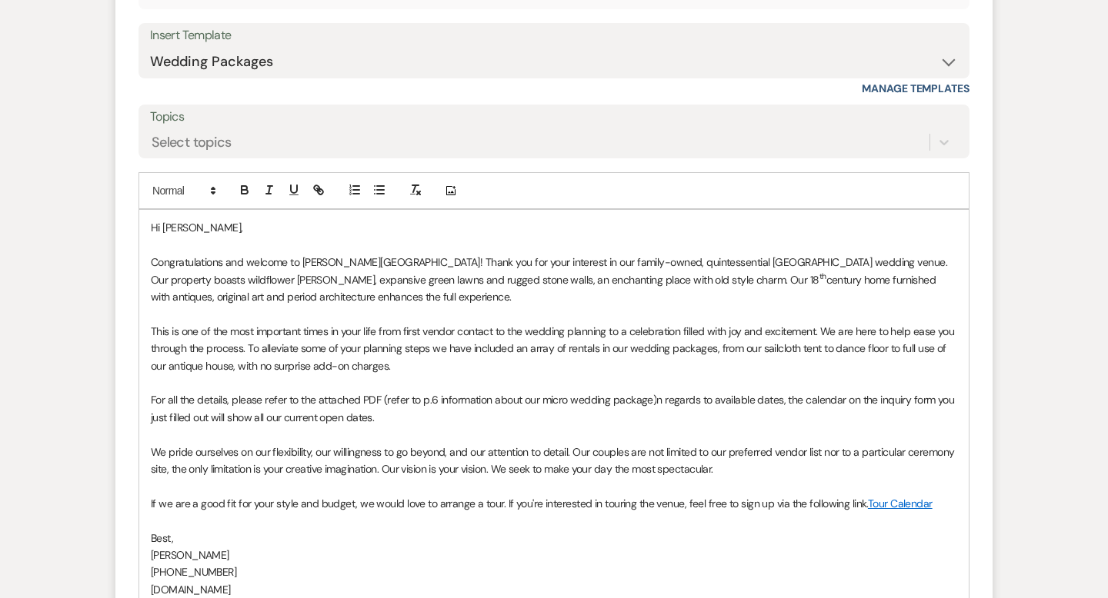
click at [538, 401] on p "For all the details, please refer to the attached PDF (refer to p.6 information…" at bounding box center [554, 409] width 806 height 35
click at [707, 394] on span "n regards to available dates, the calendar on the inquiry form you just filled …" at bounding box center [542, 408] width 782 height 31
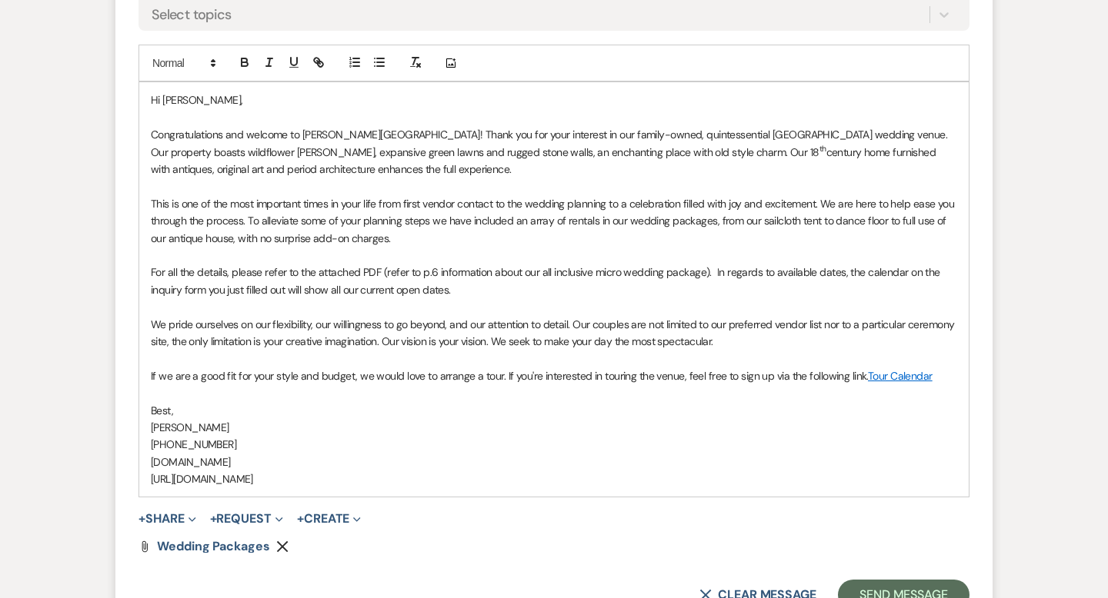
scroll to position [1173, 0]
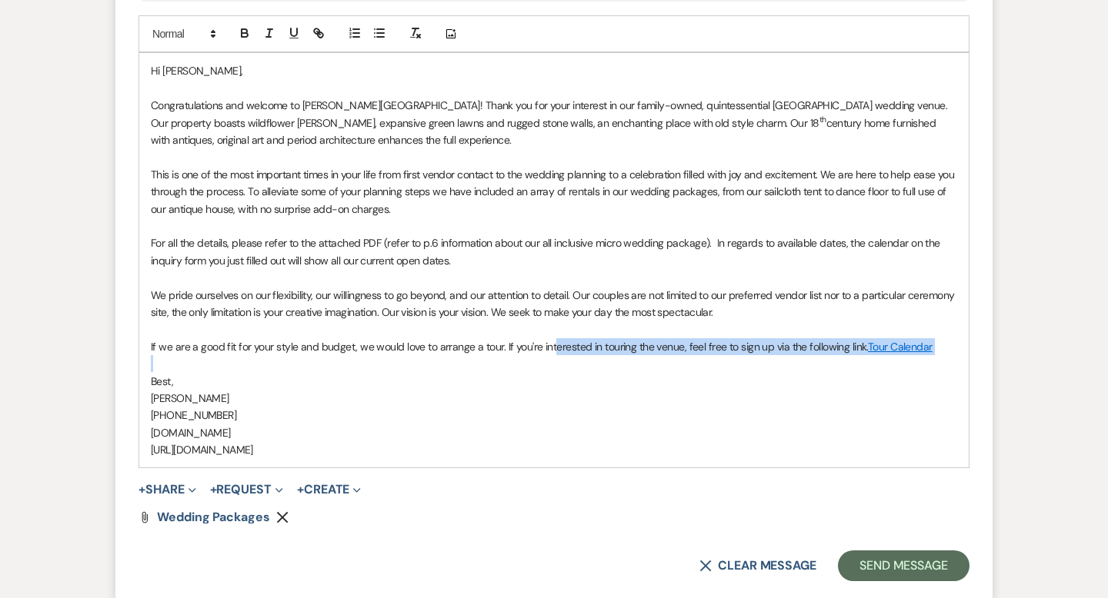
drag, startPoint x: 933, startPoint y: 356, endPoint x: 552, endPoint y: 341, distance: 381.8
click at [552, 341] on div "Hi Alejandra, Congratulations and welcome to Smith Farm Gardens! Thank you for …" at bounding box center [553, 260] width 829 height 415
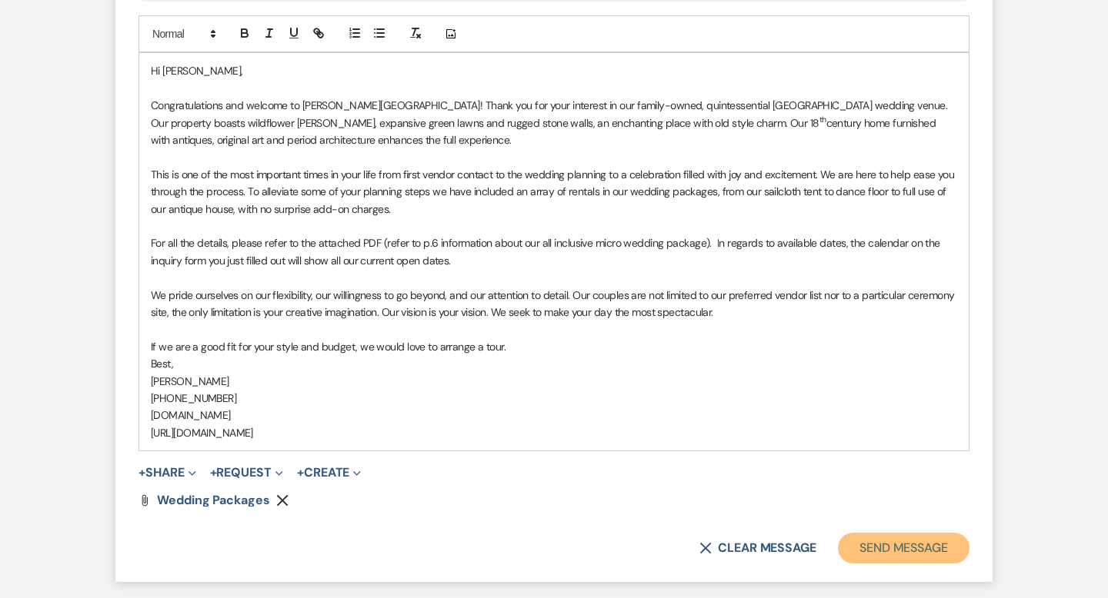
click at [863, 551] on button "Send Message" at bounding box center [904, 548] width 132 height 31
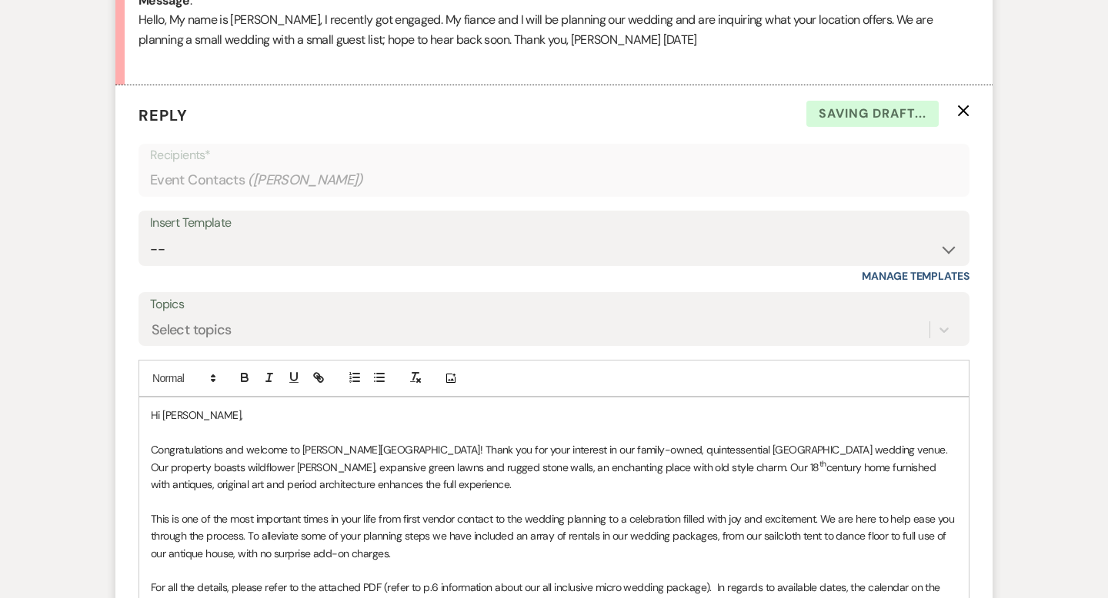
scroll to position [0, 0]
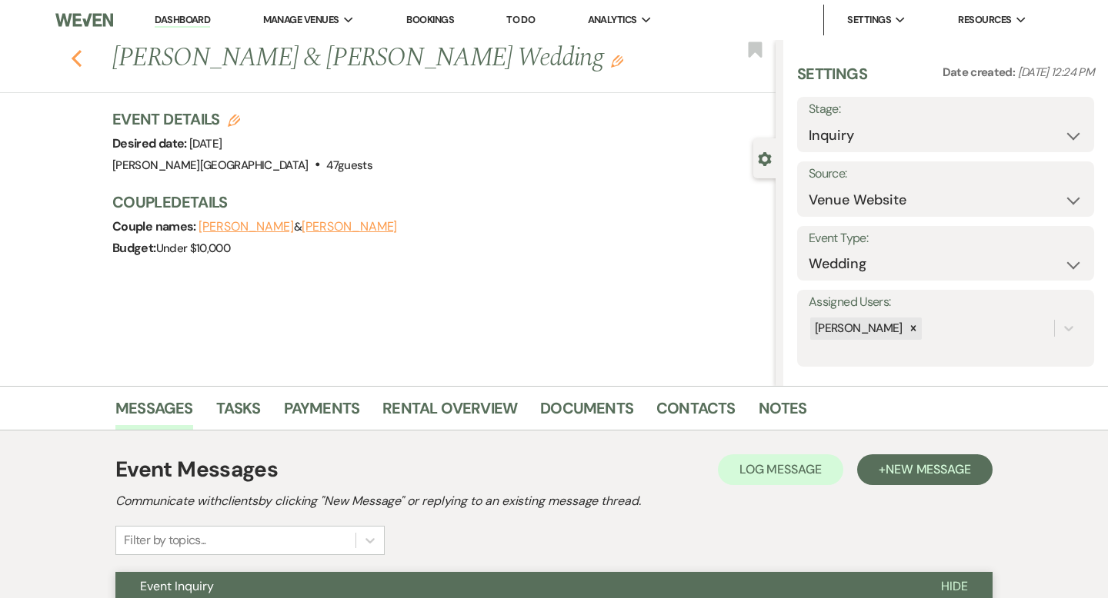
click at [75, 60] on use "button" at bounding box center [77, 58] width 10 height 17
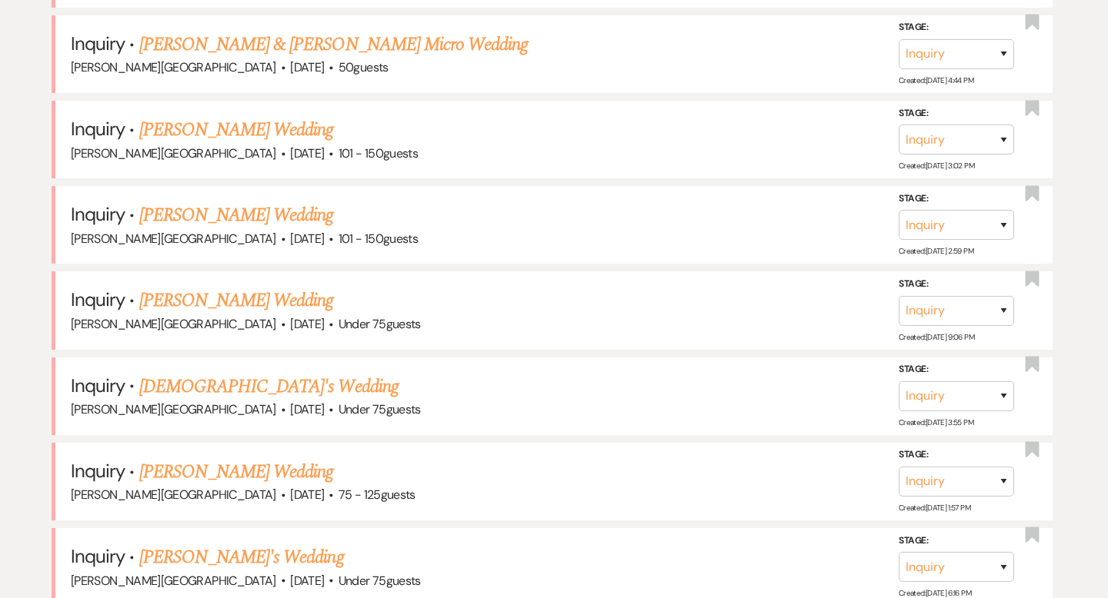
scroll to position [2369, 0]
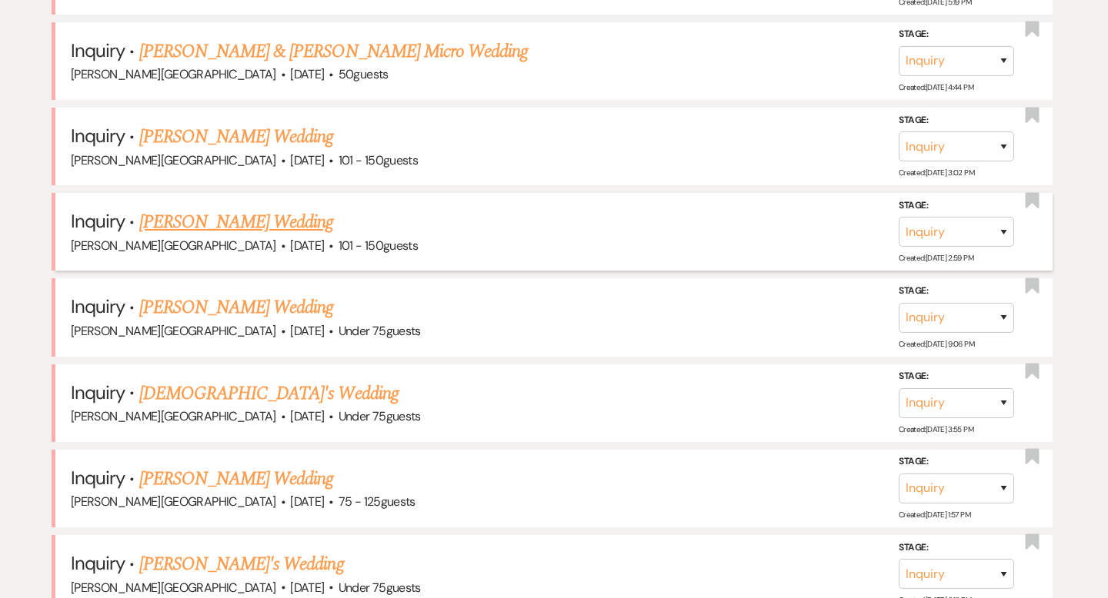
click at [264, 209] on link "Angela Phommavong's Wedding" at bounding box center [236, 222] width 195 height 28
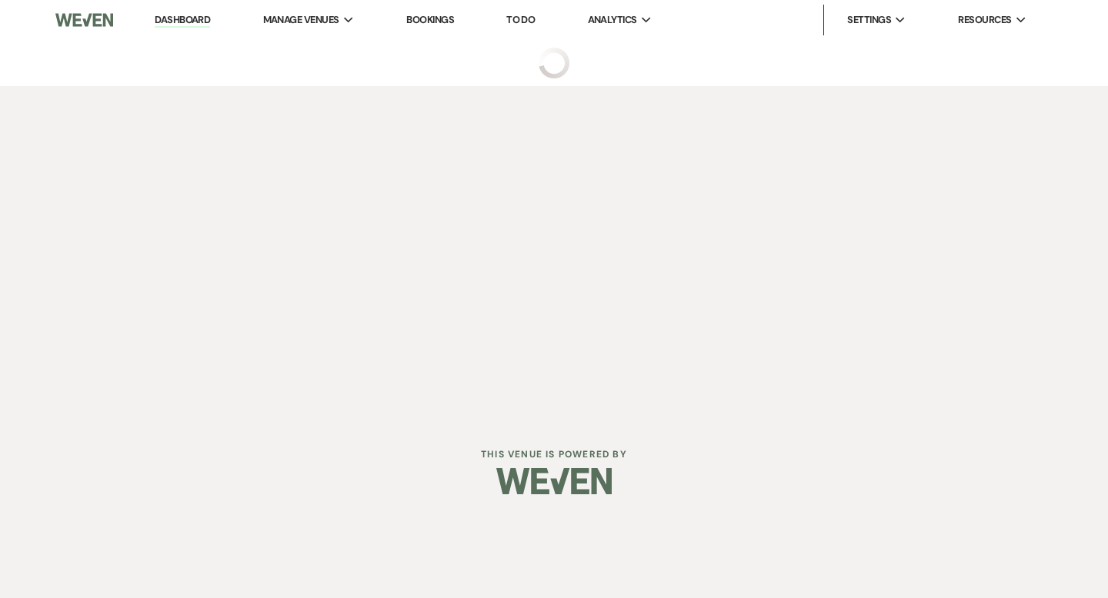
select select "2"
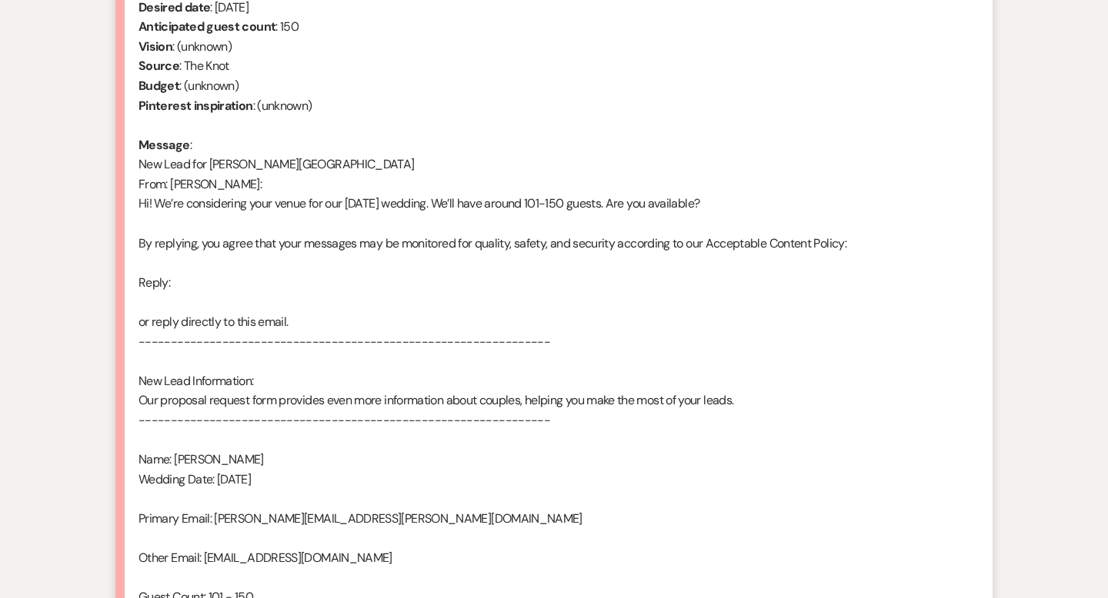
scroll to position [933, 0]
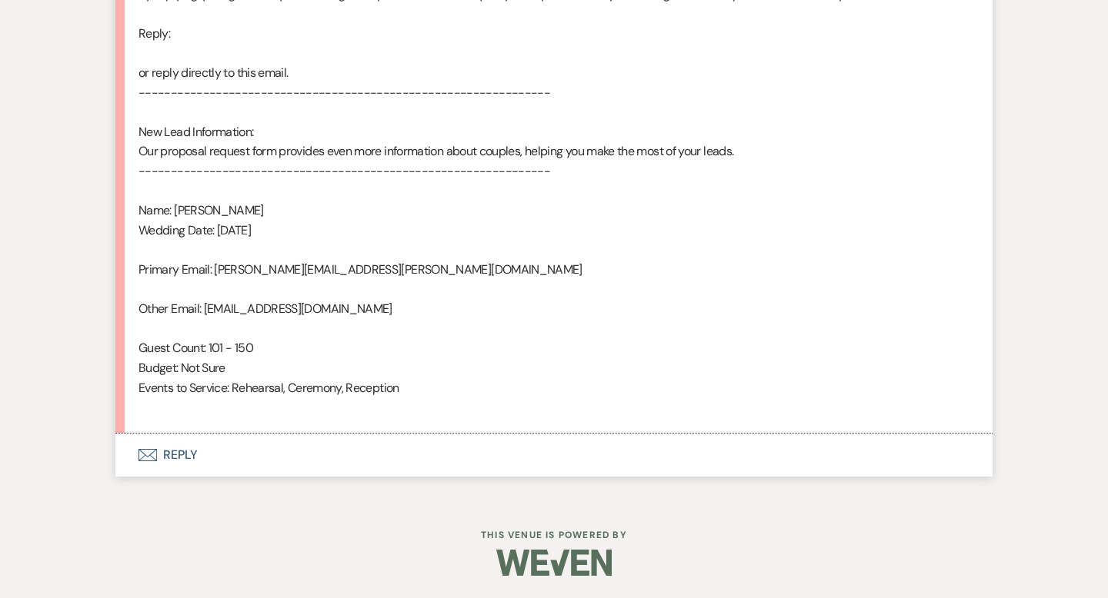
click at [189, 453] on button "Envelope Reply" at bounding box center [553, 455] width 877 height 43
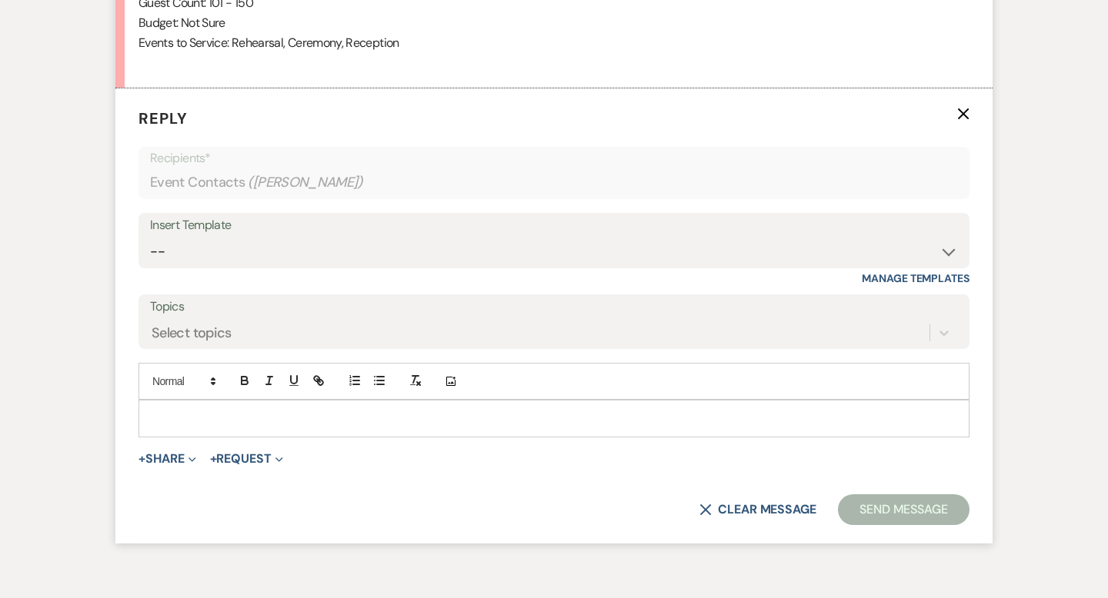
scroll to position [1295, 0]
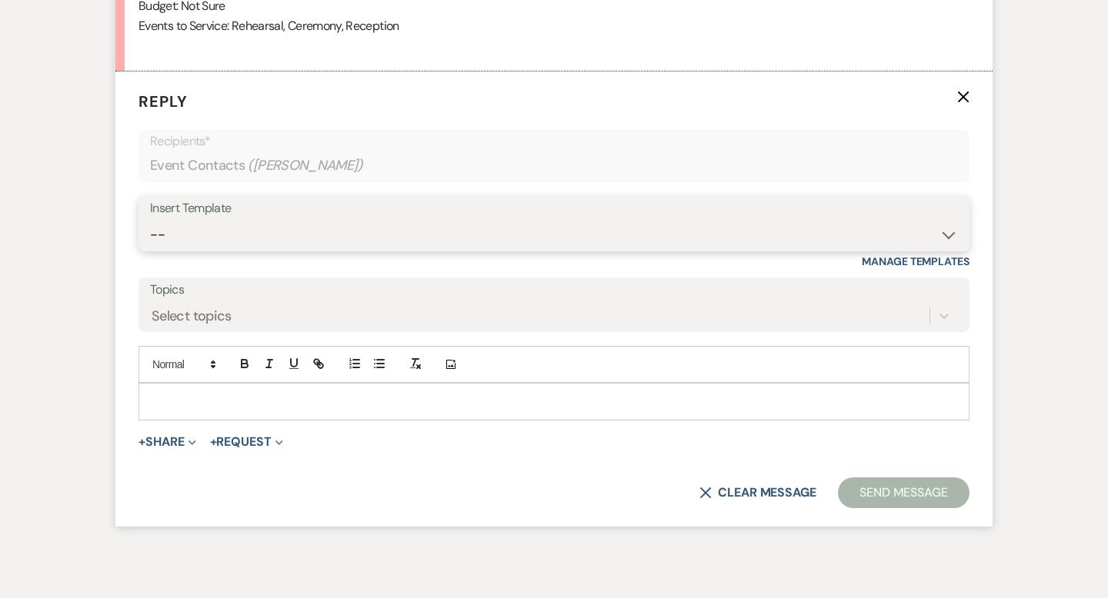
click at [190, 238] on select "-- Weven Planning Portal Introduction (Booked Events) Wedding Packages Booking …" at bounding box center [554, 235] width 808 height 30
select select "4429"
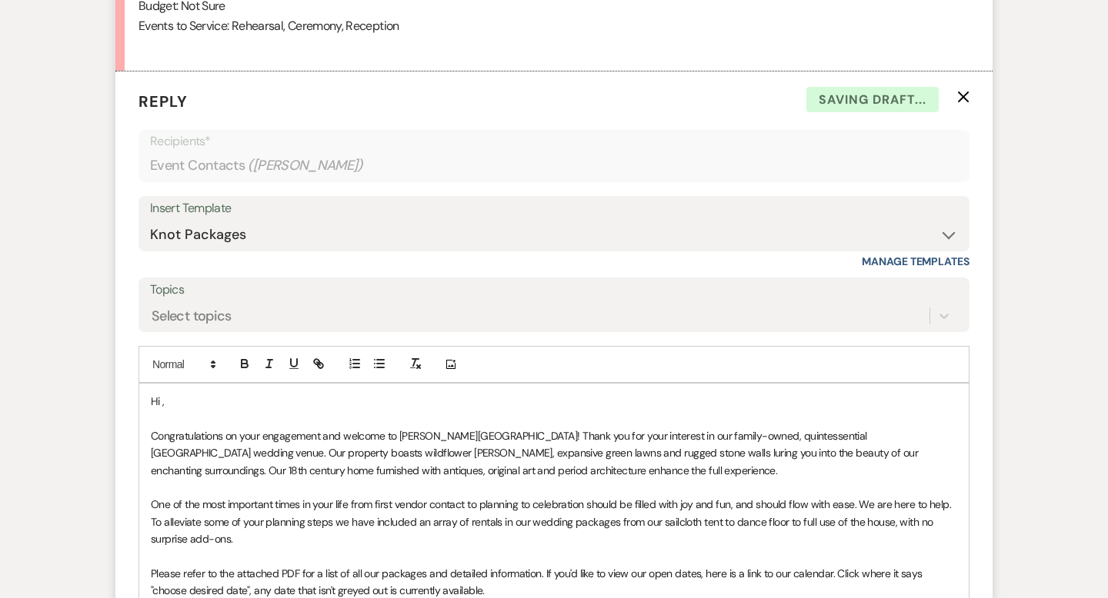
click at [192, 404] on p "Hi ," at bounding box center [554, 401] width 806 height 17
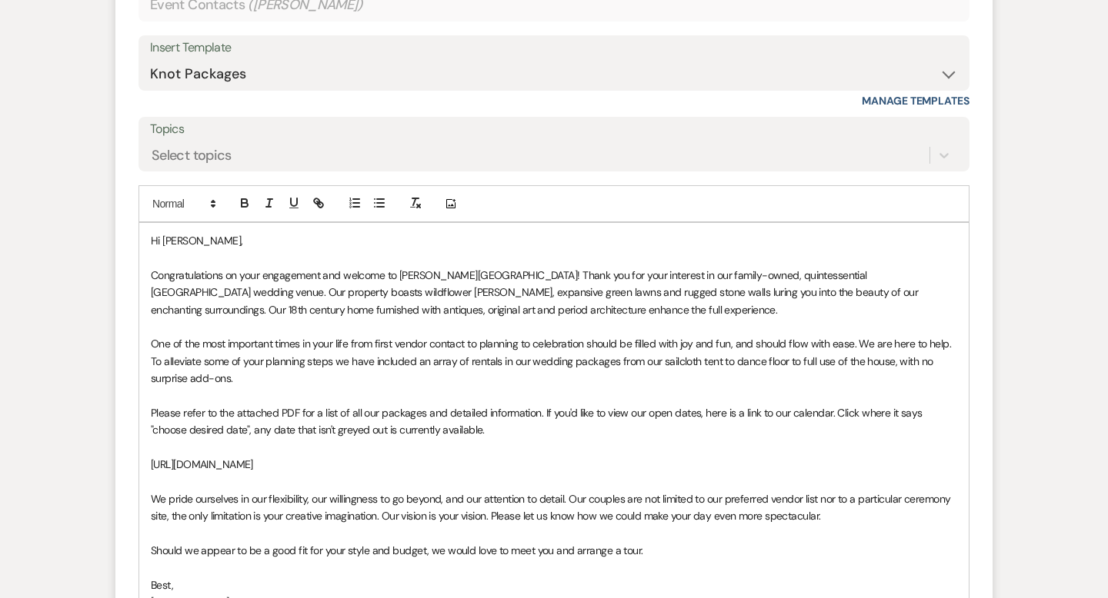
scroll to position [1666, 0]
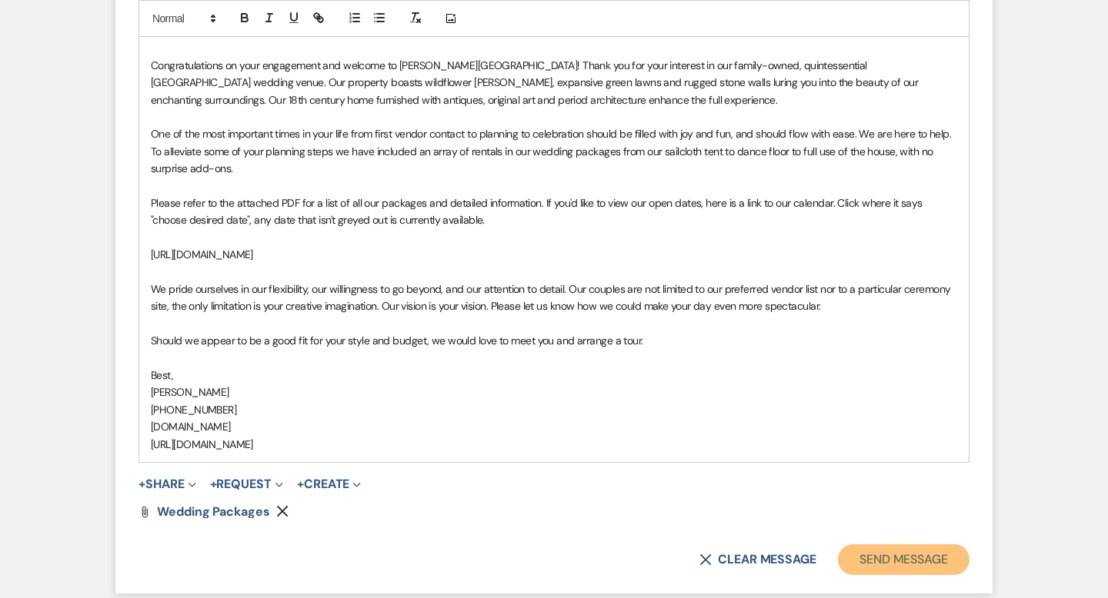
click at [855, 545] on button "Send Message" at bounding box center [904, 560] width 132 height 31
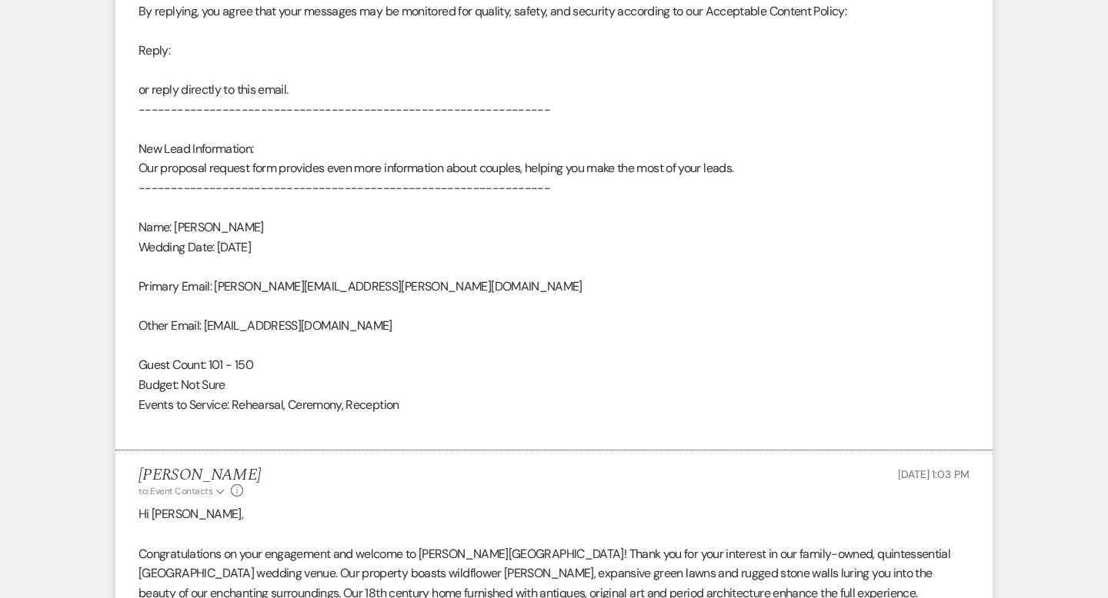
scroll to position [0, 0]
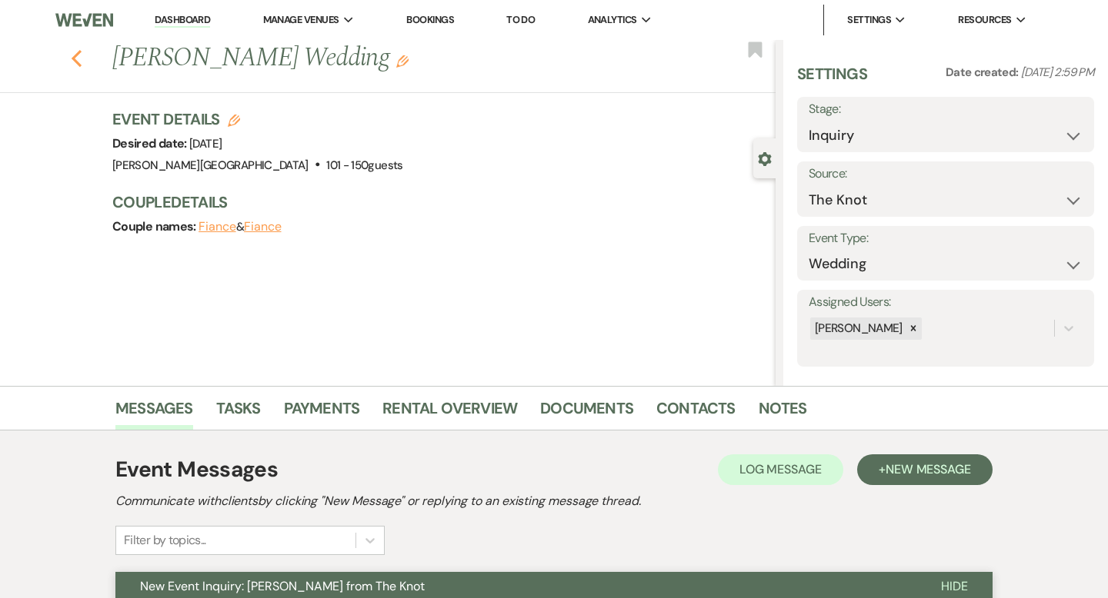
click at [77, 62] on use "button" at bounding box center [77, 58] width 10 height 17
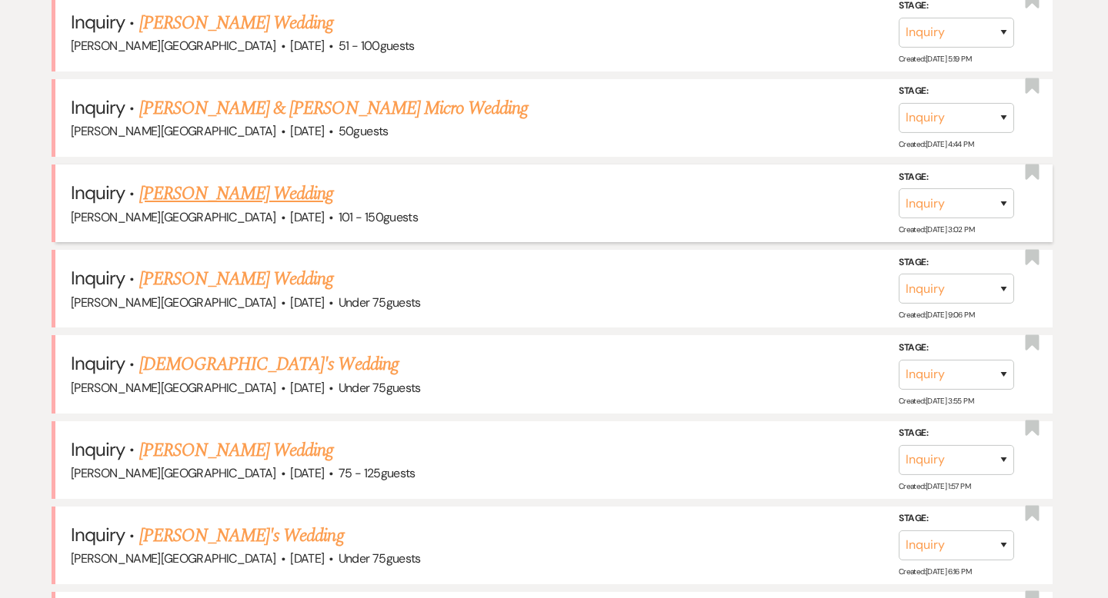
scroll to position [2299, 0]
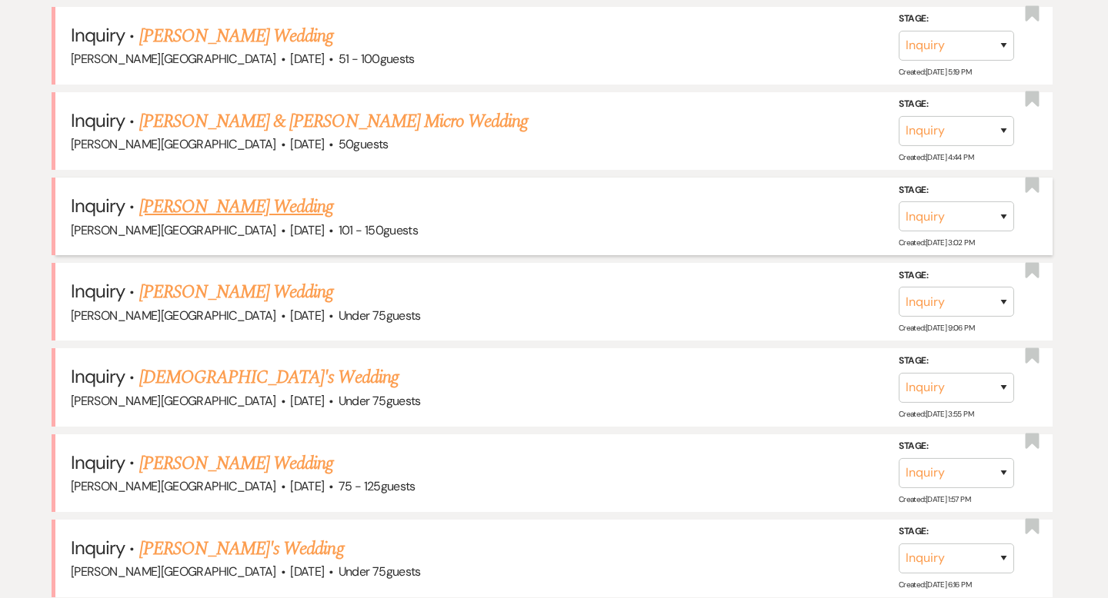
click at [238, 193] on link "Angela Phommavong's Wedding" at bounding box center [236, 207] width 195 height 28
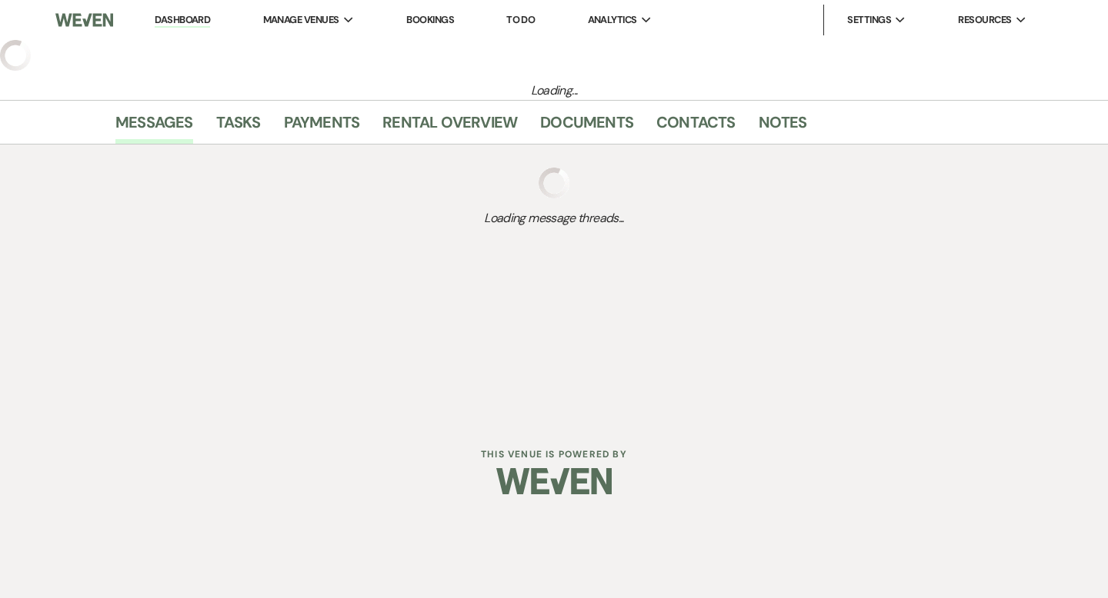
select select "2"
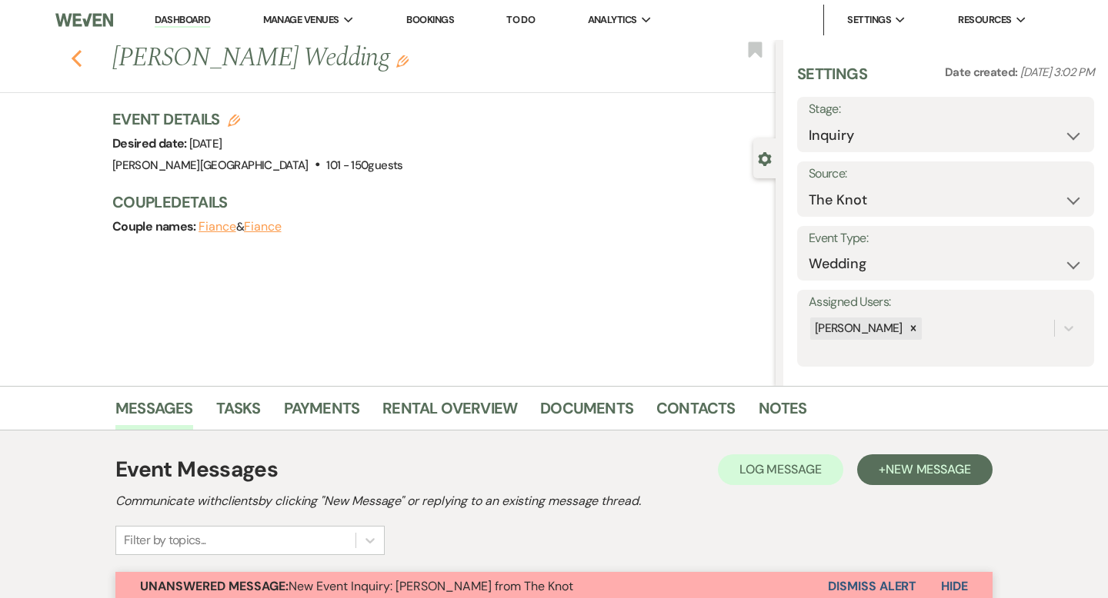
click at [80, 58] on icon "Previous" at bounding box center [77, 58] width 12 height 18
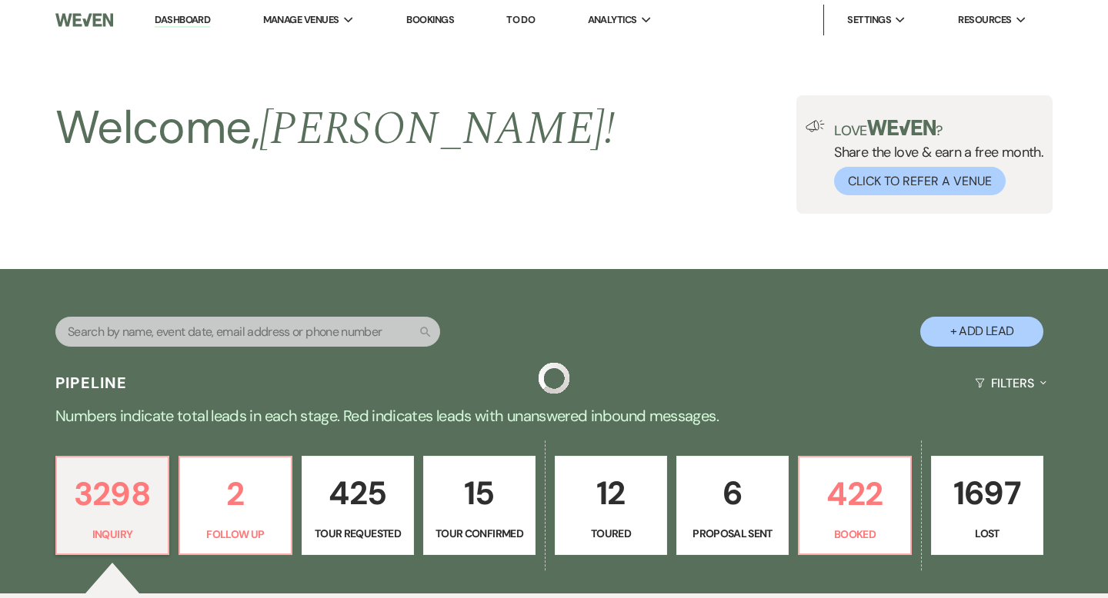
scroll to position [2299, 0]
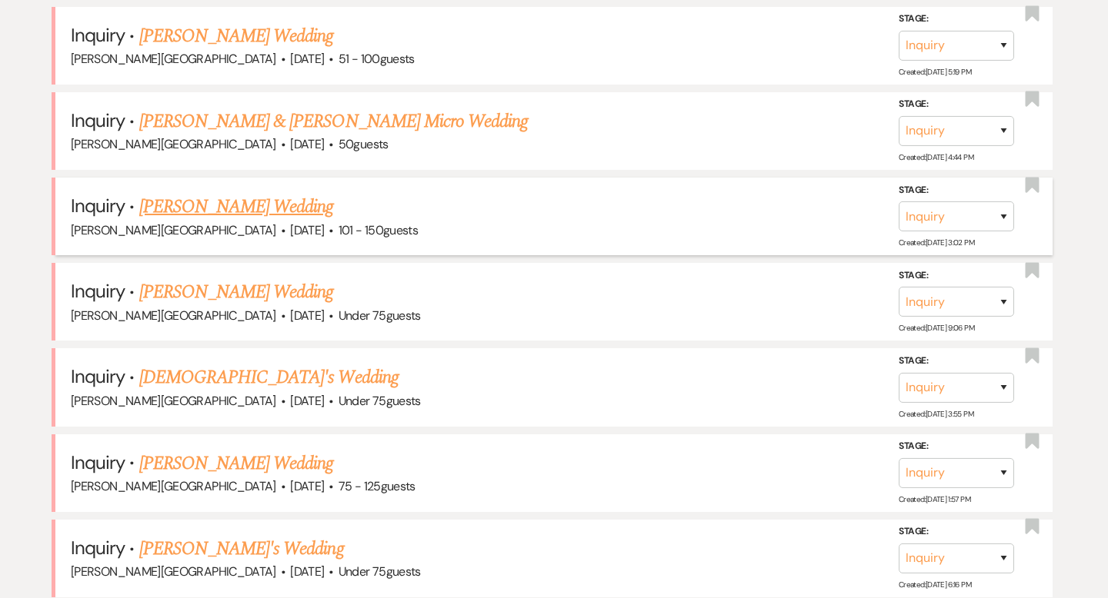
click at [257, 193] on link "Angela Phommavong's Wedding" at bounding box center [236, 207] width 195 height 28
select select "2"
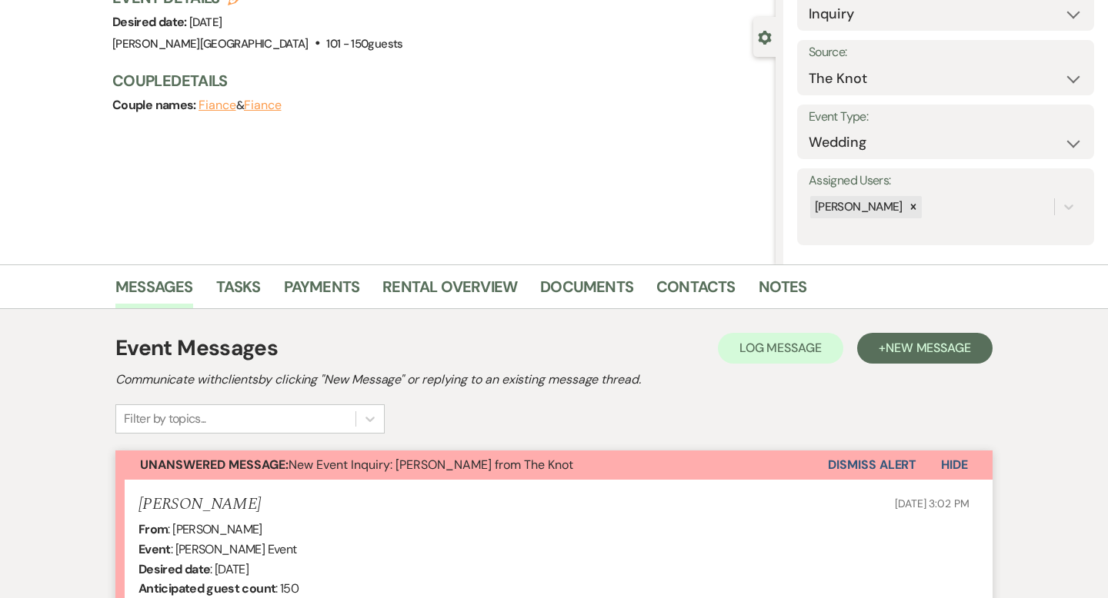
scroll to position [134, 0]
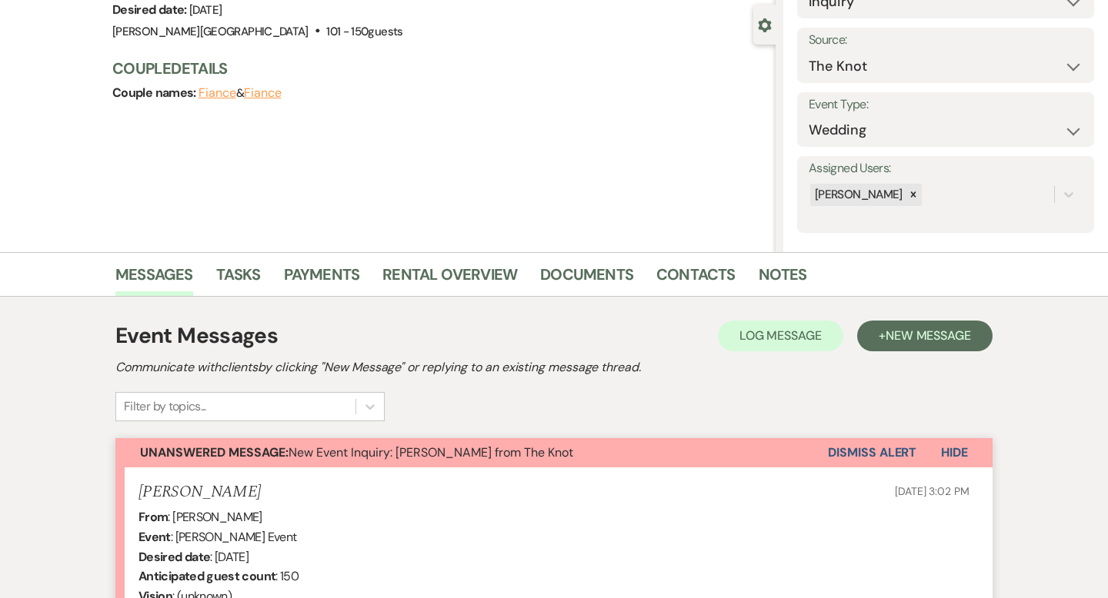
click at [839, 465] on button "Dismiss Alert" at bounding box center [872, 452] width 88 height 29
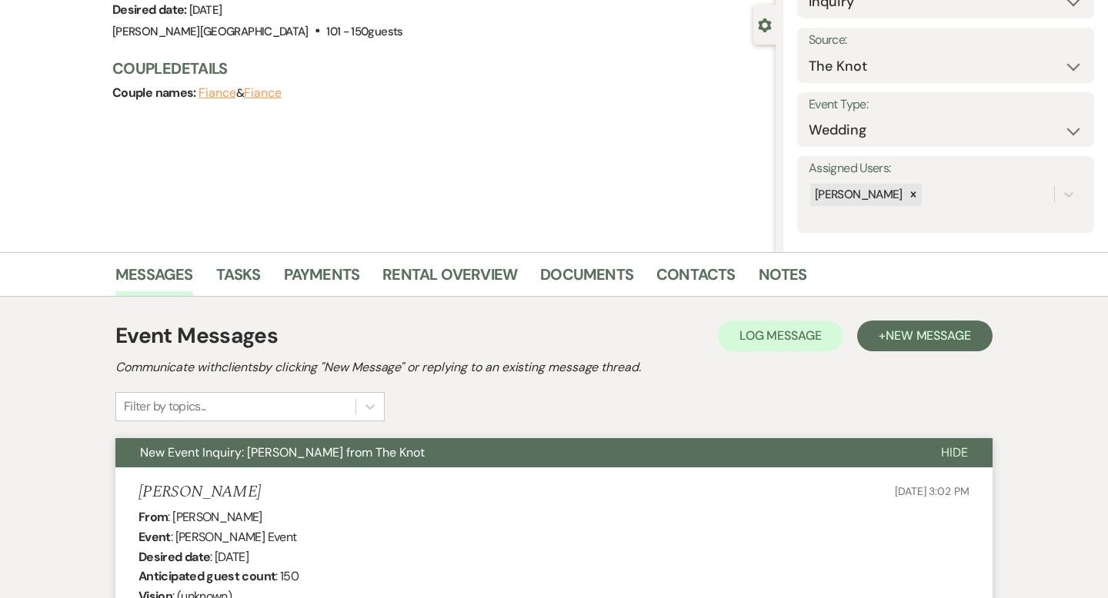
scroll to position [0, 0]
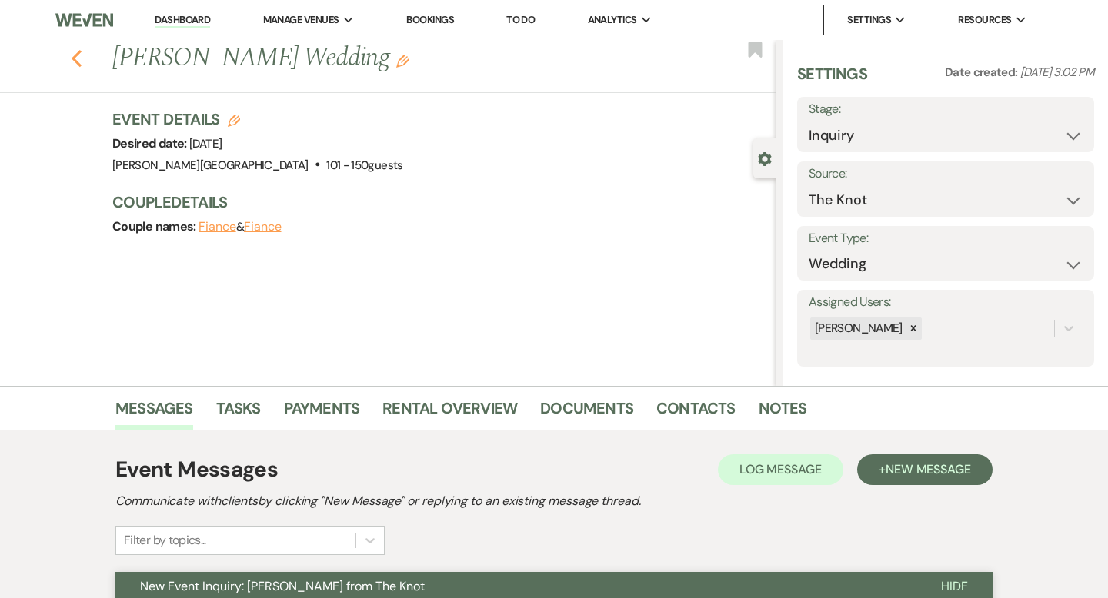
click at [72, 60] on icon "Previous" at bounding box center [77, 58] width 12 height 18
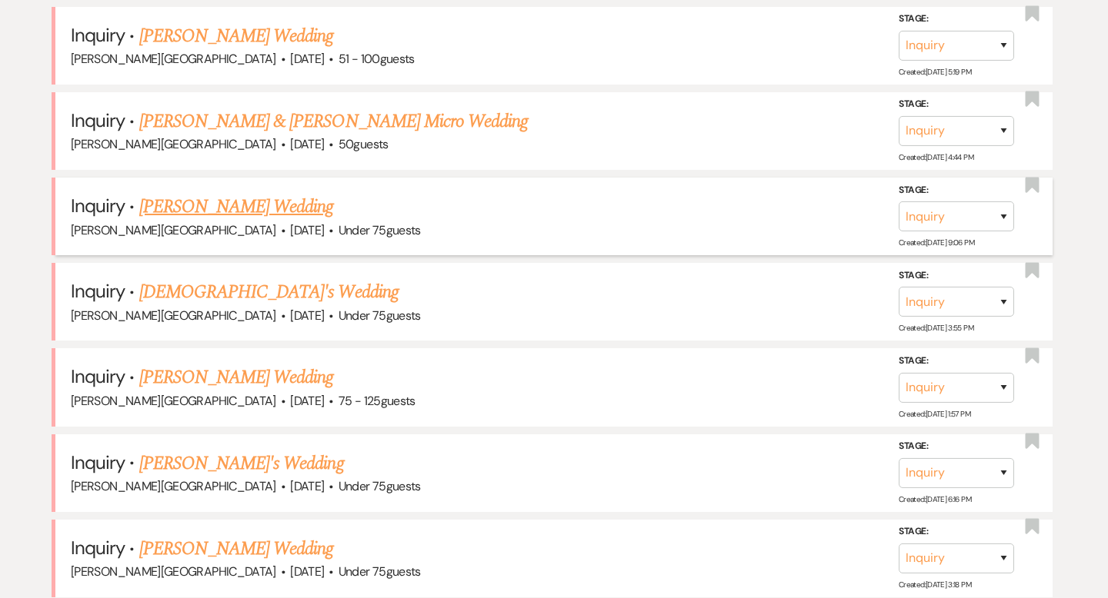
scroll to position [2205, 0]
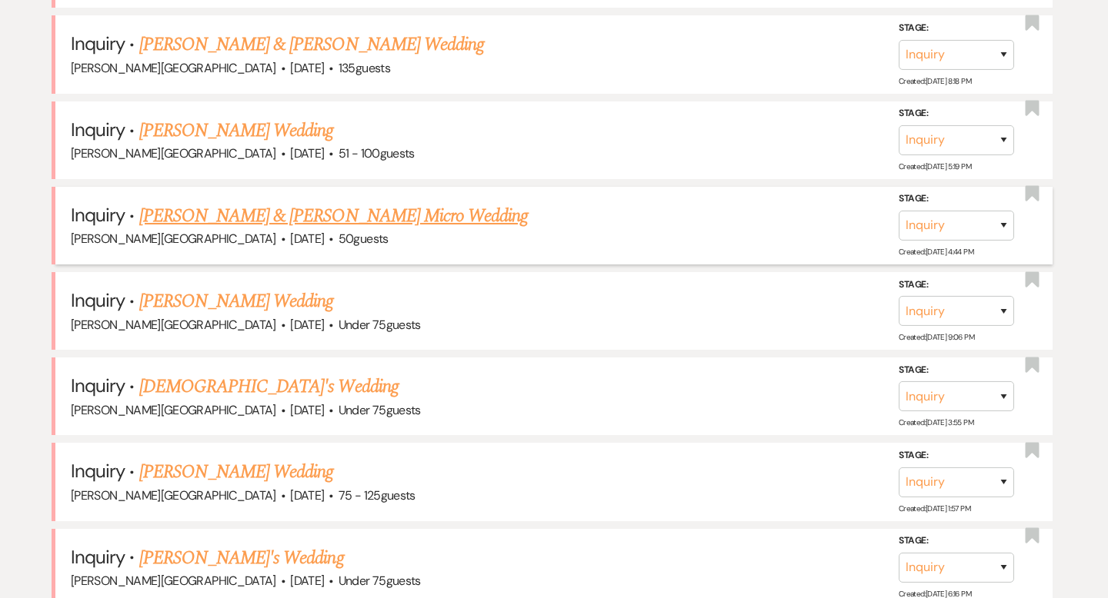
click at [225, 204] on link "Liam Scafariello & Madison Borowiec's Micro Wedding" at bounding box center [333, 216] width 389 height 28
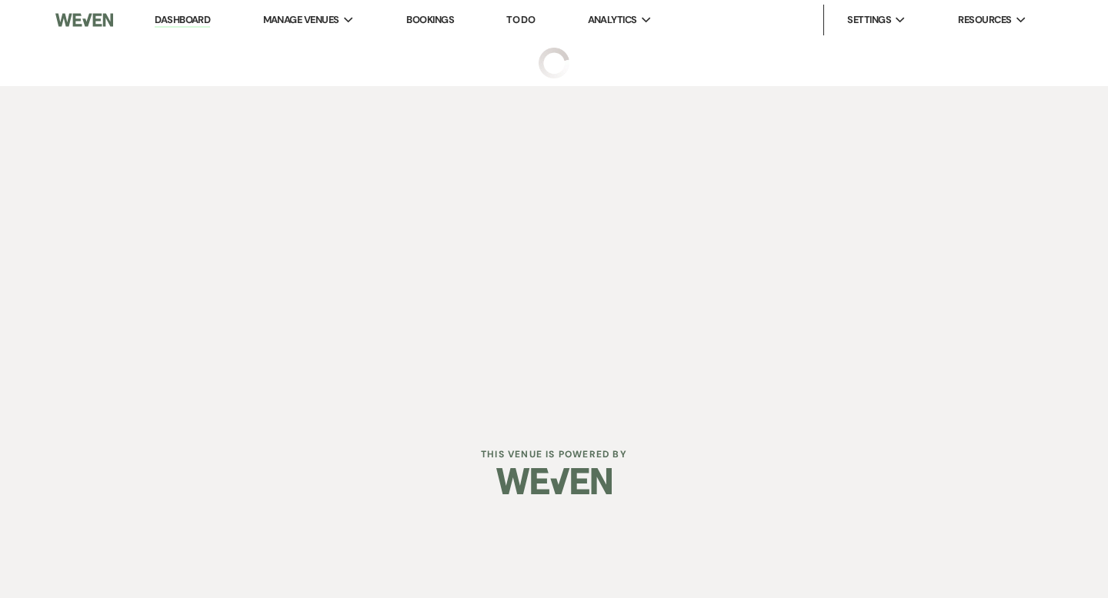
select select "5"
select select "16"
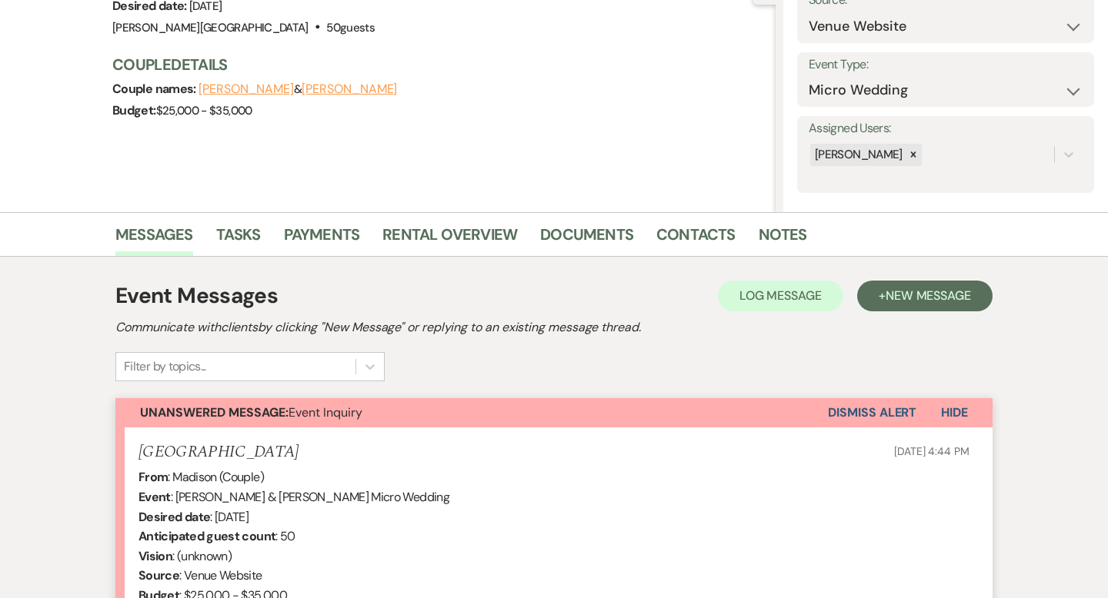
scroll to position [456, 0]
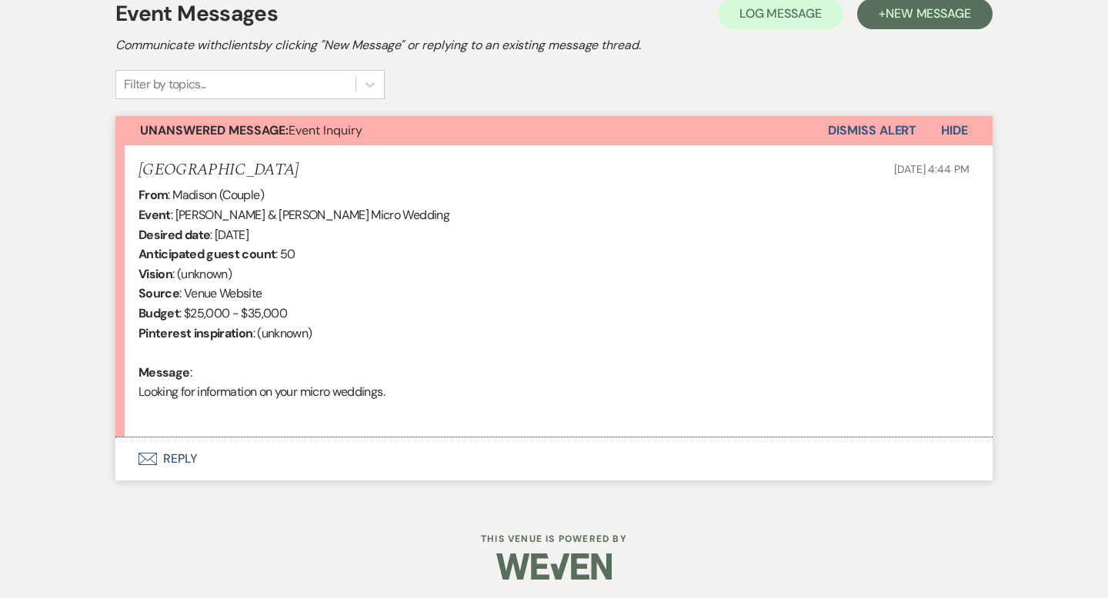
click at [176, 460] on button "Envelope Reply" at bounding box center [553, 459] width 877 height 43
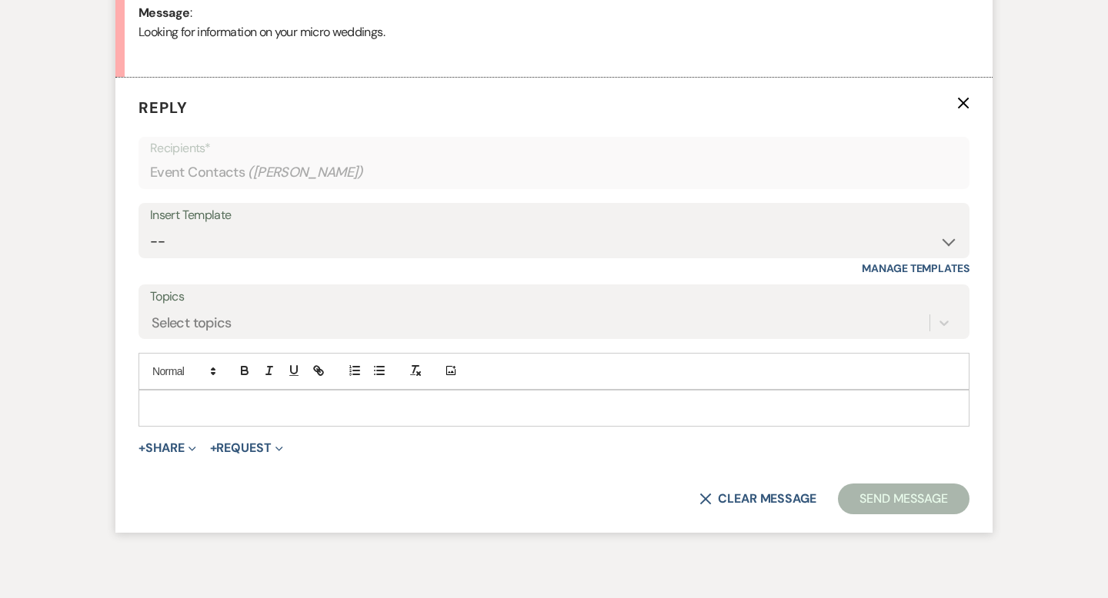
scroll to position [822, 0]
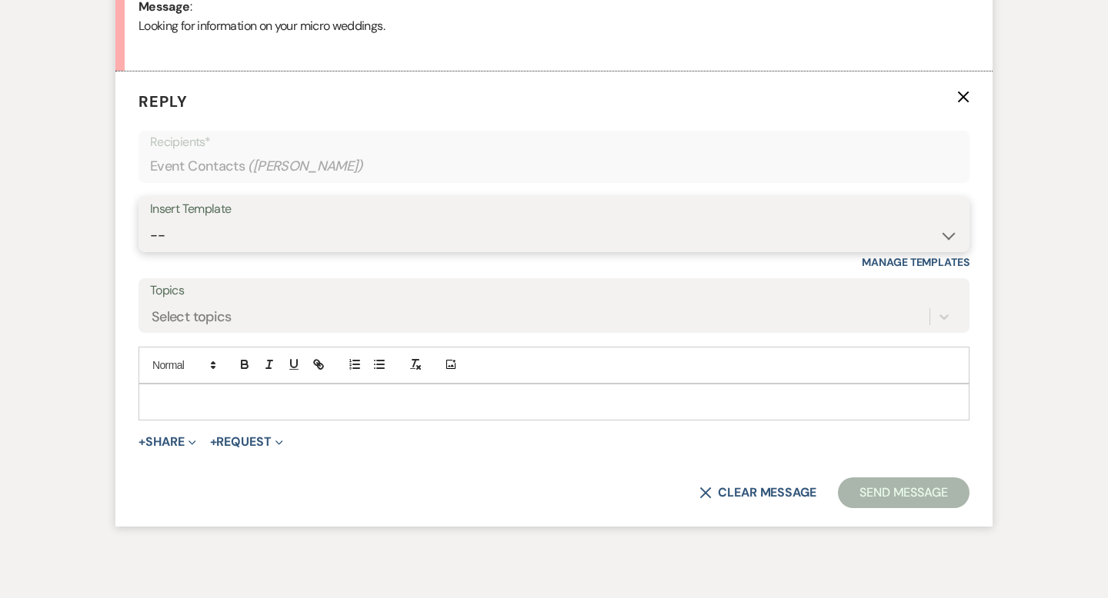
click at [192, 237] on select "-- Weven Planning Portal Introduction (Booked Events) Wedding Packages Booking …" at bounding box center [554, 236] width 808 height 30
select select "55"
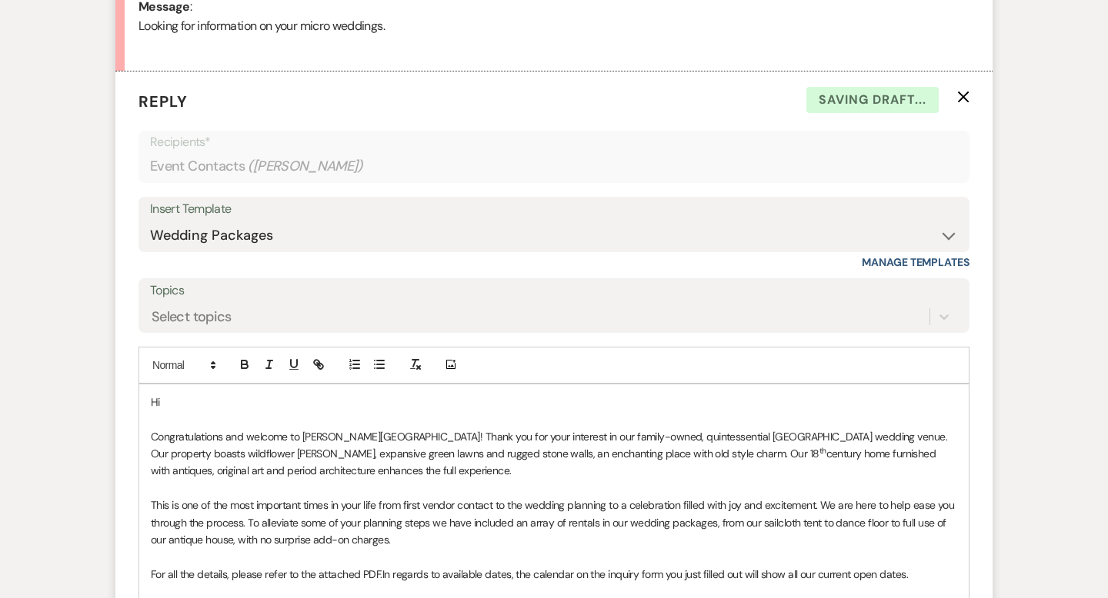
click at [175, 398] on p "Hi" at bounding box center [554, 402] width 806 height 17
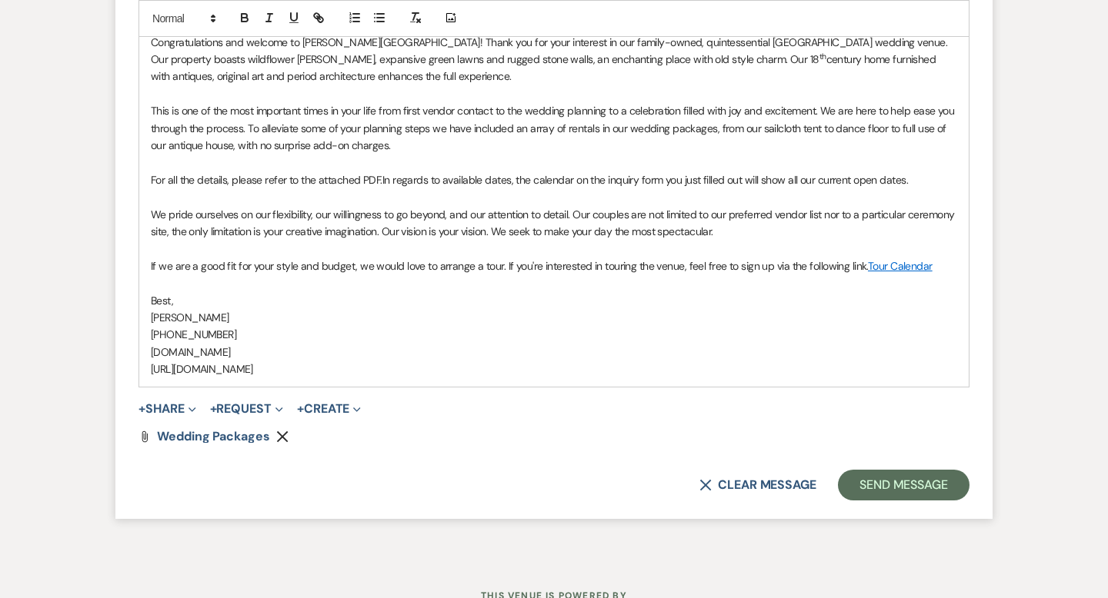
scroll to position [1250, 0]
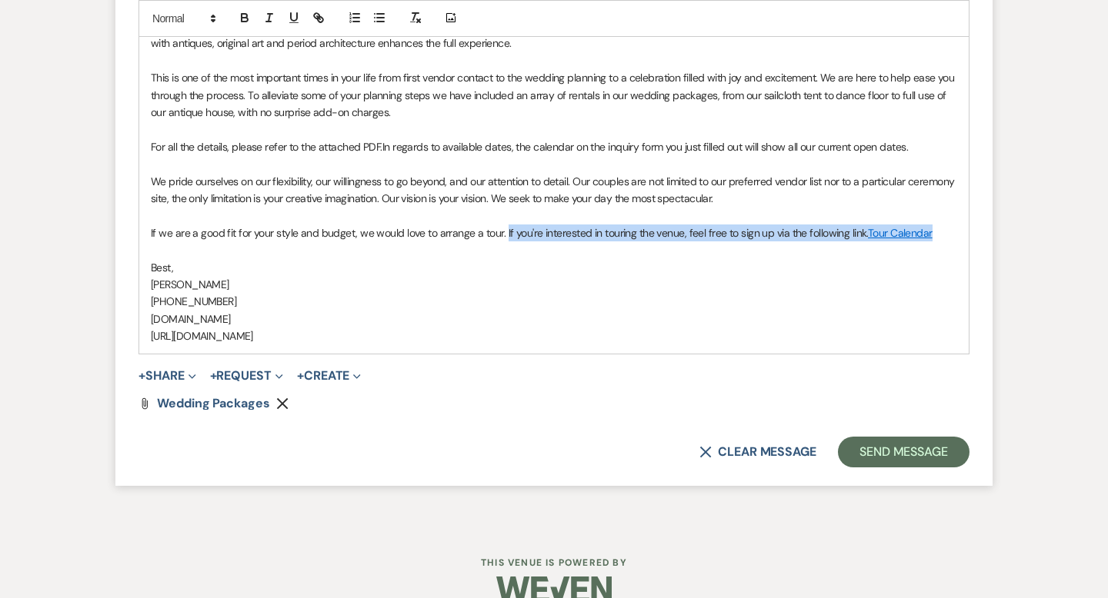
drag, startPoint x: 928, startPoint y: 233, endPoint x: 502, endPoint y: 228, distance: 426.9
click at [502, 228] on p "If we are a good fit for your style and budget, we would love to arrange a tour…" at bounding box center [554, 233] width 806 height 17
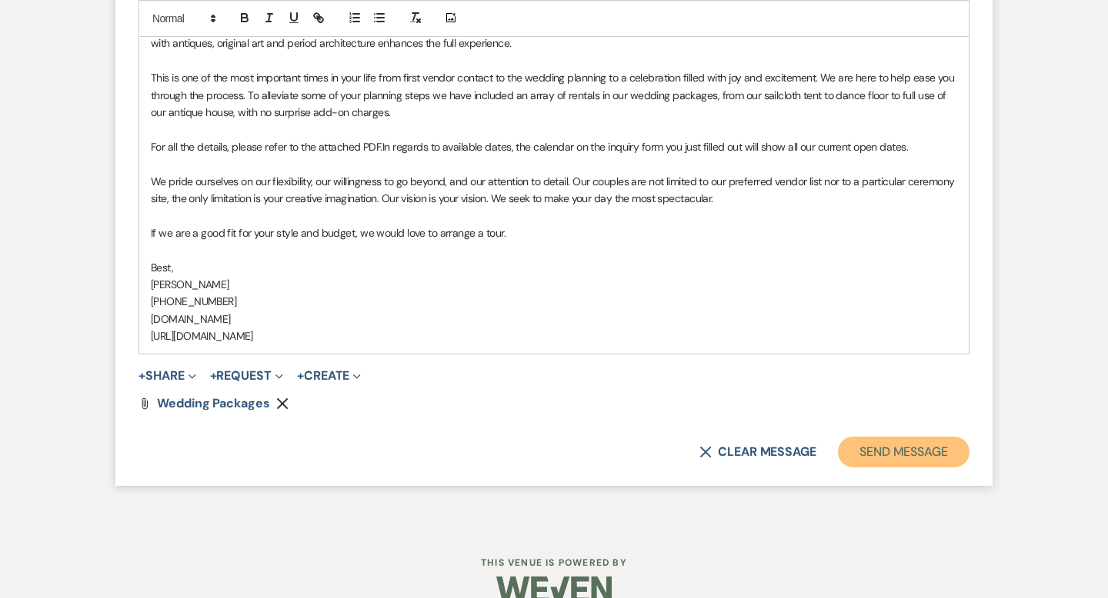
click at [879, 466] on button "Send Message" at bounding box center [904, 452] width 132 height 31
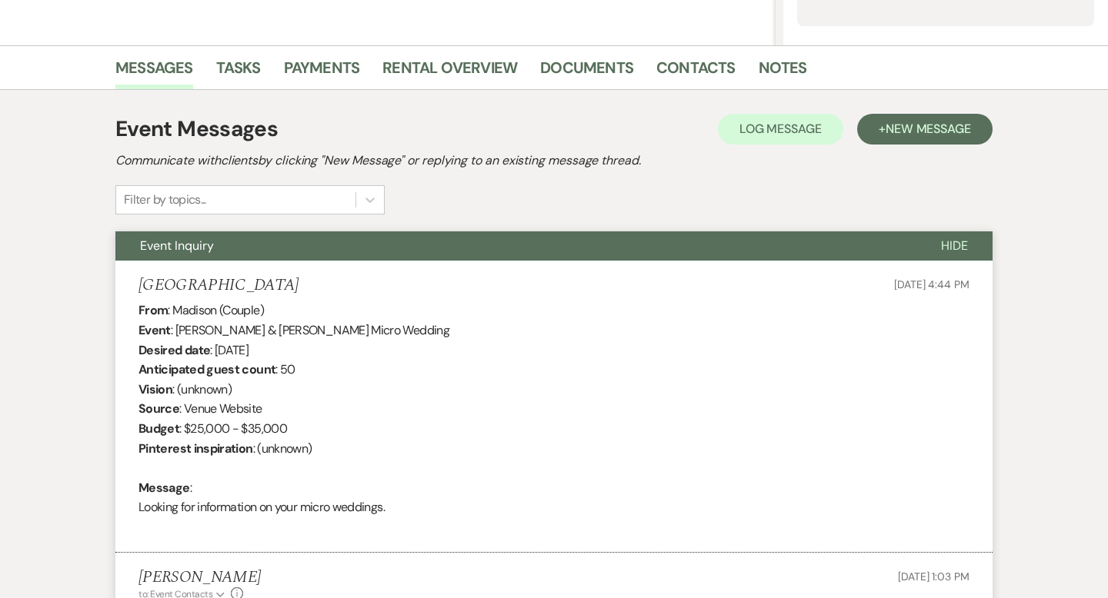
scroll to position [0, 0]
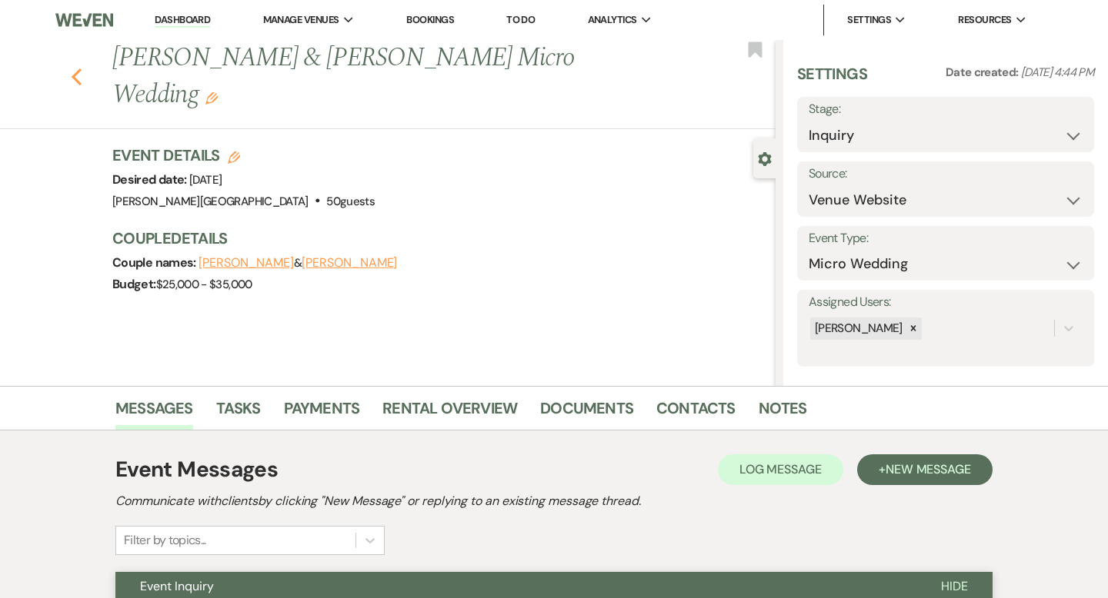
click at [79, 78] on icon "Previous" at bounding box center [77, 77] width 12 height 18
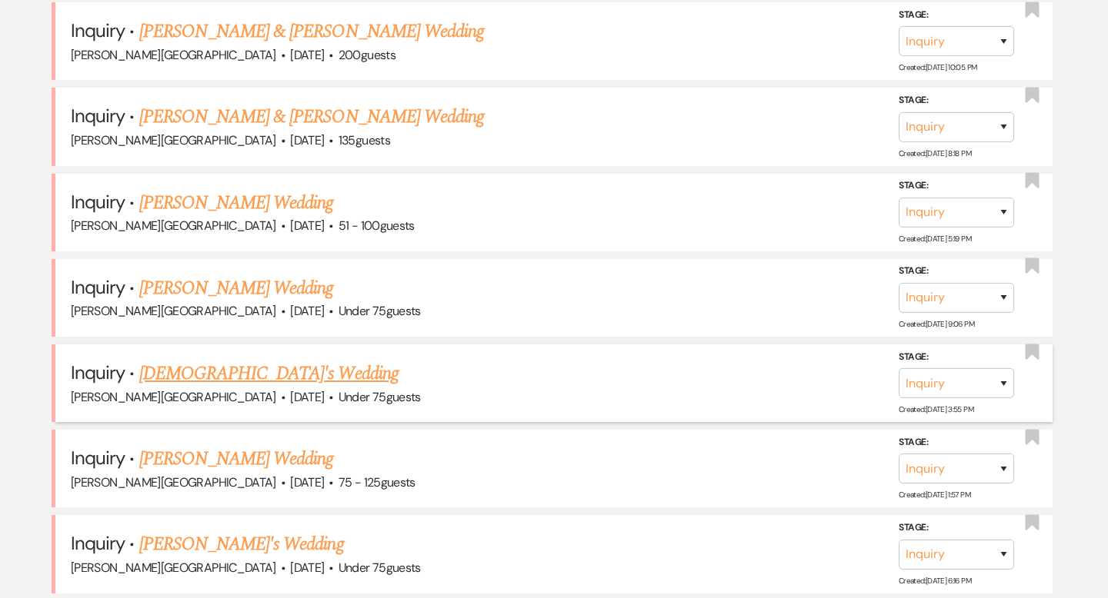
scroll to position [2128, 0]
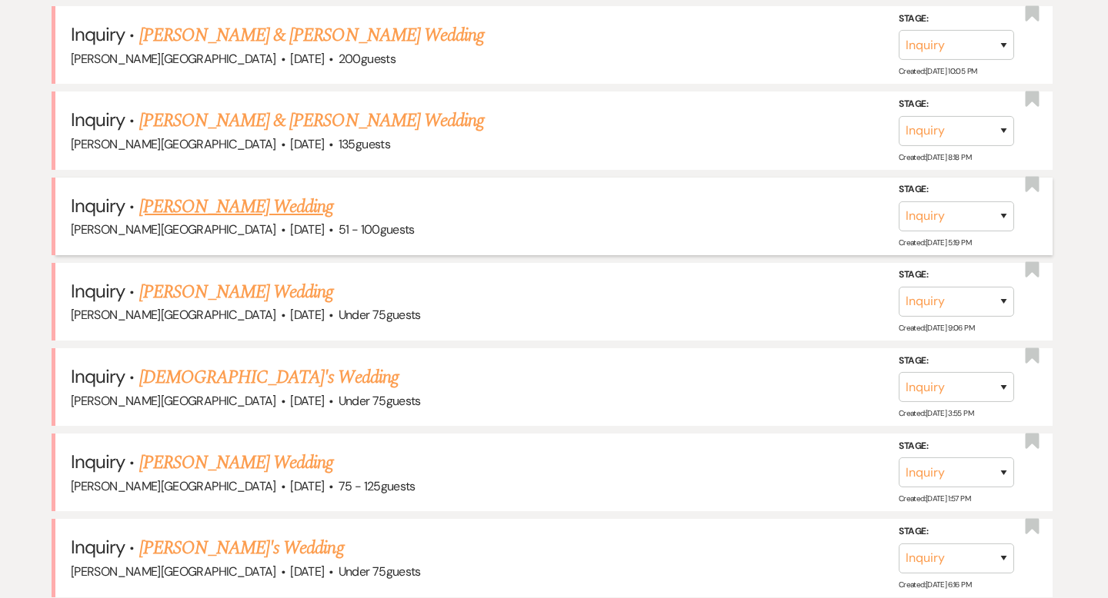
click at [239, 193] on link "Sabrina Medeiros's Wedding" at bounding box center [236, 207] width 195 height 28
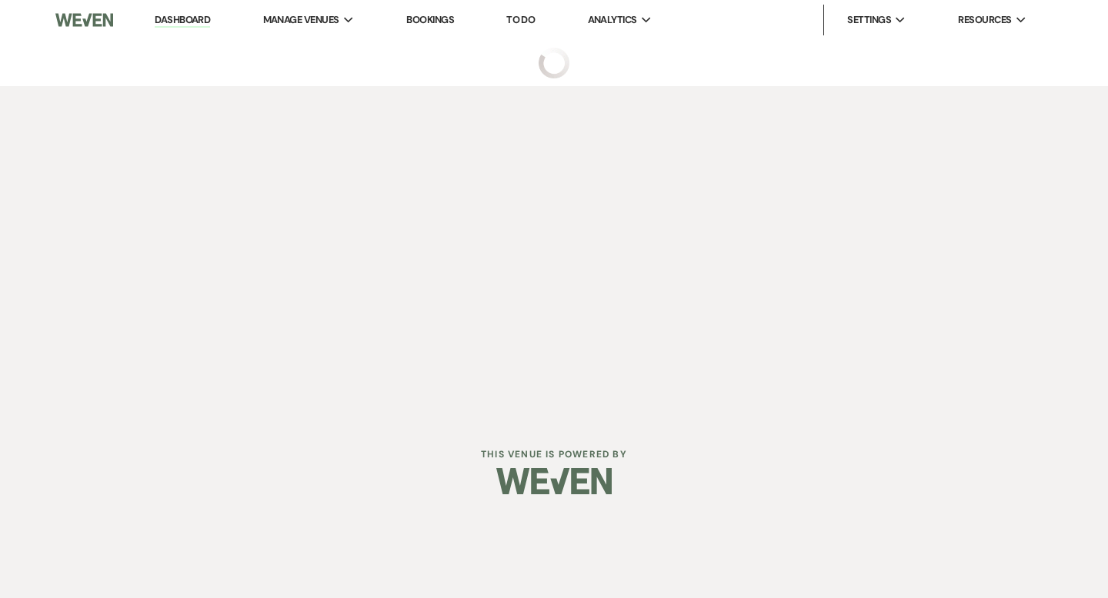
select select "2"
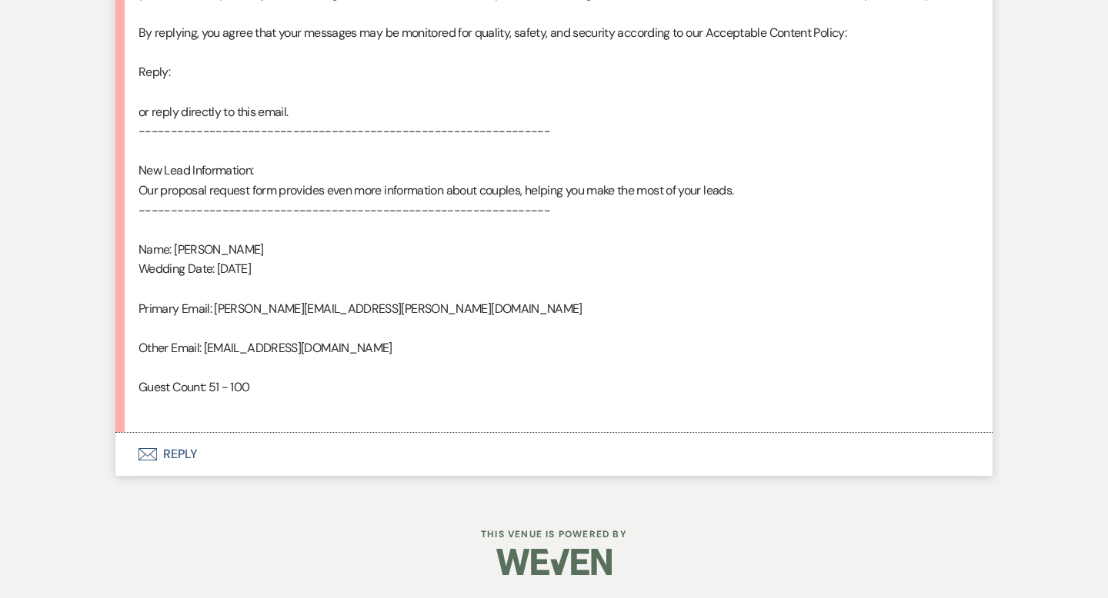
click at [190, 442] on button "Envelope Reply" at bounding box center [553, 454] width 877 height 43
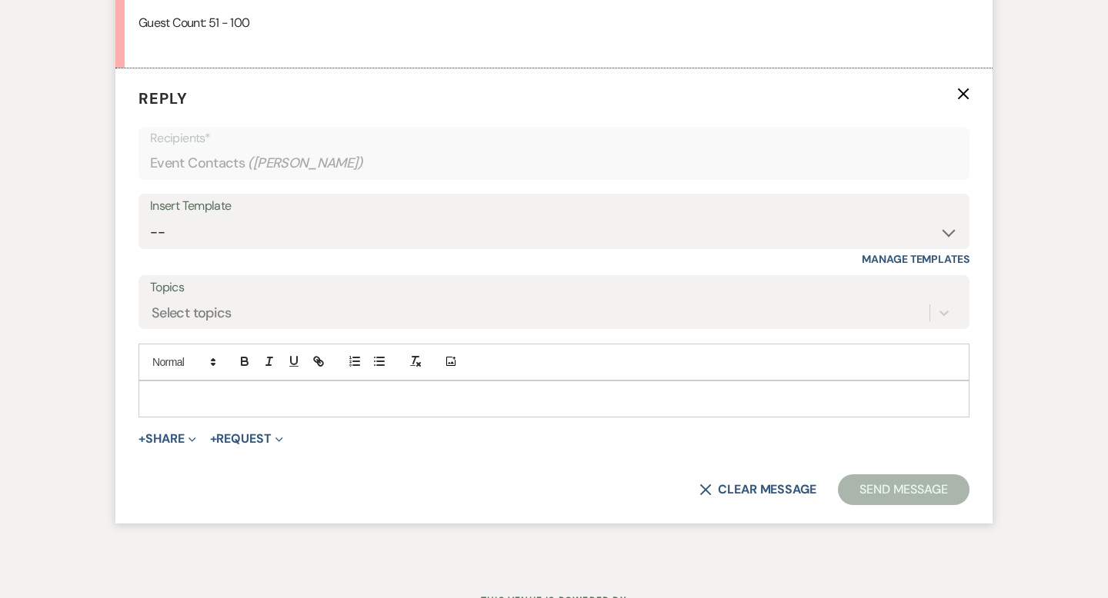
scroll to position [1295, 0]
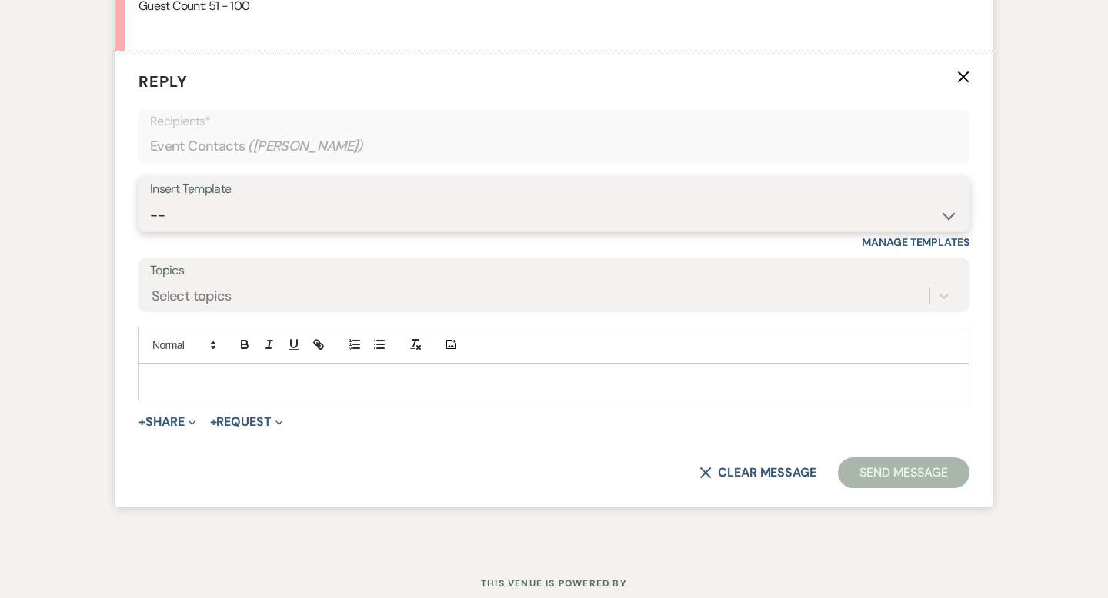
click at [206, 228] on select "-- Weven Planning Portal Introduction (Booked Events) Wedding Packages Booking …" at bounding box center [554, 216] width 808 height 30
select select "4429"
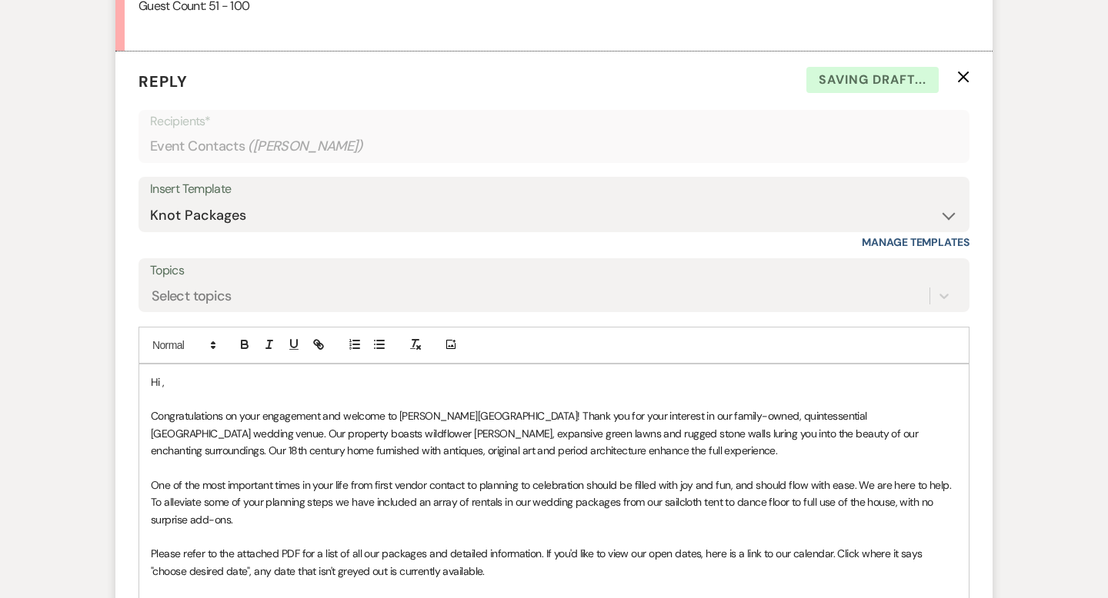
click at [202, 391] on p "Hi ," at bounding box center [554, 382] width 806 height 17
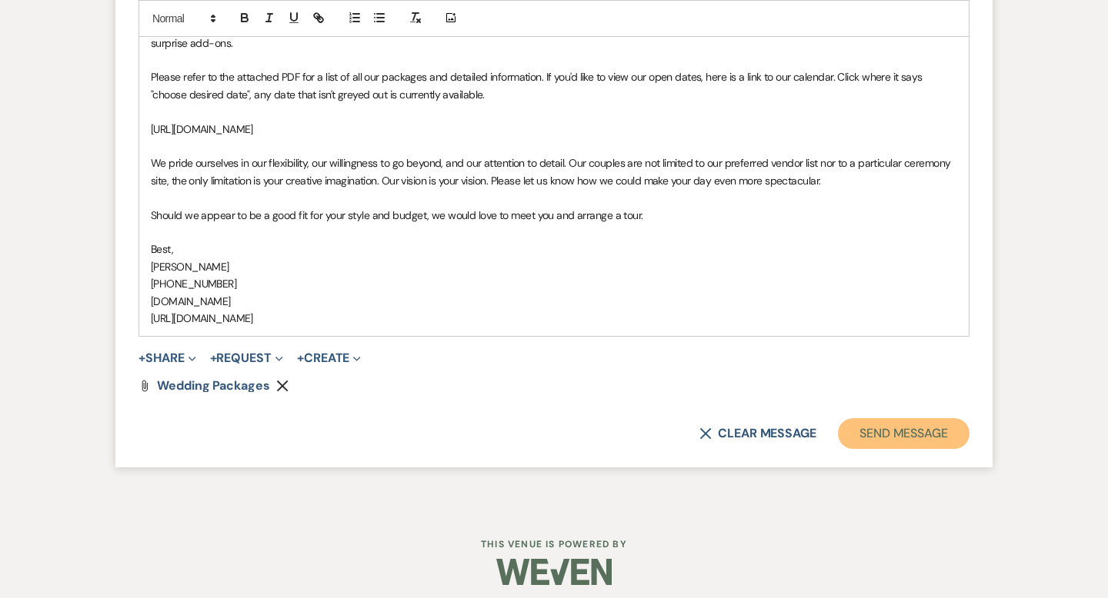
click at [915, 449] on button "Send Message" at bounding box center [904, 433] width 132 height 31
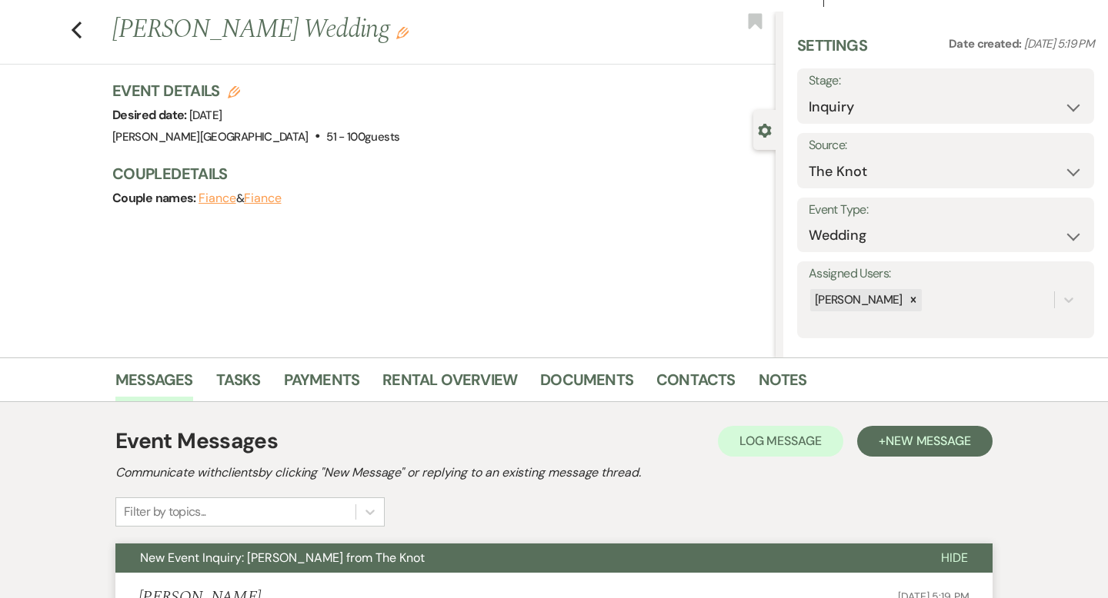
scroll to position [0, 0]
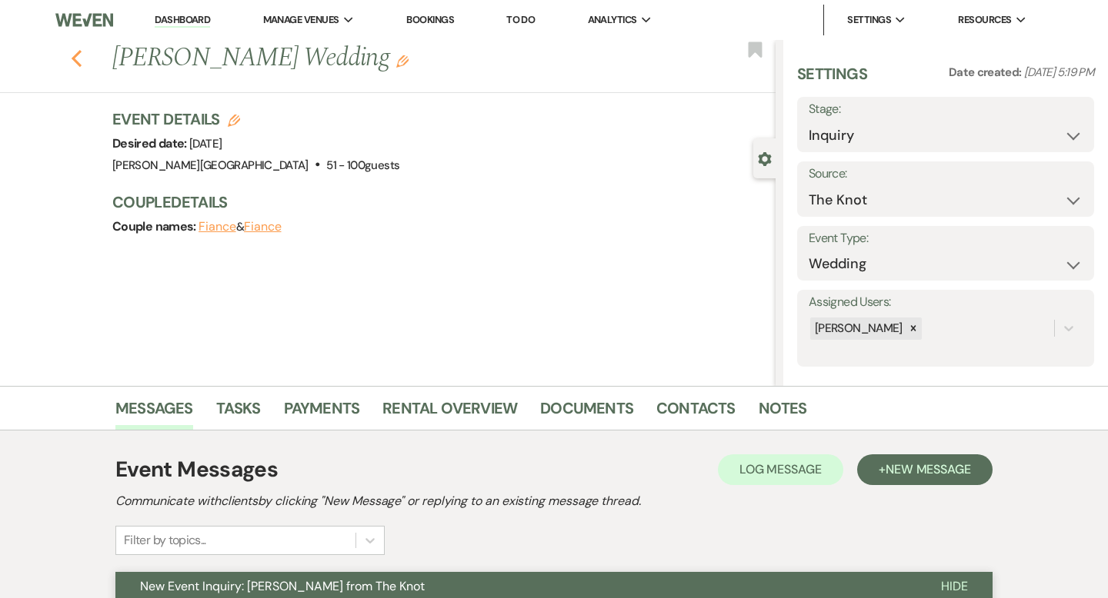
click at [75, 61] on use "button" at bounding box center [77, 58] width 10 height 17
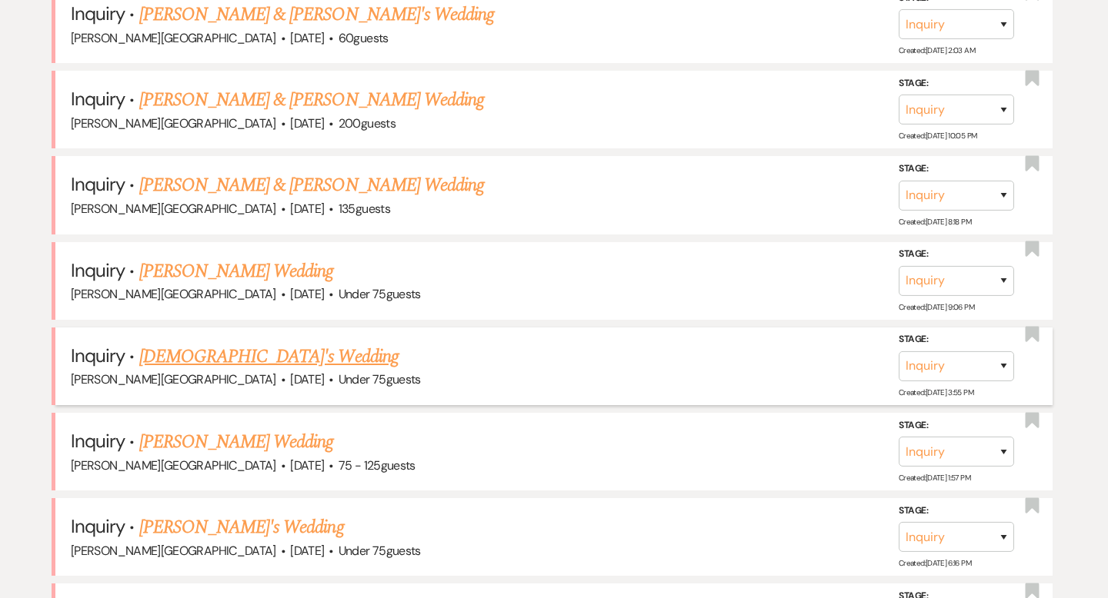
scroll to position [2050, 0]
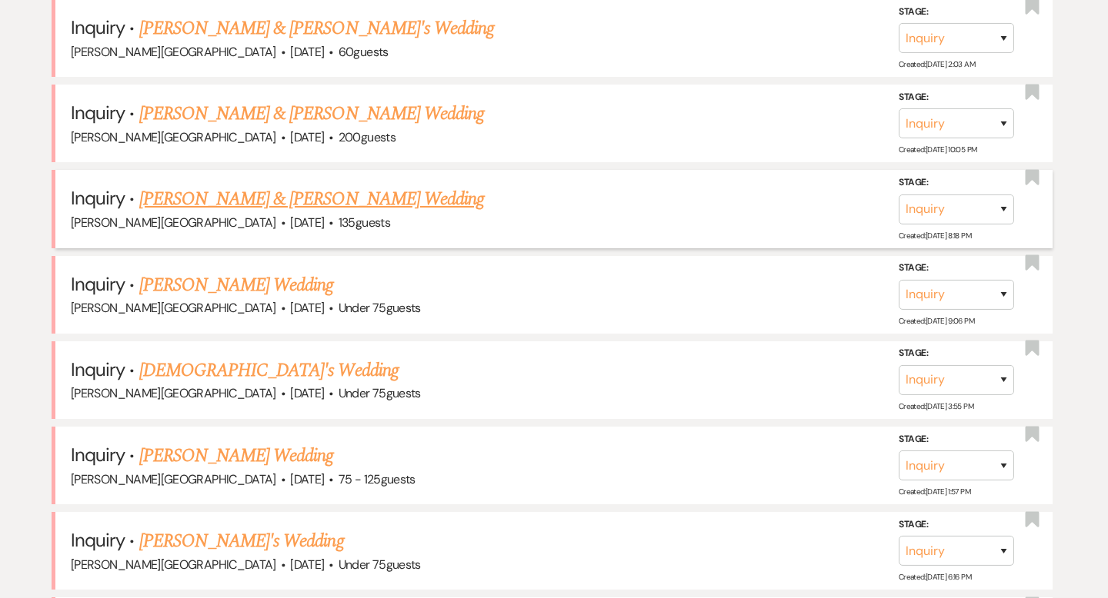
click at [255, 185] on link "Nicole Onas & Evan Dunn's Wedding" at bounding box center [311, 199] width 345 height 28
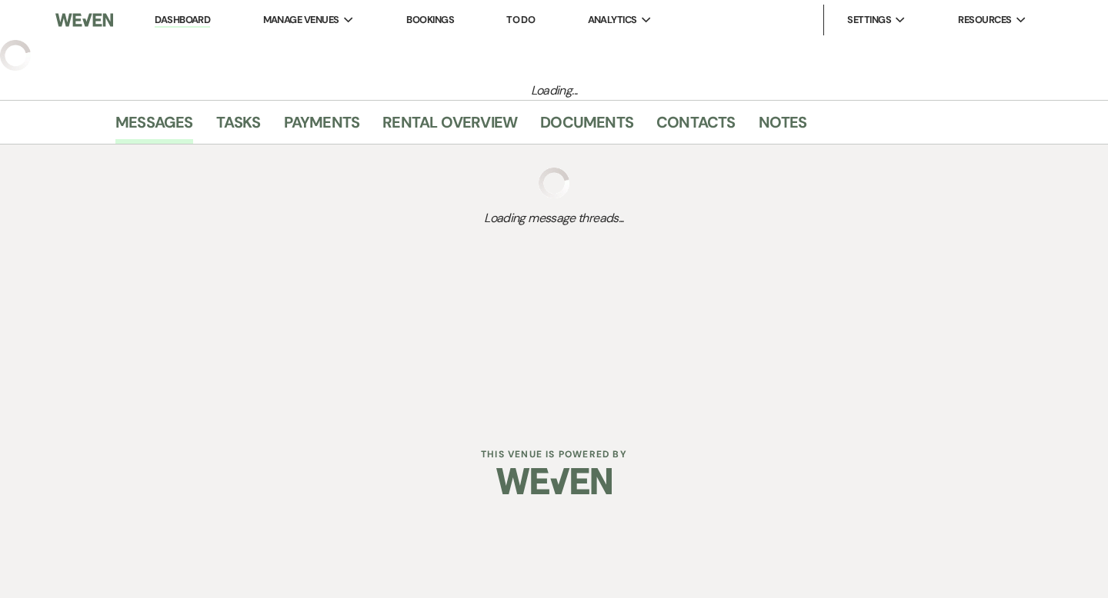
select select "5"
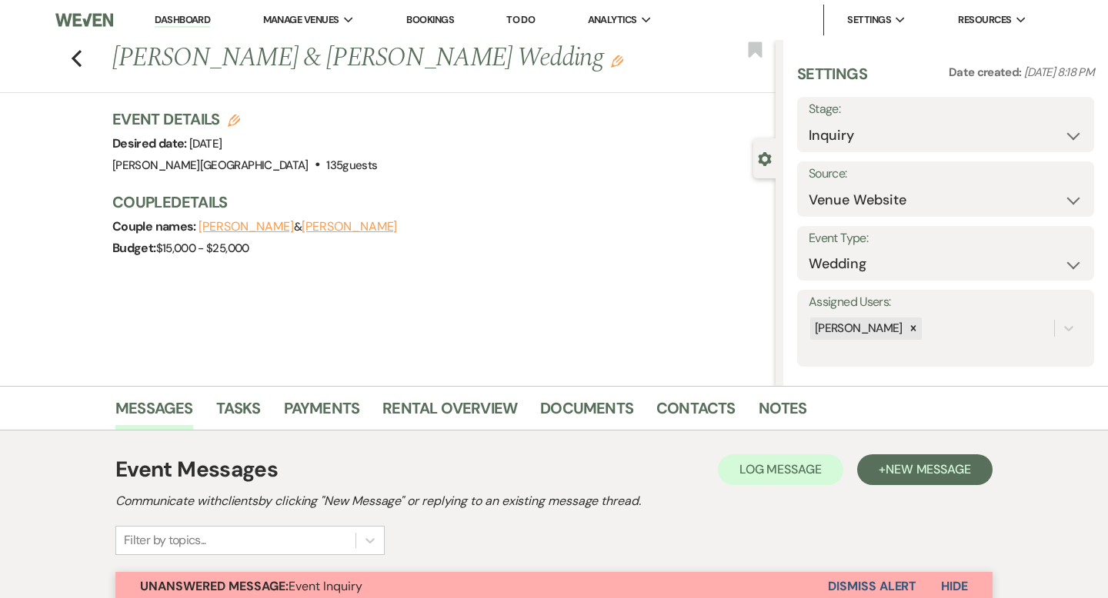
scroll to position [500, 0]
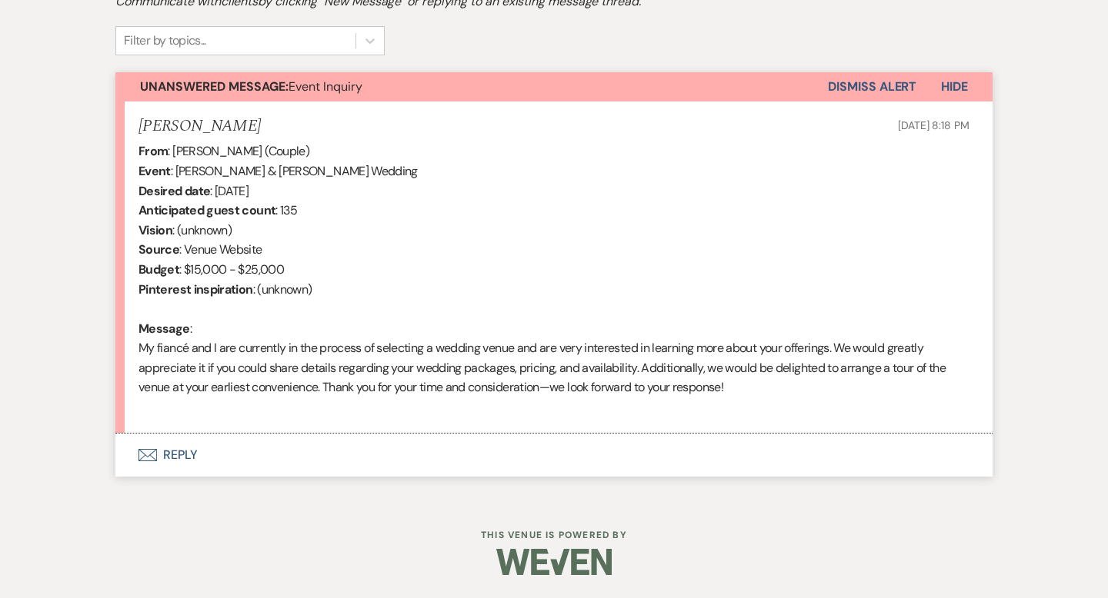
click at [182, 452] on button "Envelope Reply" at bounding box center [553, 455] width 877 height 43
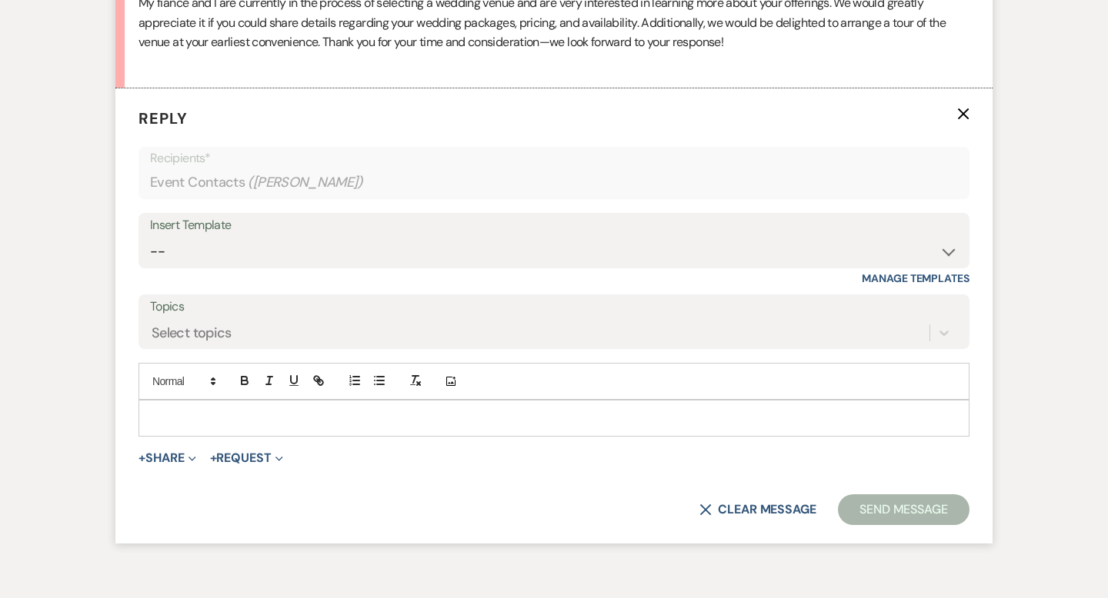
scroll to position [862, 0]
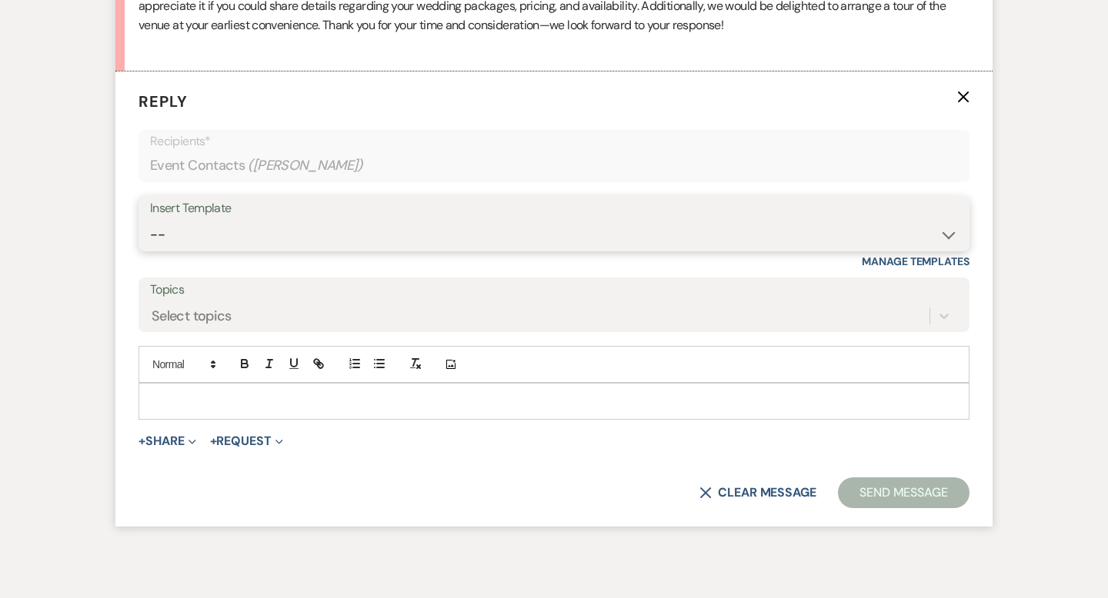
click at [185, 233] on select "-- Weven Planning Portal Introduction (Booked Events) Wedding Packages Booking …" at bounding box center [554, 235] width 808 height 30
select select "55"
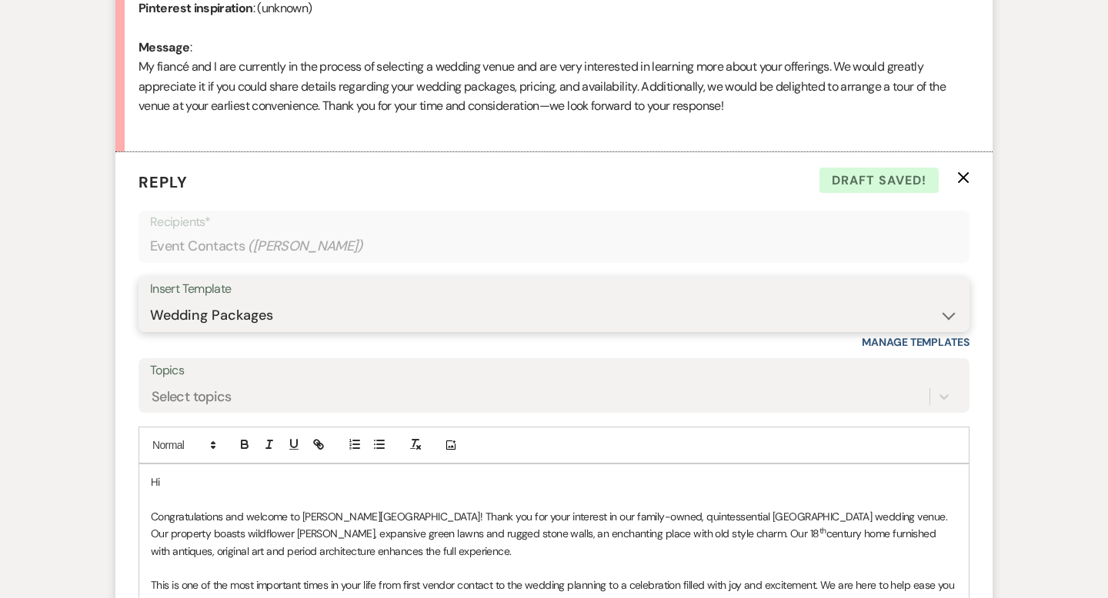
scroll to position [903, 0]
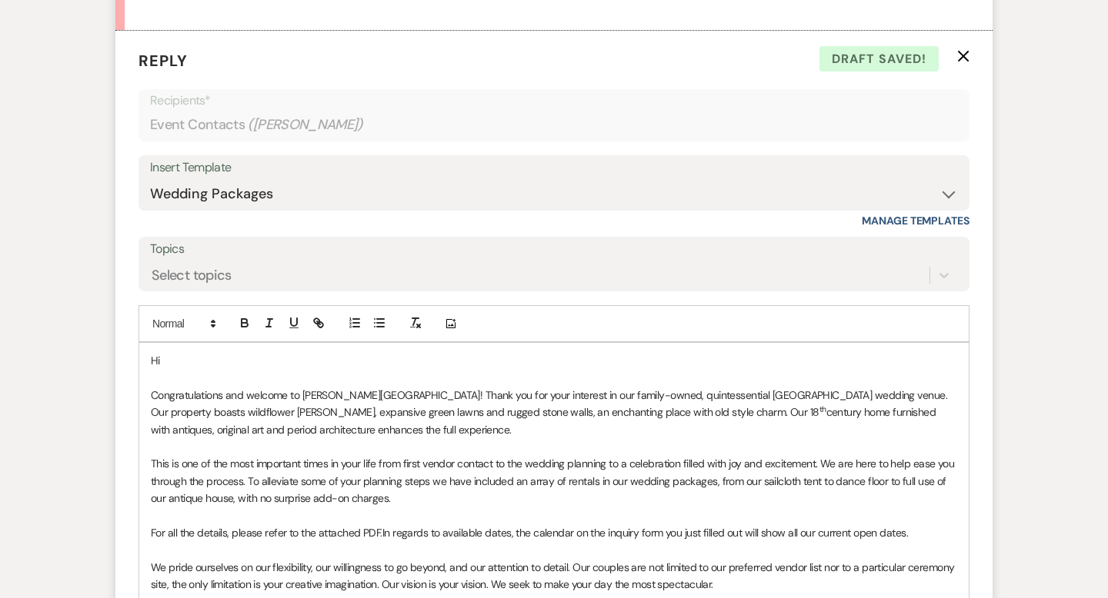
click at [219, 365] on p "Hi" at bounding box center [554, 360] width 806 height 17
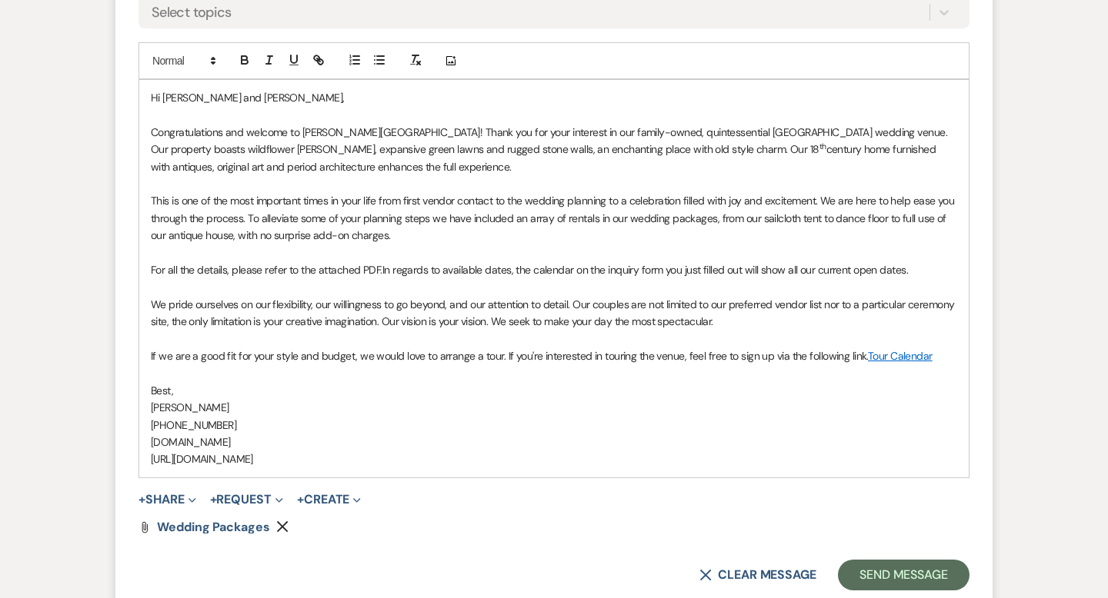
scroll to position [1265, 0]
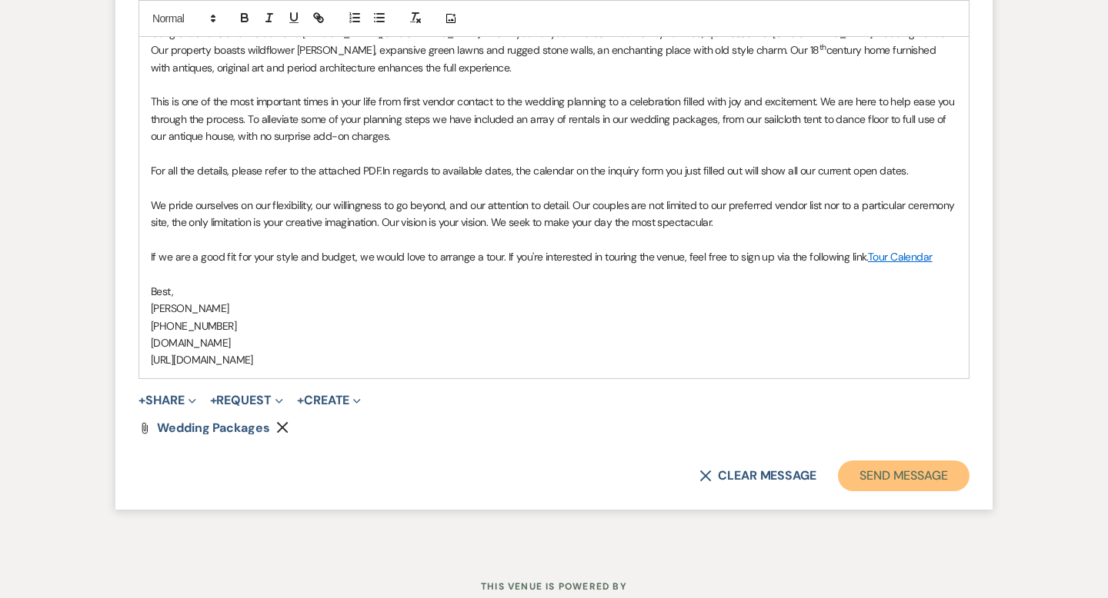
click at [903, 478] on button "Send Message" at bounding box center [904, 476] width 132 height 31
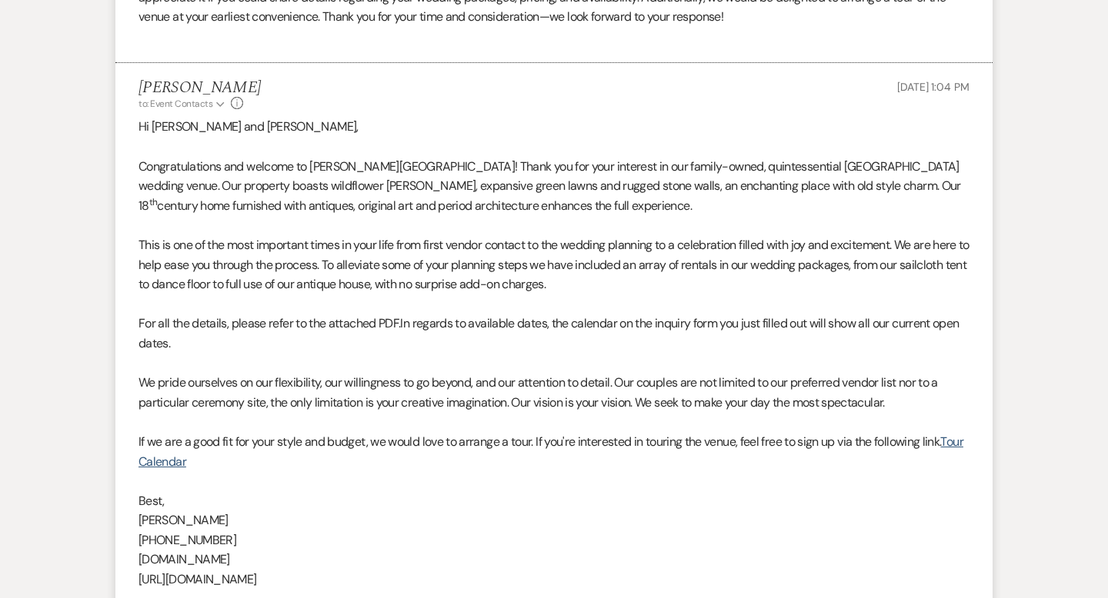
scroll to position [0, 0]
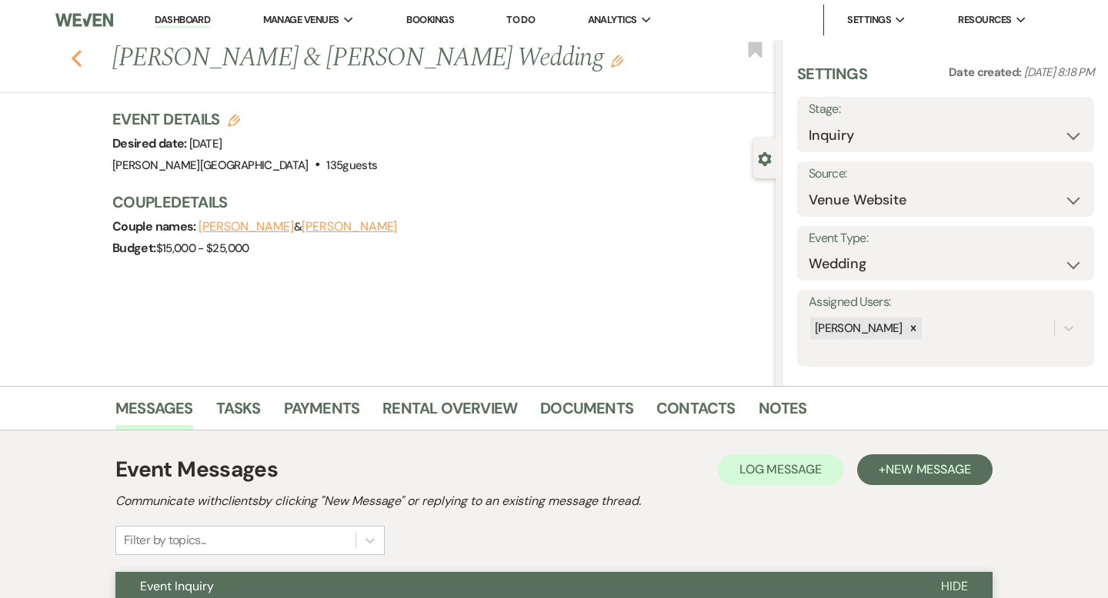
click at [73, 60] on icon "Previous" at bounding box center [77, 58] width 12 height 18
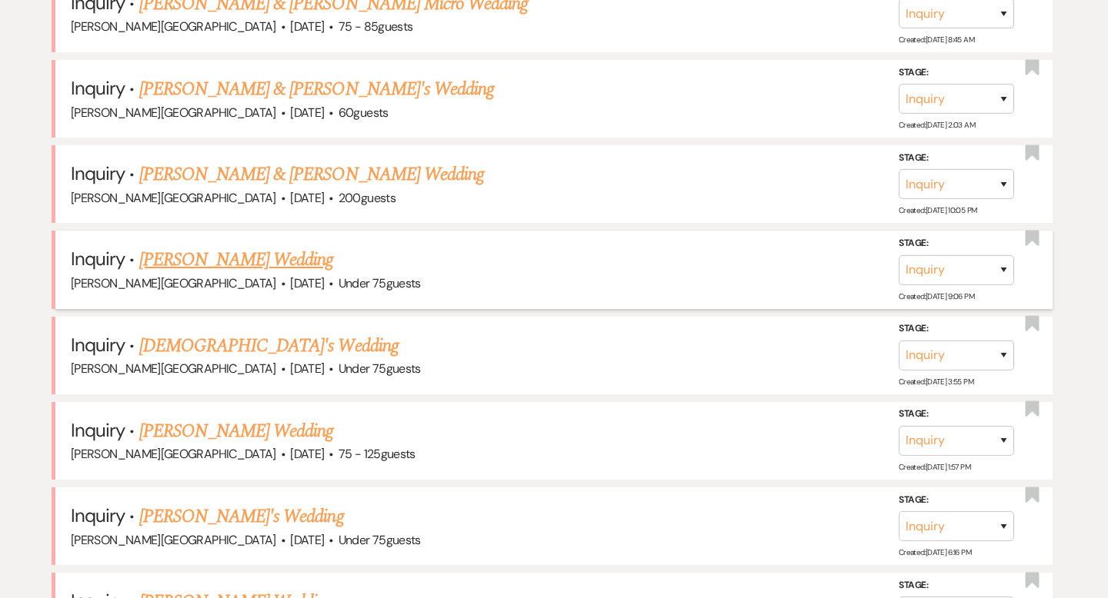
scroll to position [1987, 0]
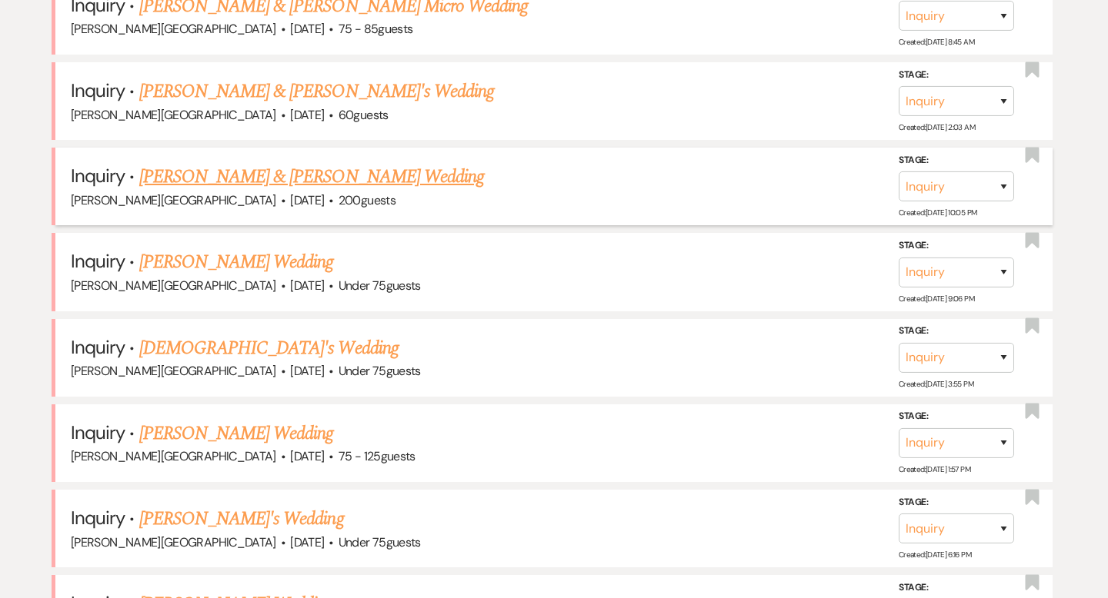
click at [229, 166] on link "Austin Jatkowski & Melessa Mott's Wedding" at bounding box center [311, 177] width 345 height 28
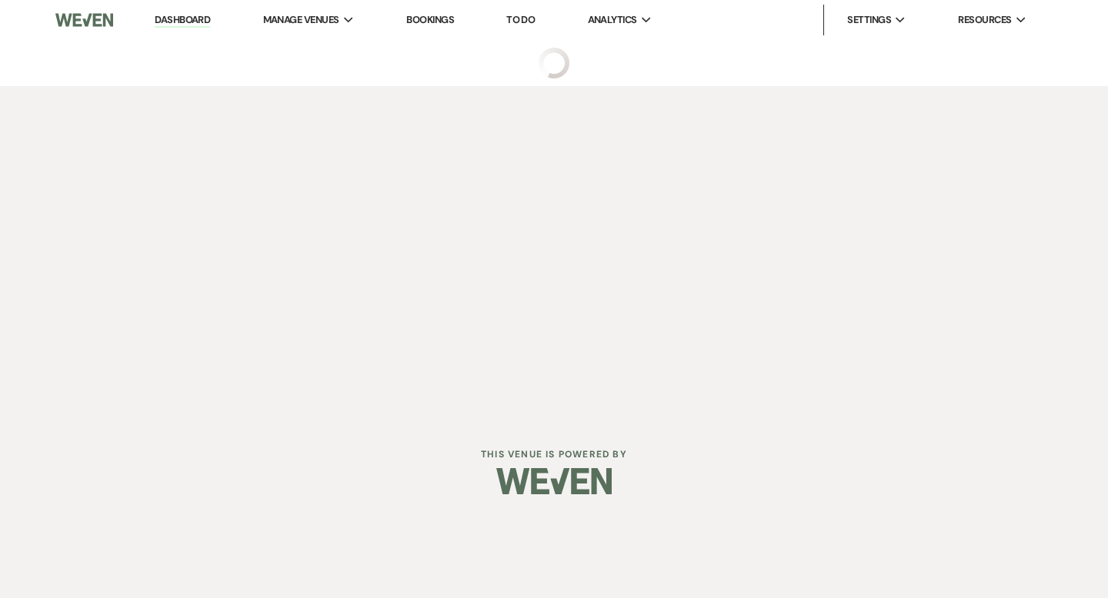
select select "5"
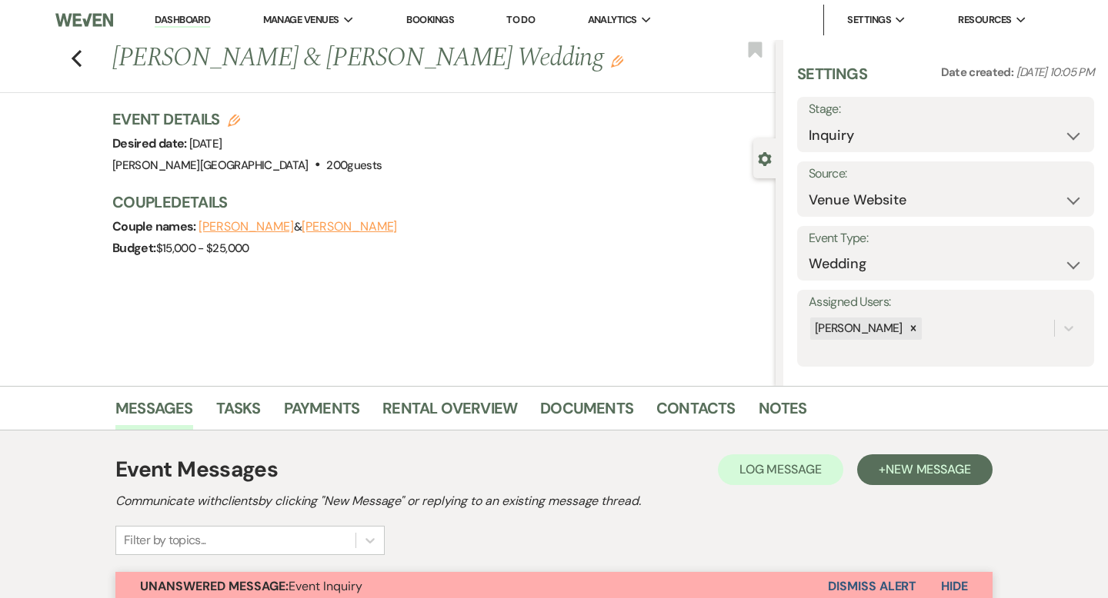
scroll to position [481, 0]
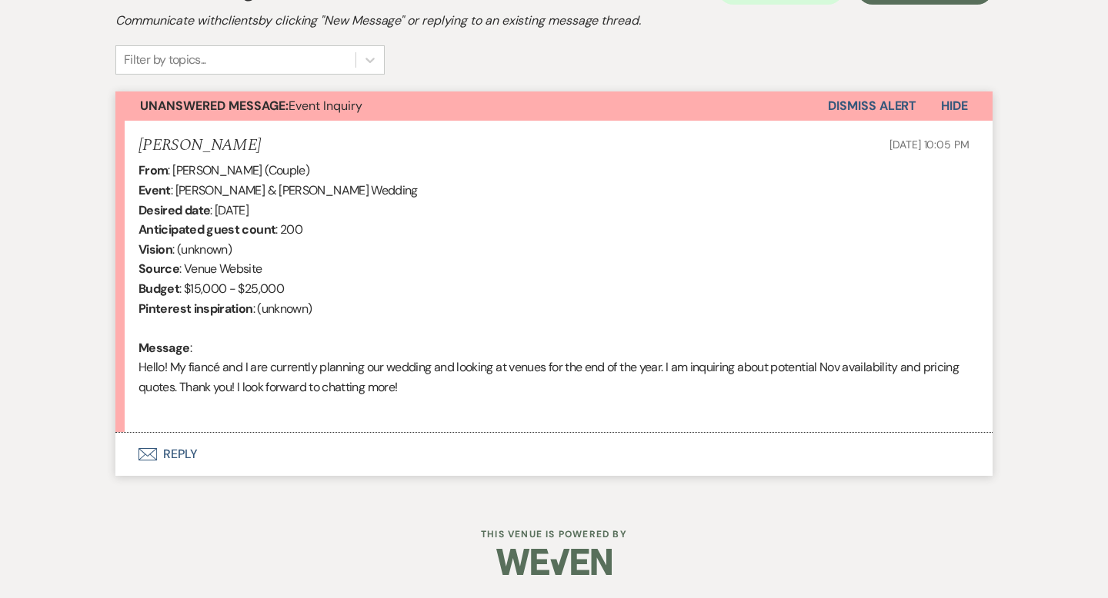
click at [185, 453] on button "Envelope Reply" at bounding box center [553, 454] width 877 height 43
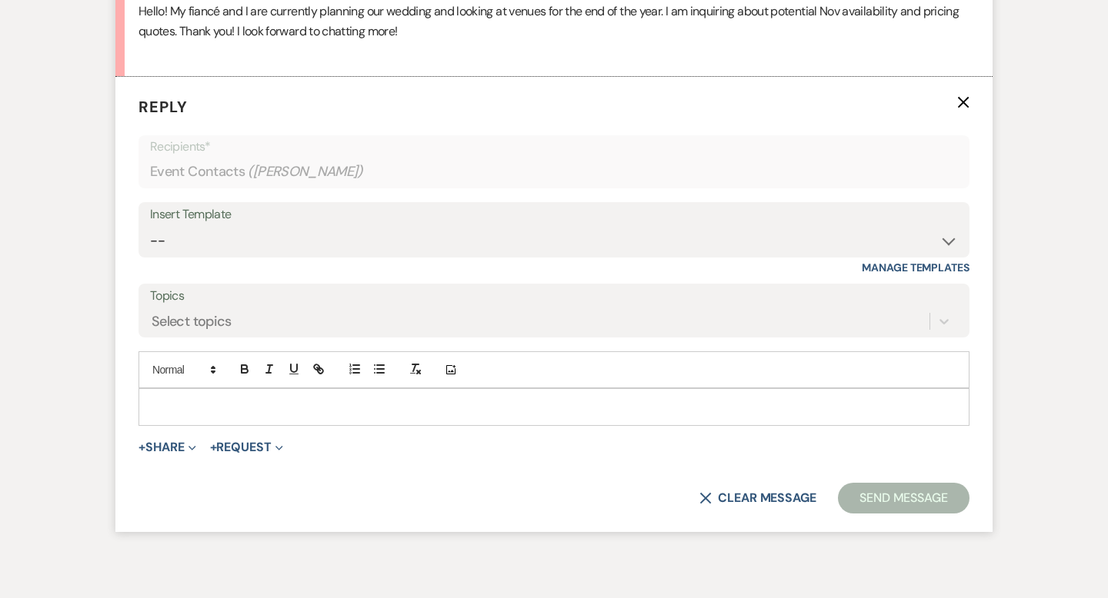
scroll to position [842, 0]
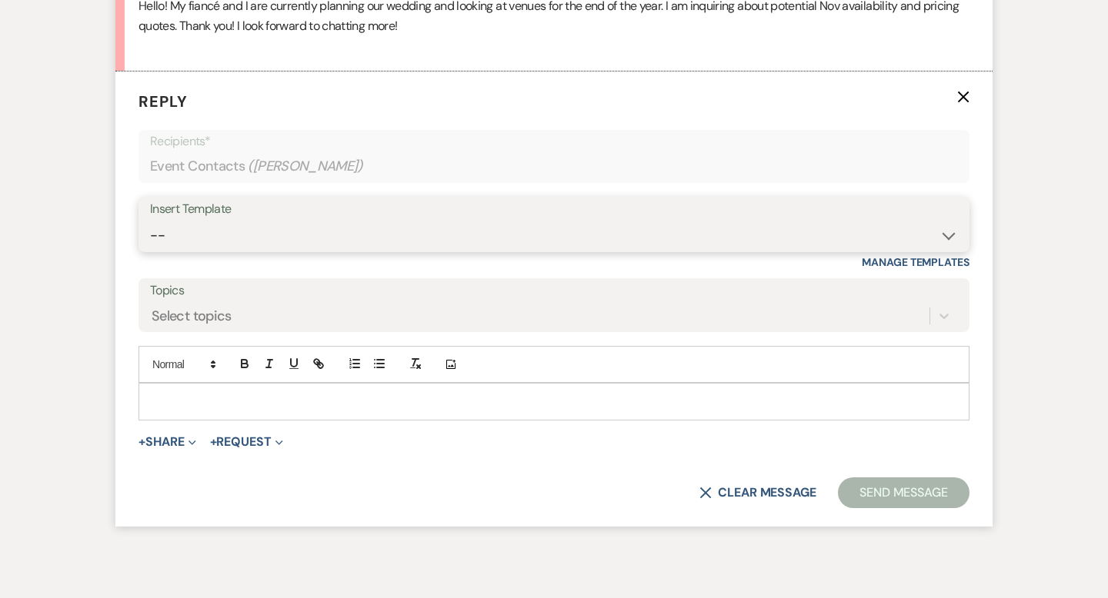
click at [216, 233] on select "-- Weven Planning Portal Introduction (Booked Events) Wedding Packages Booking …" at bounding box center [554, 236] width 808 height 30
select select "55"
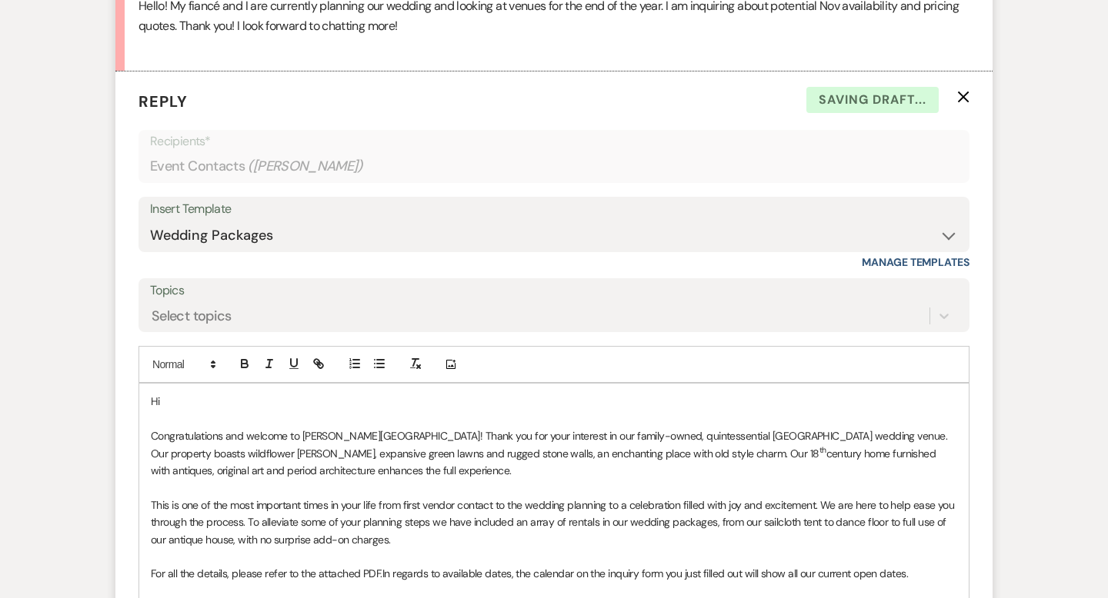
click at [198, 385] on div "Hi Congratulations and welcome to Smith Farm Gardens! Thank you for your intere…" at bounding box center [553, 583] width 829 height 398
click at [182, 405] on p "Hi" at bounding box center [554, 401] width 806 height 17
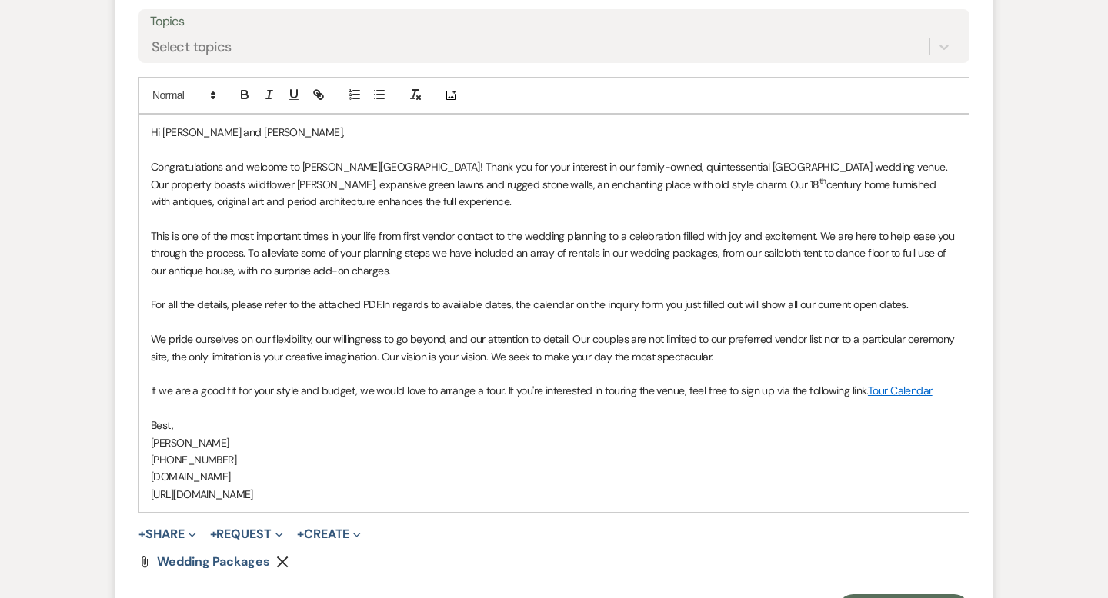
scroll to position [1122, 0]
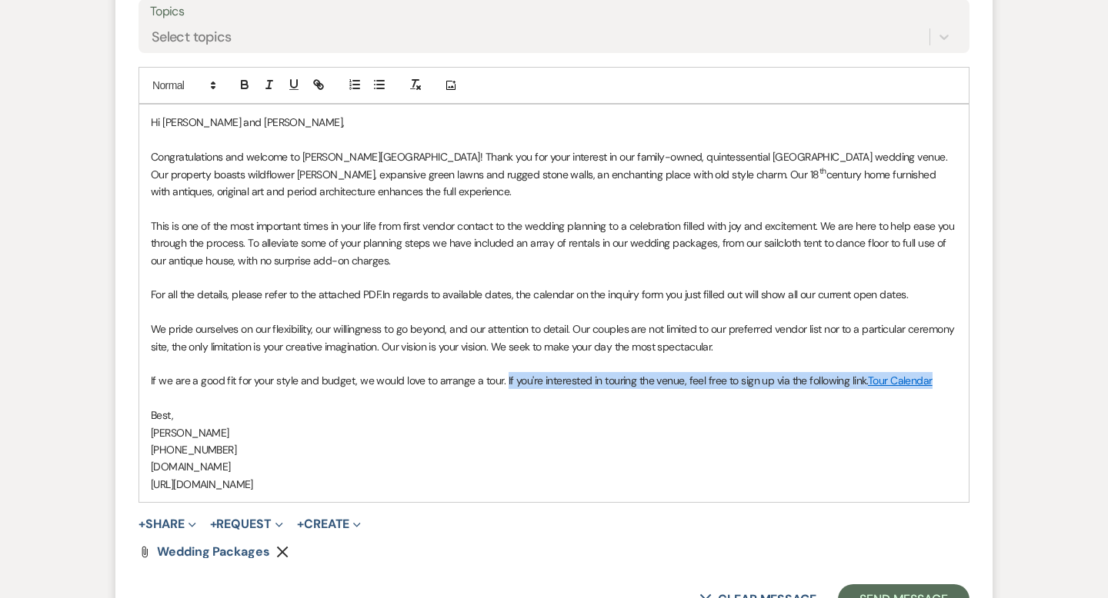
drag, startPoint x: 931, startPoint y: 385, endPoint x: 503, endPoint y: 384, distance: 427.7
click at [503, 384] on p "If we are a good fit for your style and budget, we would love to arrange a tour…" at bounding box center [554, 380] width 806 height 17
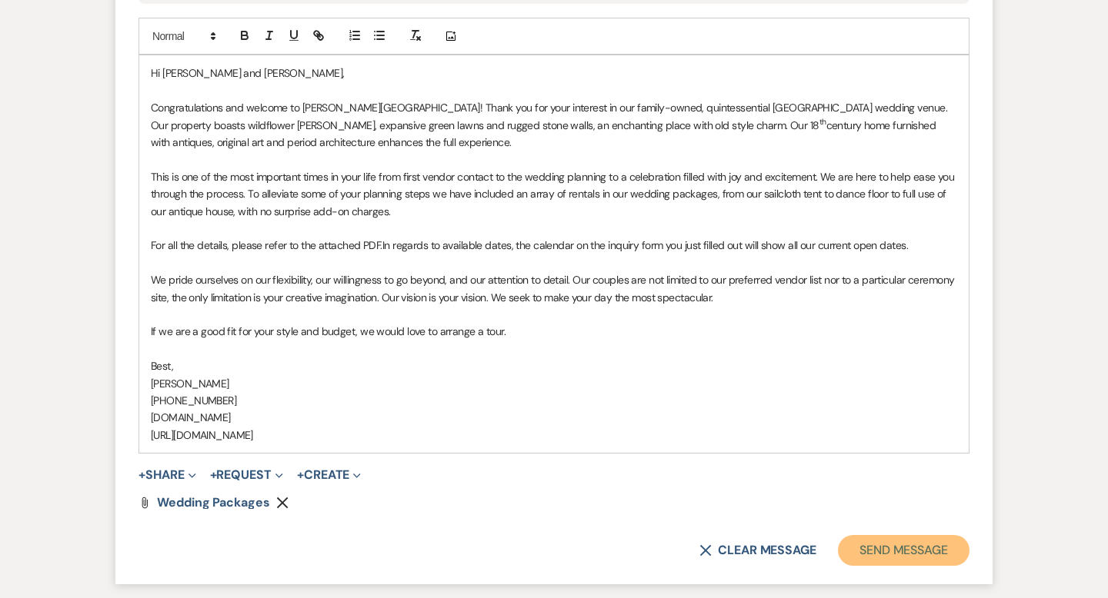
click at [912, 561] on button "Send Message" at bounding box center [904, 550] width 132 height 31
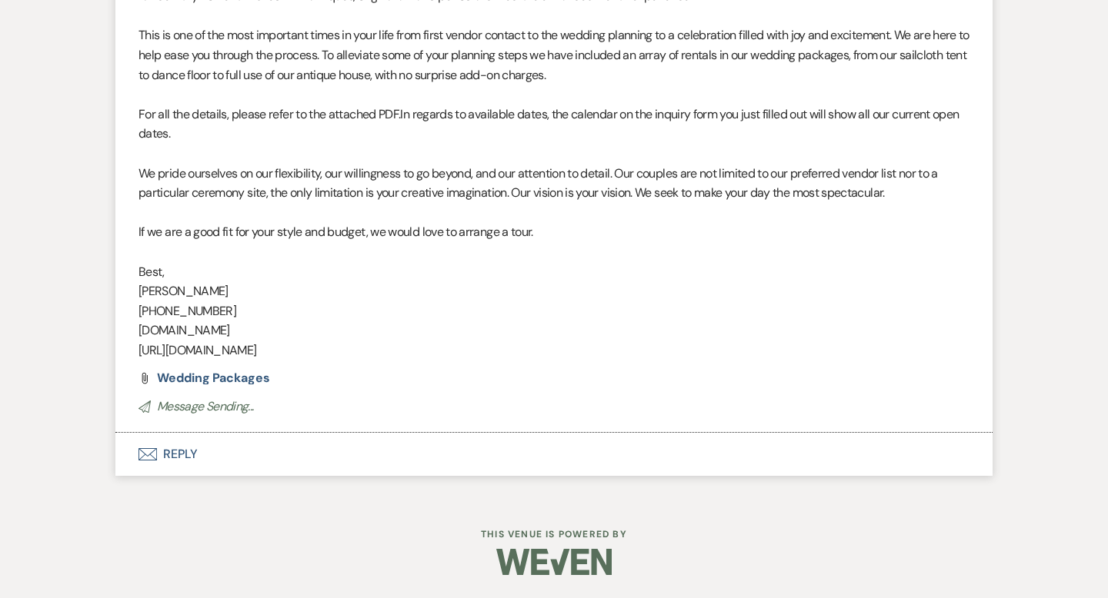
scroll to position [0, 0]
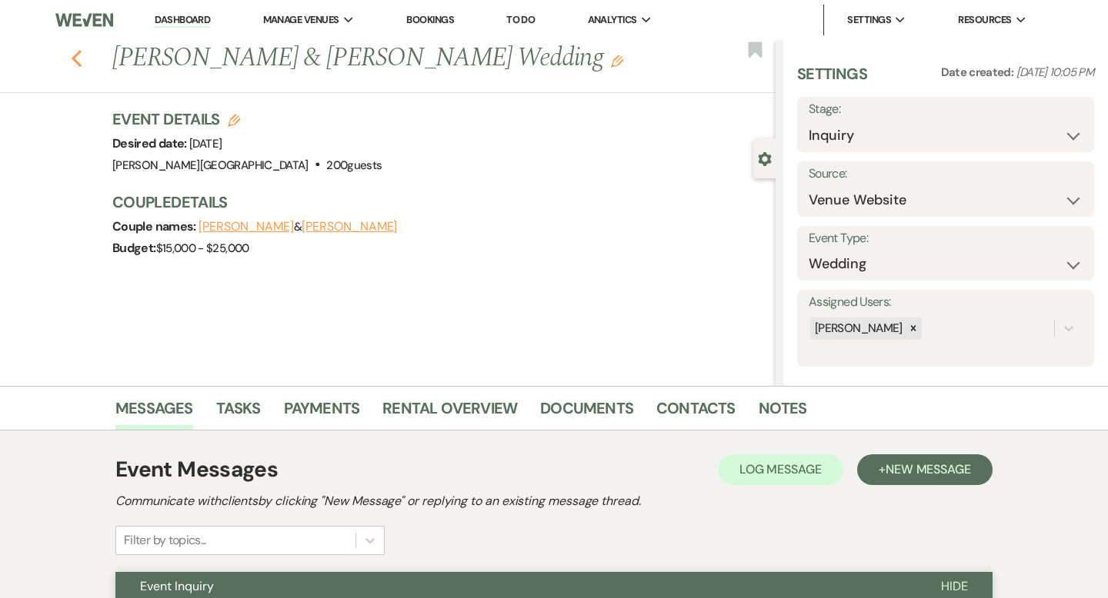
click at [71, 56] on icon "Previous" at bounding box center [77, 58] width 12 height 18
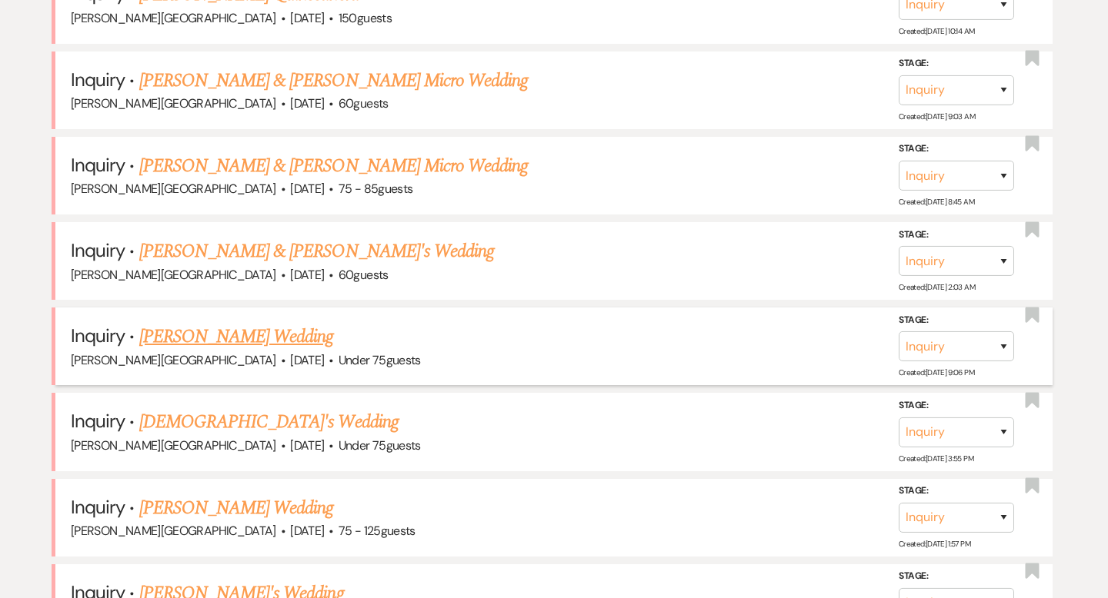
scroll to position [1816, 0]
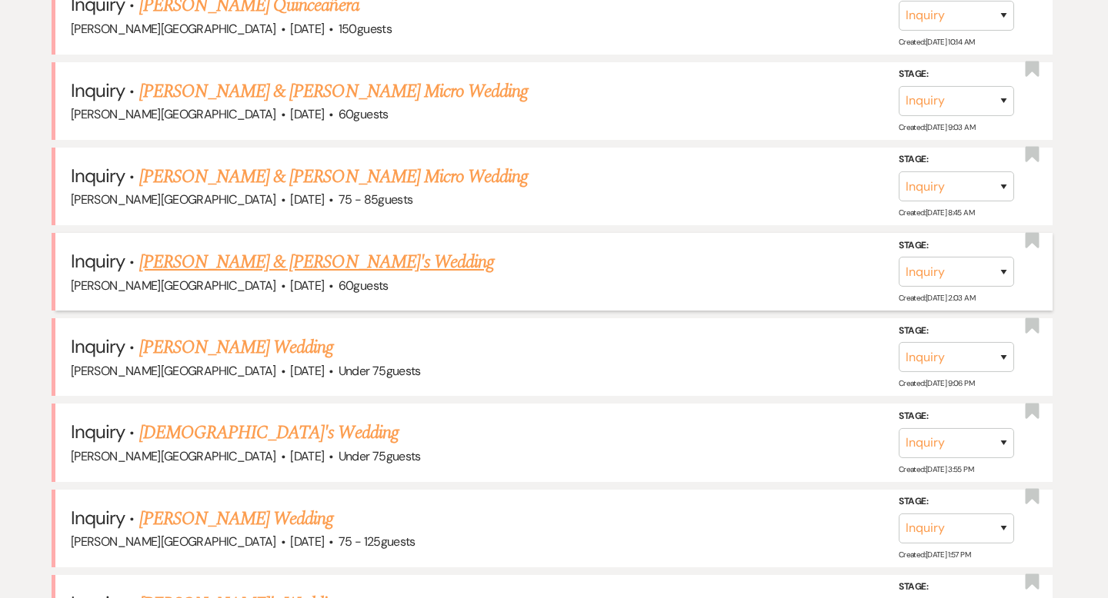
click at [221, 248] on link "Greg & Marissa's Wedding" at bounding box center [316, 262] width 355 height 28
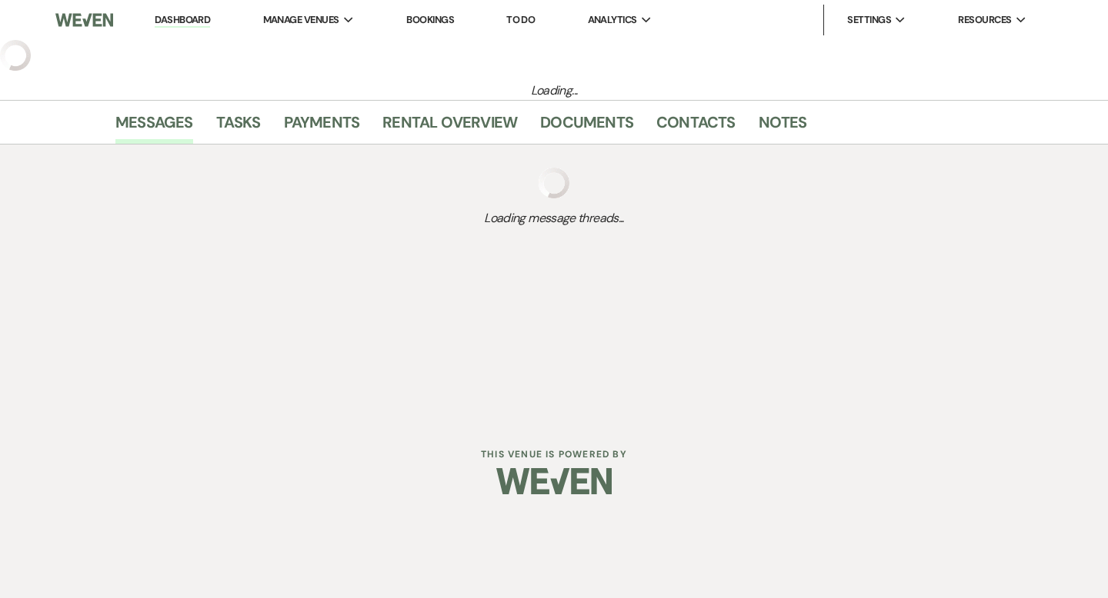
select select "5"
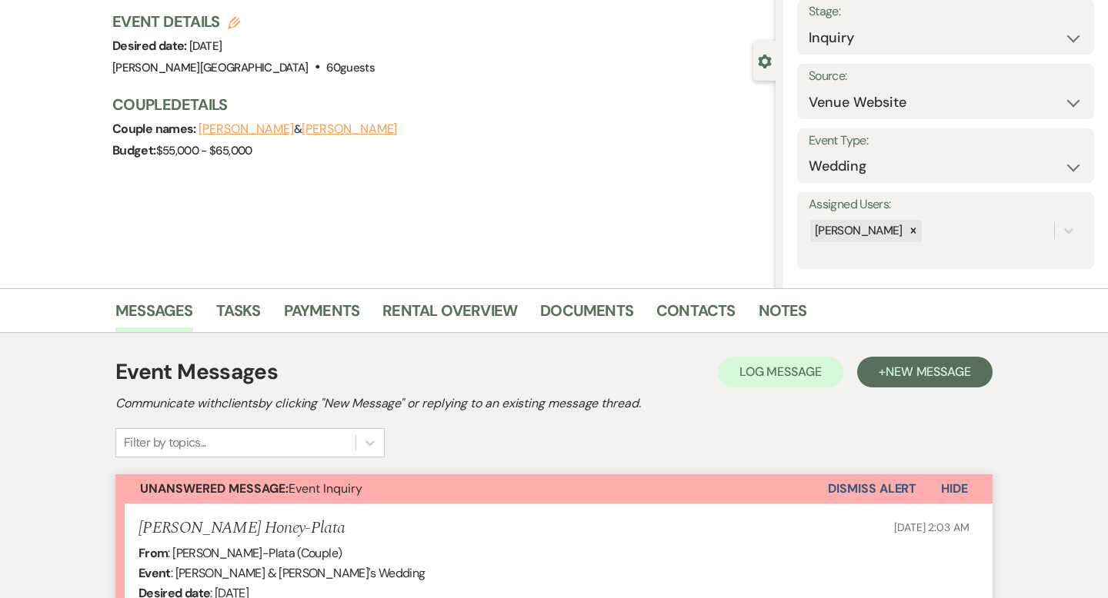
scroll to position [458, 0]
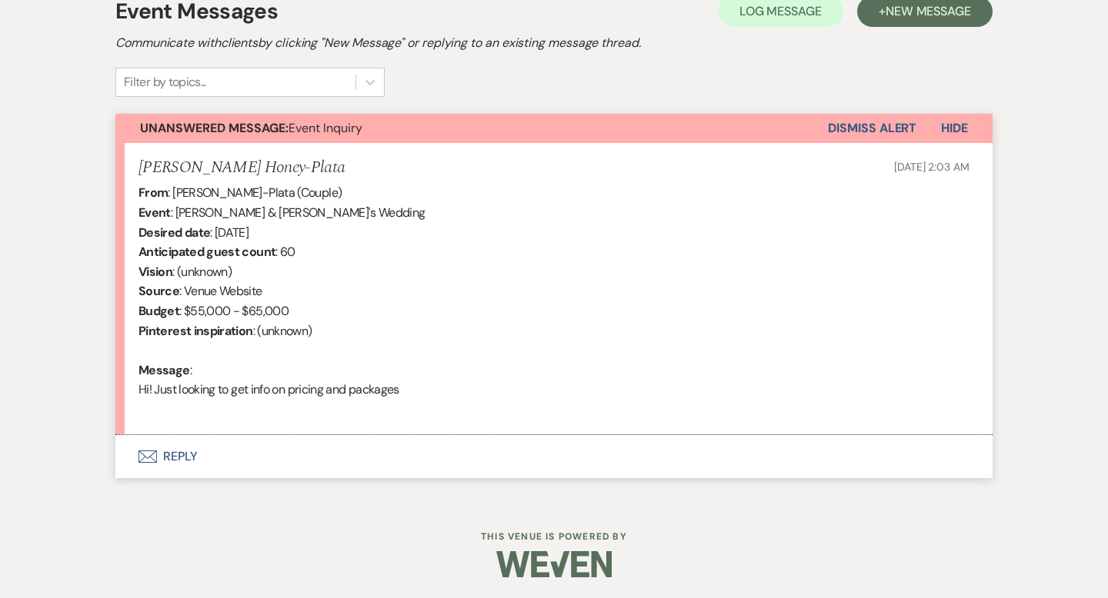
click at [183, 457] on button "Envelope Reply" at bounding box center [553, 456] width 877 height 43
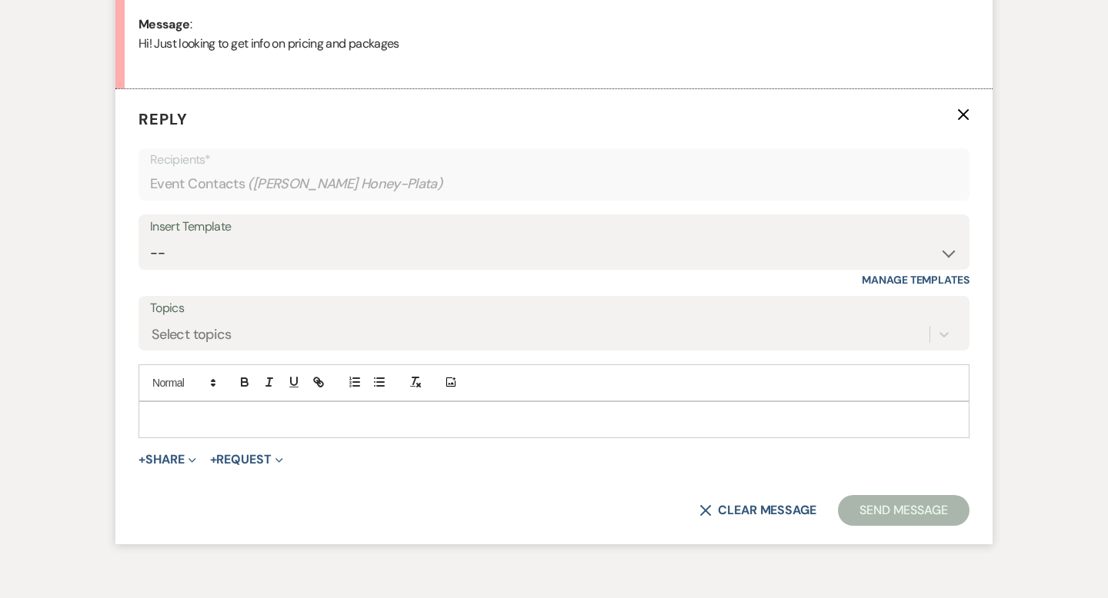
scroll to position [822, 0]
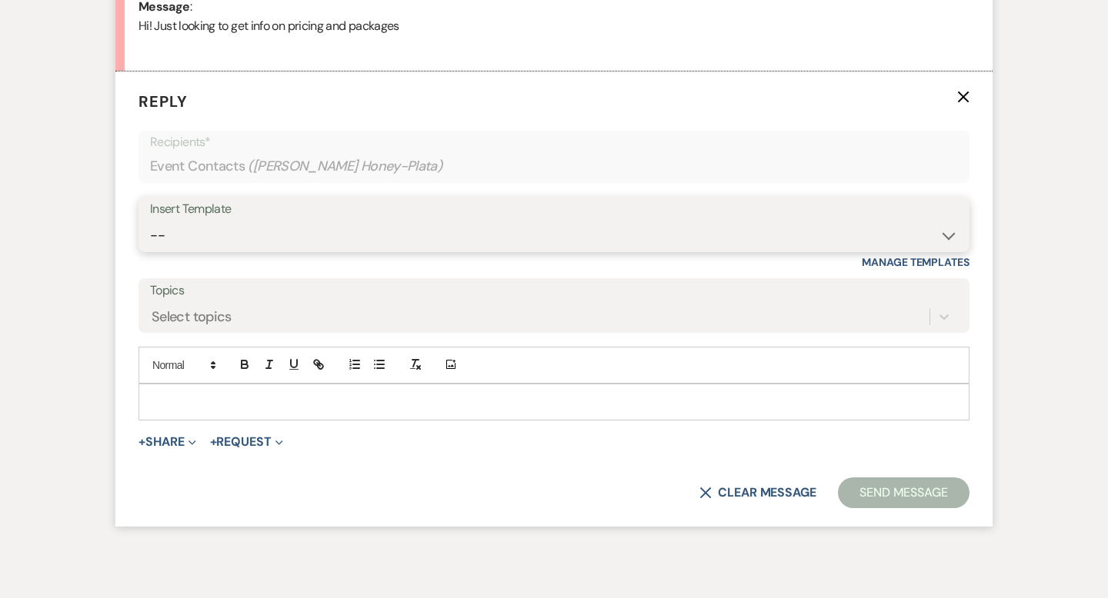
click at [190, 227] on select "-- Weven Planning Portal Introduction (Booked Events) Wedding Packages Booking …" at bounding box center [554, 236] width 808 height 30
select select "55"
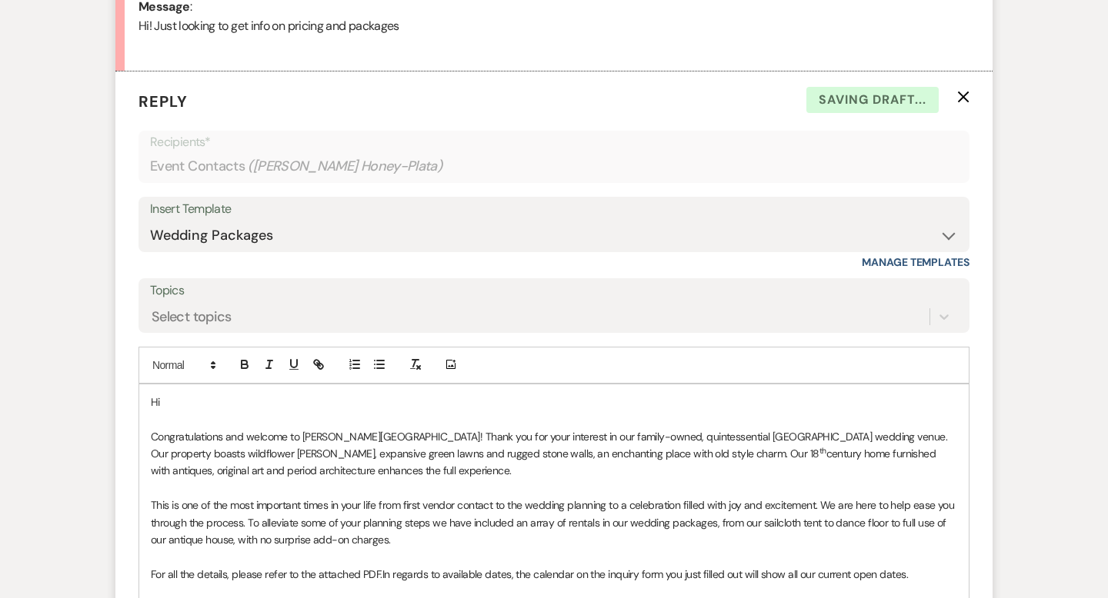
click at [201, 405] on p "Hi" at bounding box center [554, 402] width 806 height 17
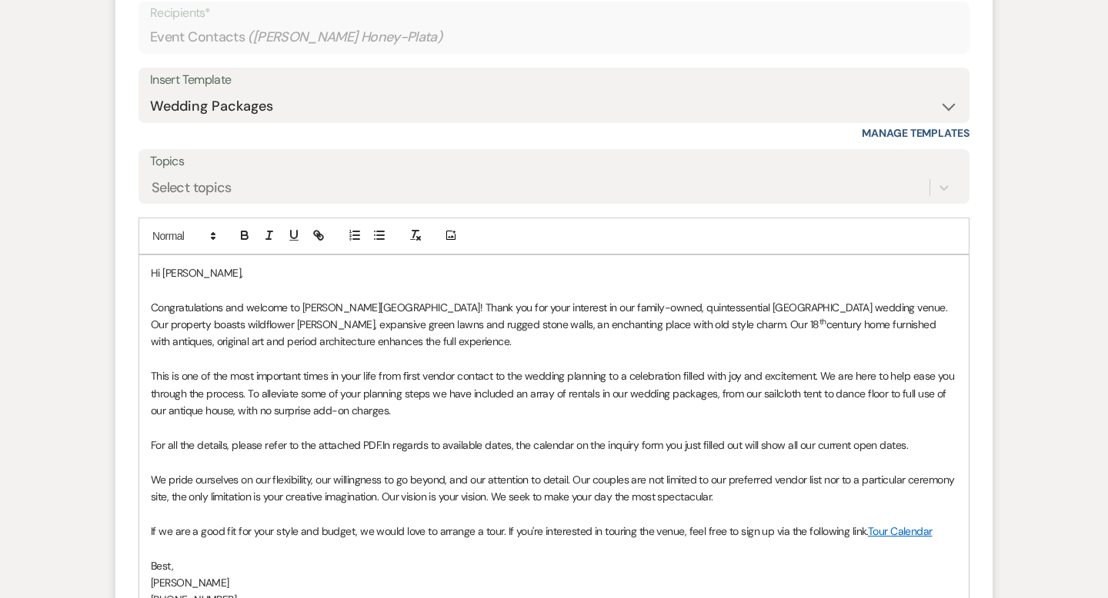
scroll to position [1180, 0]
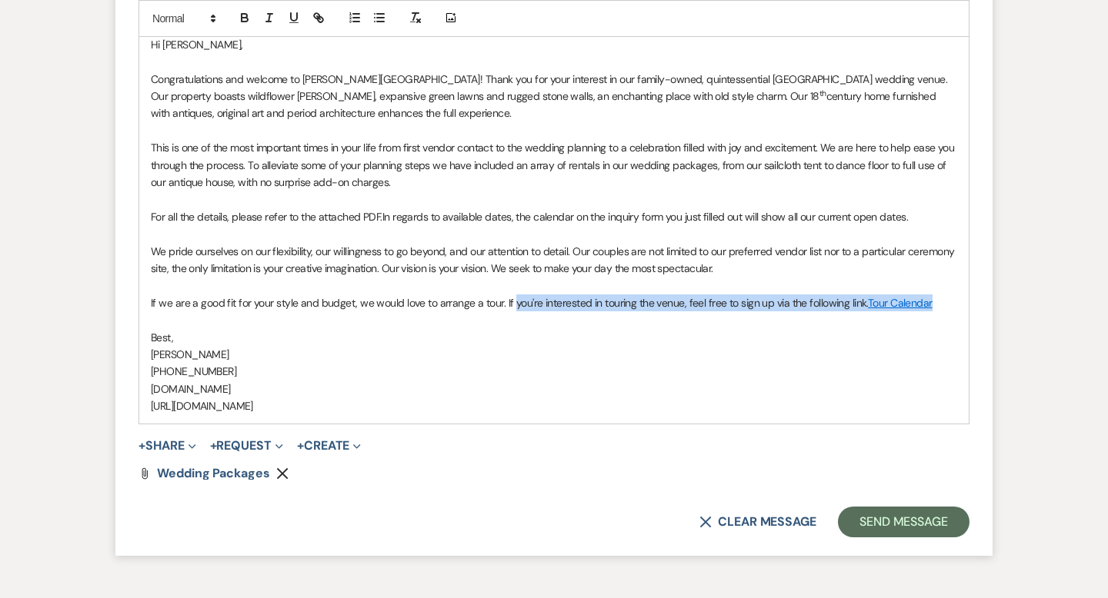
drag, startPoint x: 935, startPoint y: 309, endPoint x: 511, endPoint y: 308, distance: 423.8
click at [511, 308] on p "If we are a good fit for your style and budget, we would love to arrange a tour…" at bounding box center [554, 303] width 806 height 17
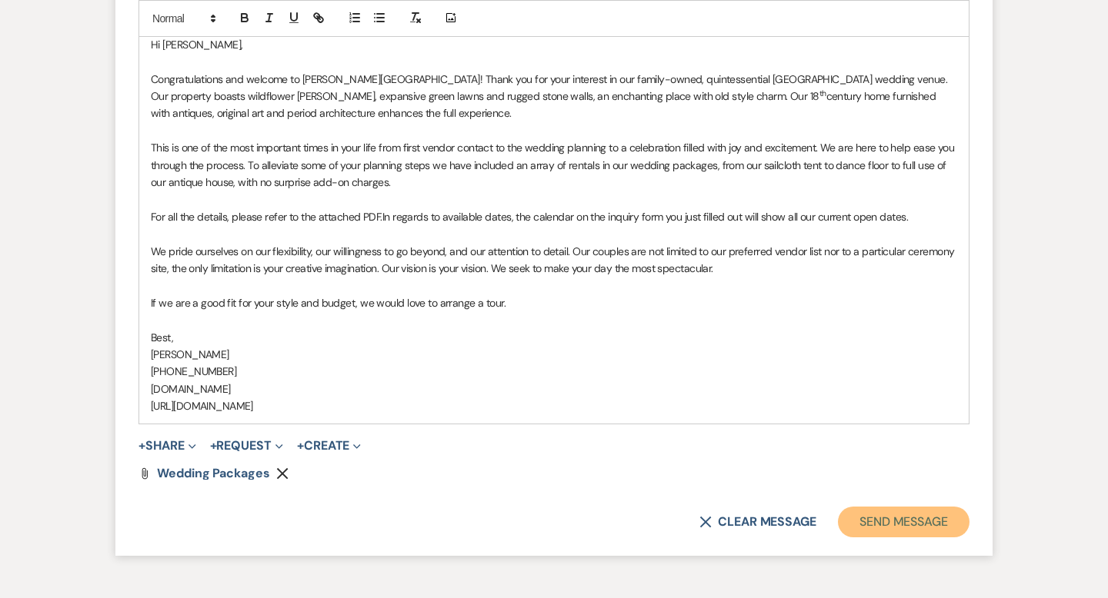
click at [861, 527] on button "Send Message" at bounding box center [904, 522] width 132 height 31
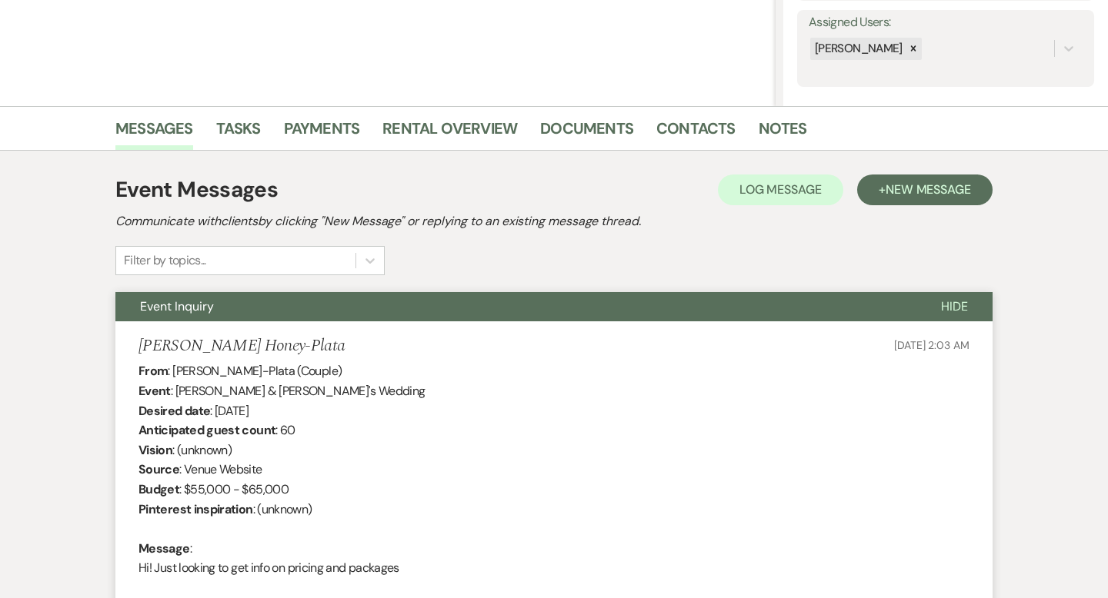
scroll to position [0, 0]
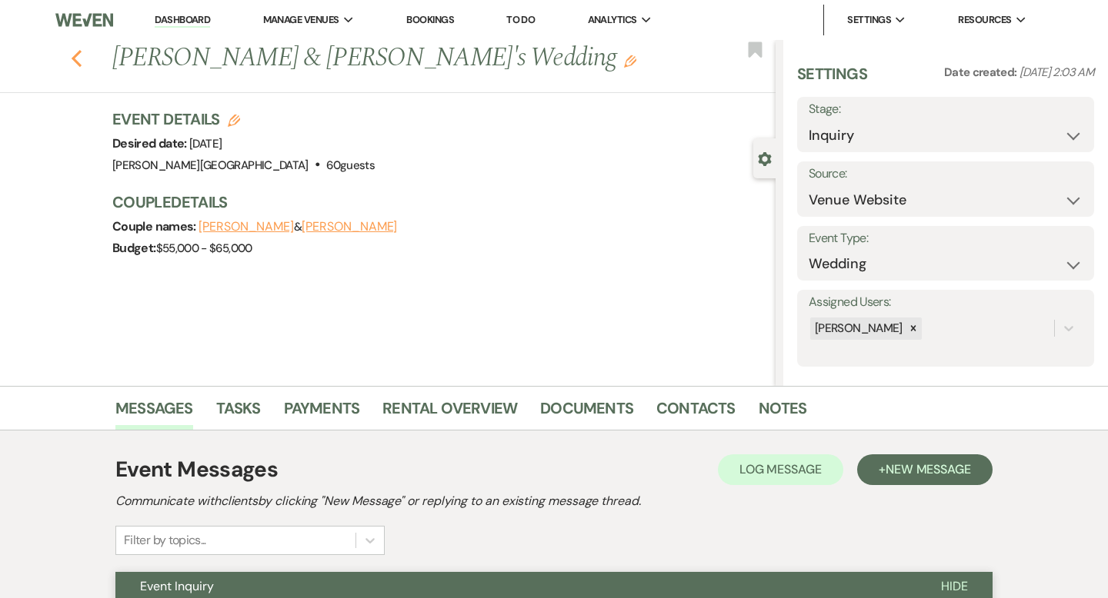
click at [75, 58] on icon "Previous" at bounding box center [77, 58] width 12 height 18
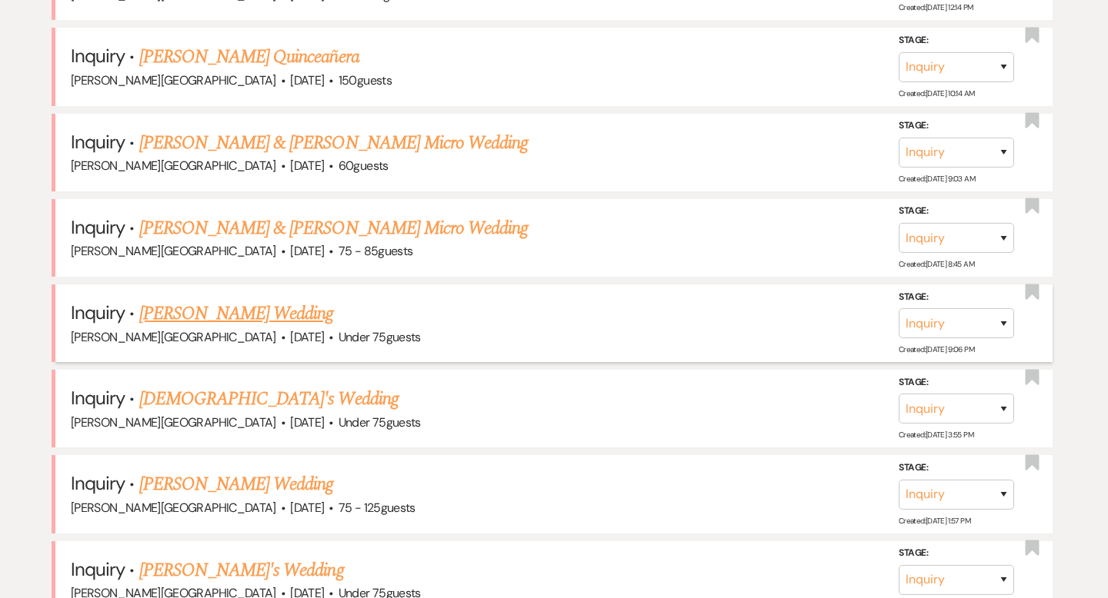
scroll to position [1755, 0]
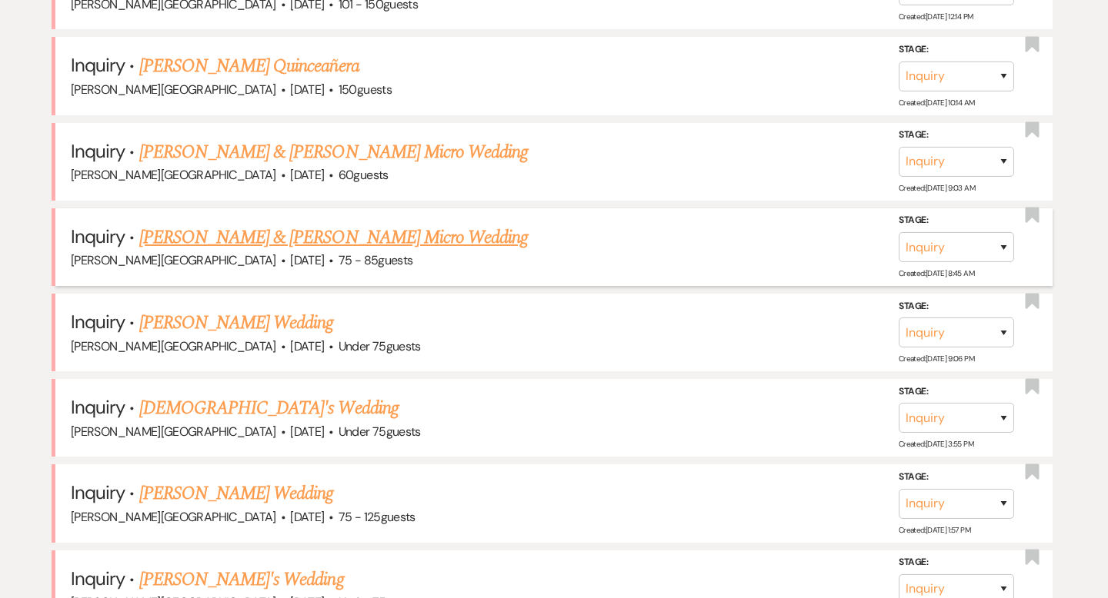
click at [218, 231] on link "Chris & Kelsey's Micro Wedding" at bounding box center [333, 238] width 389 height 28
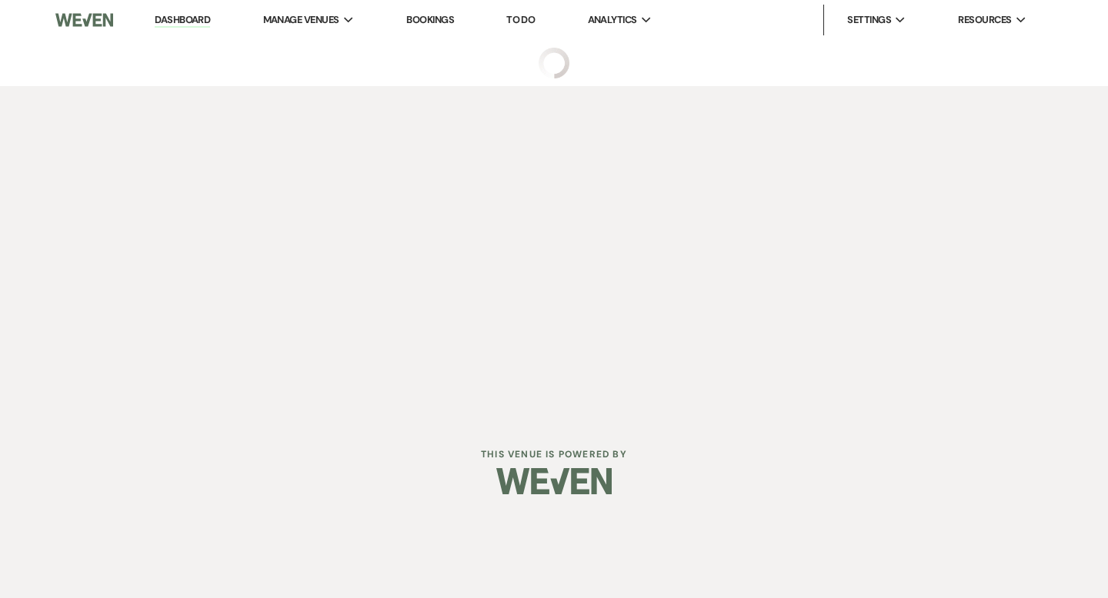
select select "5"
select select "16"
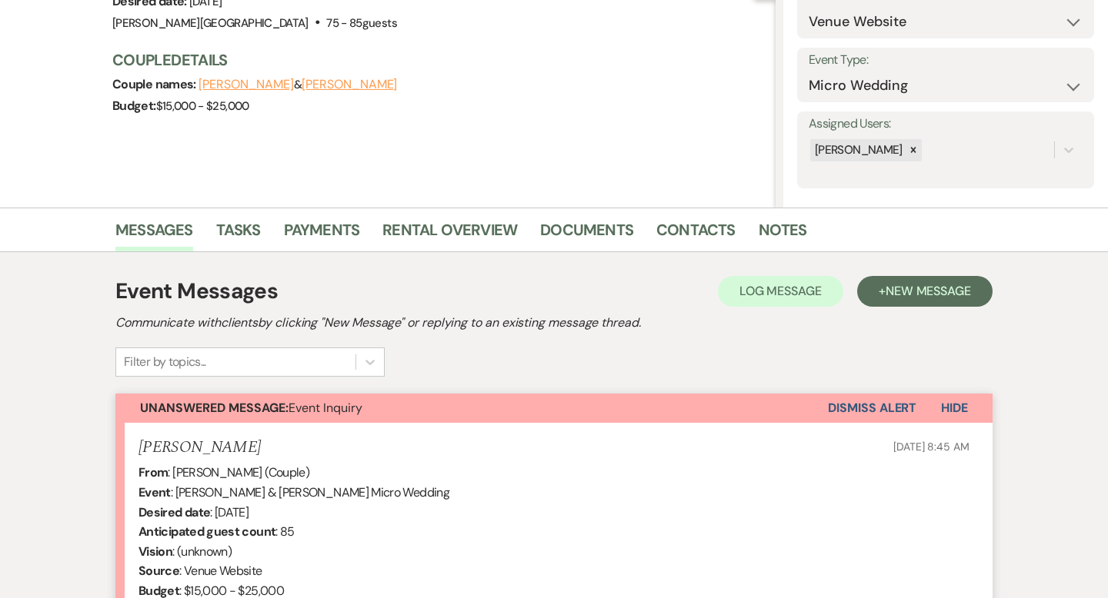
scroll to position [461, 0]
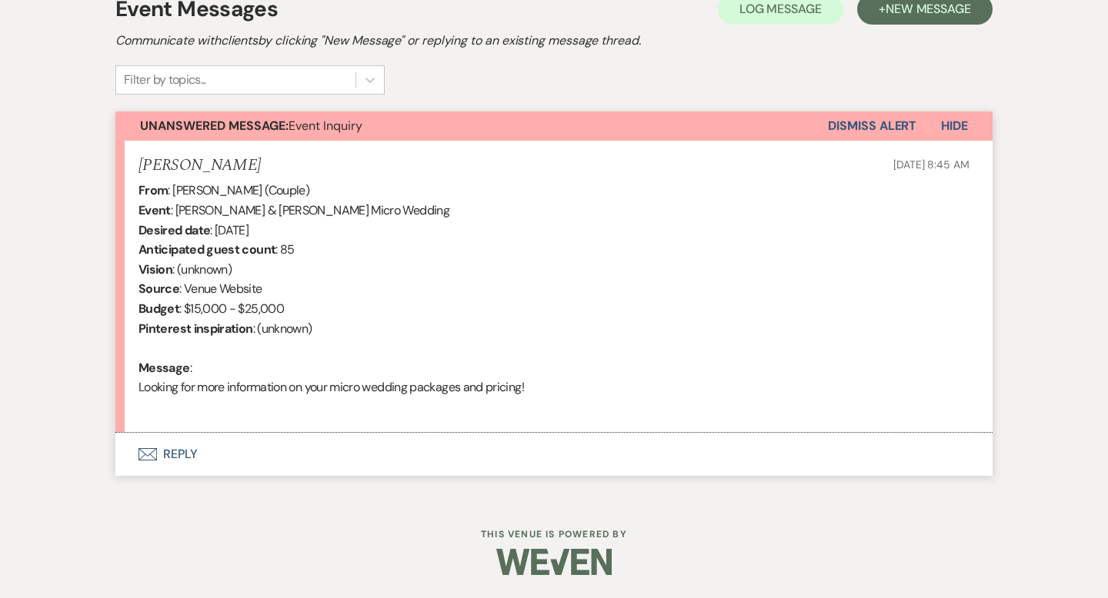
click at [181, 449] on button "Envelope Reply" at bounding box center [553, 454] width 877 height 43
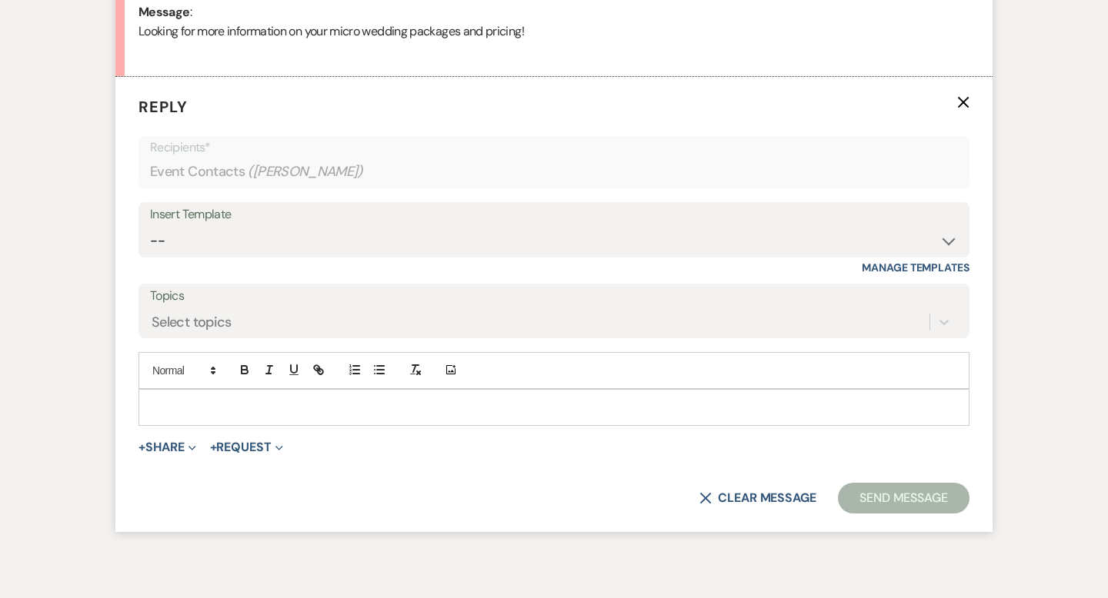
scroll to position [822, 0]
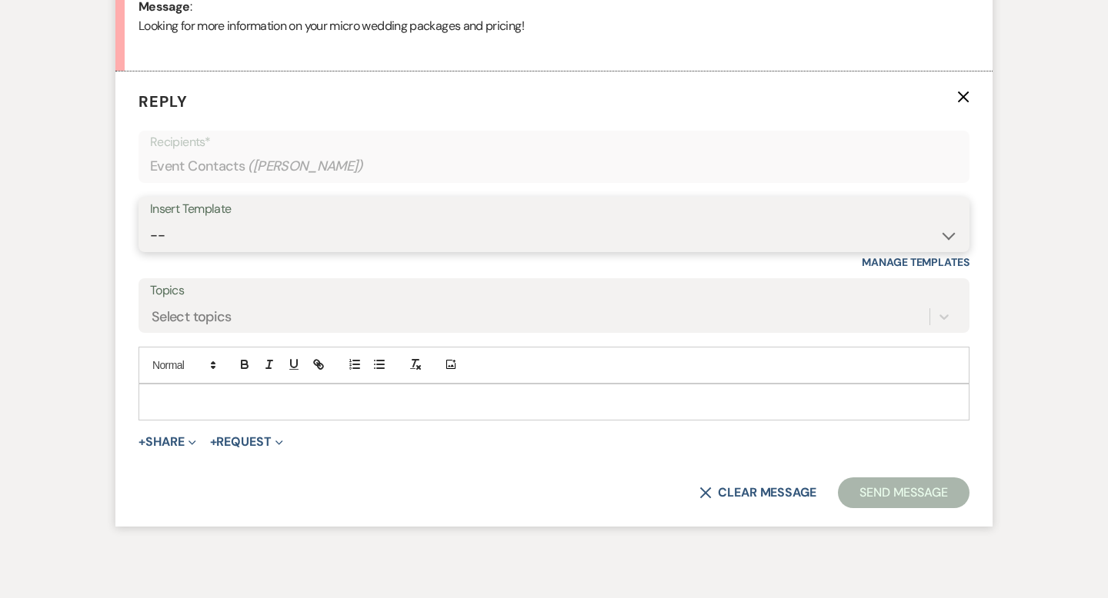
click at [188, 238] on select "-- Weven Planning Portal Introduction (Booked Events) Wedding Packages Booking …" at bounding box center [554, 236] width 808 height 30
select select "55"
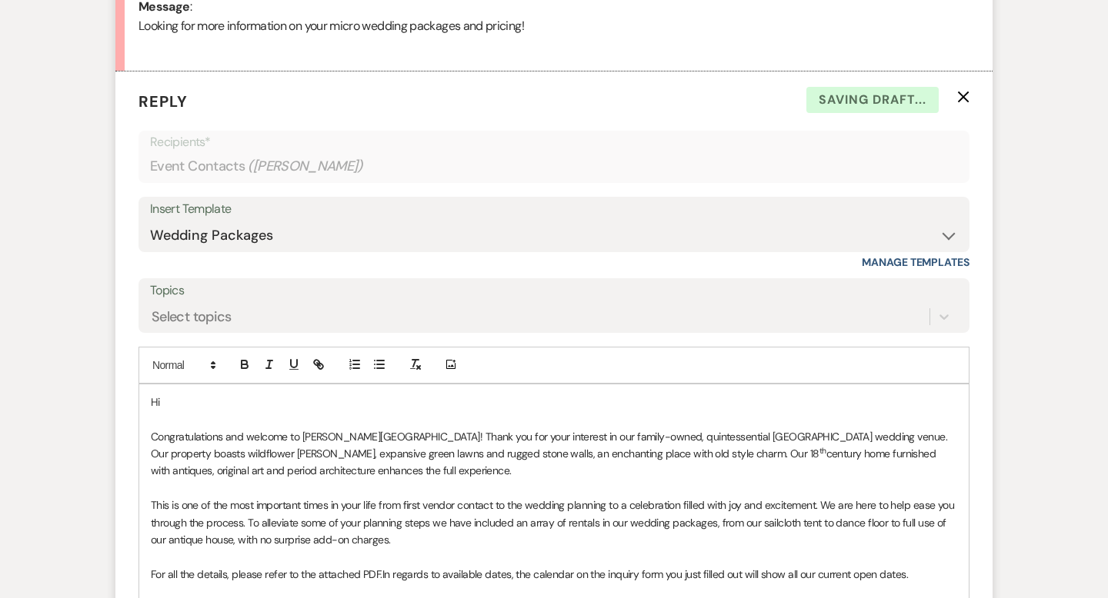
click at [178, 405] on p "Hi" at bounding box center [554, 402] width 806 height 17
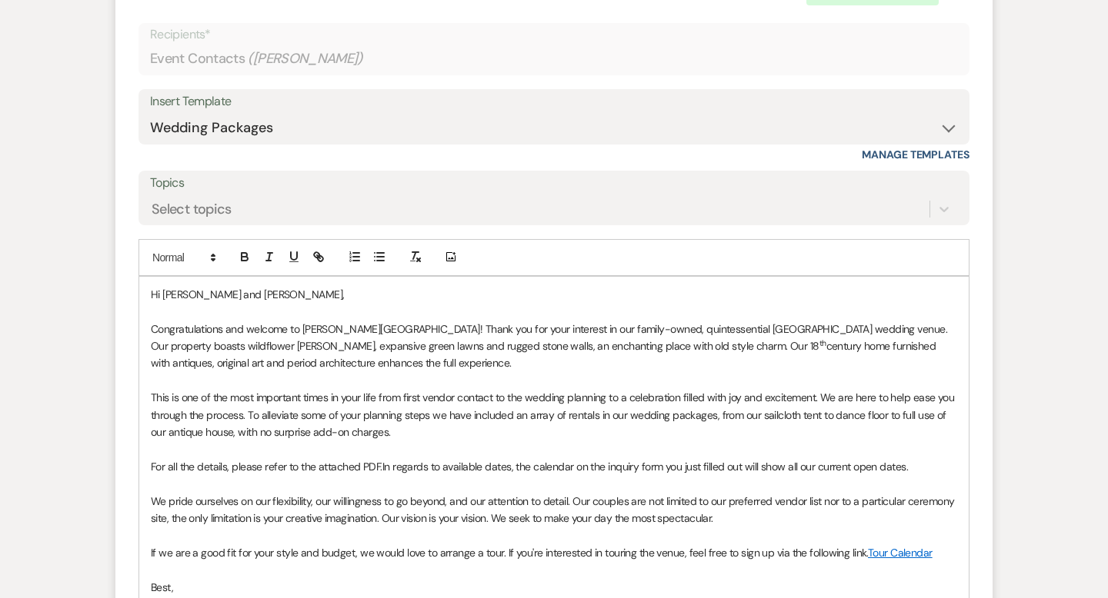
scroll to position [1053, 0]
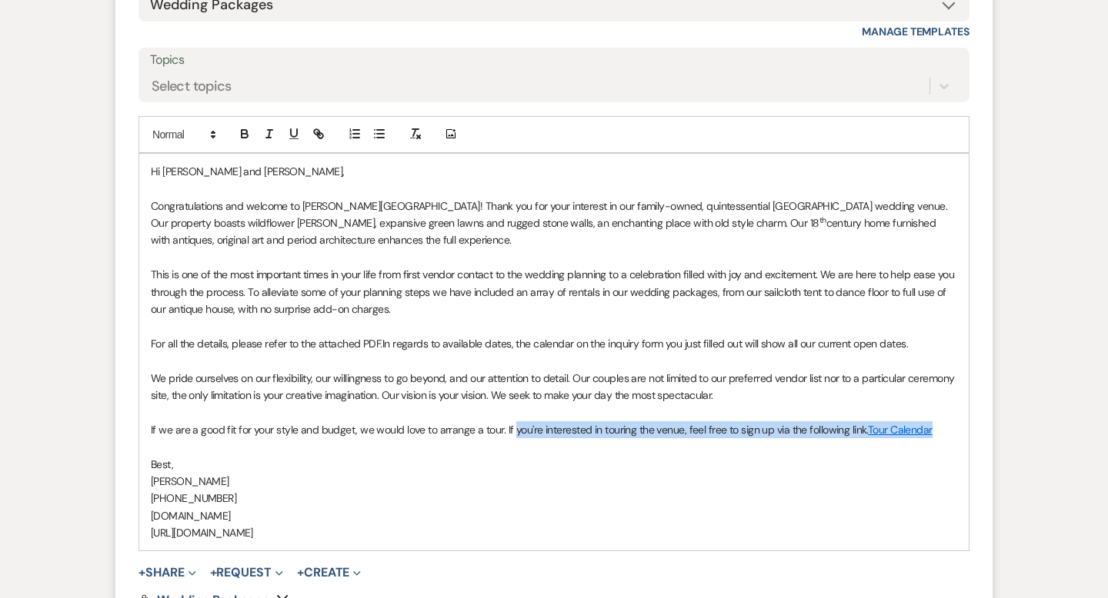
drag, startPoint x: 935, startPoint y: 434, endPoint x: 508, endPoint y: 432, distance: 426.1
click at [508, 432] on p "If we are a good fit for your style and budget, we would love to arrange a tour…" at bounding box center [554, 430] width 806 height 17
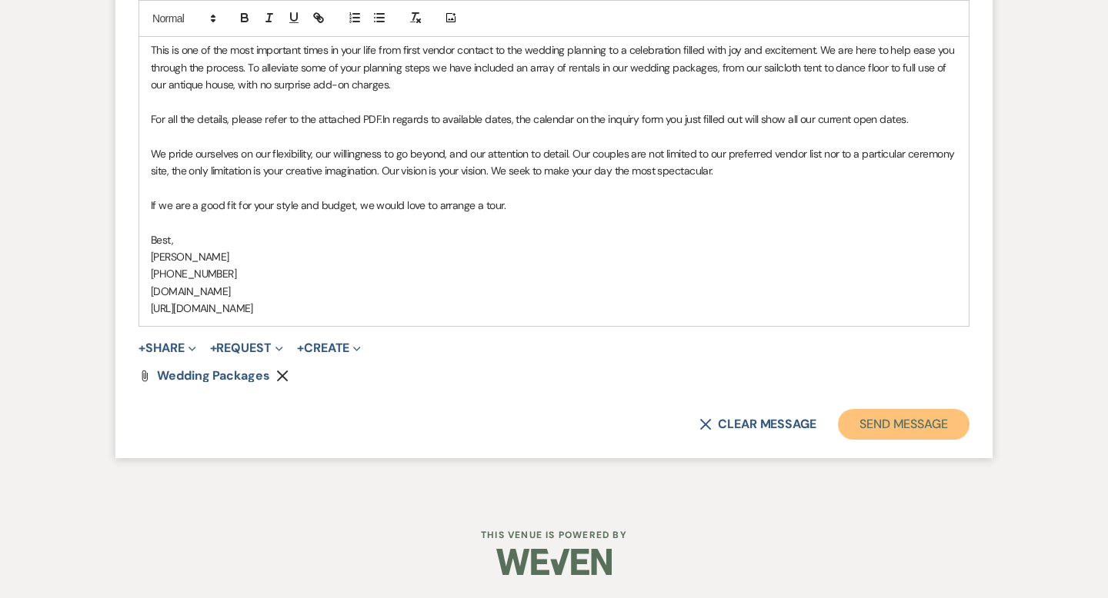
click at [872, 421] on button "Send Message" at bounding box center [904, 424] width 132 height 31
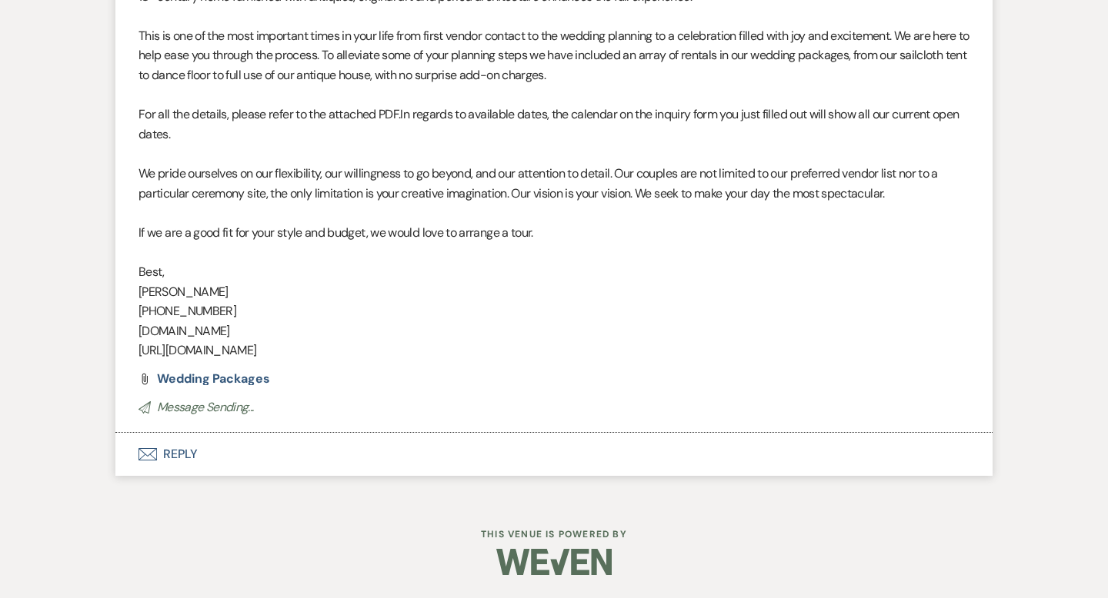
scroll to position [0, 0]
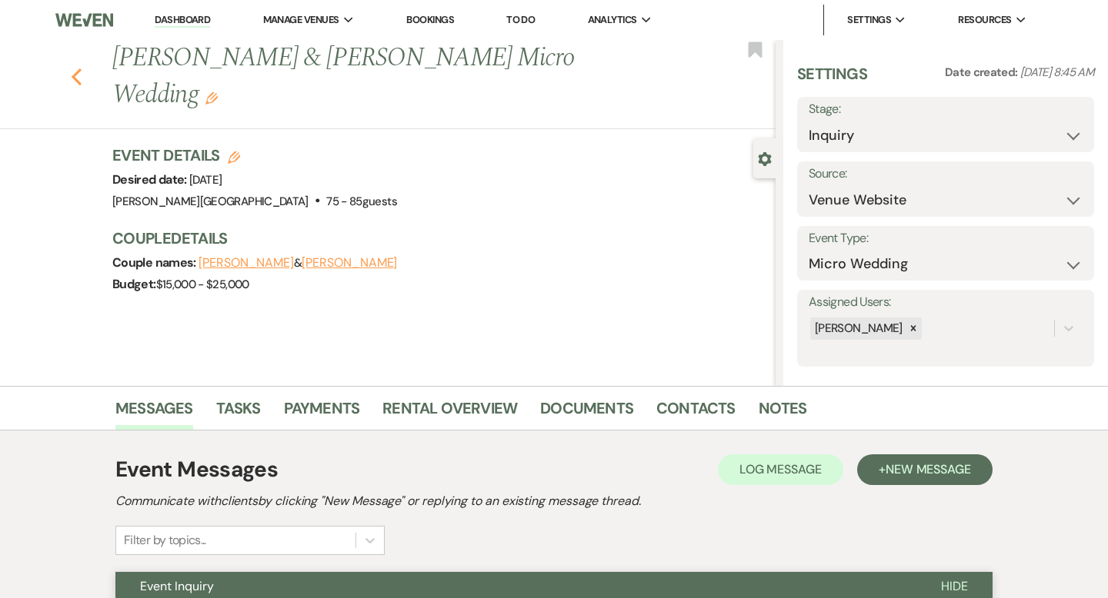
click at [76, 68] on use "button" at bounding box center [77, 76] width 10 height 17
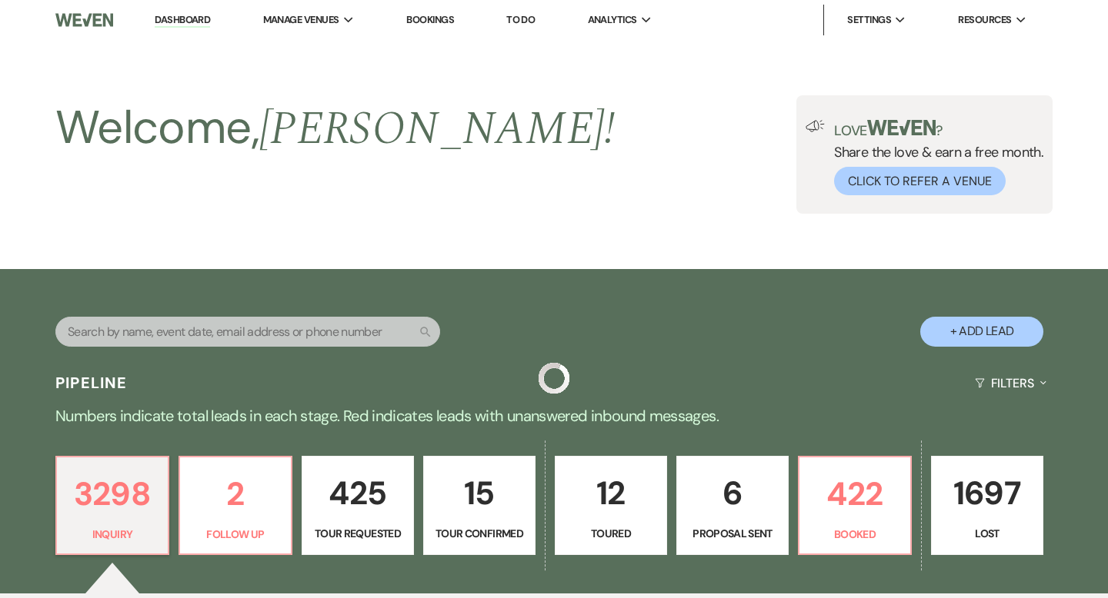
scroll to position [1755, 0]
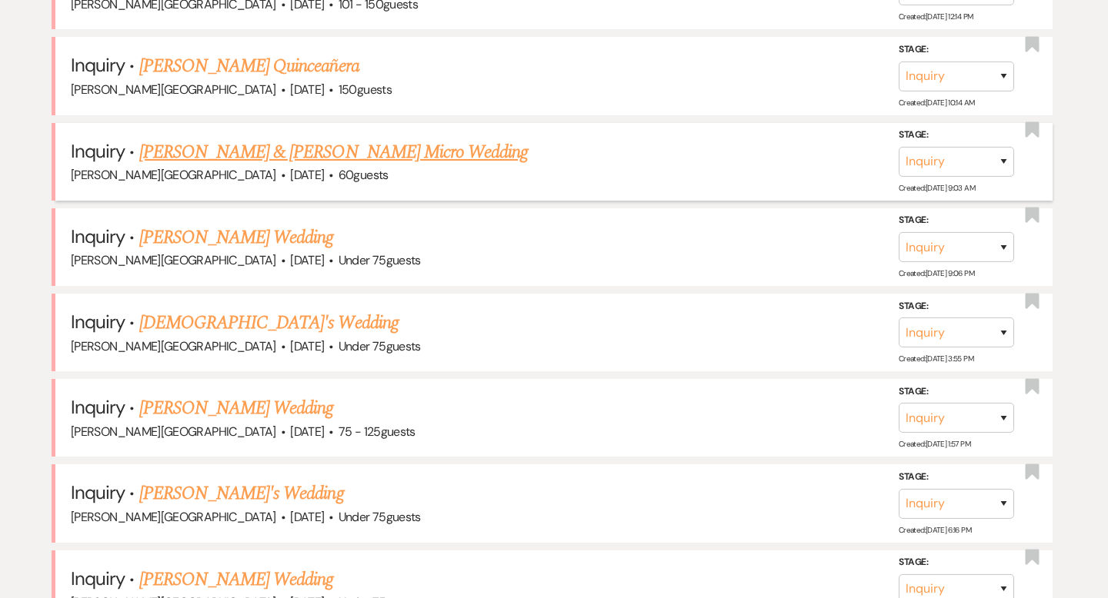
click at [248, 138] on link "Chris Selander & Kaili Floyd's Micro Wedding" at bounding box center [333, 152] width 389 height 28
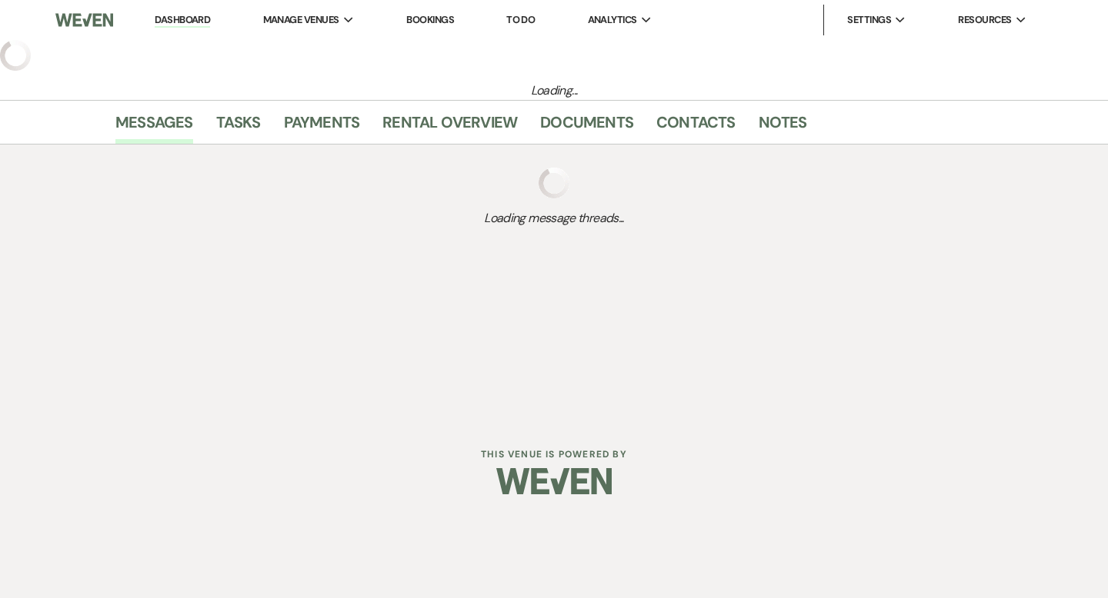
select select "5"
select select "16"
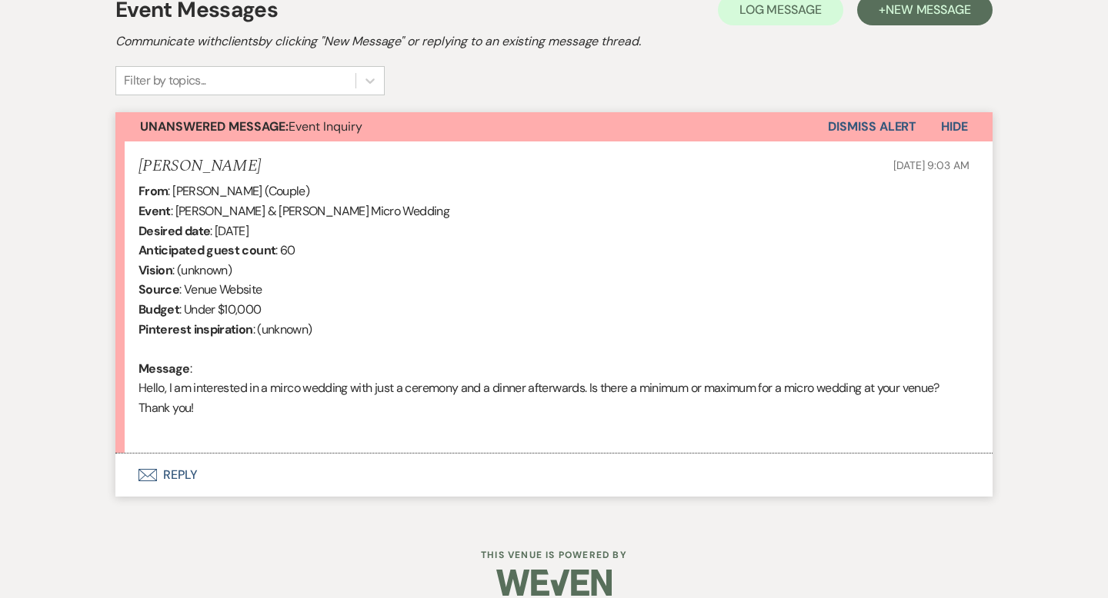
scroll to position [481, 0]
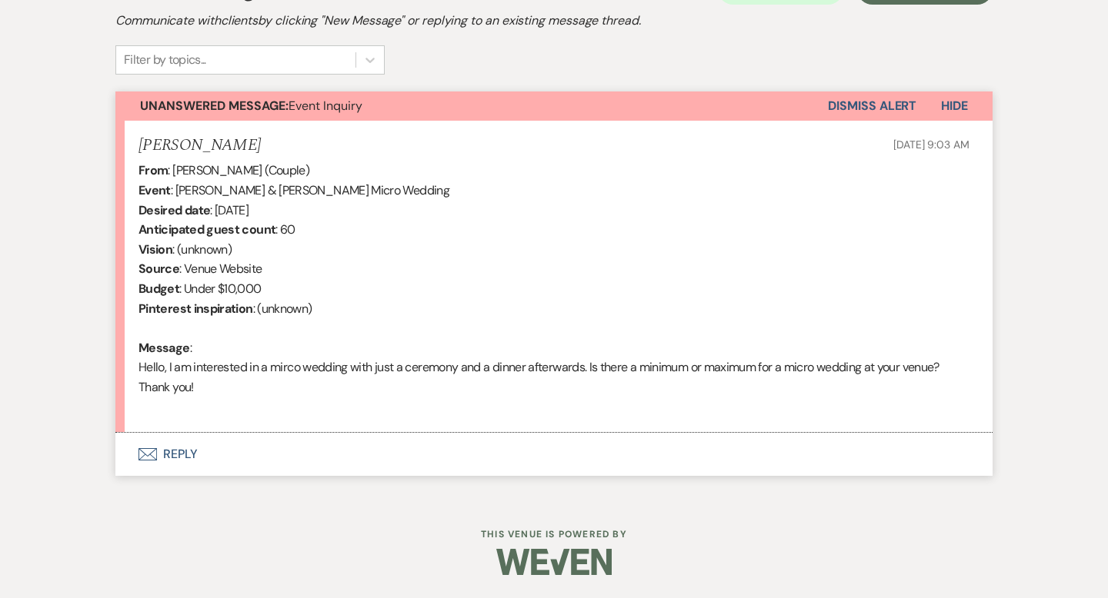
click at [190, 454] on button "Envelope Reply" at bounding box center [553, 454] width 877 height 43
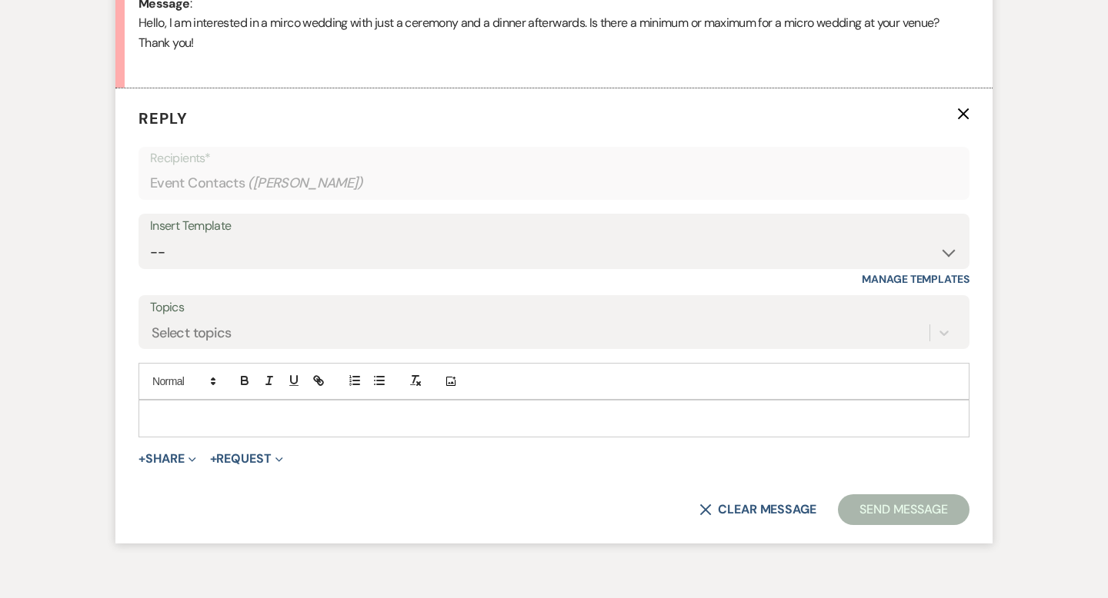
scroll to position [842, 0]
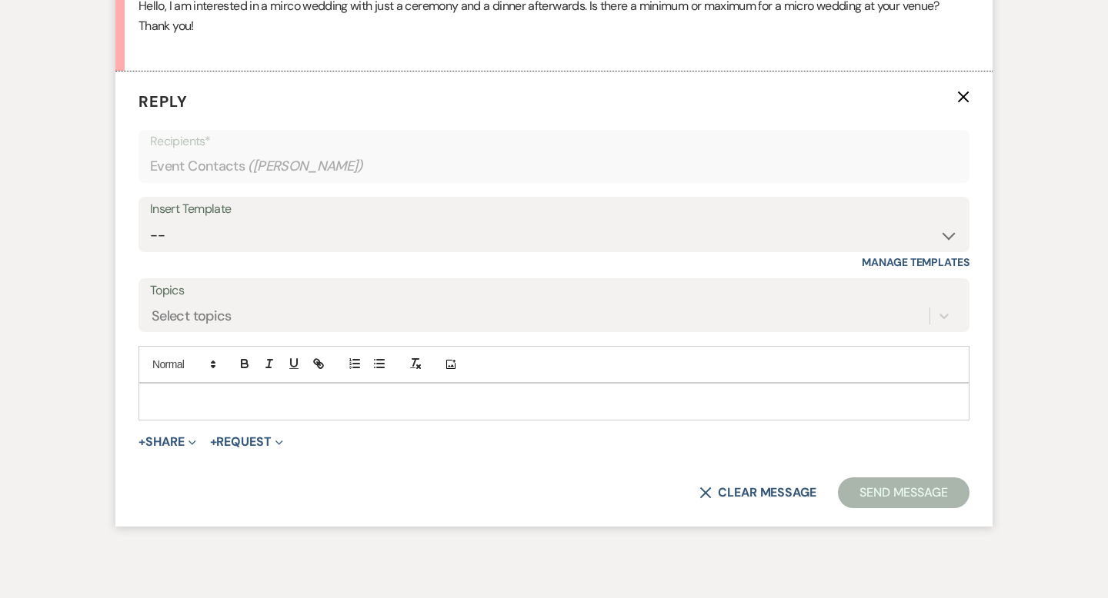
click at [175, 405] on p at bounding box center [554, 401] width 806 height 17
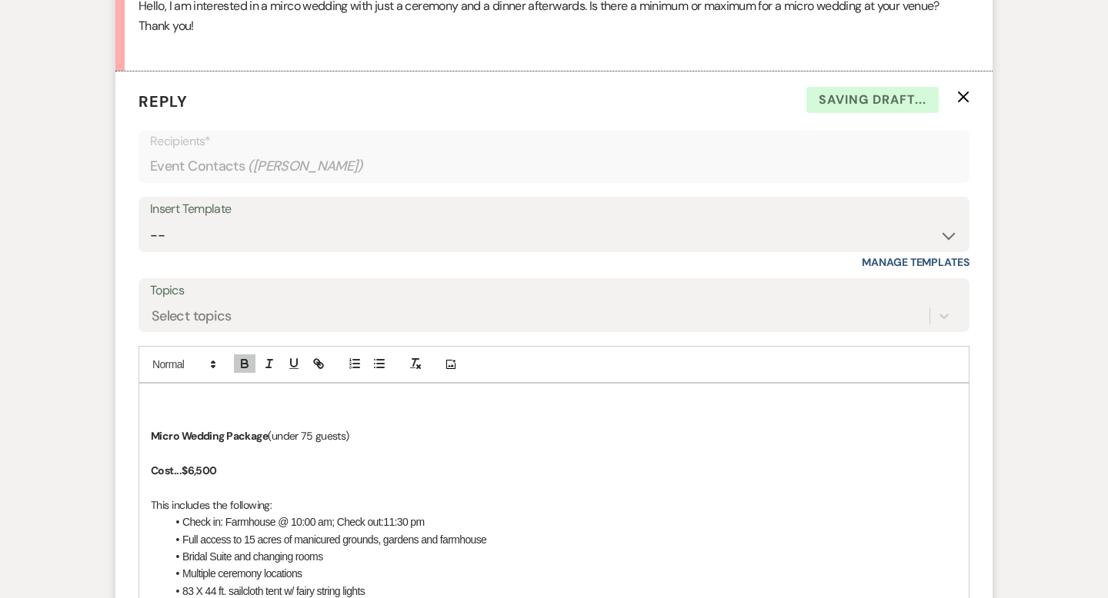
click at [318, 432] on p "﻿ Micro Wedding Package (under 75 guests)" at bounding box center [554, 436] width 806 height 17
click at [266, 470] on p "Cost...$6,500" at bounding box center [554, 470] width 806 height 17
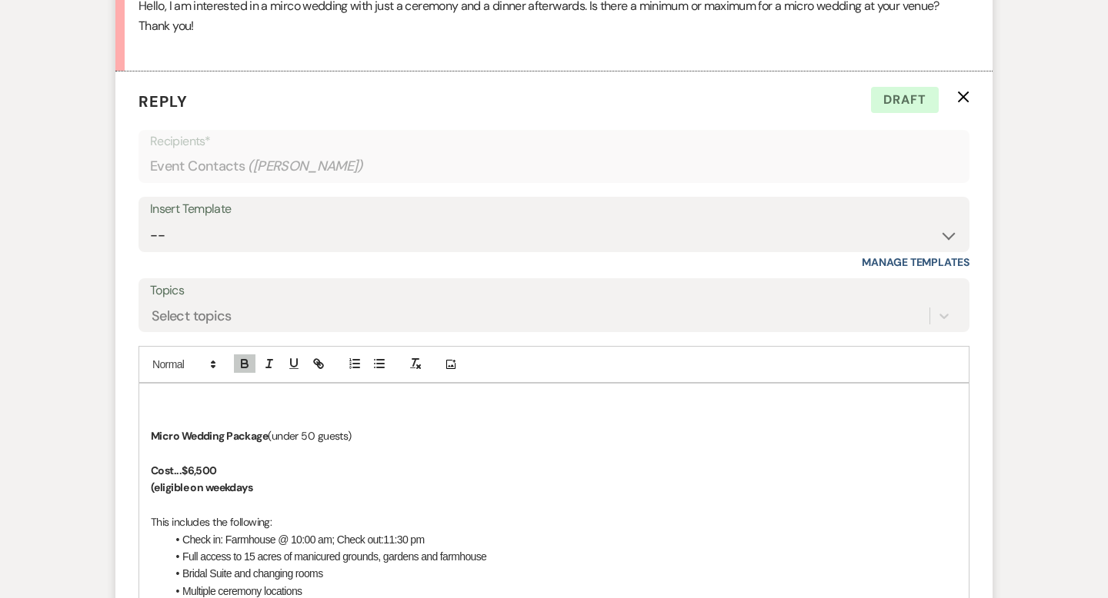
click at [154, 492] on strong "(eligible on weekdays" at bounding box center [202, 488] width 102 height 14
click at [277, 489] on p "**eligible on weekdays" at bounding box center [554, 487] width 806 height 17
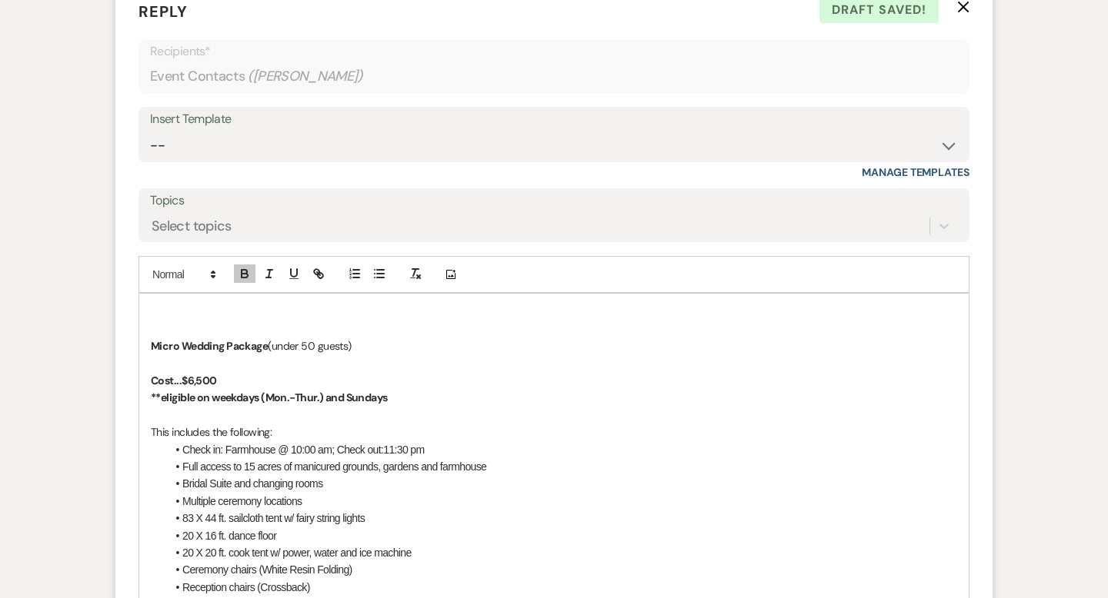
scroll to position [934, 0]
click at [268, 346] on strong "Micro Wedding Package" at bounding box center [209, 345] width 117 height 14
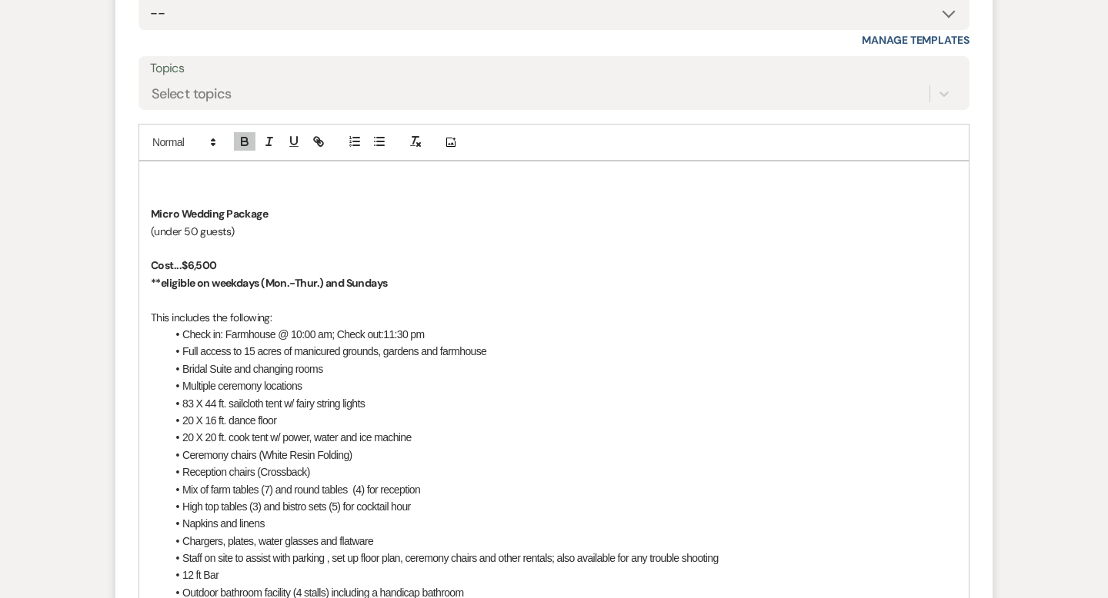
scroll to position [1065, 0]
drag, startPoint x: 320, startPoint y: 330, endPoint x: 292, endPoint y: 328, distance: 28.5
click at [292, 328] on li "Check in: Farmhouse @ 10:00 am; Check out:11:30 pm" at bounding box center [561, 333] width 791 height 17
click at [385, 327] on li "Check in: Farmhouse @ 1:00 pm; Check out:11:30 pm" at bounding box center [561, 333] width 791 height 17
click at [305, 333] on li "Check in: Farmhouse @ 1:00 pm; Check out:10:30 pm" at bounding box center [561, 333] width 791 height 17
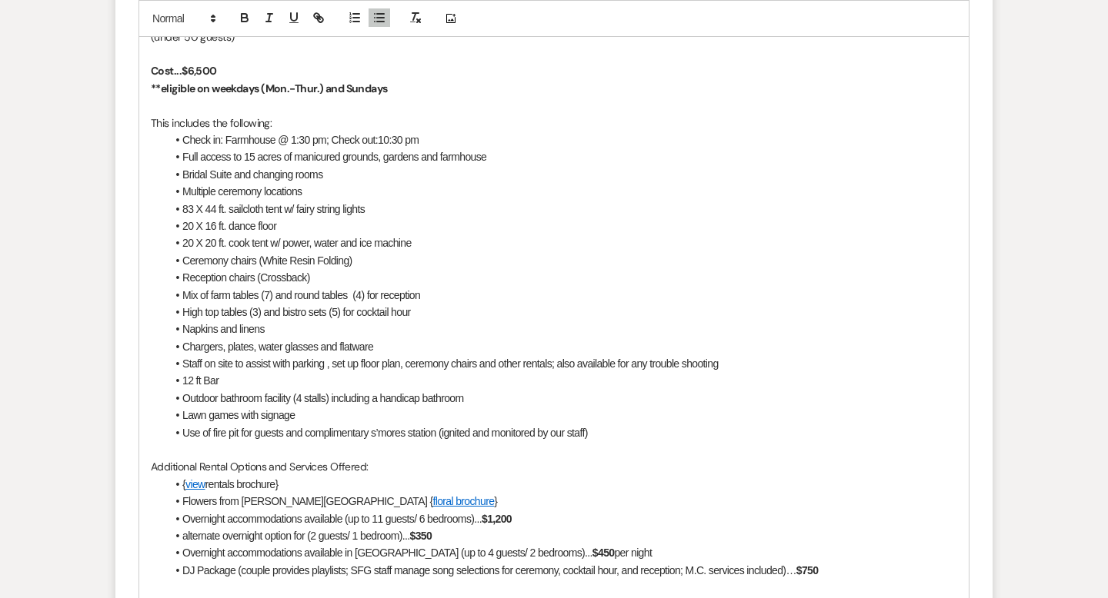
scroll to position [1268, 0]
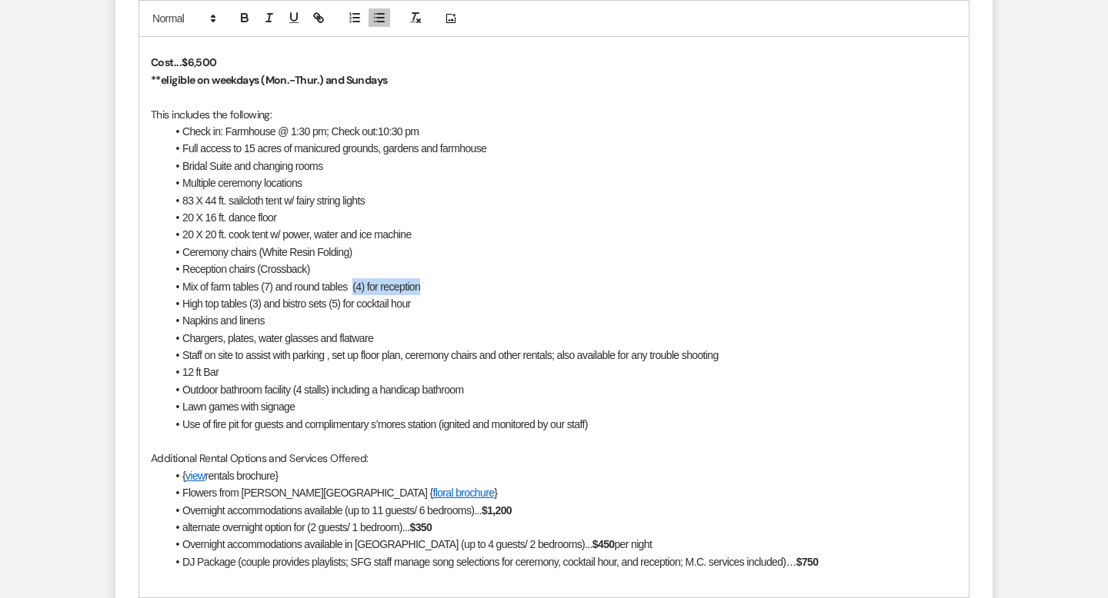
drag, startPoint x: 426, startPoint y: 285, endPoint x: 355, endPoint y: 280, distance: 71.7
click at [355, 280] on li "Mix of farm tables (7) and round tables (4) for reception" at bounding box center [561, 286] width 791 height 17
click at [321, 296] on li "High top tables (3) and bistro sets (5) for cocktail hour" at bounding box center [561, 303] width 791 height 17
click at [354, 285] on li "Mix of farm tables (7) and round tables (4) for reception" at bounding box center [561, 286] width 791 height 17
drag, startPoint x: 419, startPoint y: 302, endPoint x: 135, endPoint y: 302, distance: 283.8
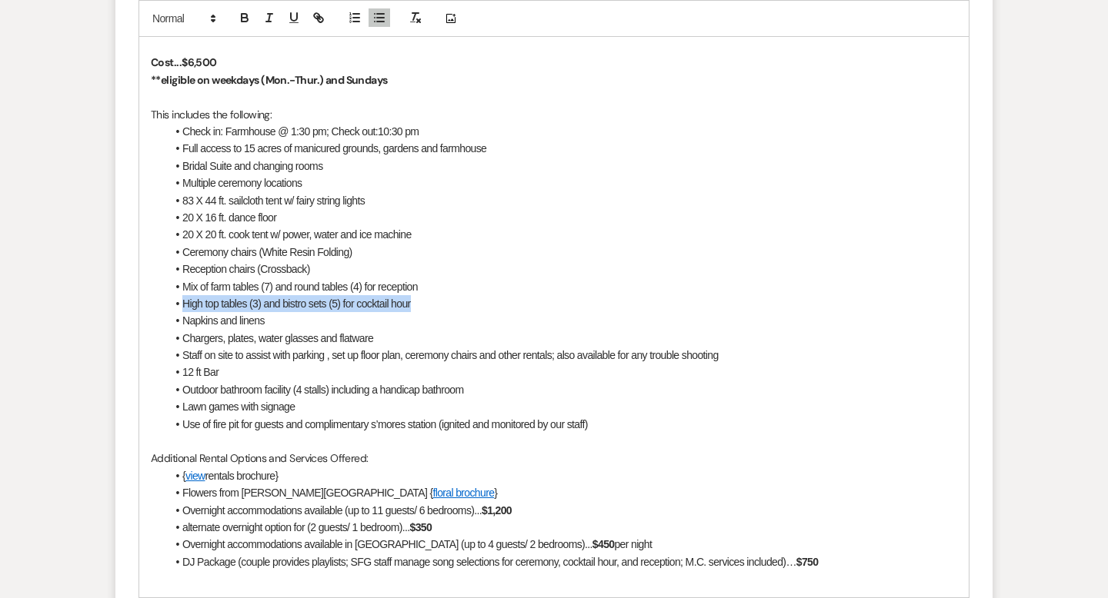
click at [135, 302] on form "Reply X Draft saved! Recipients* Event Contacts ( Kaili Floyd ) Insert Template…" at bounding box center [553, 175] width 877 height 1058
click at [297, 348] on li "Staff on site to assist with parking , set up floor plan, ceremony chairs and o…" at bounding box center [561, 355] width 791 height 17
drag, startPoint x: 425, startPoint y: 304, endPoint x: 105, endPoint y: 303, distance: 319.2
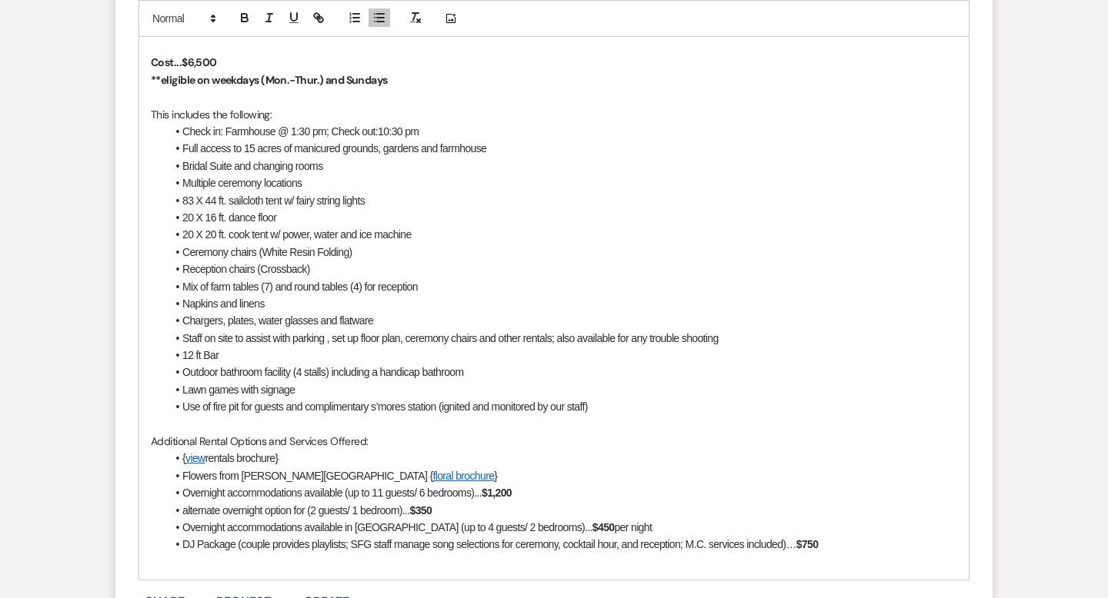
scroll to position [1309, 0]
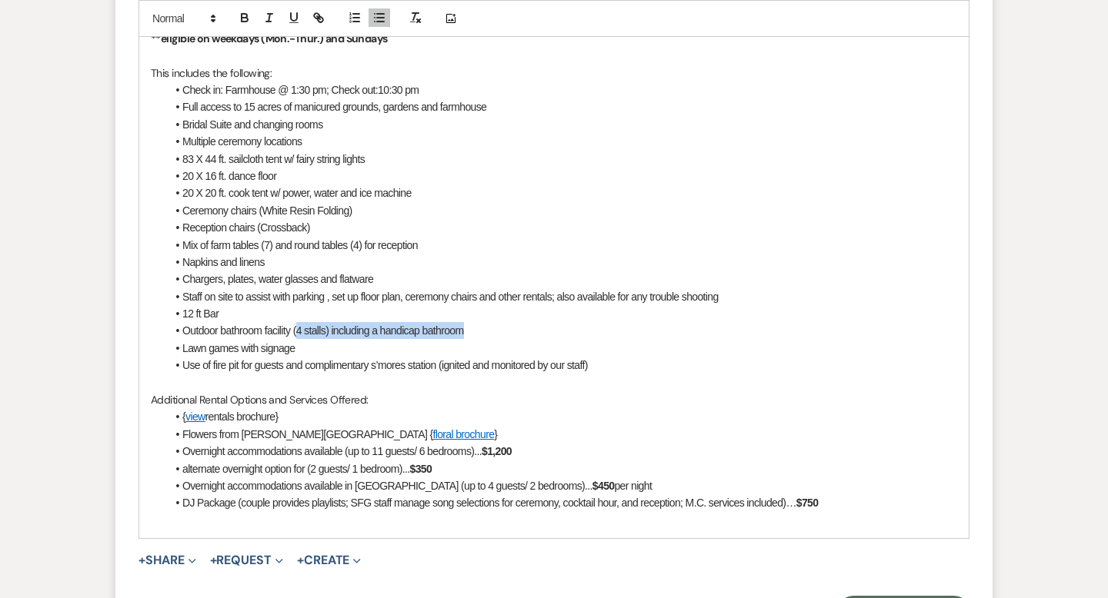
drag, startPoint x: 478, startPoint y: 329, endPoint x: 299, endPoint y: 330, distance: 179.2
click at [299, 330] on li "Outdoor bathroom facility (4 stalls) including a handicap bathroom" at bounding box center [561, 330] width 791 height 17
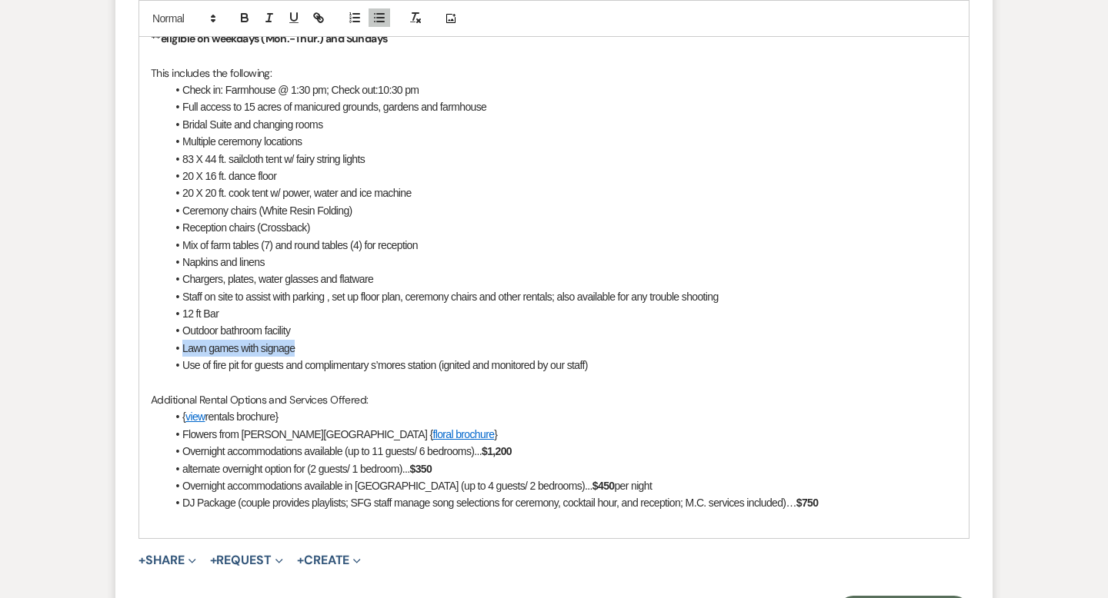
drag, startPoint x: 330, startPoint y: 351, endPoint x: 114, endPoint y: 351, distance: 216.1
drag, startPoint x: 613, startPoint y: 369, endPoint x: 127, endPoint y: 365, distance: 486.2
click at [127, 365] on form "Reply X Saving draft... Recipients* Event Contacts ( Kaili Floyd ) Insert Templ…" at bounding box center [553, 125] width 877 height 1041
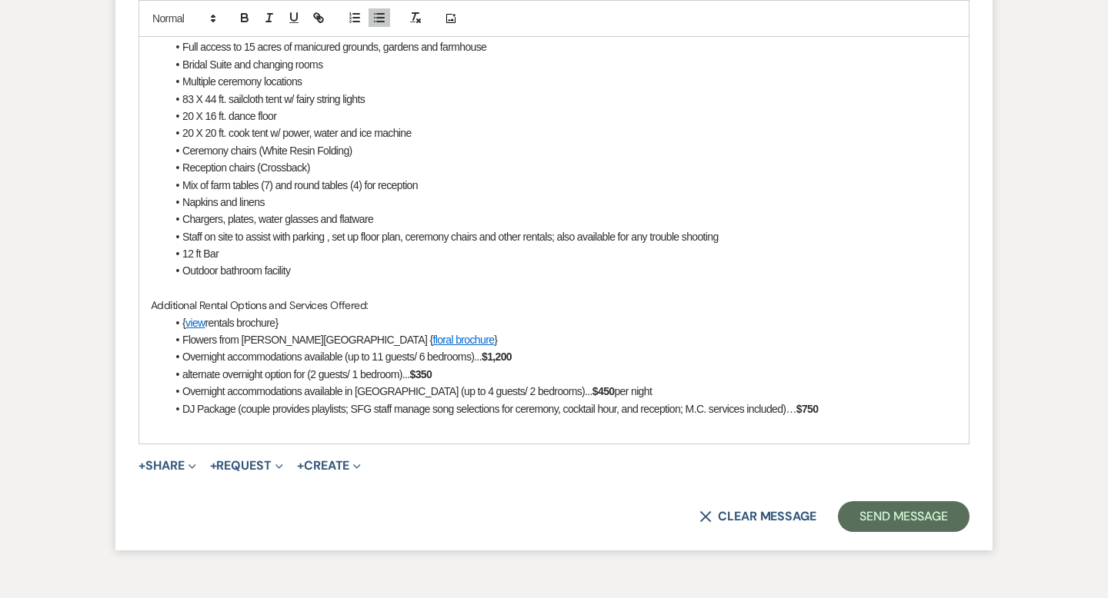
scroll to position [1404, 0]
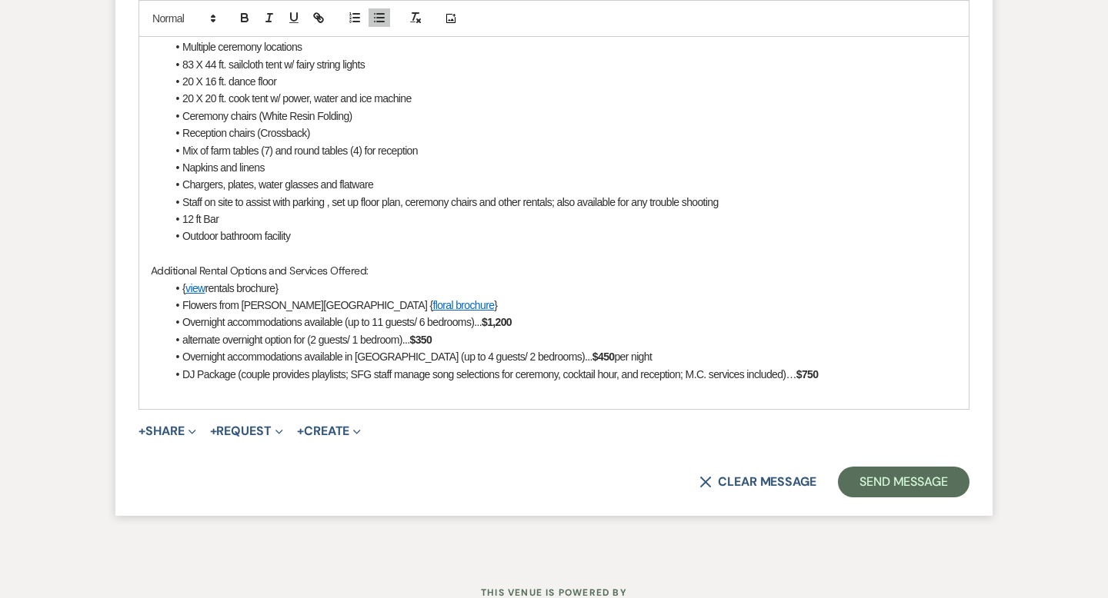
drag, startPoint x: 452, startPoint y: 340, endPoint x: 103, endPoint y: 338, distance: 348.5
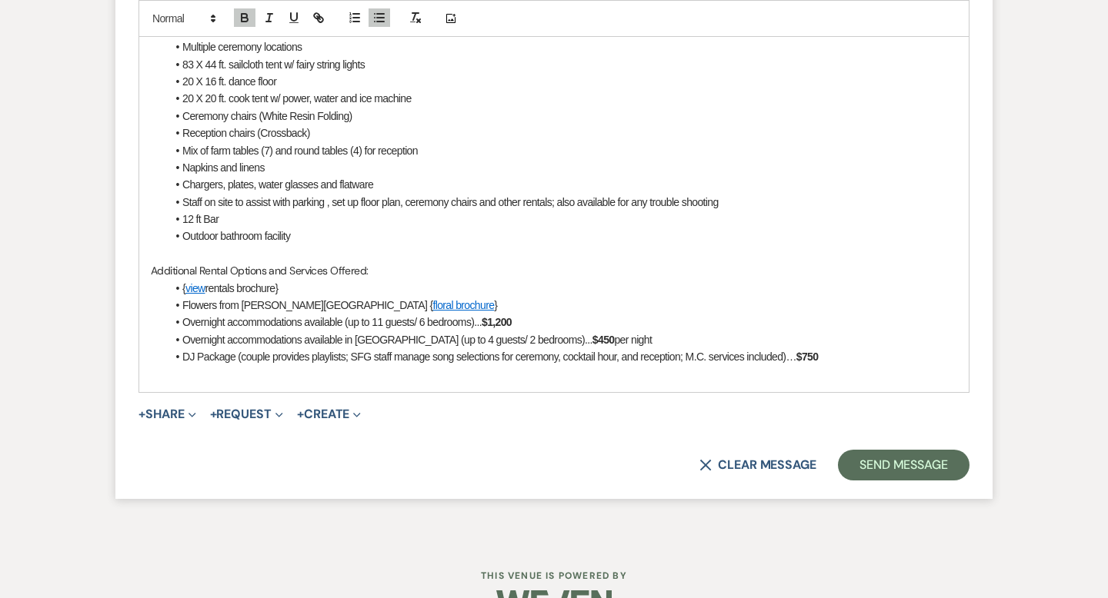
click at [507, 317] on strong "$1,200" at bounding box center [497, 322] width 30 height 12
click at [592, 335] on strong "$450" at bounding box center [603, 340] width 22 height 12
click at [508, 318] on strong "$1,300" at bounding box center [497, 322] width 30 height 12
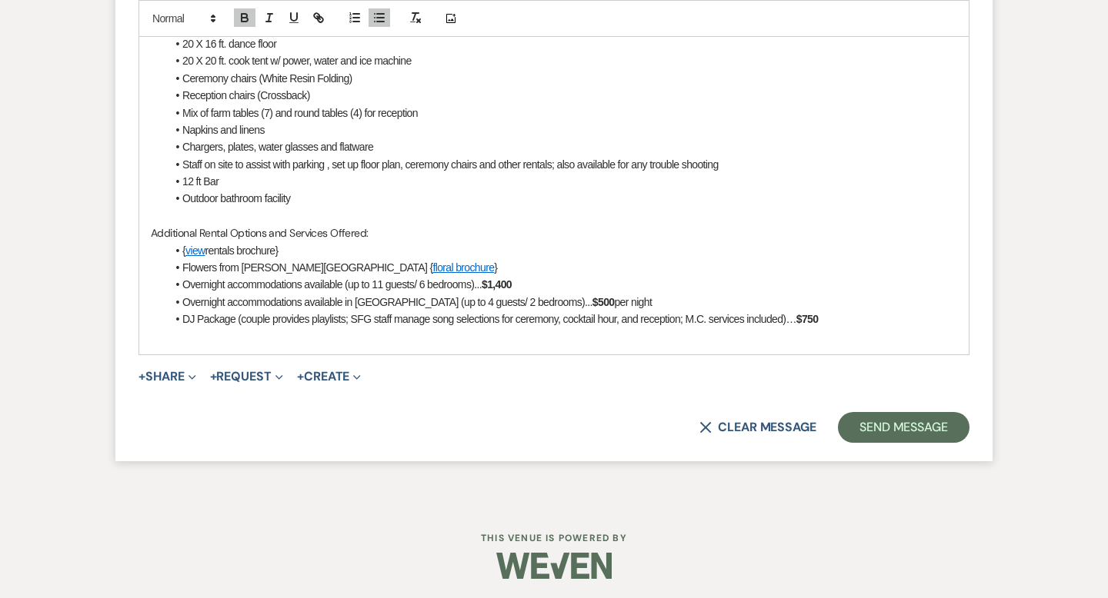
scroll to position [1445, 0]
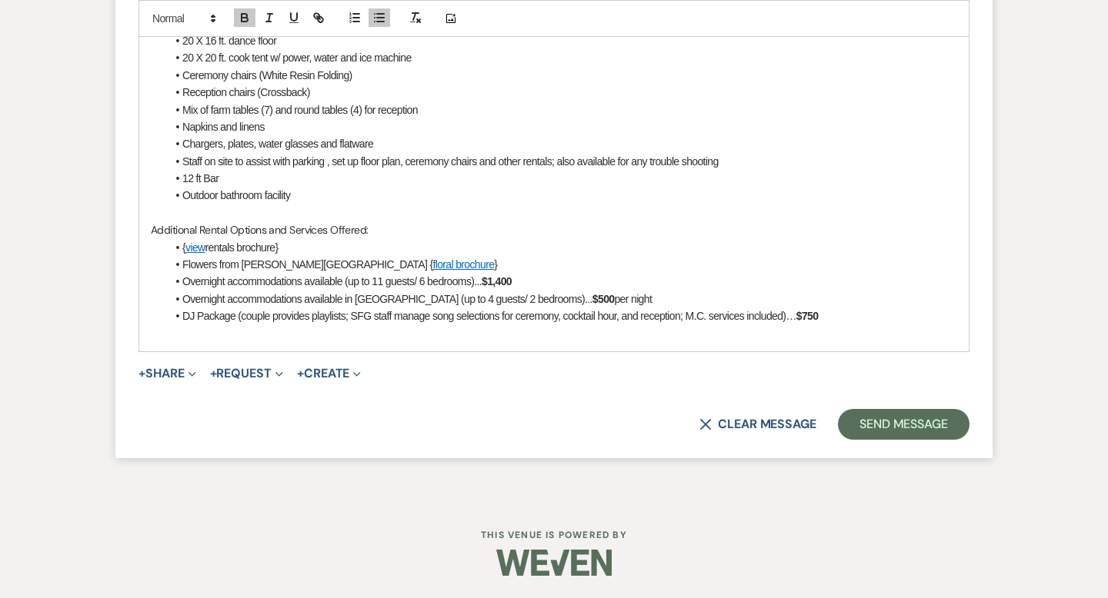
click at [818, 313] on strong "$750" at bounding box center [807, 316] width 22 height 12
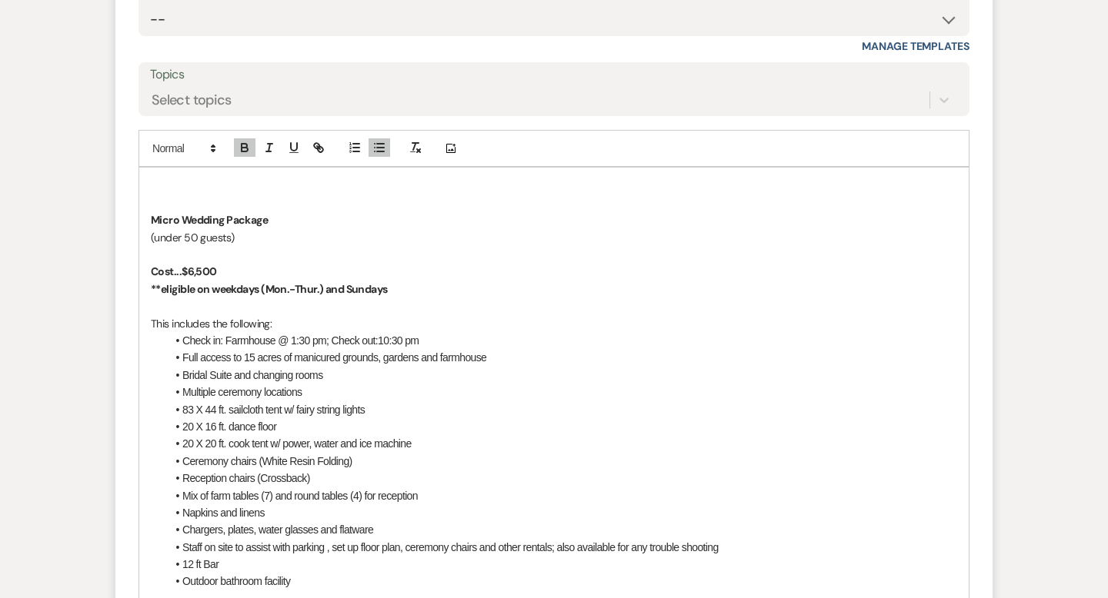
scroll to position [1058, 0]
click at [255, 187] on p at bounding box center [554, 186] width 806 height 17
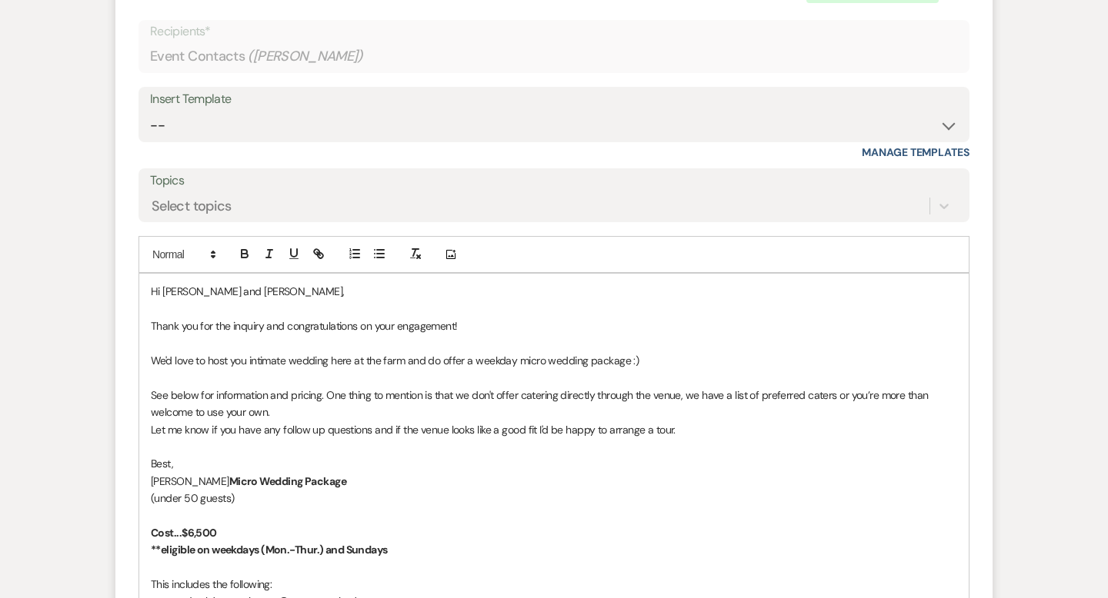
scroll to position [953, 0]
drag, startPoint x: 643, startPoint y: 356, endPoint x: 425, endPoint y: 357, distance: 217.7
click at [425, 357] on p "We'd love to host you intimate wedding here at the farm and do offer a weekday …" at bounding box center [554, 360] width 806 height 17
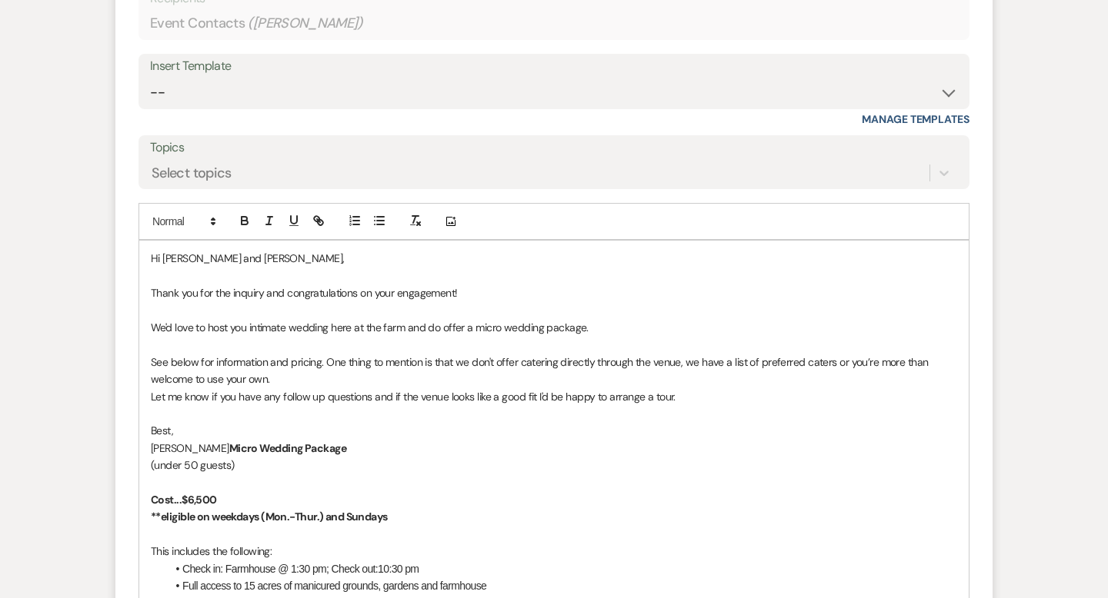
click at [152, 394] on p "Let me know if you have any follow up questions and if the venue looks like a g…" at bounding box center [554, 396] width 806 height 17
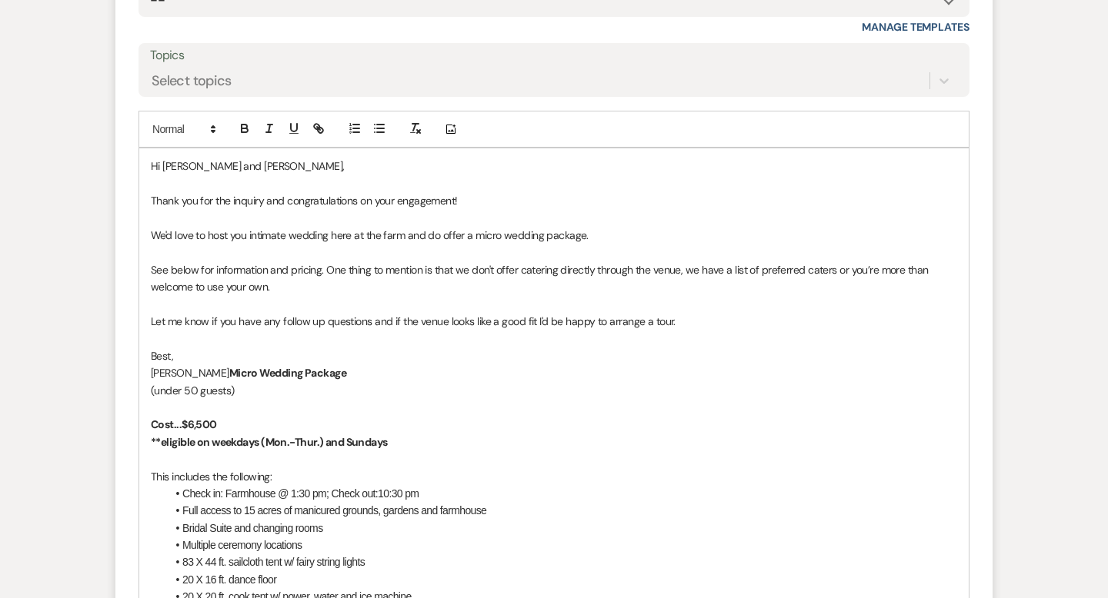
scroll to position [1066, 0]
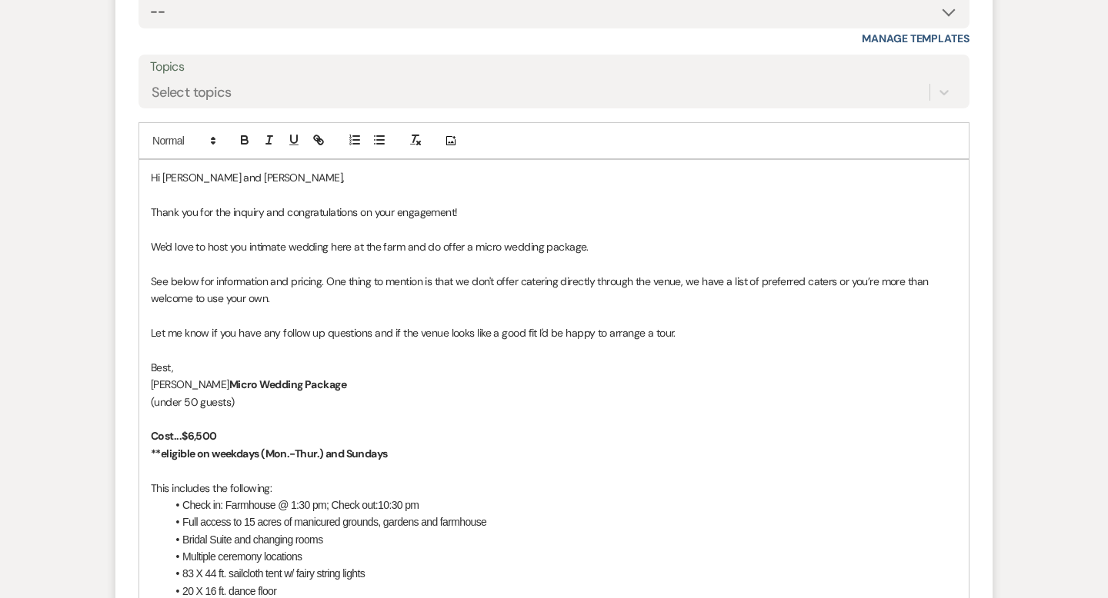
click at [229, 381] on strong "Micro Wedding Package" at bounding box center [287, 385] width 117 height 14
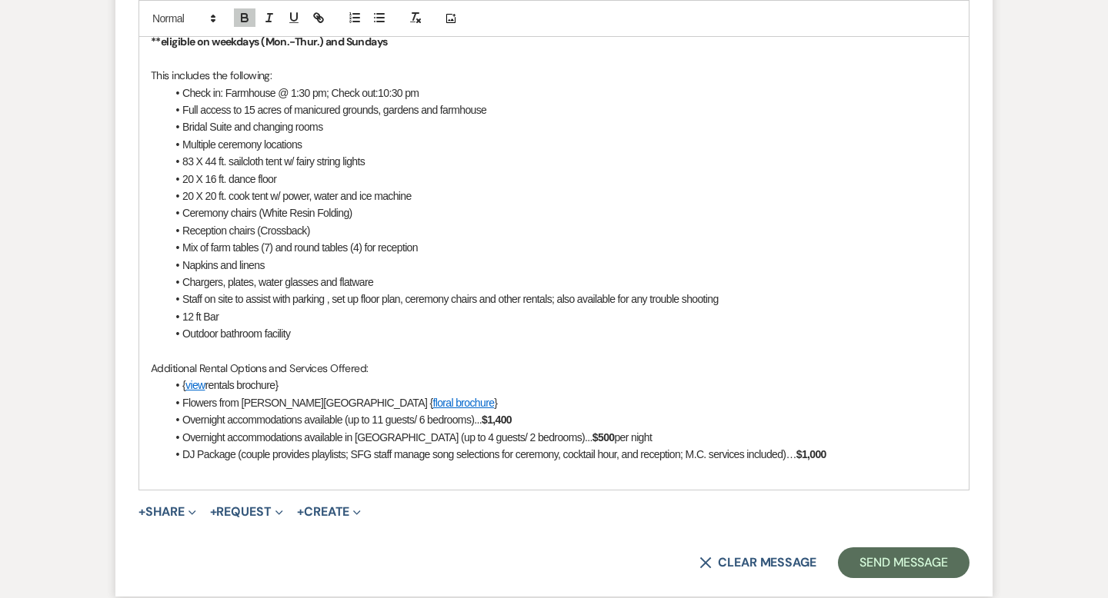
scroll to position [1618, 0]
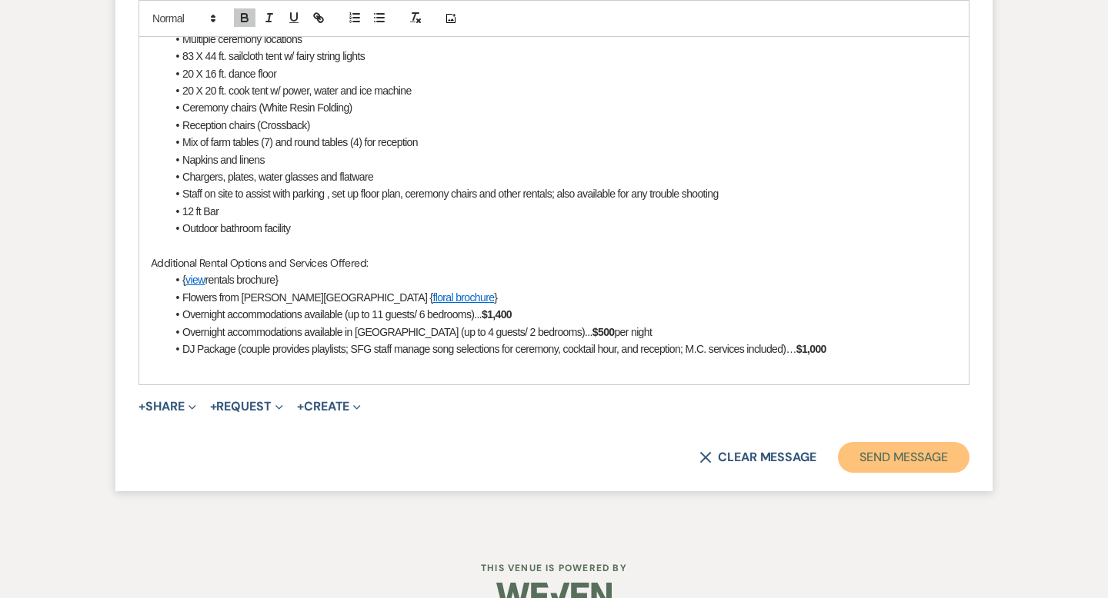
click at [862, 451] on button "Send Message" at bounding box center [904, 457] width 132 height 31
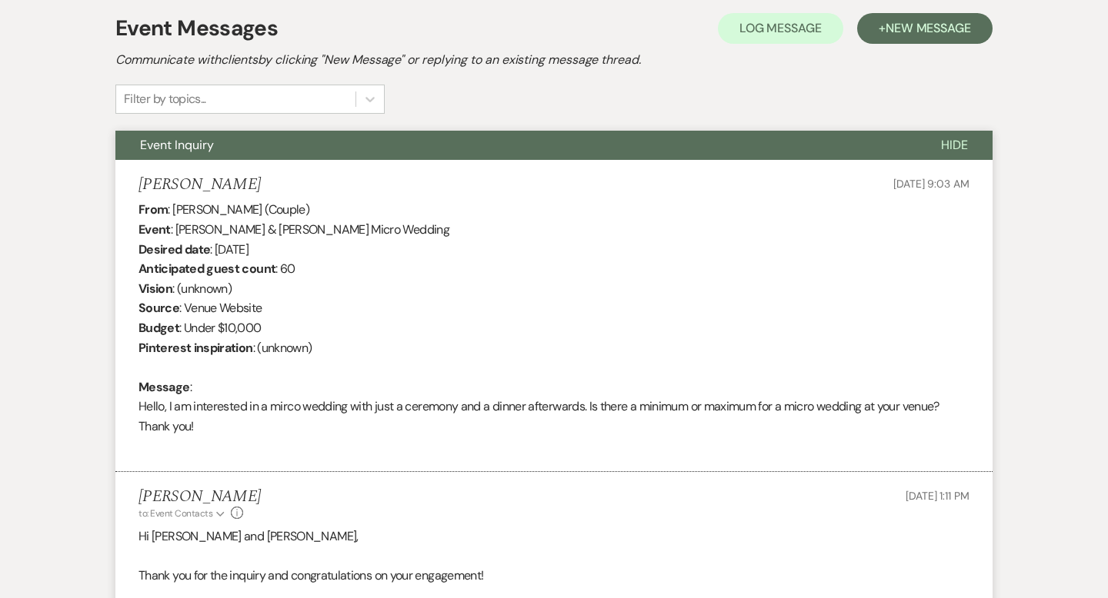
scroll to position [25, 0]
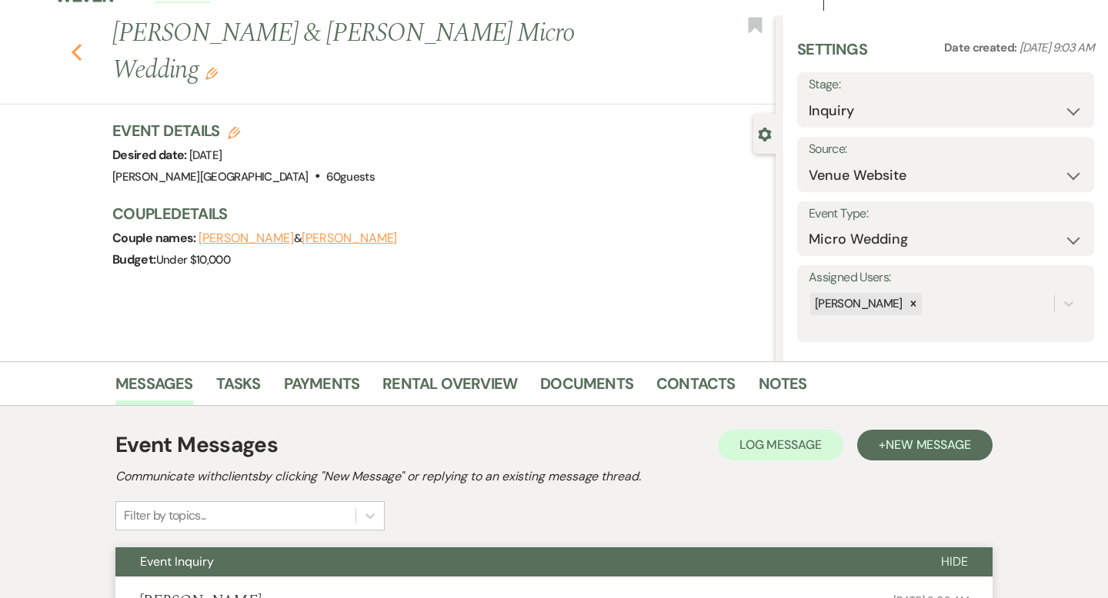
click at [72, 43] on icon "Previous" at bounding box center [77, 52] width 12 height 18
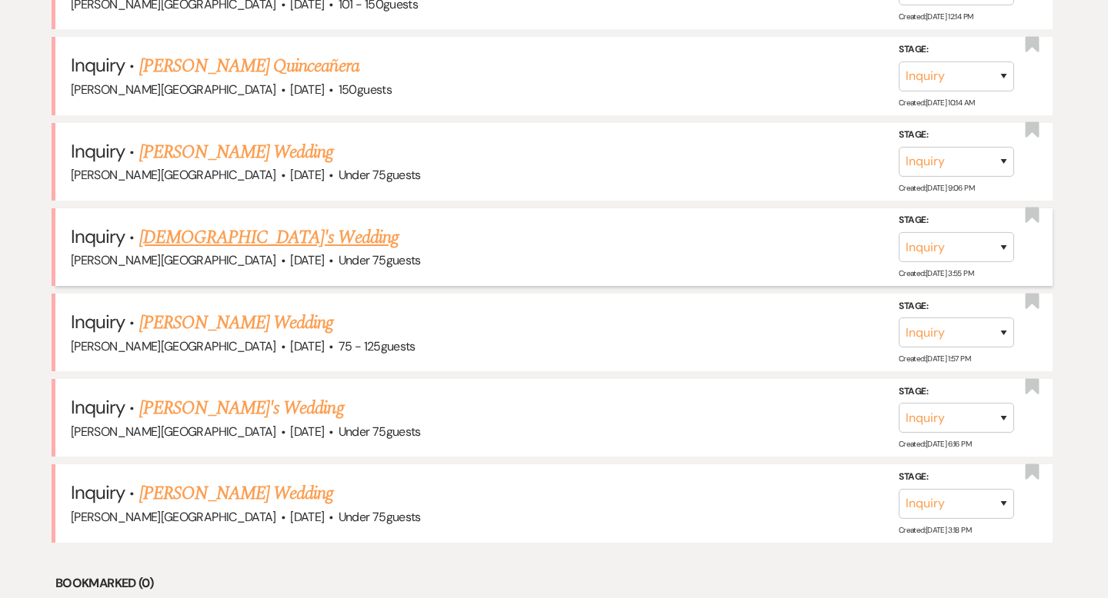
scroll to position [1644, 0]
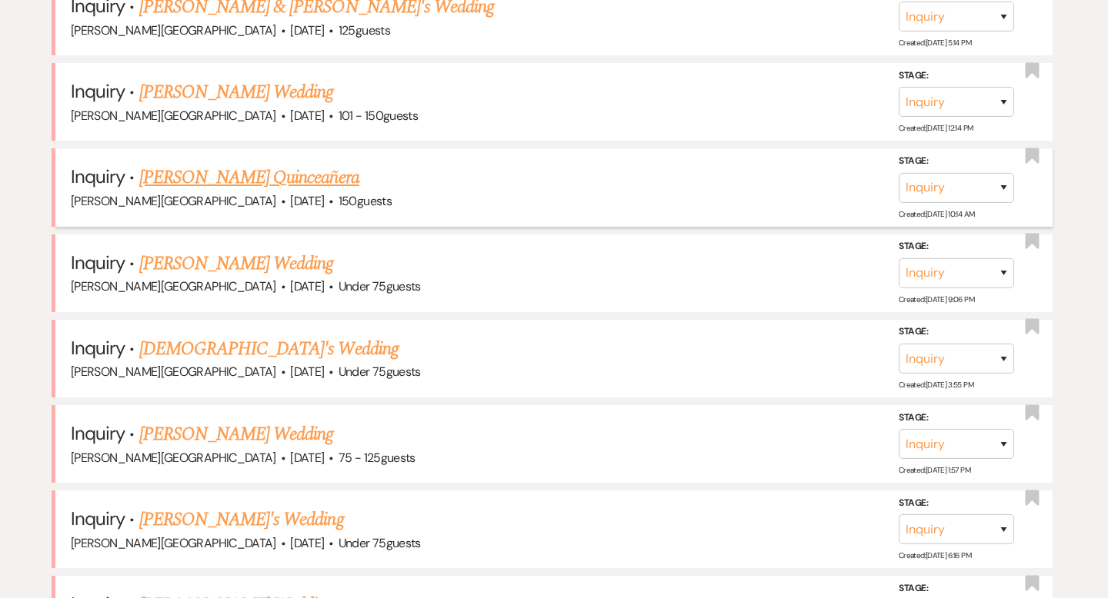
click at [225, 172] on link "Aline Hoffmann's Quinceañera" at bounding box center [249, 178] width 220 height 28
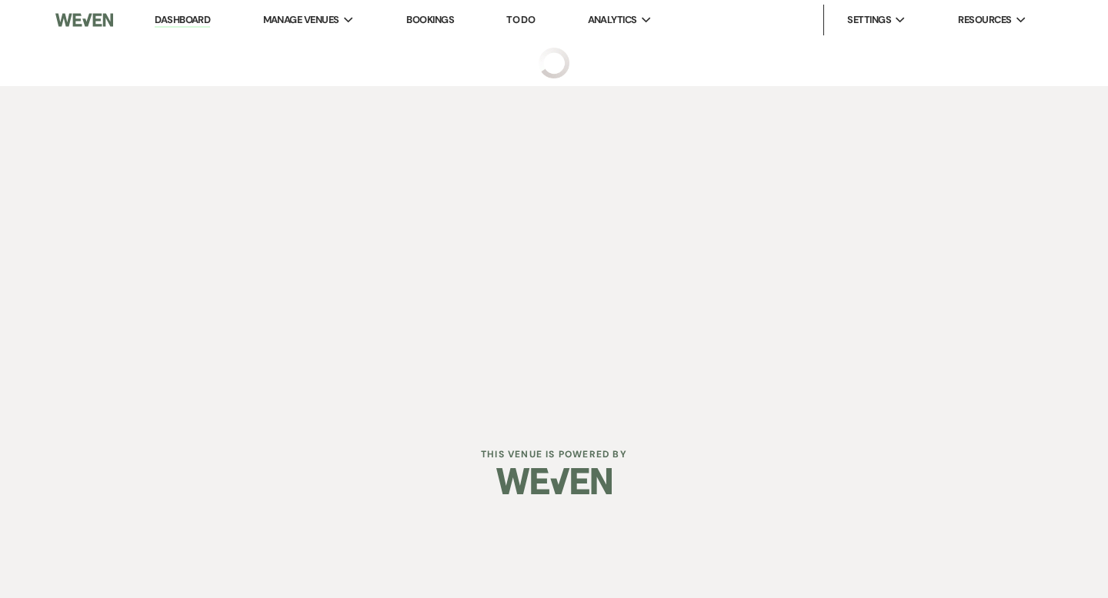
select select "5"
select select "15"
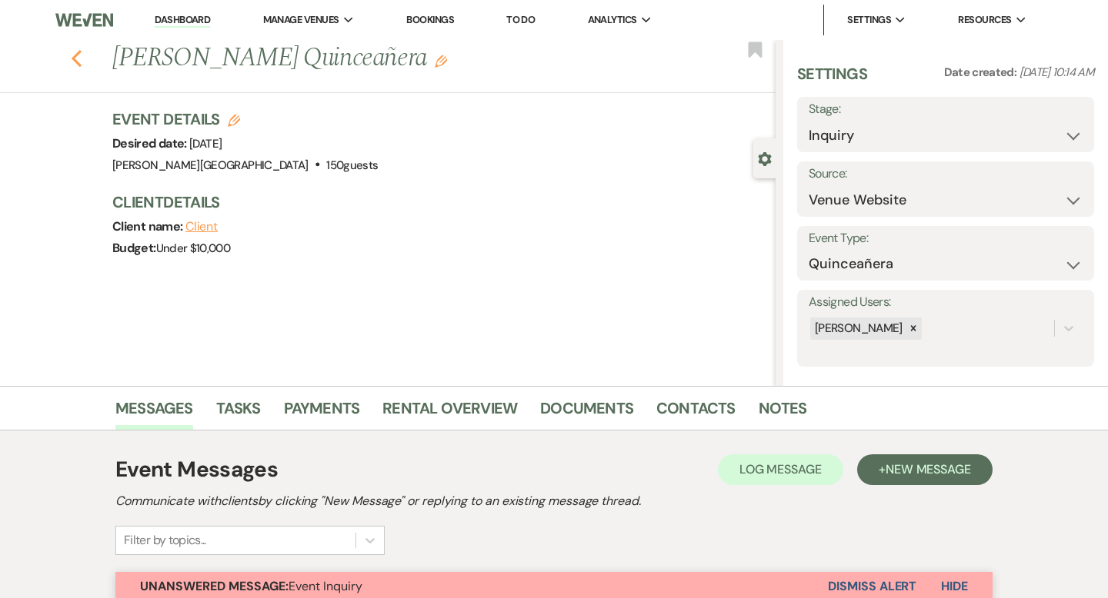
click at [76, 56] on use "button" at bounding box center [77, 58] width 10 height 17
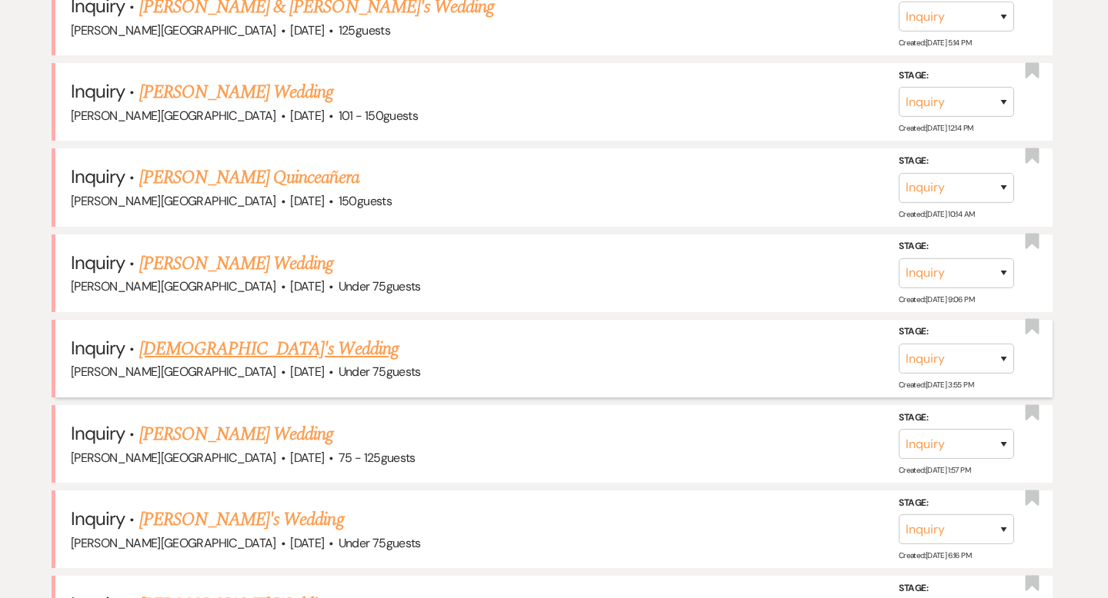
scroll to position [1506, 0]
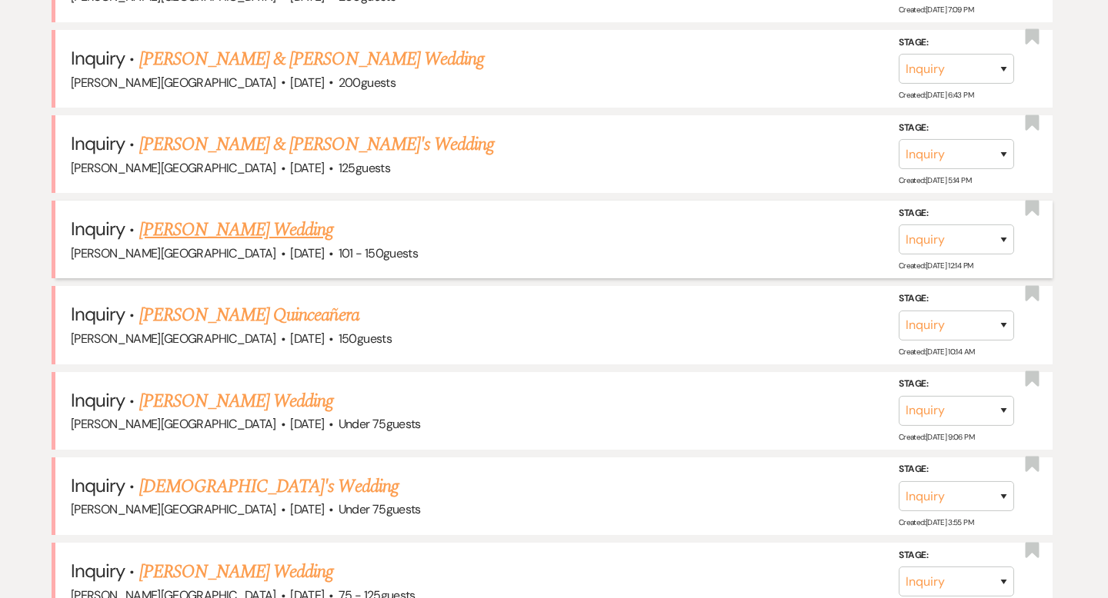
click at [237, 220] on link "Erica Velky's Wedding" at bounding box center [236, 230] width 195 height 28
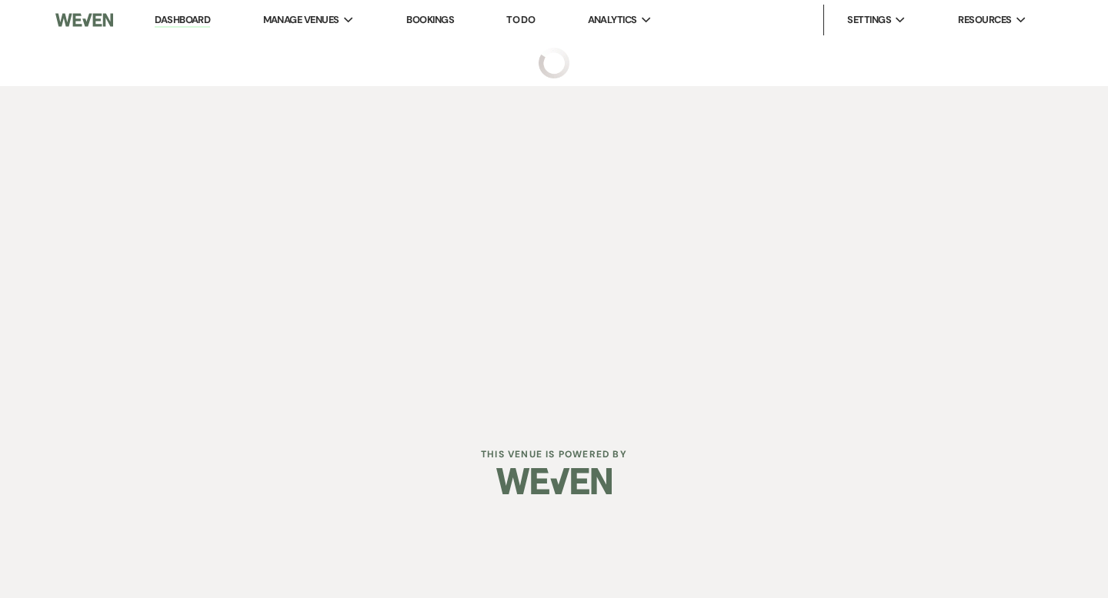
select select "2"
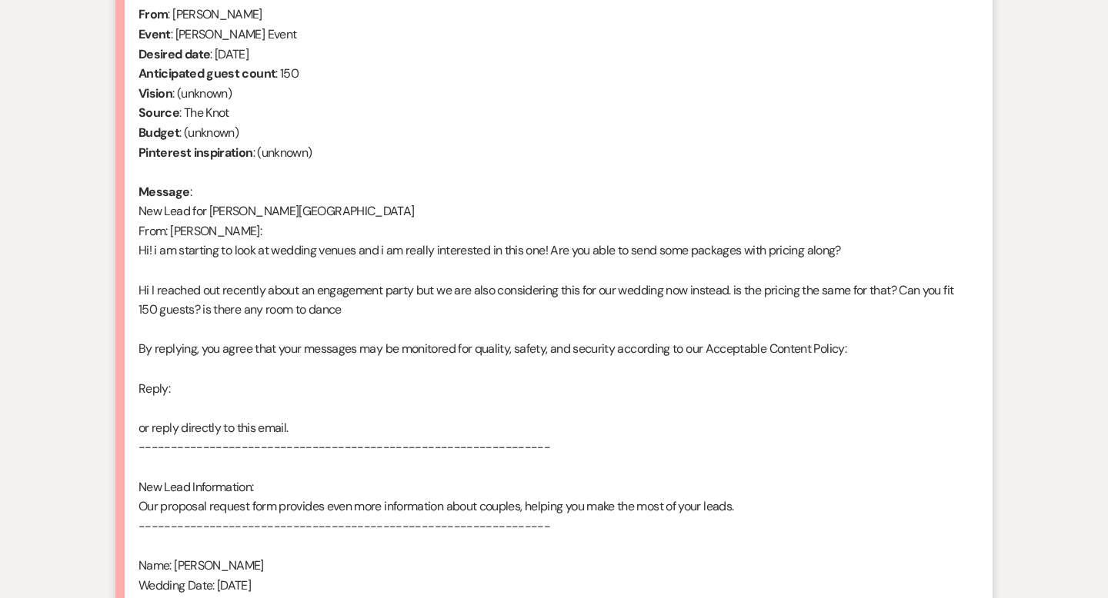
scroll to position [946, 0]
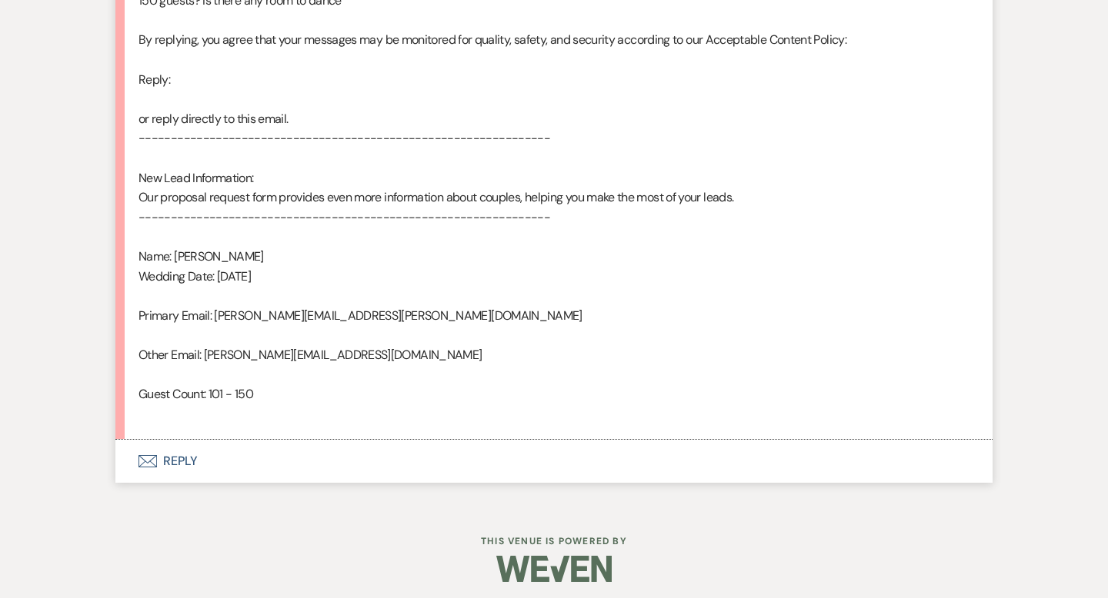
click at [190, 464] on button "Envelope Reply" at bounding box center [553, 461] width 877 height 43
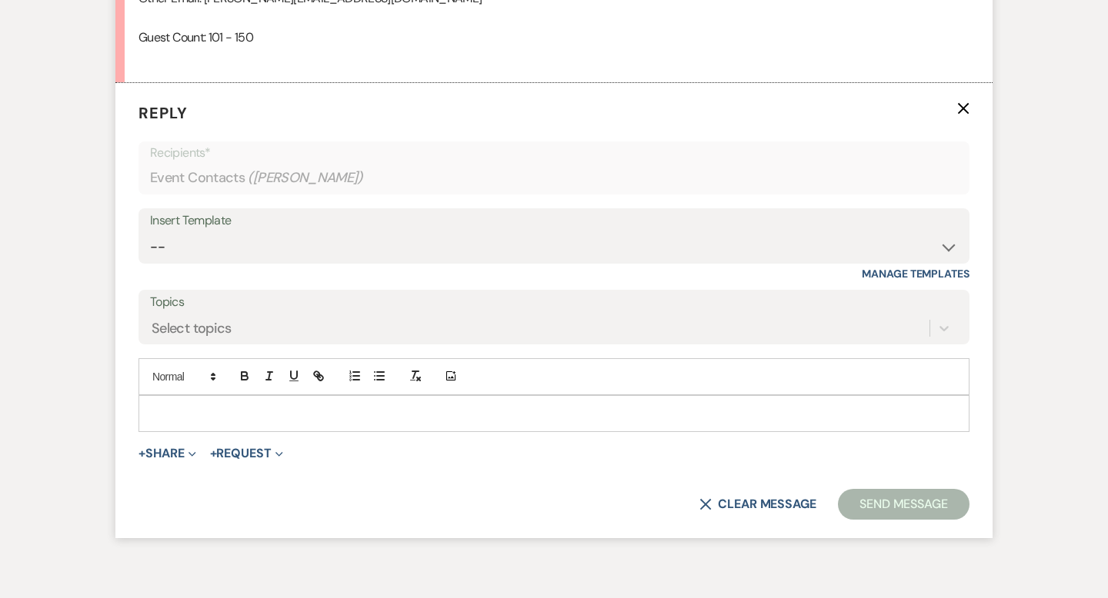
scroll to position [1315, 0]
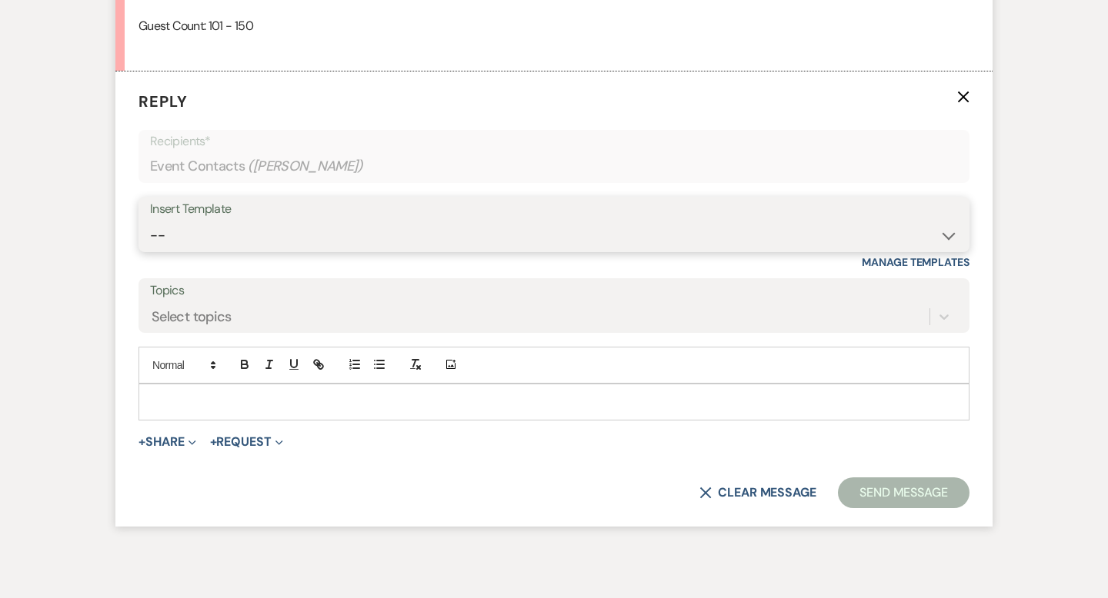
click at [205, 227] on select "-- Weven Planning Portal Introduction (Booked Events) Wedding Packages Booking …" at bounding box center [554, 236] width 808 height 30
select select "4429"
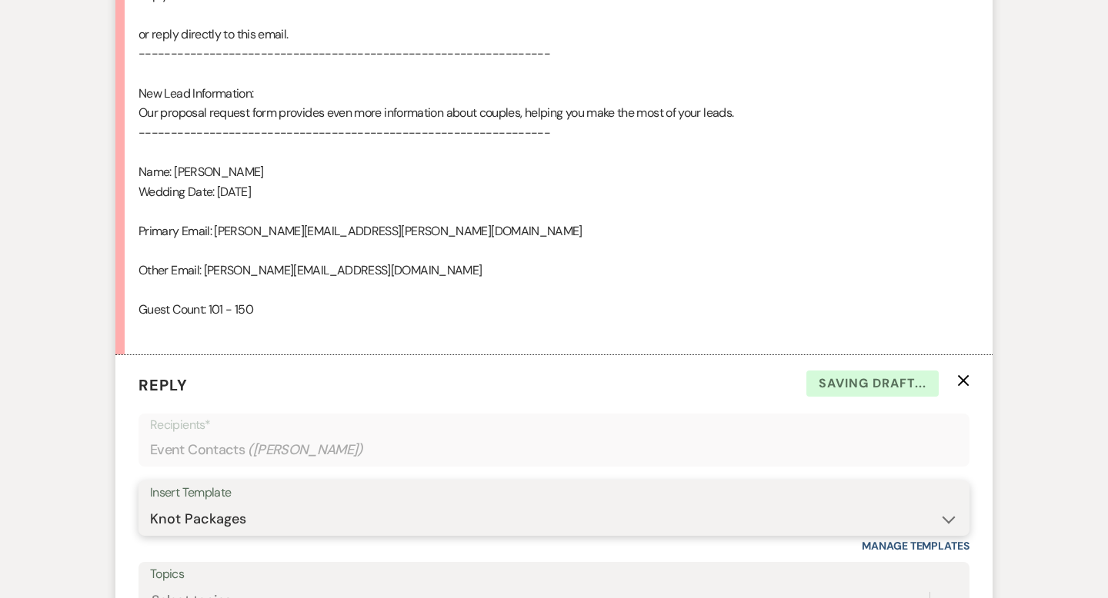
scroll to position [1271, 0]
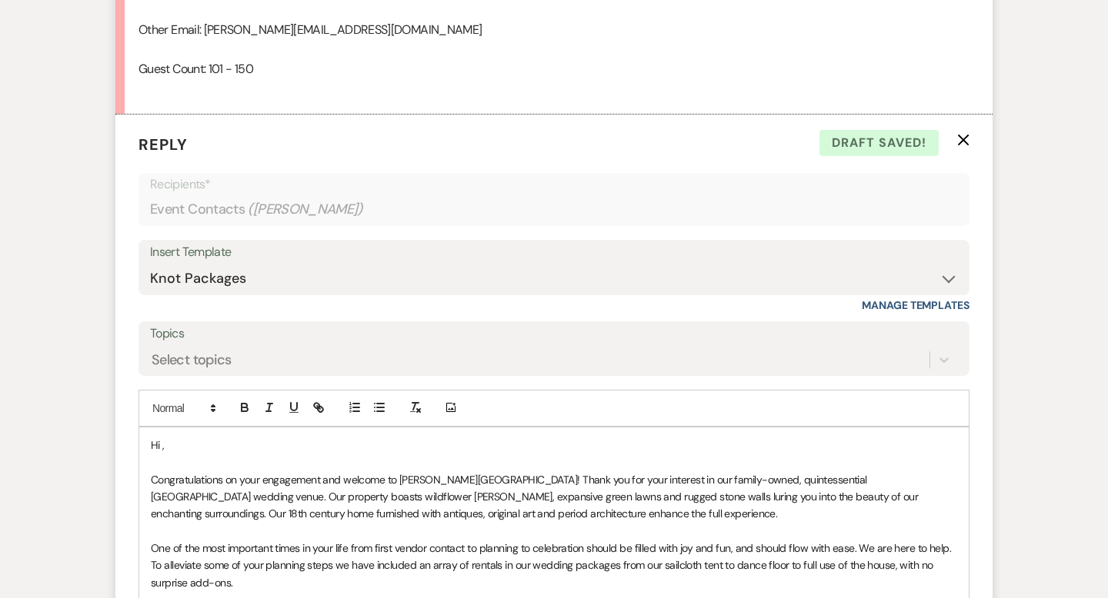
click at [181, 450] on p "Hi ," at bounding box center [554, 445] width 806 height 17
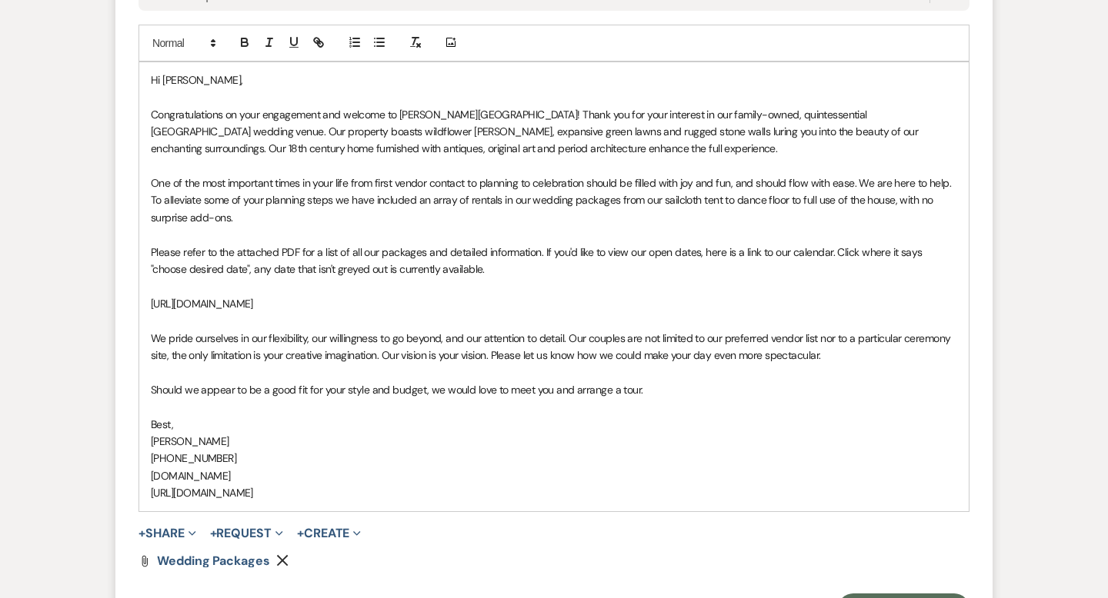
scroll to position [1821, 0]
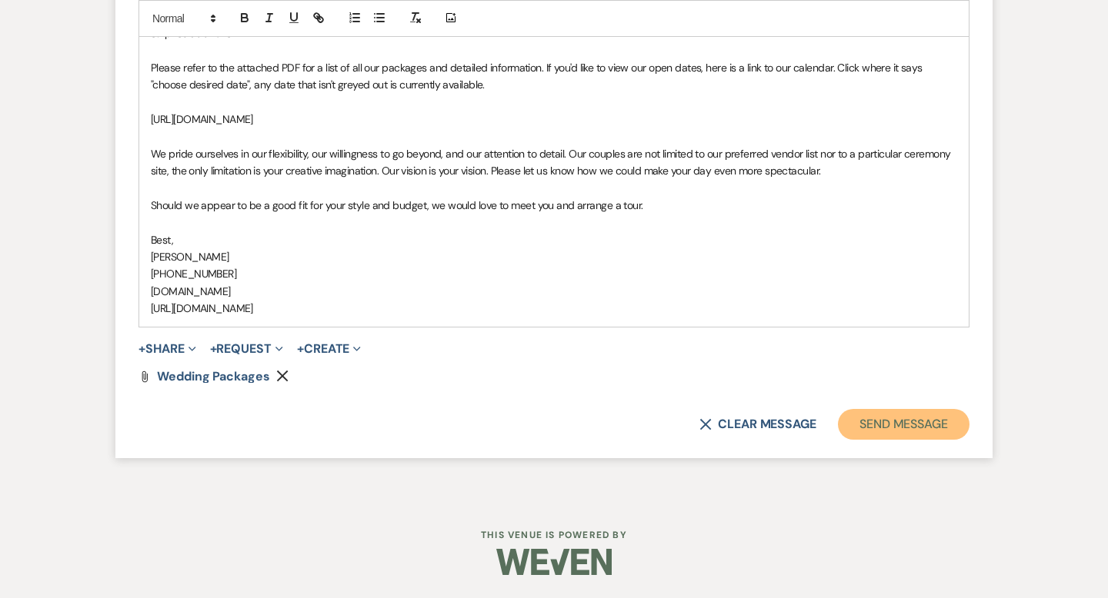
click at [928, 438] on button "Send Message" at bounding box center [904, 424] width 132 height 31
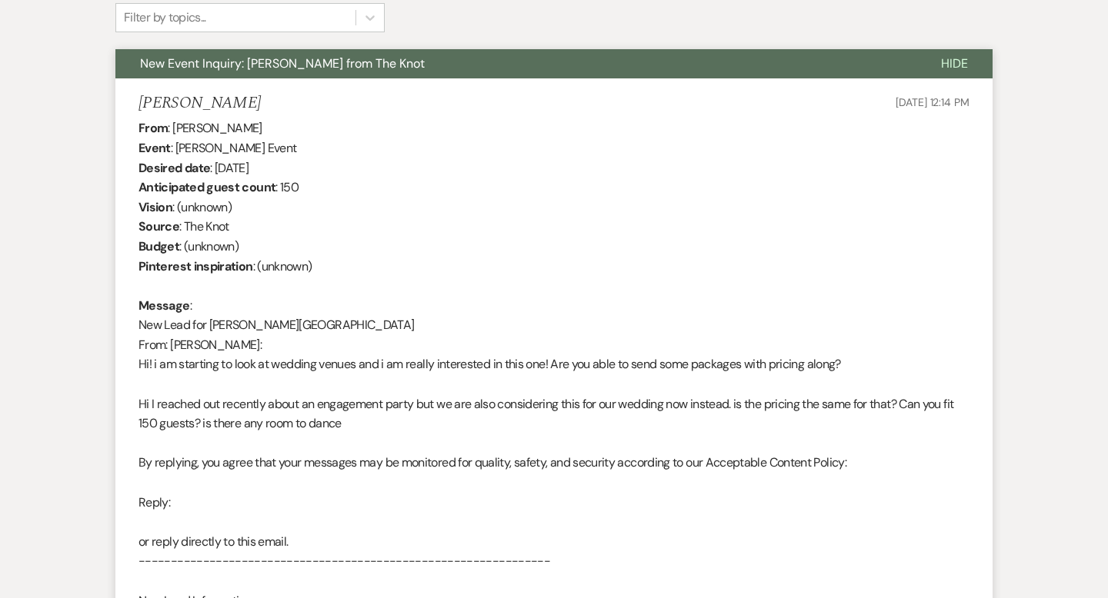
scroll to position [0, 0]
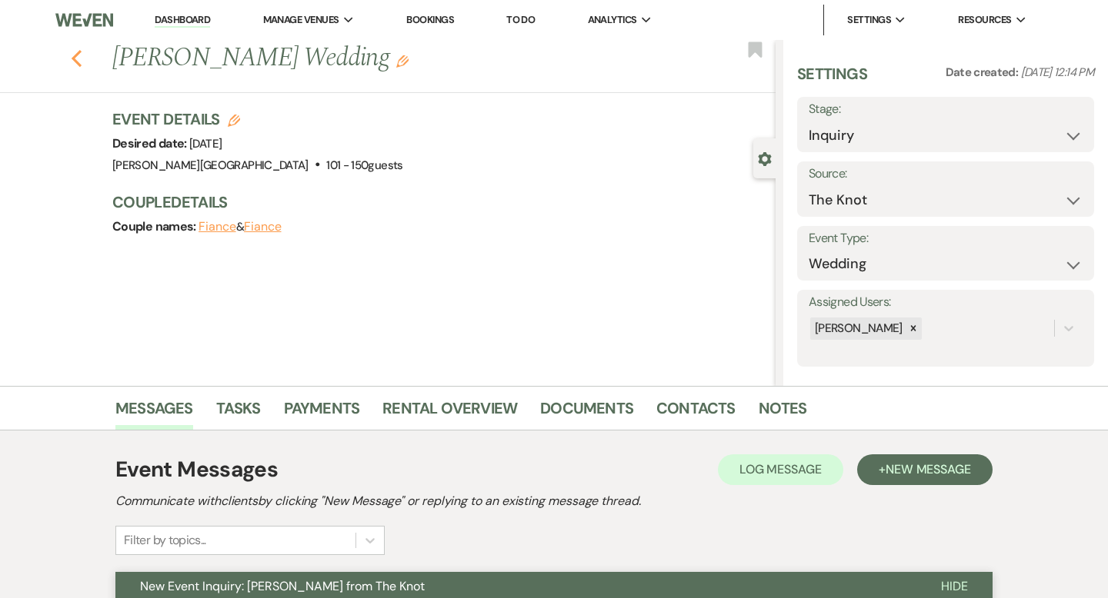
click at [75, 58] on icon "Previous" at bounding box center [77, 58] width 12 height 18
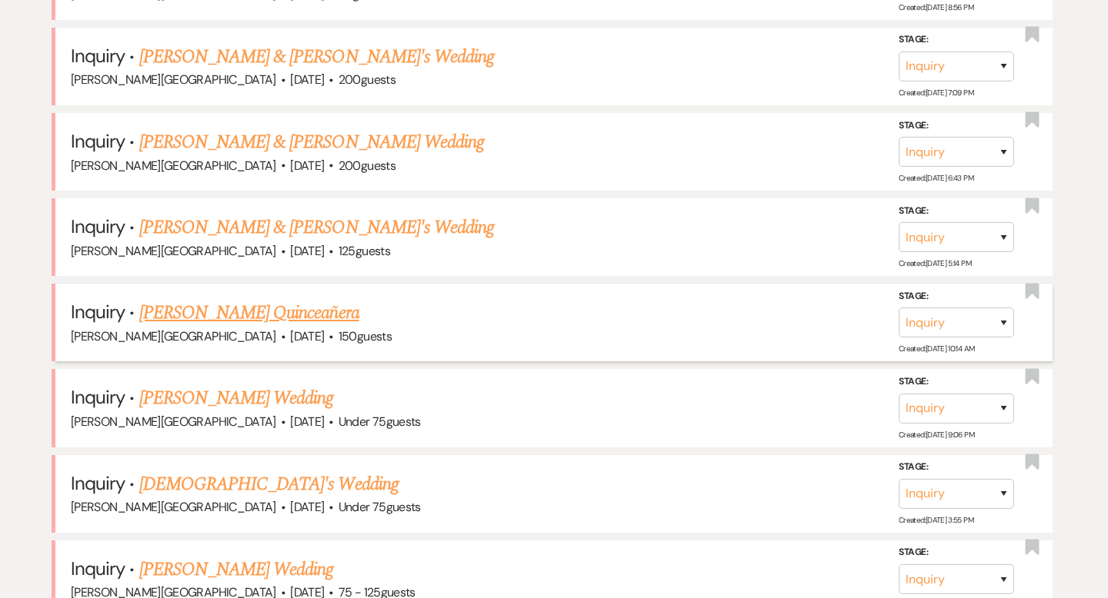
scroll to position [1409, 0]
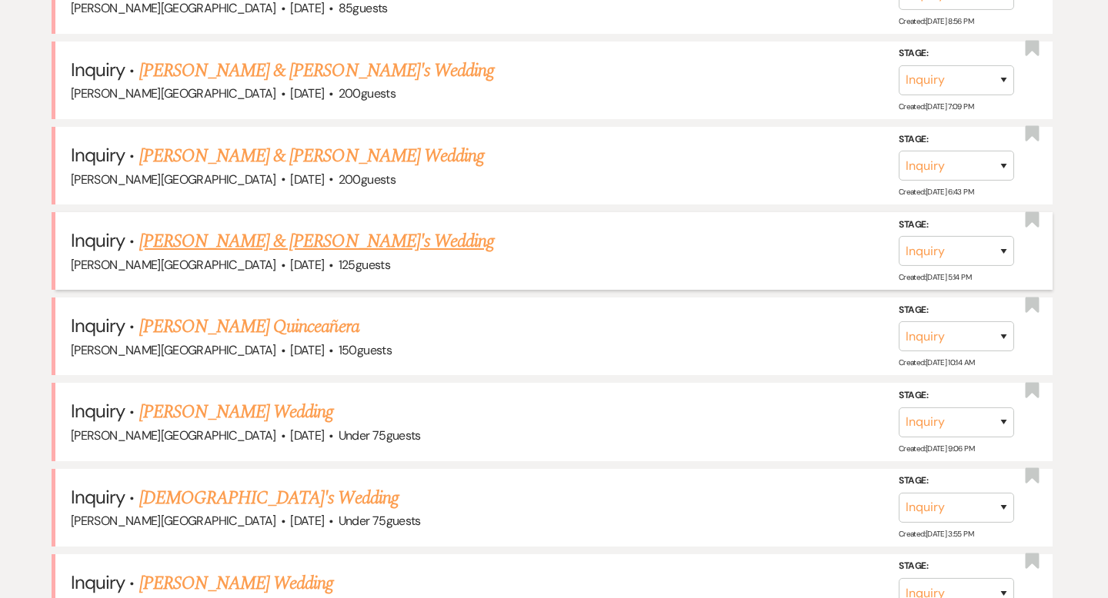
click at [295, 234] on link "Carson Perkins & Bella Ferragamo's Wedding" at bounding box center [316, 242] width 355 height 28
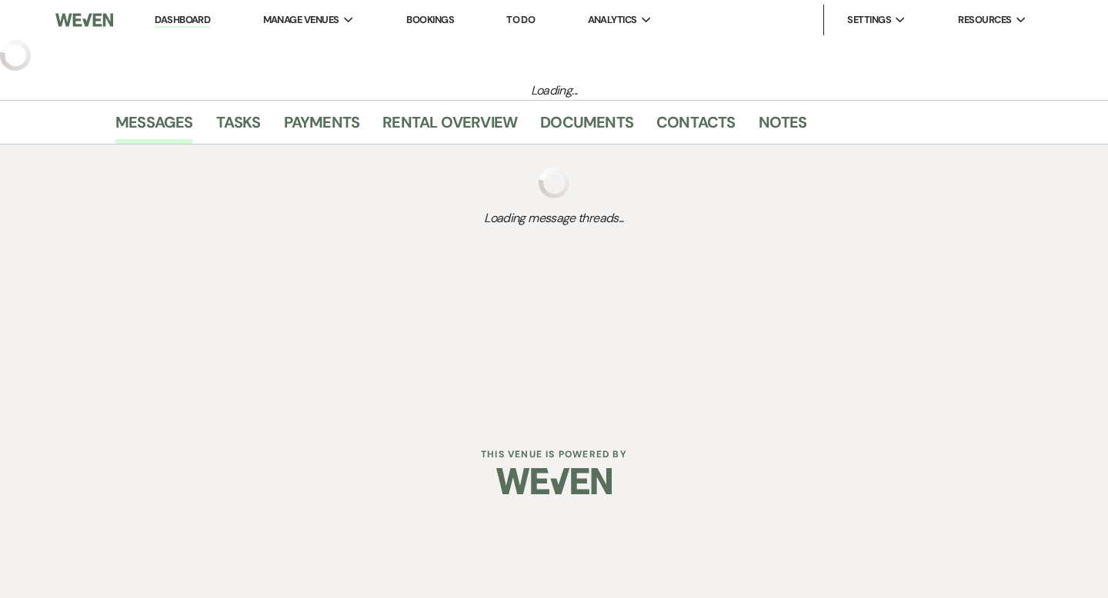
select select "5"
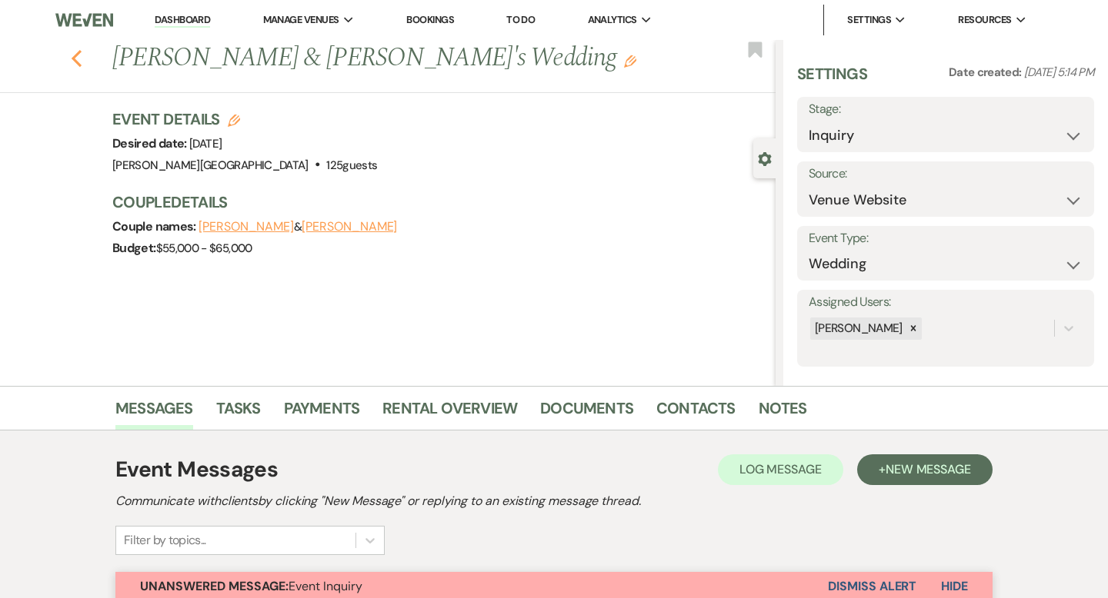
click at [76, 54] on use "button" at bounding box center [77, 58] width 10 height 17
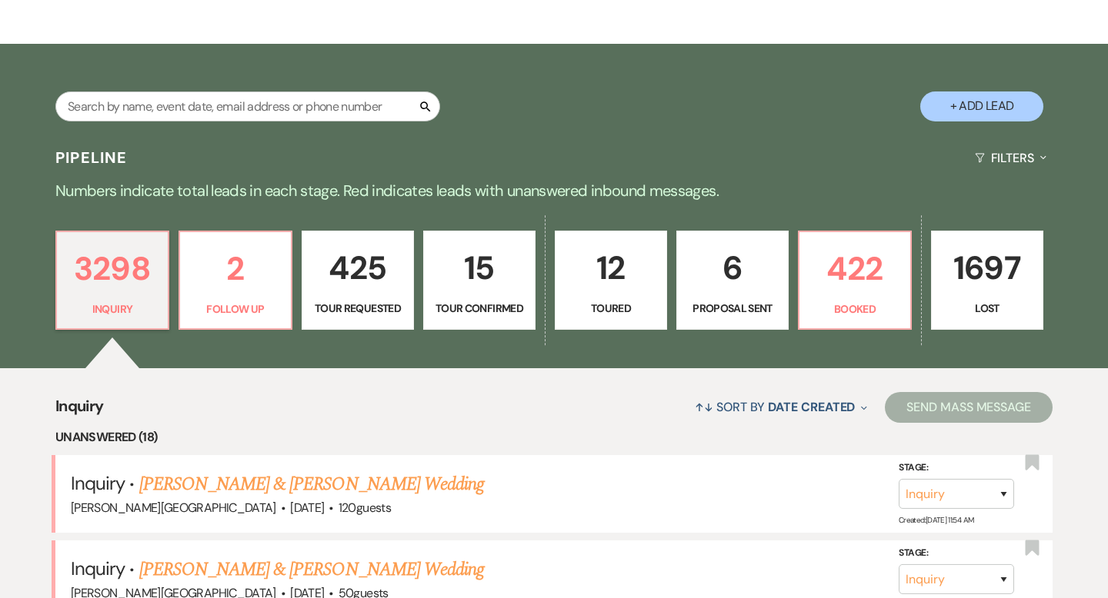
scroll to position [221, 0]
